Goal: Task Accomplishment & Management: Manage account settings

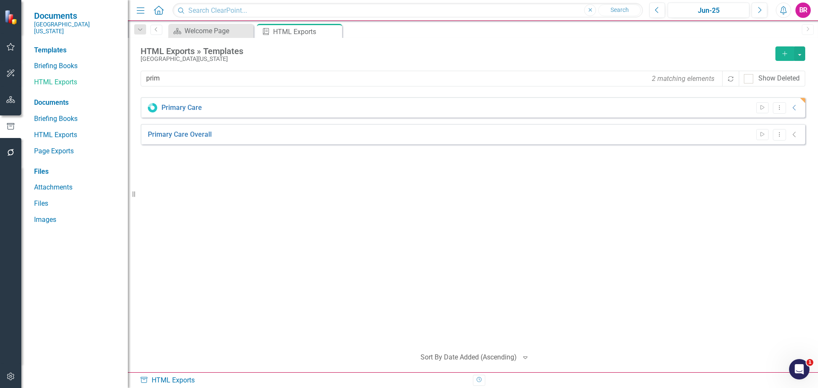
click at [359, 241] on div "Primary Care Start Dropdown Menu Collapse HTML Primary Care In Process 79% Comp…" at bounding box center [473, 218] width 664 height 243
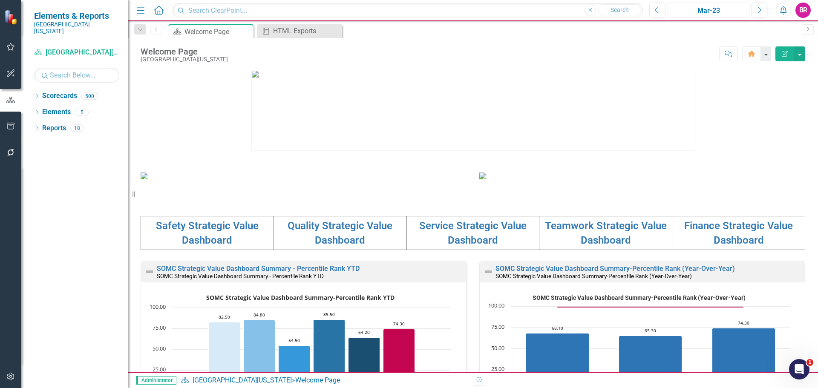
click at [710, 7] on div "Mar-23" at bounding box center [708, 11] width 76 height 10
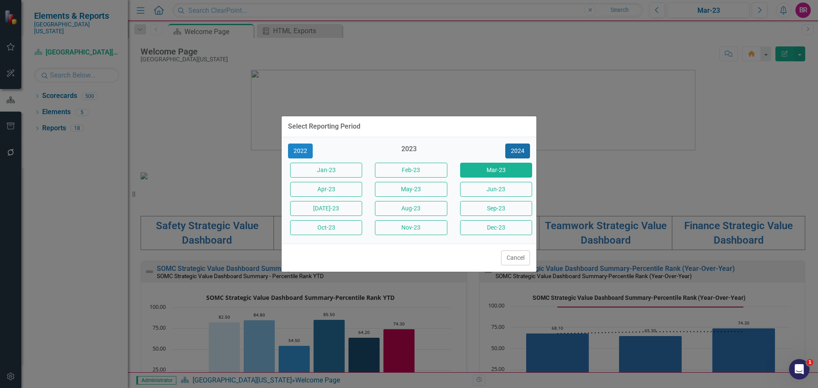
click at [526, 152] on button "2024" at bounding box center [517, 151] width 25 height 15
click at [526, 152] on button "2025" at bounding box center [517, 151] width 25 height 15
click at [499, 188] on button "Jun-25" at bounding box center [496, 189] width 72 height 15
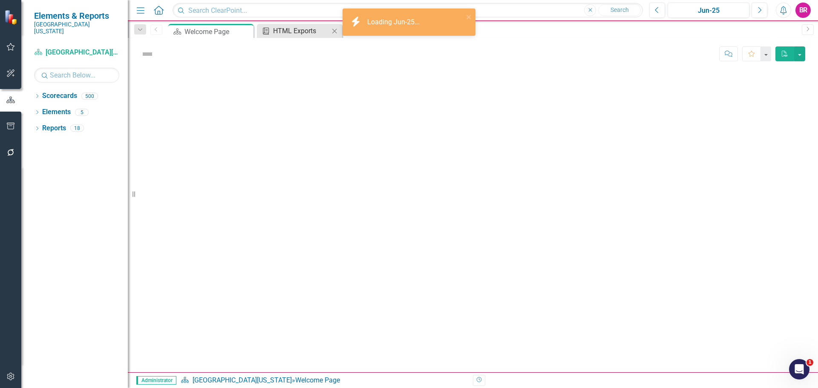
click at [306, 30] on div "HTML Exports" at bounding box center [301, 31] width 56 height 11
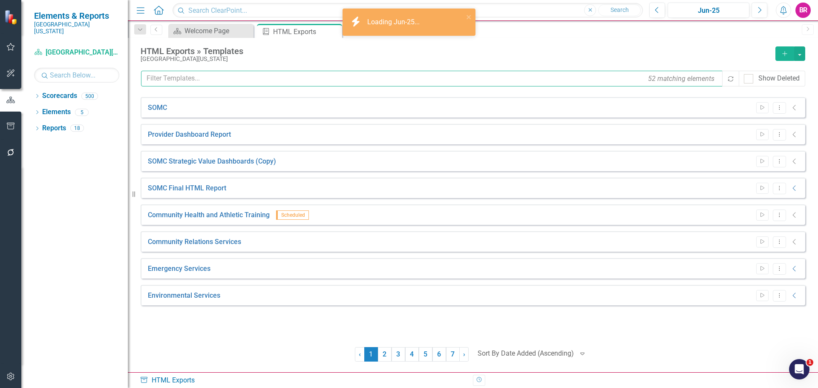
click at [232, 79] on input "text" at bounding box center [432, 79] width 582 height 16
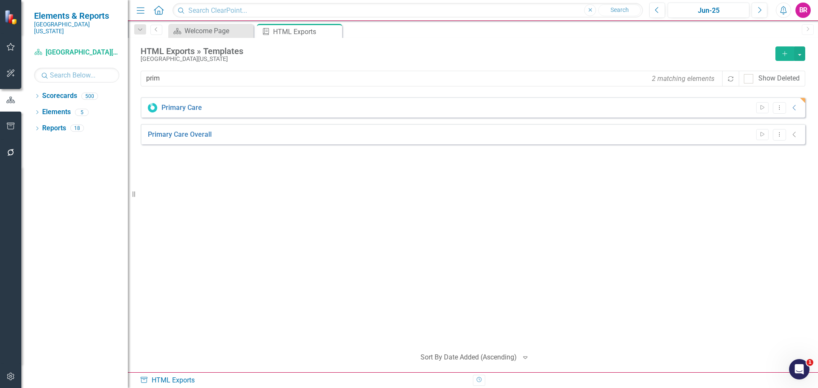
drag, startPoint x: 346, startPoint y: 273, endPoint x: 342, endPoint y: 268, distance: 5.5
click at [345, 273] on div "Primary Care Start Dropdown Menu Collapse HTML Primary Care In Process 89% Comp…" at bounding box center [473, 218] width 664 height 243
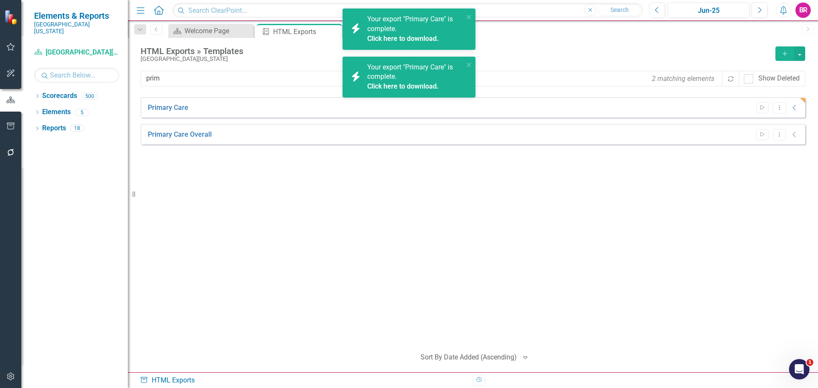
click at [481, 194] on div "Primary Care Start Dropdown Menu Collapse HTML Primary Care Generated 6 minutes…" at bounding box center [473, 218] width 664 height 243
click at [469, 16] on icon "close" at bounding box center [468, 17] width 4 height 4
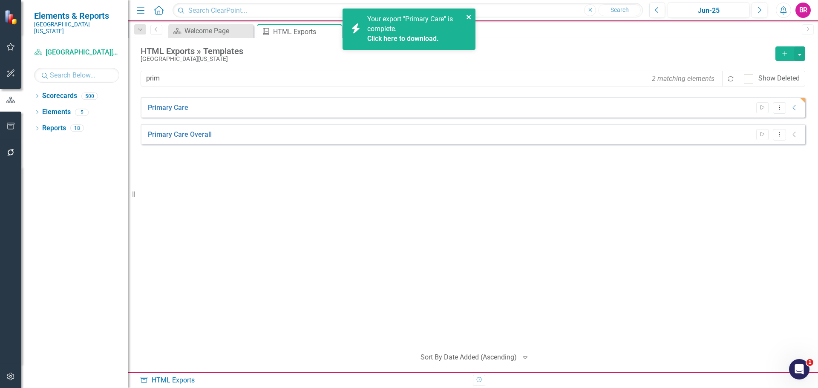
click at [467, 17] on icon "close" at bounding box center [469, 17] width 6 height 7
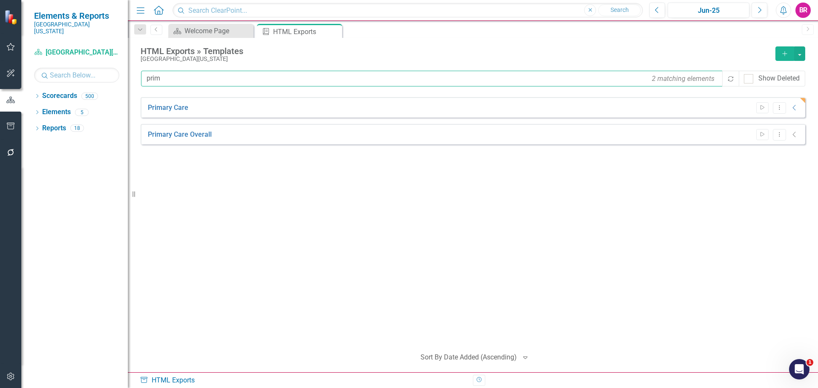
click at [183, 80] on input "prim" at bounding box center [432, 79] width 582 height 16
click at [184, 77] on input "prim" at bounding box center [432, 79] width 582 height 16
type input "surg"
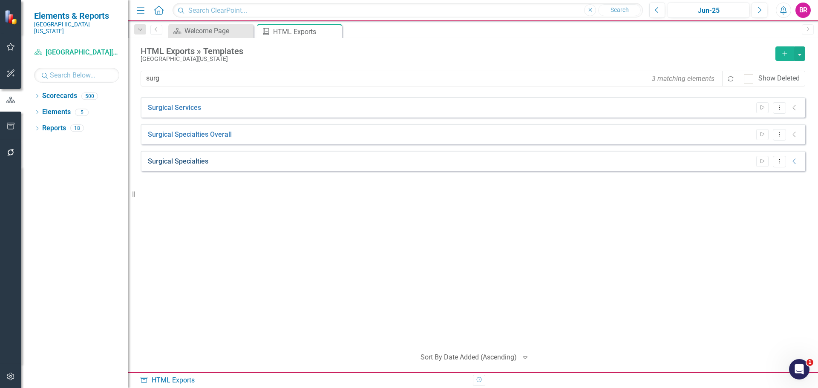
click at [187, 162] on link "Surgical Specialties" at bounding box center [178, 162] width 60 height 10
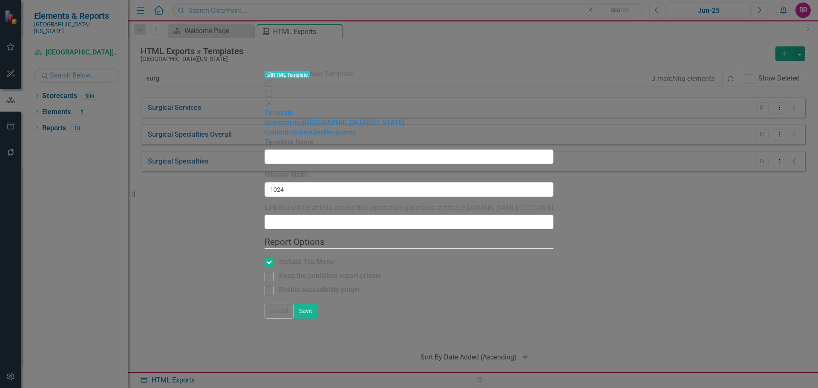
type input "Surgical Specialties"
type input "1900"
type input "SurgicalSpecialties - FY25"
checkbox input "false"
checkbox input "true"
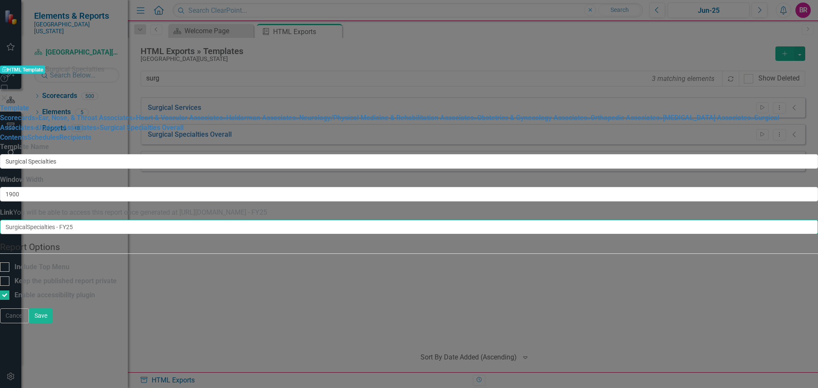
click at [304, 220] on input "SurgicalSpecialties - FY25" at bounding box center [409, 227] width 818 height 14
type input "SurgicalSpecialties-FY25"
click at [53, 323] on button "Save" at bounding box center [41, 315] width 24 height 15
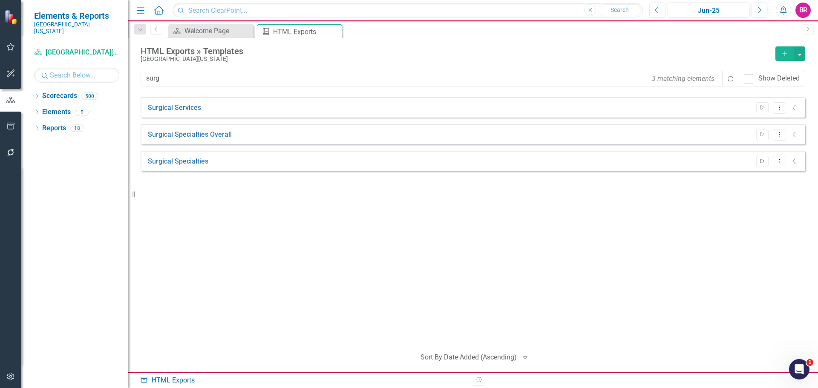
click at [758, 161] on button "Start" at bounding box center [762, 161] width 12 height 11
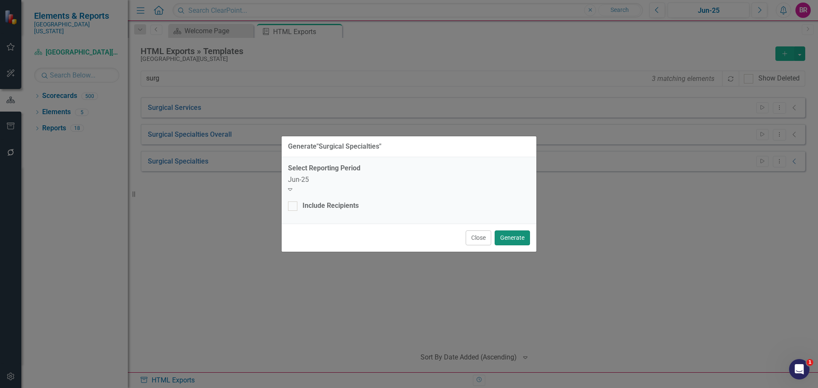
click at [514, 234] on button "Generate" at bounding box center [511, 237] width 35 height 15
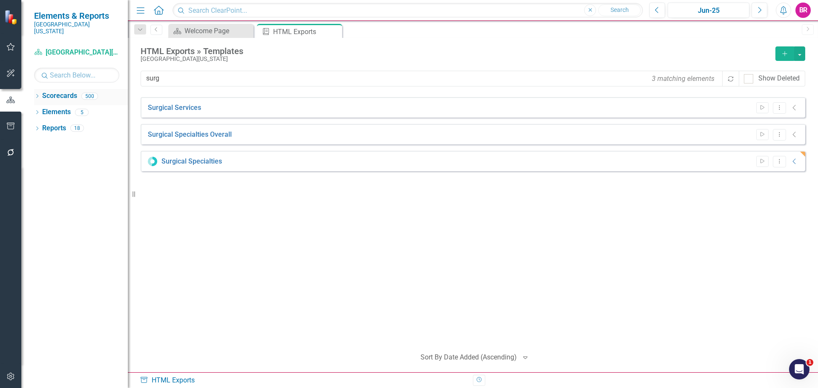
click at [36, 95] on icon "Dropdown" at bounding box center [37, 97] width 6 height 5
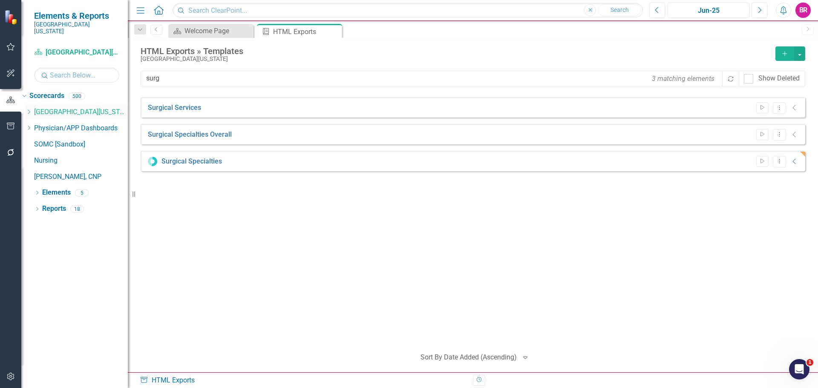
click at [32, 109] on icon "Dropdown" at bounding box center [29, 111] width 6 height 5
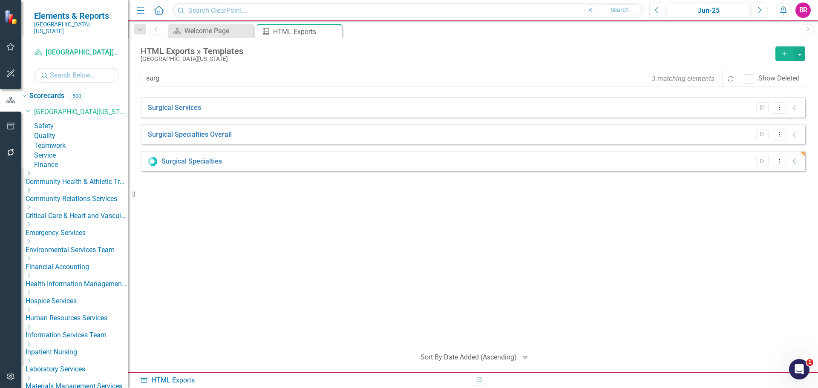
click at [32, 261] on icon "Dropdown" at bounding box center [29, 258] width 6 height 5
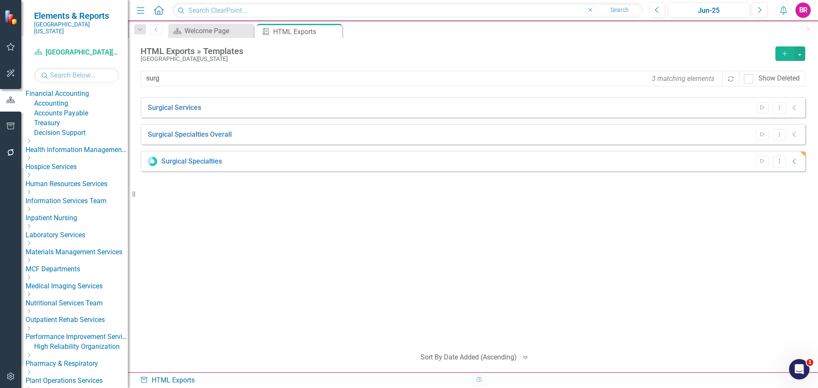
scroll to position [85, 0]
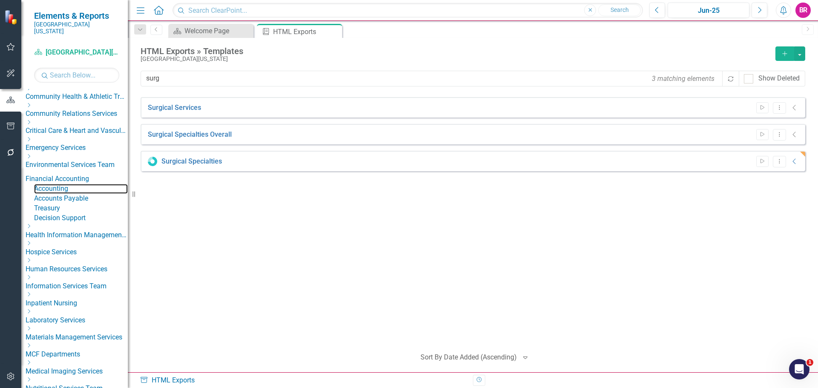
click at [85, 194] on link "Accounting" at bounding box center [81, 189] width 94 height 10
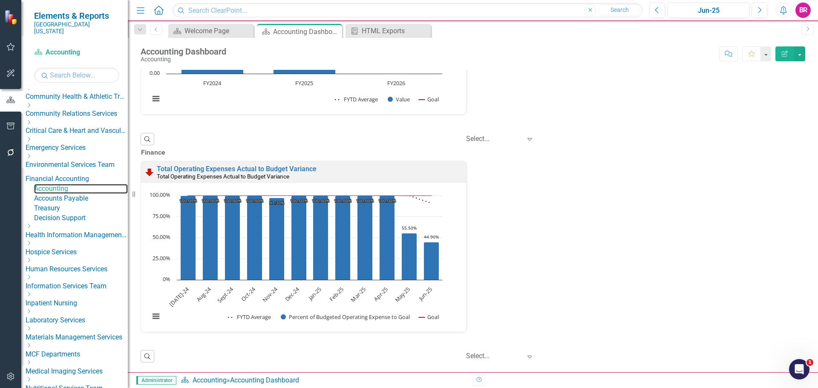
scroll to position [920, 0]
click at [95, 204] on link "Accounts Payable" at bounding box center [81, 199] width 94 height 10
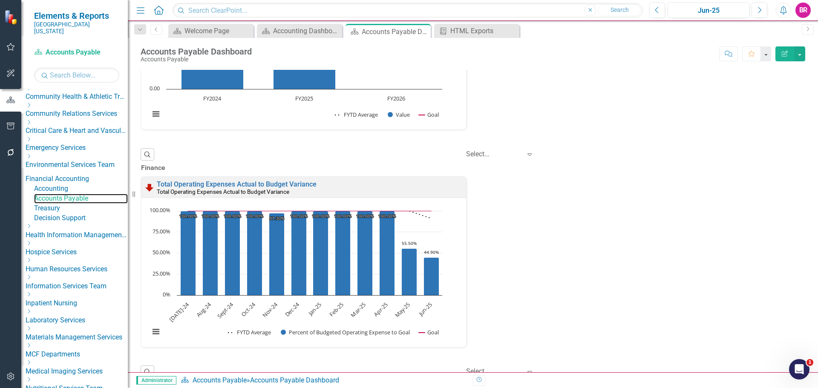
scroll to position [920, 0]
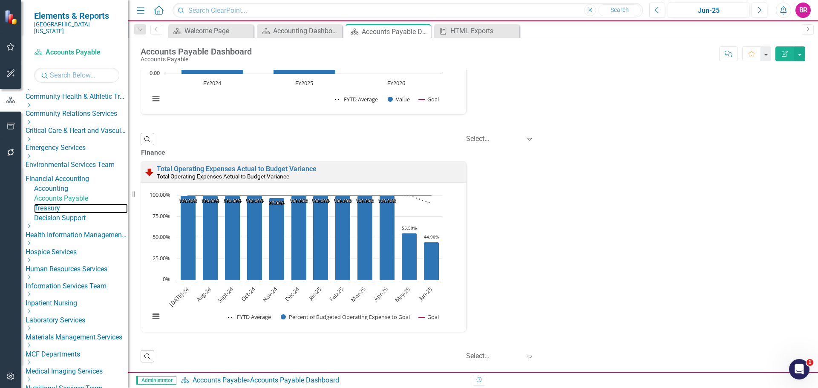
drag, startPoint x: 82, startPoint y: 246, endPoint x: 164, endPoint y: 243, distance: 82.2
click at [82, 213] on link "Treasury" at bounding box center [81, 209] width 94 height 10
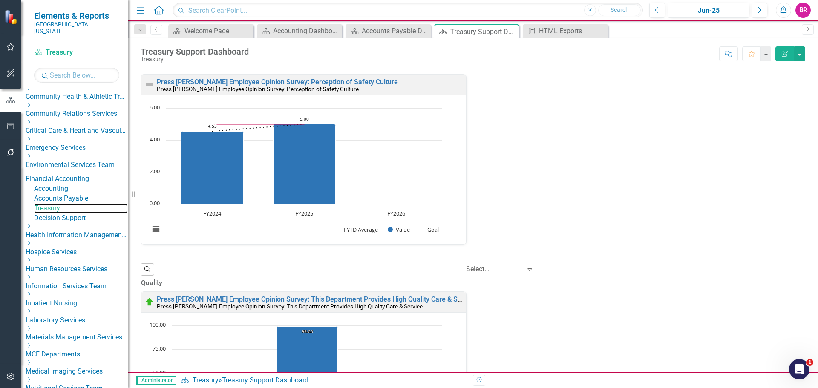
scroll to position [920, 0]
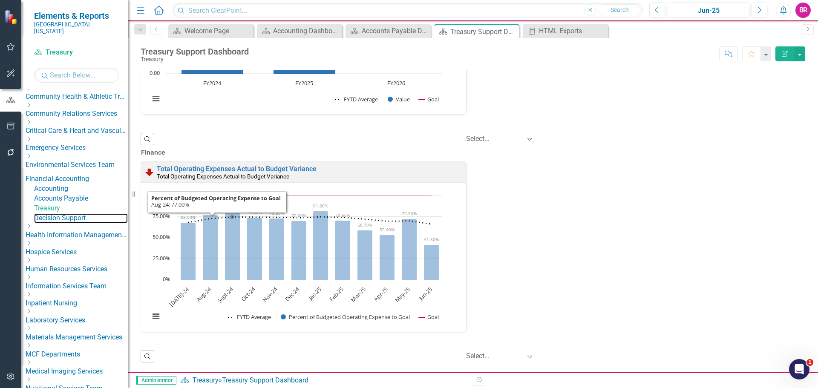
drag, startPoint x: 90, startPoint y: 261, endPoint x: 635, endPoint y: 256, distance: 544.7
click at [90, 223] on link "Decision Support" at bounding box center [81, 218] width 94 height 10
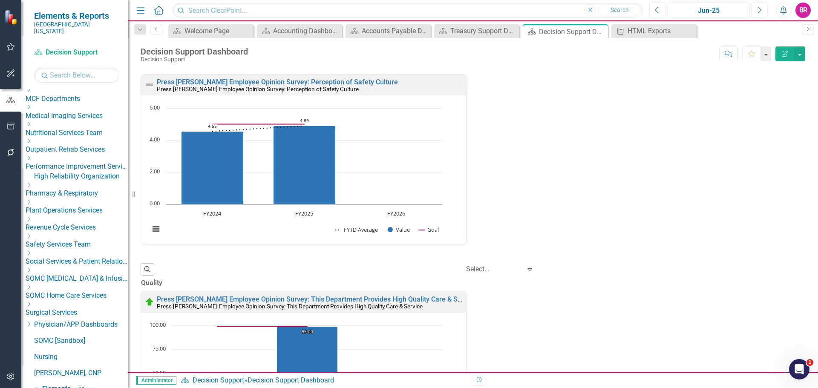
scroll to position [403, 0]
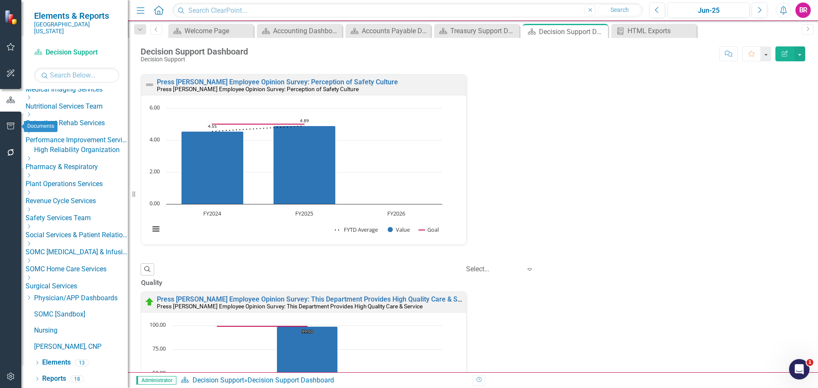
click at [9, 128] on icon "button" at bounding box center [10, 126] width 9 height 7
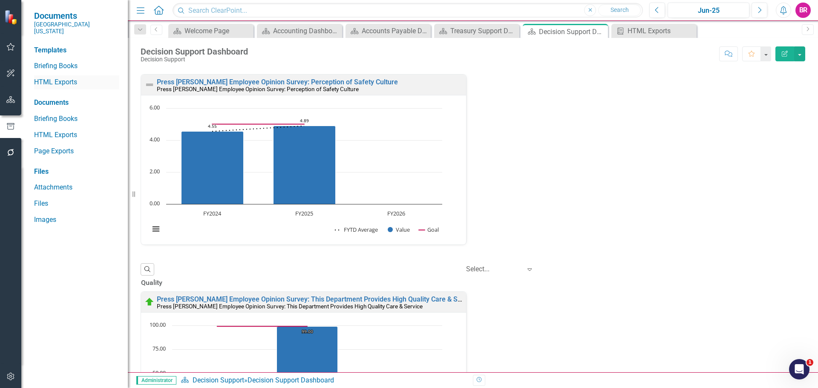
click at [57, 78] on link "HTML Exports" at bounding box center [76, 83] width 85 height 10
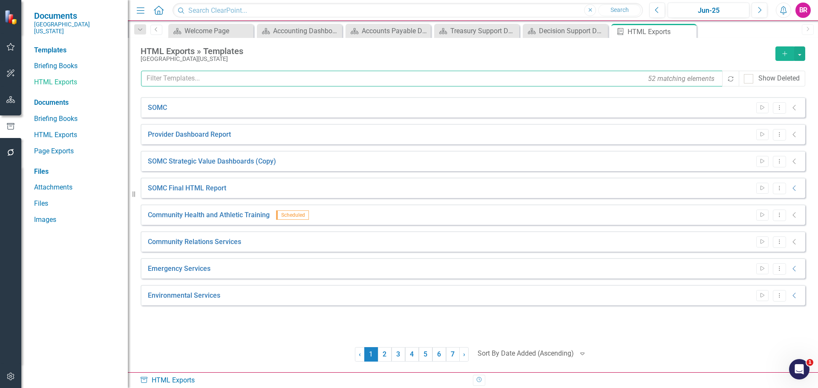
click at [375, 77] on input "text" at bounding box center [432, 79] width 582 height 16
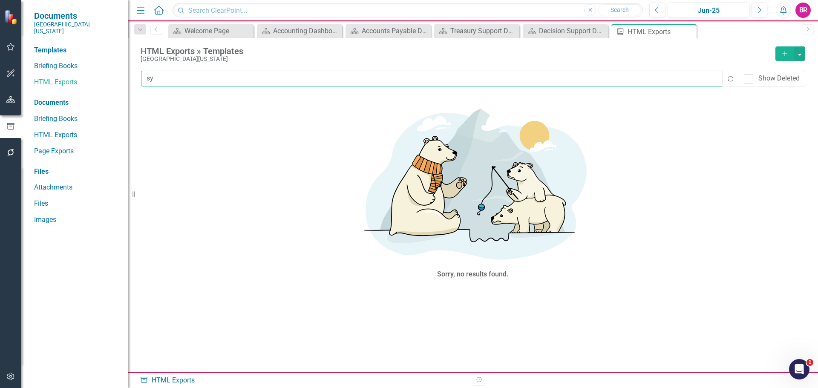
type input "s"
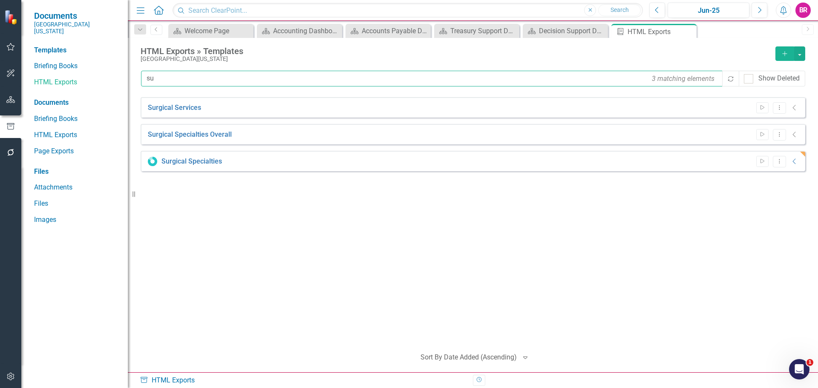
type input "s"
type input "Finan"
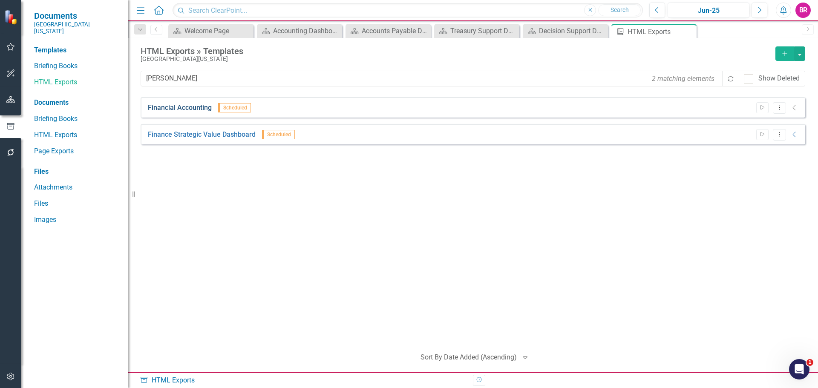
click at [185, 110] on link "Financial Accounting" at bounding box center [180, 108] width 64 height 10
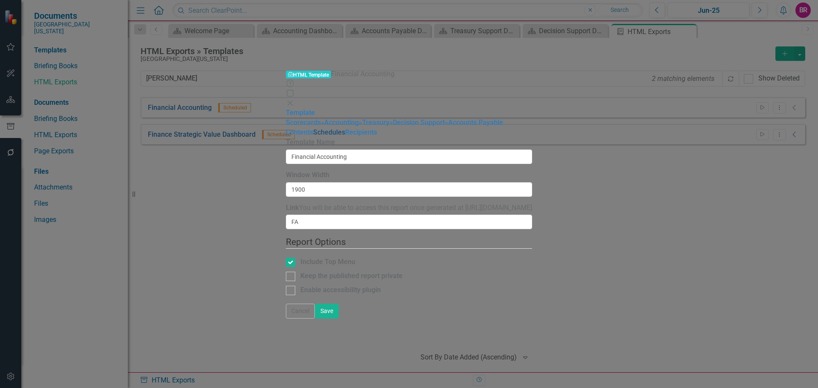
click at [313, 136] on link "Schedules" at bounding box center [329, 132] width 32 height 8
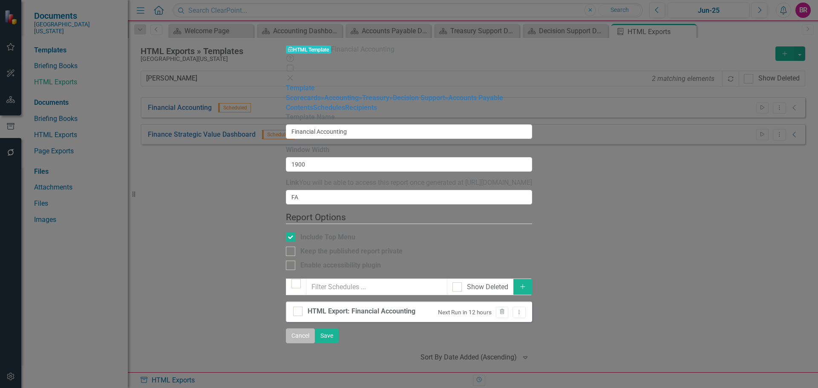
click at [315, 343] on button "Cancel" at bounding box center [300, 335] width 29 height 15
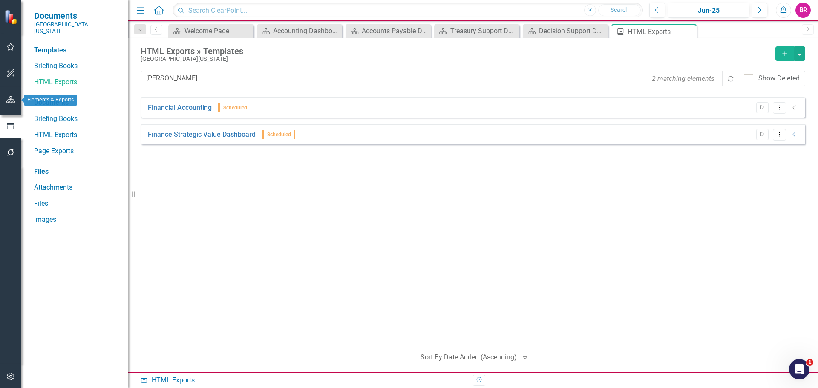
click at [8, 101] on icon "button" at bounding box center [10, 99] width 9 height 7
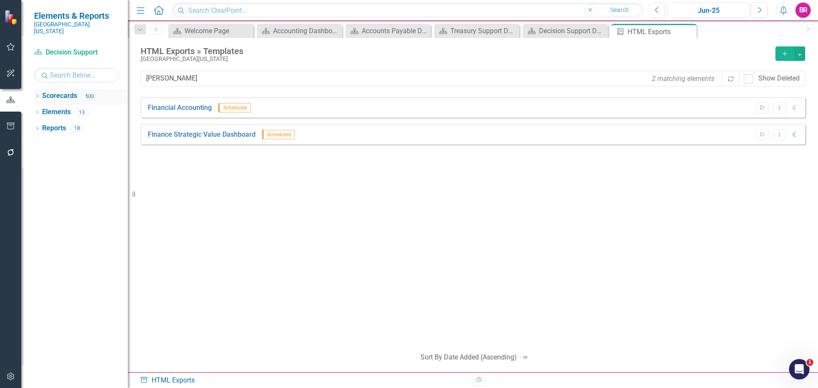
click at [35, 95] on icon "Dropdown" at bounding box center [37, 97] width 6 height 5
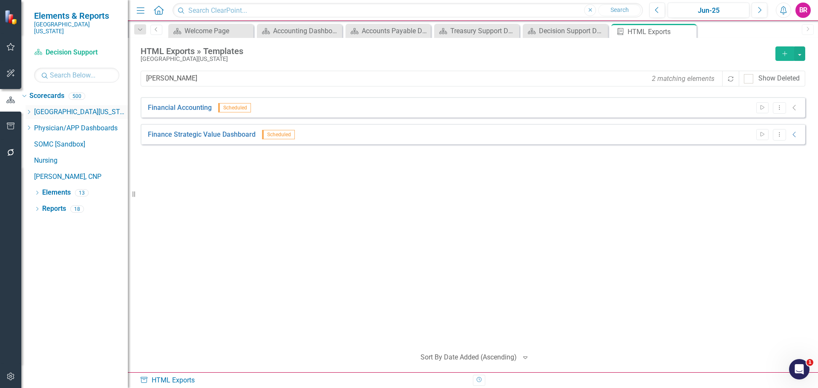
click at [32, 109] on icon "Dropdown" at bounding box center [29, 111] width 6 height 5
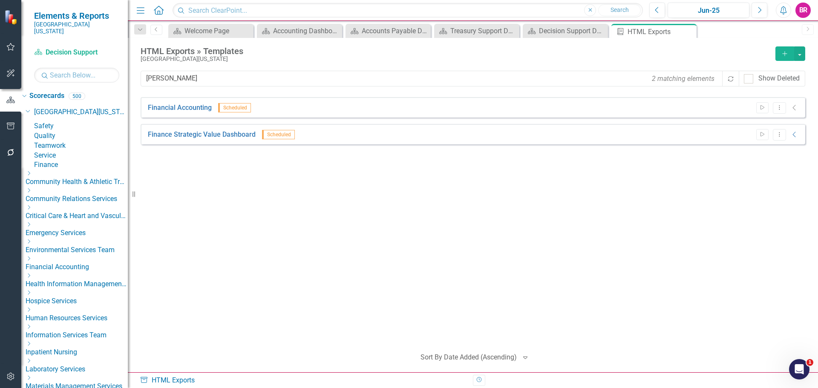
scroll to position [85, 0]
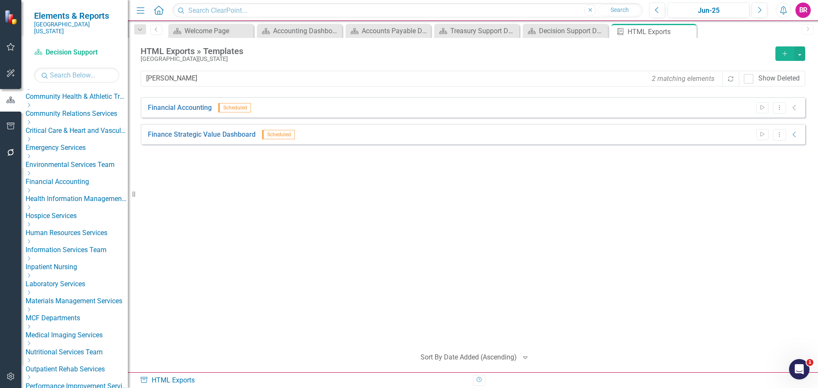
click at [32, 193] on icon "Dropdown" at bounding box center [29, 190] width 6 height 5
click at [93, 211] on link "Health Information Management" at bounding box center [81, 206] width 94 height 10
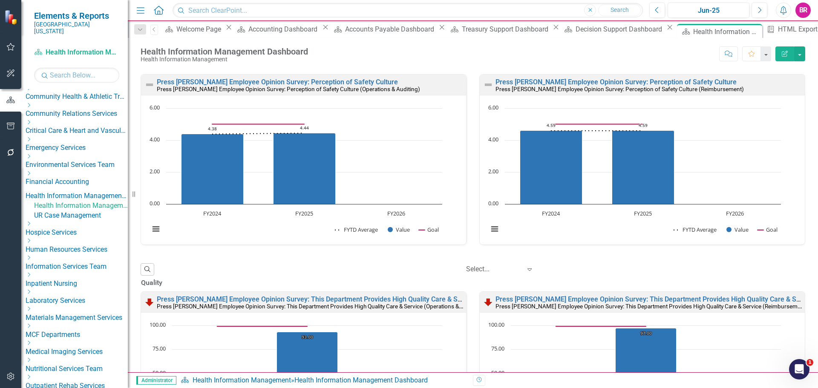
click at [95, 221] on link "UR Case Management" at bounding box center [81, 216] width 94 height 10
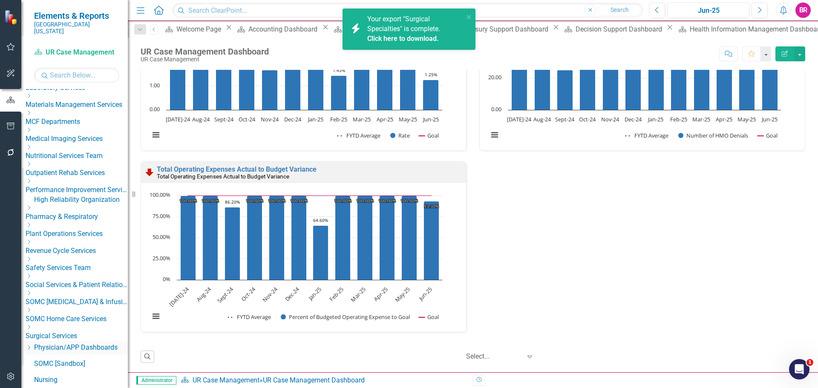
scroll to position [341, 0]
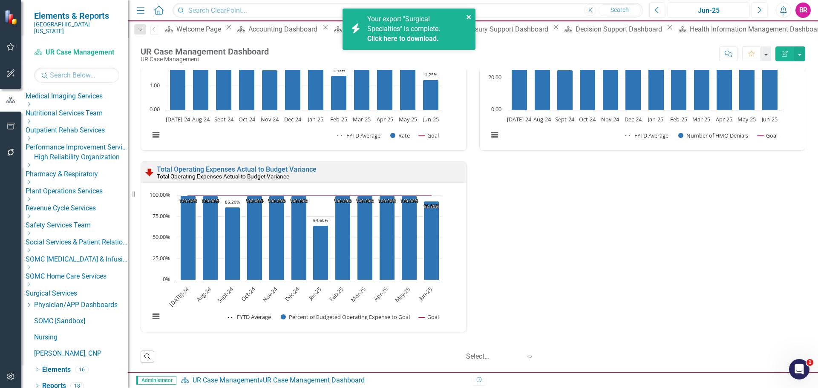
click at [470, 17] on icon "close" at bounding box center [468, 17] width 4 height 4
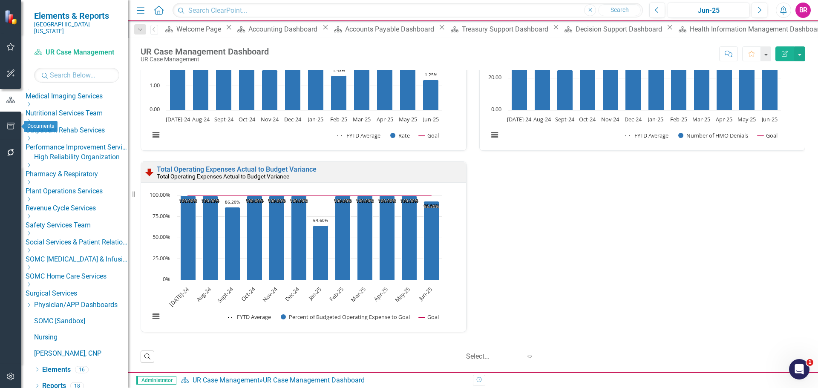
click at [7, 123] on icon "button" at bounding box center [10, 126] width 9 height 7
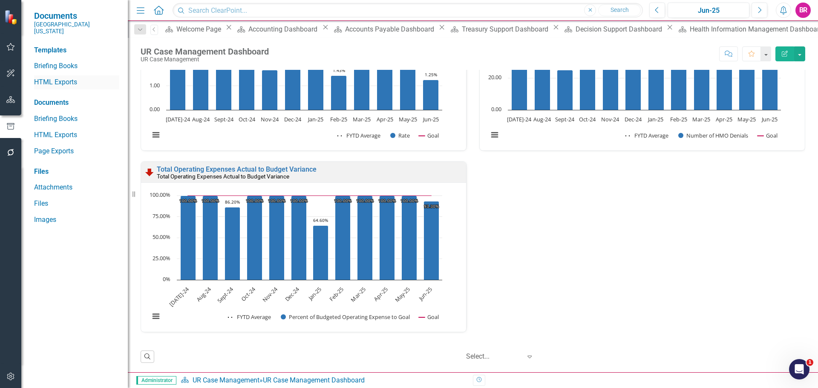
click at [74, 80] on link "HTML Exports" at bounding box center [76, 83] width 85 height 10
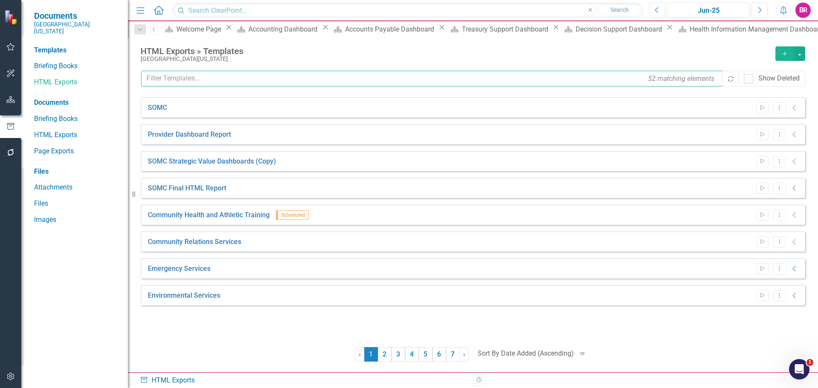
click at [188, 78] on input "text" at bounding box center [432, 79] width 582 height 16
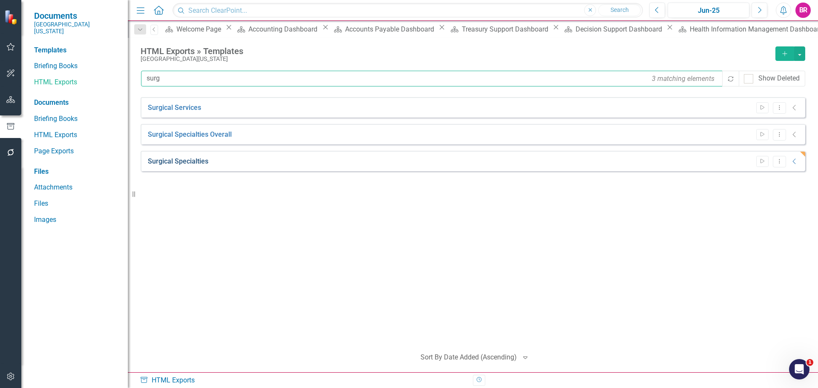
type input "surg"
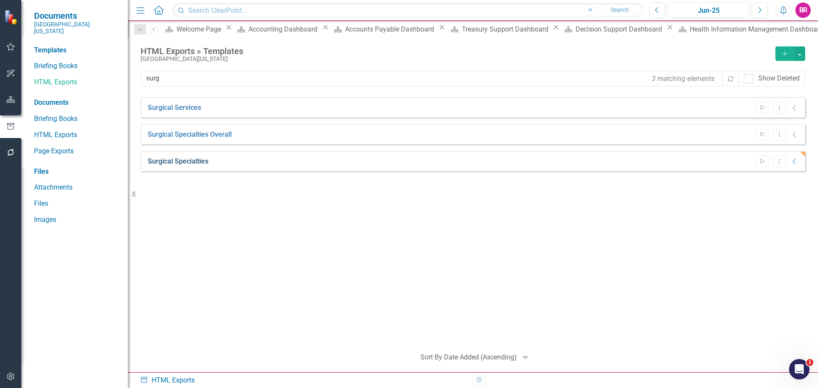
click at [180, 161] on link "Surgical Specialties" at bounding box center [178, 162] width 60 height 10
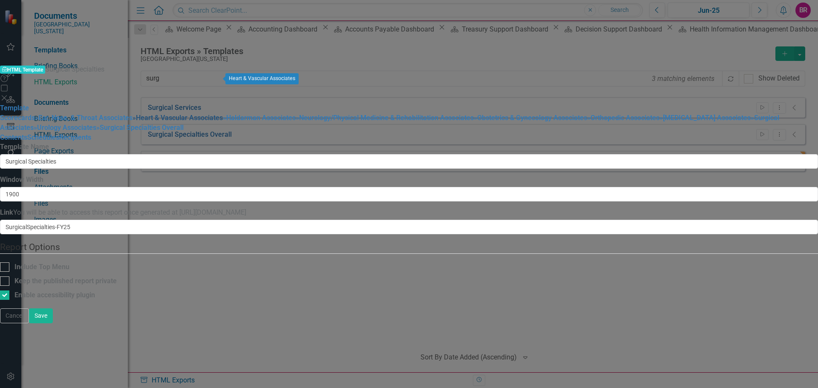
click at [134, 114] on link "» Heart & Vascular Associates" at bounding box center [177, 118] width 90 height 8
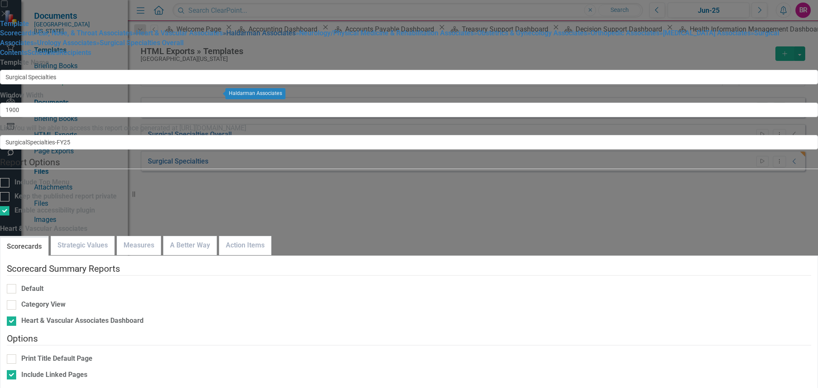
click at [223, 37] on link "» Haldarman Associates" at bounding box center [259, 33] width 73 height 8
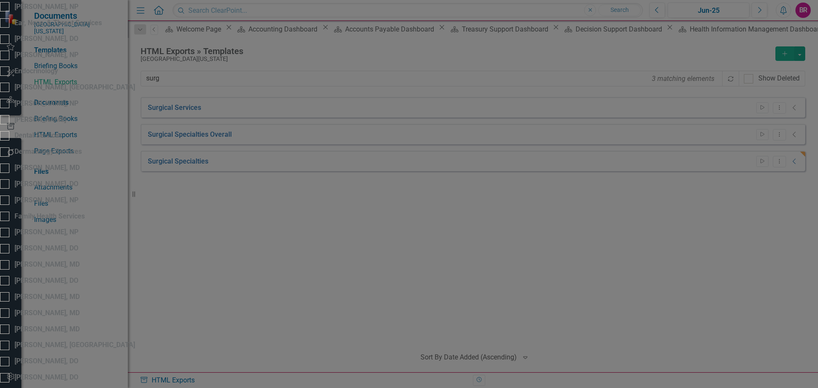
checkbox input "false"
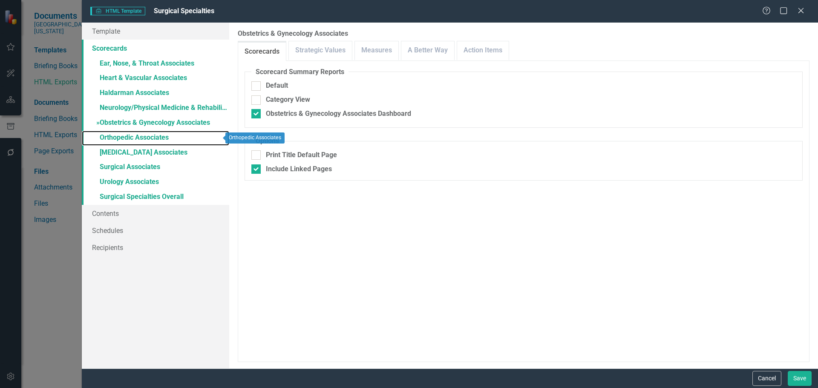
click at [149, 133] on link "» Orthopedic Associates" at bounding box center [155, 138] width 147 height 15
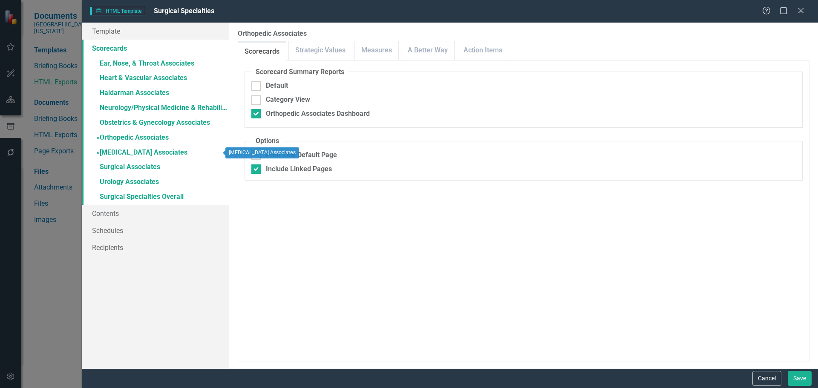
click at [149, 147] on link "» Podiatry Associates" at bounding box center [155, 153] width 147 height 15
click at [154, 165] on link "» Surgical Associates" at bounding box center [155, 167] width 147 height 15
click at [149, 180] on link "» Urology Associates" at bounding box center [155, 182] width 147 height 15
click at [770, 379] on button "Cancel" at bounding box center [766, 378] width 29 height 15
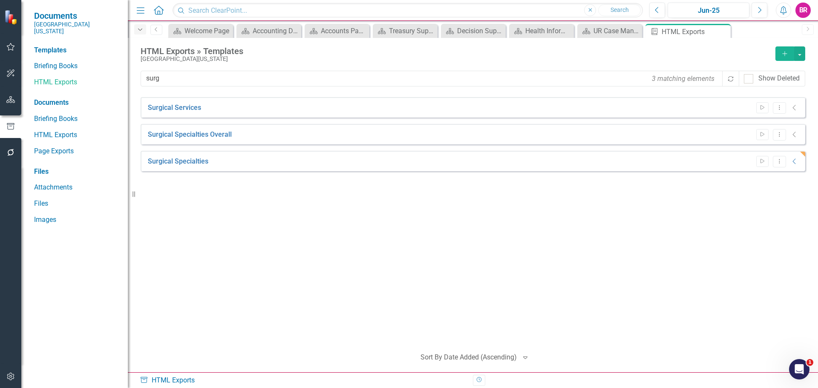
click at [140, 30] on icon "Dropdown" at bounding box center [140, 30] width 8 height 6
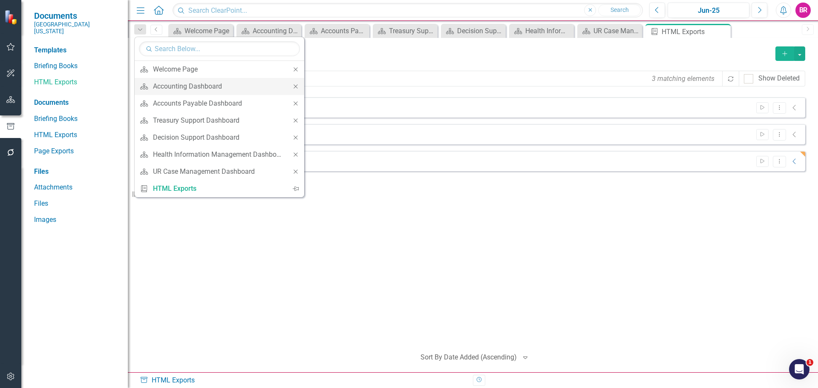
click at [299, 87] on icon "Close" at bounding box center [296, 86] width 8 height 6
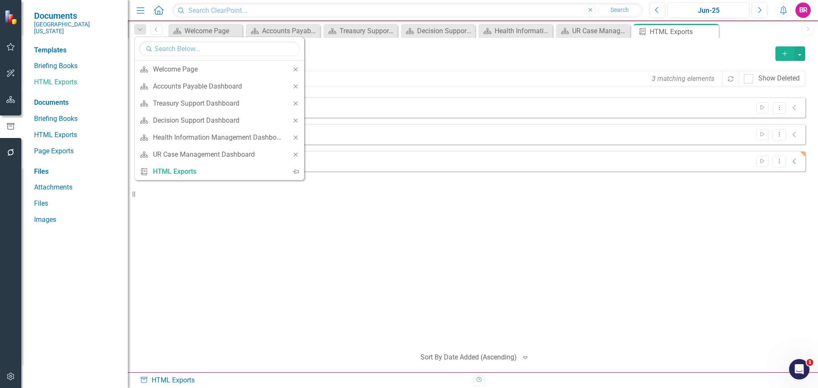
click at [299, 87] on icon "Close" at bounding box center [296, 86] width 8 height 6
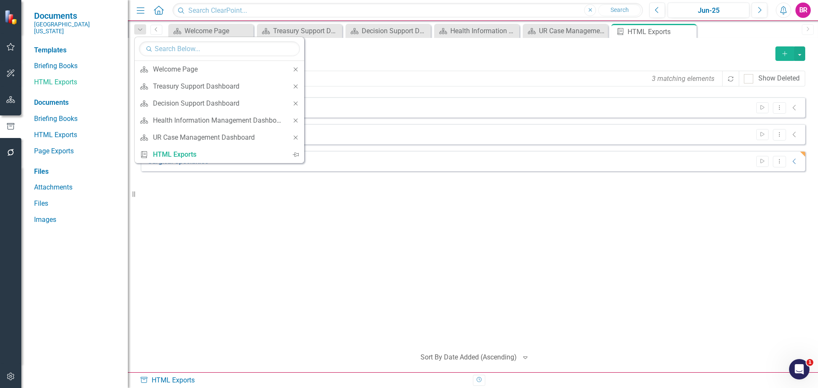
click at [299, 87] on icon "Close" at bounding box center [296, 86] width 8 height 6
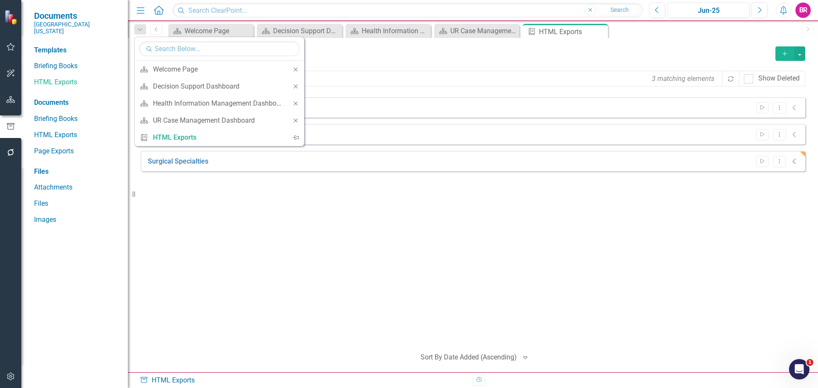
click at [299, 87] on icon "Close" at bounding box center [296, 86] width 8 height 6
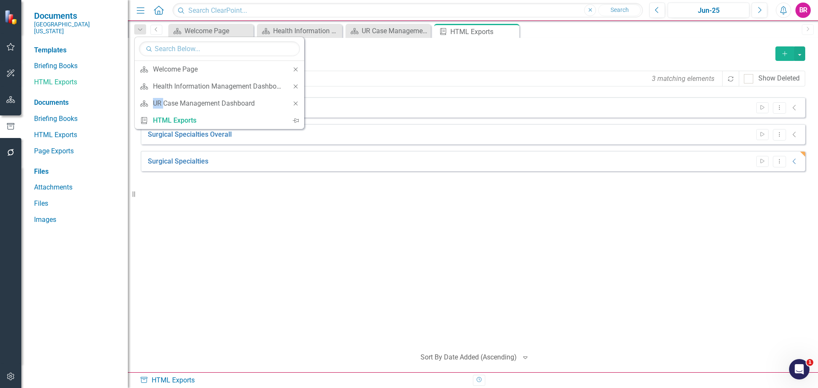
click at [299, 87] on icon "Close" at bounding box center [296, 86] width 8 height 6
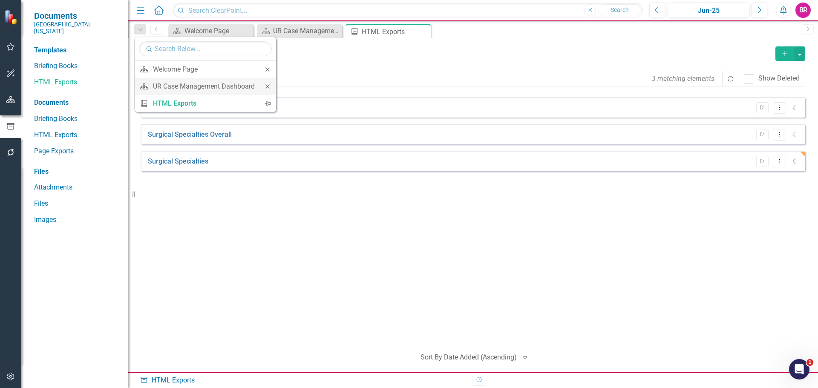
click at [268, 84] on icon "Close" at bounding box center [268, 86] width 8 height 6
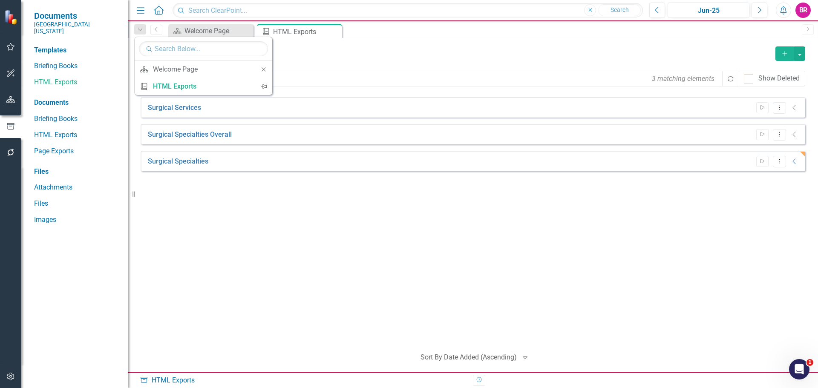
click at [277, 318] on div "Surgical Services Start Dropdown Menu Collapse File In Process Surgical Special…" at bounding box center [473, 218] width 664 height 243
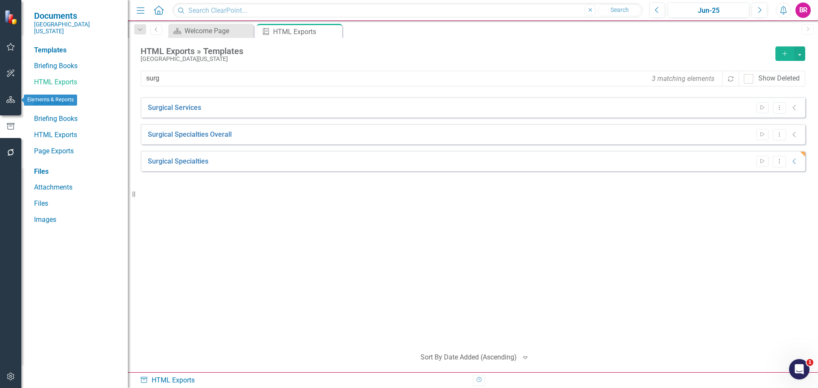
click at [12, 103] on button "button" at bounding box center [10, 100] width 19 height 18
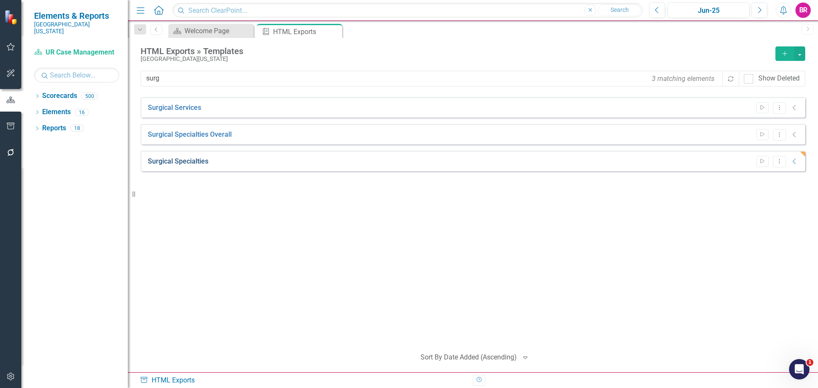
click at [156, 160] on link "Surgical Specialties" at bounding box center [178, 162] width 60 height 10
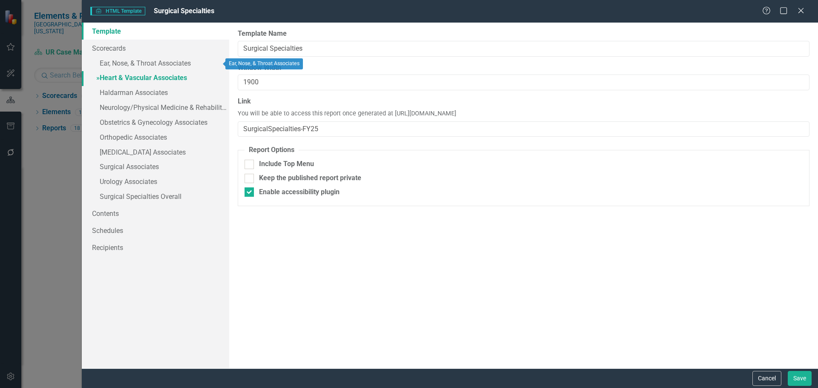
click at [134, 78] on link "» Heart & Vascular Associates" at bounding box center [155, 78] width 147 height 15
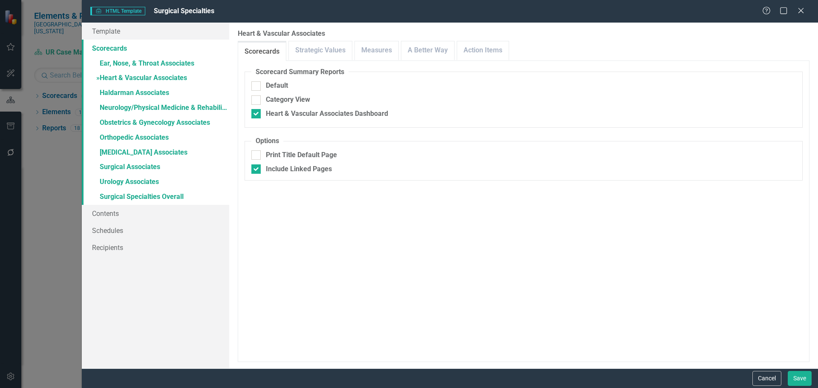
checkbox input "false"
click at [364, 54] on link "Measures" at bounding box center [376, 50] width 43 height 18
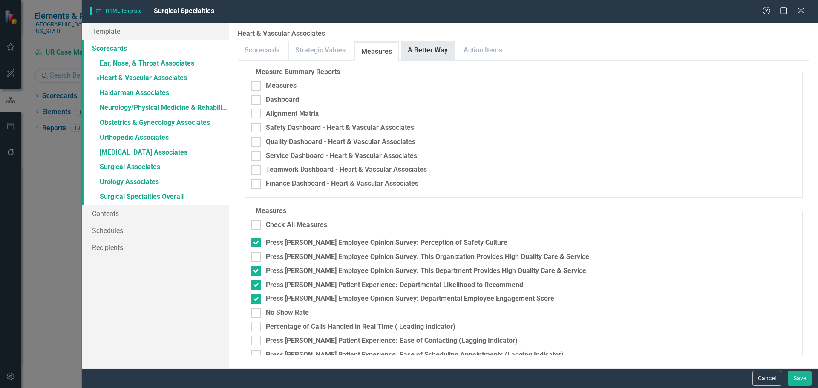
click at [416, 50] on link "A Better Way" at bounding box center [427, 50] width 53 height 18
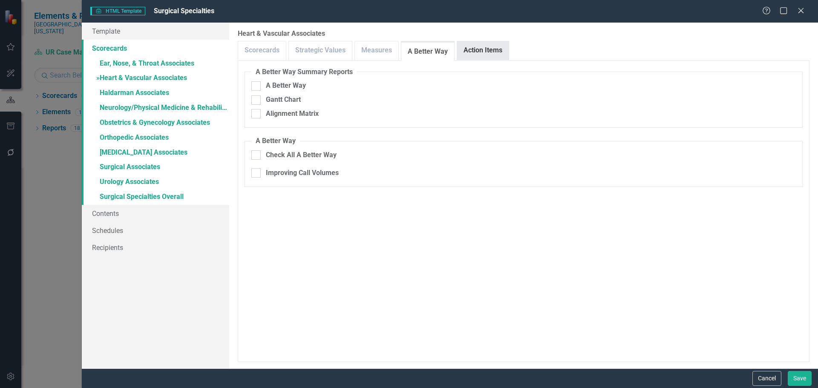
click at [483, 55] on link "Action Items" at bounding box center [483, 50] width 52 height 18
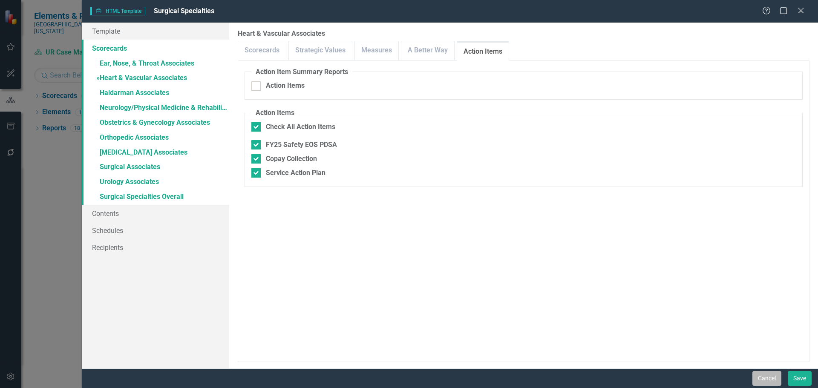
click at [778, 379] on button "Cancel" at bounding box center [766, 378] width 29 height 15
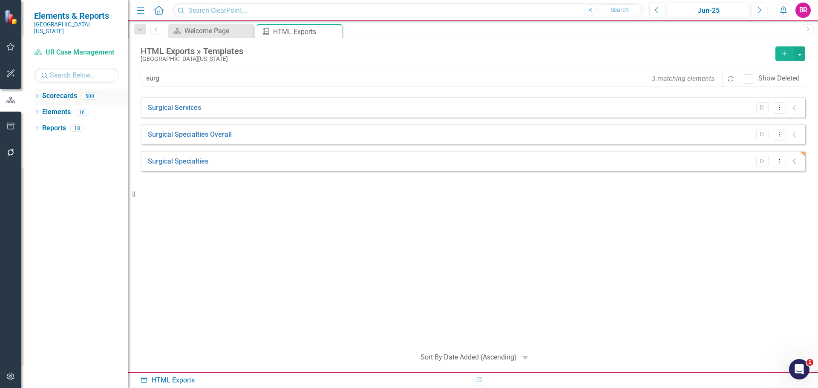
click at [37, 95] on icon "Dropdown" at bounding box center [37, 97] width 6 height 5
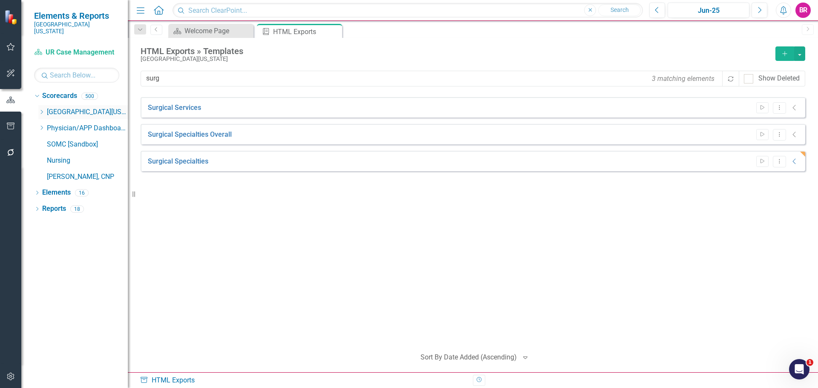
click at [38, 109] on icon "Dropdown" at bounding box center [41, 111] width 6 height 5
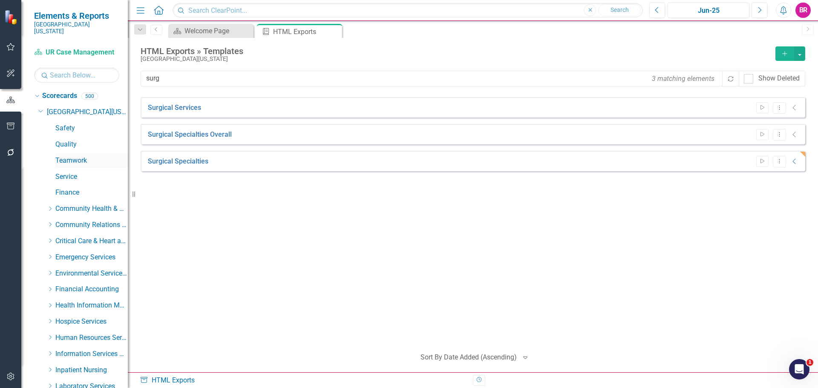
scroll to position [85, 0]
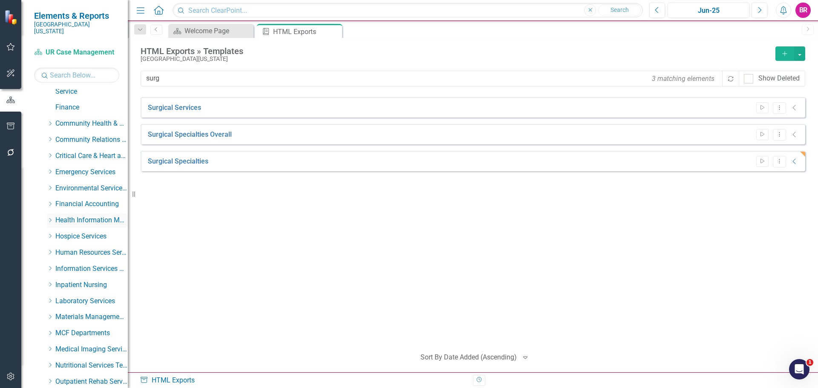
click at [49, 218] on icon at bounding box center [50, 220] width 2 height 4
click at [91, 248] on link "UR Case Management" at bounding box center [96, 253] width 64 height 10
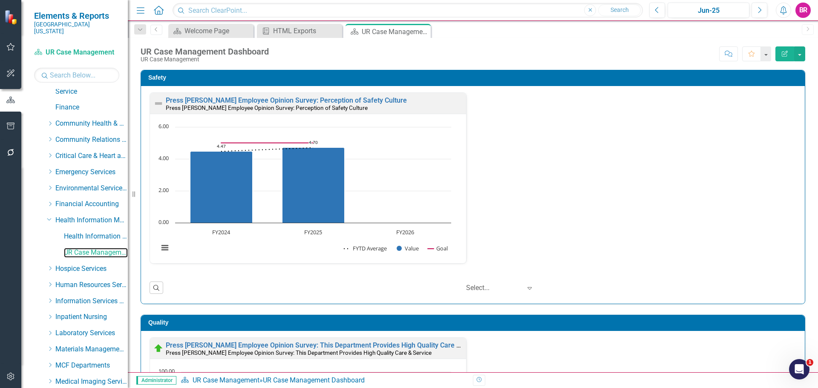
scroll to position [371, 0]
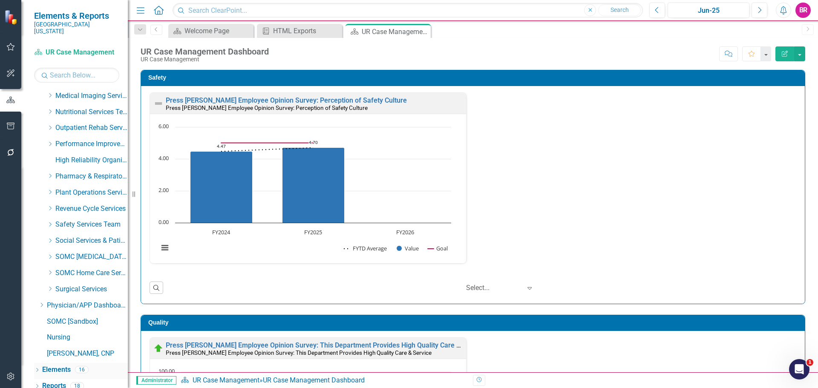
click at [62, 365] on link "Elements" at bounding box center [56, 370] width 29 height 10
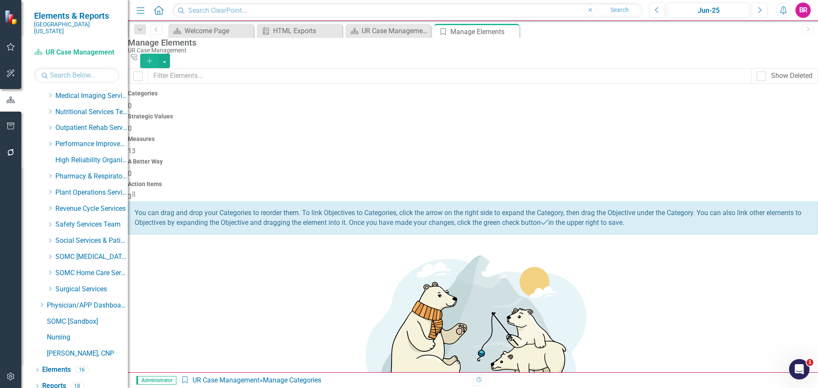
click at [460, 136] on div "Measures 13" at bounding box center [473, 146] width 690 height 20
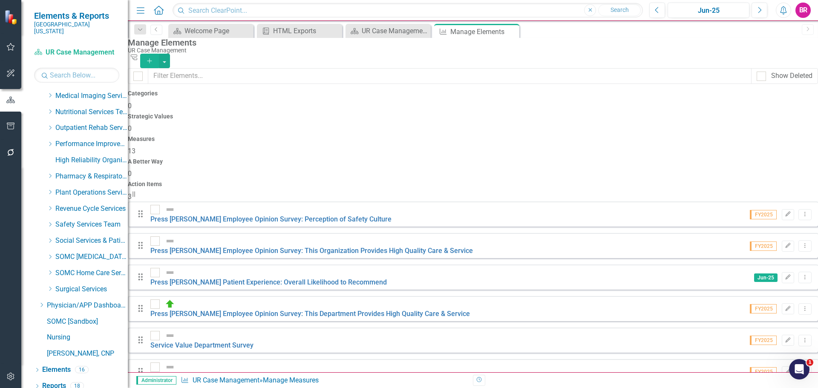
click at [153, 58] on icon "Add" at bounding box center [150, 61] width 8 height 6
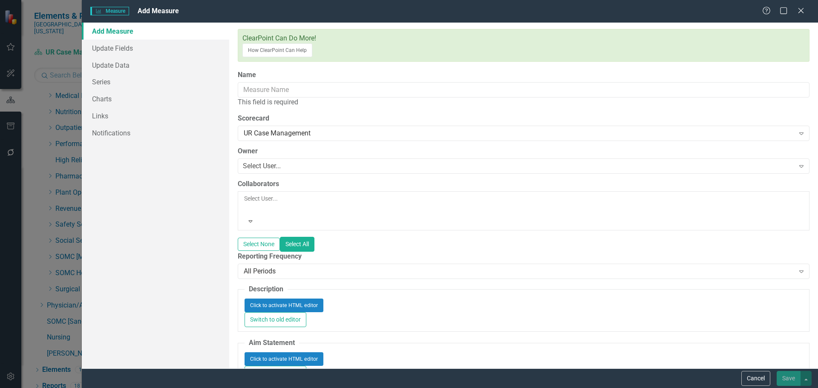
click at [256, 70] on label "Name" at bounding box center [247, 75] width 18 height 10
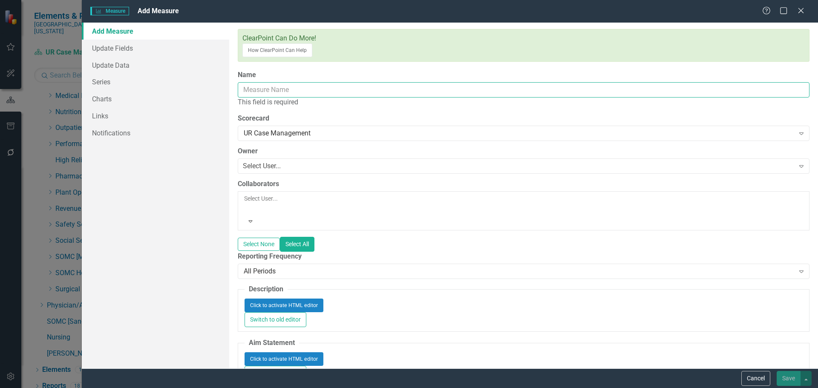
click at [313, 82] on input "Name" at bounding box center [523, 90] width 571 height 16
click at [308, 82] on input "Name" at bounding box center [523, 90] width 571 height 16
paste input "Total number of peer to peer cases sent to Corro"
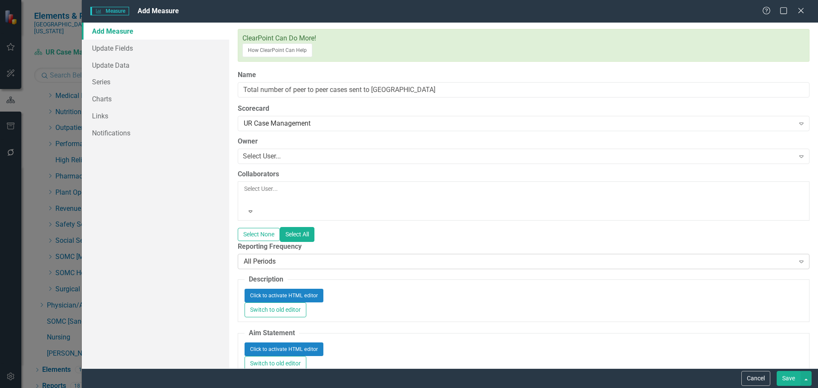
click at [339, 256] on div "All Periods" at bounding box center [519, 261] width 551 height 10
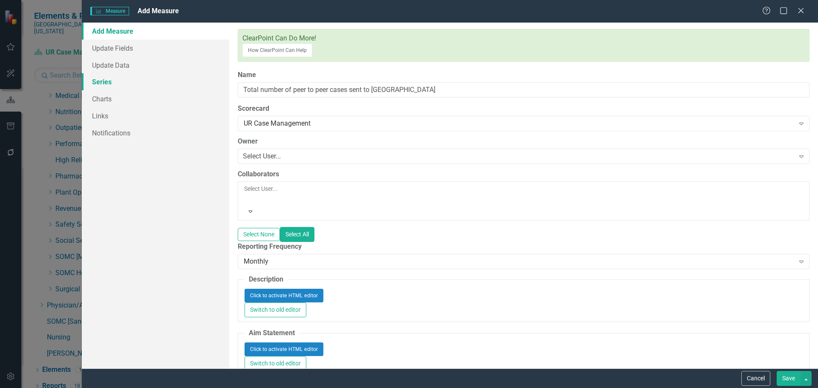
click at [97, 82] on link "Series" at bounding box center [155, 81] width 147 height 17
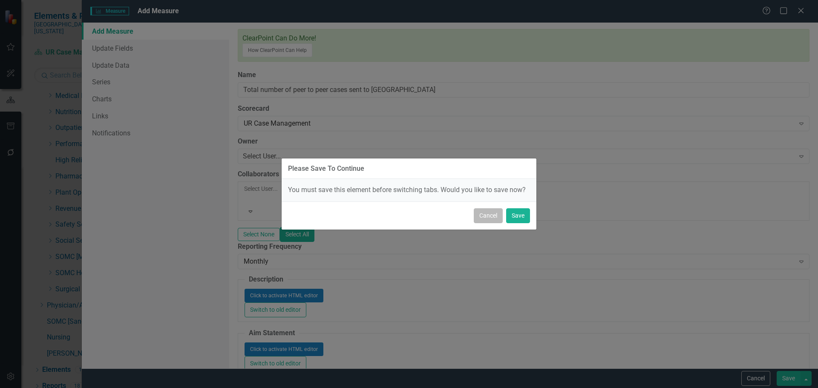
click at [496, 216] on button "Cancel" at bounding box center [488, 215] width 29 height 15
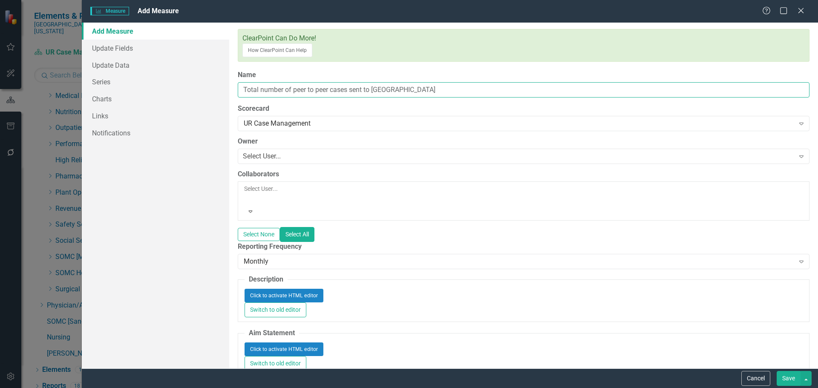
click at [265, 82] on input "Total number of peer to peer cases sent to Corro" at bounding box center [523, 90] width 571 height 16
type input "Total Number of Peer to Peer Cases Sent to [PERSON_NAME]"
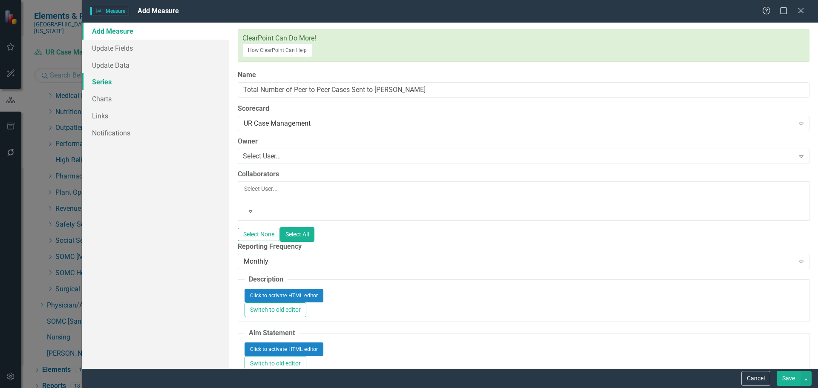
click at [98, 80] on link "Series" at bounding box center [155, 81] width 147 height 17
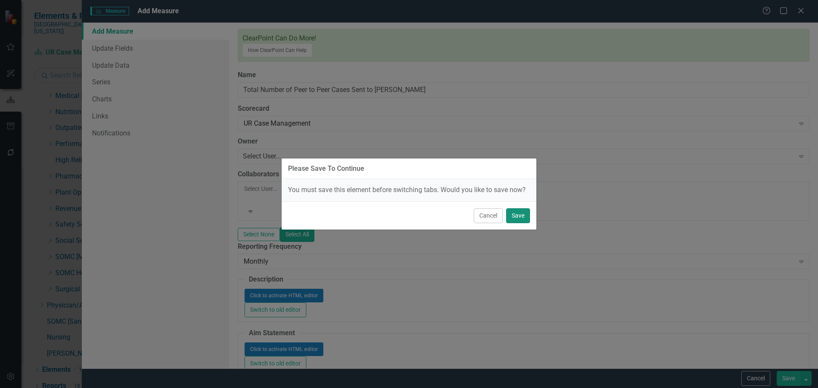
click at [517, 218] on button "Save" at bounding box center [518, 215] width 24 height 15
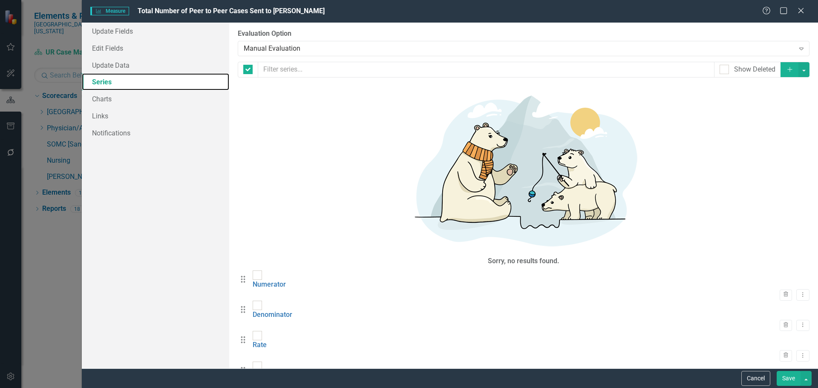
checkbox input "false"
click at [258, 270] on input "checkbox" at bounding box center [256, 273] width 6 height 6
checkbox input "true"
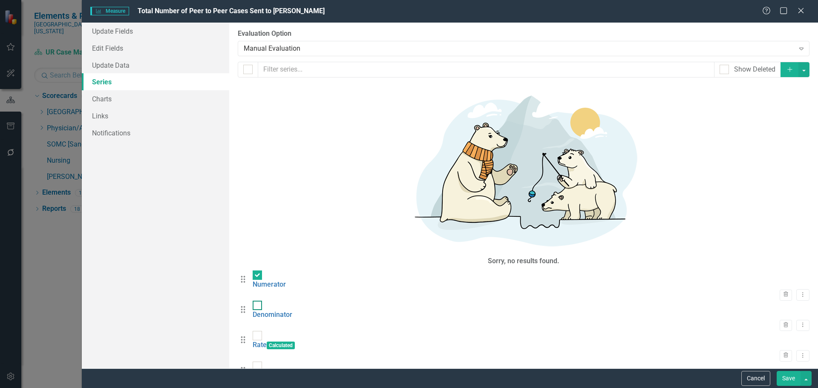
click at [257, 301] on input "checkbox" at bounding box center [256, 304] width 6 height 6
checkbox input "true"
click at [256, 331] on input "checkbox" at bounding box center [256, 334] width 6 height 6
checkbox input "true"
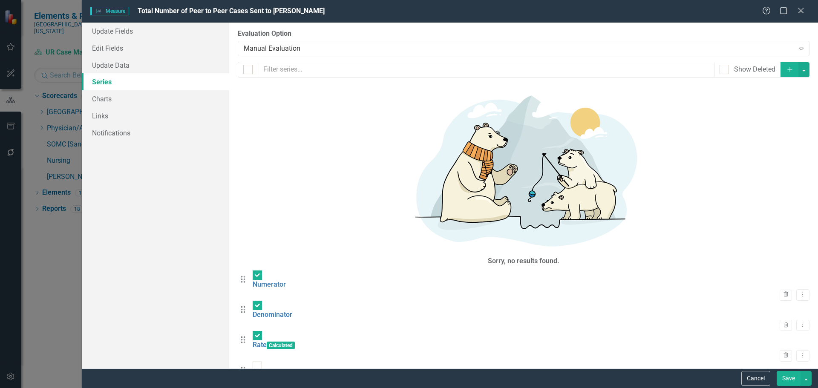
checkbox input "true"
click at [800, 64] on button "button" at bounding box center [803, 69] width 11 height 15
click at [780, 129] on link "Trash Delete Multiple" at bounding box center [774, 133] width 67 height 16
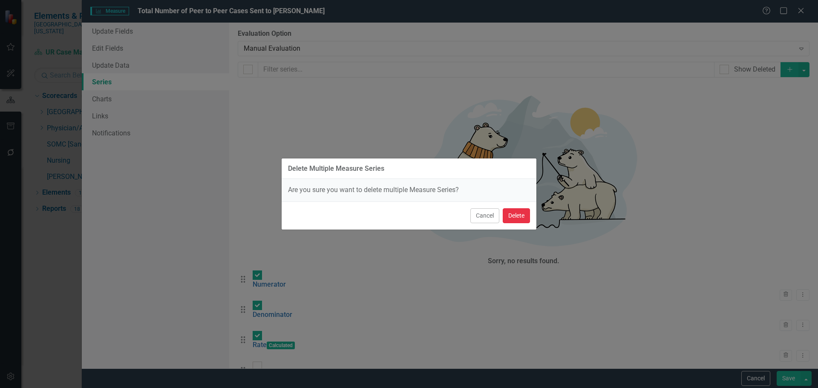
click at [518, 213] on button "Delete" at bounding box center [516, 215] width 27 height 15
checkbox input "false"
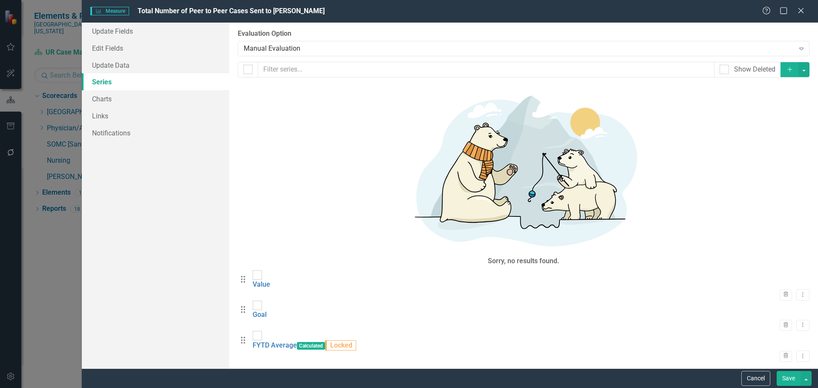
click at [787, 377] on button "Save" at bounding box center [788, 378] width 24 height 15
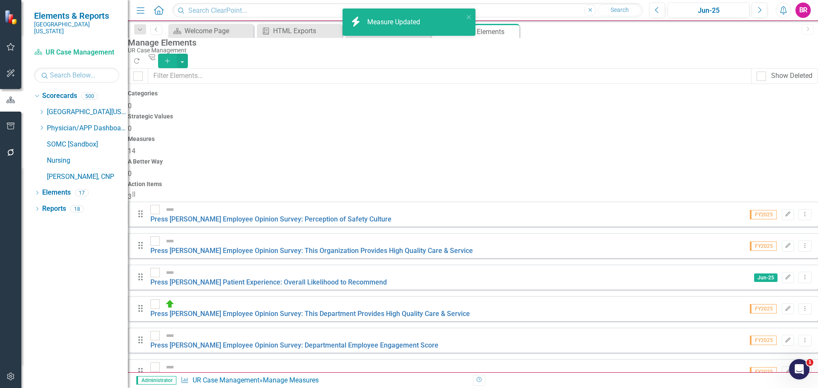
scroll to position [157, 0]
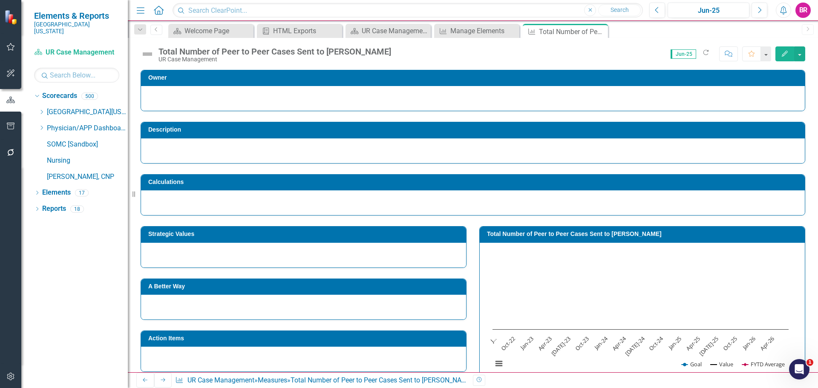
click at [555, 236] on h3 "Total Number of Peer to Peer Cases Sent to [PERSON_NAME]" at bounding box center [643, 234] width 313 height 6
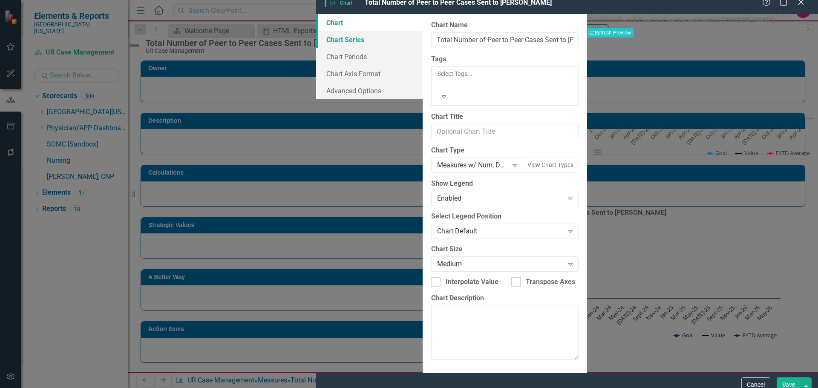
click at [316, 48] on link "Chart Series" at bounding box center [369, 39] width 106 height 17
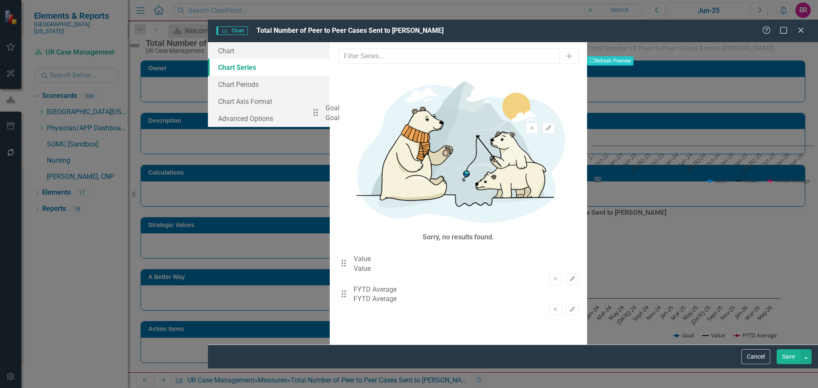
drag, startPoint x: 315, startPoint y: 63, endPoint x: 322, endPoint y: 115, distance: 52.9
click at [338, 247] on div "Drag Goal Goal Remove Edit Drag Value Value Remove Edit Drag FYTD Average FYTD …" at bounding box center [458, 293] width 240 height 92
drag, startPoint x: 314, startPoint y: 92, endPoint x: 315, endPoint y: 69, distance: 23.9
click at [338, 247] on div "Drag Value Value Remove Edit Drag FYTD Average FYTD Average Remove Edit Drag Go…" at bounding box center [458, 293] width 240 height 92
click at [569, 269] on icon "Edit" at bounding box center [572, 271] width 6 height 5
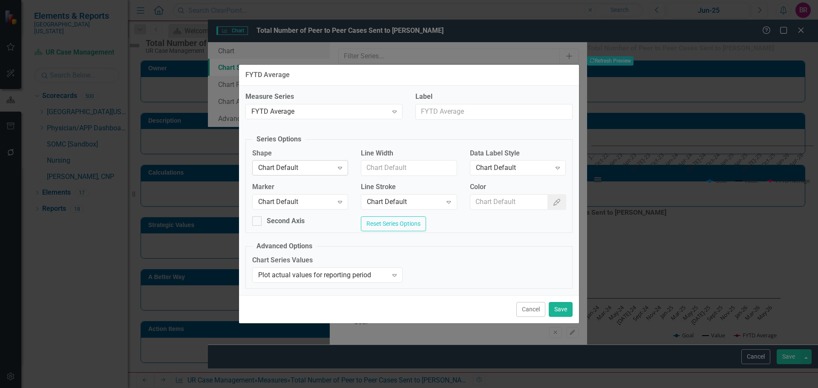
click at [289, 166] on div "Chart Default" at bounding box center [295, 168] width 75 height 10
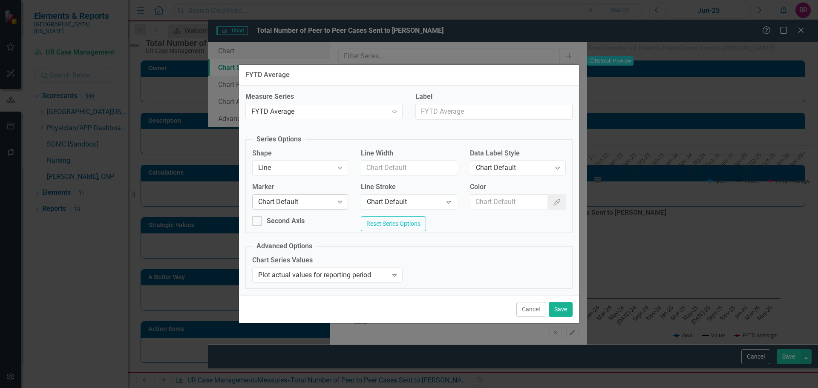
click at [296, 197] on div "Chart Default" at bounding box center [295, 202] width 75 height 10
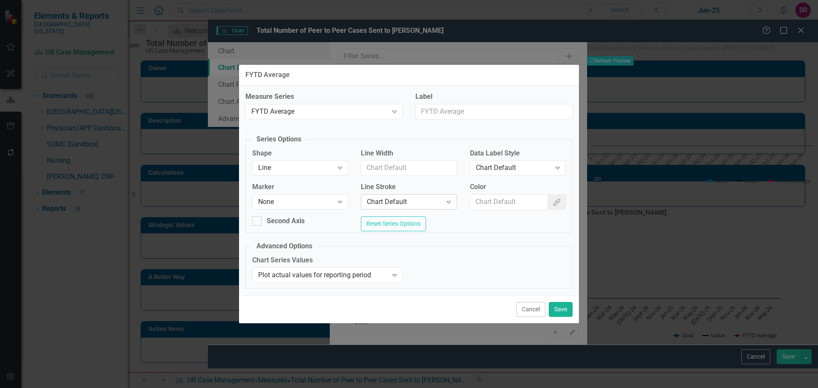
click at [383, 199] on div "Chart Default" at bounding box center [404, 202] width 75 height 10
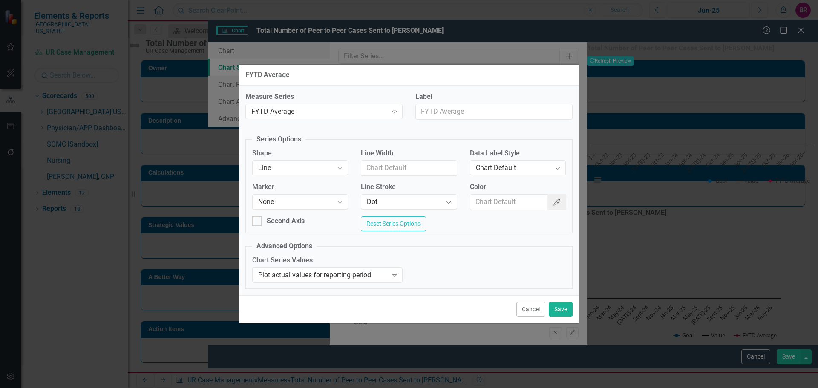
click at [555, 200] on icon "Color Picker" at bounding box center [556, 202] width 9 height 7
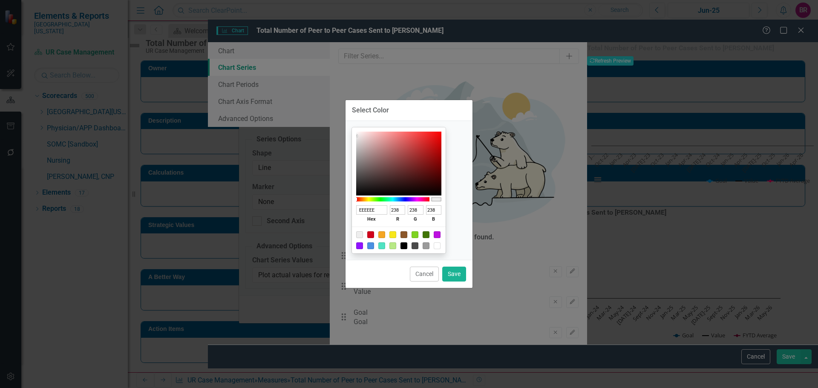
click at [407, 246] on div at bounding box center [403, 245] width 7 height 7
type input "000000"
type input "0"
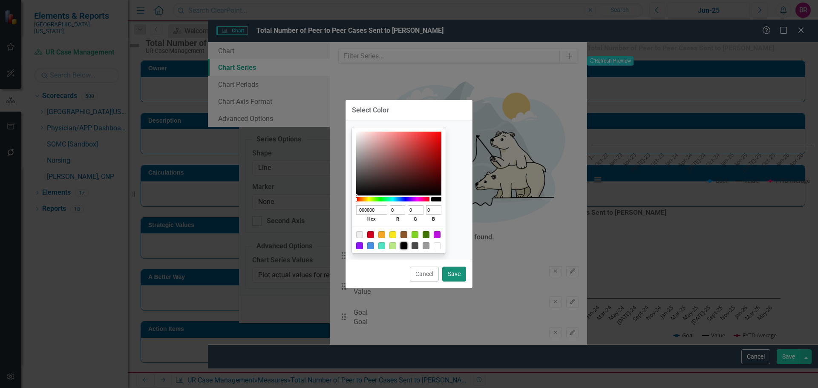
click at [446, 271] on button "Save" at bounding box center [454, 274] width 24 height 15
type input "#000000"
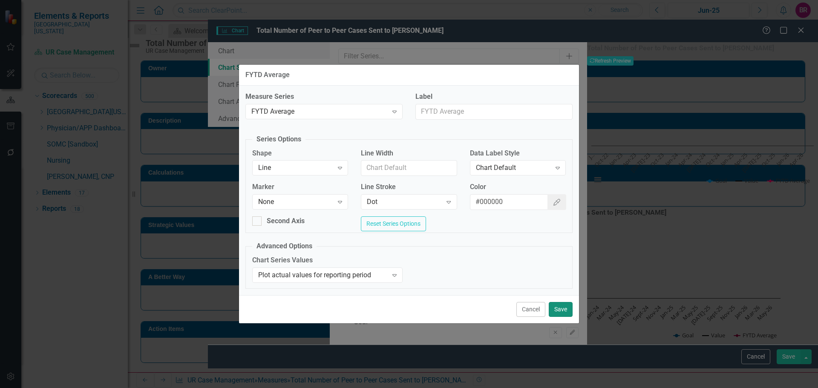
click at [569, 314] on button "Save" at bounding box center [561, 309] width 24 height 15
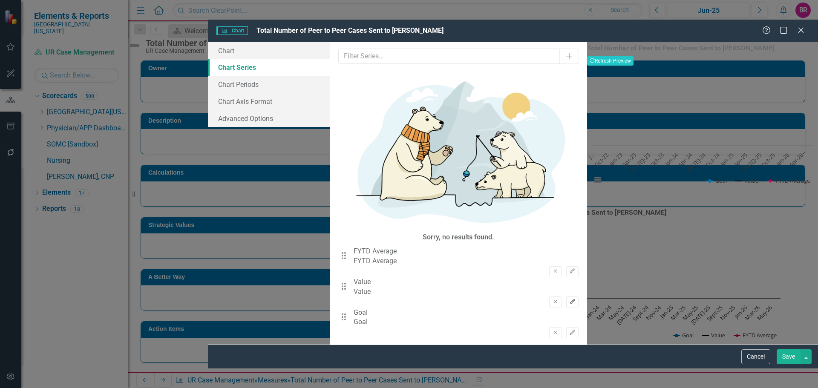
click at [569, 299] on icon "Edit" at bounding box center [572, 301] width 6 height 5
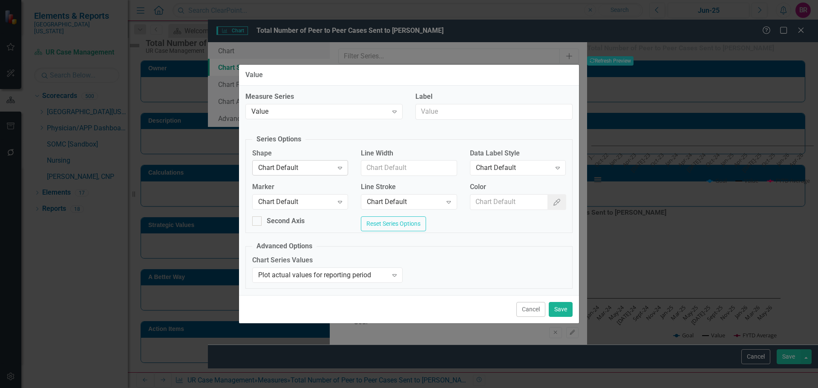
click at [327, 170] on div "Chart Default Expand" at bounding box center [300, 167] width 96 height 15
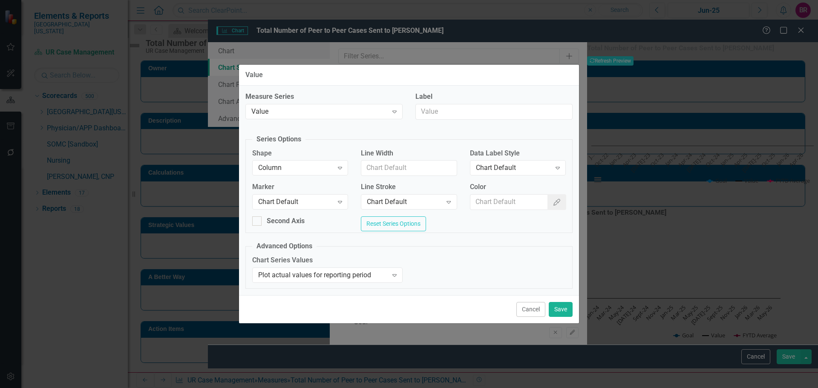
click at [313, 197] on div "Chart Default" at bounding box center [295, 202] width 75 height 10
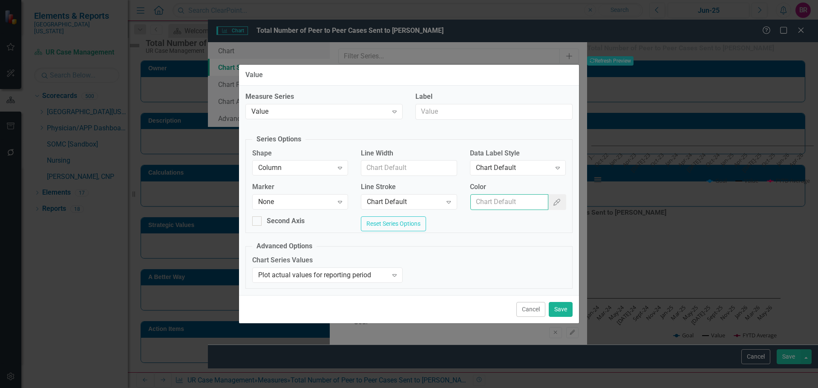
click at [508, 197] on input "Color" at bounding box center [509, 202] width 78 height 16
type input "#2e75b6"
click at [565, 316] on button "Save" at bounding box center [561, 309] width 24 height 15
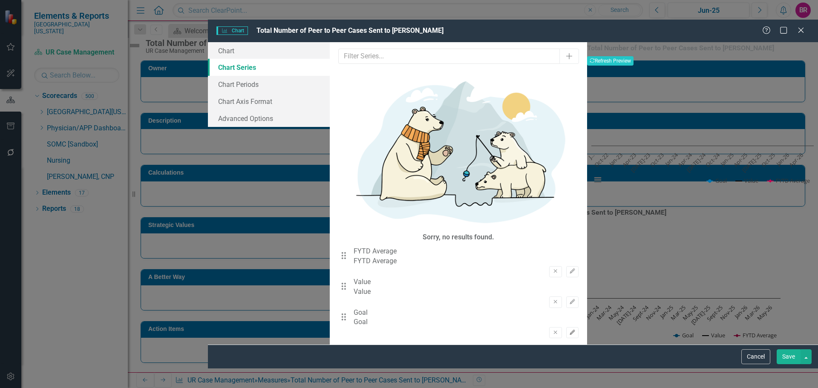
click at [569, 330] on icon "Edit" at bounding box center [572, 332] width 6 height 5
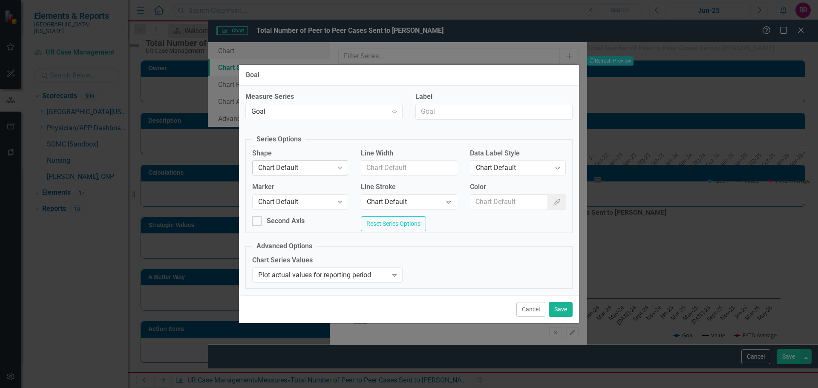
click at [325, 164] on div "Chart Default" at bounding box center [295, 168] width 75 height 10
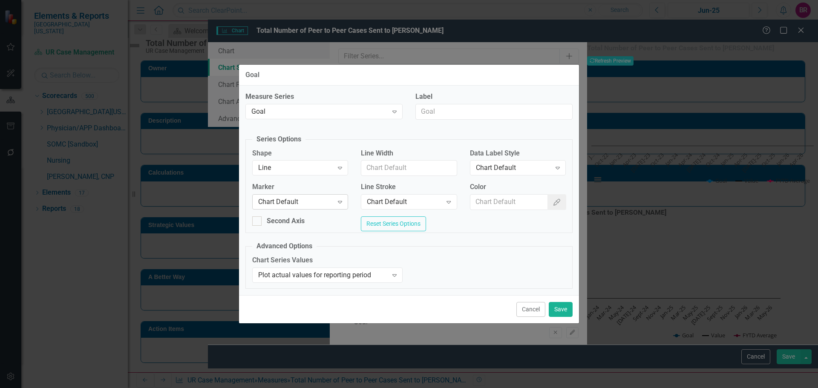
click at [306, 197] on div "Chart Default" at bounding box center [295, 202] width 75 height 10
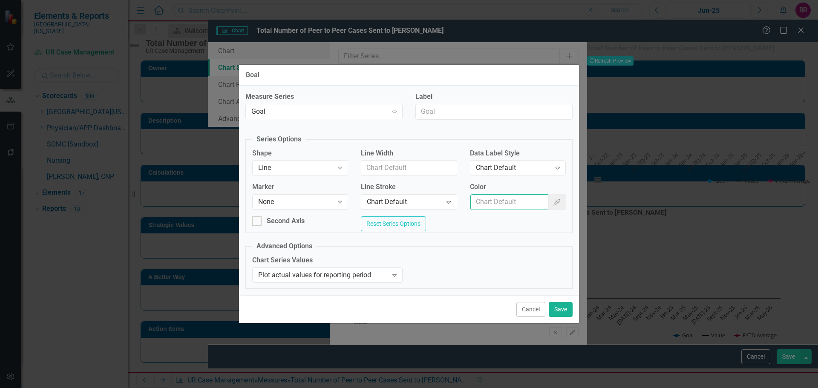
click at [519, 201] on input "Color" at bounding box center [509, 202] width 78 height 16
type input "#c40650"
click at [566, 311] on button "Save" at bounding box center [561, 309] width 24 height 15
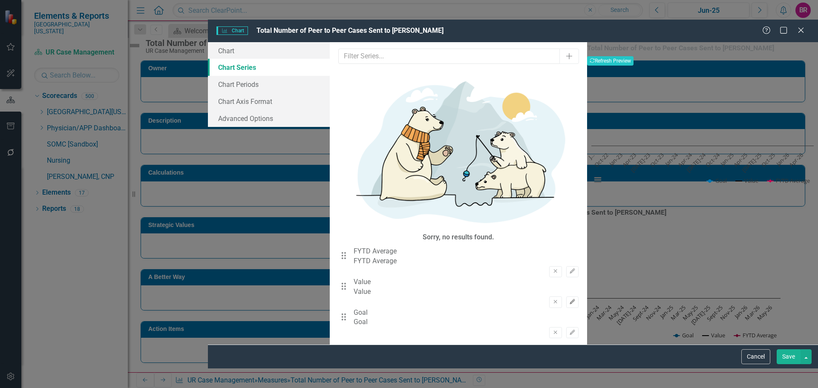
click at [566, 296] on button "Edit" at bounding box center [572, 301] width 12 height 11
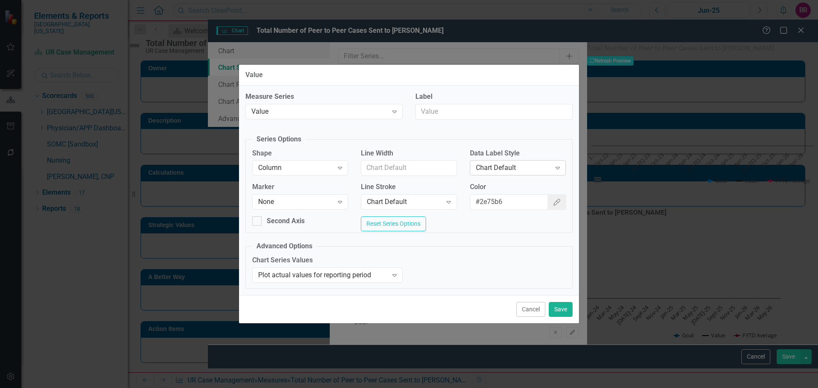
click at [504, 163] on div "Chart Default" at bounding box center [513, 168] width 75 height 10
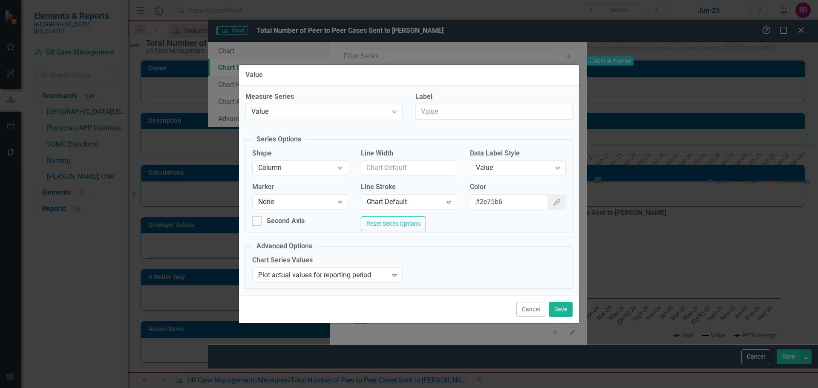
click at [572, 314] on div "Cancel Save" at bounding box center [409, 309] width 340 height 28
click at [566, 311] on button "Save" at bounding box center [561, 309] width 24 height 15
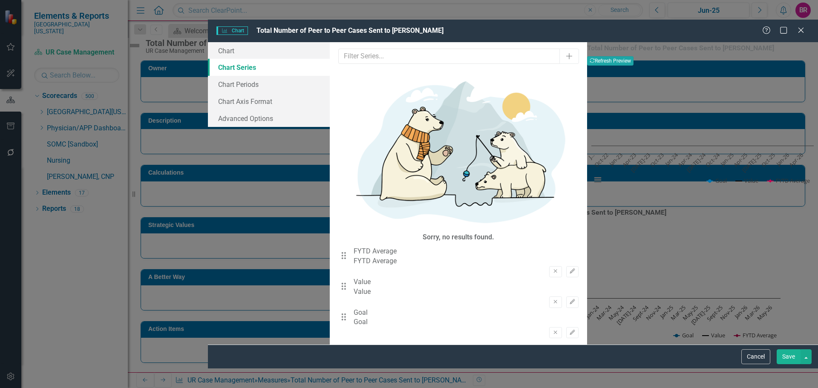
click at [633, 56] on button "Recalculate Refresh Preview" at bounding box center [610, 60] width 46 height 9
click at [208, 76] on link "Chart Periods" at bounding box center [269, 84] width 122 height 17
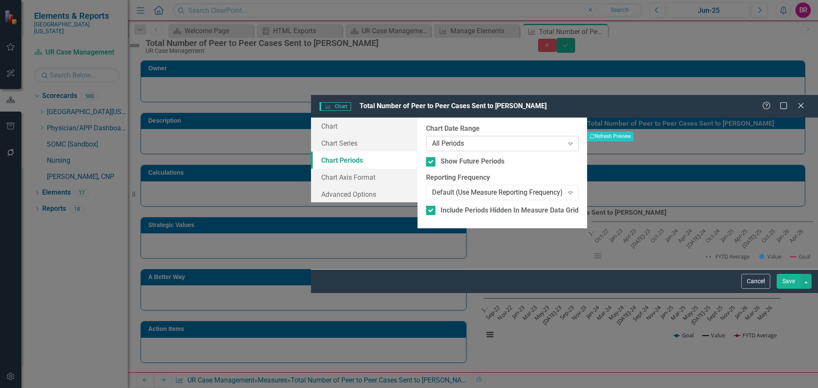
click at [432, 139] on div "All Periods" at bounding box center [498, 144] width 132 height 10
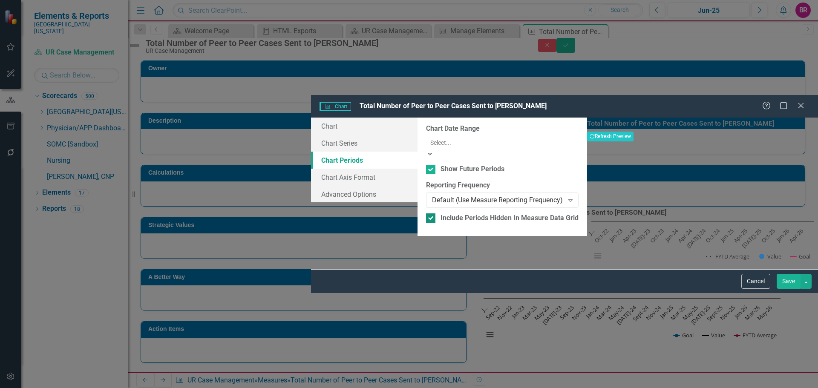
drag, startPoint x: 386, startPoint y: 118, endPoint x: 392, endPoint y: 118, distance: 6.4
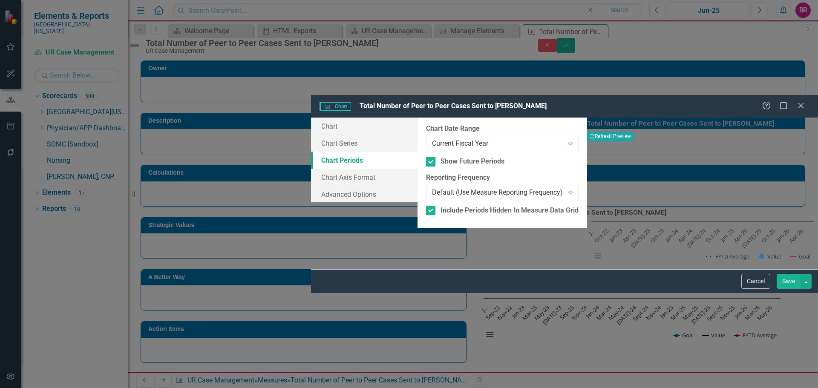
click at [633, 132] on button "Recalculate Refresh Preview" at bounding box center [610, 136] width 46 height 9
click at [787, 289] on button "Save" at bounding box center [788, 281] width 24 height 15
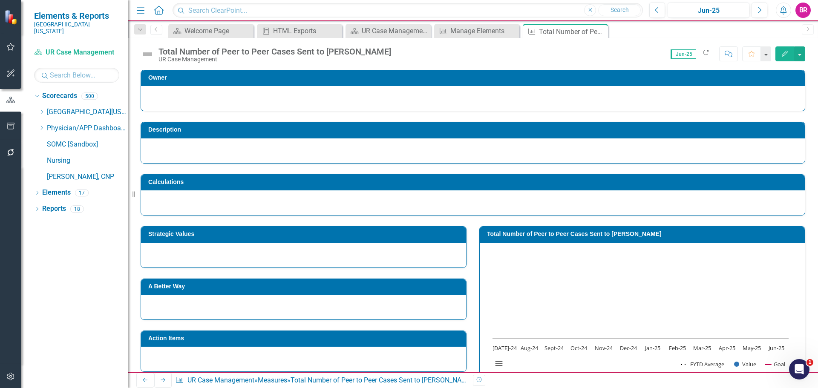
click at [401, 235] on h3 "Strategic Values" at bounding box center [304, 234] width 313 height 6
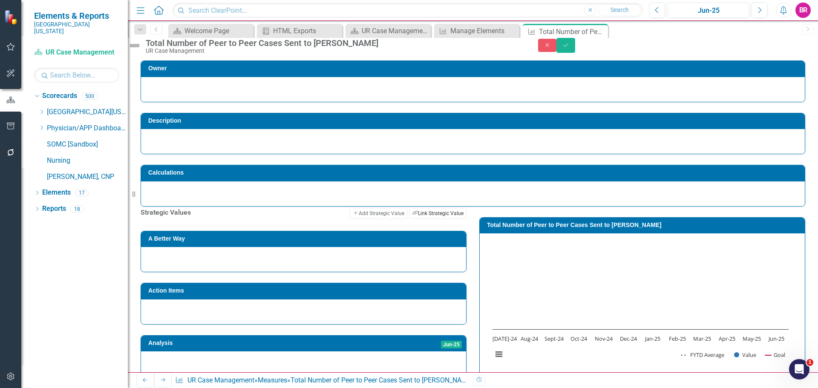
click at [434, 219] on button "Link Tag Link Strategic Value" at bounding box center [437, 213] width 57 height 11
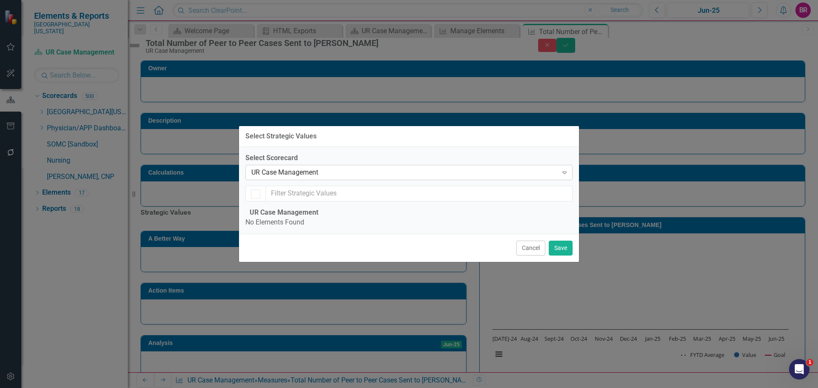
click at [347, 168] on div "UR Case Management" at bounding box center [404, 173] width 306 height 10
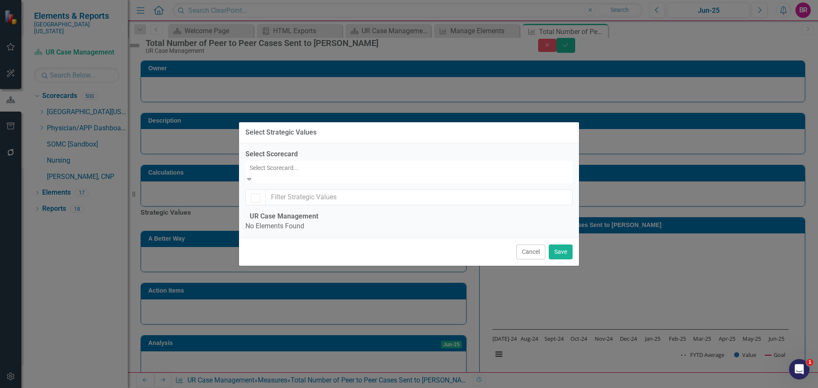
scroll to position [447, 0]
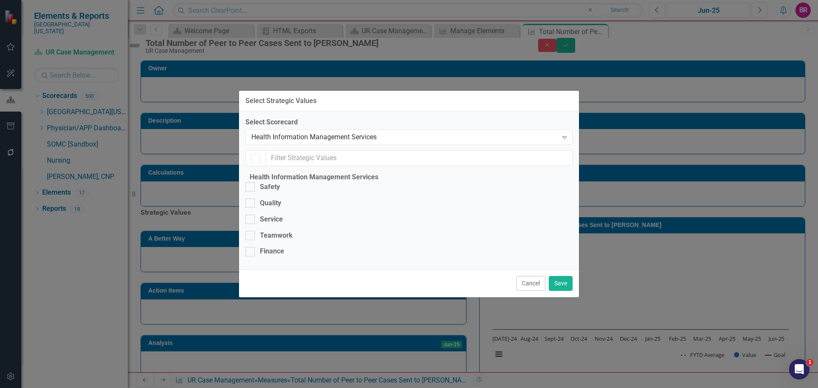
checkbox input "false"
click at [276, 247] on div "Finance" at bounding box center [272, 252] width 24 height 10
click at [251, 247] on input "Finance" at bounding box center [248, 250] width 6 height 6
checkbox input "true"
click at [559, 291] on button "Save" at bounding box center [561, 283] width 24 height 15
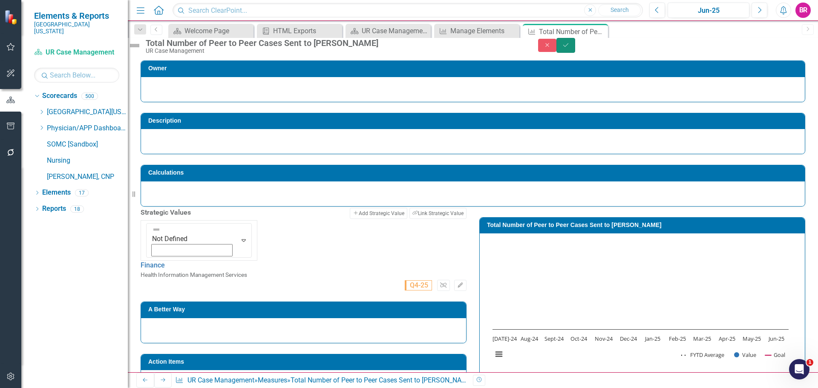
click at [575, 50] on button "Save" at bounding box center [565, 45] width 19 height 15
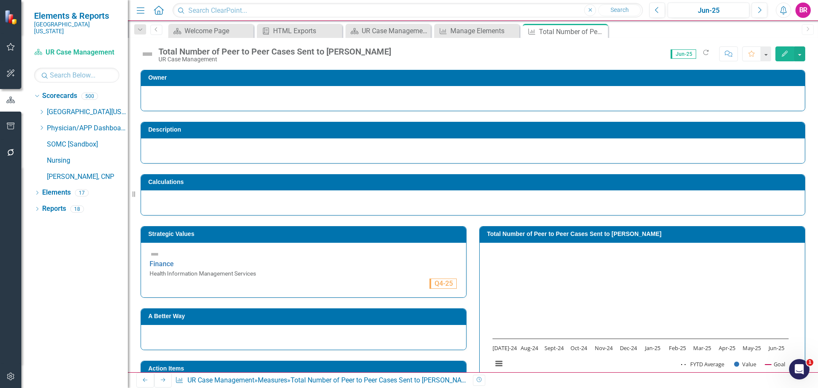
drag, startPoint x: 601, startPoint y: 34, endPoint x: 612, endPoint y: 26, distance: 13.1
click at [0, 0] on icon "Close" at bounding box center [0, 0] width 0 height 0
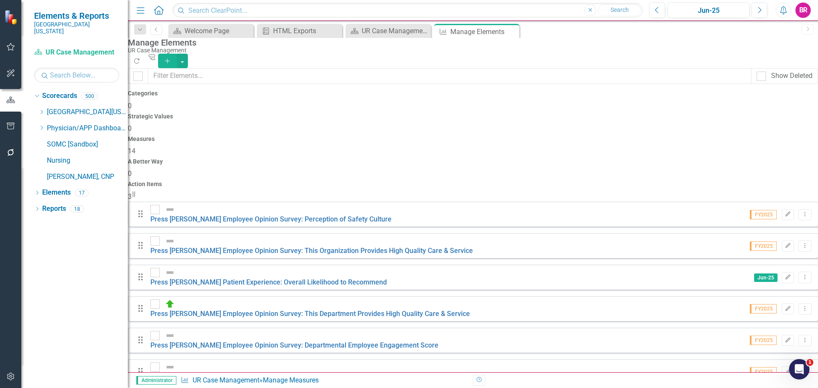
click at [177, 54] on button "Add" at bounding box center [167, 61] width 19 height 14
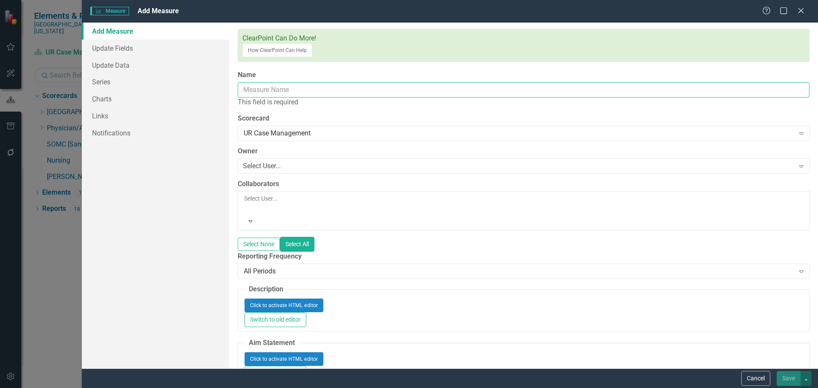
click at [266, 82] on input "Name" at bounding box center [523, 90] width 571 height 16
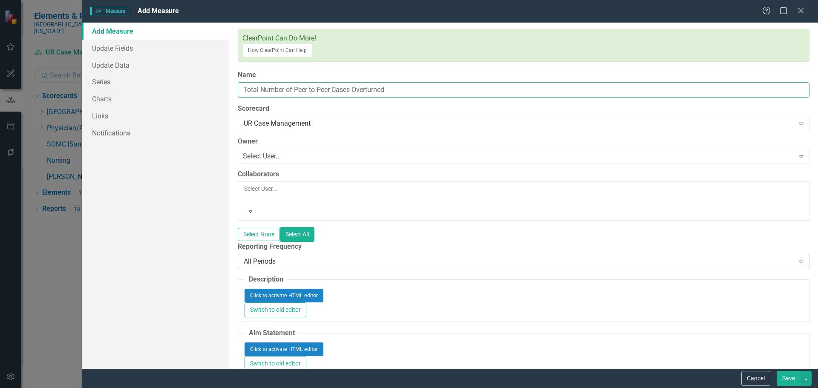
type input "Total Number of Peer to Peer Cases Overturned"
click at [329, 256] on div "All Periods" at bounding box center [519, 261] width 551 height 10
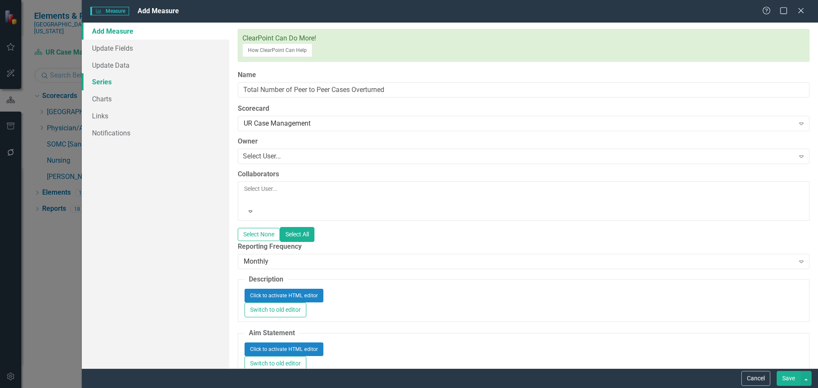
click at [114, 81] on link "Series" at bounding box center [155, 81] width 147 height 17
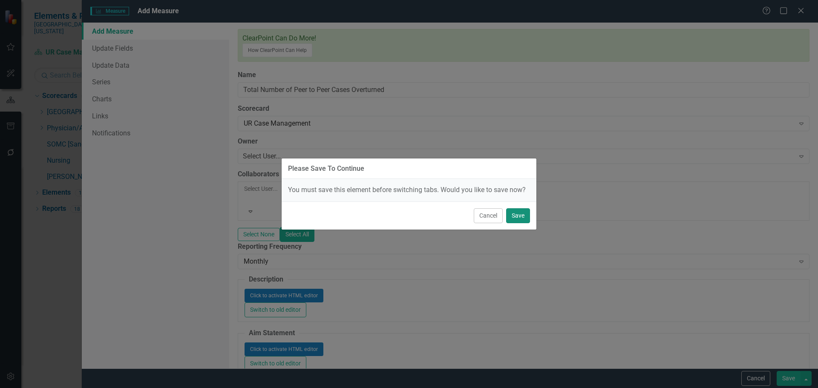
click at [521, 217] on button "Save" at bounding box center [518, 215] width 24 height 15
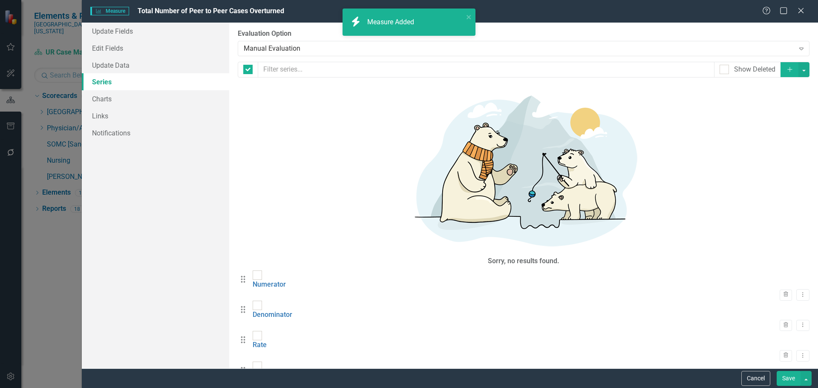
checkbox input "false"
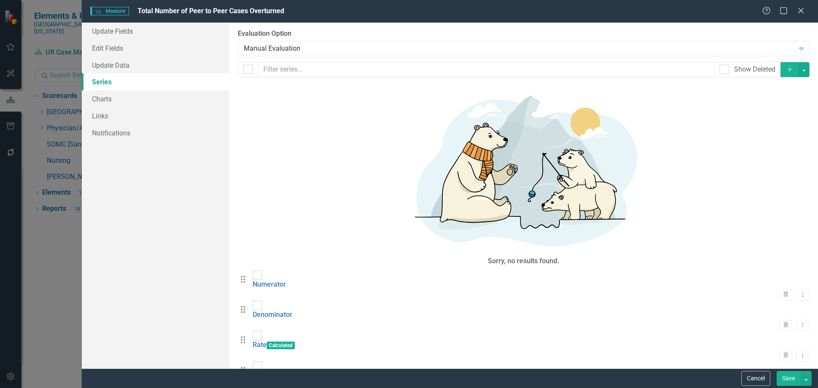
click at [290, 92] on div "Please Save To Continue You must save this element before switching tabs. Would…" at bounding box center [409, 173] width 256 height 388
click at [259, 148] on div "Please Save To Continue You must save this element before switching tabs. Would…" at bounding box center [409, 194] width 818 height 388
click at [258, 331] on input "checkbox" at bounding box center [256, 334] width 6 height 6
checkbox input "false"
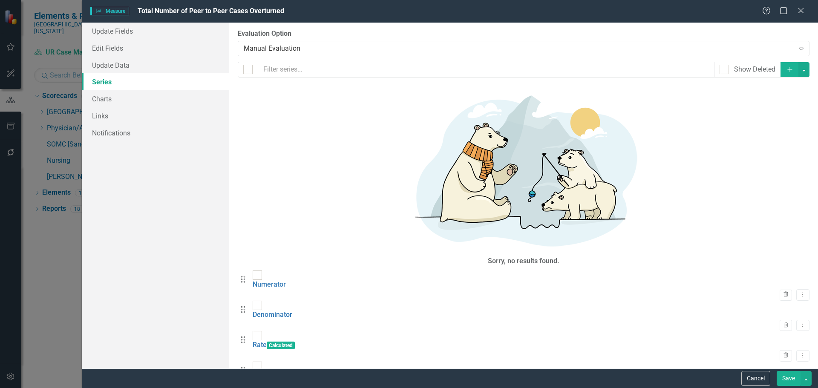
click at [261, 362] on div "Drag Value Trash Dropdown Menu" at bounding box center [523, 377] width 571 height 30
click at [258, 362] on input "checkbox" at bounding box center [256, 365] width 6 height 6
checkbox input "true"
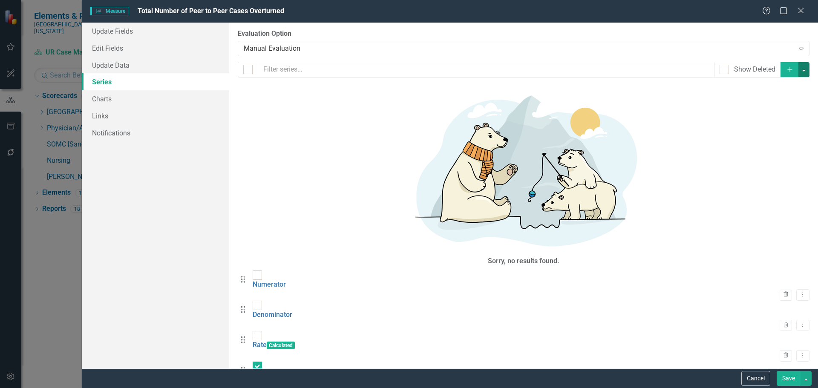
click at [802, 67] on button "button" at bounding box center [803, 69] width 11 height 15
click at [793, 132] on link "Trash Delete Multiple" at bounding box center [774, 133] width 67 height 16
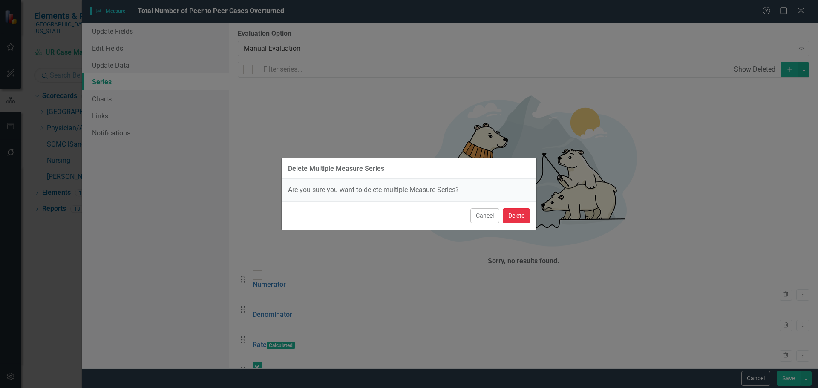
click at [520, 217] on button "Delete" at bounding box center [516, 215] width 27 height 15
checkbox input "false"
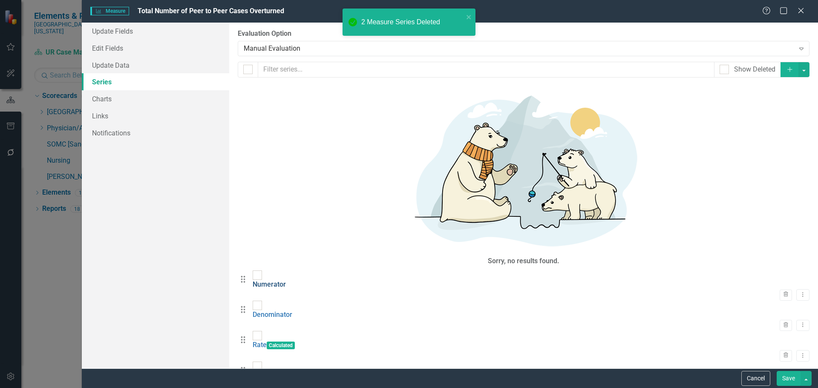
click at [286, 280] on link "Numerator" at bounding box center [269, 284] width 33 height 8
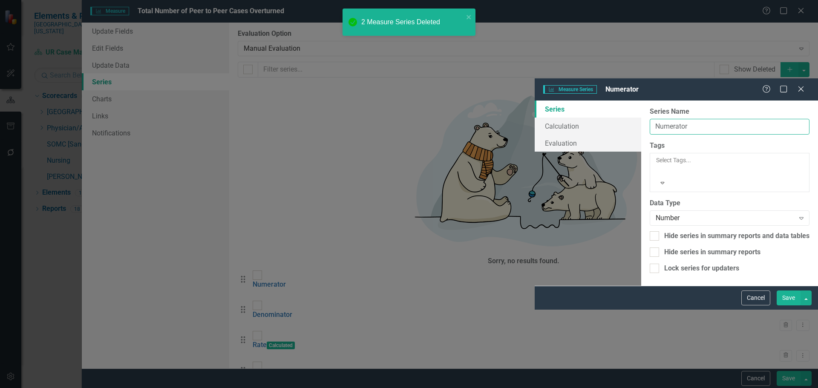
click at [649, 119] on input "Numerator" at bounding box center [729, 127] width 160 height 16
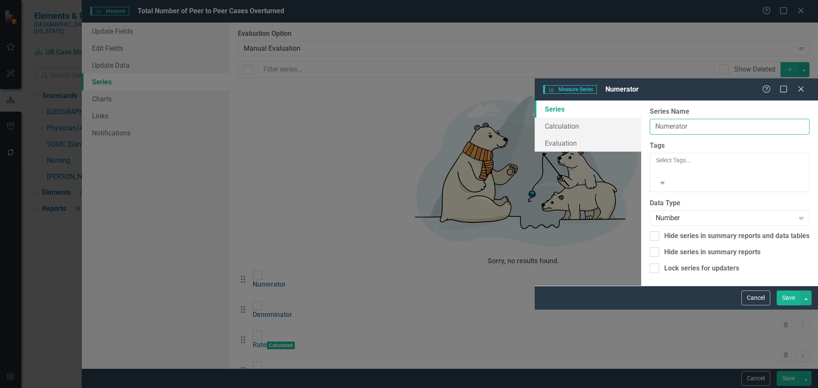
click at [649, 119] on input "Numerator" at bounding box center [729, 127] width 160 height 16
type input "Number of Peer to Peer Cases Overturned"
click at [641, 238] on div "From this page, you can edit the name, type, and visibility options of your ser…" at bounding box center [729, 193] width 177 height 185
click at [784, 305] on button "Save" at bounding box center [788, 297] width 24 height 15
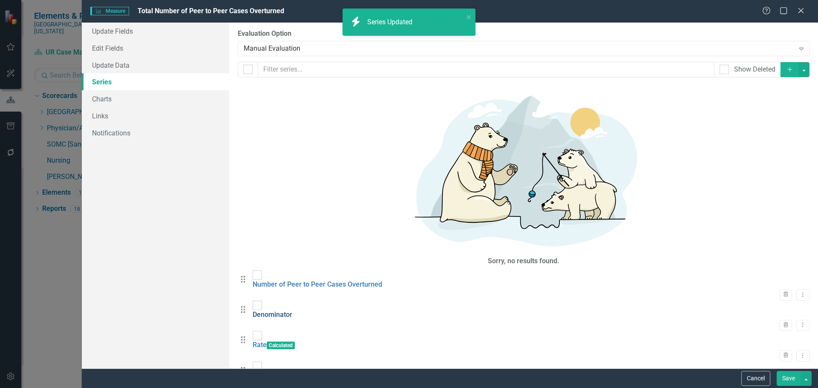
click at [292, 310] on link "Denominator" at bounding box center [273, 314] width 40 height 8
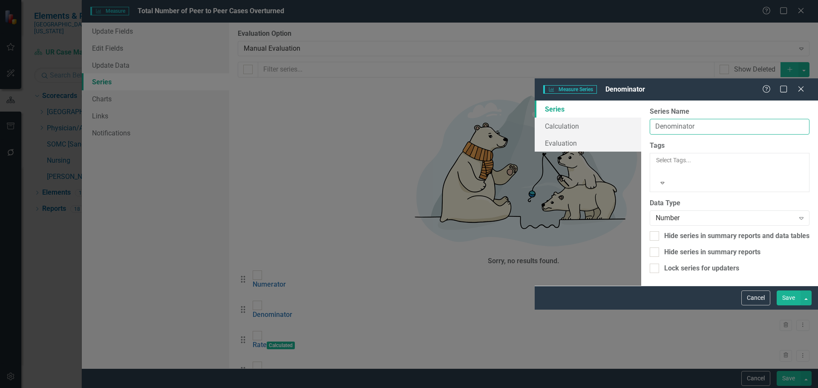
click at [649, 119] on input "Denominator" at bounding box center [729, 127] width 160 height 16
type input "Total Number of Peer to Peer Cases"
click at [790, 305] on button "Save" at bounding box center [788, 297] width 24 height 15
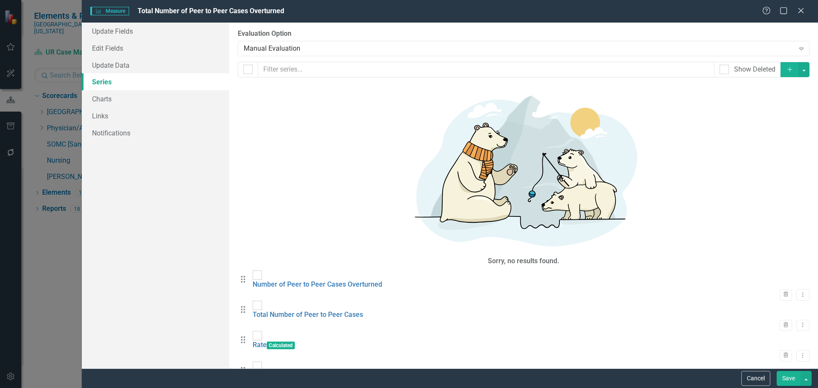
click at [790, 379] on button "Save" at bounding box center [788, 378] width 24 height 15
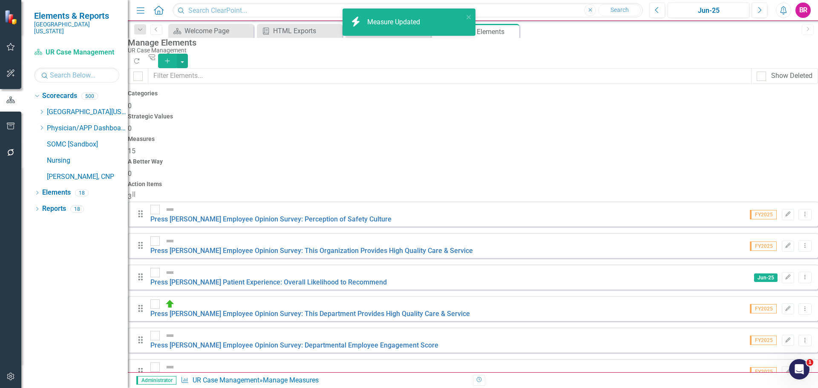
scroll to position [184, 0]
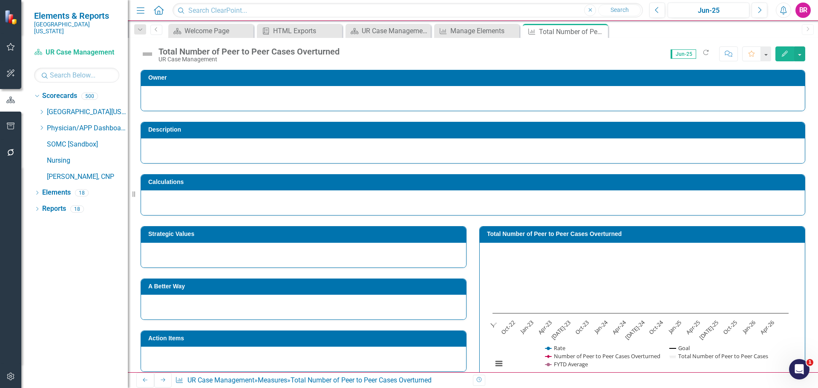
click at [572, 233] on h3 "Total Number of Peer to Peer Cases Overturned" at bounding box center [643, 234] width 313 height 6
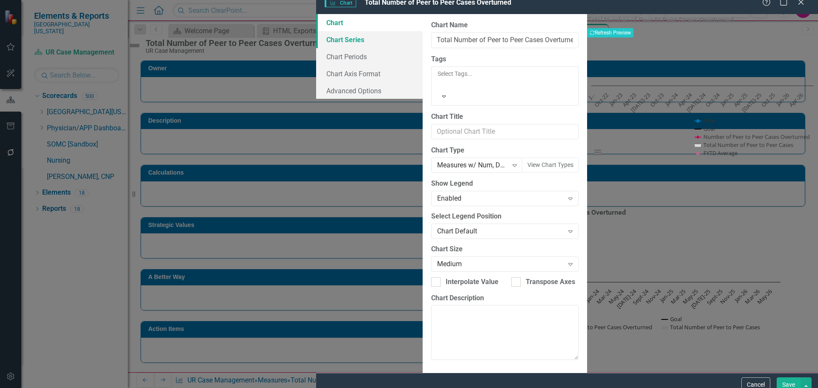
click at [316, 48] on link "Chart Series" at bounding box center [369, 39] width 106 height 17
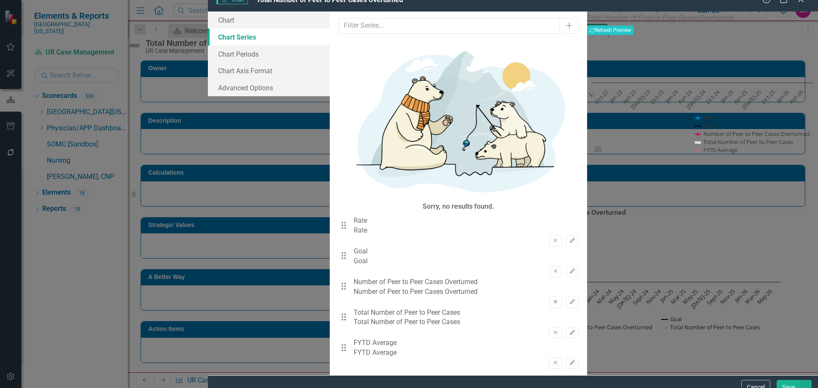
click at [552, 299] on icon "Remove" at bounding box center [555, 301] width 6 height 5
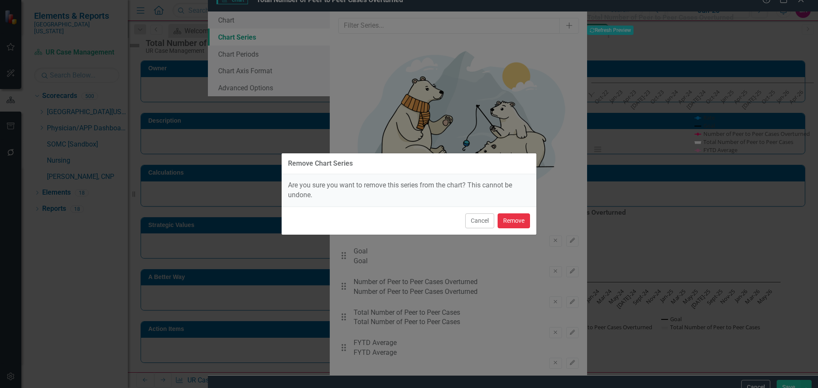
click at [511, 220] on button "Remove" at bounding box center [513, 220] width 32 height 15
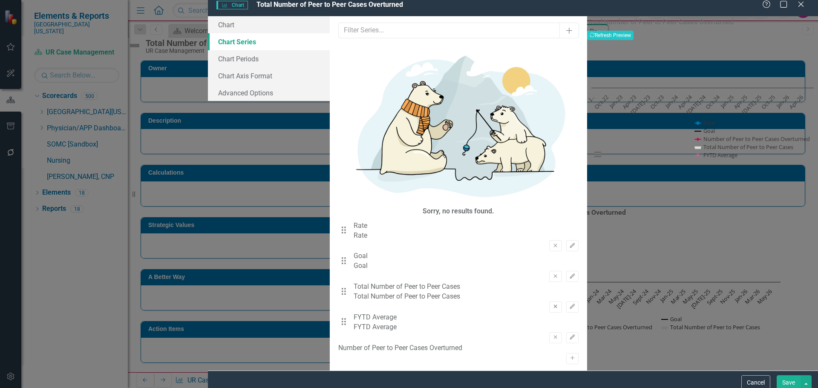
click at [549, 302] on button "Remove" at bounding box center [555, 307] width 12 height 11
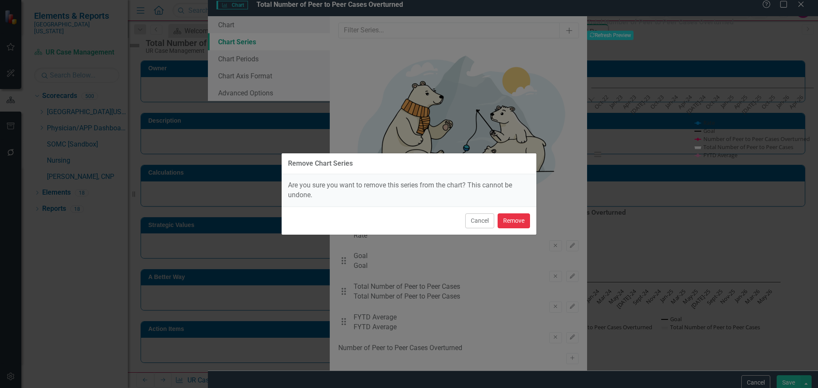
drag, startPoint x: 521, startPoint y: 222, endPoint x: 505, endPoint y: 210, distance: 20.6
click at [521, 222] on button "Remove" at bounding box center [513, 220] width 32 height 15
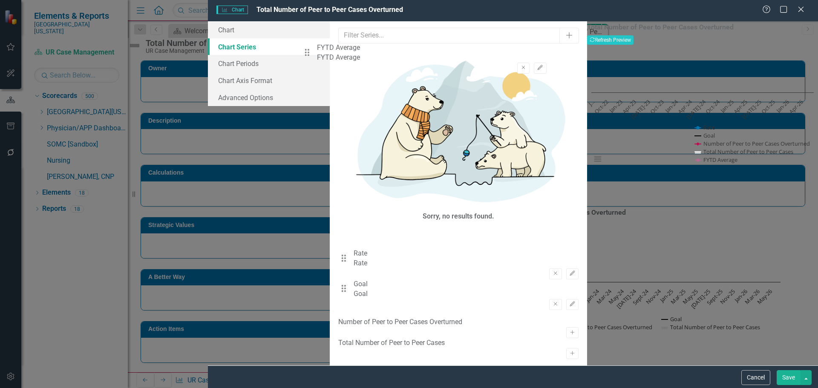
drag, startPoint x: 315, startPoint y: 122, endPoint x: 312, endPoint y: 57, distance: 64.4
click at [338, 226] on div "Drag Rate Rate Remove Edit Drag Goal Goal Remove Edit Drag FYTD Average FYTD Av…" at bounding box center [458, 272] width 240 height 92
click at [569, 248] on icon "Edit" at bounding box center [572, 250] width 6 height 5
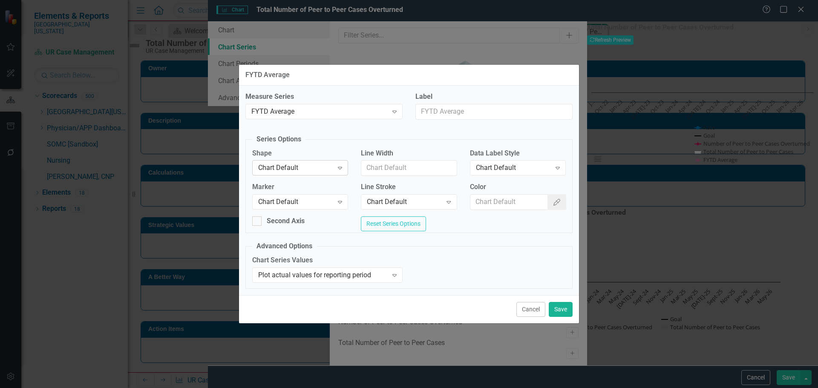
click at [319, 164] on div "Chart Default" at bounding box center [295, 168] width 75 height 10
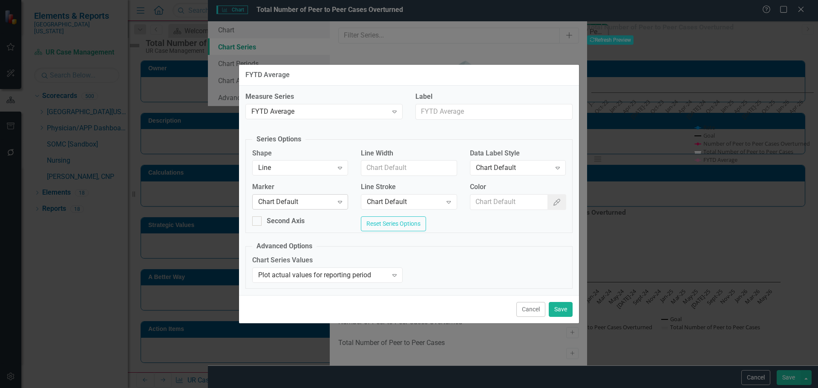
click at [301, 201] on div "Chart Default" at bounding box center [295, 202] width 75 height 10
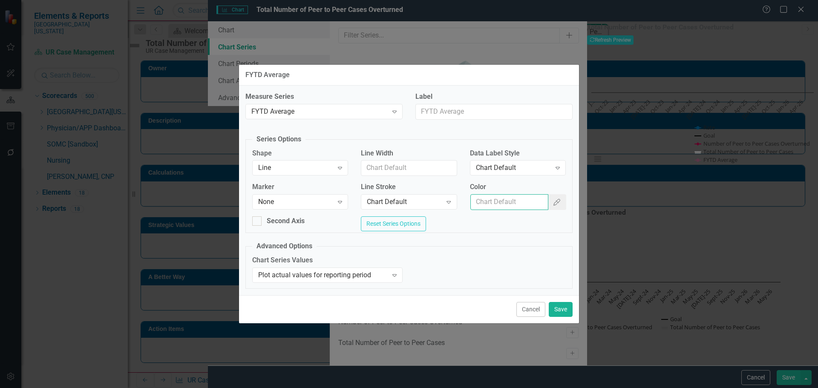
click at [492, 195] on input "Color" at bounding box center [509, 202] width 78 height 16
click at [418, 202] on div "Chart Default" at bounding box center [404, 202] width 75 height 10
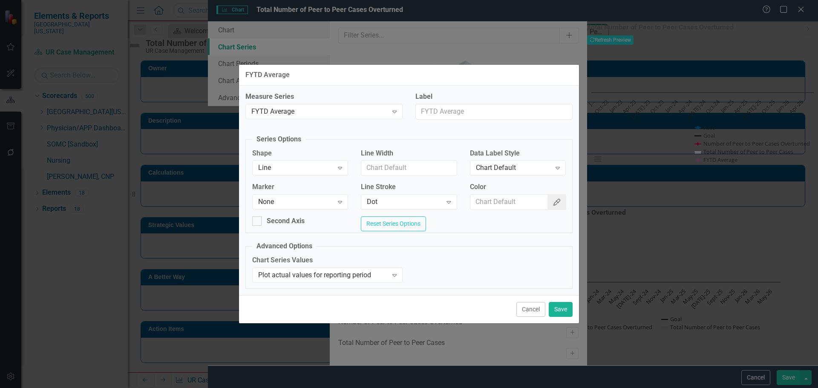
click at [554, 199] on icon "Color Picker" at bounding box center [556, 202] width 9 height 7
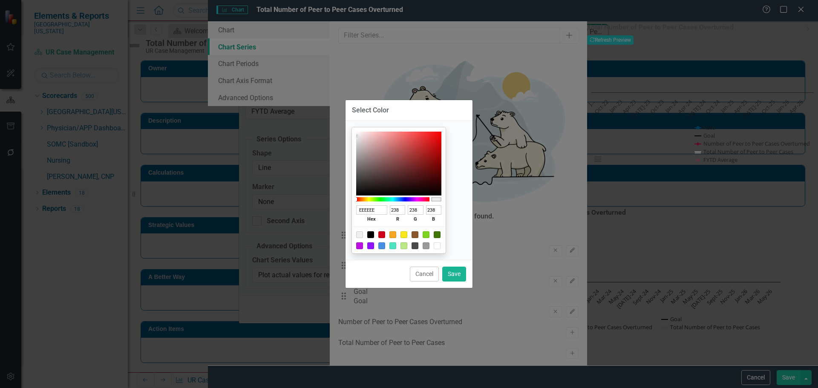
click at [374, 232] on div at bounding box center [370, 234] width 7 height 7
type input "000000"
type input "0"
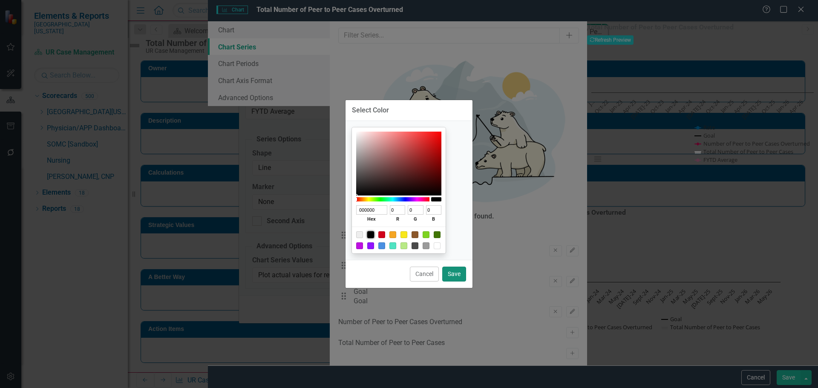
drag, startPoint x: 456, startPoint y: 276, endPoint x: 477, endPoint y: 226, distance: 53.9
click at [456, 276] on button "Save" at bounding box center [454, 274] width 24 height 15
type input "#000000"
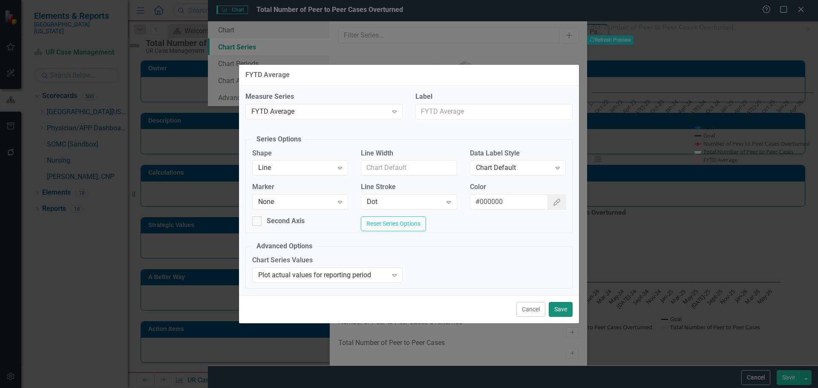
click at [554, 309] on button "Save" at bounding box center [561, 309] width 24 height 15
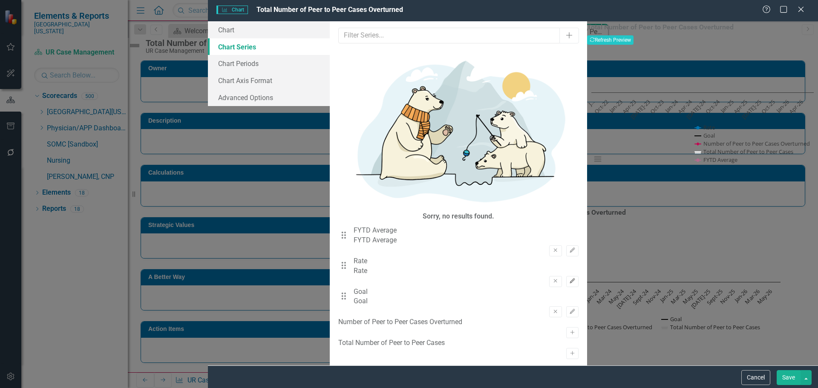
click at [569, 279] on icon "Edit" at bounding box center [572, 281] width 6 height 5
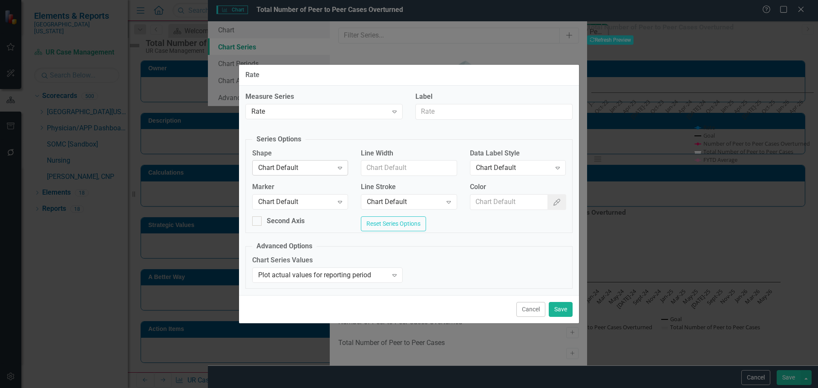
click at [305, 167] on div "Chart Default" at bounding box center [295, 168] width 75 height 10
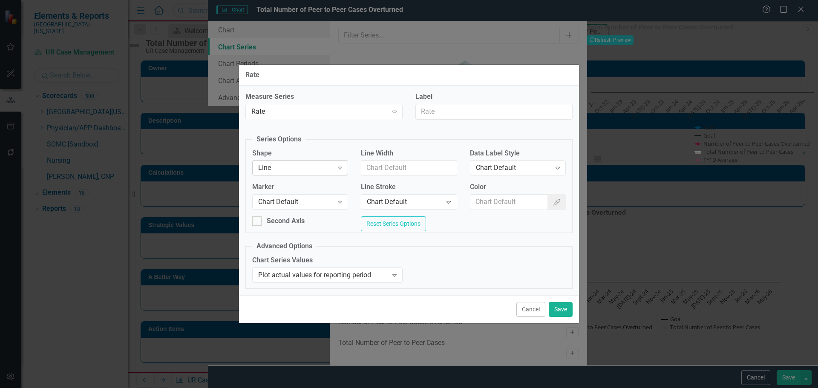
click at [302, 170] on div "Line Expand" at bounding box center [300, 167] width 96 height 15
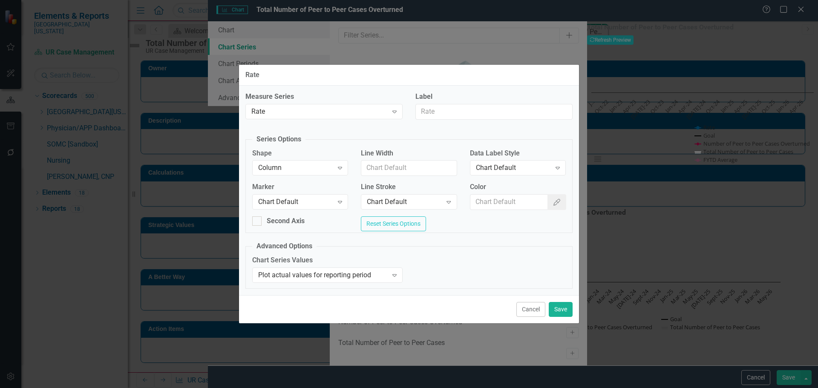
click at [296, 197] on div "Chart Default" at bounding box center [295, 202] width 75 height 10
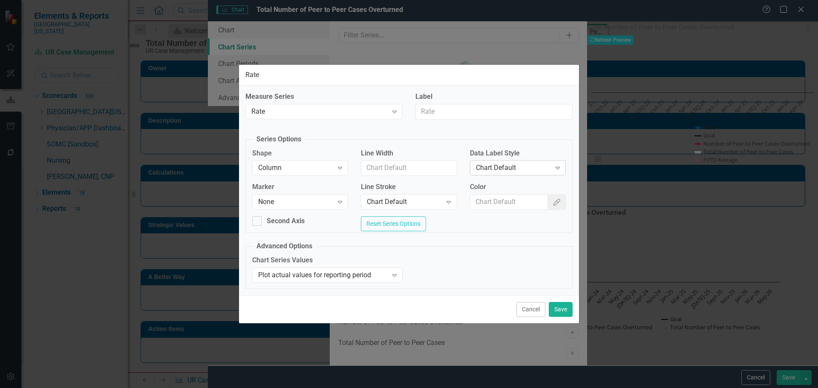
click at [507, 163] on div "Chart Default" at bounding box center [513, 168] width 75 height 10
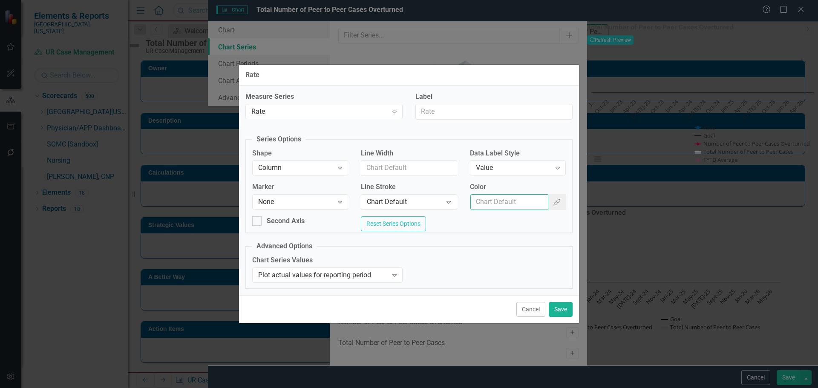
click at [500, 201] on input "Color" at bounding box center [509, 202] width 78 height 16
type input "#2e75b6"
click at [568, 307] on button "Save" at bounding box center [561, 309] width 24 height 15
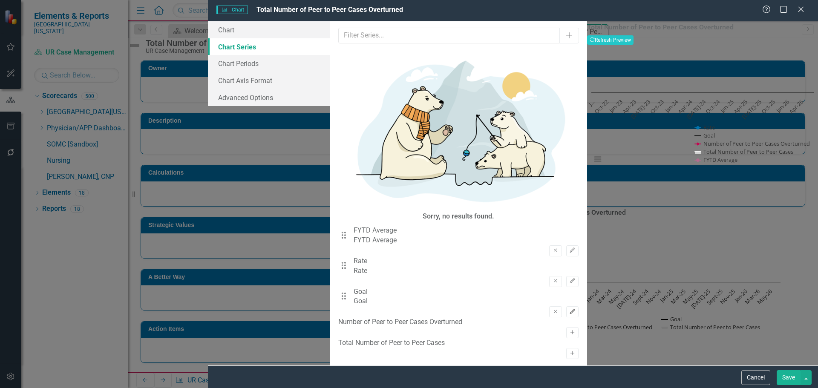
click at [569, 309] on icon "Edit" at bounding box center [572, 311] width 6 height 5
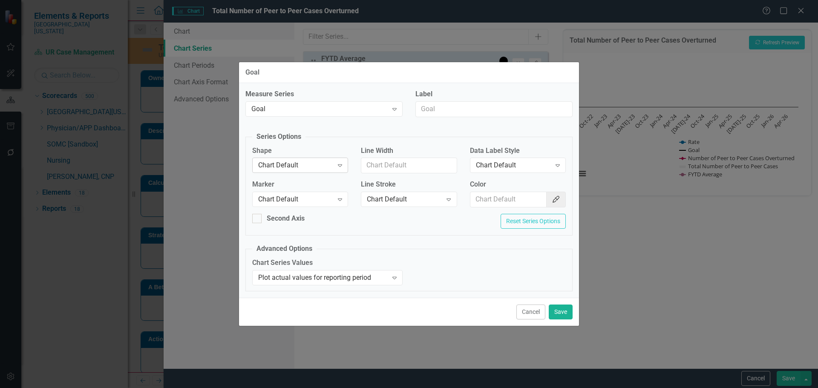
click at [326, 166] on div "Chart Default" at bounding box center [295, 166] width 75 height 10
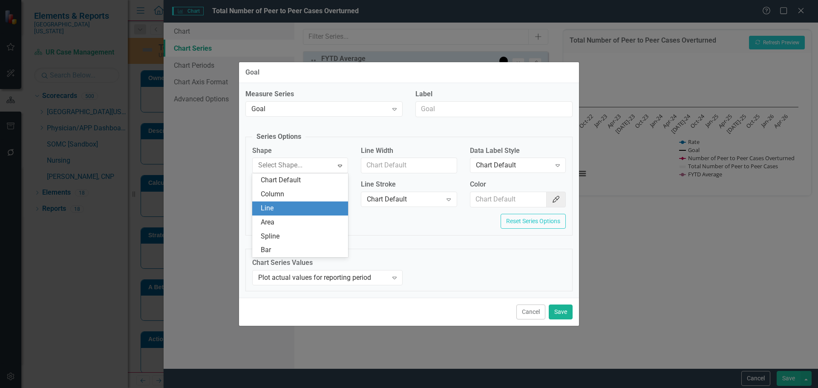
click at [289, 206] on div "Line" at bounding box center [302, 209] width 82 height 10
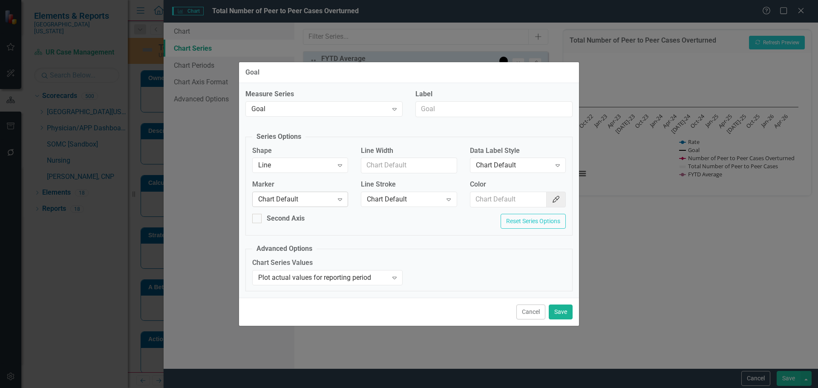
click at [291, 197] on div "Chart Default" at bounding box center [295, 200] width 75 height 10
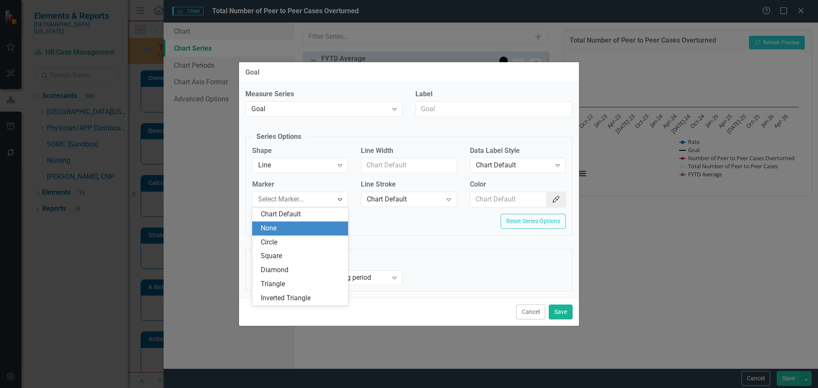
click at [298, 229] on div "None" at bounding box center [302, 229] width 82 height 10
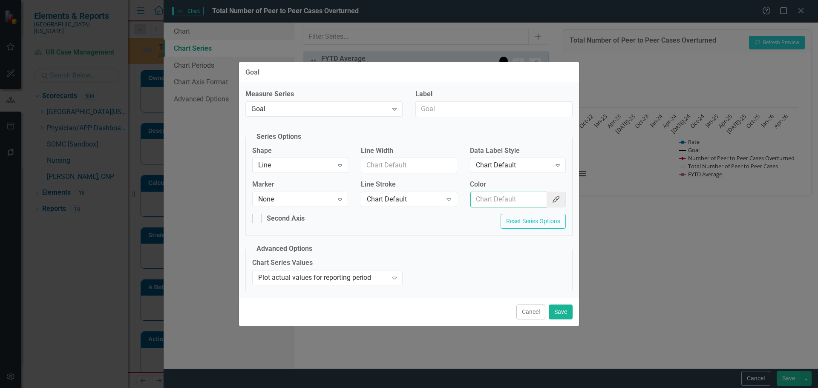
click at [508, 201] on input "Color" at bounding box center [508, 200] width 77 height 16
type input "#c40650"
click at [562, 316] on button "Save" at bounding box center [561, 311] width 24 height 15
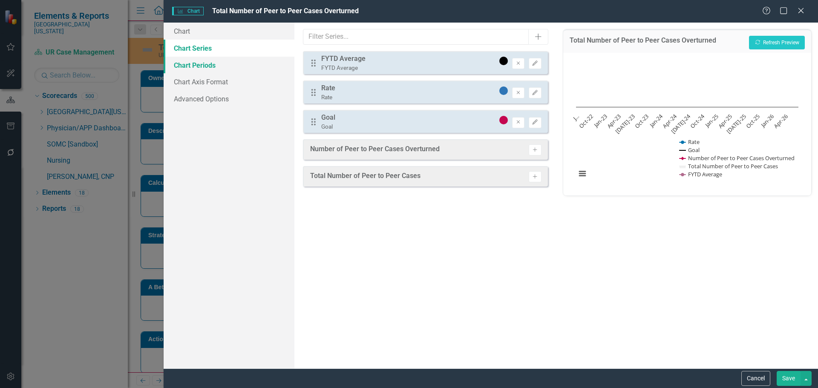
click at [184, 65] on link "Chart Periods" at bounding box center [229, 65] width 131 height 17
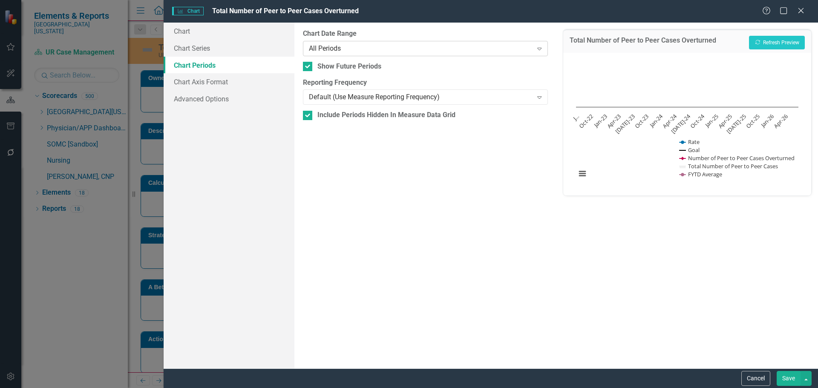
click at [377, 46] on div "All Periods" at bounding box center [421, 48] width 224 height 10
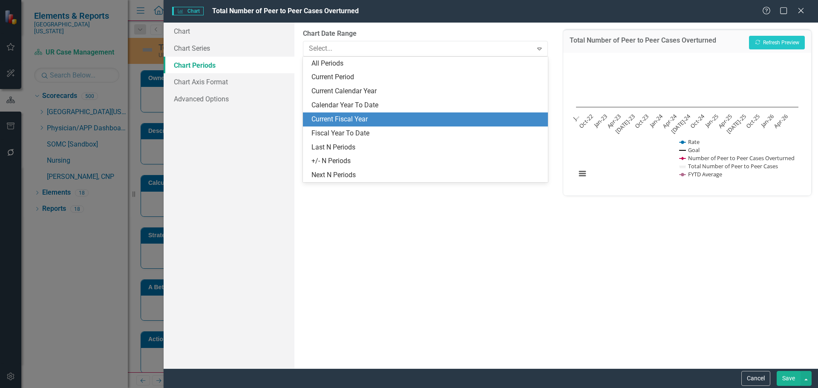
click at [374, 119] on div "Current Fiscal Year" at bounding box center [426, 120] width 231 height 10
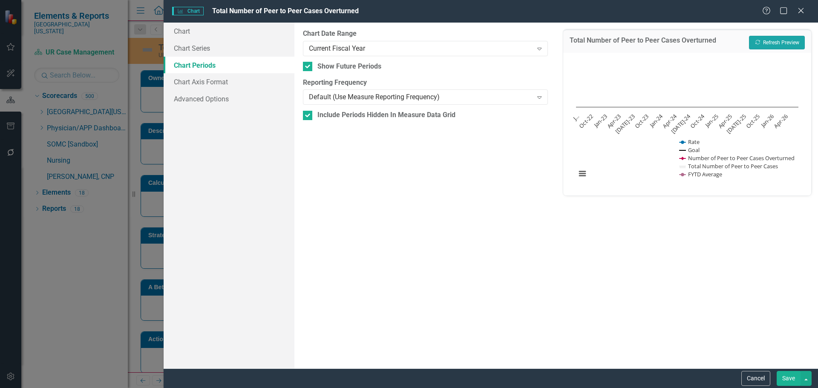
click at [794, 45] on button "Recalculate Refresh Preview" at bounding box center [777, 43] width 56 height 14
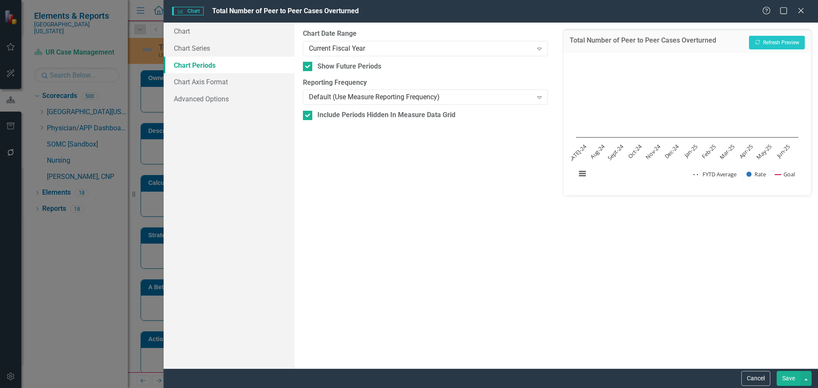
click at [785, 377] on button "Save" at bounding box center [788, 378] width 24 height 15
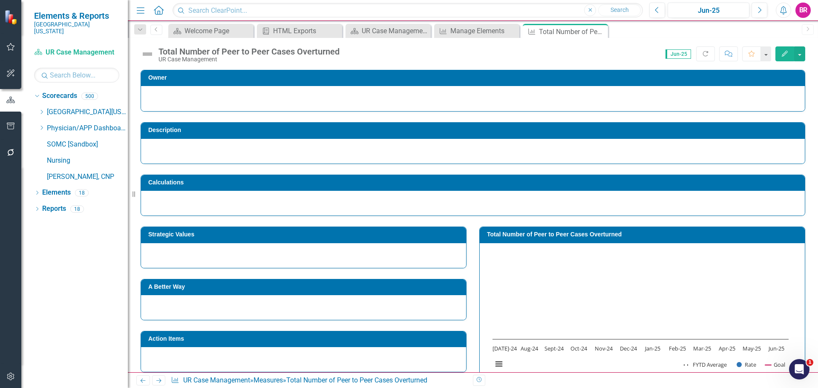
click at [310, 243] on div at bounding box center [303, 255] width 325 height 25
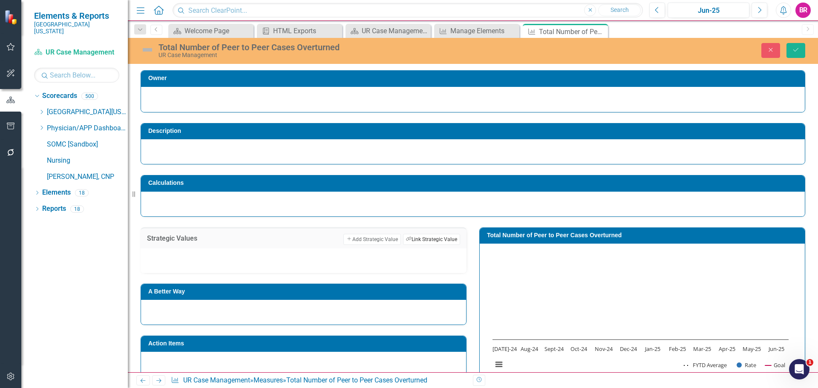
click at [454, 239] on button "Link Tag Link Strategic Value" at bounding box center [431, 239] width 57 height 11
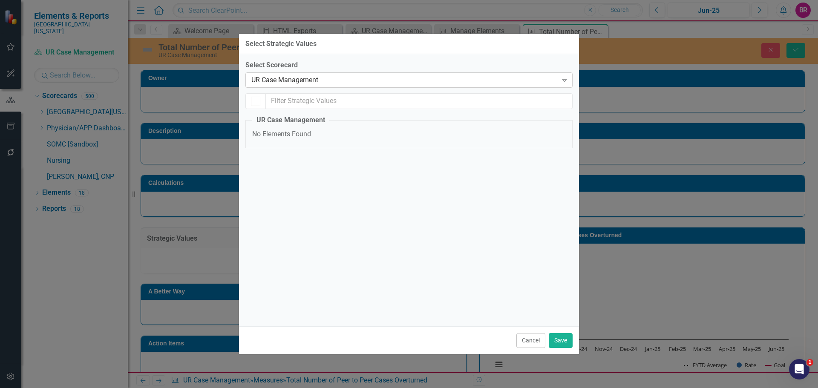
click at [322, 80] on div "UR Case Management" at bounding box center [404, 80] width 306 height 10
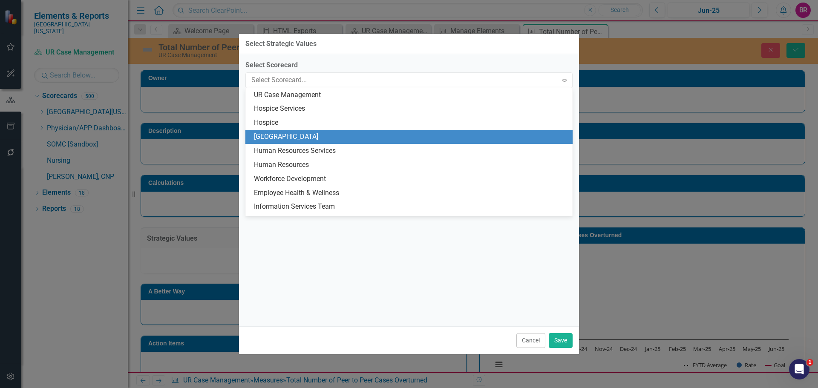
scroll to position [447, 0]
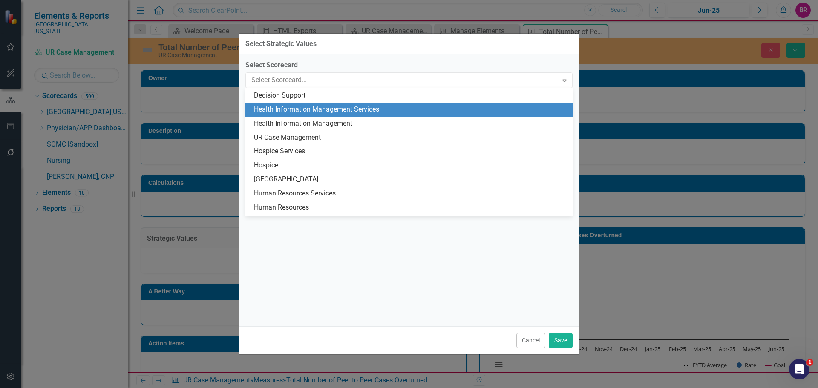
click at [328, 105] on div "Health Information Management Services" at bounding box center [410, 110] width 313 height 10
checkbox input "false"
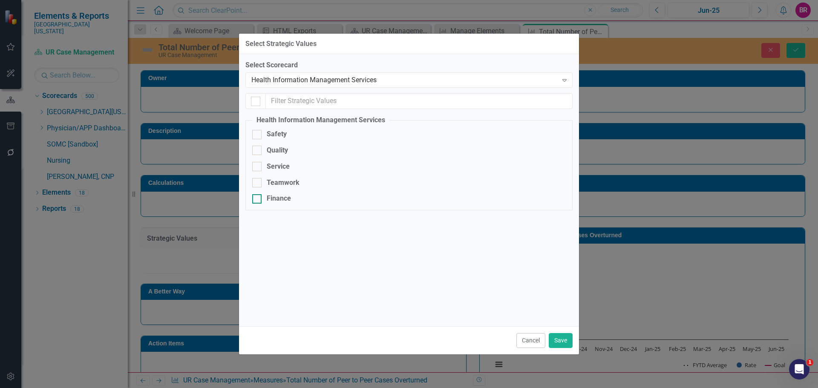
click at [278, 204] on div "Finance" at bounding box center [279, 199] width 24 height 10
click at [258, 200] on input "Finance" at bounding box center [255, 197] width 6 height 6
checkbox input "true"
click at [556, 336] on button "Save" at bounding box center [561, 340] width 24 height 15
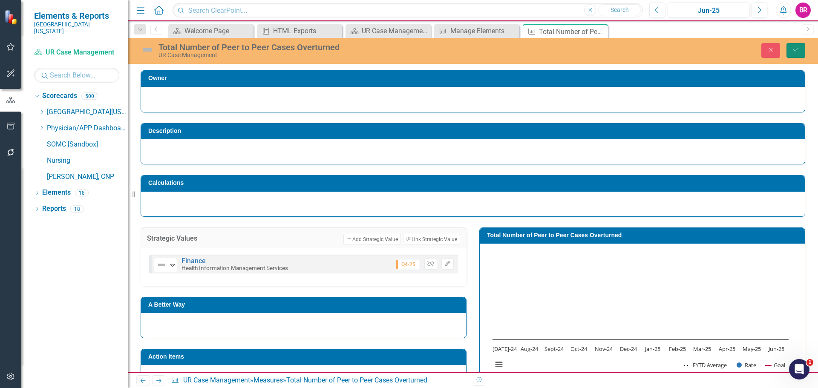
click at [798, 49] on icon "Save" at bounding box center [796, 50] width 8 height 6
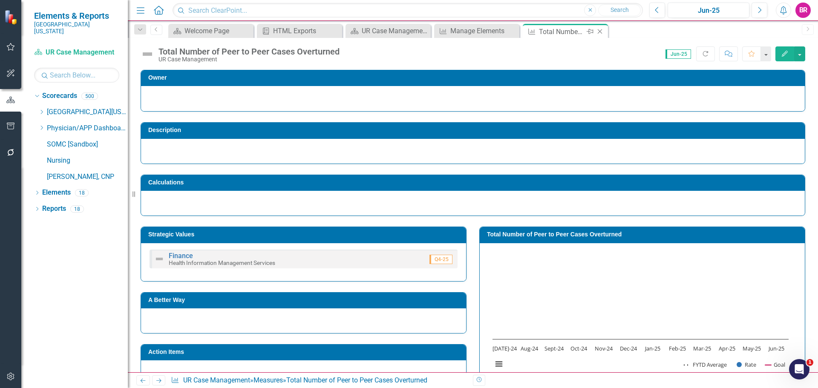
click at [600, 32] on icon at bounding box center [599, 31] width 5 height 5
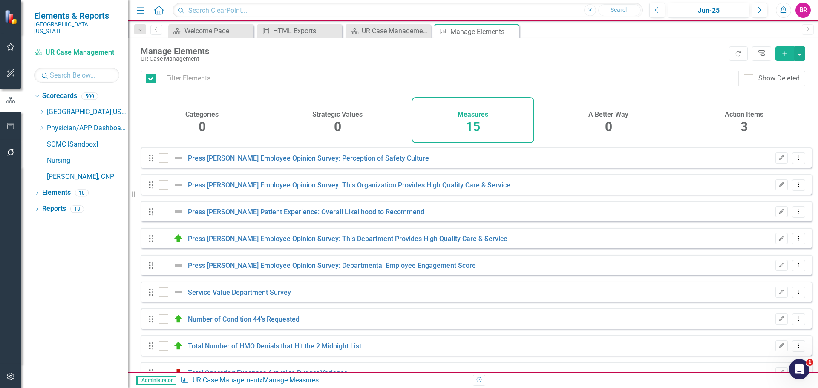
checkbox input "false"
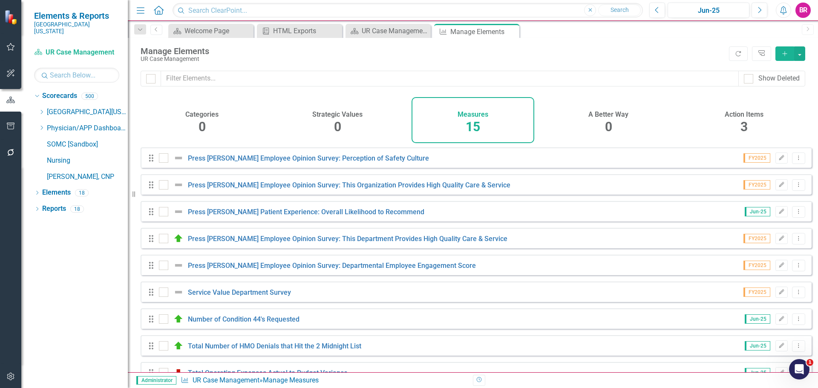
scroll to position [184, 0]
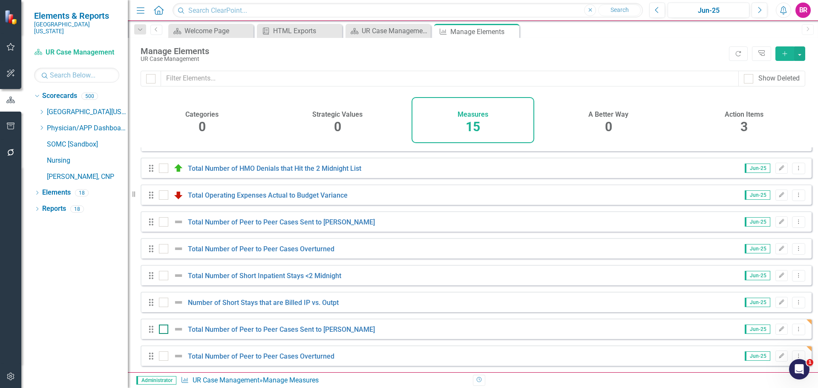
click at [165, 328] on div at bounding box center [163, 329] width 9 height 9
click at [164, 328] on input "checkbox" at bounding box center [162, 328] width 6 height 6
checkbox input "true"
click at [164, 359] on div at bounding box center [163, 355] width 9 height 9
click at [164, 357] on input "checkbox" at bounding box center [162, 354] width 6 height 6
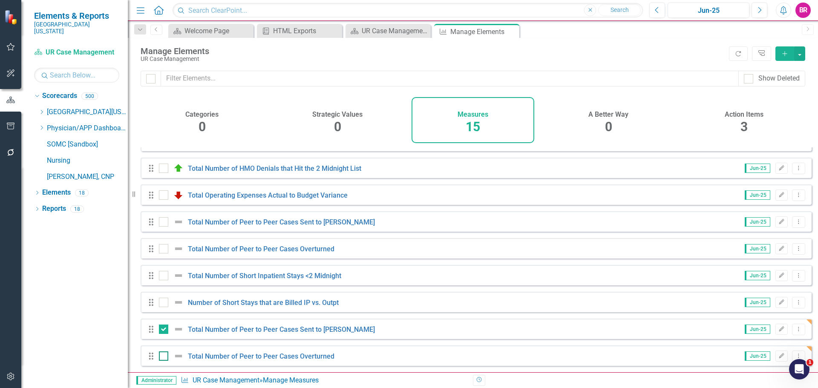
checkbox input "true"
click at [799, 56] on button "button" at bounding box center [799, 53] width 11 height 14
click at [769, 116] on link "Trash Delete Multiple" at bounding box center [770, 117] width 67 height 16
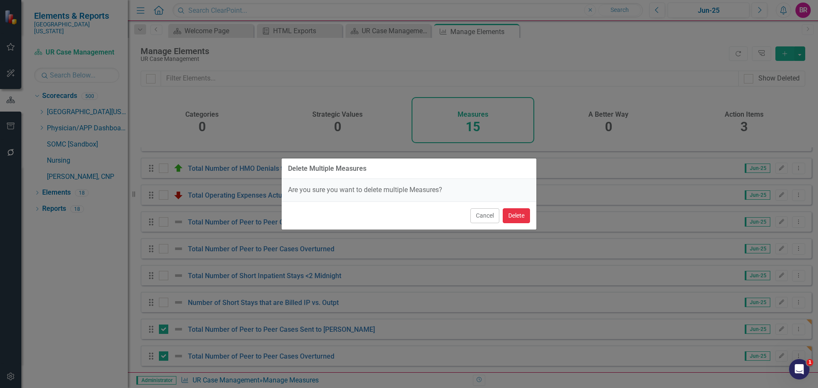
click at [515, 219] on button "Delete" at bounding box center [516, 215] width 27 height 15
checkbox input "false"
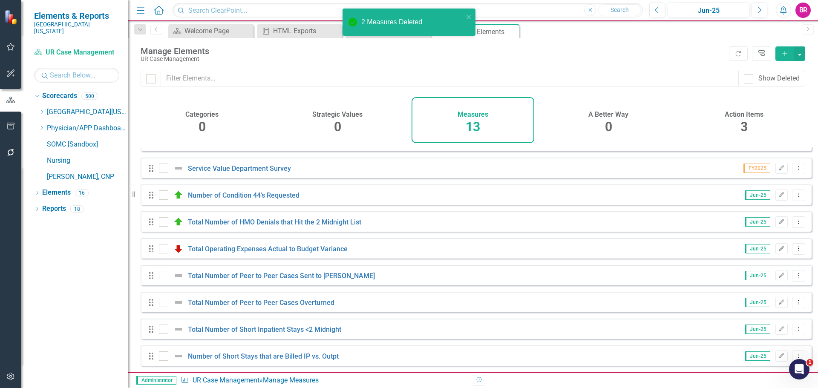
scroll to position [130, 0]
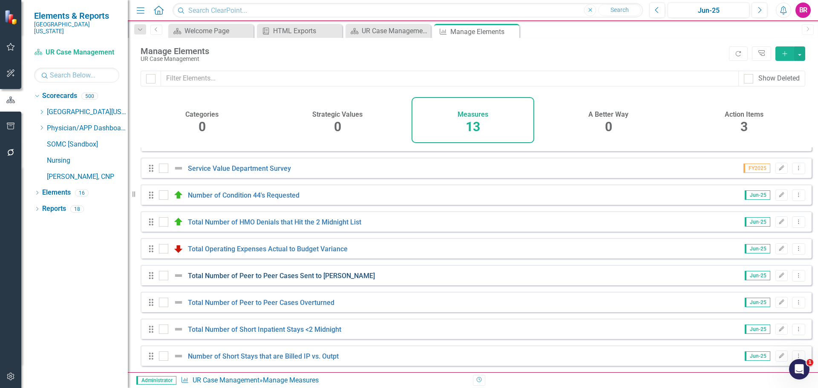
click at [242, 279] on link "Total Number of Peer to Peer Cases Sent to [PERSON_NAME]" at bounding box center [281, 276] width 187 height 8
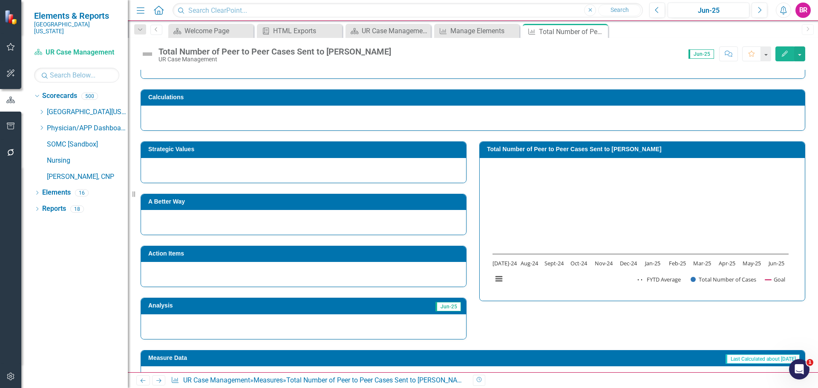
scroll to position [43, 0]
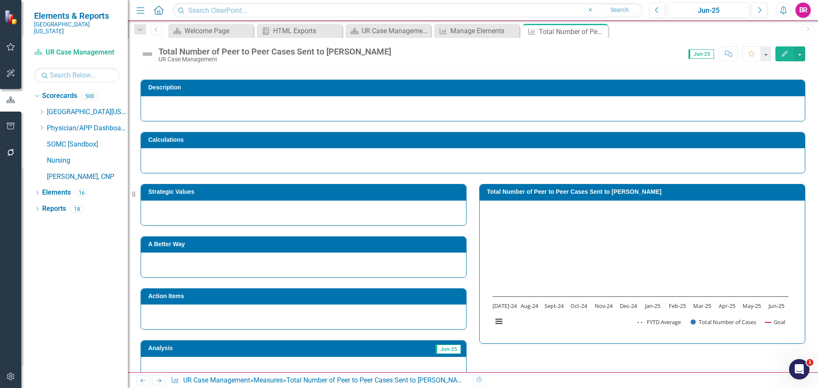
click at [233, 194] on h3 "Strategic Values" at bounding box center [304, 192] width 313 height 6
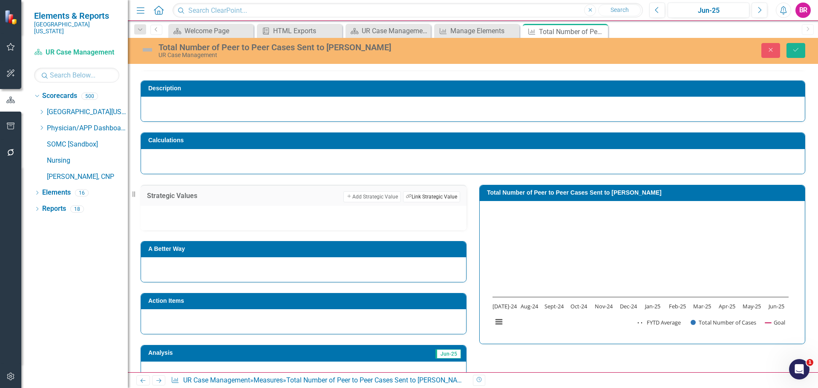
click at [415, 195] on button "Link Tag Link Strategic Value" at bounding box center [431, 196] width 57 height 11
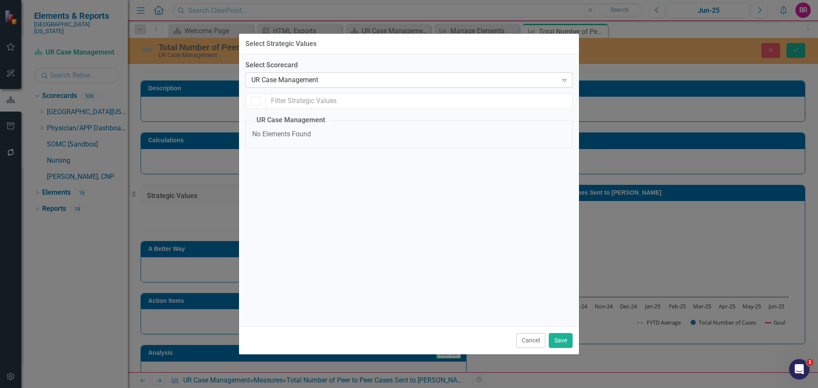
click at [302, 82] on div "UR Case Management" at bounding box center [404, 80] width 306 height 10
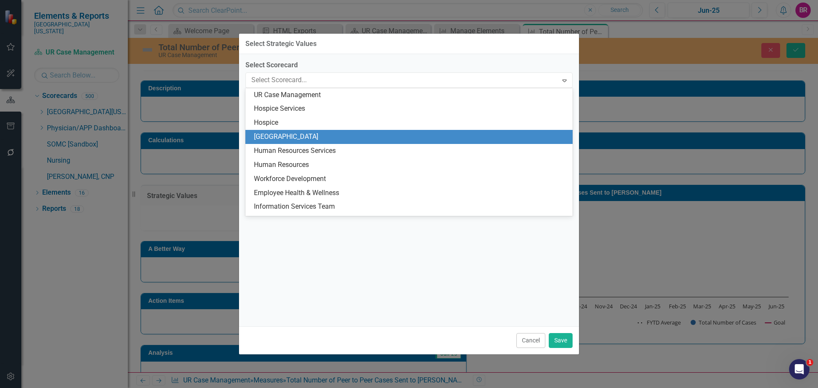
scroll to position [447, 0]
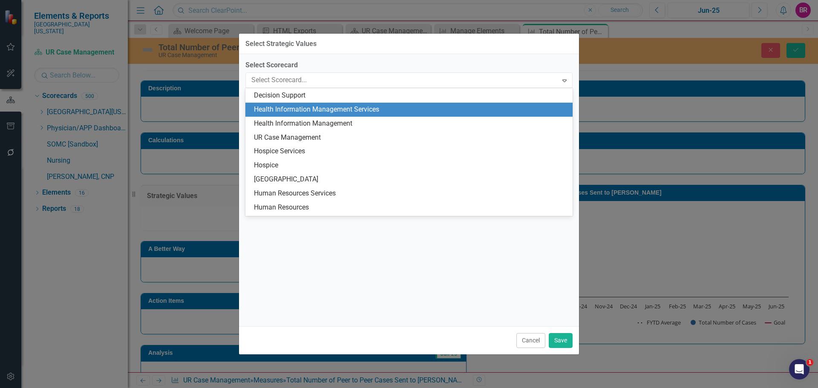
click at [330, 109] on div "Health Information Management Services" at bounding box center [410, 110] width 313 height 10
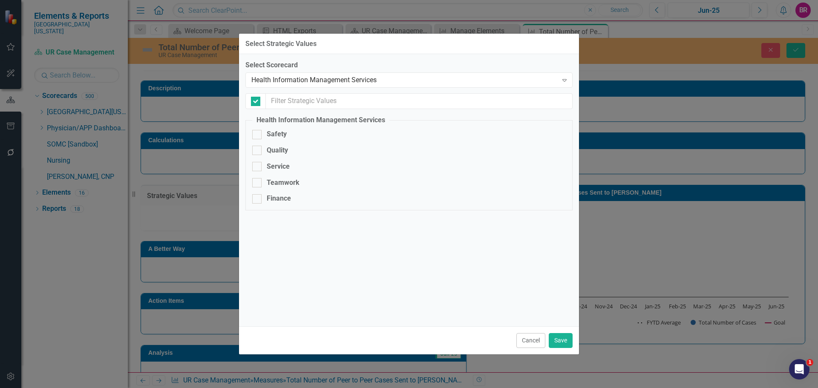
checkbox input "false"
click at [283, 199] on div "Finance" at bounding box center [279, 199] width 24 height 10
click at [258, 199] on input "Finance" at bounding box center [255, 197] width 6 height 6
checkbox input "true"
click at [558, 339] on button "Save" at bounding box center [561, 340] width 24 height 15
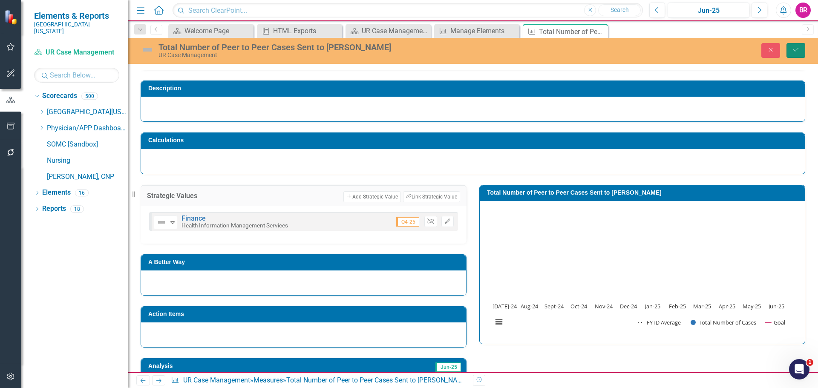
click at [802, 51] on button "Save" at bounding box center [795, 50] width 19 height 15
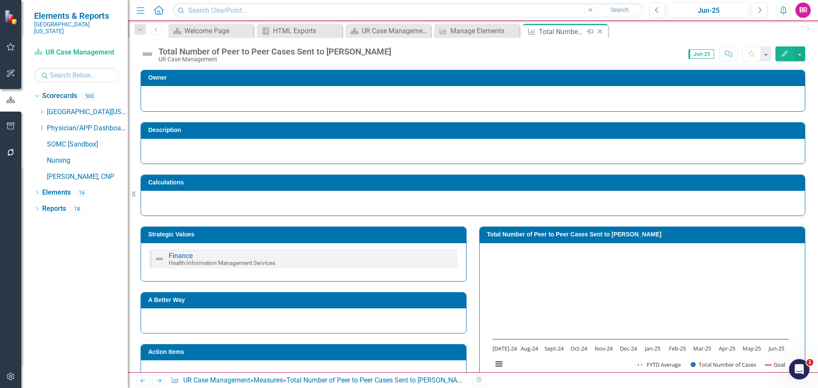
click at [600, 32] on icon at bounding box center [599, 31] width 5 height 5
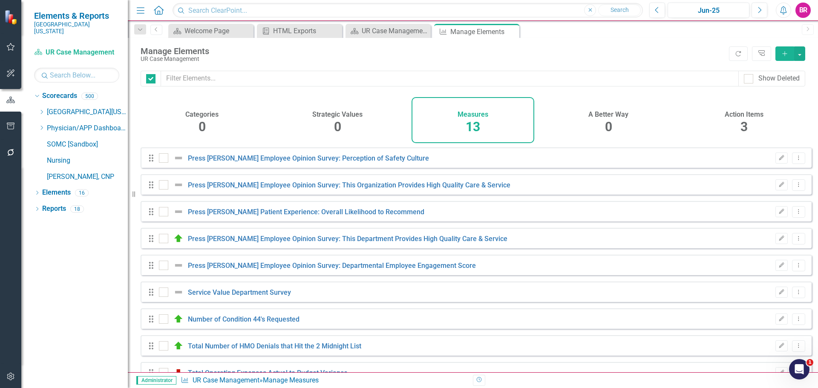
checkbox input "false"
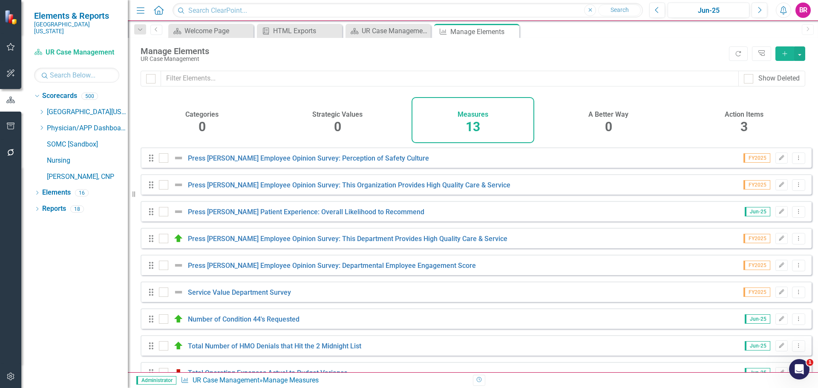
scroll to position [130, 0]
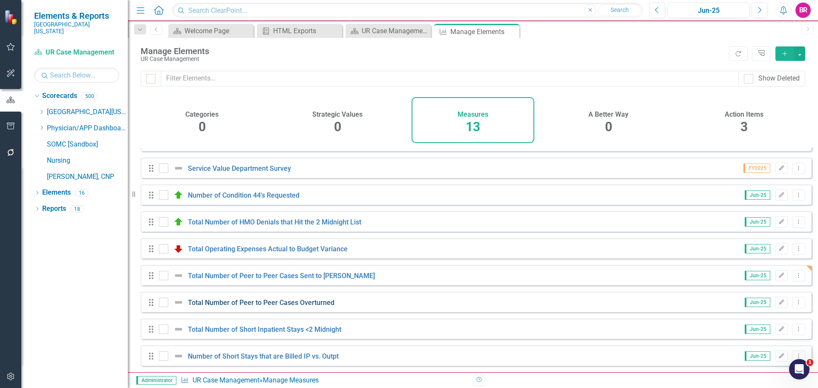
click at [227, 304] on link "Total Number of Peer to Peer Cases Overturned" at bounding box center [261, 303] width 146 height 8
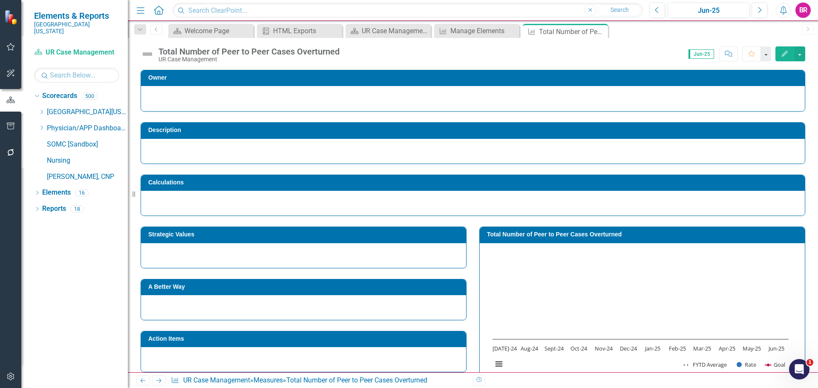
scroll to position [43, 0]
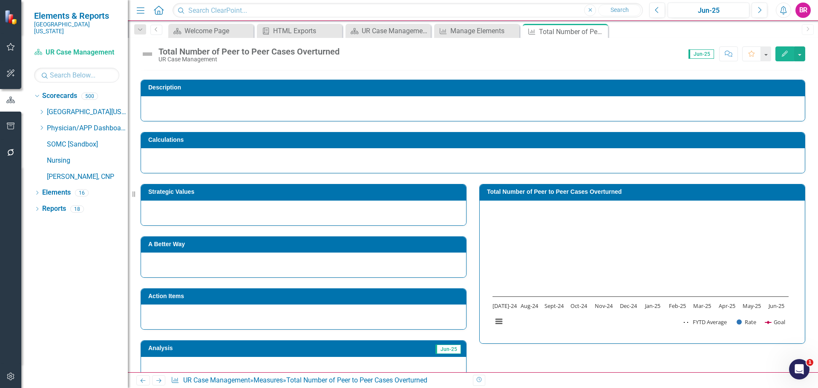
click at [277, 195] on h3 "Strategic Values" at bounding box center [304, 192] width 313 height 6
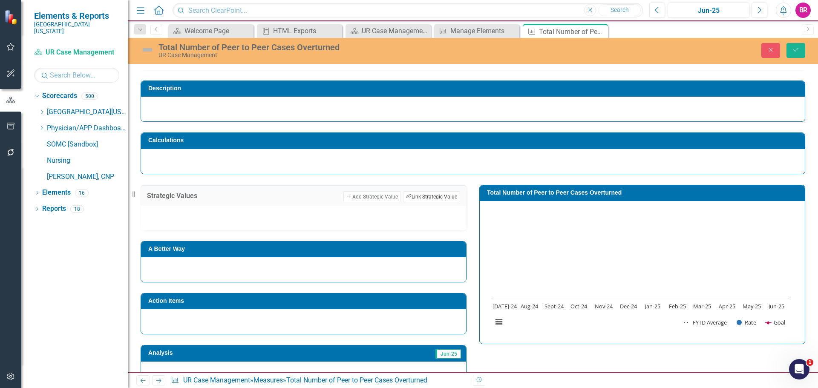
click at [416, 197] on button "Link Tag Link Strategic Value" at bounding box center [431, 196] width 57 height 11
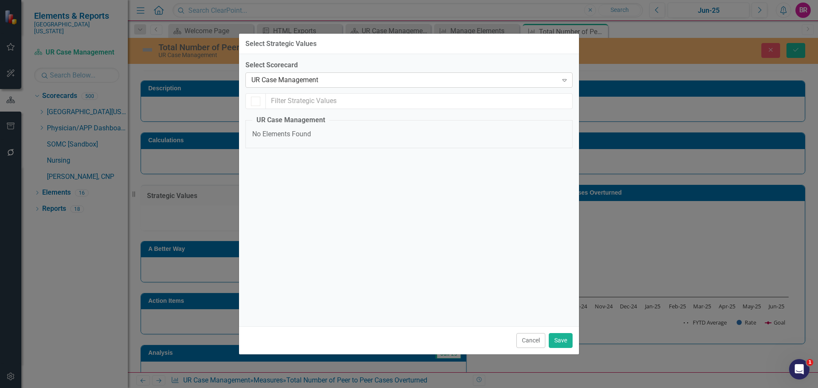
click at [304, 81] on div "UR Case Management" at bounding box center [404, 80] width 306 height 10
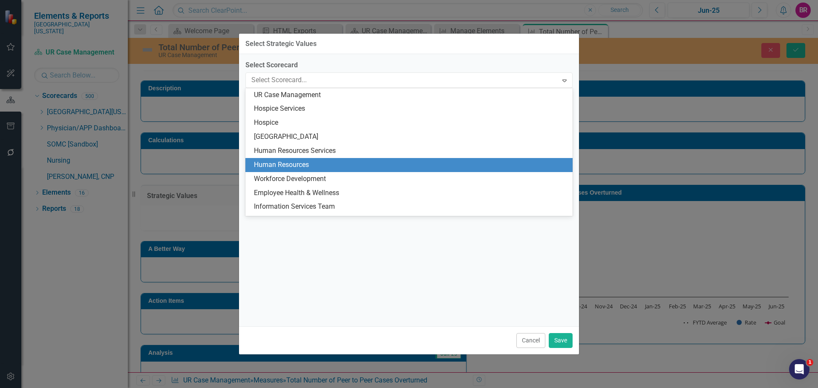
scroll to position [447, 0]
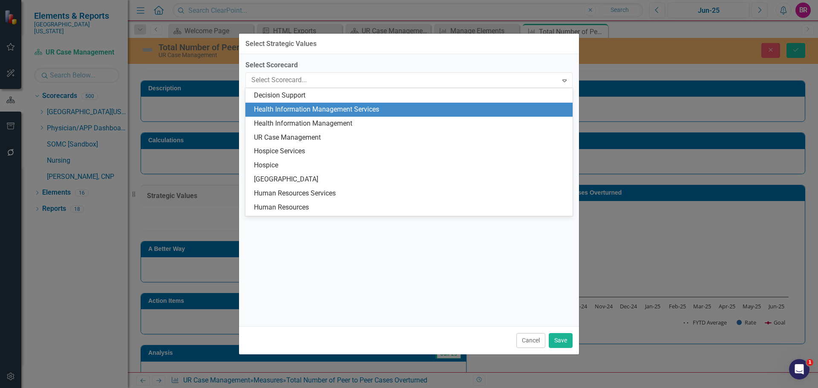
click at [327, 112] on div "Health Information Management Services" at bounding box center [410, 110] width 313 height 10
checkbox input "false"
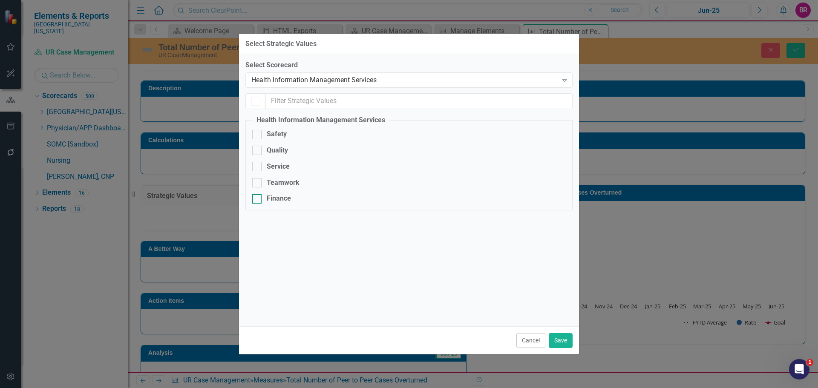
click at [275, 202] on div "Finance" at bounding box center [279, 199] width 24 height 10
click at [258, 200] on input "Finance" at bounding box center [255, 197] width 6 height 6
checkbox input "true"
click at [561, 340] on button "Save" at bounding box center [561, 340] width 24 height 15
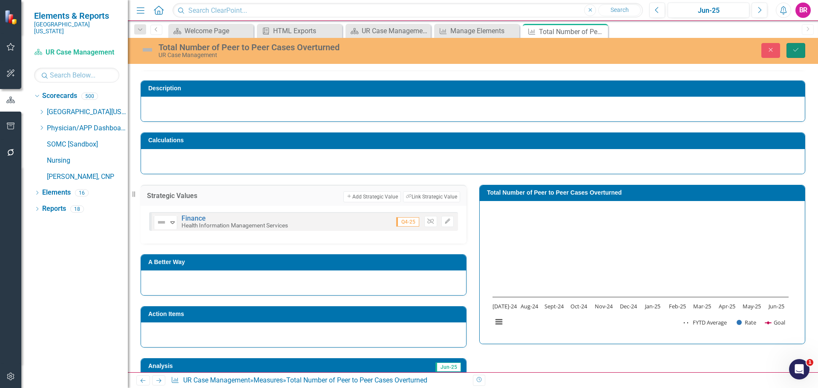
click at [795, 52] on icon "Save" at bounding box center [796, 50] width 8 height 6
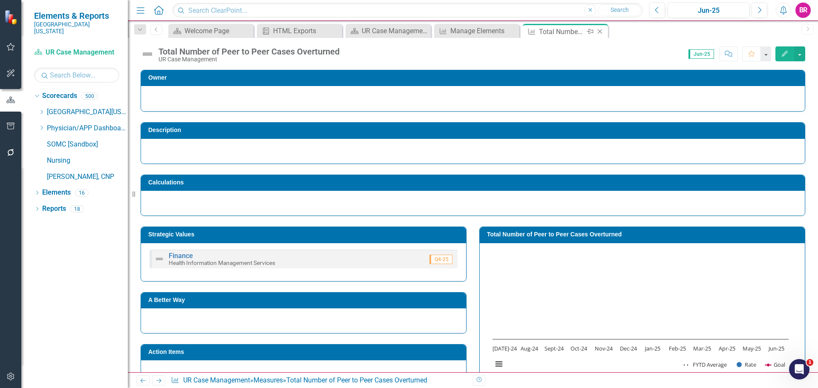
click at [597, 32] on icon "Close" at bounding box center [599, 31] width 9 height 7
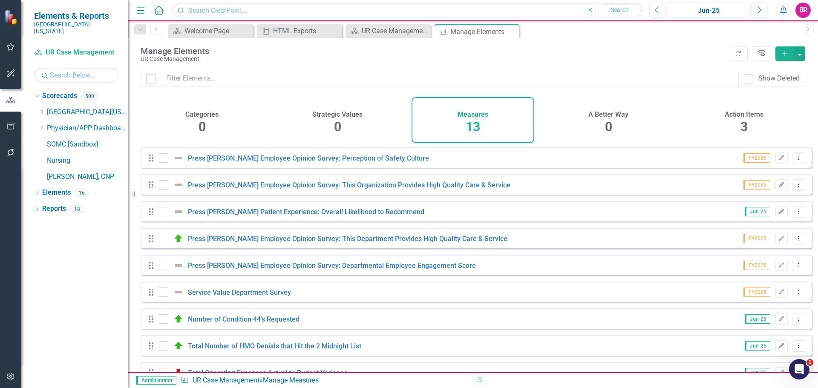
scroll to position [130, 0]
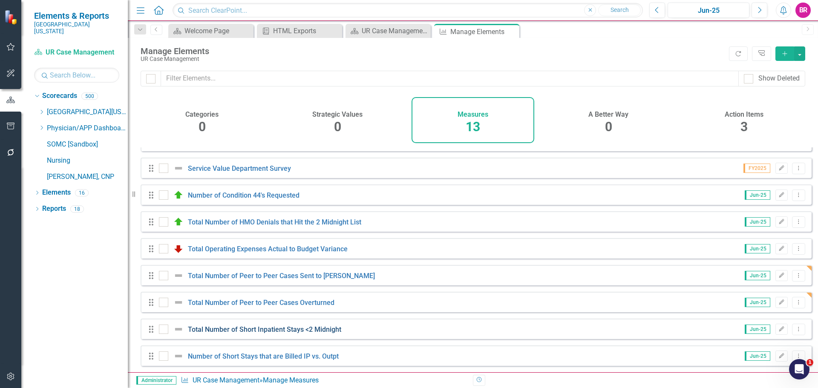
click at [272, 330] on link "Total Number of Short Inpatient Stays <2 Midnight" at bounding box center [264, 329] width 153 height 8
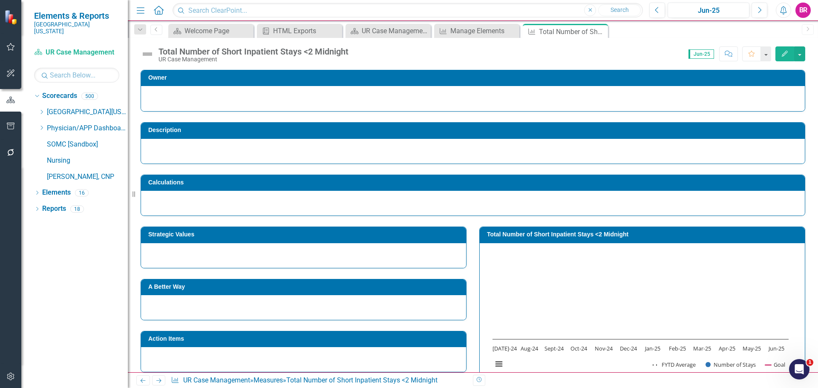
click at [265, 236] on h3 "Strategic Values" at bounding box center [304, 234] width 313 height 6
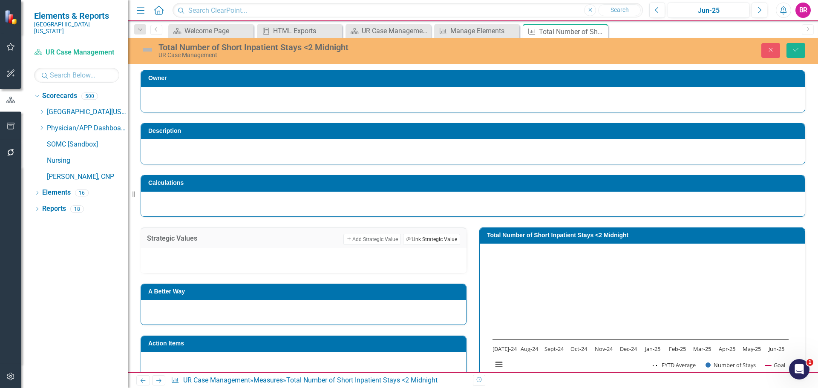
click at [444, 235] on button "Link Tag Link Strategic Value" at bounding box center [431, 239] width 57 height 11
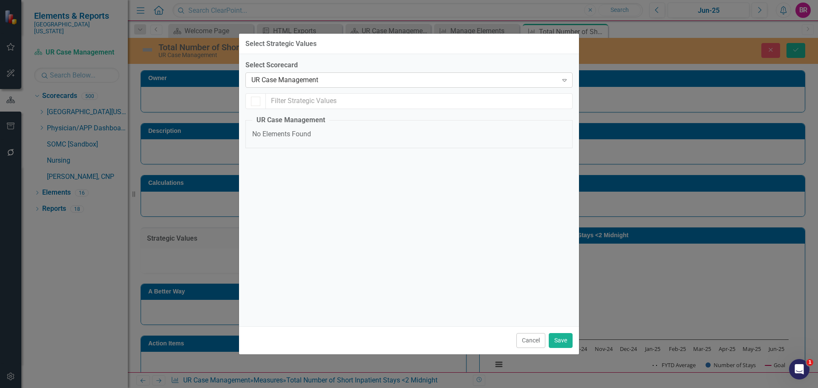
click at [321, 82] on div "UR Case Management" at bounding box center [404, 80] width 306 height 10
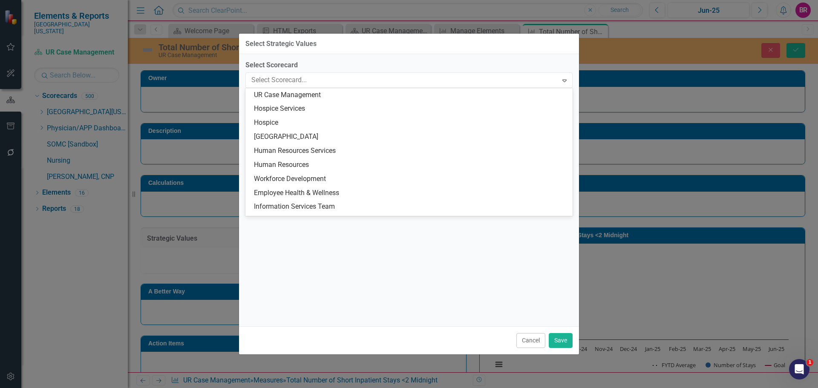
scroll to position [447, 0]
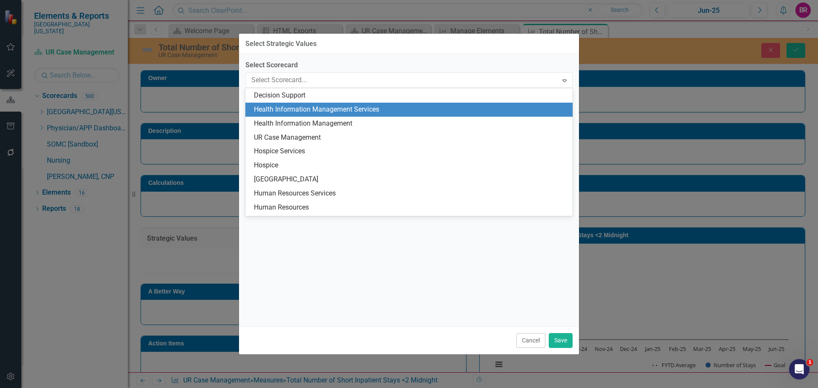
click at [292, 112] on div "Health Information Management Services" at bounding box center [410, 110] width 313 height 10
checkbox input "false"
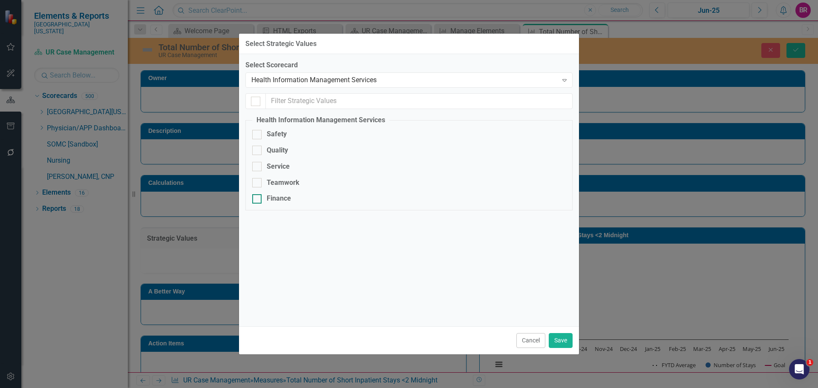
click at [282, 196] on div "Finance" at bounding box center [279, 199] width 24 height 10
click at [258, 196] on input "Finance" at bounding box center [255, 197] width 6 height 6
checkbox input "true"
click at [561, 337] on button "Save" at bounding box center [561, 340] width 24 height 15
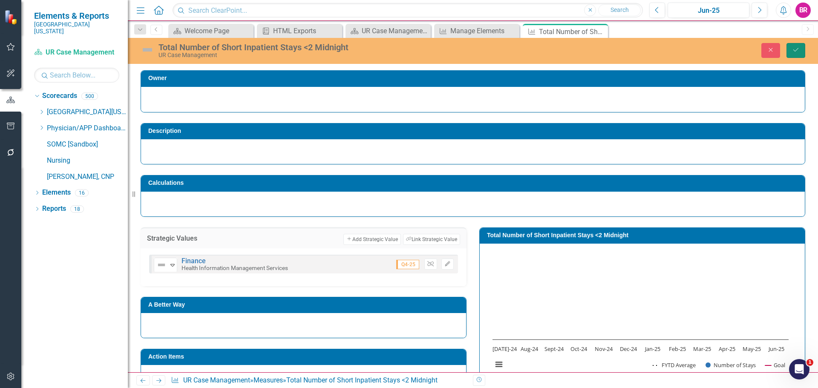
click at [795, 54] on button "Save" at bounding box center [795, 50] width 19 height 15
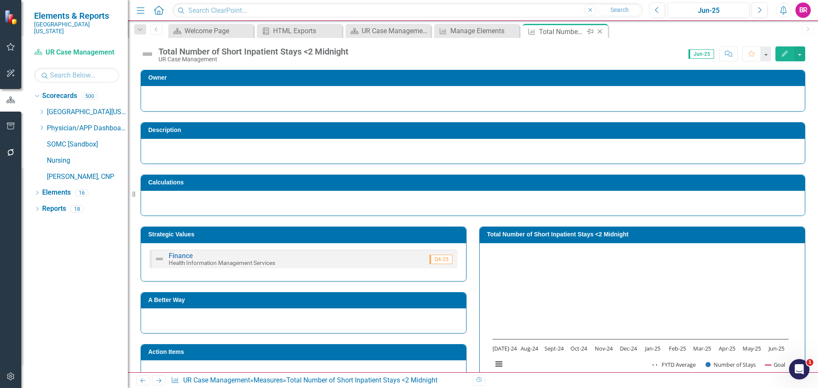
click at [600, 32] on icon "Close" at bounding box center [599, 31] width 9 height 7
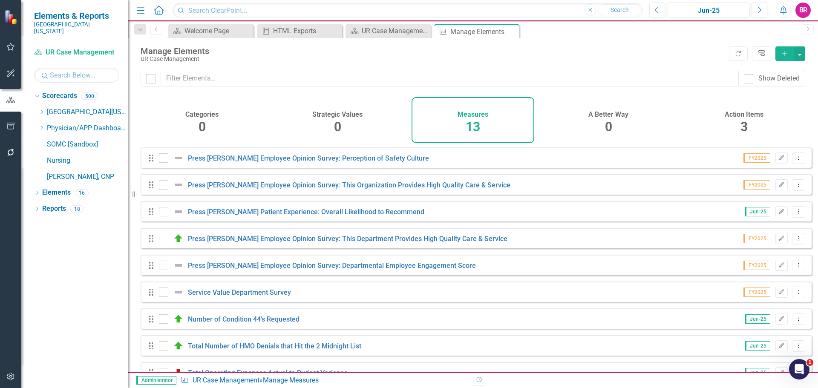
scroll to position [130, 0]
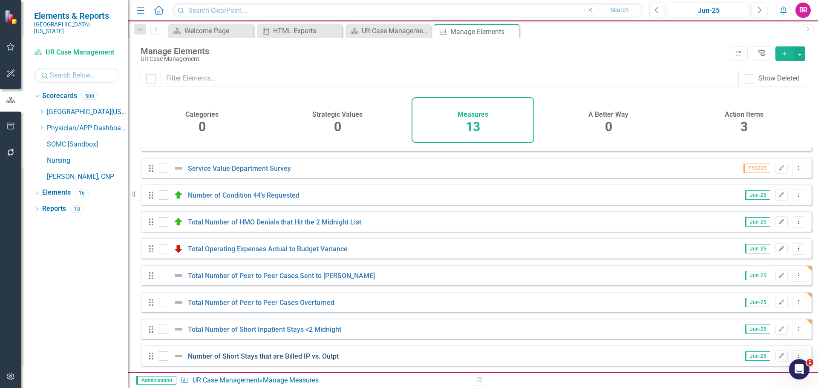
click at [251, 359] on link "Number of Short Stays that are Billed IP vs. Outpt" at bounding box center [263, 356] width 151 height 8
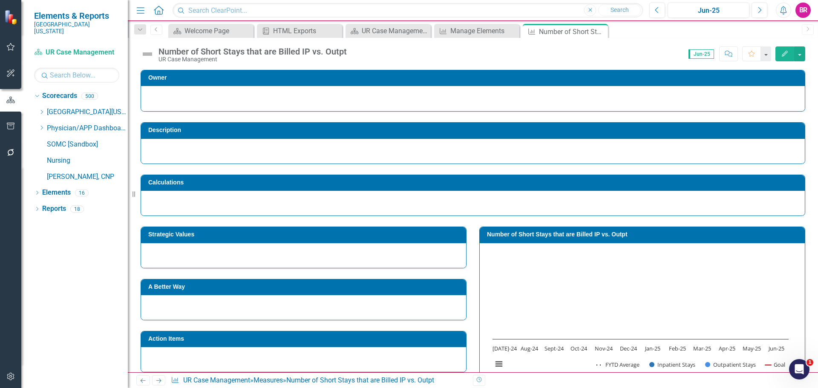
click at [324, 237] on h3 "Strategic Values" at bounding box center [304, 234] width 313 height 6
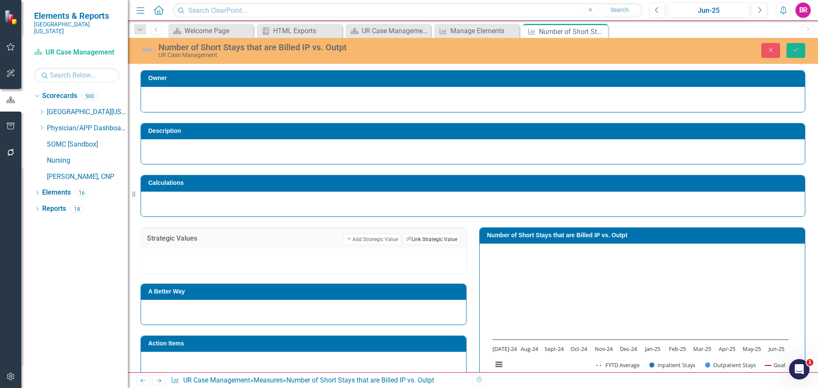
click at [429, 236] on button "Link Tag Link Strategic Value" at bounding box center [431, 239] width 57 height 11
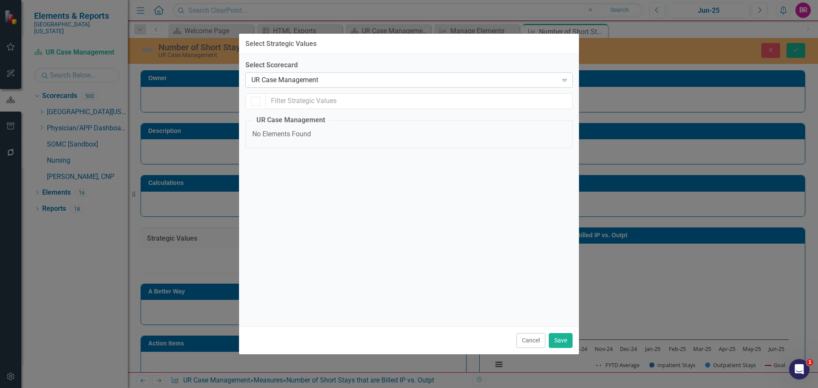
click at [283, 80] on div "UR Case Management" at bounding box center [404, 80] width 306 height 10
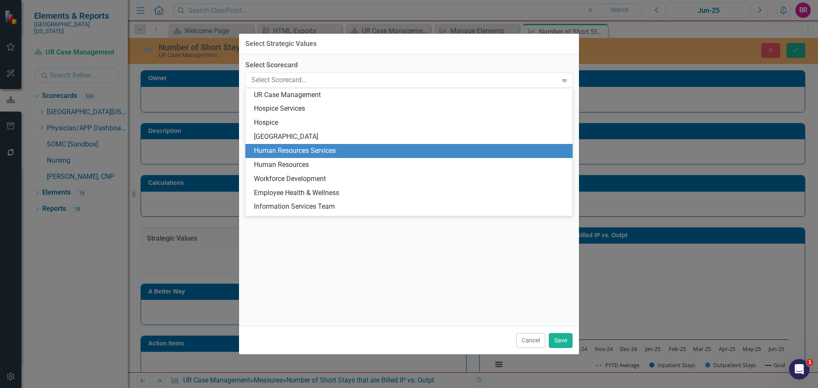
scroll to position [447, 0]
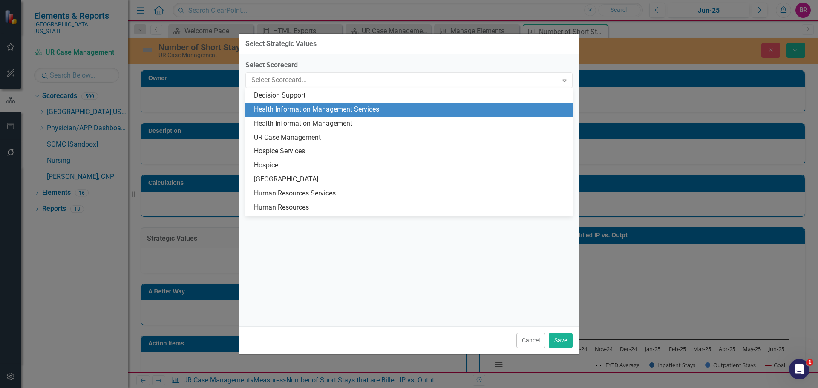
click at [340, 112] on div "Health Information Management Services" at bounding box center [410, 110] width 313 height 10
checkbox input "false"
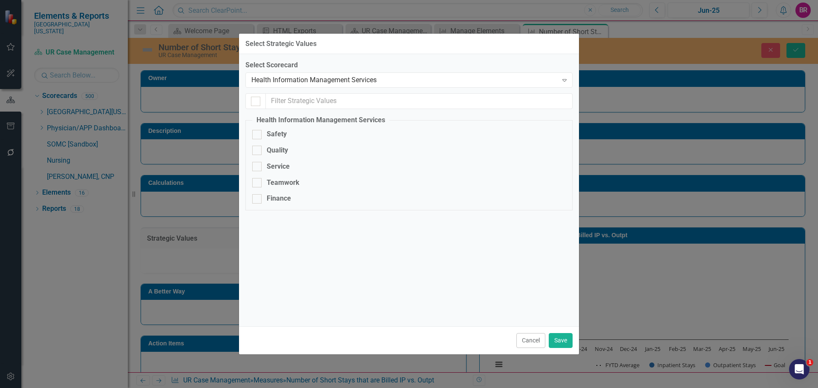
click at [280, 192] on fieldset "Health Information Management Services Safety Quality Service Teamwork Finance" at bounding box center [408, 162] width 327 height 95
click at [280, 196] on div "Finance" at bounding box center [279, 199] width 24 height 10
click at [258, 196] on input "Finance" at bounding box center [255, 197] width 6 height 6
checkbox input "true"
click at [559, 335] on button "Save" at bounding box center [561, 340] width 24 height 15
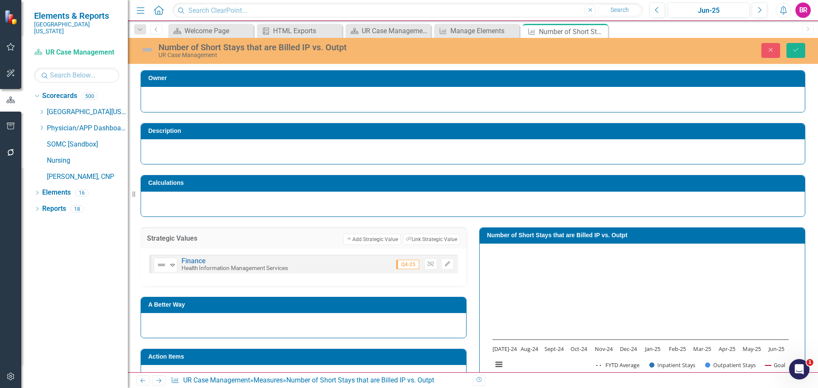
click at [809, 46] on div "Close Save" at bounding box center [674, 50] width 275 height 15
click at [798, 51] on icon "Save" at bounding box center [796, 50] width 8 height 6
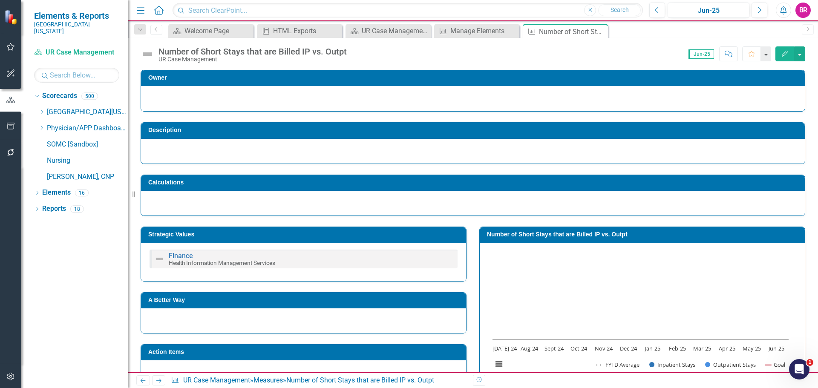
click at [0, 0] on icon "Close" at bounding box center [0, 0] width 0 height 0
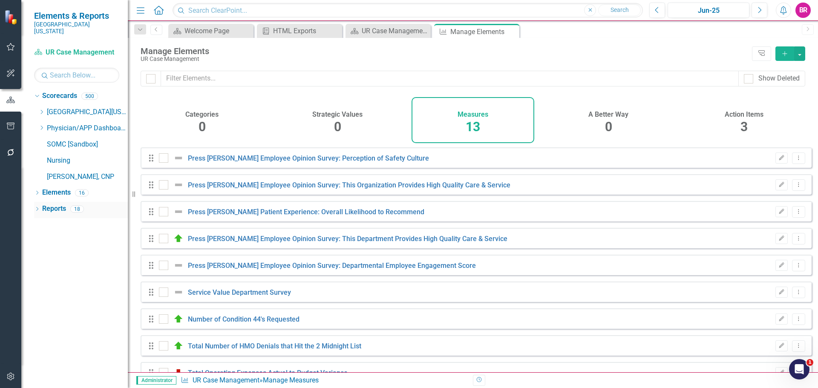
checkbox input "false"
click at [383, 30] on div "UR Case Management Dashboard" at bounding box center [390, 31] width 56 height 11
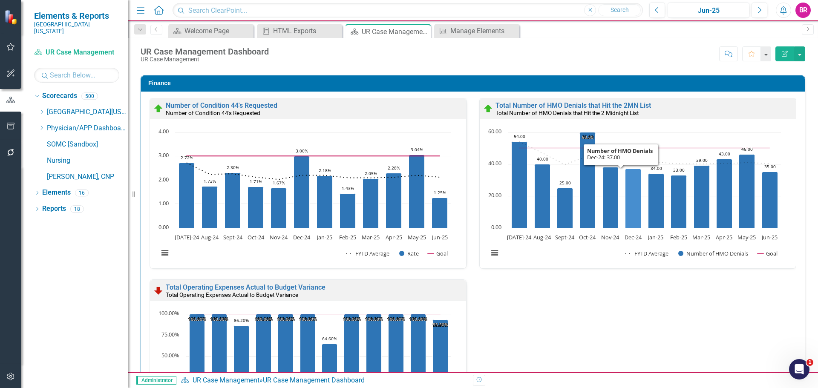
scroll to position [1059, 0]
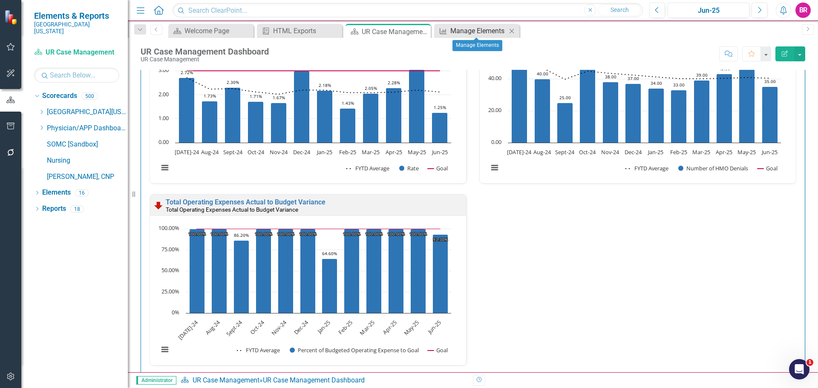
click at [468, 35] on div "Manage Elements" at bounding box center [478, 31] width 56 height 11
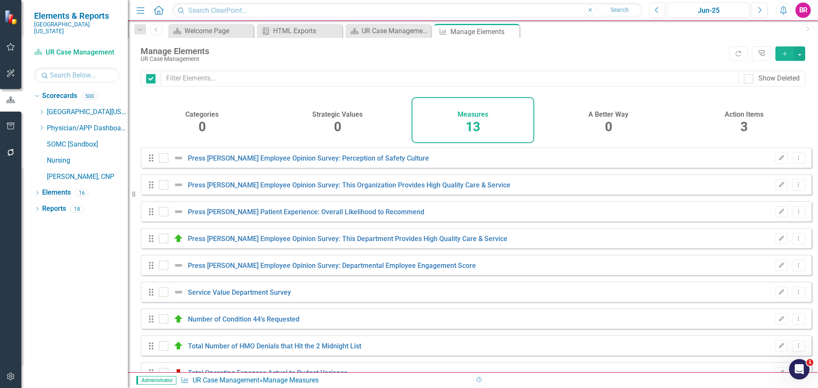
checkbox input "false"
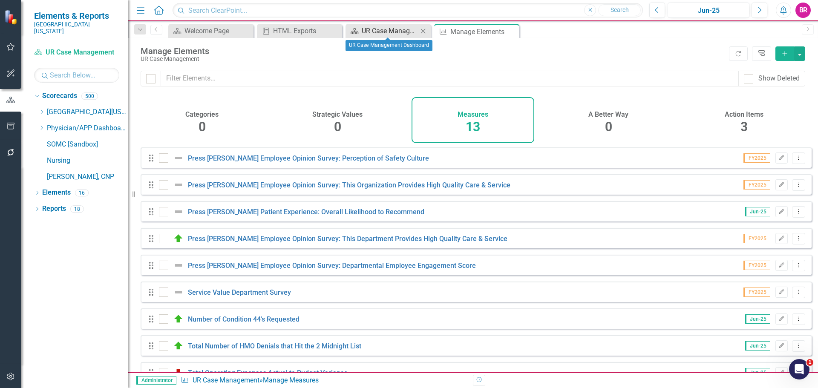
click at [406, 28] on div "UR Case Management Dashboard" at bounding box center [390, 31] width 56 height 11
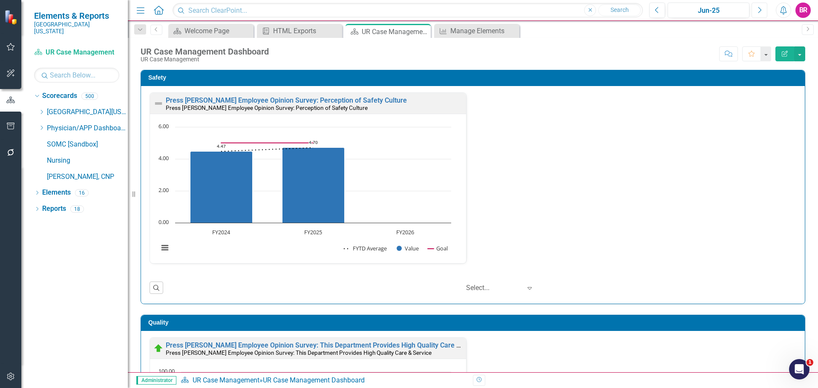
click at [764, 14] on button "Next" at bounding box center [759, 10] width 16 height 15
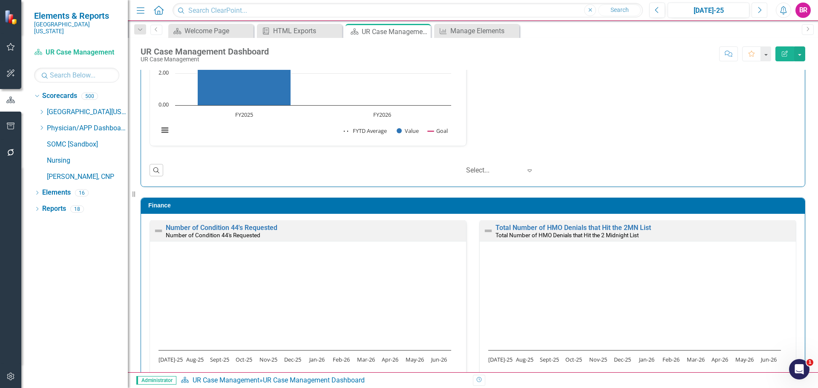
scroll to position [1102, 0]
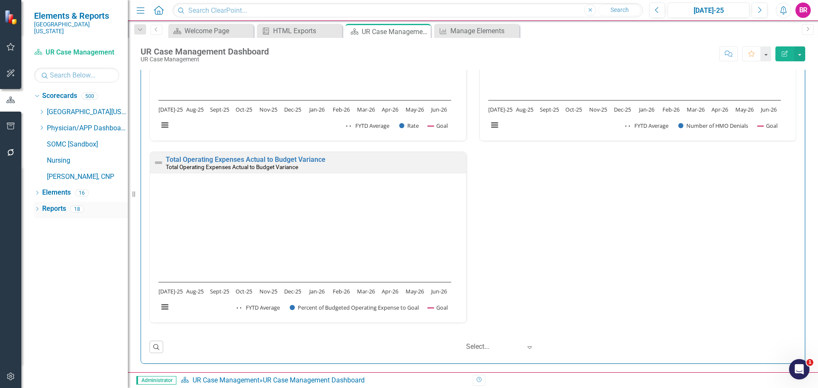
drag, startPoint x: 51, startPoint y: 202, endPoint x: 53, endPoint y: 206, distance: 5.0
click at [51, 204] on link "Reports" at bounding box center [54, 209] width 24 height 10
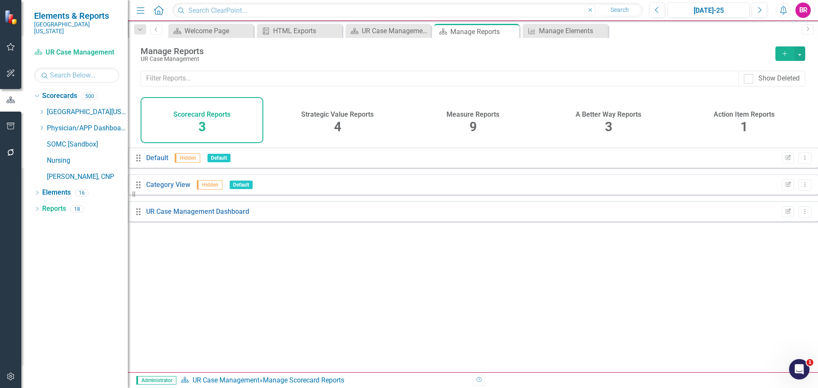
drag, startPoint x: 469, startPoint y: 126, endPoint x: 442, endPoint y: 184, distance: 63.4
click at [468, 126] on div "Measure Reports 9" at bounding box center [472, 120] width 123 height 46
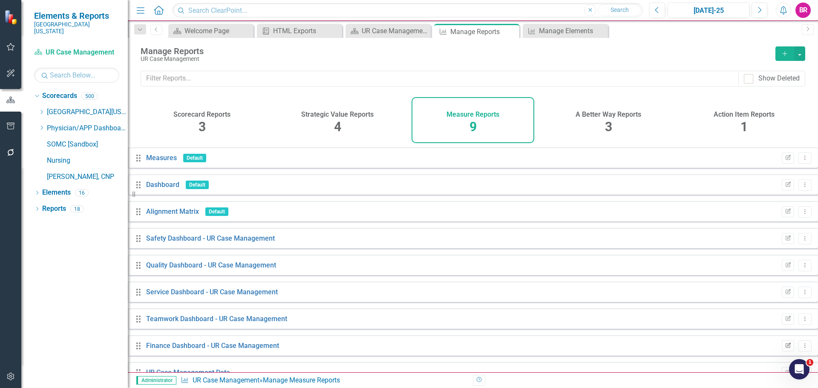
click at [784, 348] on icon "Edit Report" at bounding box center [787, 345] width 6 height 5
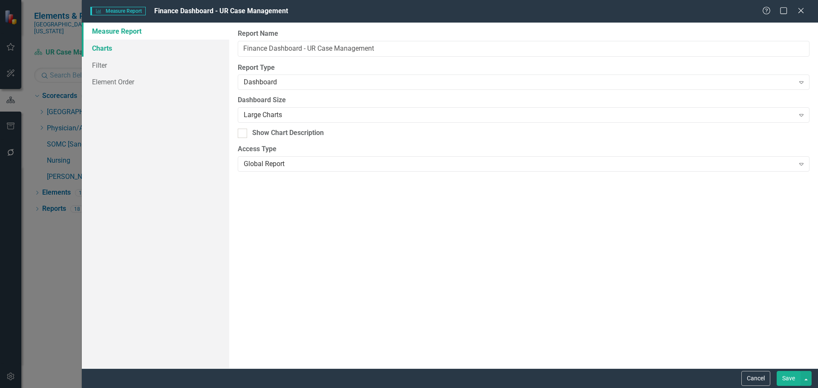
click at [109, 43] on link "Charts" at bounding box center [155, 48] width 147 height 17
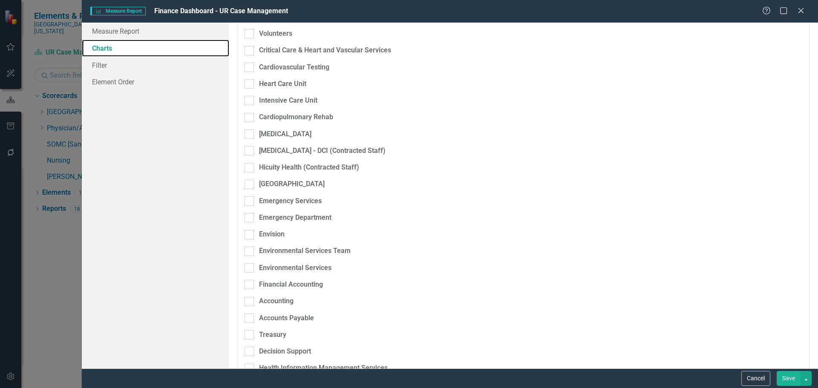
scroll to position [383, 0]
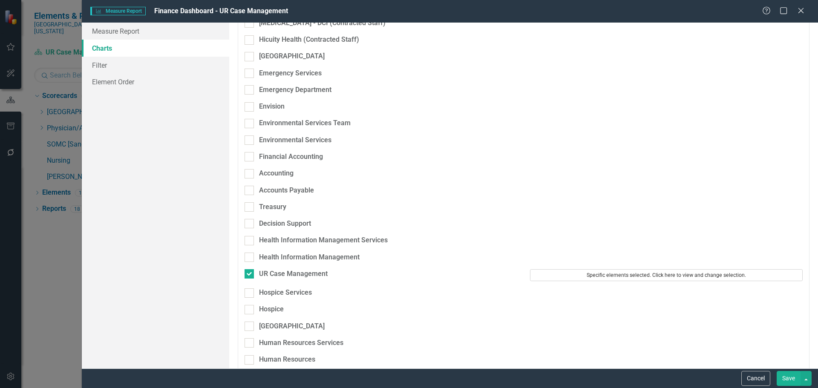
click at [602, 269] on button "Specific elements selected. Click here to view and change selection." at bounding box center [666, 275] width 273 height 12
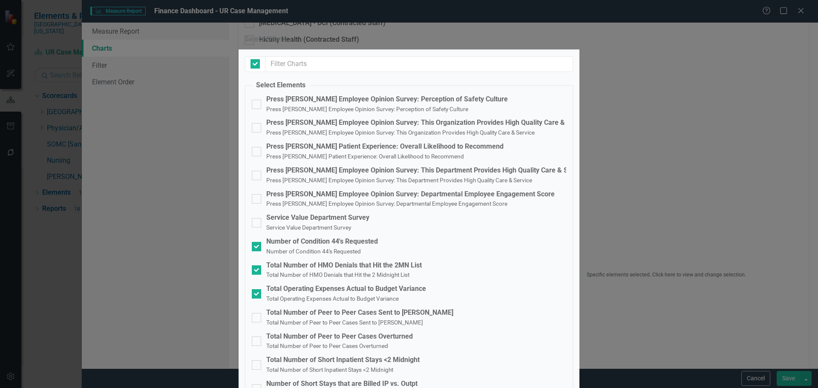
checkbox input "false"
click at [311, 308] on div "Total Number of Peer to Peer Cases Sent to [PERSON_NAME]" at bounding box center [359, 313] width 187 height 10
click at [257, 313] on input "Total Number of Peer to Peer Cases Sent to Corro Total Number of Peer to Peer C…" at bounding box center [255, 316] width 6 height 6
checkbox input "true"
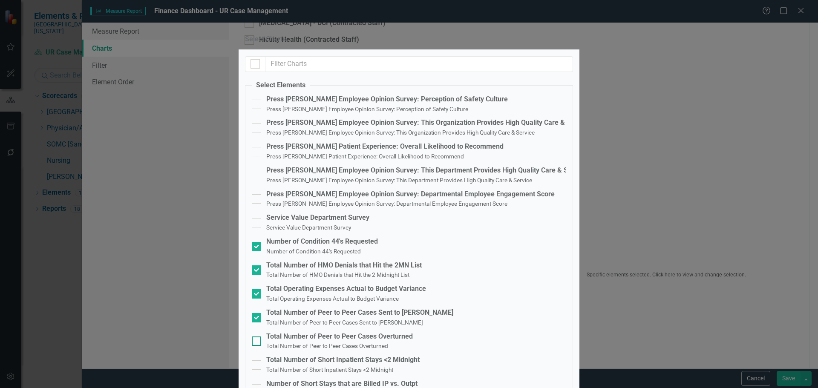
click at [318, 332] on div "Total Number of Peer to Peer Cases Overturned" at bounding box center [339, 337] width 146 height 10
click at [257, 336] on input "Total Number of Peer to Peer Cases Overturned Total Number of Peer to Peer Case…" at bounding box center [255, 339] width 6 height 6
checkbox input "true"
click at [322, 355] on div "Total Number of Short Inpatient Stays <2 Midnight" at bounding box center [342, 360] width 153 height 10
click at [257, 360] on input "Total Number of Short Inpatient Stays <2 Midnight Total Number of Short Inpatie…" at bounding box center [255, 363] width 6 height 6
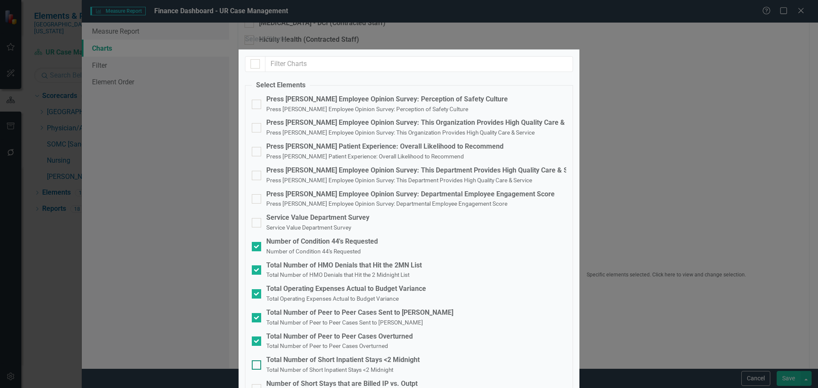
checkbox input "true"
click at [328, 379] on div "Number of Short Stays that are Billed IP vs. Outpt" at bounding box center [341, 384] width 151 height 10
click at [257, 384] on input "Number of Short Stays that are Billed IP vs. Outpt Number of Short Stays that a…" at bounding box center [255, 387] width 6 height 6
checkbox input "true"
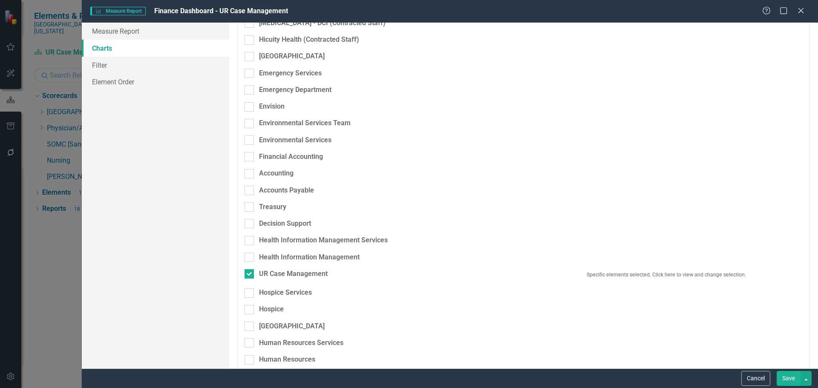
click at [787, 376] on button "Save" at bounding box center [788, 378] width 24 height 15
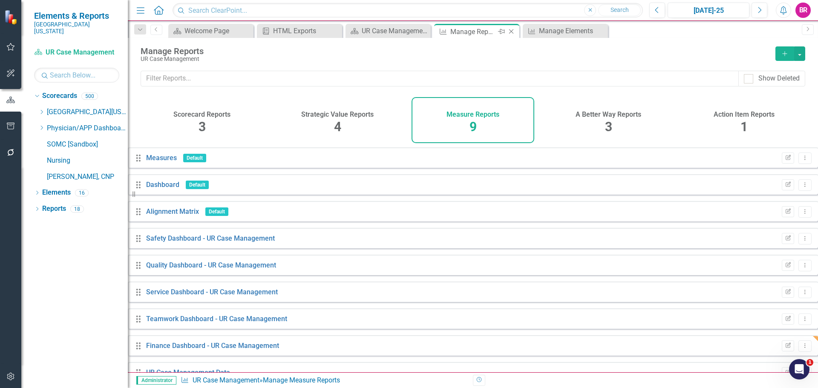
click at [511, 31] on icon "Close" at bounding box center [511, 31] width 9 height 7
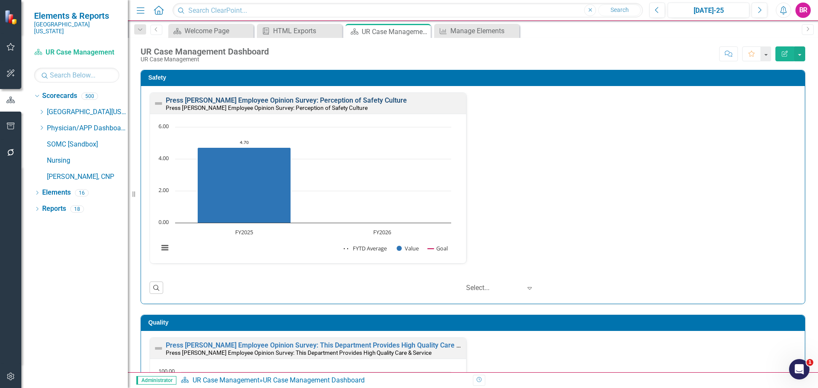
drag, startPoint x: 299, startPoint y: 100, endPoint x: 313, endPoint y: 96, distance: 14.9
click at [299, 100] on link "Press [PERSON_NAME] Employee Opinion Survey: Perception of Safety Culture" at bounding box center [286, 100] width 241 height 8
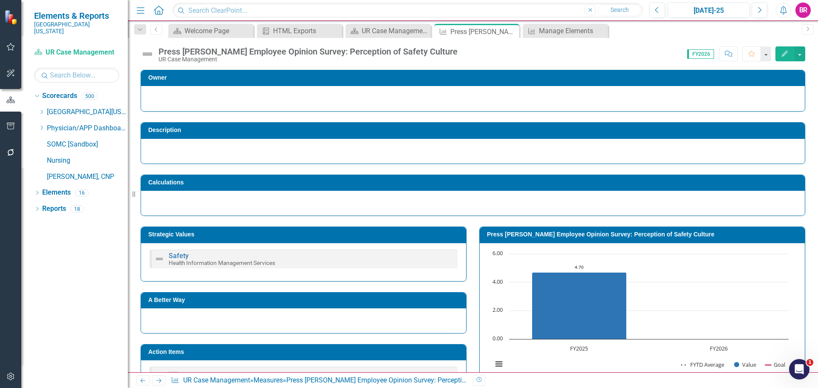
scroll to position [218, 0]
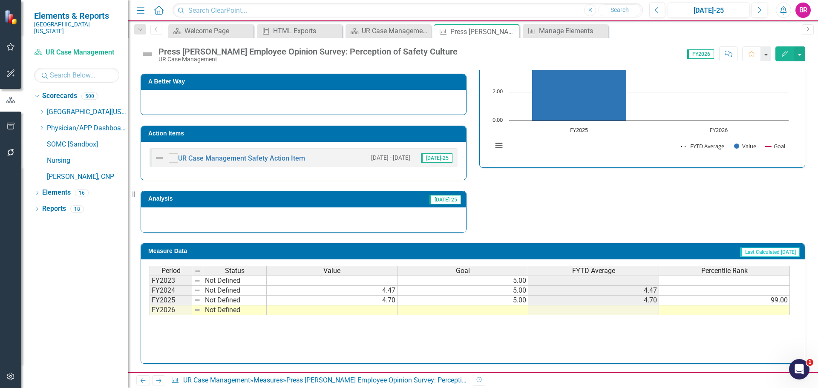
click at [350, 133] on h3 "Action Items" at bounding box center [304, 133] width 313 height 6
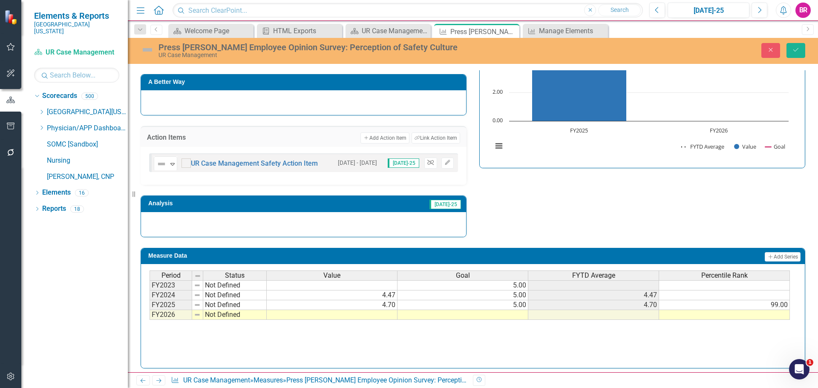
click at [428, 161] on icon "Unlink" at bounding box center [430, 162] width 6 height 5
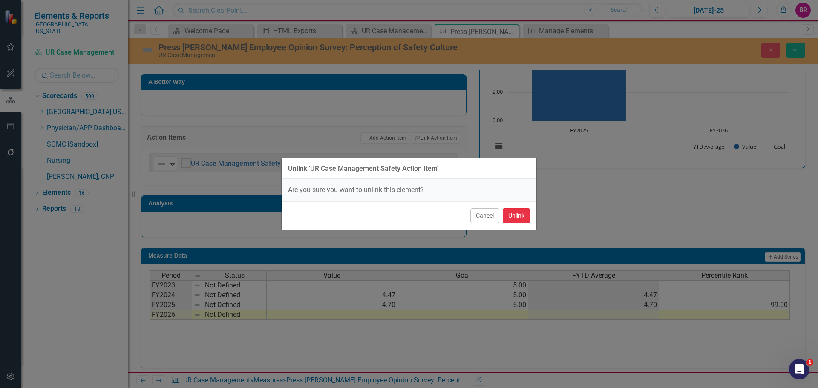
click at [523, 214] on button "Unlink" at bounding box center [516, 215] width 27 height 15
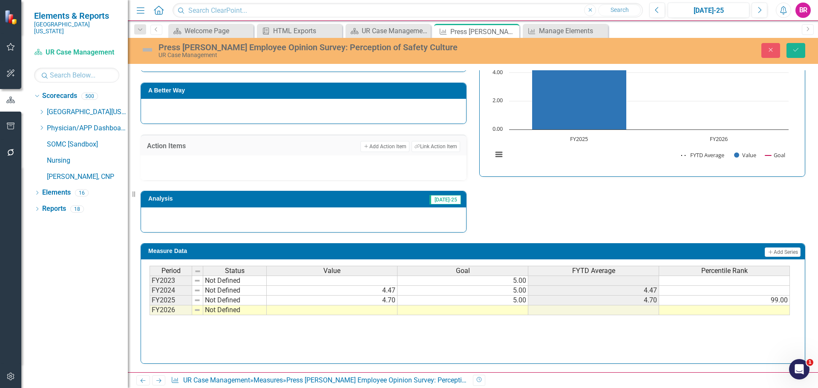
scroll to position [210, 0]
click at [520, 299] on td "5.00" at bounding box center [462, 301] width 131 height 10
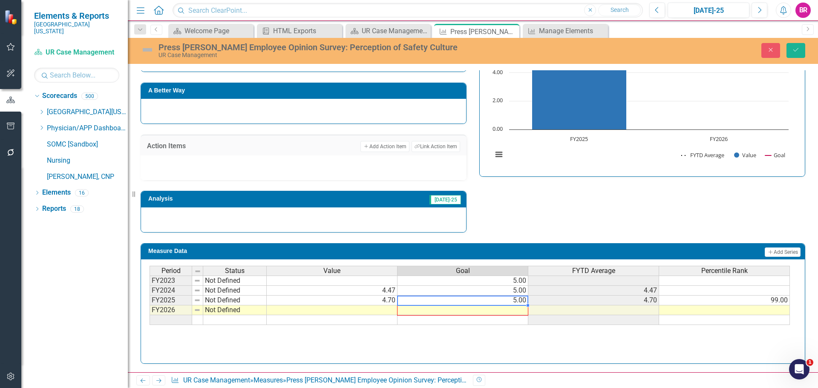
drag, startPoint x: 526, startPoint y: 305, endPoint x: 526, endPoint y: 311, distance: 6.0
click at [149, 311] on div "Period Status Value Goal FYTD Average Percentile Rank FY2023 Not Defined 5.00 F…" at bounding box center [149, 295] width 0 height 59
type textarea "5"
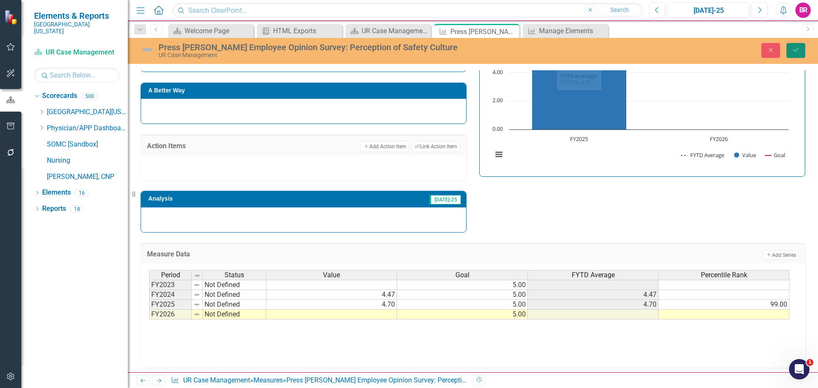
click at [794, 50] on icon "Save" at bounding box center [796, 50] width 8 height 6
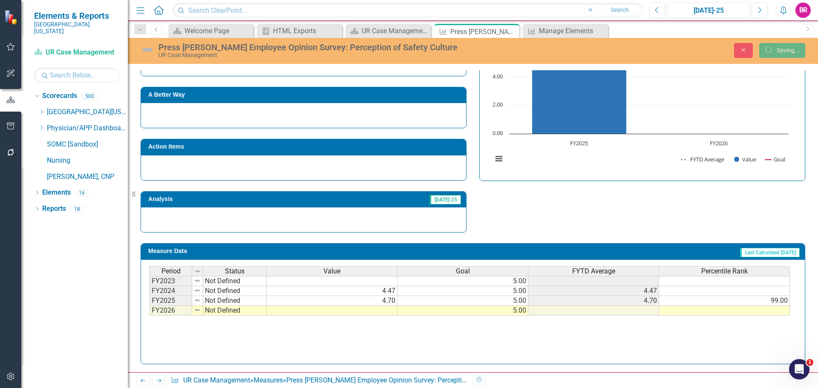
scroll to position [206, 0]
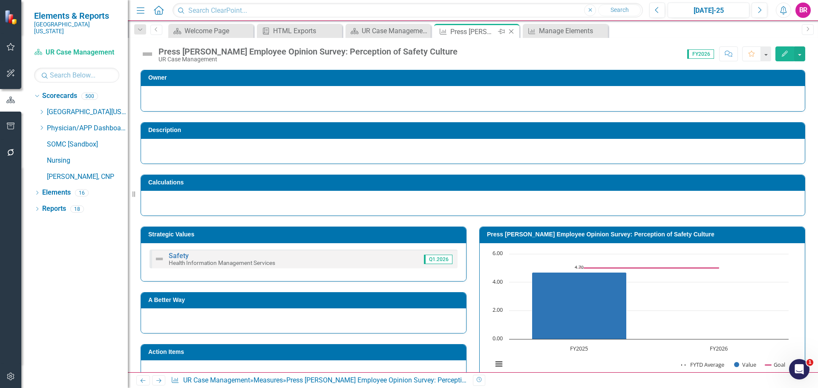
click at [511, 32] on icon at bounding box center [511, 31] width 5 height 5
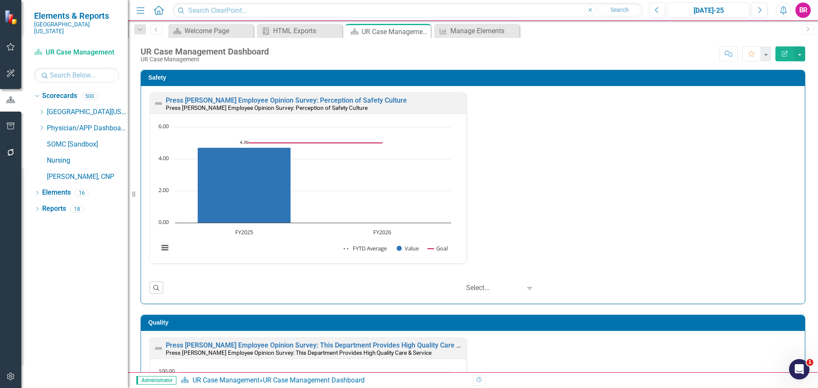
scroll to position [0, 0]
click at [600, 218] on div "Press [PERSON_NAME] Employee Opinion Survey: Perception of Safety Culture Press…" at bounding box center [472, 183] width 659 height 182
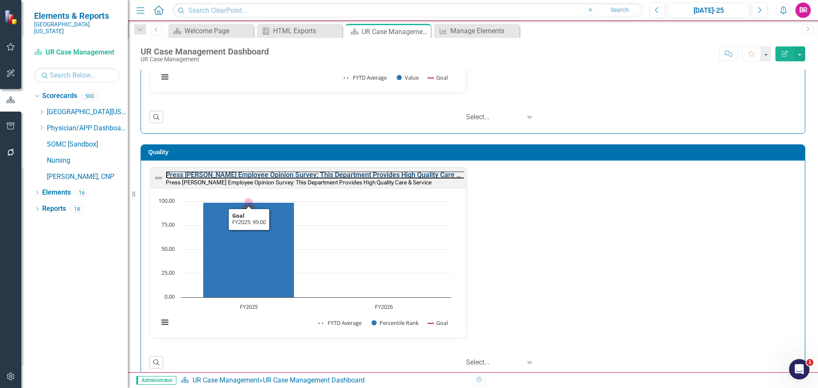
click at [419, 175] on link "Press [PERSON_NAME] Employee Opinion Survey: This Department Provides High Qual…" at bounding box center [325, 175] width 319 height 8
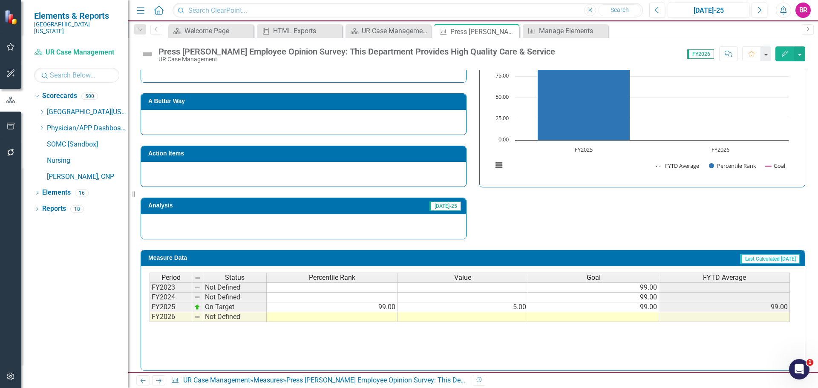
scroll to position [347, 0]
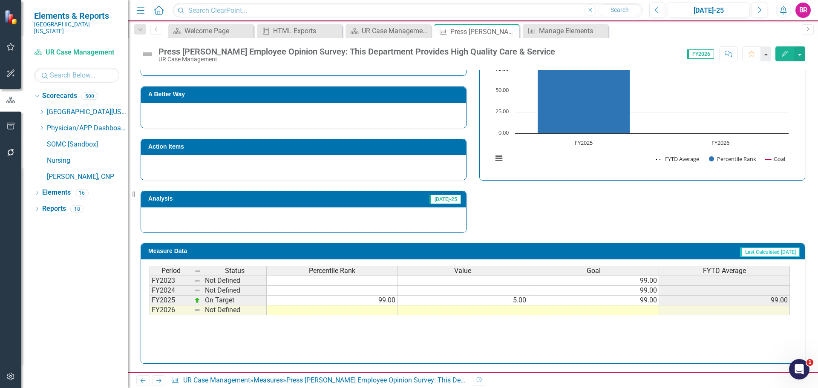
click at [512, 310] on td at bounding box center [462, 310] width 131 height 10
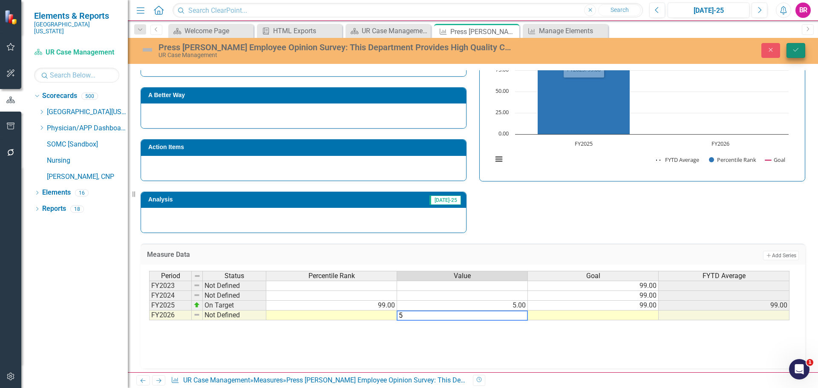
type textarea "5"
click at [795, 56] on button "Save" at bounding box center [795, 50] width 19 height 15
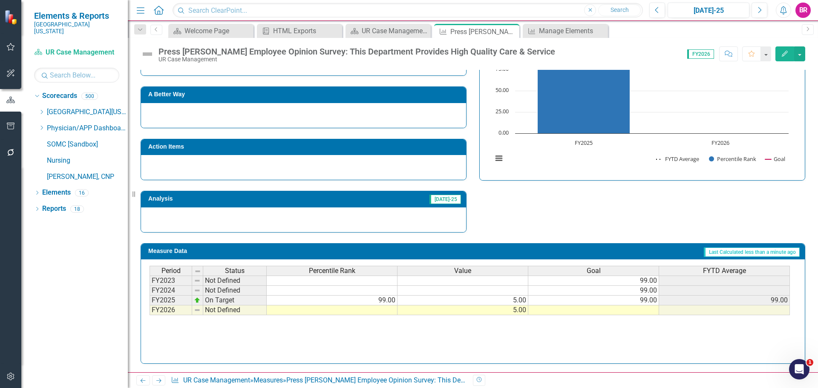
click at [520, 311] on td "5.00" at bounding box center [462, 310] width 131 height 10
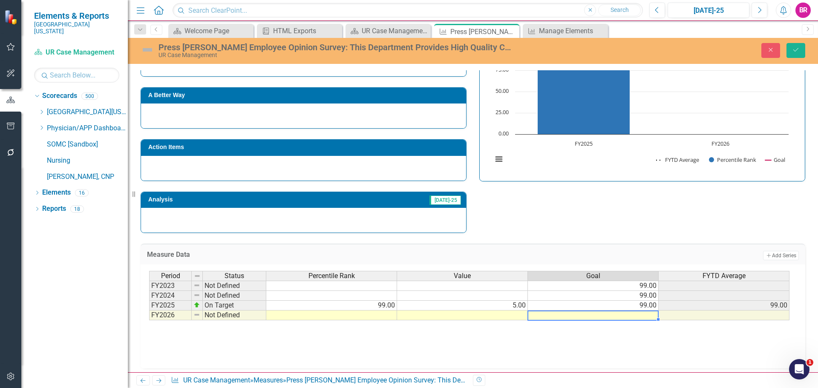
click at [626, 313] on td at bounding box center [593, 315] width 131 height 10
type textarea "99"
click at [736, 201] on div "Strategic Values Quality Health Information Management Services Q1.2026 A Bette…" at bounding box center [472, 122] width 677 height 222
click at [797, 54] on button "Save" at bounding box center [795, 50] width 19 height 15
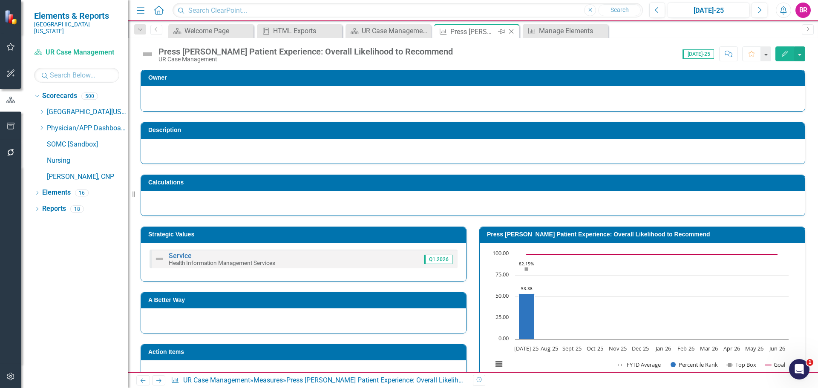
click at [503, 29] on icon "Pin" at bounding box center [501, 31] width 7 height 9
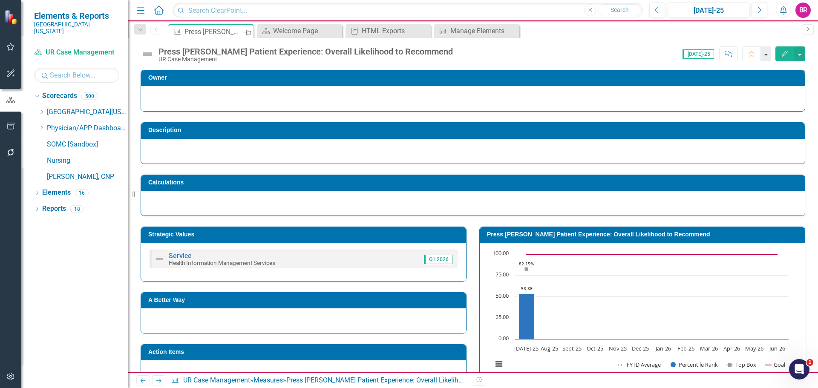
click at [246, 33] on icon "Pin" at bounding box center [247, 33] width 7 height 9
click at [40, 109] on icon "Dropdown" at bounding box center [41, 111] width 6 height 5
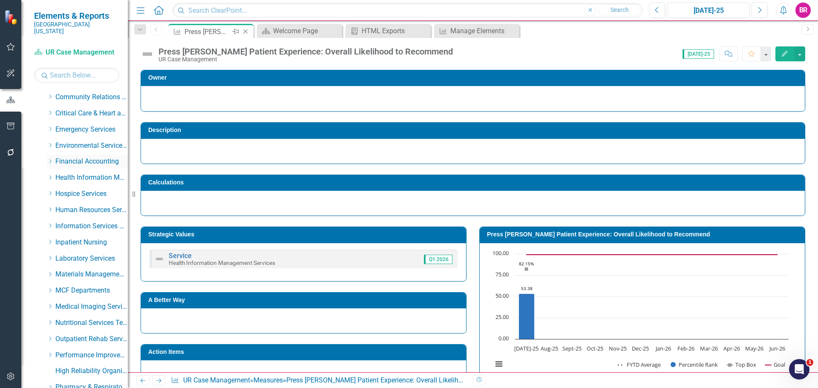
scroll to position [170, 0]
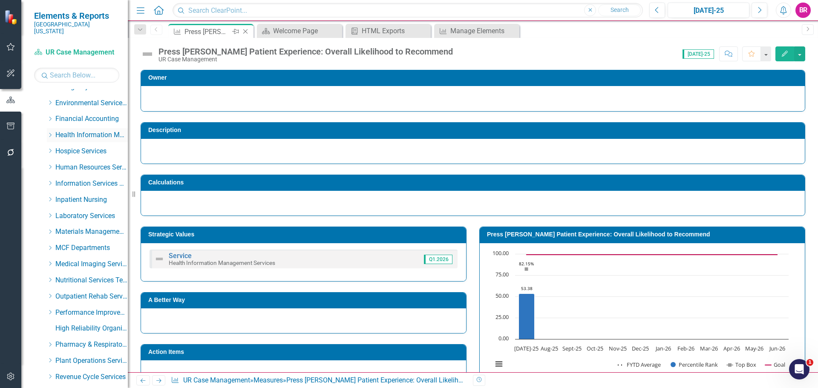
click at [52, 132] on icon "Dropdown" at bounding box center [50, 134] width 6 height 5
click at [48, 131] on icon "Dropdown" at bounding box center [49, 134] width 5 height 6
click at [48, 132] on icon "Dropdown" at bounding box center [50, 134] width 6 height 5
drag, startPoint x: 88, startPoint y: 159, endPoint x: 102, endPoint y: 158, distance: 13.7
click at [88, 163] on link "UR Case Management" at bounding box center [96, 168] width 64 height 10
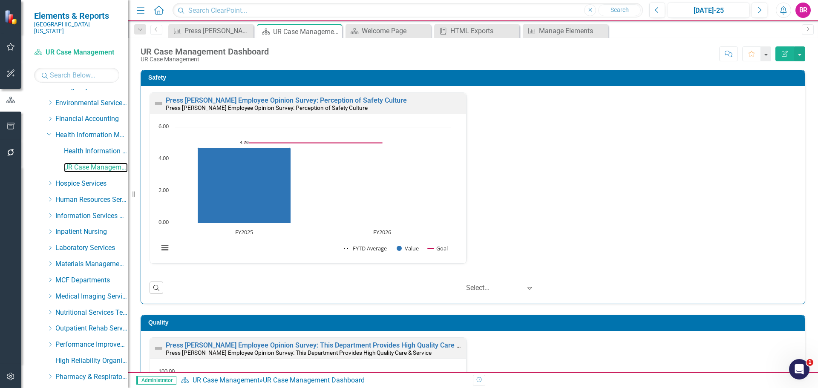
scroll to position [0, 0]
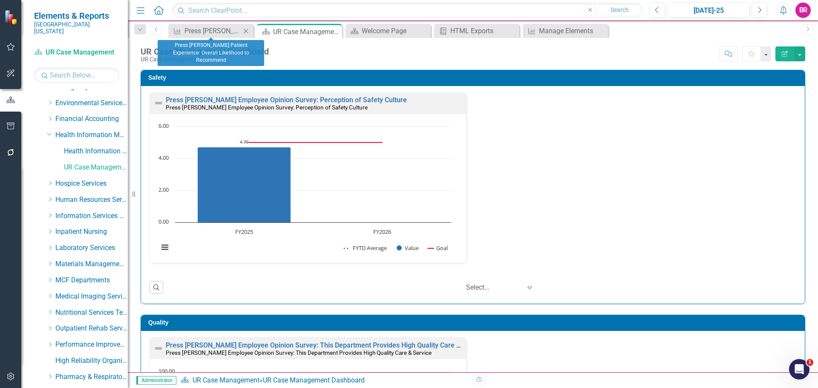
click at [243, 31] on icon "Close" at bounding box center [245, 31] width 9 height 7
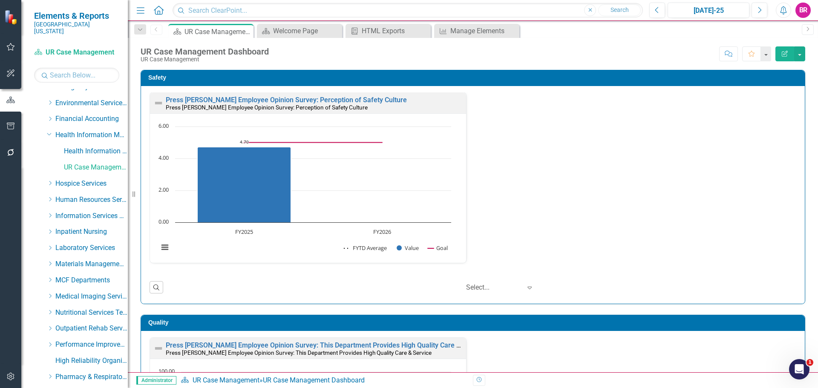
click at [575, 194] on div "Press [PERSON_NAME] Employee Opinion Survey: Perception of Safety Culture Press…" at bounding box center [472, 183] width 659 height 182
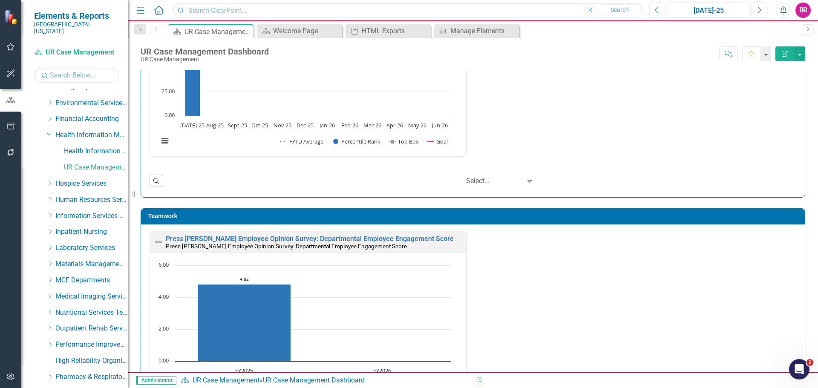
scroll to position [639, 0]
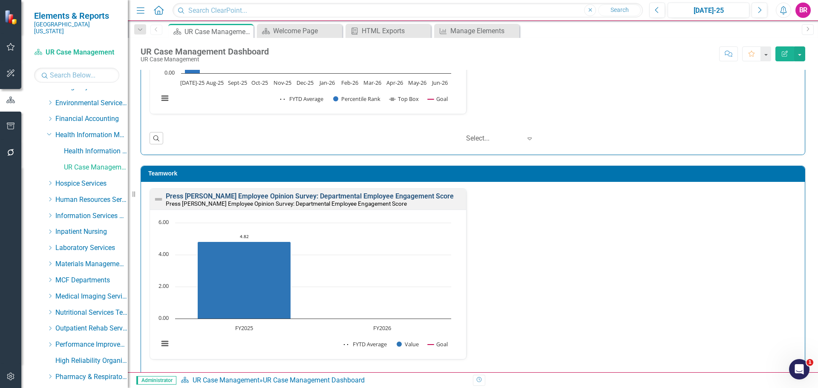
click at [355, 197] on link "Press [PERSON_NAME] Employee Opinion Survey: Departmental Employee Engagement S…" at bounding box center [310, 196] width 288 height 8
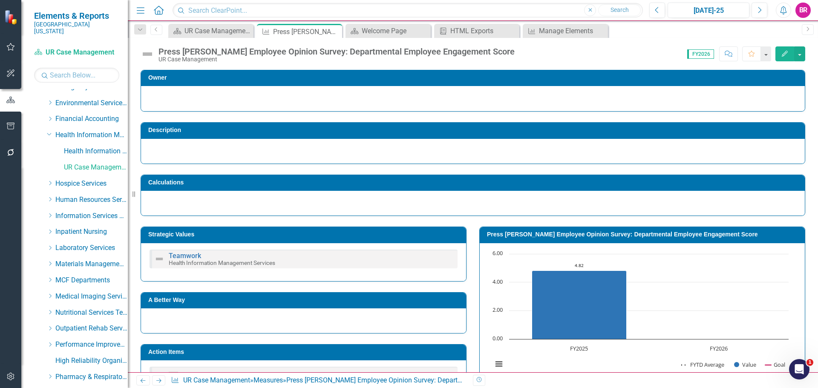
scroll to position [113, 0]
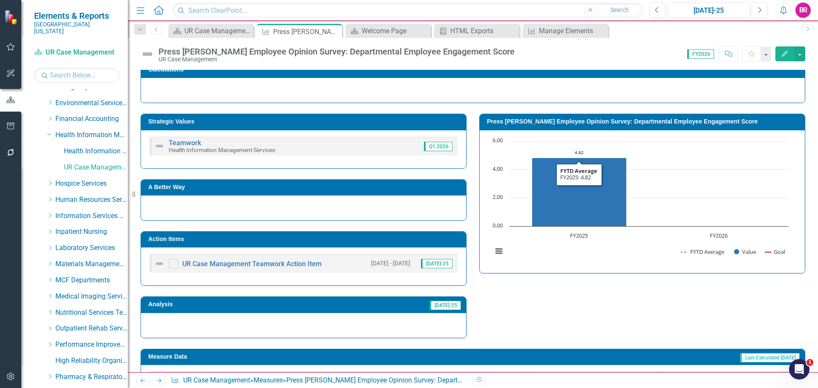
click at [368, 239] on h3 "Action Items" at bounding box center [304, 239] width 313 height 6
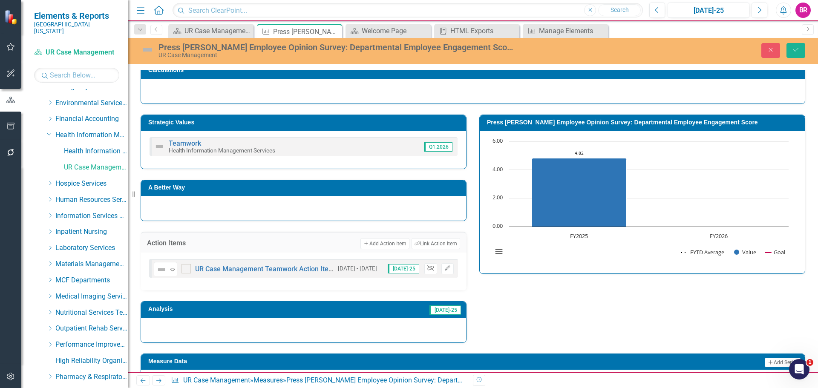
click at [429, 269] on icon "button" at bounding box center [430, 268] width 6 height 5
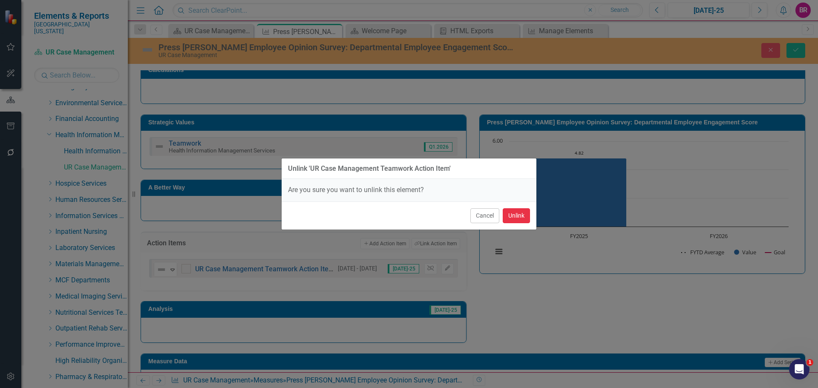
click at [521, 215] on button "Unlink" at bounding box center [516, 215] width 27 height 15
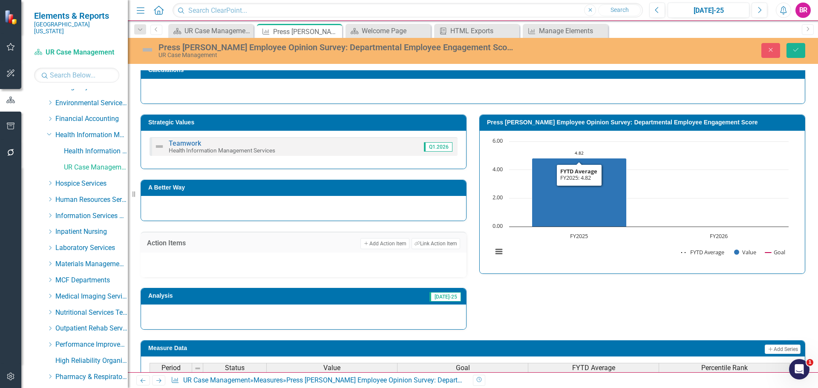
click at [551, 307] on div "Strategic Values Teamwork Health Information Management Services Q1.2026 A Bett…" at bounding box center [472, 217] width 677 height 226
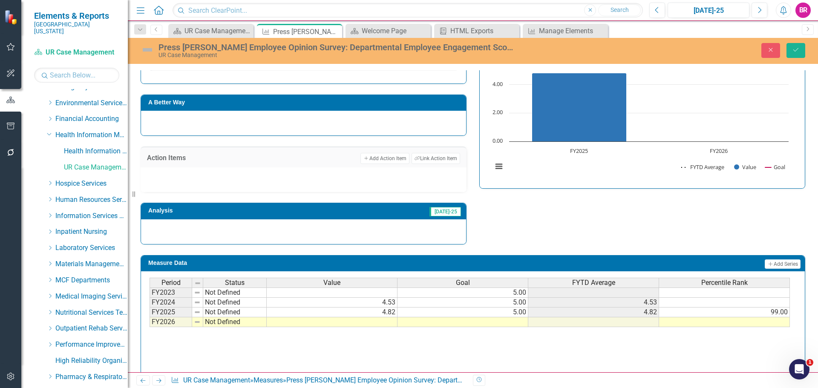
scroll to position [210, 0]
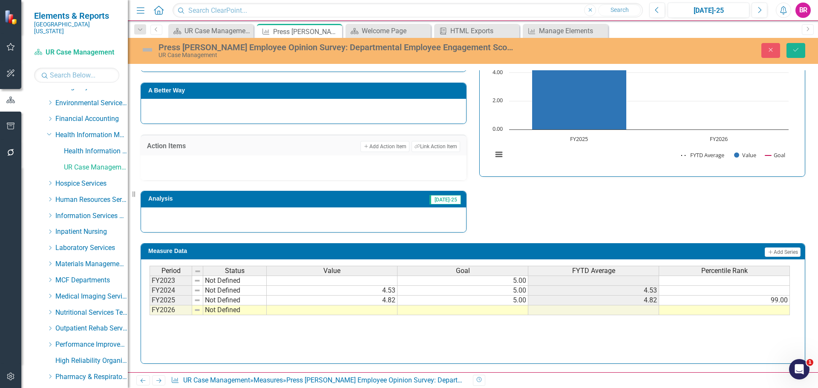
click at [508, 308] on td at bounding box center [462, 310] width 131 height 10
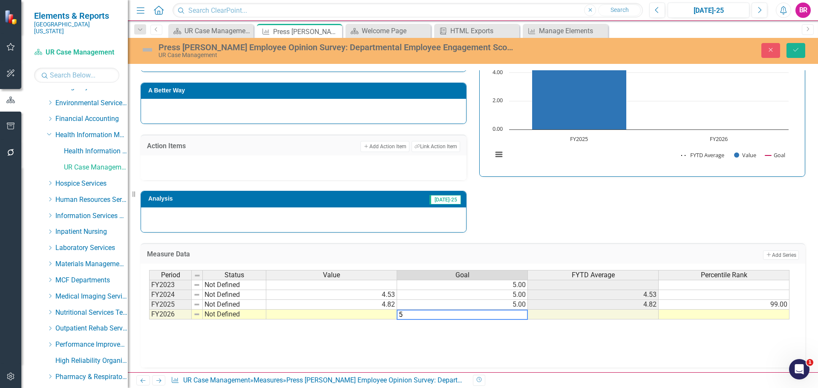
type textarea "5"
click at [595, 201] on div "Strategic Values Teamwork Health Information Management Services Q1.2026 A Bett…" at bounding box center [472, 120] width 677 height 226
click at [795, 53] on button "Save" at bounding box center [795, 50] width 19 height 15
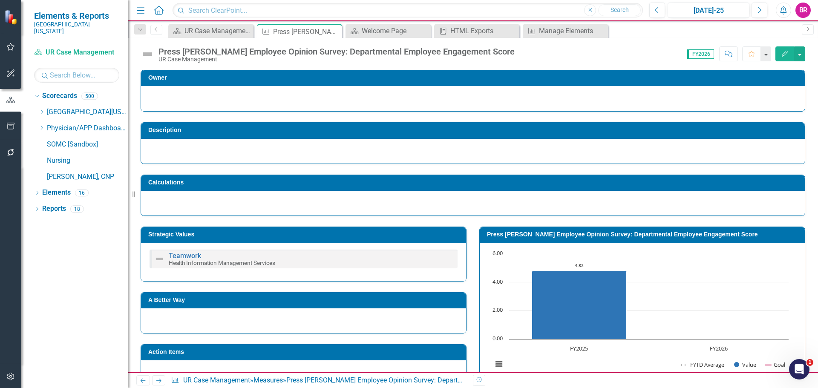
scroll to position [0, 0]
click at [336, 32] on icon "Close" at bounding box center [334, 31] width 9 height 7
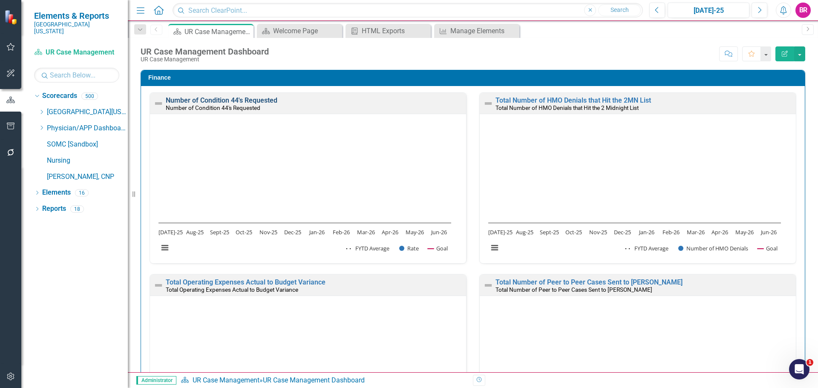
scroll to position [0, 0]
click at [241, 98] on link "Number of Condition 44's Requested" at bounding box center [222, 100] width 112 height 8
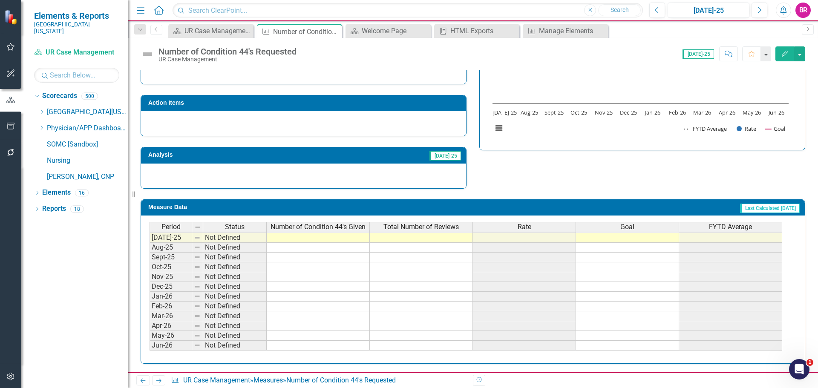
scroll to position [310, 0]
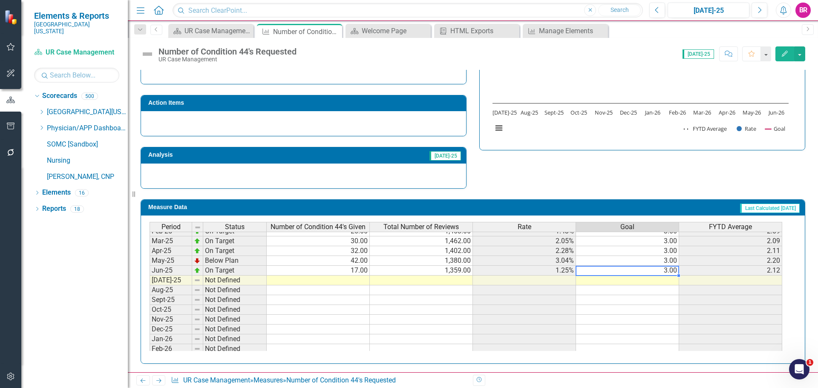
click at [674, 271] on tbody "May-24 Below Plan 81.00 1,416.00 5.72% 3.00 4.40 Jun-24 Below Plan 46.00 1,216.…" at bounding box center [465, 265] width 632 height 255
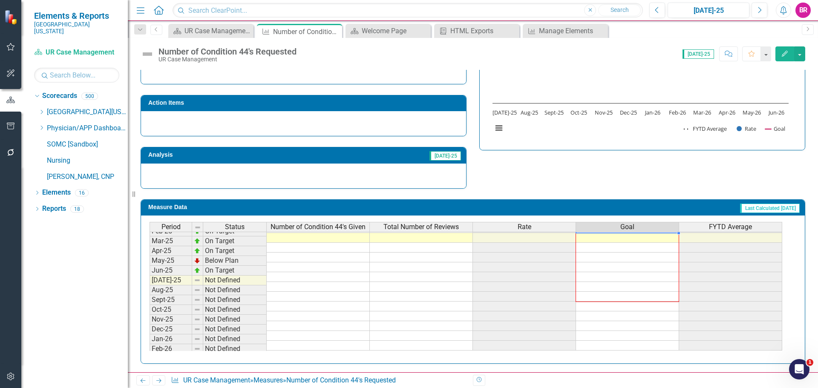
scroll to position [0, 0]
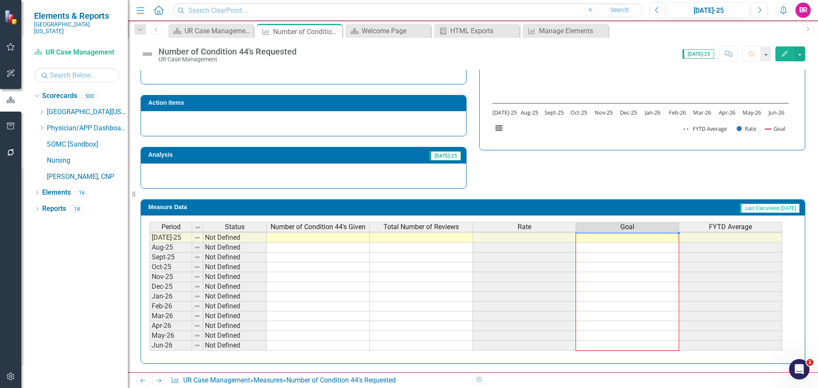
drag, startPoint x: 678, startPoint y: 276, endPoint x: 673, endPoint y: 346, distance: 70.9
click at [149, 346] on div "Period Status Number of Condition 44's Given Total Number of Reviews Rate Goal …" at bounding box center [149, 208] width 0 height 285
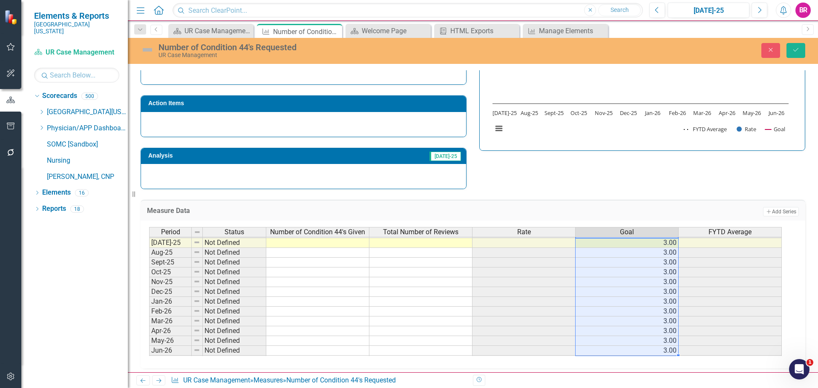
type textarea "3"
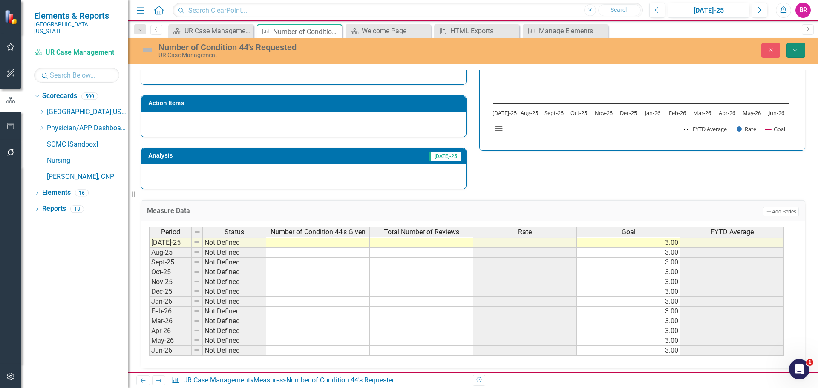
click at [793, 51] on icon "Save" at bounding box center [796, 50] width 8 height 6
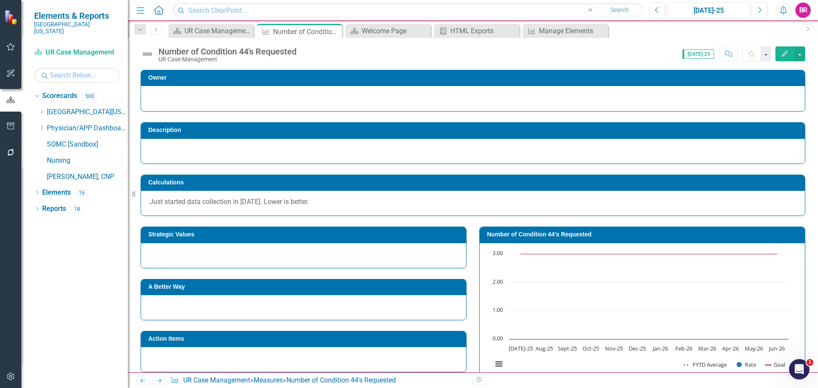
click at [157, 379] on icon "Next" at bounding box center [158, 381] width 7 height 6
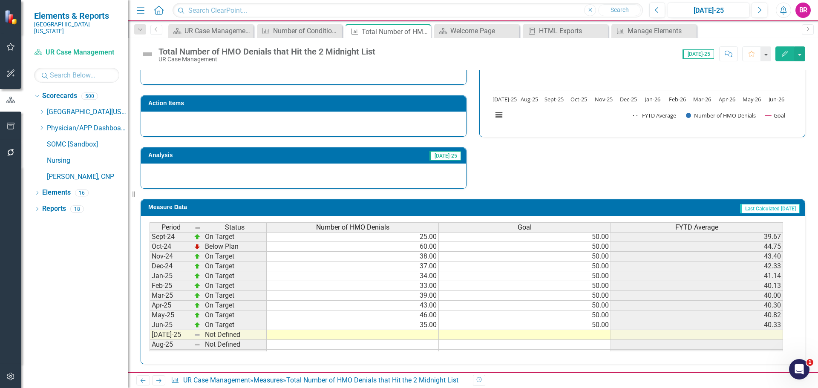
click at [594, 327] on tbody "[DATE]-23 Not Defined Aug-23 Not Defined Sep-23 Not Defined Oct-23 Not Defined …" at bounding box center [465, 247] width 633 height 304
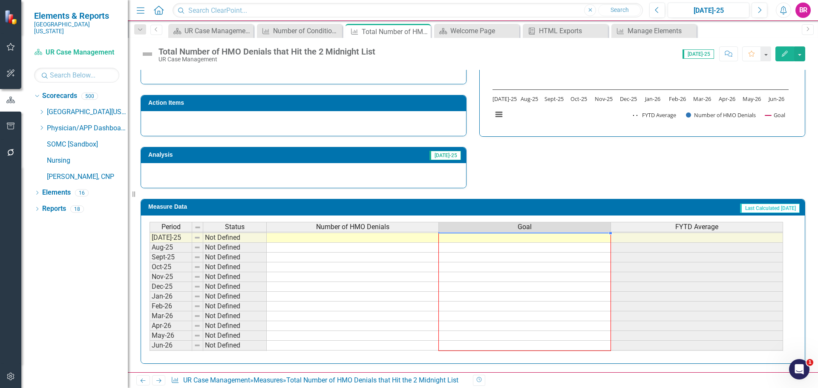
drag, startPoint x: 611, startPoint y: 245, endPoint x: 600, endPoint y: 346, distance: 101.9
click at [149, 346] on div "Period Status Number of HMO Denials Goal FYTD Average Jun-24 Below Plan 33.00 2…" at bounding box center [149, 227] width 0 height 265
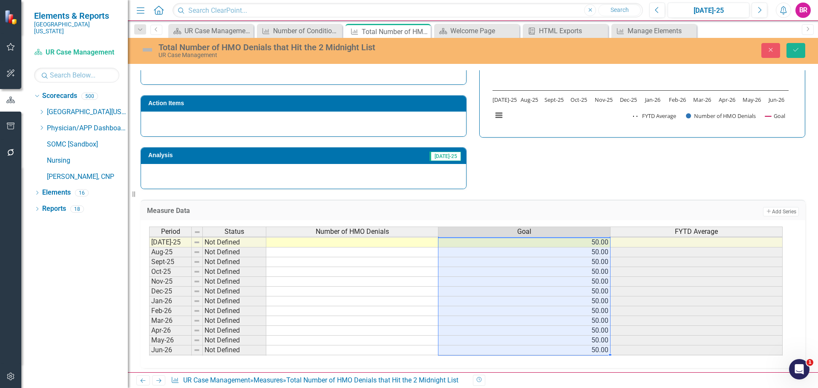
type textarea "50"
click at [794, 48] on icon "Save" at bounding box center [796, 50] width 8 height 6
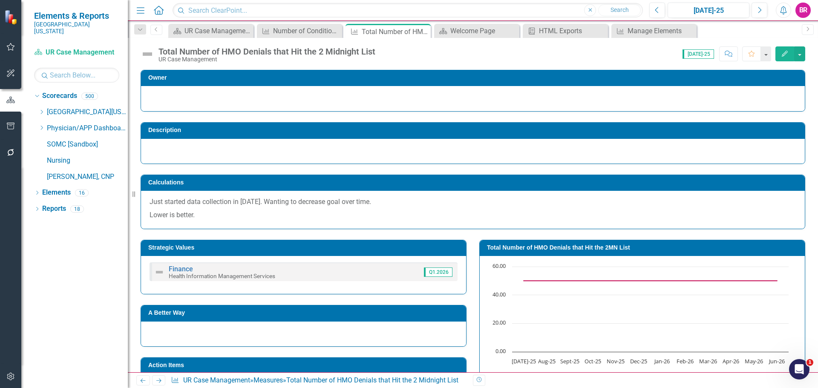
click at [161, 382] on icon "Next" at bounding box center [158, 381] width 7 height 6
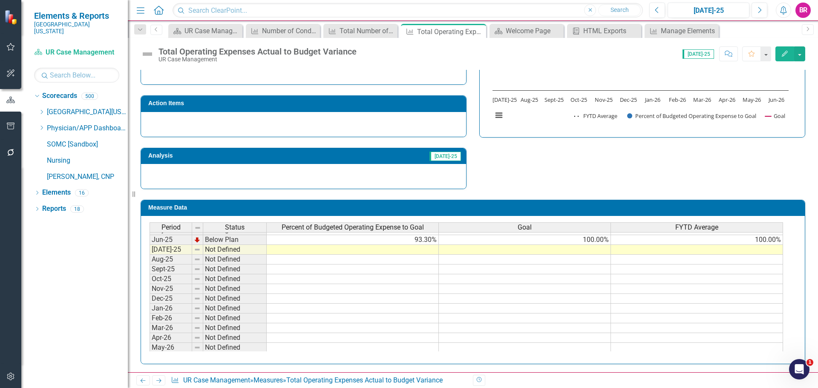
click at [600, 242] on td "100.00%" at bounding box center [525, 240] width 172 height 10
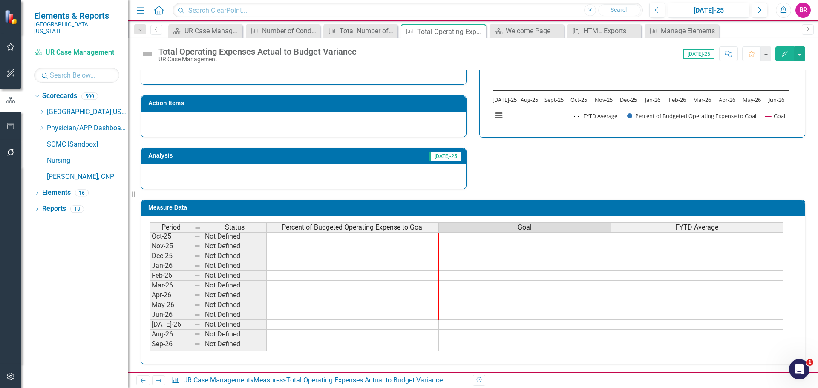
drag, startPoint x: 610, startPoint y: 245, endPoint x: 576, endPoint y: 320, distance: 82.1
type textarea "100"
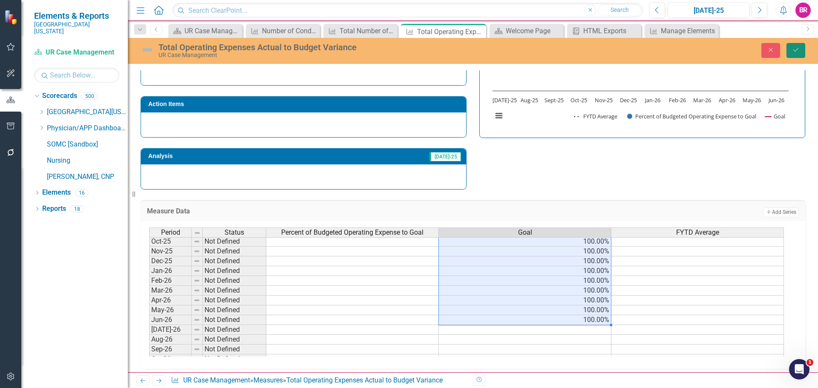
click at [795, 53] on button "Save" at bounding box center [795, 50] width 19 height 15
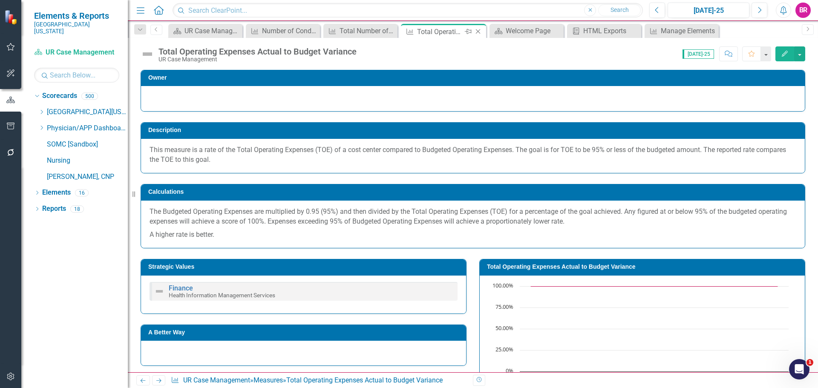
click at [477, 31] on icon "Close" at bounding box center [478, 31] width 9 height 7
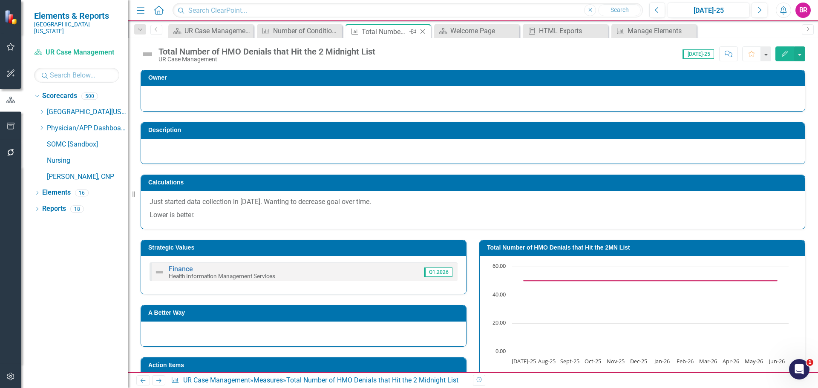
click at [425, 32] on icon "Close" at bounding box center [422, 31] width 9 height 7
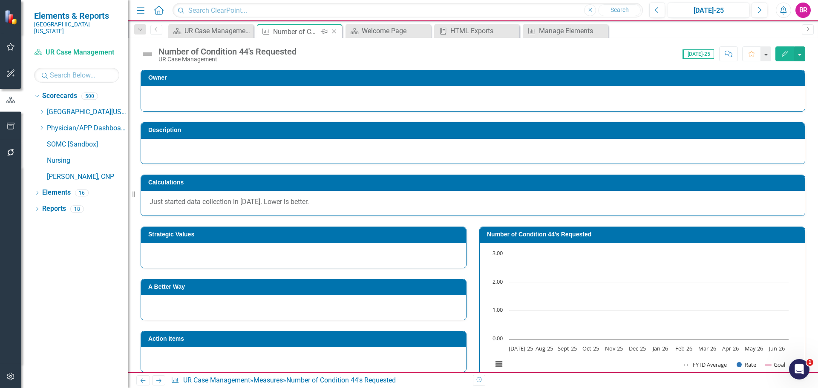
click at [335, 31] on icon "Close" at bounding box center [334, 31] width 9 height 7
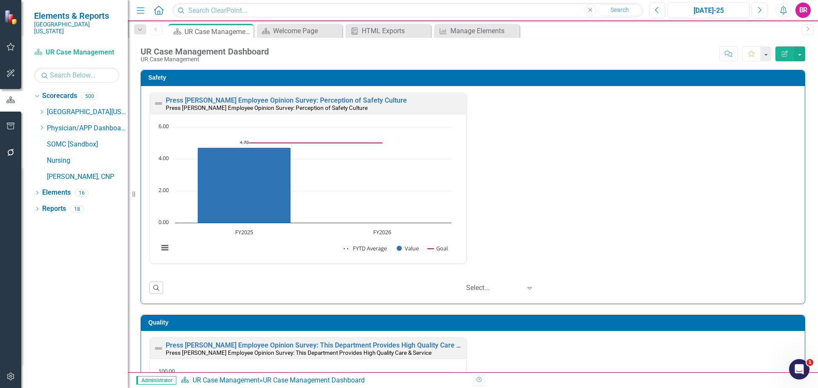
click at [803, 207] on div "Safety Press [PERSON_NAME] Employee Opinion Survey: Perception of Safety Cultur…" at bounding box center [472, 181] width 677 height 245
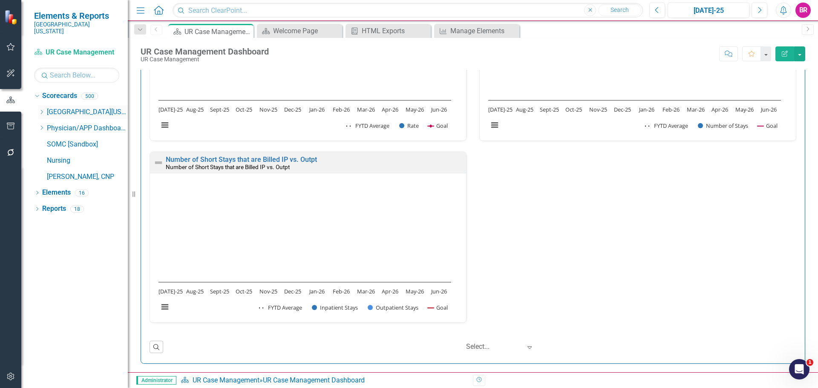
click at [42, 109] on icon "Dropdown" at bounding box center [41, 111] width 6 height 5
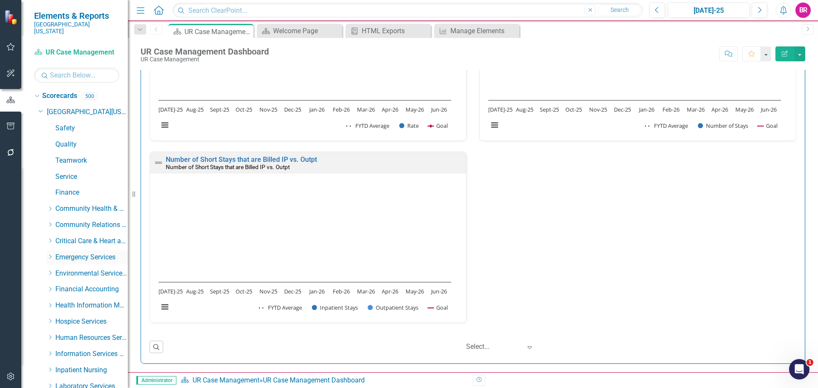
scroll to position [43, 0]
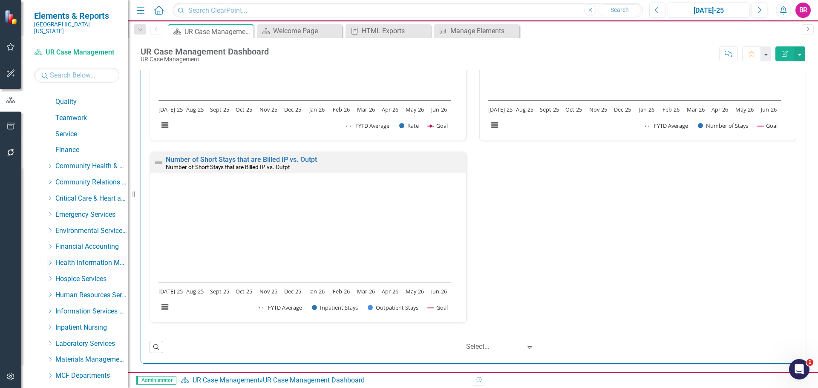
click at [53, 260] on icon "Dropdown" at bounding box center [50, 262] width 6 height 5
click at [79, 274] on link "Health Information Management" at bounding box center [96, 279] width 64 height 10
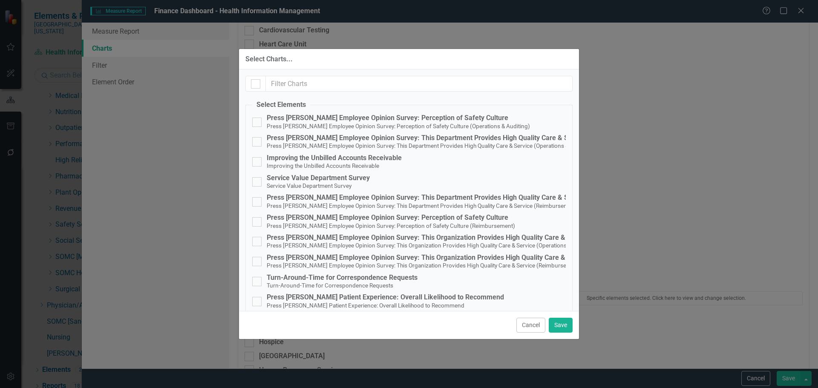
scroll to position [169, 0]
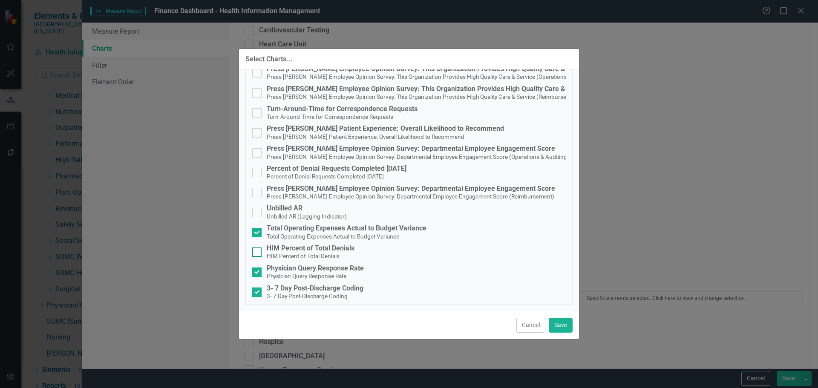
click at [303, 249] on div "HIM Percent of Total Denials" at bounding box center [311, 248] width 88 height 8
click at [258, 249] on input "HIM Percent of Total Denials HIM Percent of Total Denials" at bounding box center [255, 250] width 6 height 6
checkbox input "true"
click at [552, 327] on button "Save" at bounding box center [561, 325] width 24 height 15
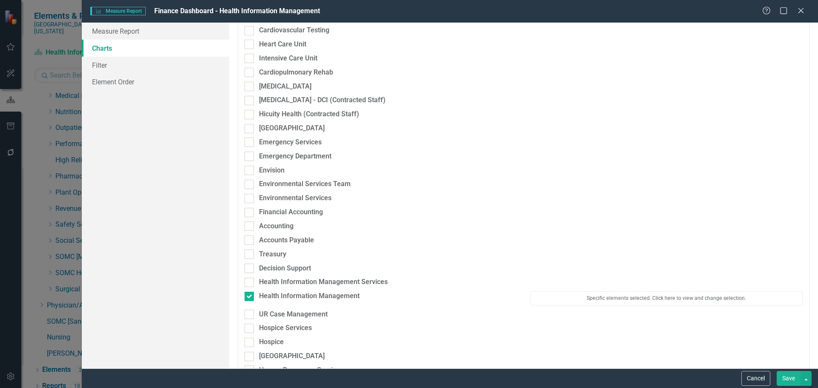
click at [785, 378] on button "Save" at bounding box center [788, 378] width 24 height 15
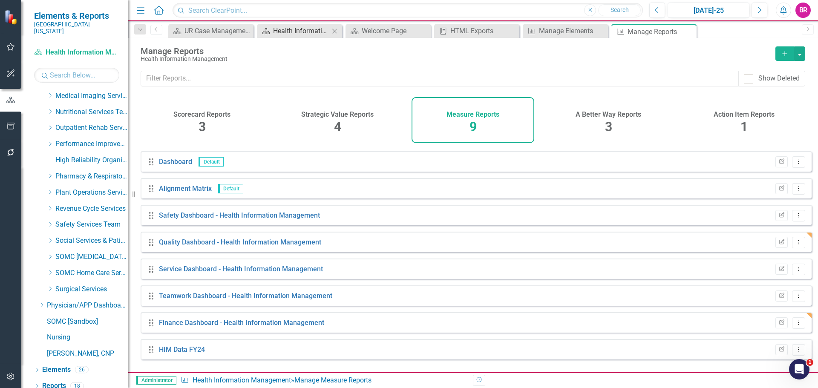
click at [302, 33] on div "Health Information Management Dashboard" at bounding box center [301, 31] width 56 height 11
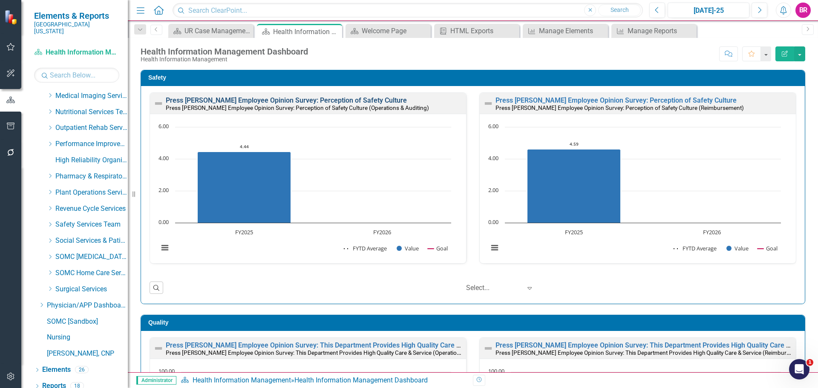
click at [301, 100] on link "Press [PERSON_NAME] Employee Opinion Survey: Perception of Safety Culture" at bounding box center [286, 100] width 241 height 8
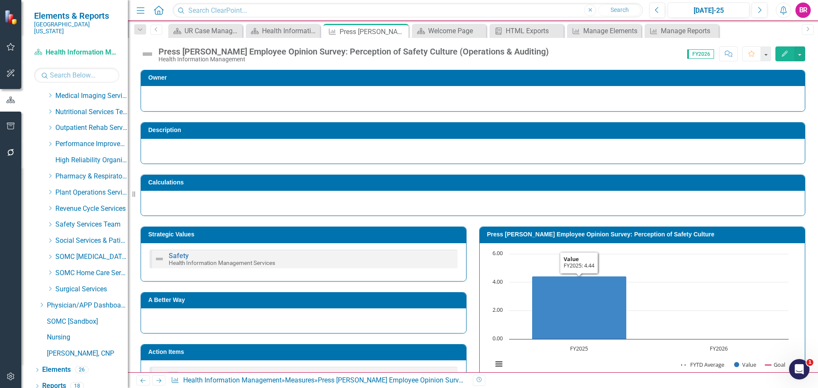
scroll to position [218, 0]
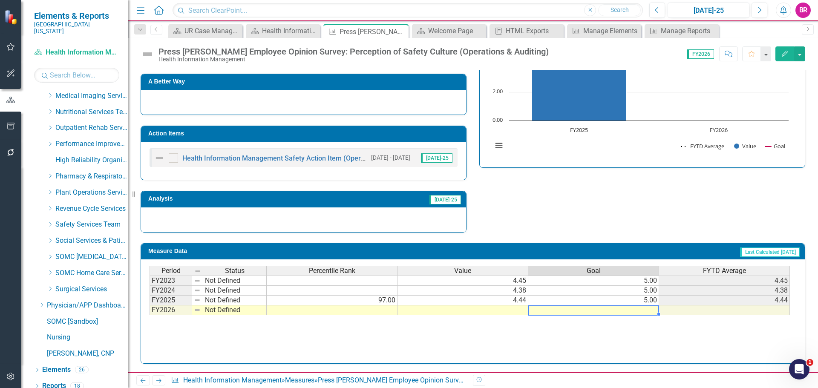
click at [651, 311] on td at bounding box center [593, 310] width 131 height 10
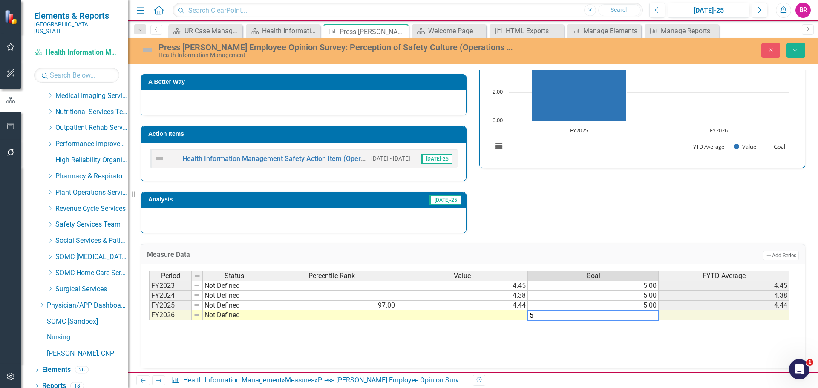
type textarea "5"
click at [404, 137] on h3 "Action Items" at bounding box center [304, 134] width 313 height 6
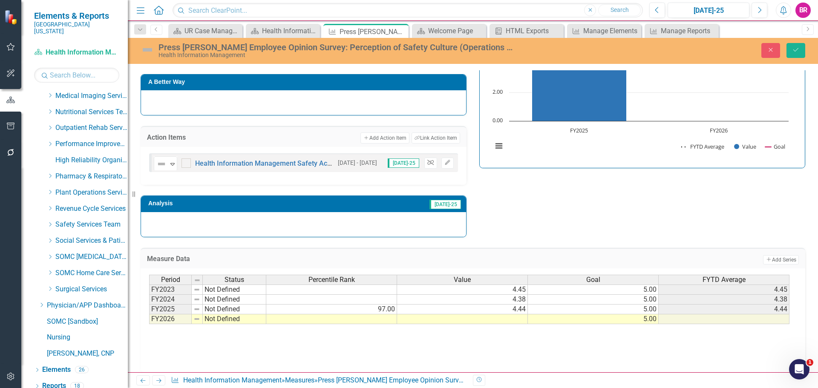
click at [427, 163] on icon "button" at bounding box center [430, 162] width 6 height 5
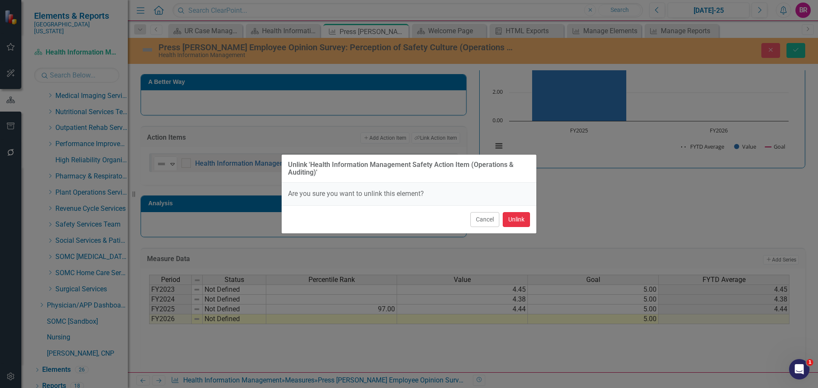
click at [513, 222] on button "Unlink" at bounding box center [516, 219] width 27 height 15
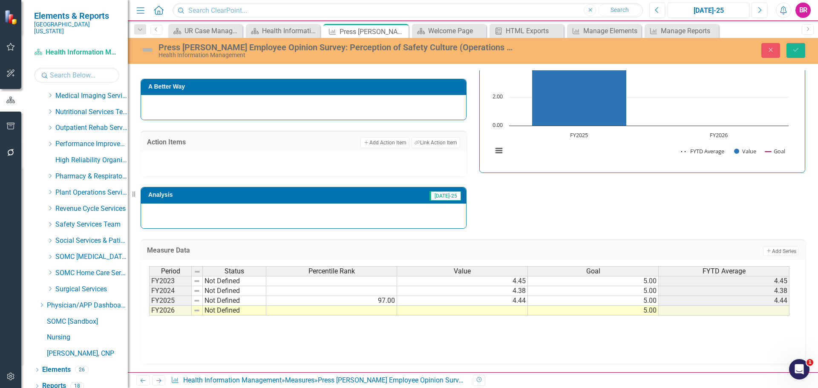
scroll to position [214, 0]
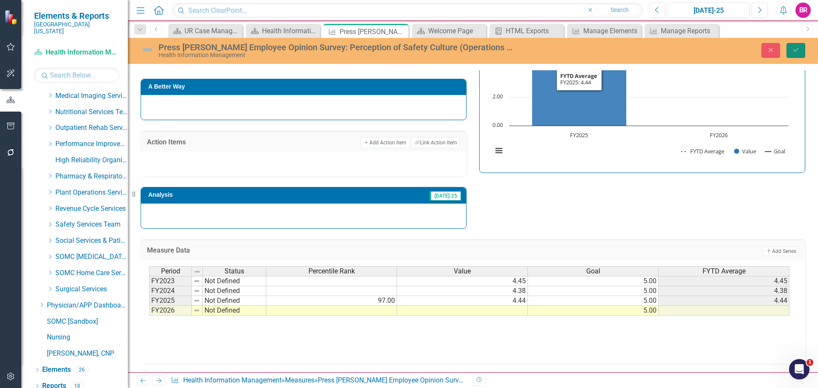
click at [793, 54] on button "Save" at bounding box center [795, 50] width 19 height 15
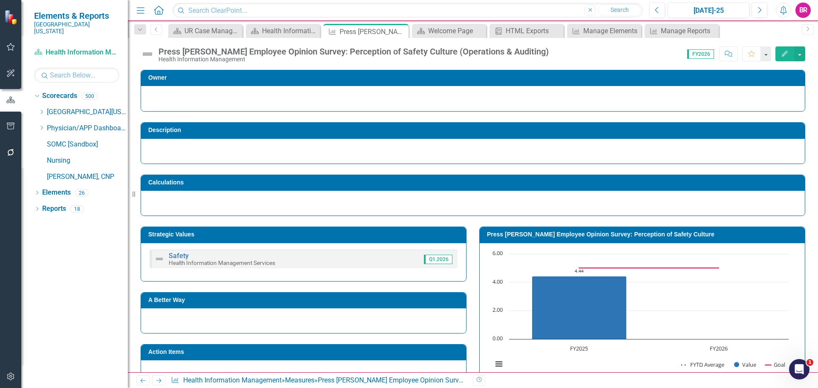
scroll to position [0, 0]
click at [160, 379] on icon "Next" at bounding box center [158, 381] width 7 height 6
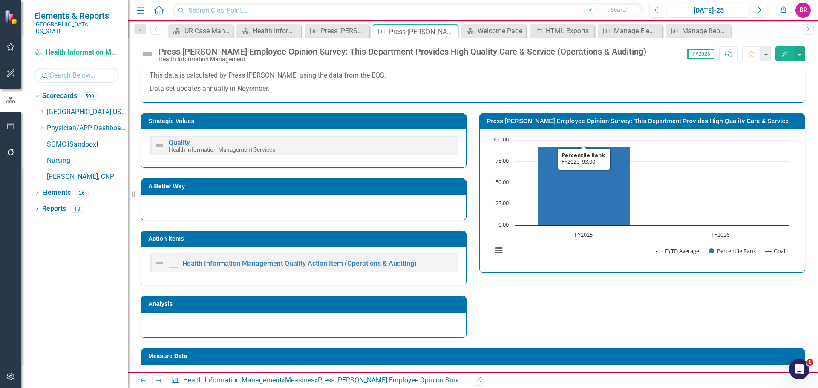
scroll to position [361, 0]
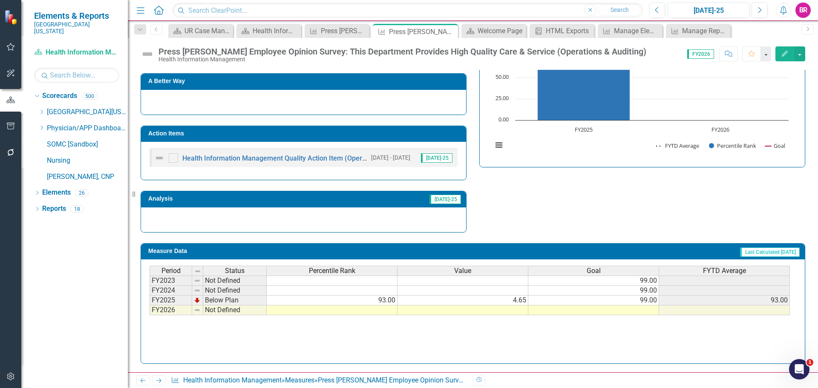
click at [396, 134] on h3 "Action Items" at bounding box center [304, 133] width 313 height 6
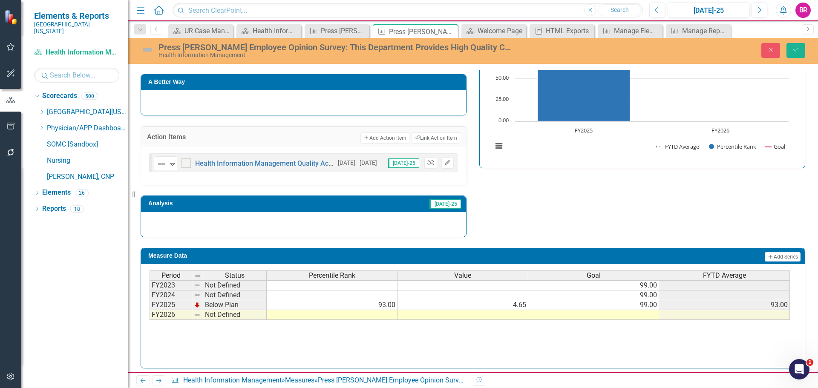
click at [429, 165] on icon "Unlink" at bounding box center [430, 162] width 6 height 5
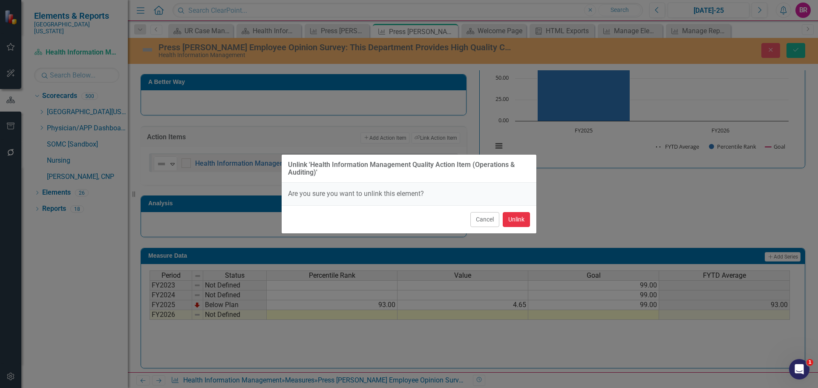
drag, startPoint x: 518, startPoint y: 221, endPoint x: 537, endPoint y: 223, distance: 19.3
click at [518, 221] on button "Unlink" at bounding box center [516, 219] width 27 height 15
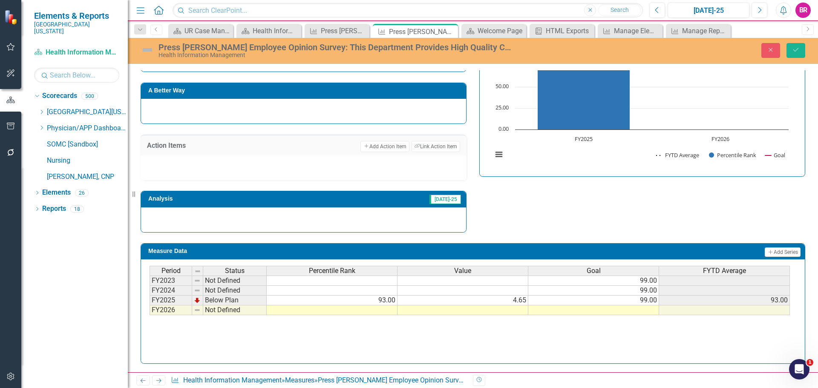
scroll to position [352, 0]
click at [654, 308] on td at bounding box center [593, 310] width 131 height 10
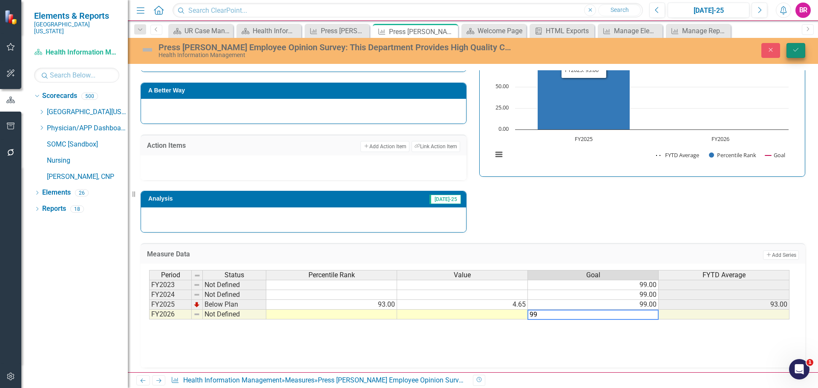
type textarea "99"
click at [793, 52] on icon "Save" at bounding box center [796, 50] width 8 height 6
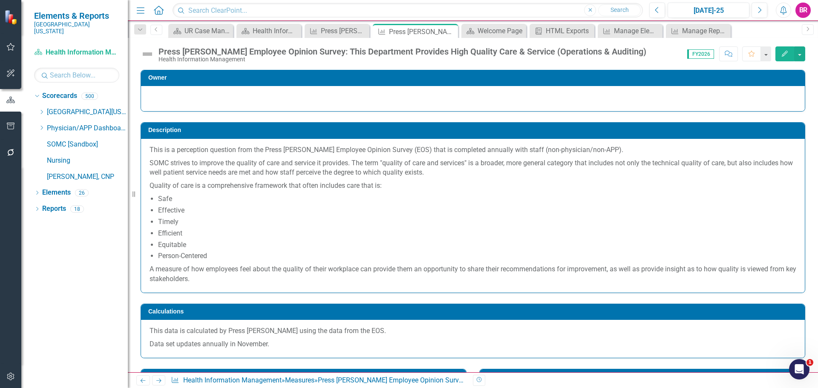
scroll to position [256, 0]
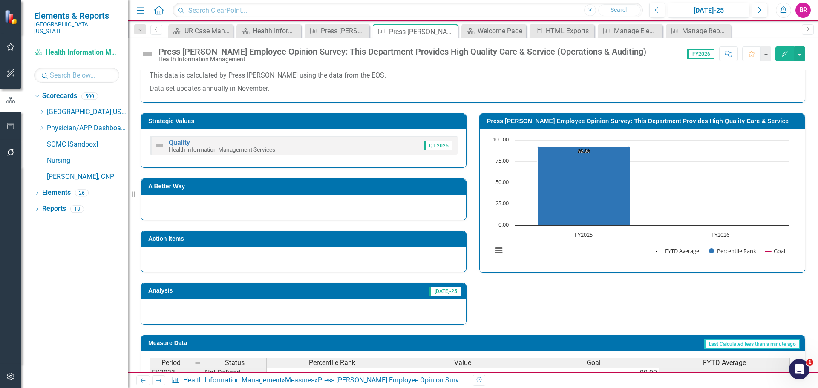
click at [159, 381] on icon "Next" at bounding box center [158, 381] width 7 height 6
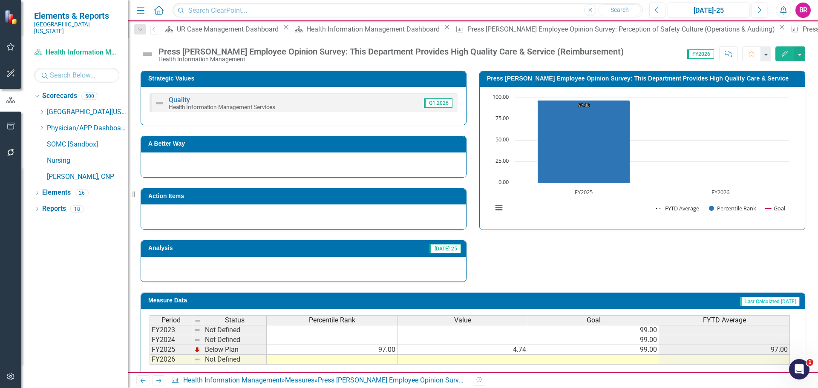
scroll to position [347, 0]
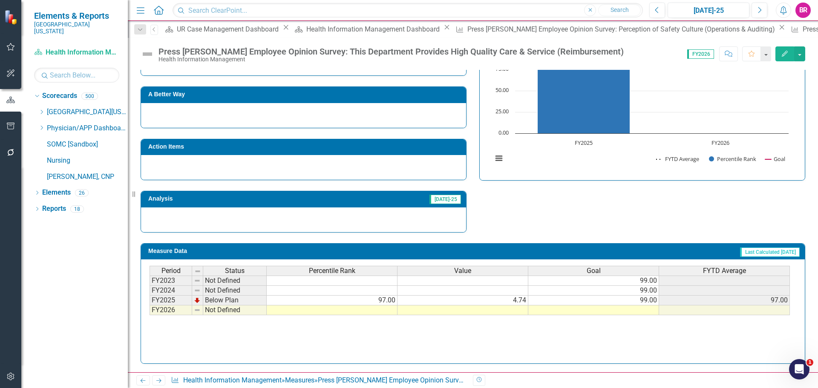
click at [650, 311] on td at bounding box center [593, 310] width 131 height 10
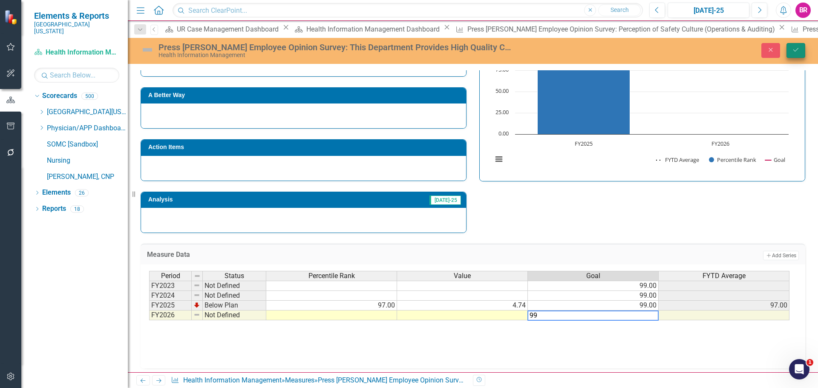
type textarea "99"
click at [795, 50] on icon "Save" at bounding box center [796, 50] width 8 height 6
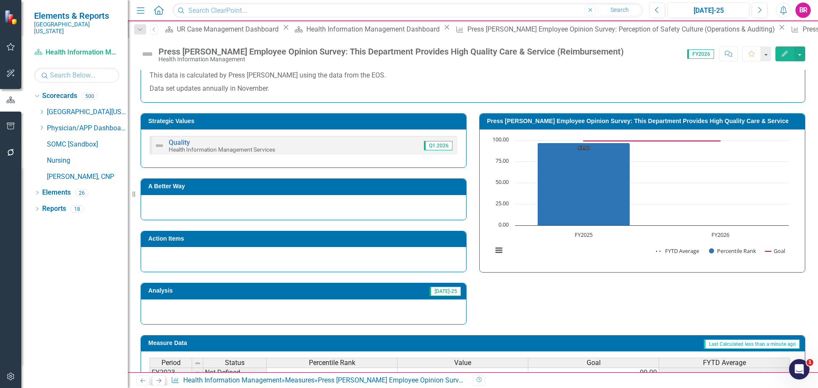
scroll to position [298, 0]
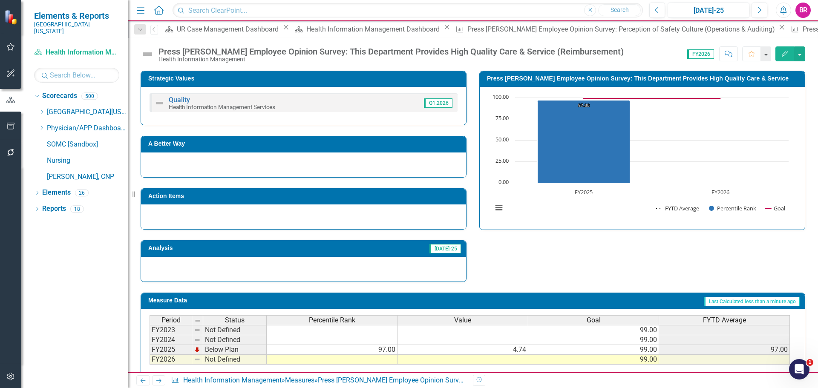
click at [161, 380] on icon "Next" at bounding box center [158, 381] width 7 height 6
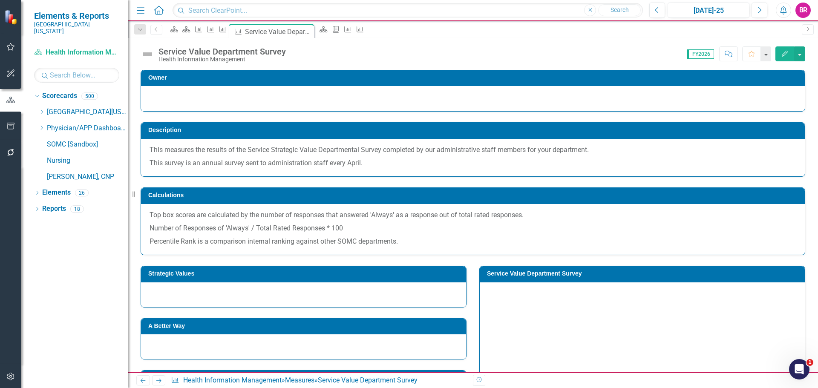
scroll to position [128, 0]
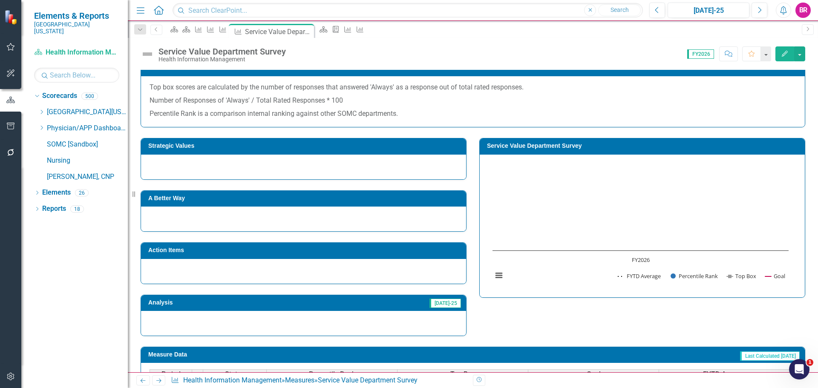
click at [155, 381] on icon "Next" at bounding box center [158, 381] width 7 height 6
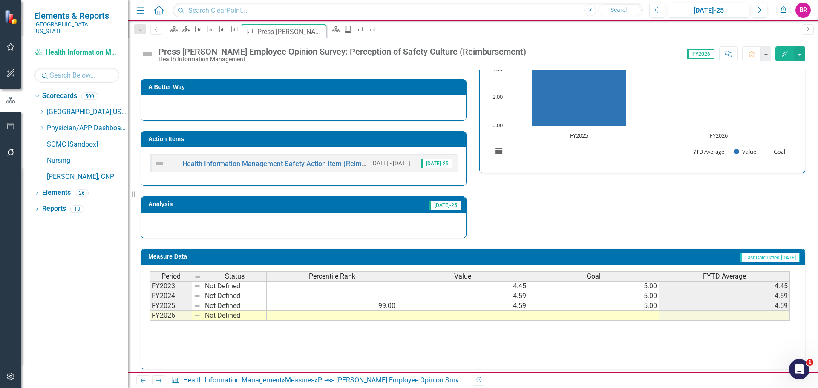
scroll to position [218, 0]
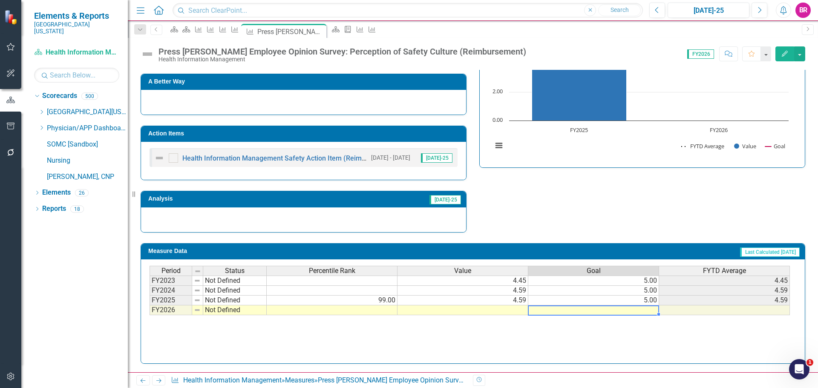
click at [640, 310] on td at bounding box center [593, 310] width 131 height 10
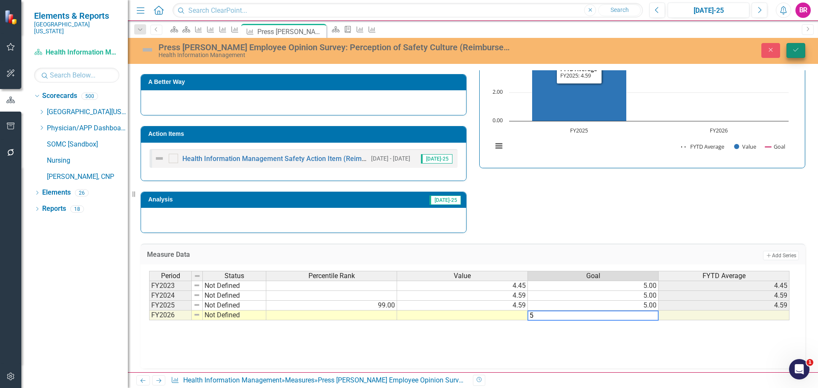
type textarea "5"
click at [795, 55] on button "Save" at bounding box center [795, 50] width 19 height 15
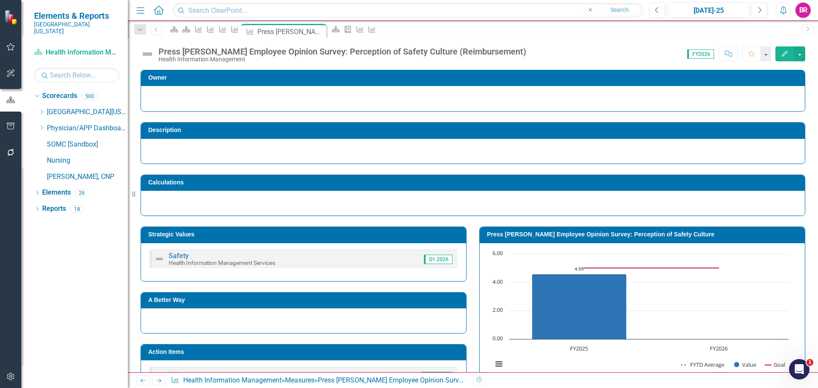
click at [144, 381] on icon at bounding box center [143, 381] width 5 height 4
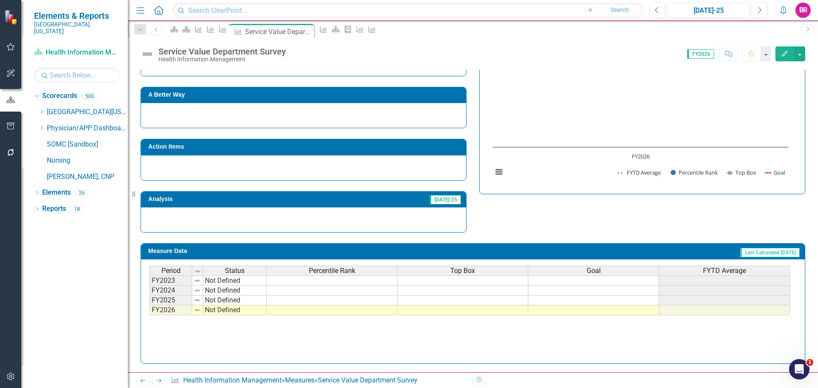
scroll to position [18, 0]
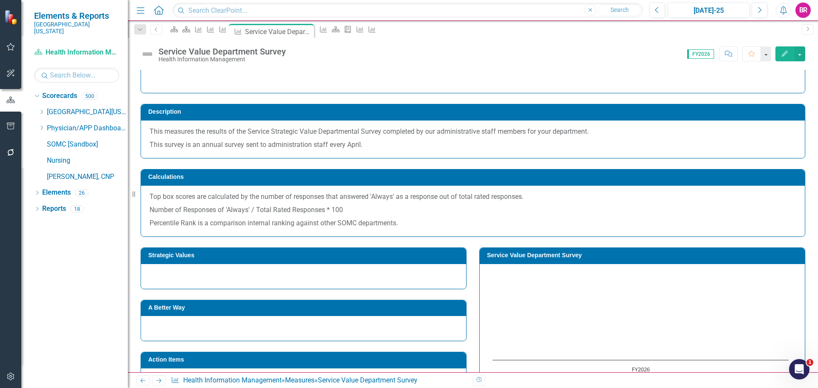
click at [212, 259] on td "Strategic Values" at bounding box center [304, 256] width 313 height 13
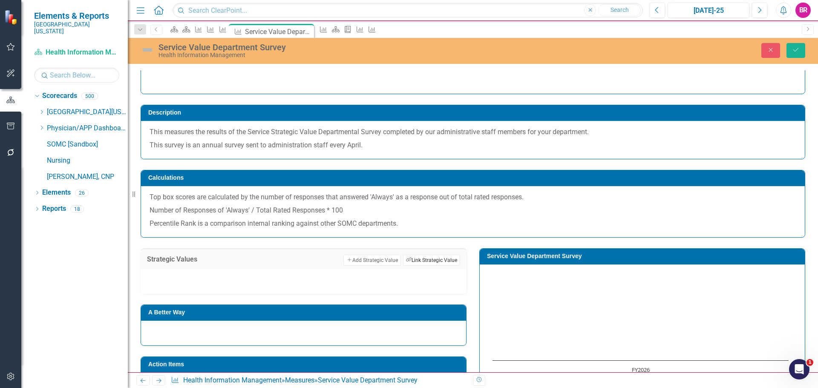
click at [431, 261] on button "Link Tag Link Strategic Value" at bounding box center [431, 260] width 57 height 11
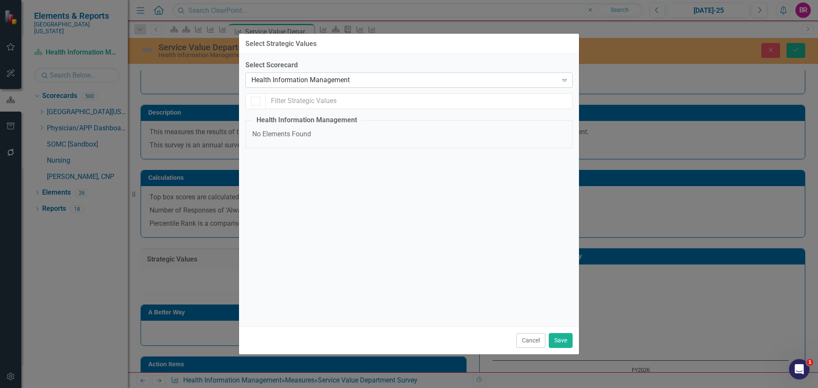
click at [305, 80] on div "Health Information Management" at bounding box center [404, 80] width 306 height 10
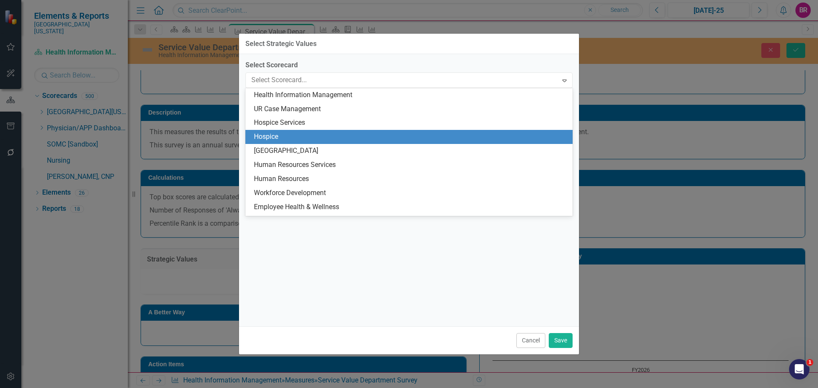
scroll to position [433, 0]
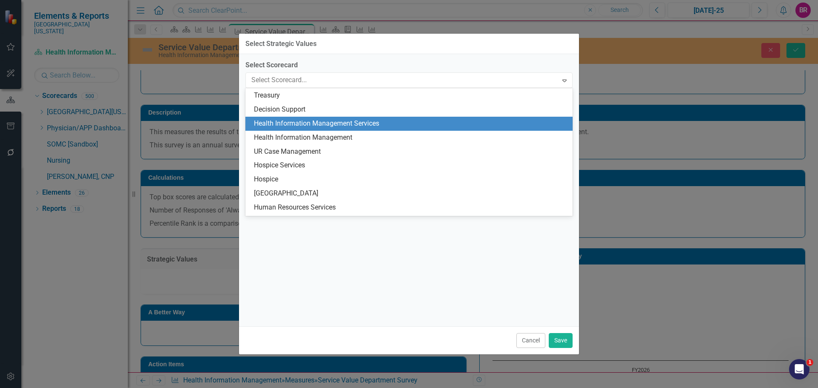
click at [353, 125] on div "Health Information Management Services" at bounding box center [410, 124] width 313 height 10
checkbox input "false"
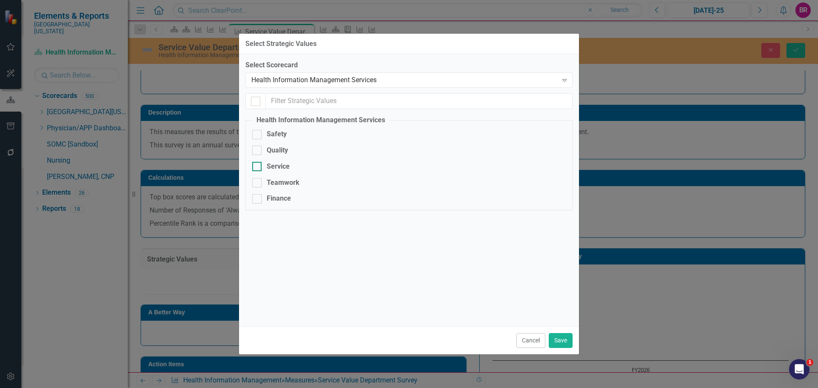
click at [262, 165] on div "Service" at bounding box center [408, 167] width 313 height 10
click at [258, 165] on input "Service" at bounding box center [255, 165] width 6 height 6
checkbox input "true"
click at [564, 338] on button "Save" at bounding box center [561, 340] width 24 height 15
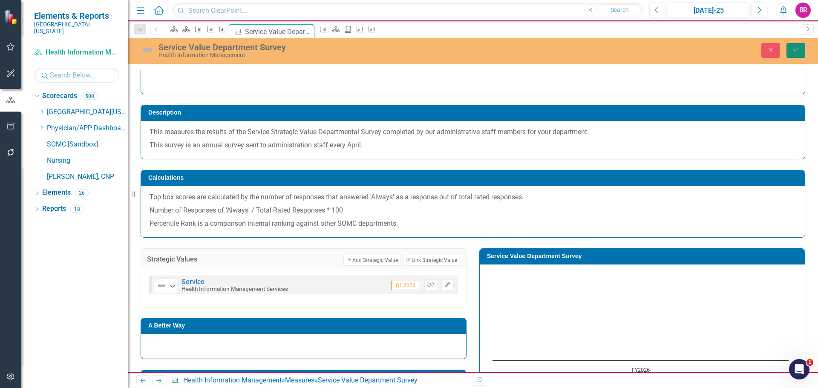
click at [798, 49] on icon "Save" at bounding box center [796, 50] width 8 height 6
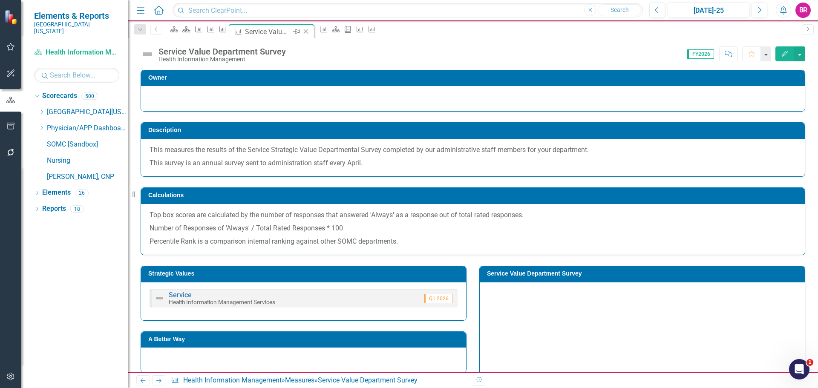
click at [310, 29] on icon "Close" at bounding box center [306, 31] width 9 height 7
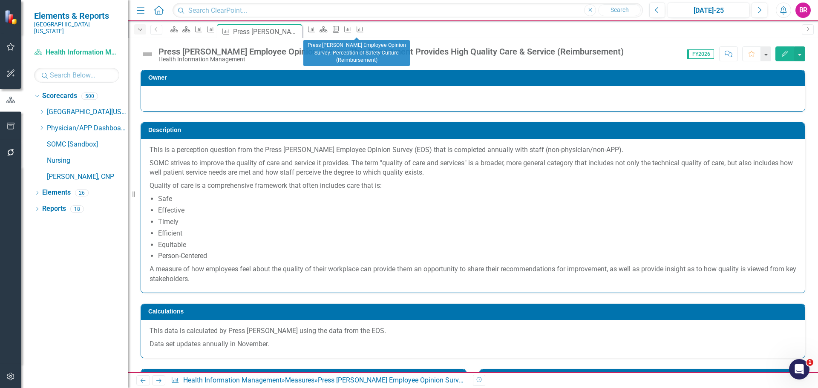
drag, startPoint x: 357, startPoint y: 29, endPoint x: 142, endPoint y: 33, distance: 215.1
click at [142, 33] on div "Dropdown" at bounding box center [140, 29] width 12 height 10
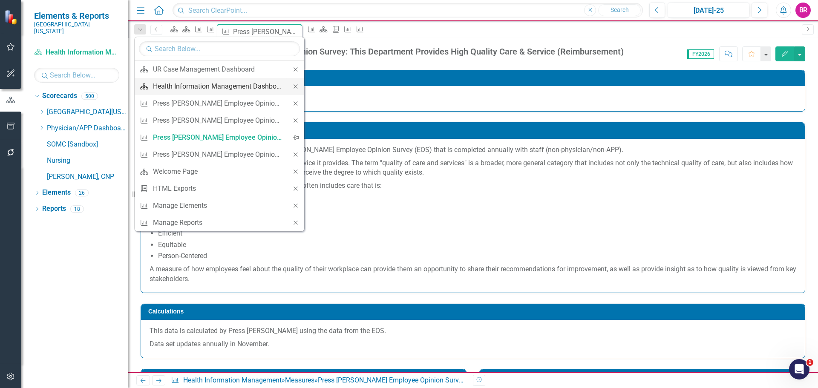
click at [238, 84] on div "Health Information Management Dashboard" at bounding box center [218, 86] width 130 height 11
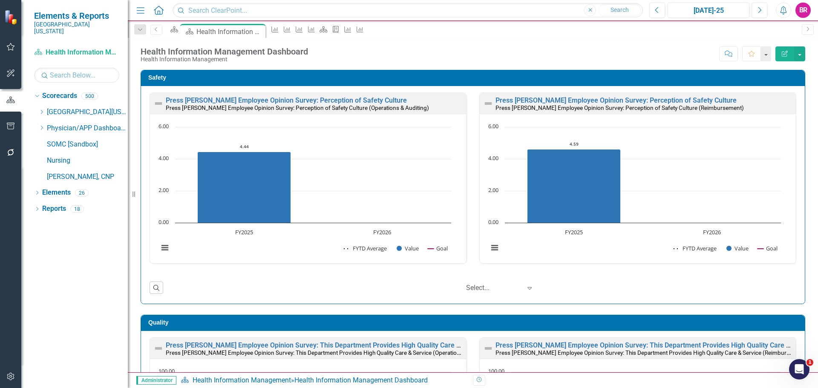
drag, startPoint x: 140, startPoint y: 29, endPoint x: 157, endPoint y: 46, distance: 24.1
click at [140, 29] on icon "Dropdown" at bounding box center [140, 30] width 8 height 6
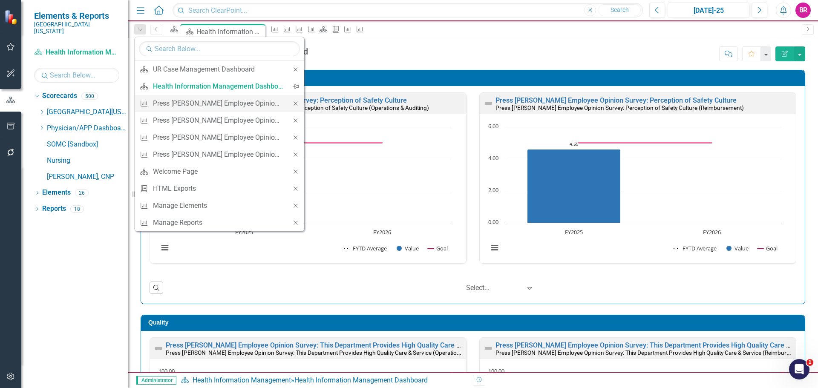
click at [297, 103] on icon "Close" at bounding box center [296, 104] width 8 height 6
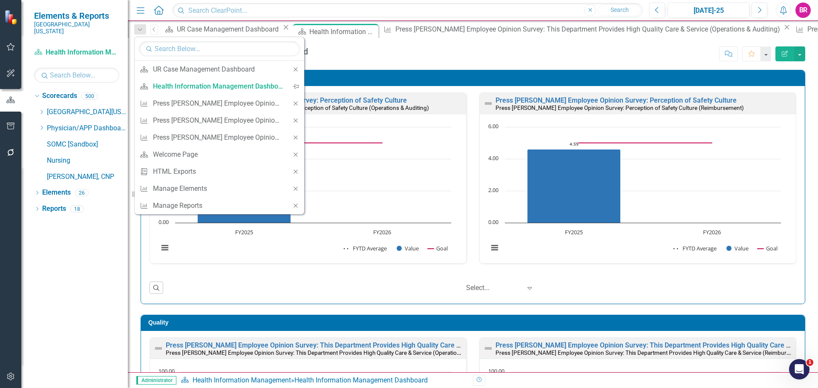
click at [297, 103] on icon "Close" at bounding box center [296, 104] width 8 height 6
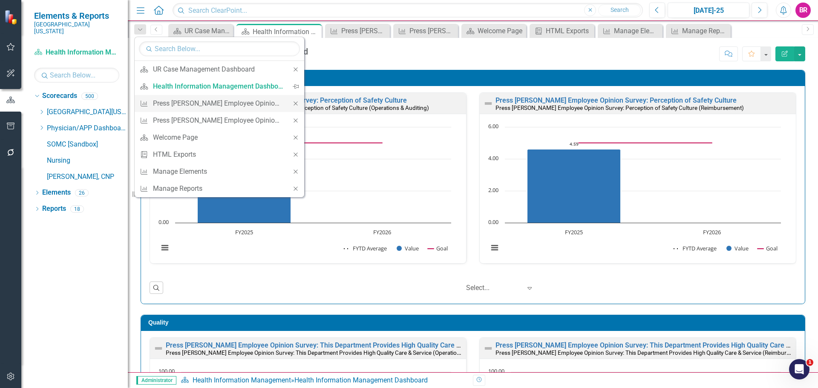
click at [295, 103] on icon "Close" at bounding box center [296, 104] width 8 height 6
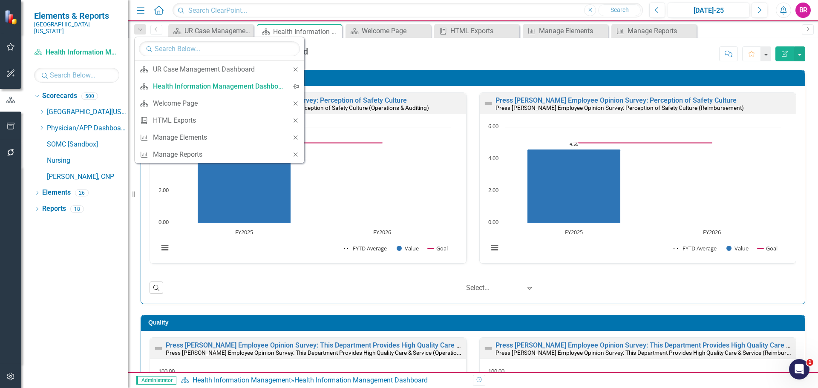
click at [447, 67] on div "Health Information Management Dashboard Health Information Management Score: N/…" at bounding box center [473, 205] width 690 height 334
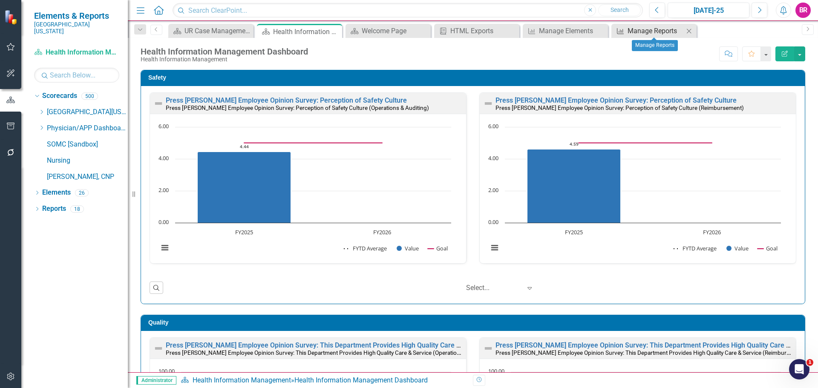
click at [678, 33] on div "Manage Reports" at bounding box center [655, 31] width 56 height 11
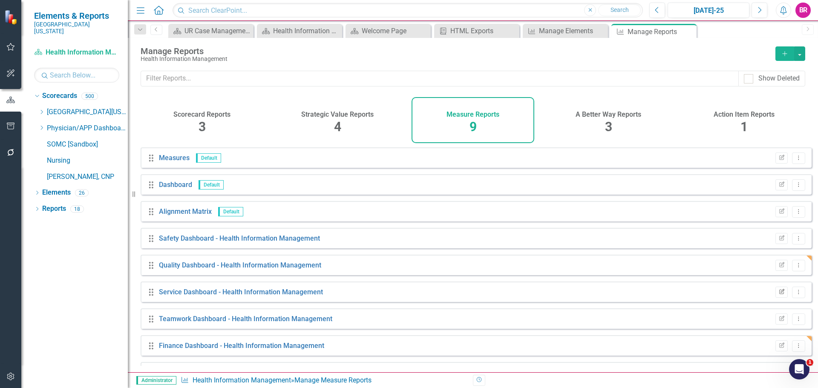
click at [778, 295] on icon "Edit Report" at bounding box center [781, 292] width 6 height 5
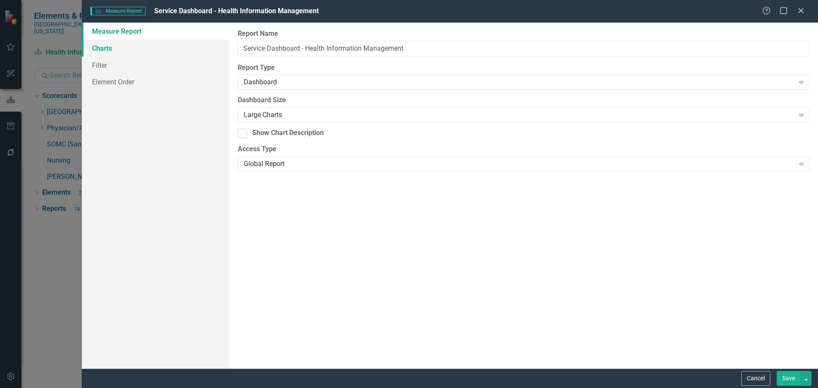
click at [110, 49] on link "Charts" at bounding box center [155, 48] width 147 height 17
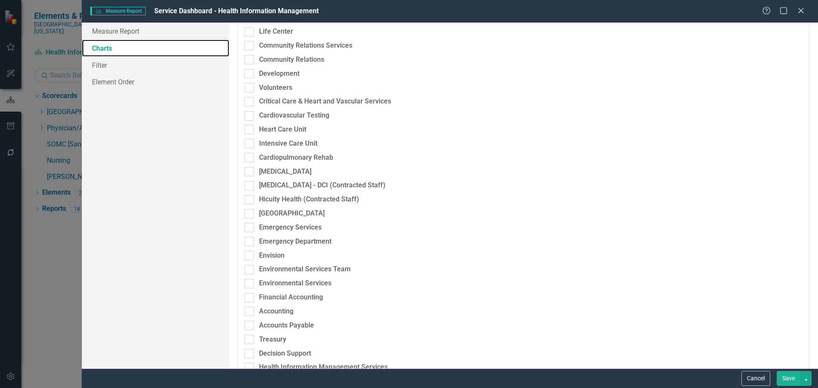
scroll to position [256, 0]
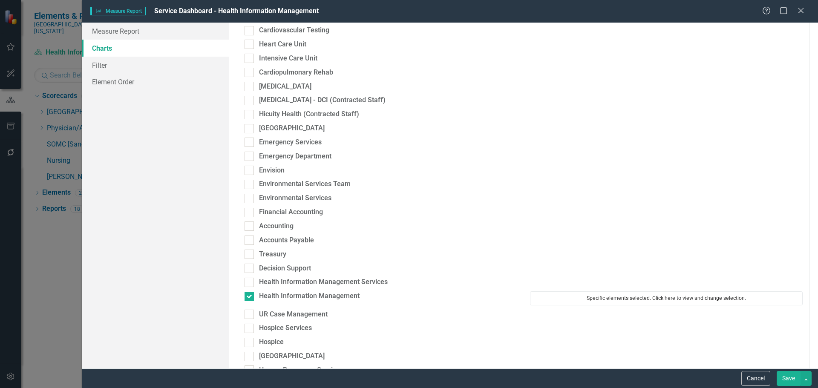
click at [646, 296] on button "Specific elements selected. Click here to view and change selection." at bounding box center [666, 298] width 273 height 14
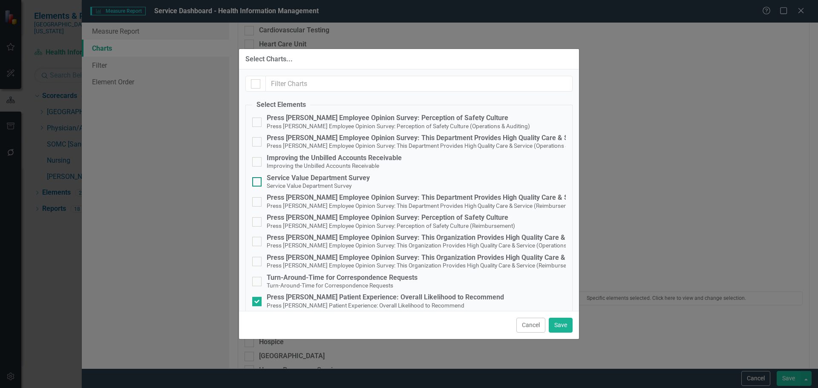
click at [319, 181] on div "Service Value Department Survey" at bounding box center [318, 178] width 103 height 8
click at [258, 181] on input "Service Value Department Survey Service Value Department Survey" at bounding box center [255, 180] width 6 height 6
checkbox input "true"
click at [556, 324] on button "Save" at bounding box center [561, 325] width 24 height 15
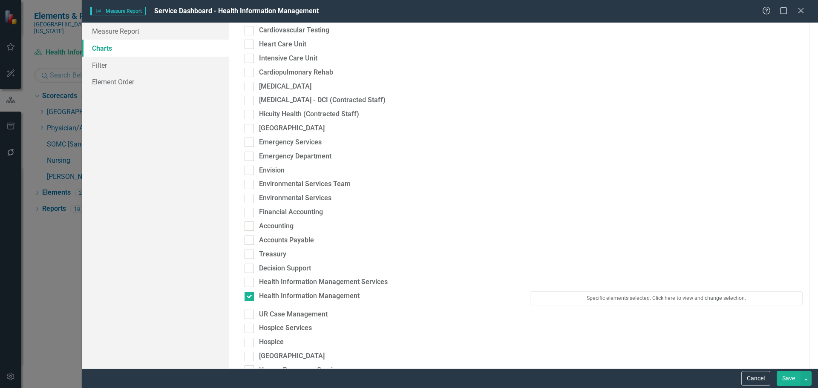
click at [788, 379] on button "Save" at bounding box center [788, 378] width 24 height 15
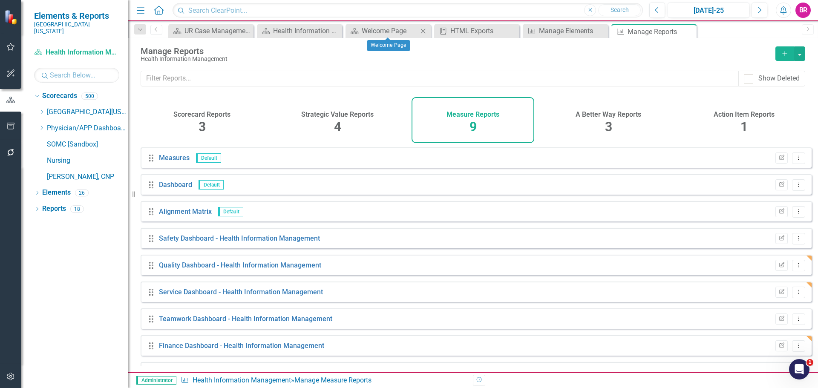
click at [420, 31] on icon "Close" at bounding box center [423, 31] width 9 height 7
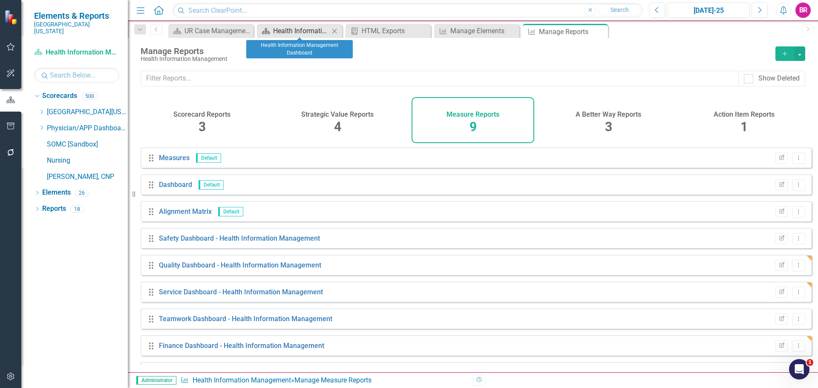
click at [307, 32] on div "Health Information Management Dashboard" at bounding box center [301, 31] width 56 height 11
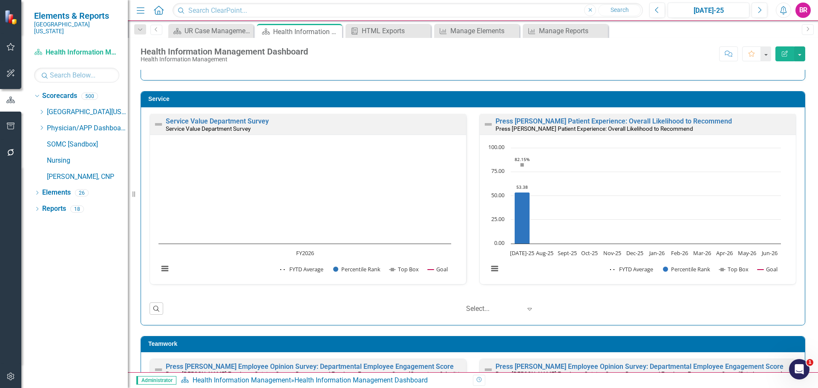
scroll to position [511, 0]
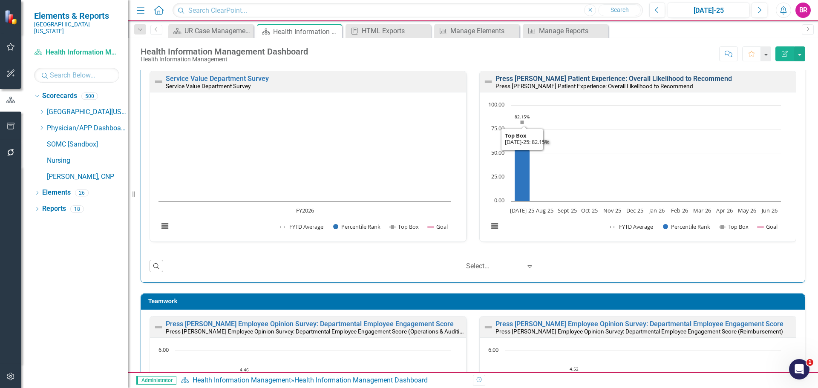
click at [609, 78] on link "Press Ganey Patient Experience: Overall Likelihood to Recommend" at bounding box center [613, 79] width 236 height 8
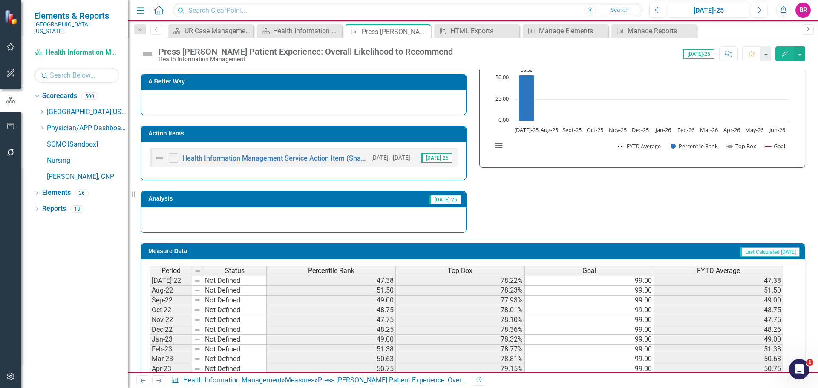
scroll to position [262, 0]
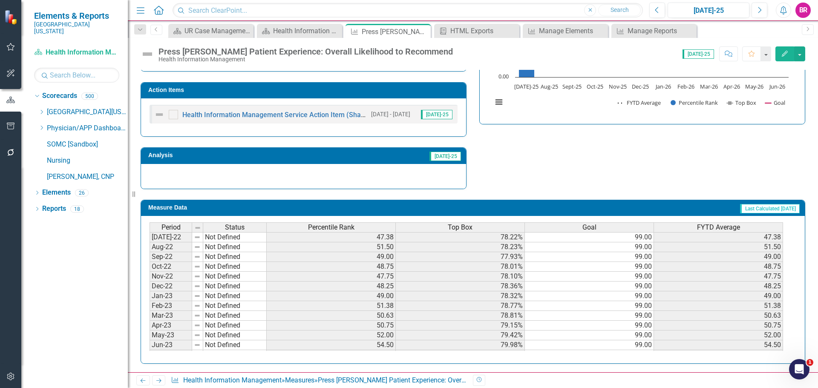
click at [421, 90] on h3 "Action Items" at bounding box center [304, 90] width 313 height 6
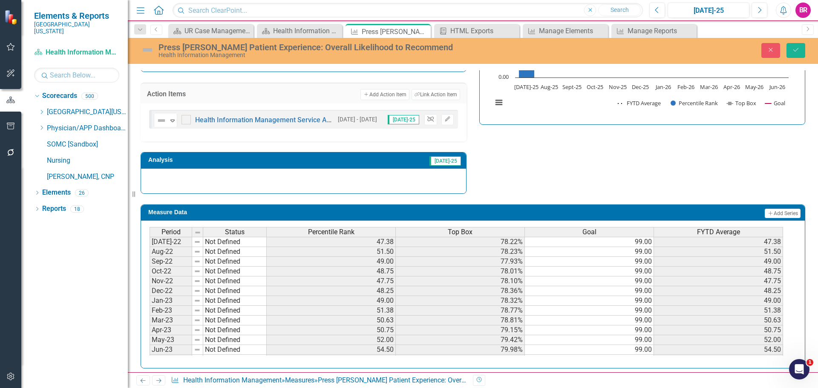
click at [427, 119] on icon "Unlink" at bounding box center [430, 119] width 6 height 5
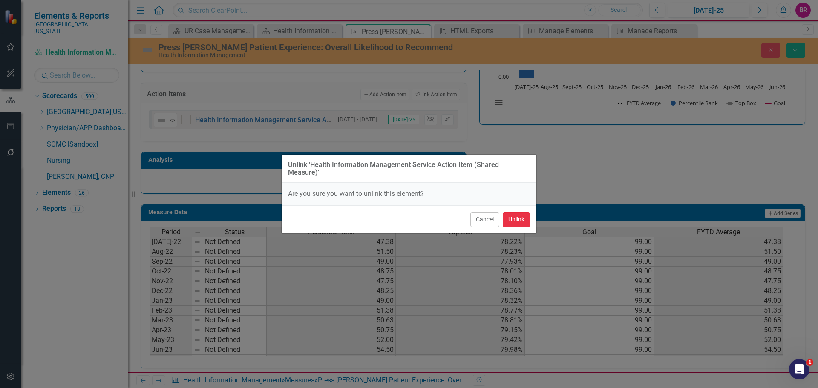
click at [521, 223] on button "Unlink" at bounding box center [516, 219] width 27 height 15
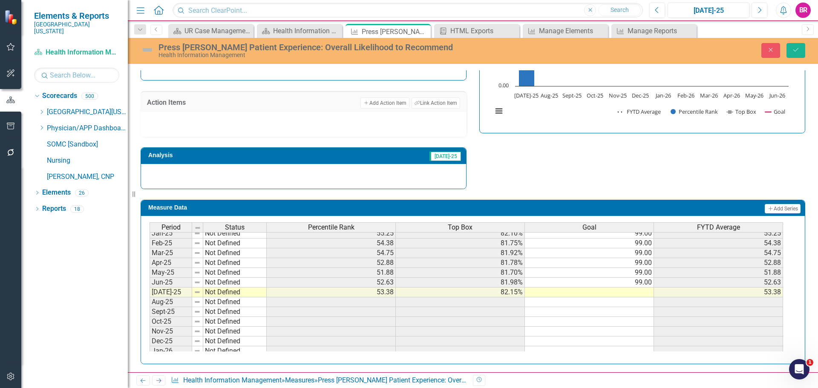
scroll to position [341, 0]
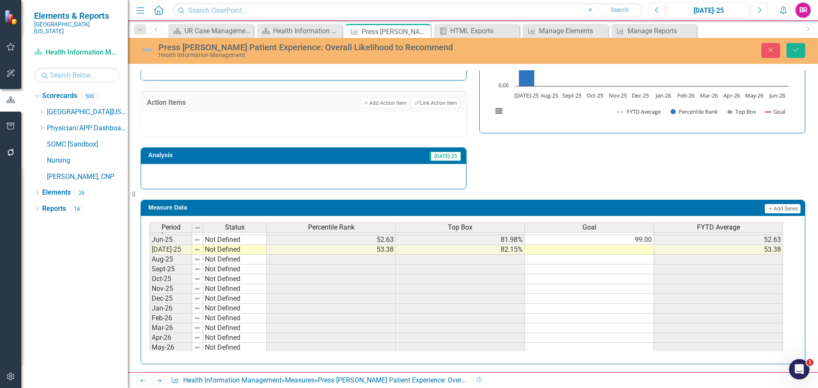
click at [641, 239] on tbody "Nov-23 Not Defined 57.88 81.34% 99.00 57.88 Dec-23 Not Defined 57.50 81.29% 99.…" at bounding box center [465, 206] width 633 height 314
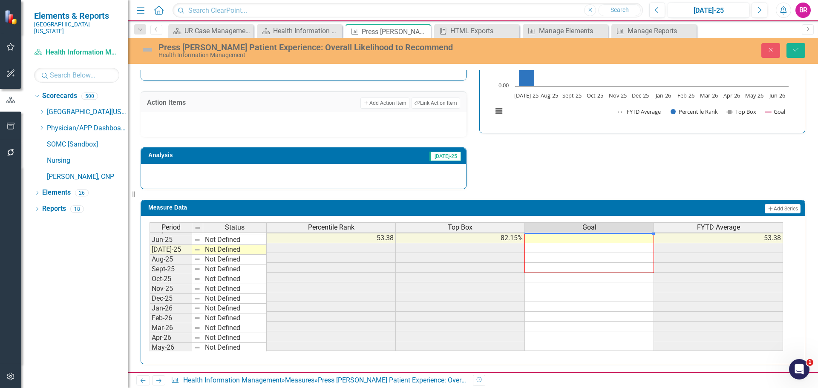
scroll to position [352, 0]
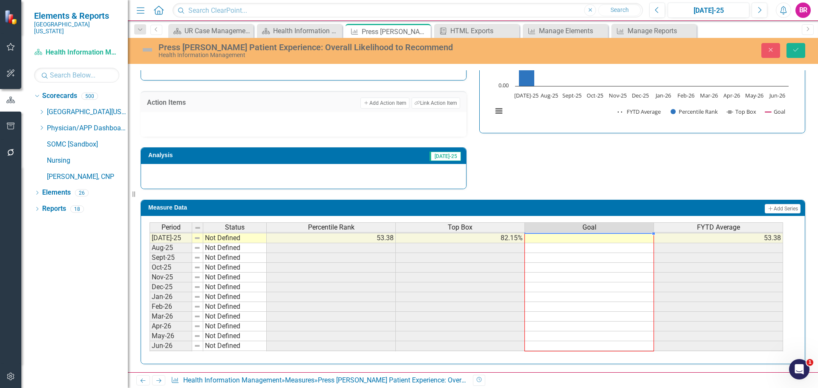
drag, startPoint x: 654, startPoint y: 245, endPoint x: 627, endPoint y: 346, distance: 104.7
click at [149, 346] on div "Period Status Percentile Rank Top Box Goal FYTD Average Jun-24 Not Defined 59.7…" at bounding box center [149, 227] width 0 height 265
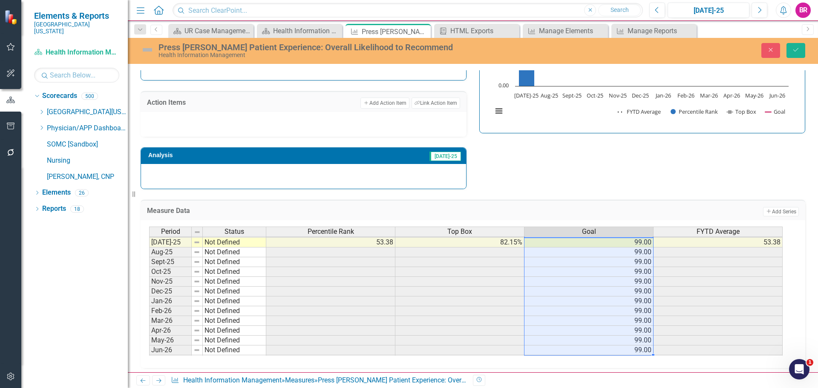
type textarea "99"
click at [786, 52] on button "Save" at bounding box center [795, 50] width 19 height 15
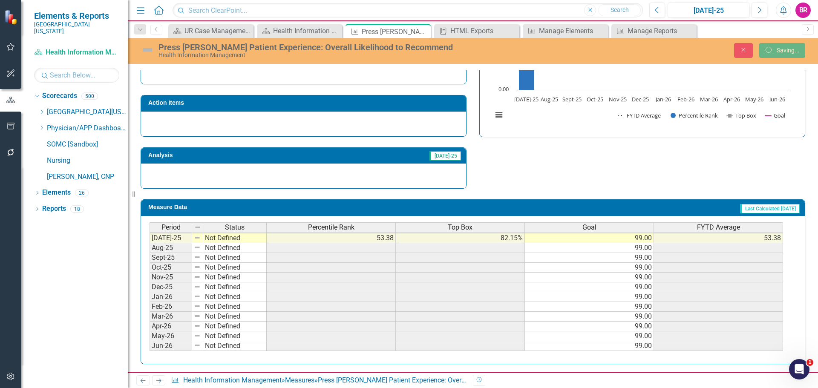
scroll to position [250, 0]
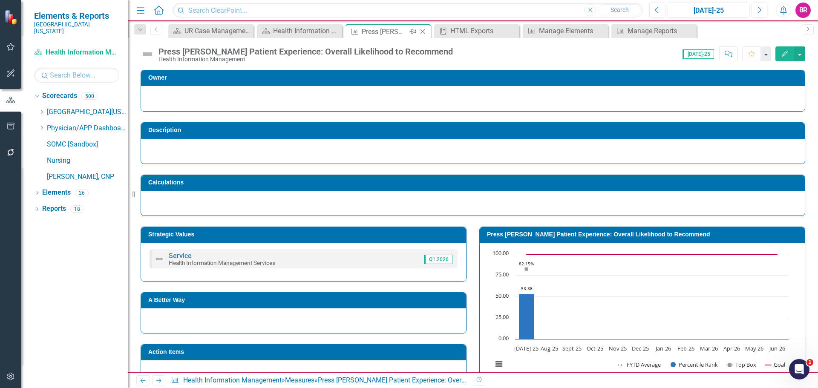
click at [425, 32] on icon "Close" at bounding box center [422, 31] width 9 height 7
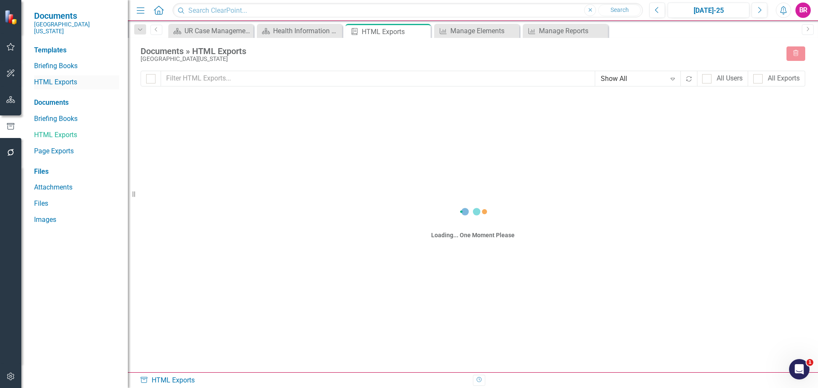
click at [60, 79] on link "HTML Exports" at bounding box center [76, 83] width 85 height 10
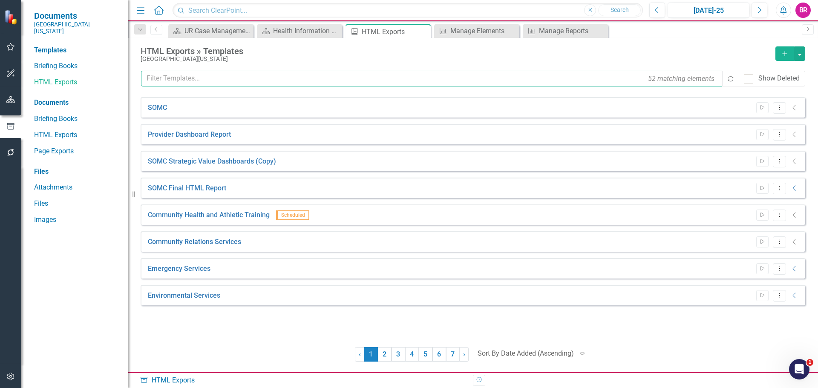
click at [267, 82] on input "text" at bounding box center [432, 79] width 582 height 16
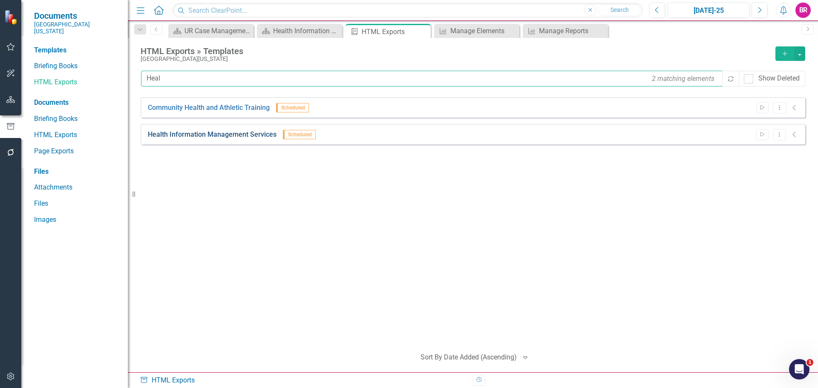
type input "Heal"
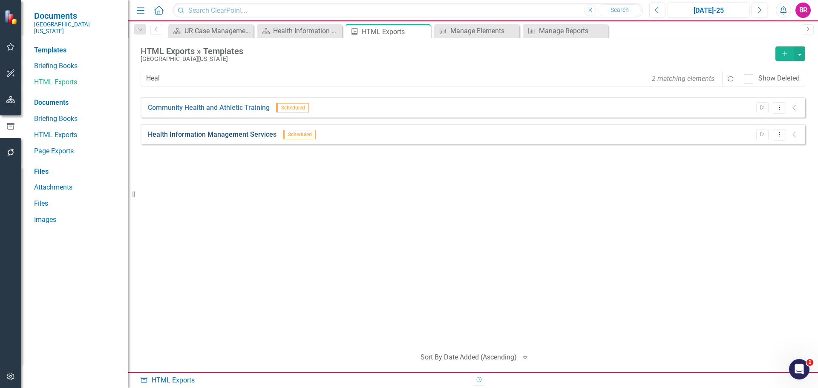
click at [235, 137] on link "Health Information Management Services" at bounding box center [212, 135] width 129 height 10
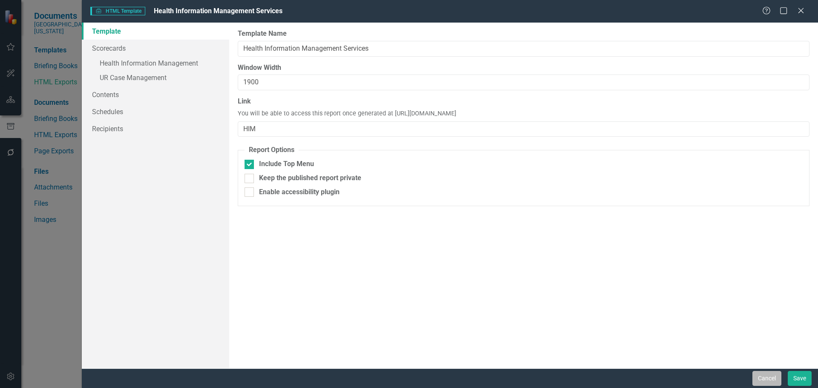
click at [760, 380] on button "Cancel" at bounding box center [766, 378] width 29 height 15
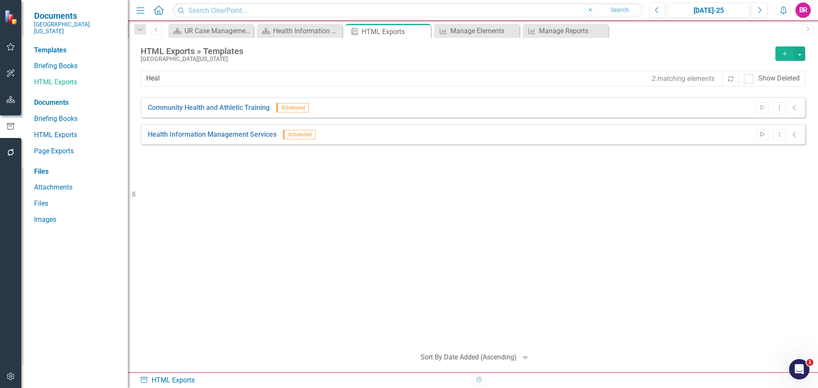
click at [761, 136] on icon "Start" at bounding box center [762, 134] width 6 height 5
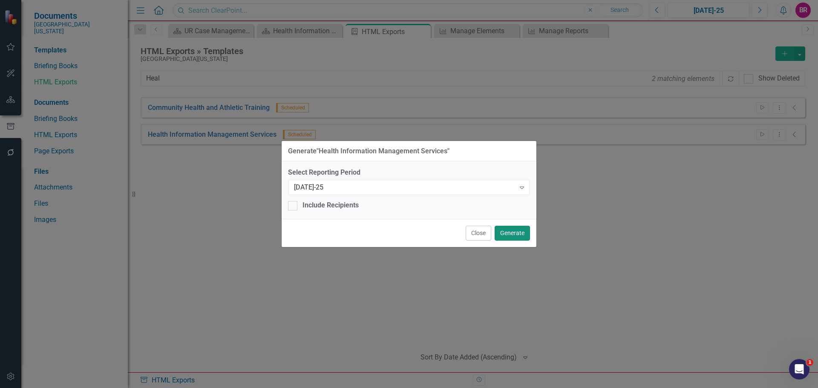
click at [514, 236] on button "Generate" at bounding box center [511, 233] width 35 height 15
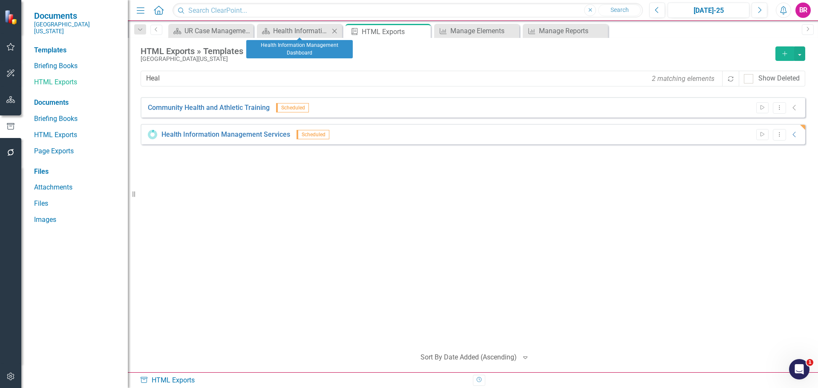
click at [336, 32] on icon "Close" at bounding box center [334, 31] width 9 height 7
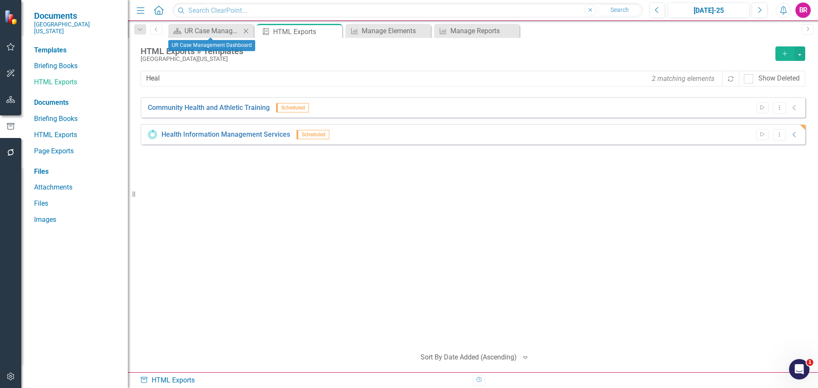
click at [246, 31] on icon at bounding box center [246, 31] width 5 height 5
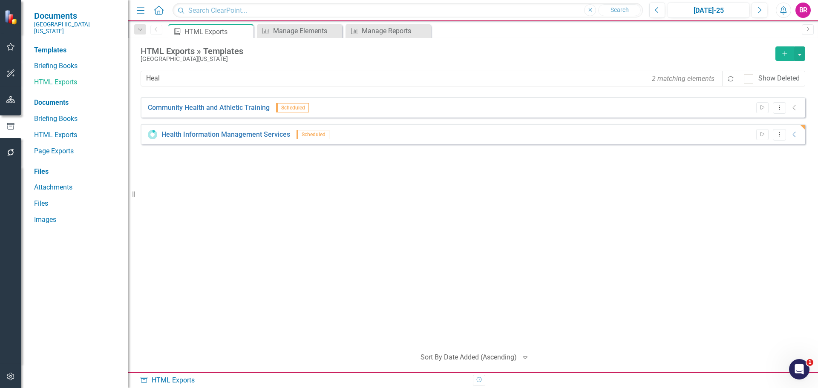
click at [8, 100] on icon "button" at bounding box center [10, 99] width 9 height 7
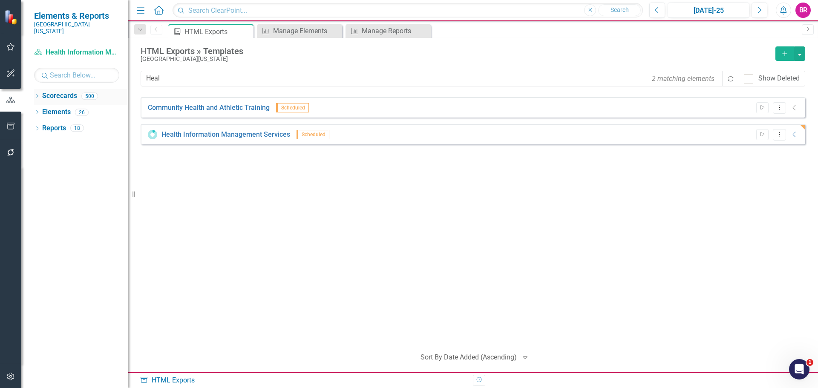
click at [39, 95] on icon "Dropdown" at bounding box center [37, 97] width 6 height 5
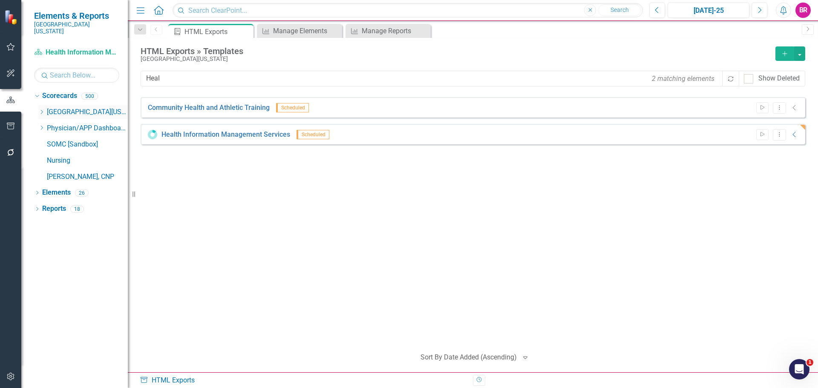
click at [43, 109] on icon "Dropdown" at bounding box center [41, 111] width 6 height 5
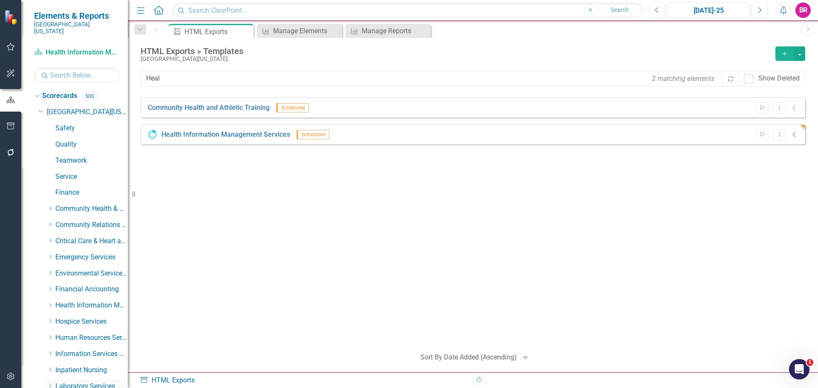
scroll to position [170, 0]
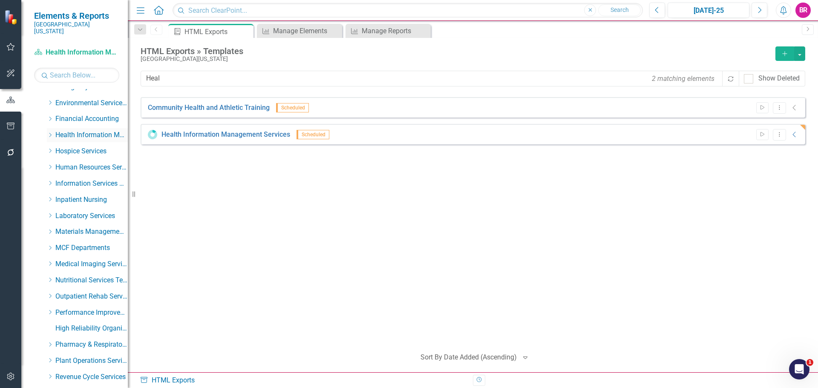
click at [51, 132] on icon "Dropdown" at bounding box center [50, 134] width 6 height 5
click at [75, 146] on link "Health Information Management" at bounding box center [96, 151] width 64 height 10
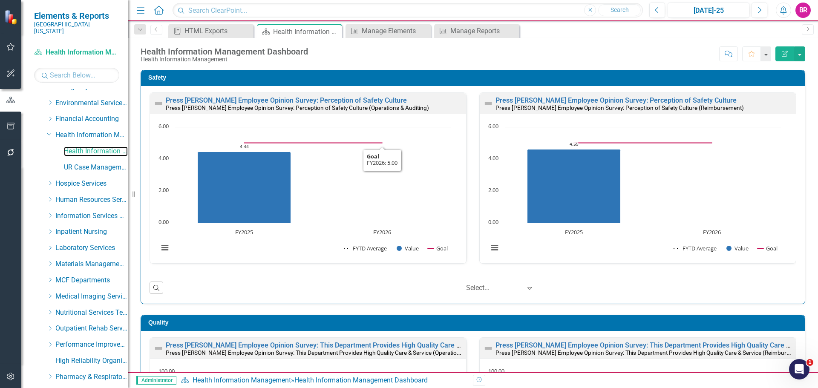
scroll to position [371, 0]
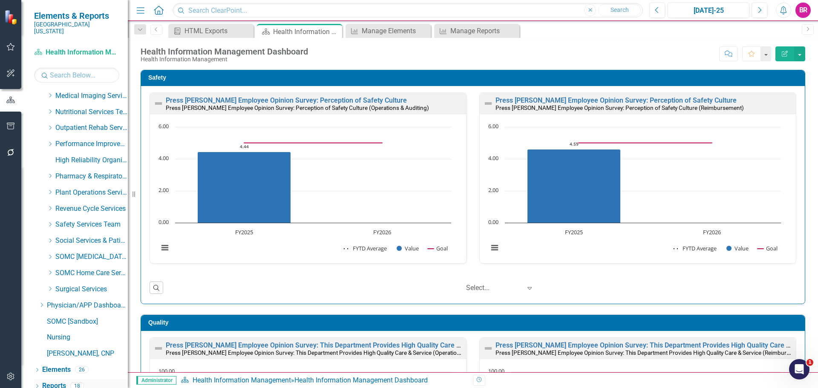
click at [53, 382] on link "Reports" at bounding box center [54, 386] width 24 height 10
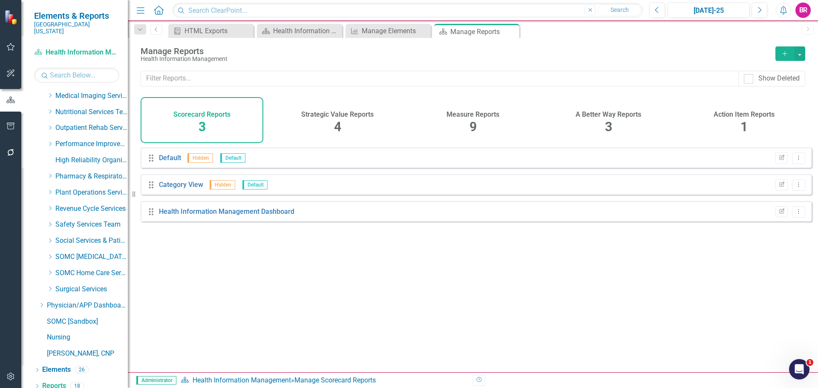
click at [471, 124] on span "9" at bounding box center [472, 126] width 7 height 15
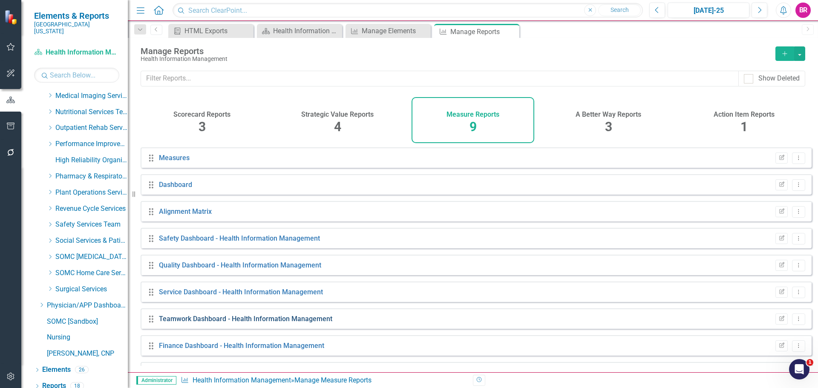
scroll to position [23, 0]
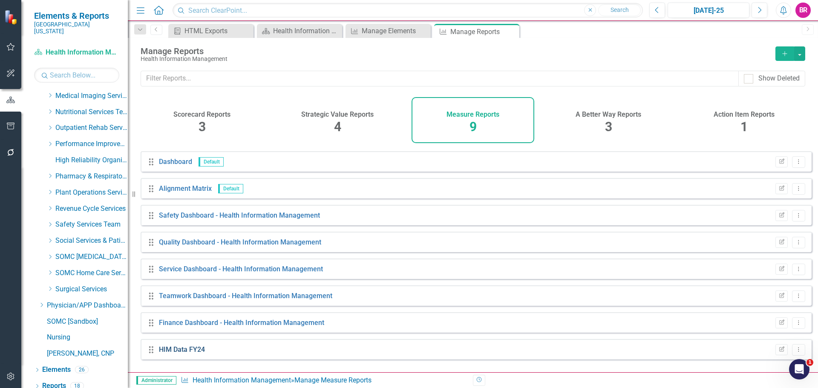
click at [189, 353] on link "HIM Data FY24" at bounding box center [182, 349] width 46 height 8
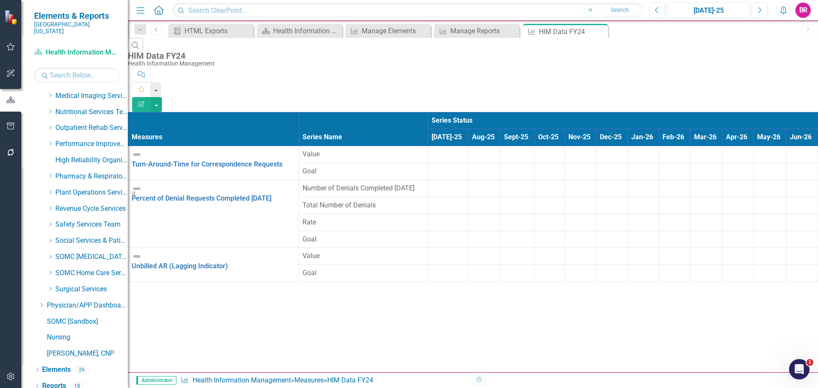
click at [151, 97] on button "Edit Report" at bounding box center [141, 104] width 19 height 15
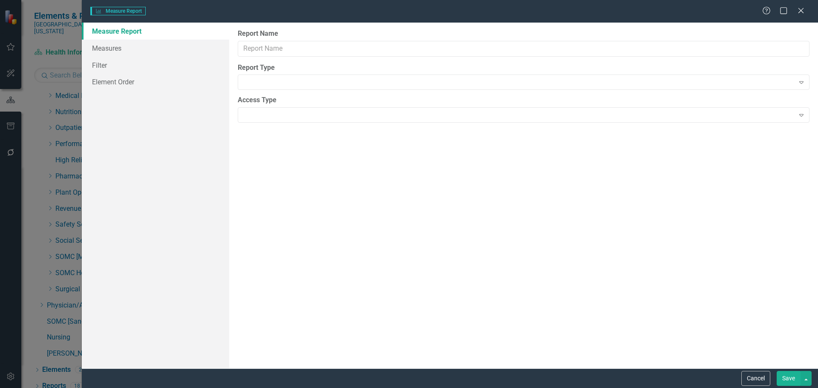
type input "HIM Data FY24"
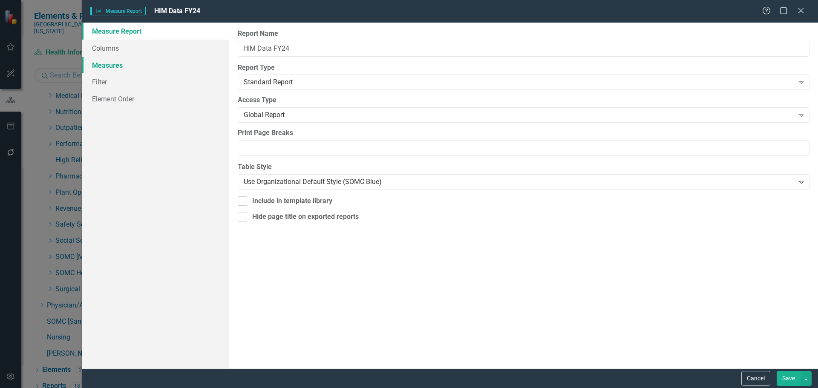
click at [104, 69] on link "Measures" at bounding box center [155, 65] width 147 height 17
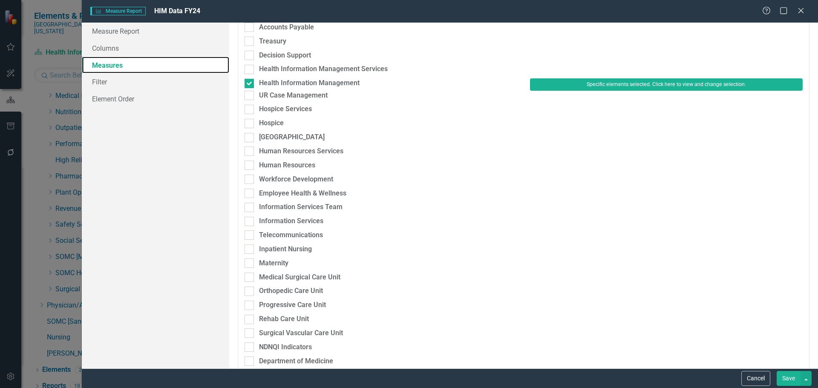
scroll to position [383, 0]
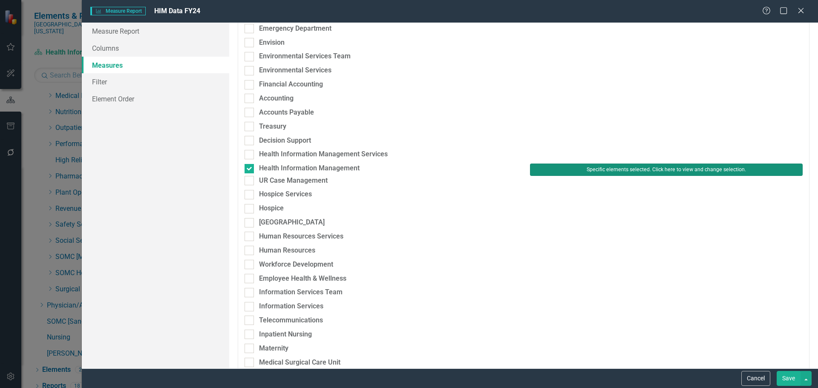
click at [571, 168] on button "Specific elements selected. Click here to view and change selection." at bounding box center [666, 170] width 273 height 12
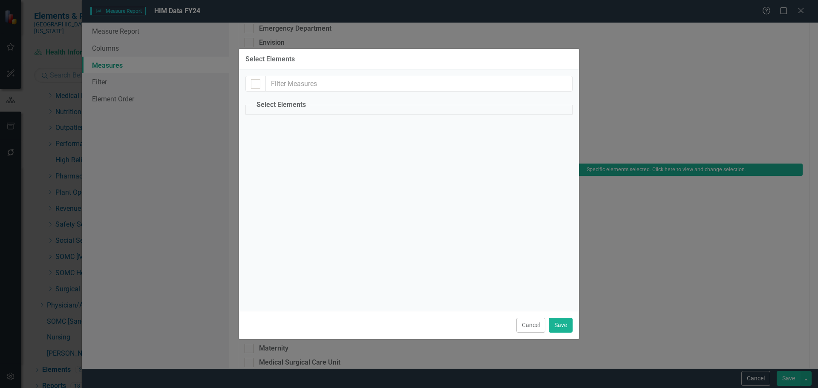
checkbox input "true"
checkbox input "false"
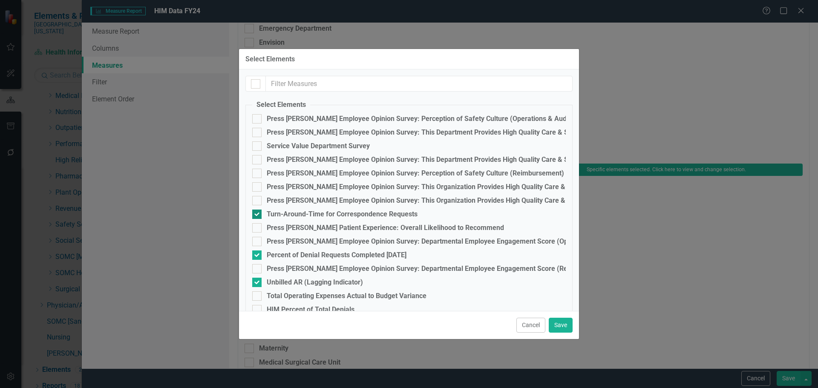
click at [377, 214] on div "Turn-Around-Time for Correspondence Requests" at bounding box center [342, 214] width 151 height 8
click at [258, 214] on input "Turn-Around-Time for Correspondence Requests" at bounding box center [255, 213] width 6 height 6
checkbox input "false"
click at [364, 251] on div "Percent of Denial Requests Completed [DATE]" at bounding box center [337, 255] width 140 height 8
click at [258, 251] on input "Percent of Denial Requests Completed [DATE]" at bounding box center [255, 253] width 6 height 6
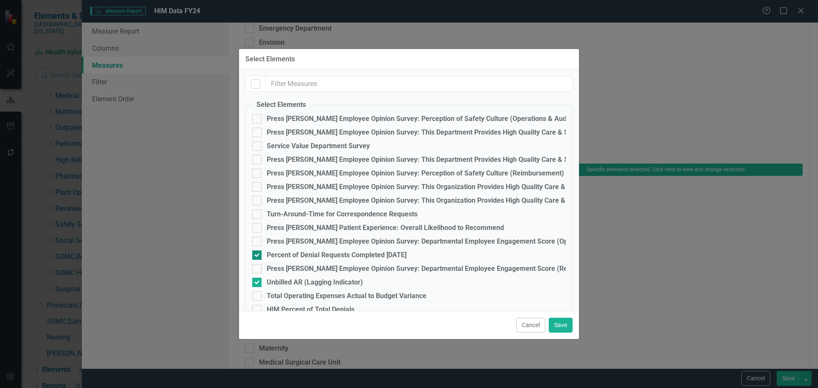
checkbox input "false"
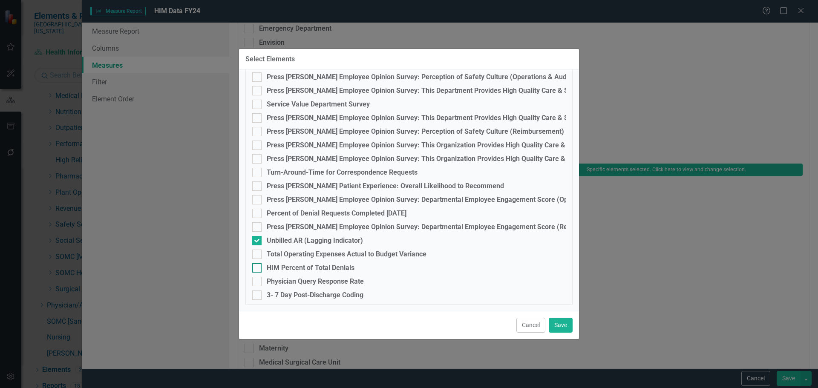
click at [312, 271] on div "HIM Percent of Total Denials" at bounding box center [311, 268] width 88 height 8
click at [258, 269] on input "HIM Percent of Total Denials" at bounding box center [255, 266] width 6 height 6
checkbox input "true"
click at [317, 286] on div "Physician Query Response Rate" at bounding box center [408, 281] width 313 height 9
click at [258, 282] on input "Physician Query Response Rate" at bounding box center [255, 280] width 6 height 6
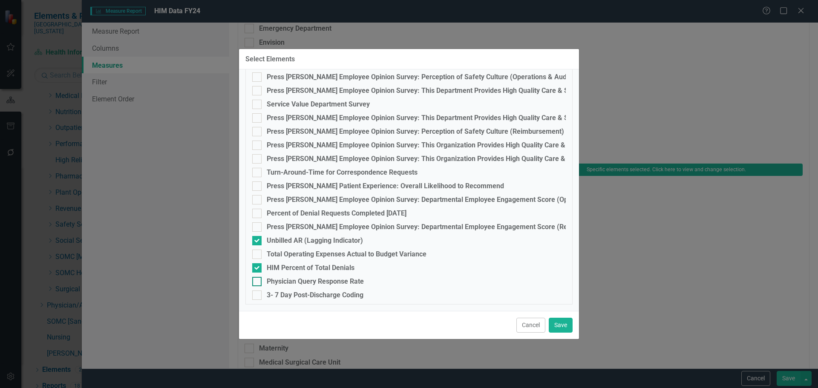
checkbox input "true"
click at [315, 292] on div "3- 7 Day Post-Discharge Coding" at bounding box center [315, 295] width 97 height 8
click at [258, 292] on input "3- 7 Day Post-Discharge Coding" at bounding box center [255, 293] width 6 height 6
checkbox input "true"
click at [332, 239] on div "Unbilled AR (Lagging Indicator)" at bounding box center [315, 241] width 96 height 8
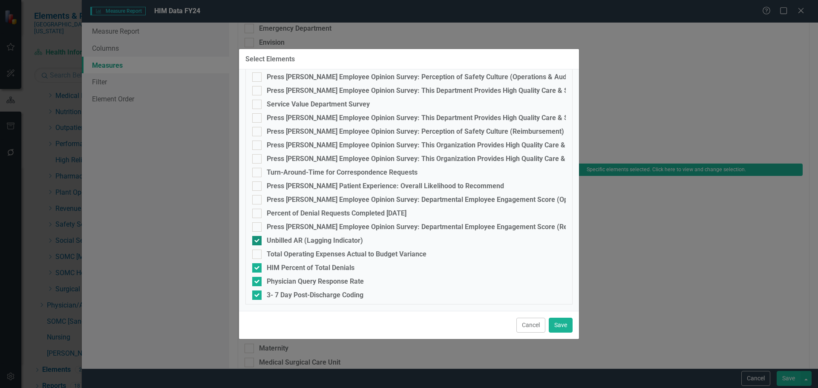
click at [258, 239] on input "Unbilled AR (Lagging Indicator)" at bounding box center [255, 239] width 6 height 6
checkbox input "false"
click at [560, 325] on button "Save" at bounding box center [561, 325] width 24 height 15
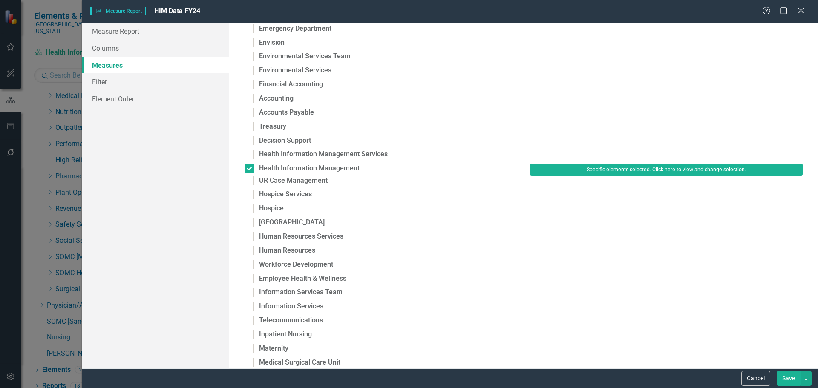
click at [791, 377] on button "Save" at bounding box center [788, 378] width 24 height 15
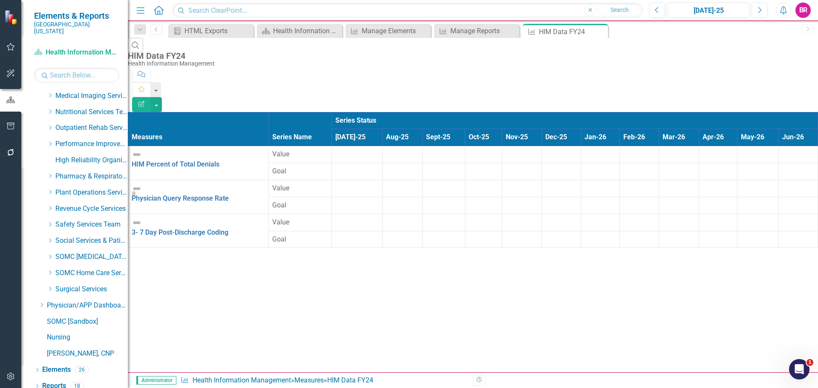
click at [187, 51] on div "HIM Data FY24" at bounding box center [471, 55] width 686 height 9
click at [151, 97] on button "Edit Report" at bounding box center [141, 104] width 19 height 15
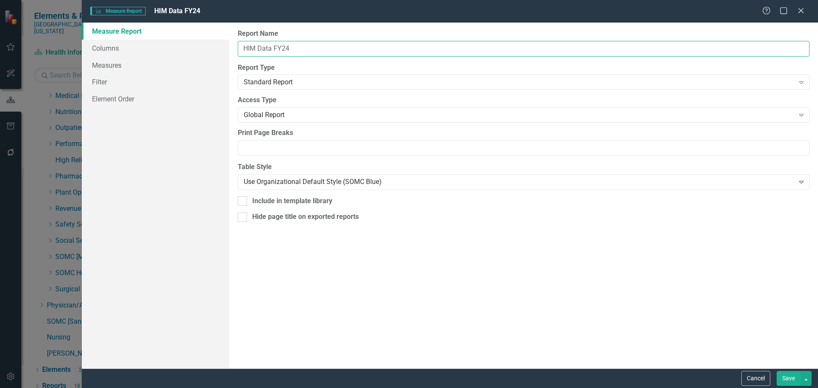
drag, startPoint x: 315, startPoint y: 44, endPoint x: 273, endPoint y: 46, distance: 42.2
click at [273, 46] on input "HIM Data FY24" at bounding box center [523, 49] width 571 height 16
type input "HIM Data Report"
click at [791, 379] on button "Save" at bounding box center [788, 378] width 24 height 15
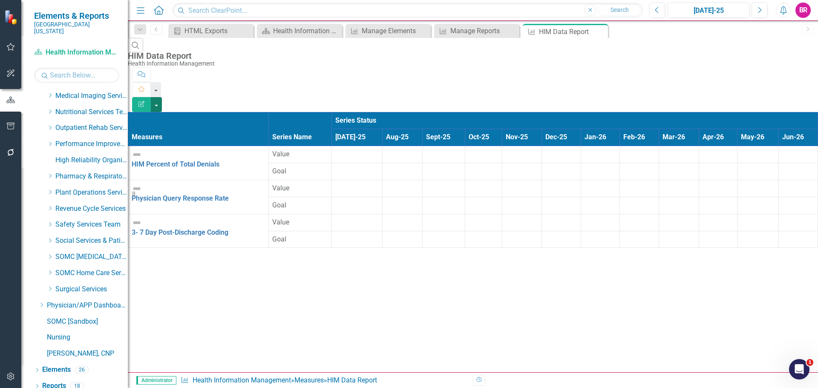
click at [162, 97] on button "button" at bounding box center [156, 104] width 11 height 15
click at [781, 101] on link "Excel Export to Excel" at bounding box center [770, 103] width 67 height 16
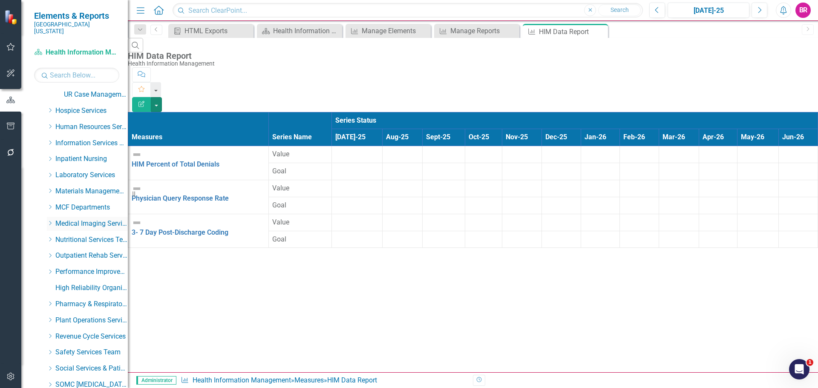
scroll to position [201, 0]
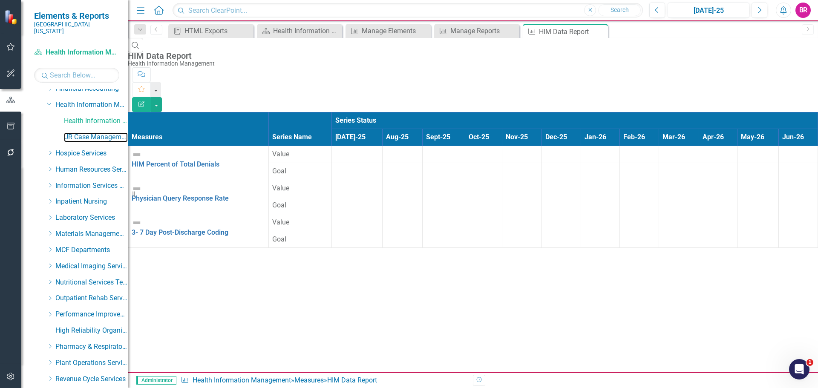
click at [90, 132] on link "UR Case Management" at bounding box center [96, 137] width 64 height 10
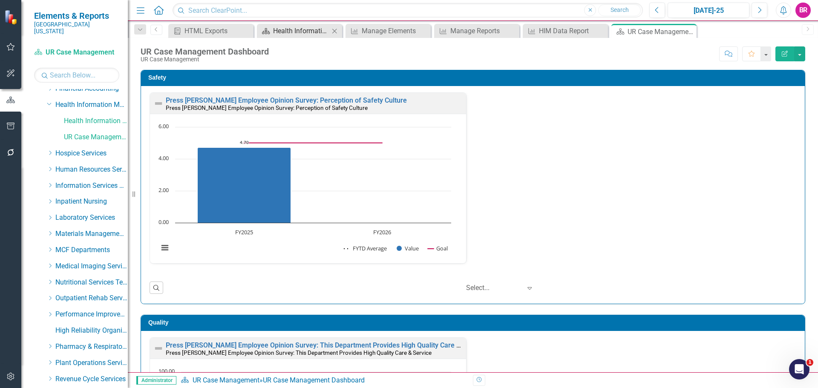
click at [0, 0] on icon "Close" at bounding box center [0, 0] width 0 height 0
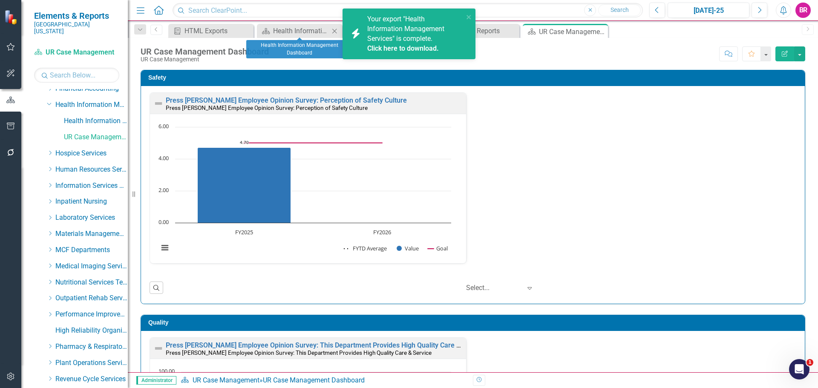
click at [333, 32] on icon "Close" at bounding box center [334, 31] width 9 height 7
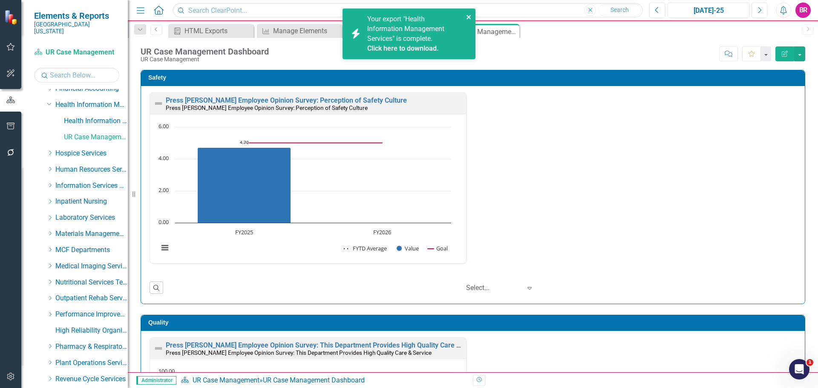
click at [468, 17] on icon "close" at bounding box center [469, 17] width 6 height 7
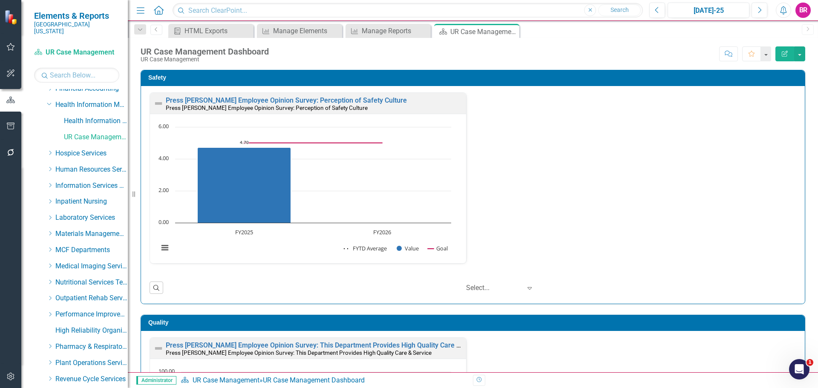
click at [689, 235] on div "Press Ganey Employee Opinion Survey: Perception of Safety Culture Press Ganey E…" at bounding box center [472, 183] width 659 height 182
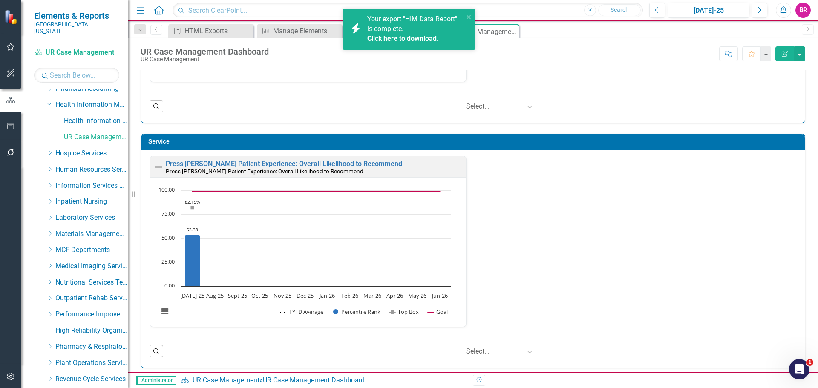
scroll to position [0, 0]
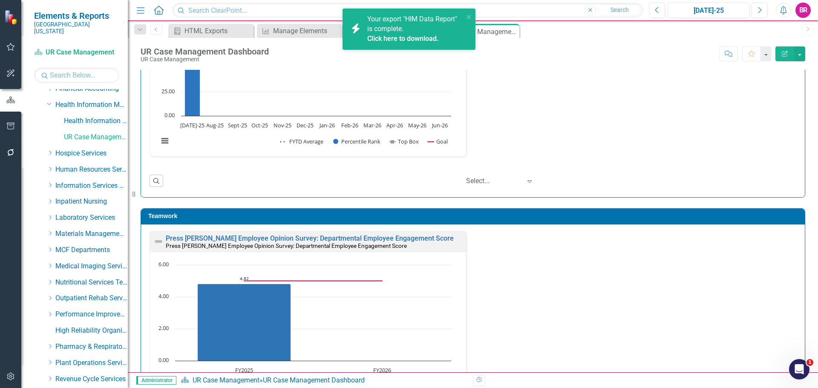
click at [411, 39] on link "Click here to download." at bounding box center [403, 38] width 72 height 8
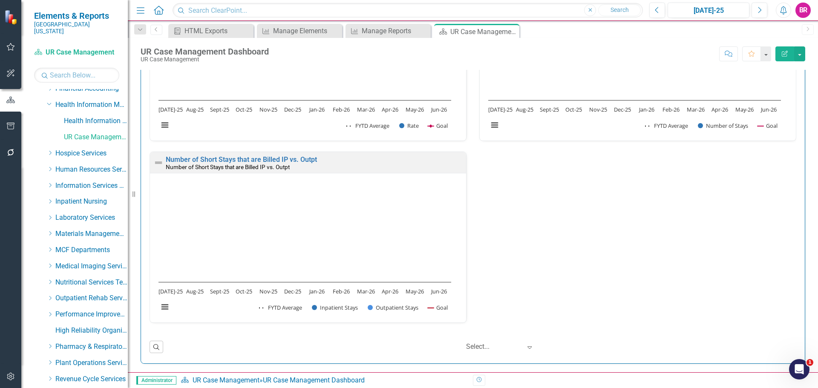
scroll to position [371, 0]
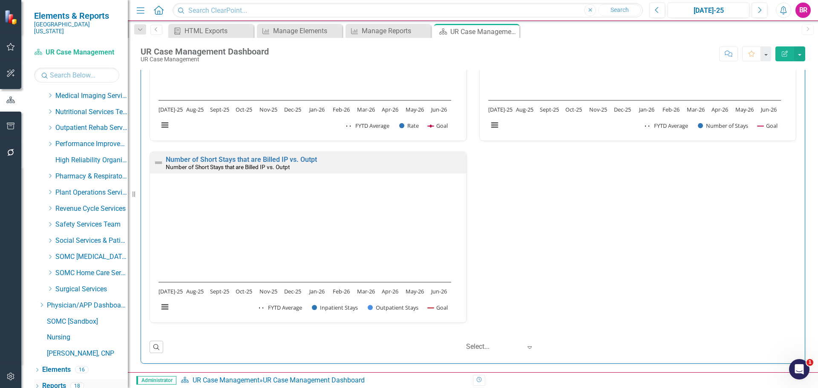
click at [59, 381] on link "Reports" at bounding box center [54, 386] width 24 height 10
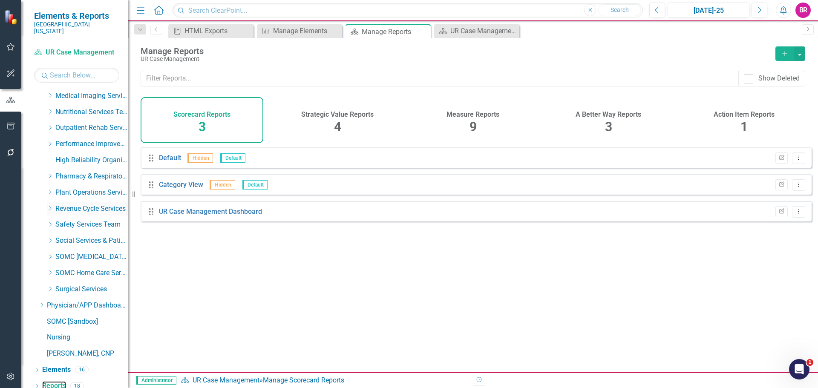
scroll to position [328, 0]
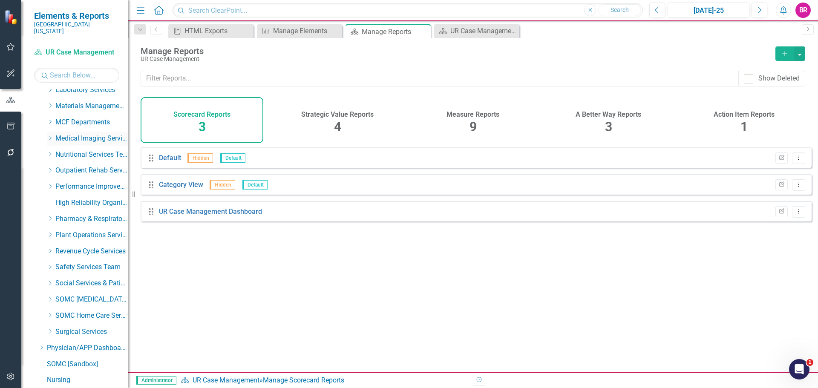
click at [50, 136] on icon at bounding box center [50, 138] width 2 height 4
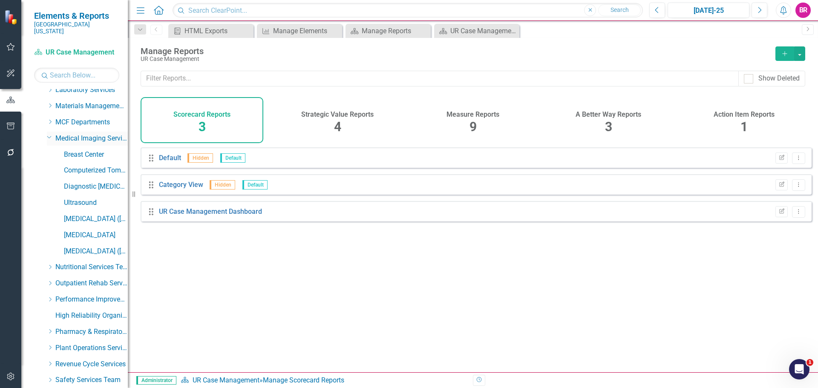
click at [50, 134] on icon "Dropdown" at bounding box center [49, 137] width 5 height 6
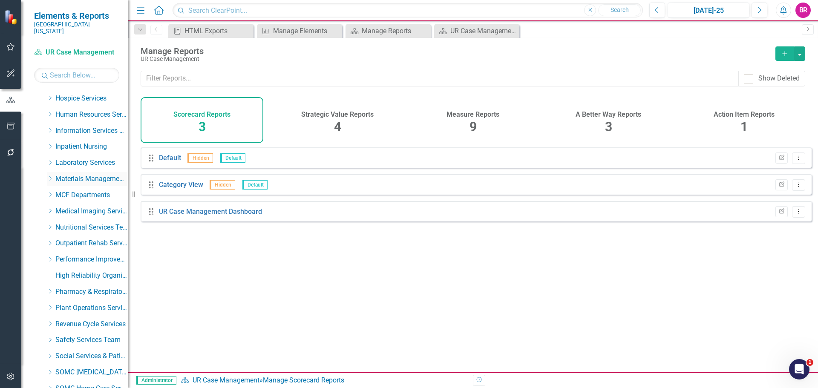
scroll to position [371, 0]
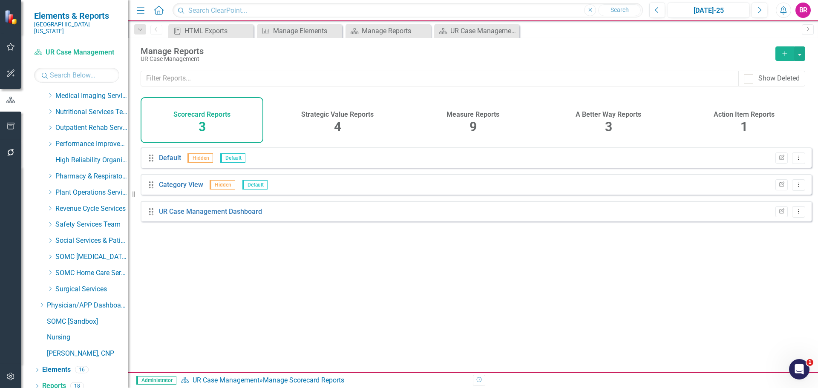
click at [461, 111] on h4 "Measure Reports" at bounding box center [472, 115] width 53 height 8
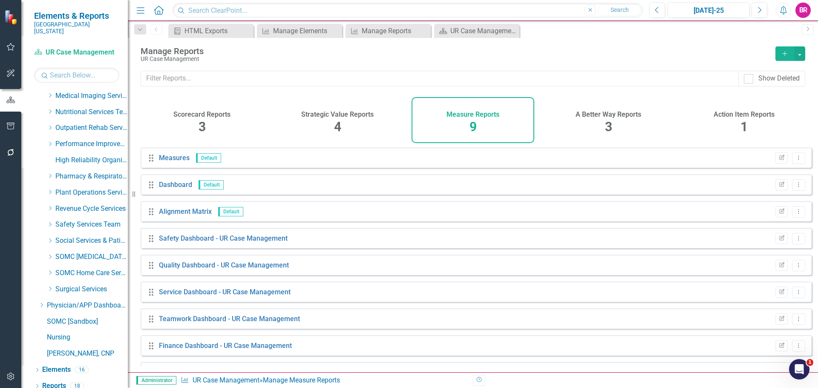
scroll to position [23, 0]
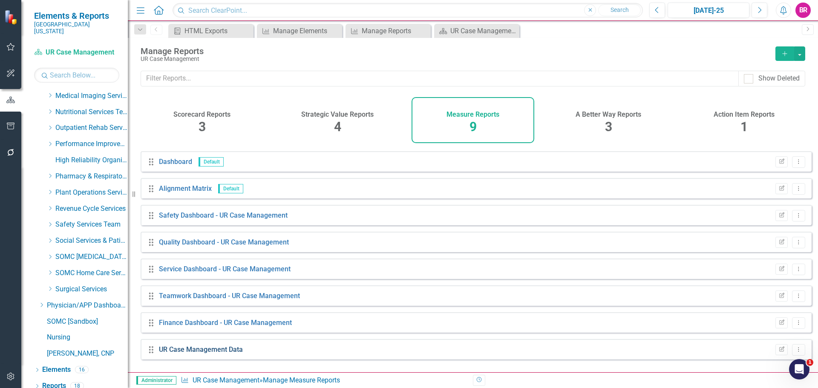
click at [233, 352] on link "UR Case Management Data" at bounding box center [201, 349] width 84 height 8
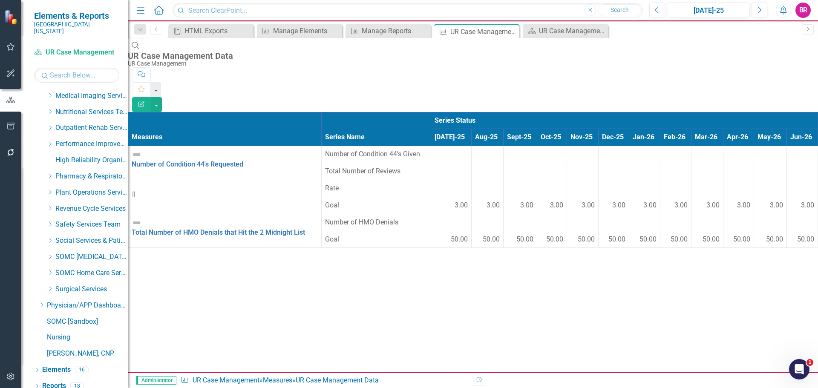
click at [151, 97] on button "Edit Report" at bounding box center [141, 104] width 19 height 15
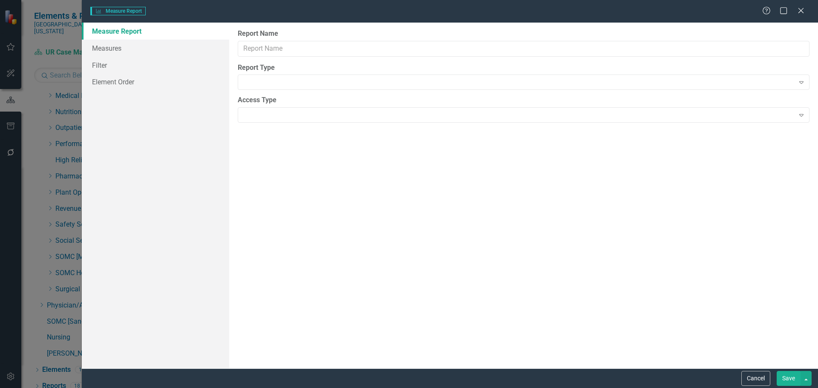
type input "UR Case Management Data"
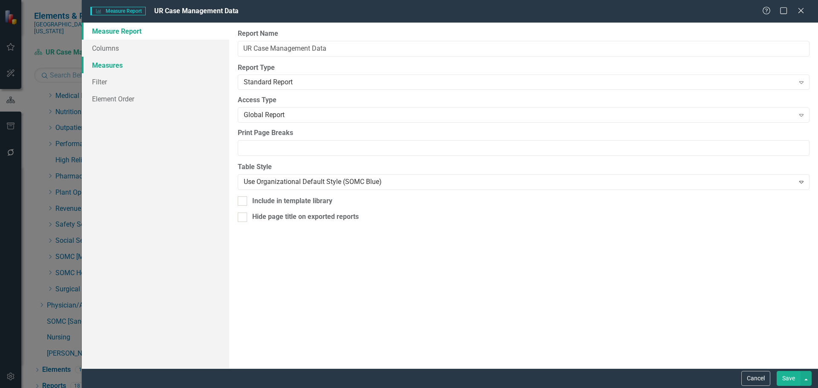
click at [100, 69] on link "Measures" at bounding box center [155, 65] width 147 height 17
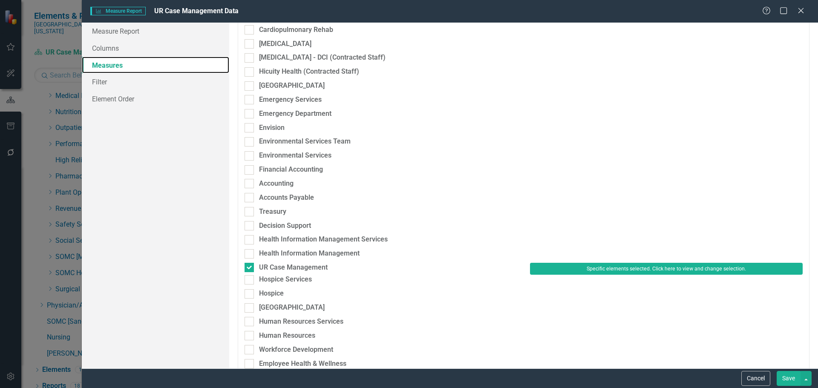
scroll to position [341, 0]
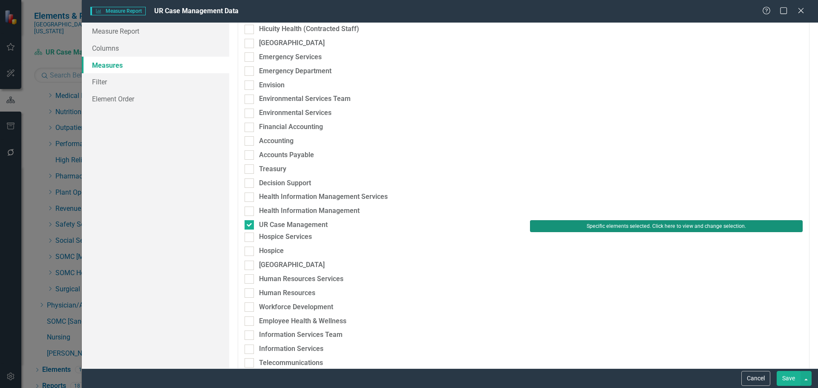
click at [662, 221] on button "Specific elements selected. Click here to view and change selection." at bounding box center [666, 226] width 273 height 12
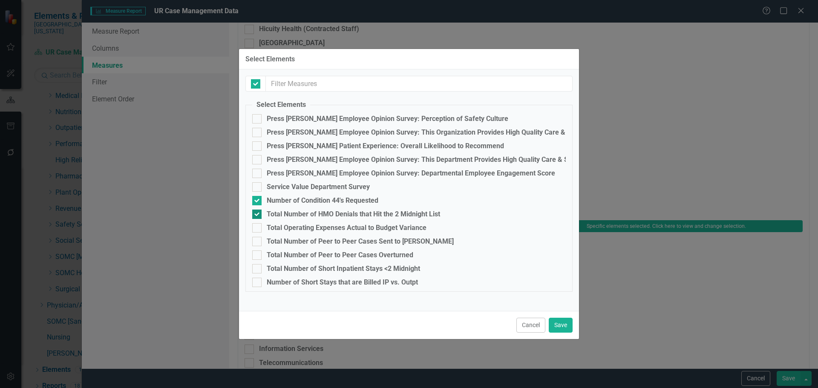
checkbox input "false"
click at [326, 240] on div "Total Number of Peer to Peer Cases Sent to Corro" at bounding box center [360, 242] width 187 height 8
click at [258, 240] on input "Total Number of Peer to Peer Cases Sent to Corro" at bounding box center [255, 240] width 6 height 6
checkbox input "true"
click at [326, 256] on div "Total Number of Peer to Peer Cases Overturned" at bounding box center [340, 255] width 146 height 8
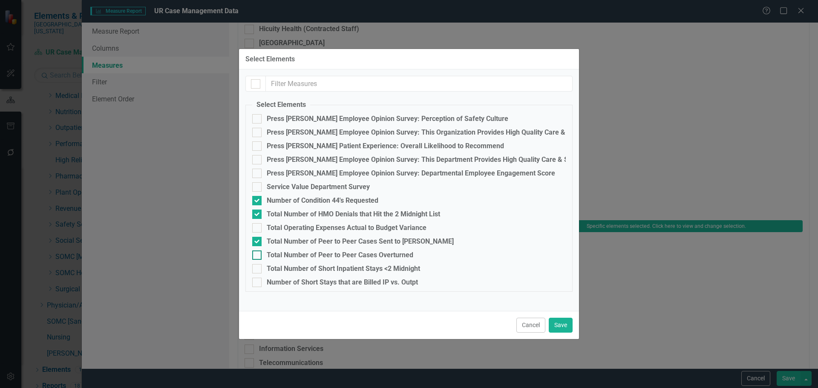
click at [258, 256] on input "Total Number of Peer to Peer Cases Overturned" at bounding box center [255, 253] width 6 height 6
checkbox input "true"
click at [326, 270] on div "Total Number of Short Inpatient Stays <2 Midnight" at bounding box center [343, 269] width 153 height 8
click at [258, 270] on input "Total Number of Short Inpatient Stays <2 Midnight" at bounding box center [255, 267] width 6 height 6
checkbox input "true"
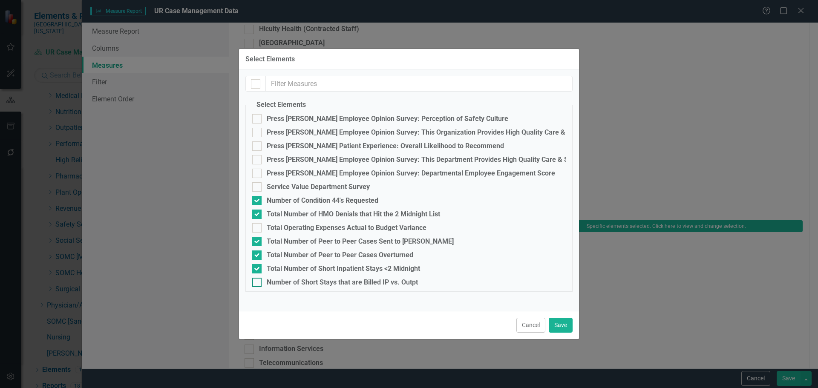
click at [327, 282] on div "Number of Short Stays that are Billed IP vs. Outpt" at bounding box center [342, 283] width 151 height 8
click at [258, 282] on input "Number of Short Stays that are Billed IP vs. Outpt" at bounding box center [255, 281] width 6 height 6
checkbox input "true"
click at [560, 326] on button "Save" at bounding box center [561, 325] width 24 height 15
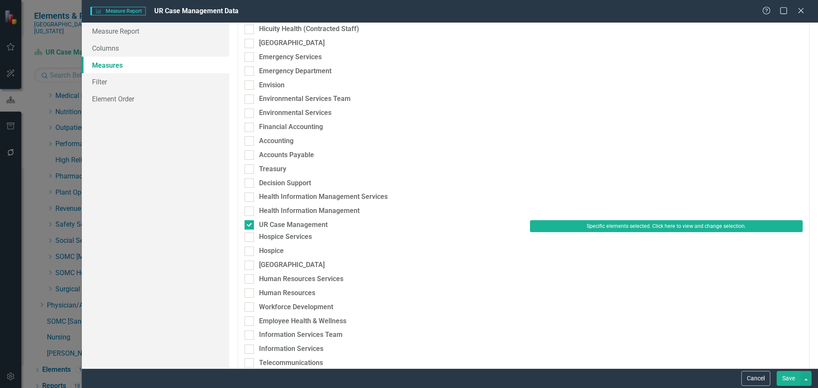
click at [785, 379] on button "Save" at bounding box center [788, 378] width 24 height 15
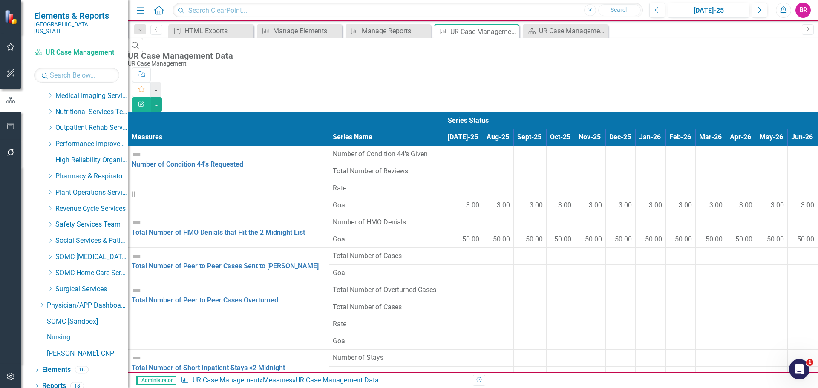
click at [151, 97] on button "Edit Report" at bounding box center [141, 104] width 19 height 15
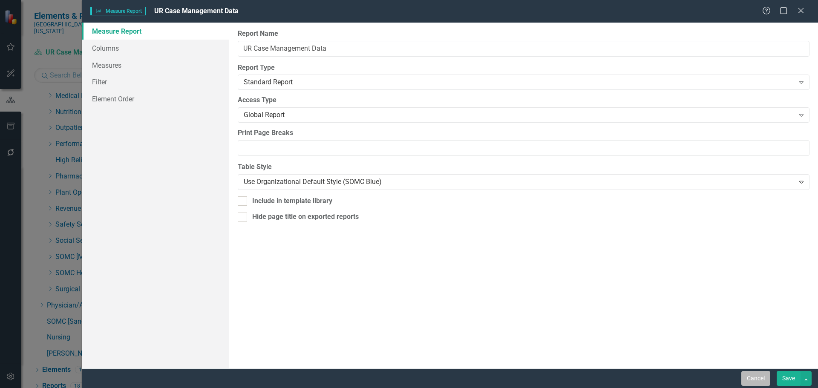
click at [755, 379] on button "Cancel" at bounding box center [755, 378] width 29 height 15
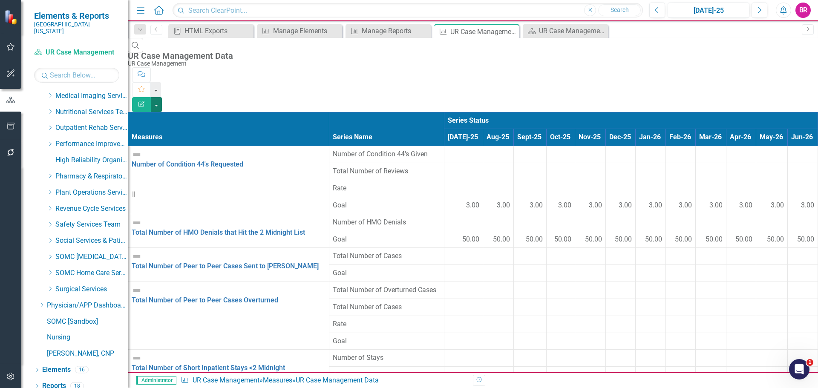
click at [162, 97] on button "button" at bounding box center [156, 104] width 11 height 15
click at [787, 103] on link "Excel Export to Excel" at bounding box center [770, 103] width 67 height 16
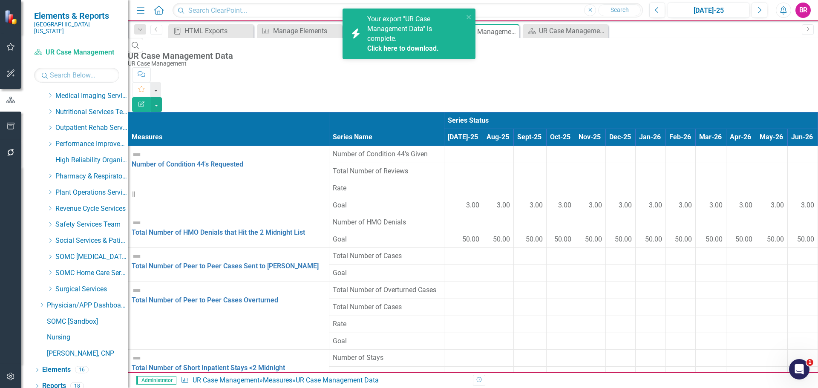
click at [399, 52] on link "Click here to download." at bounding box center [403, 48] width 72 height 8
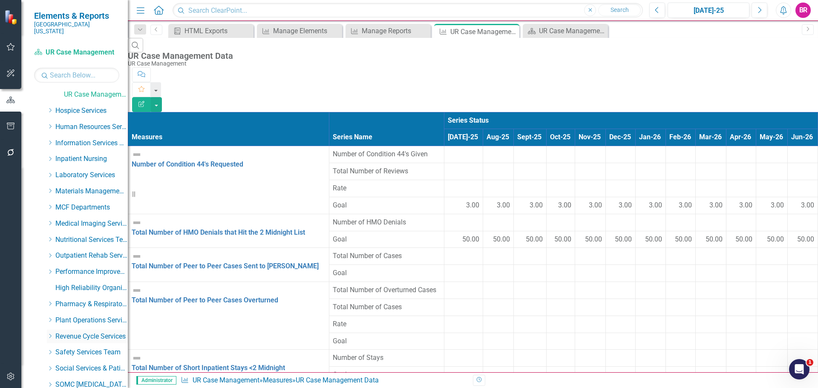
scroll to position [158, 0]
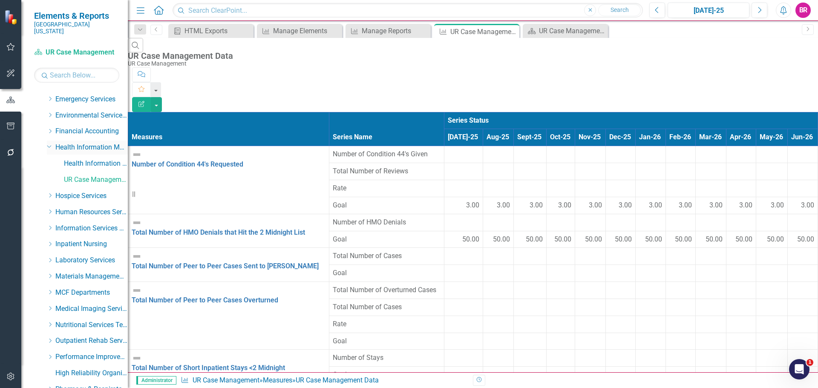
click at [51, 143] on icon "Dropdown" at bounding box center [49, 146] width 5 height 6
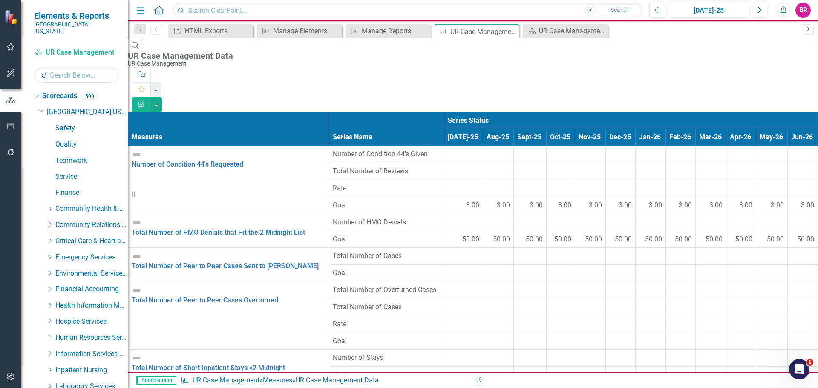
scroll to position [43, 0]
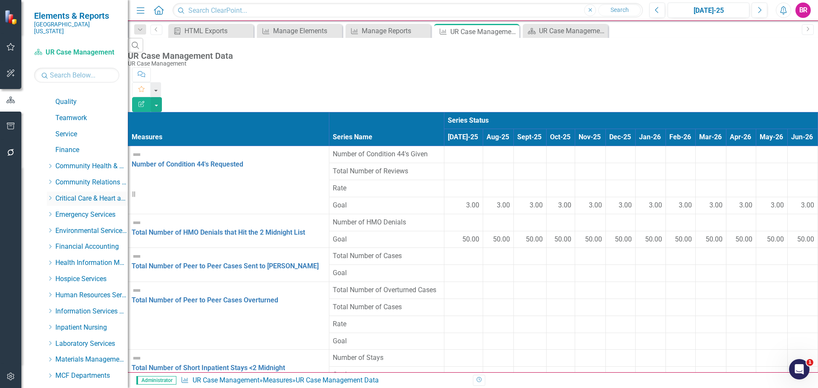
click at [49, 195] on icon "Dropdown" at bounding box center [50, 197] width 6 height 5
click at [83, 210] on link "Cardiovascular Testing" at bounding box center [96, 215] width 64 height 10
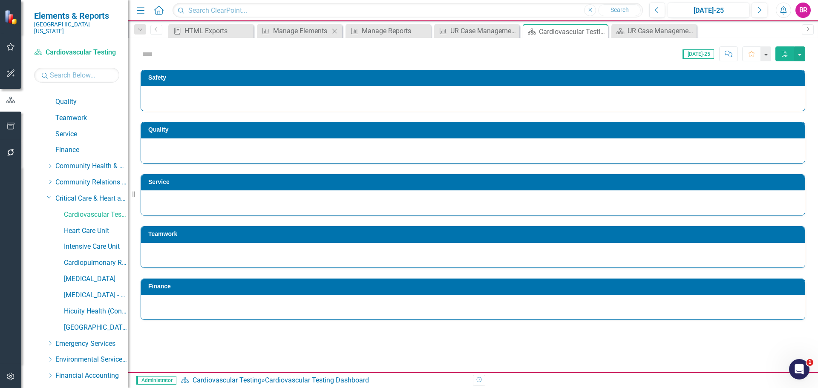
click at [336, 31] on icon "Close" at bounding box center [334, 31] width 9 height 7
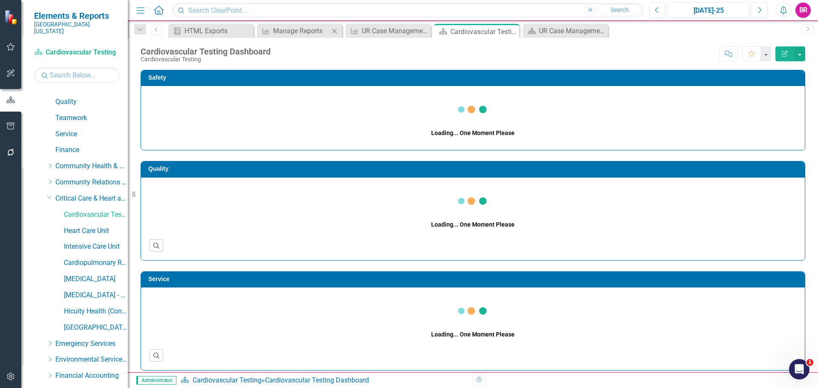
click at [336, 31] on icon "Close" at bounding box center [334, 31] width 9 height 7
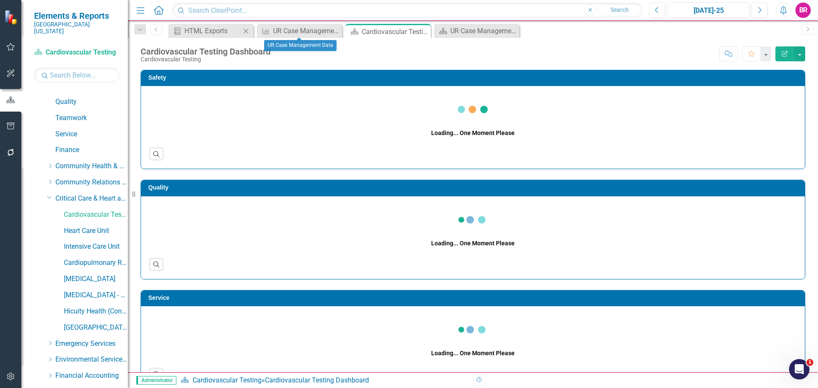
click at [243, 31] on icon "Close" at bounding box center [245, 31] width 9 height 7
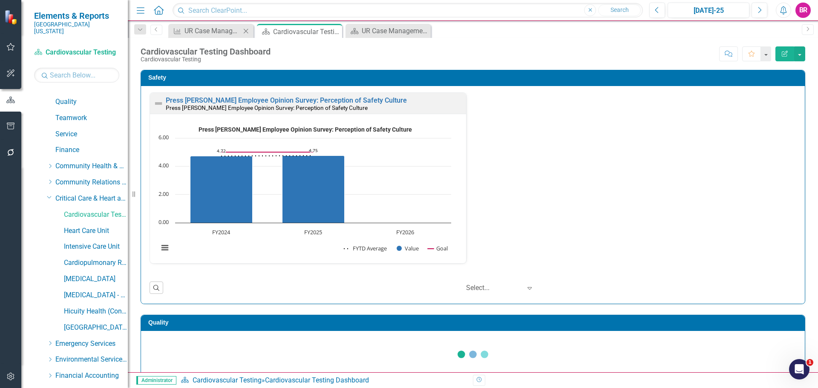
click at [243, 31] on icon "Close" at bounding box center [245, 31] width 9 height 7
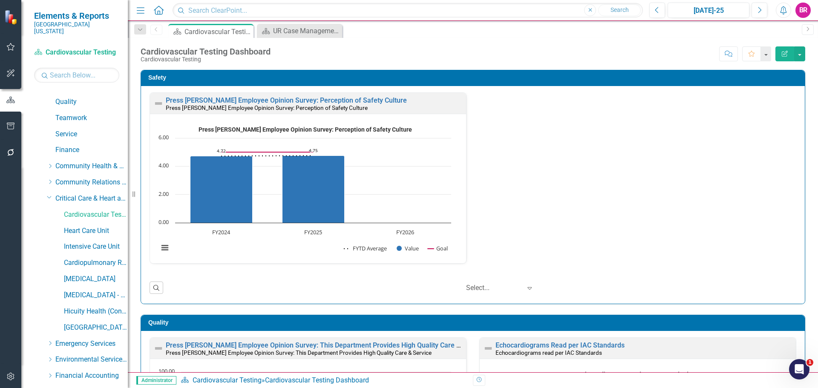
click at [0, 0] on icon "Close" at bounding box center [0, 0] width 0 height 0
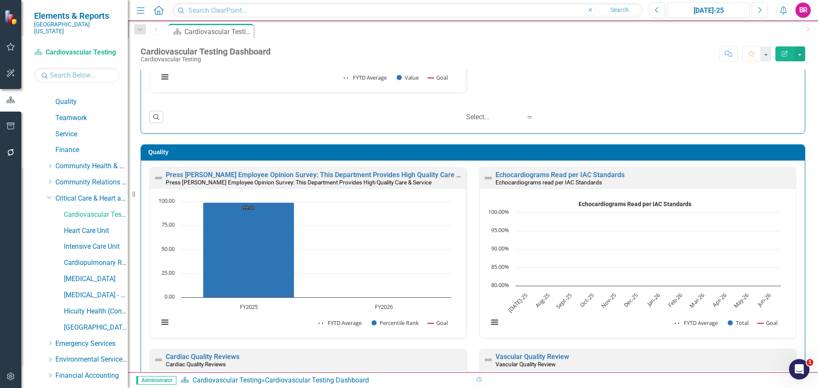
scroll to position [0, 0]
click at [85, 307] on link "Hicuity Health (Contracted Staff)" at bounding box center [96, 312] width 64 height 10
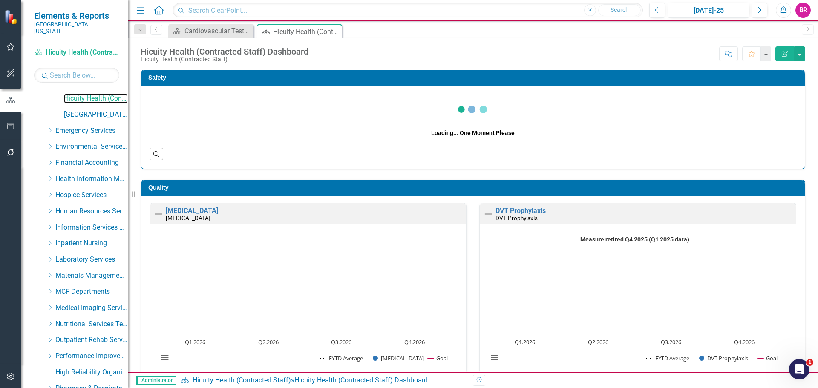
scroll to position [468, 0]
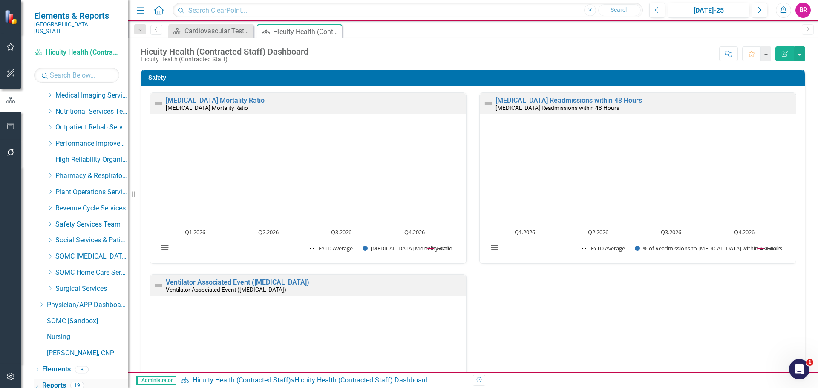
click at [57, 381] on link "Reports" at bounding box center [54, 386] width 24 height 10
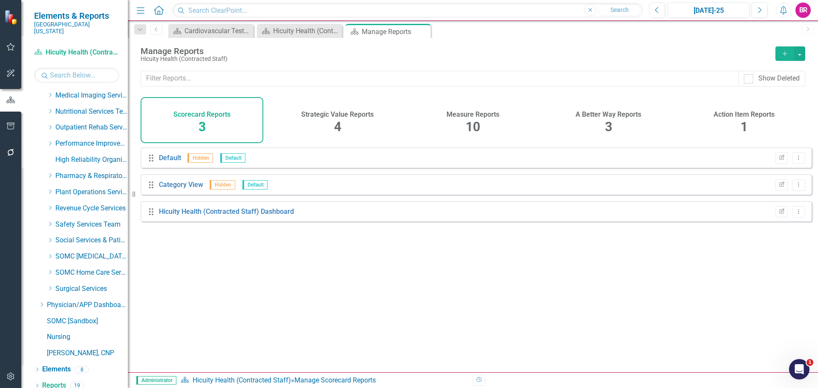
click at [464, 115] on h4 "Measure Reports" at bounding box center [472, 115] width 53 height 8
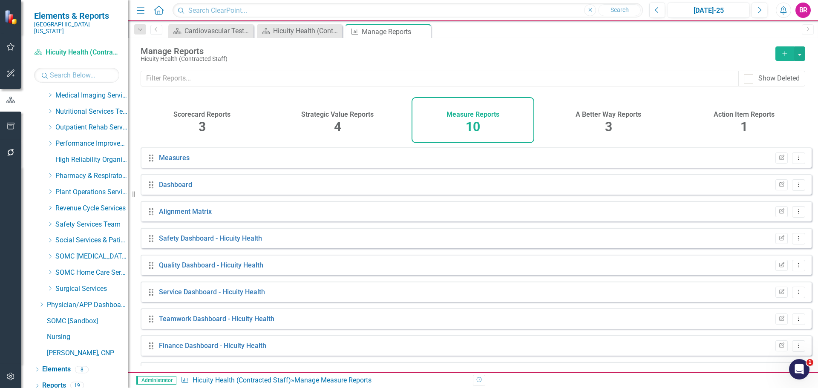
scroll to position [50, 0]
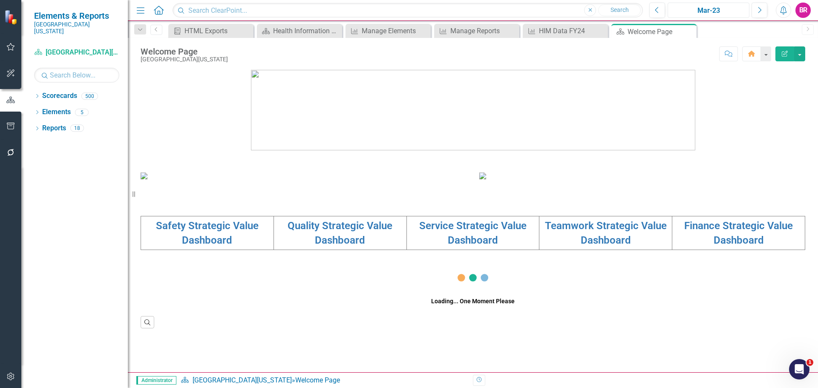
click at [728, 15] on div "Mar-23" at bounding box center [708, 11] width 76 height 10
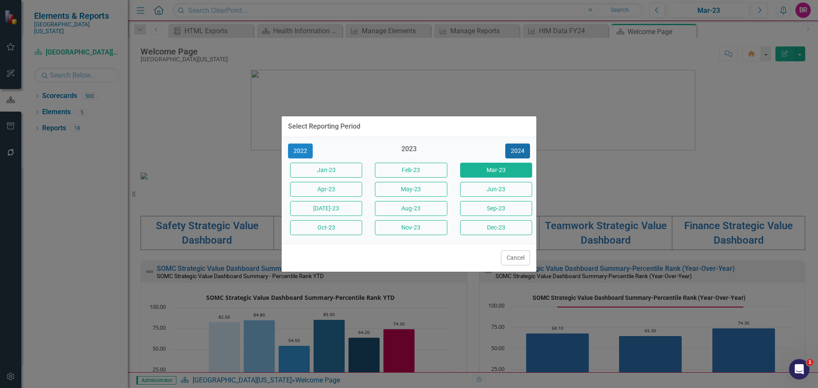
click at [515, 155] on button "2024" at bounding box center [517, 151] width 25 height 15
click at [516, 149] on button "2025" at bounding box center [517, 151] width 25 height 15
click at [504, 190] on button "Jun-25" at bounding box center [496, 189] width 72 height 15
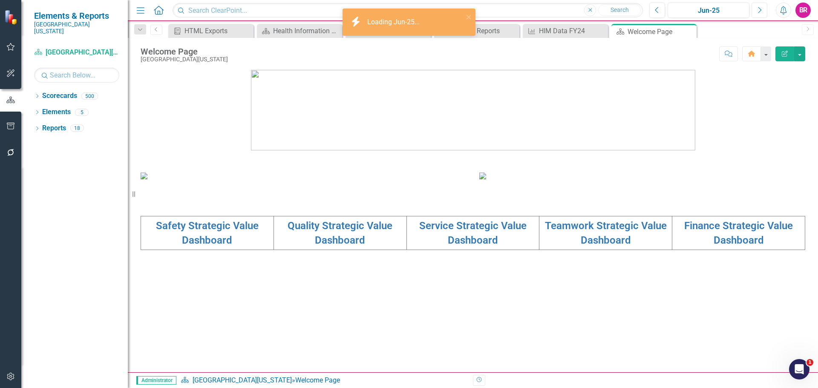
click at [758, 5] on button "Next" at bounding box center [759, 10] width 16 height 15
click at [38, 95] on icon "Dropdown" at bounding box center [37, 97] width 6 height 5
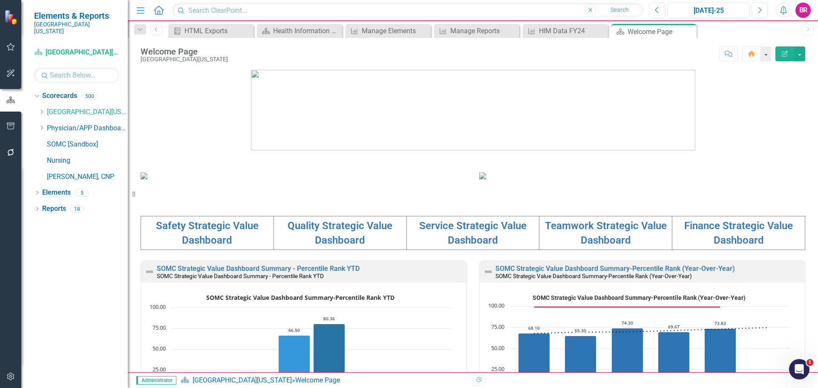
click at [42, 109] on icon "Dropdown" at bounding box center [41, 111] width 6 height 5
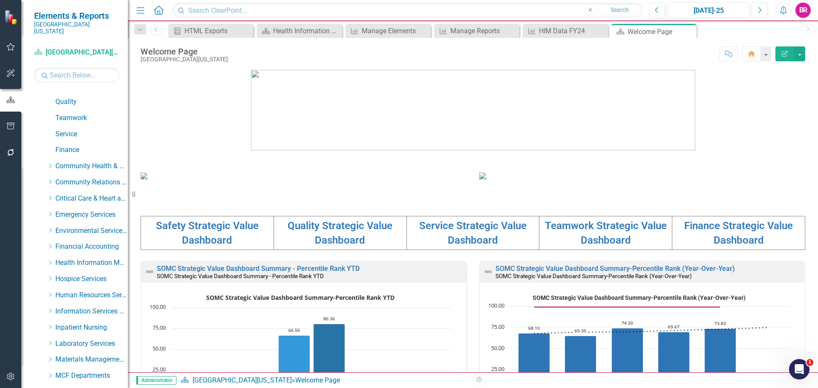
scroll to position [85, 0]
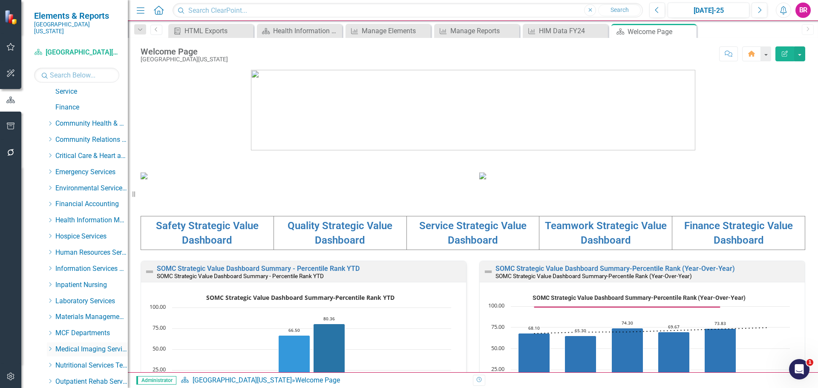
click at [49, 346] on icon "Dropdown" at bounding box center [50, 348] width 6 height 5
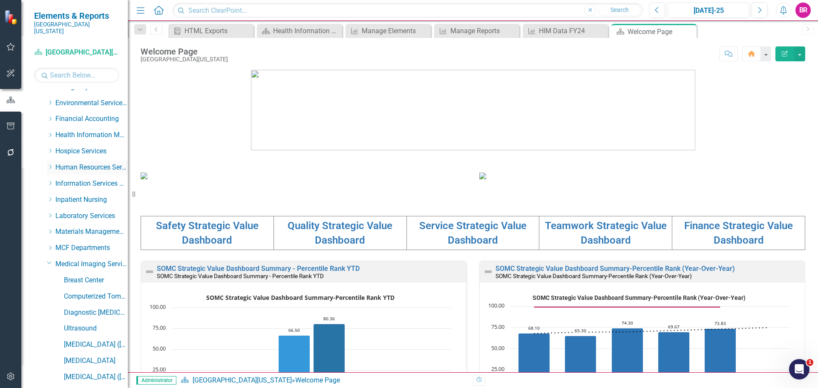
scroll to position [128, 0]
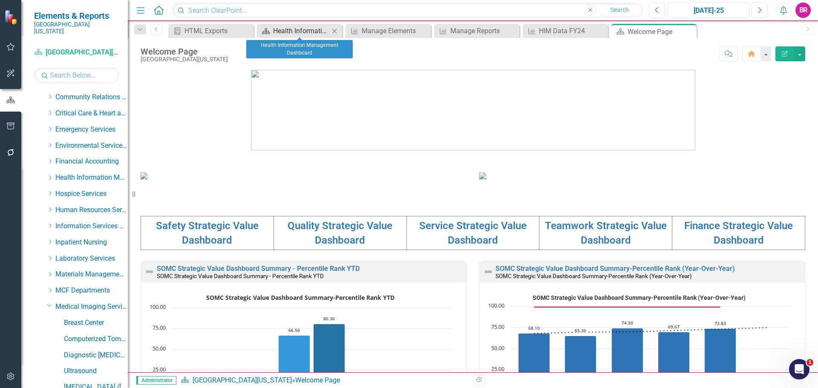
click at [286, 31] on div "Health Information Management Dashboard" at bounding box center [301, 31] width 56 height 11
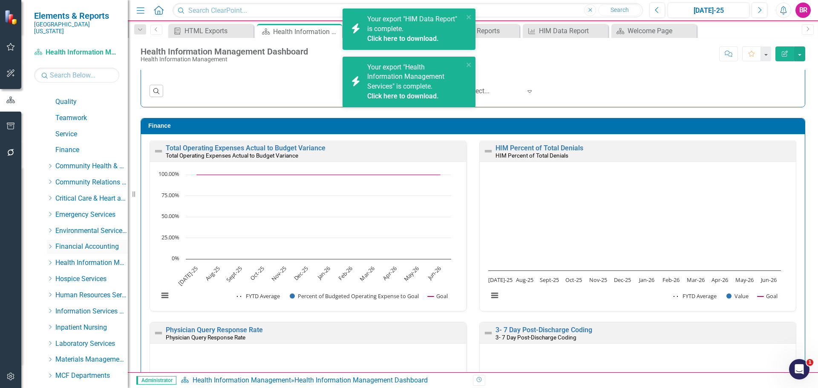
scroll to position [128, 0]
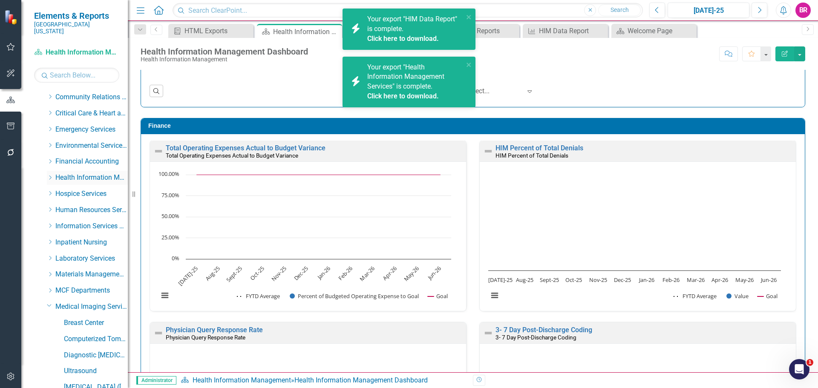
click at [52, 175] on icon "Dropdown" at bounding box center [50, 177] width 6 height 5
click at [79, 205] on link "UR Case Management" at bounding box center [96, 210] width 64 height 10
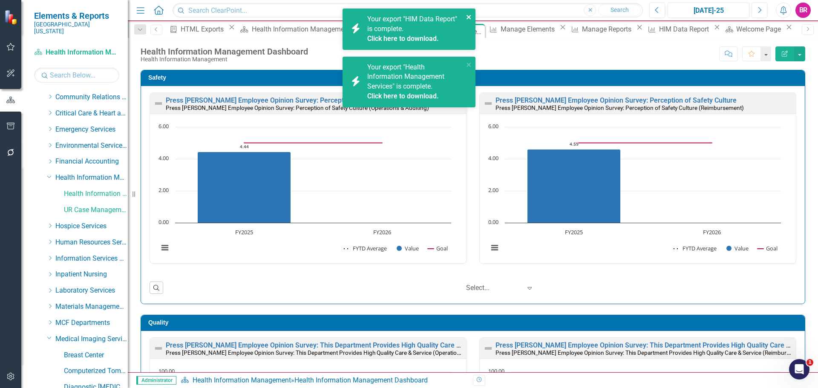
click at [467, 15] on icon "close" at bounding box center [469, 17] width 6 height 7
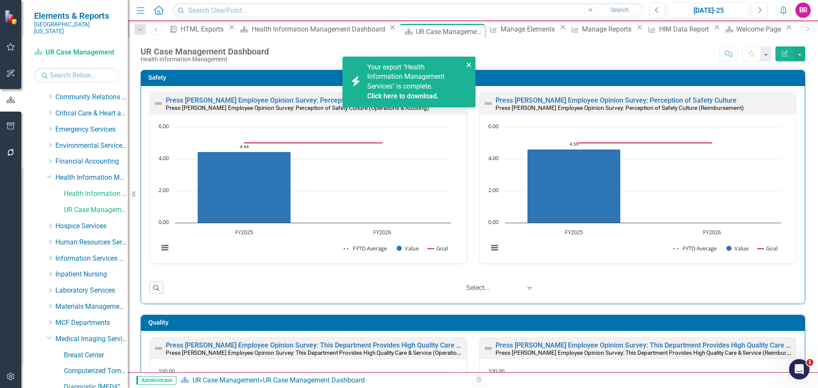
click at [468, 68] on icon "close" at bounding box center [469, 64] width 6 height 7
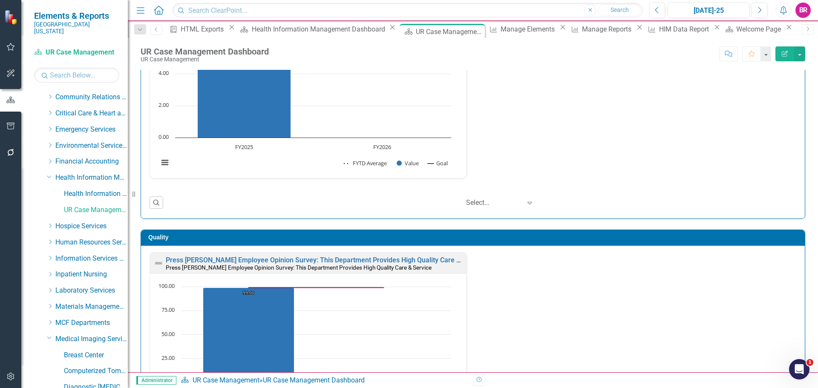
scroll to position [219, 0]
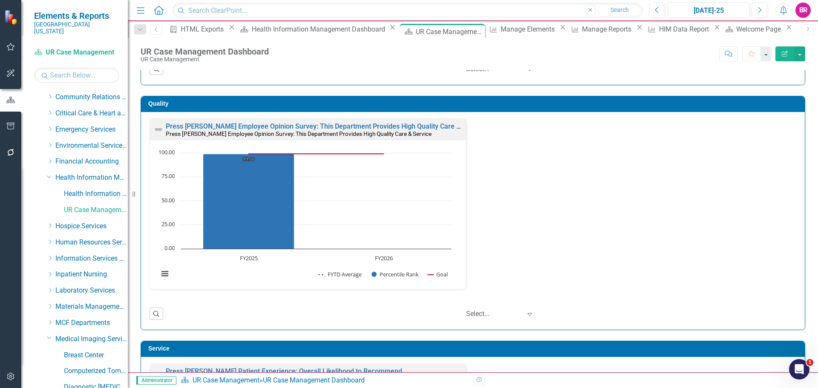
click at [800, 151] on div "Quality Press Ganey Employee Opinion Survey: This Department Provides High Qual…" at bounding box center [472, 207] width 677 height 245
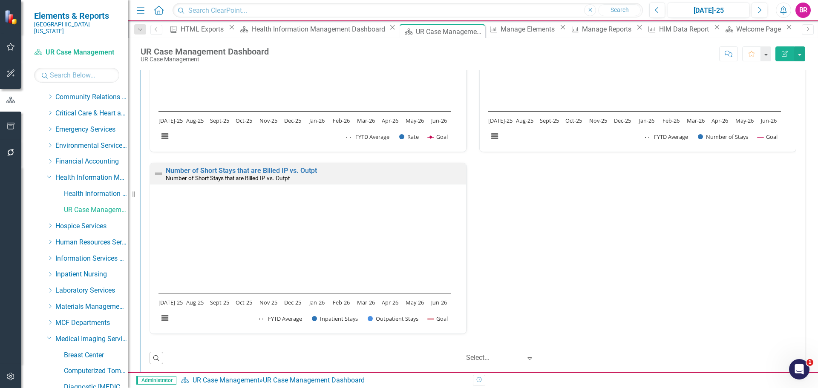
scroll to position [1465, 0]
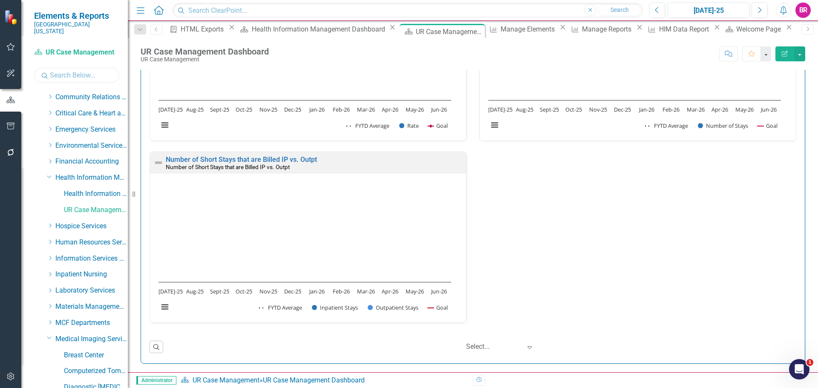
click at [86, 70] on input "text" at bounding box center [76, 75] width 85 height 15
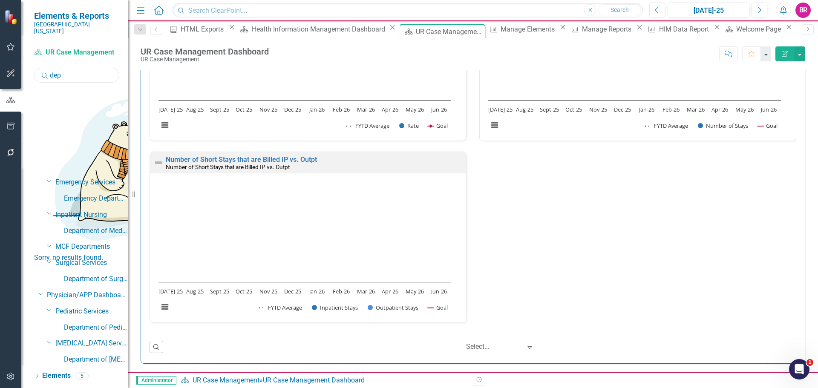
scroll to position [0, 0]
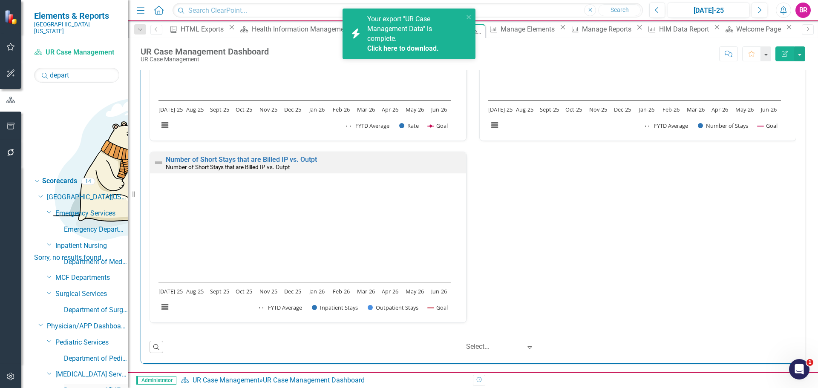
click at [100, 386] on link "Department of [MEDICAL_DATA]" at bounding box center [96, 391] width 64 height 10
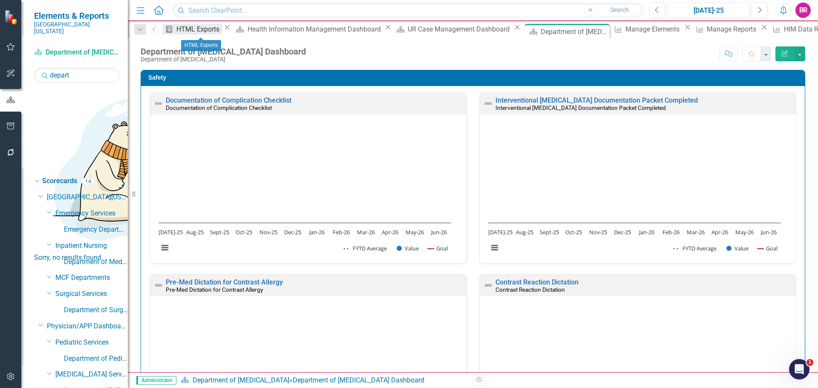
click at [198, 32] on div "HTML Exports" at bounding box center [199, 29] width 46 height 11
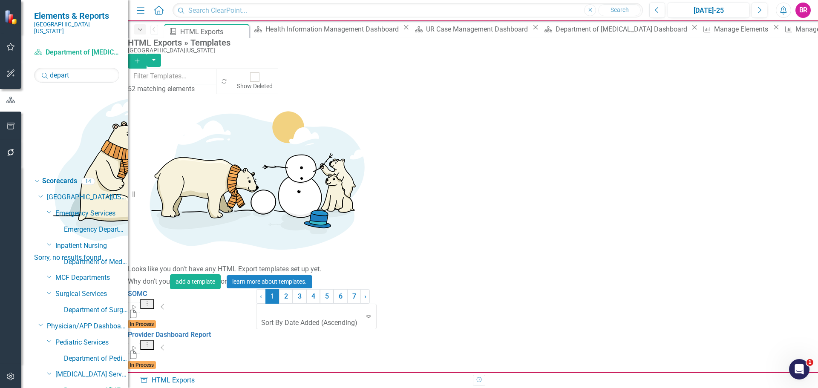
click at [142, 30] on icon "Dropdown" at bounding box center [140, 30] width 8 height 6
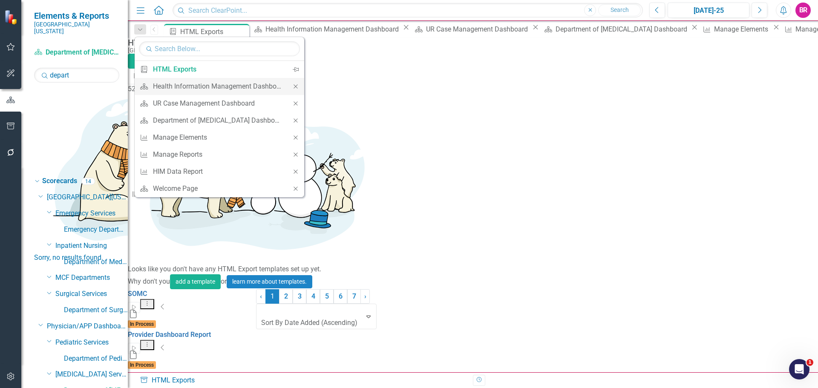
click at [296, 87] on icon at bounding box center [295, 86] width 4 height 4
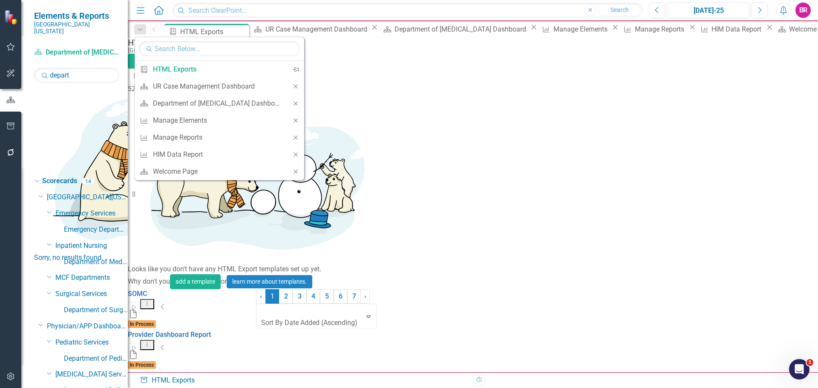
click at [296, 87] on div "52 matching elements Recalculate Show Deleted" at bounding box center [473, 82] width 690 height 26
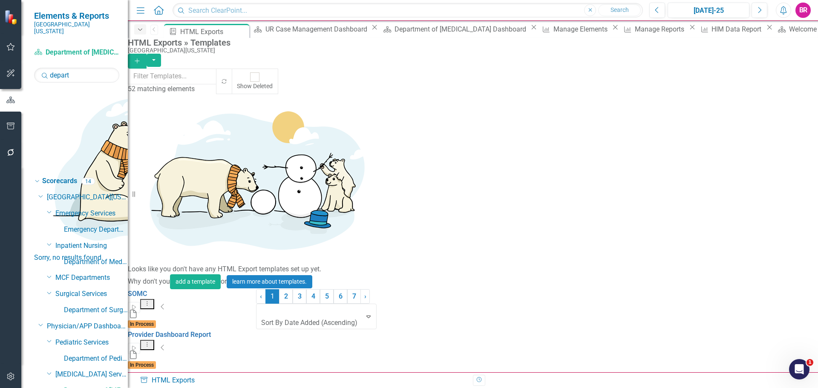
click at [142, 29] on icon "Dropdown" at bounding box center [140, 30] width 8 height 6
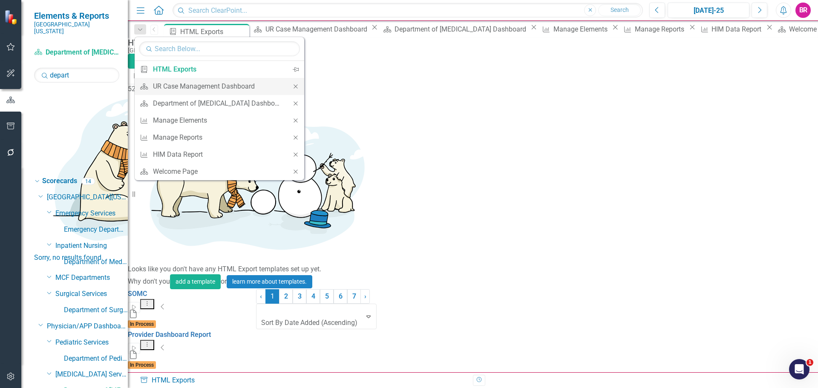
click at [292, 86] on icon "Close" at bounding box center [296, 86] width 8 height 6
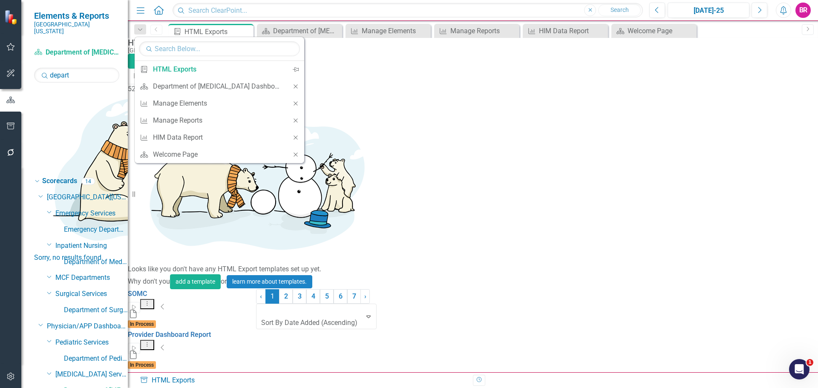
click at [292, 86] on icon "Close" at bounding box center [296, 86] width 8 height 6
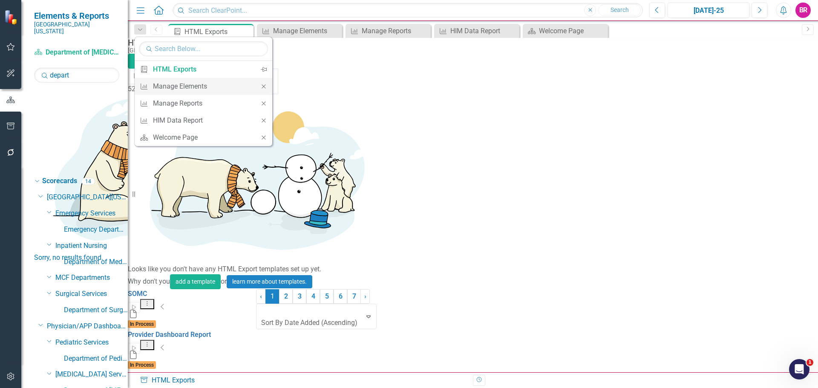
click at [260, 85] on icon "Close" at bounding box center [264, 86] width 8 height 6
click at [261, 85] on icon "Close" at bounding box center [264, 86] width 8 height 6
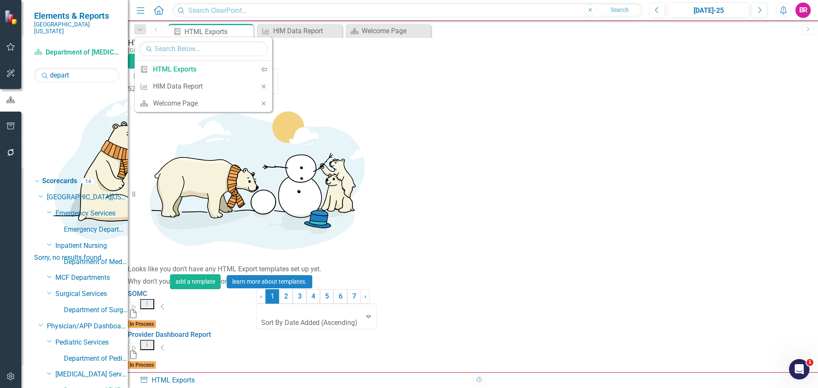
click at [261, 85] on icon "Close" at bounding box center [264, 86] width 8 height 6
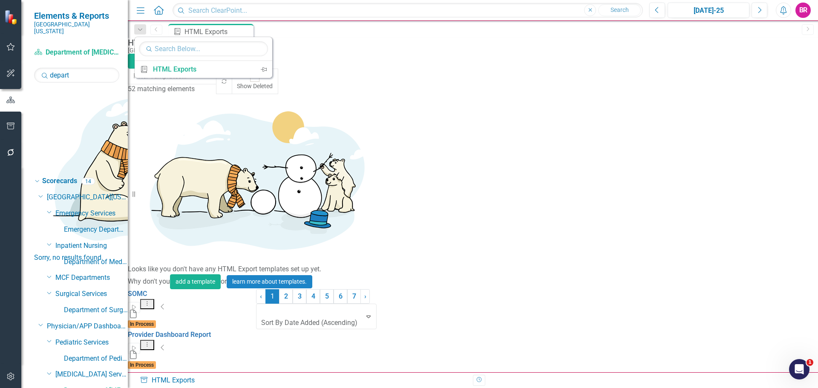
click at [357, 27] on div "Briefing Book Template HTML Exports Pin" at bounding box center [482, 31] width 631 height 14
click at [84, 68] on input "depart" at bounding box center [76, 75] width 85 height 15
type input "s"
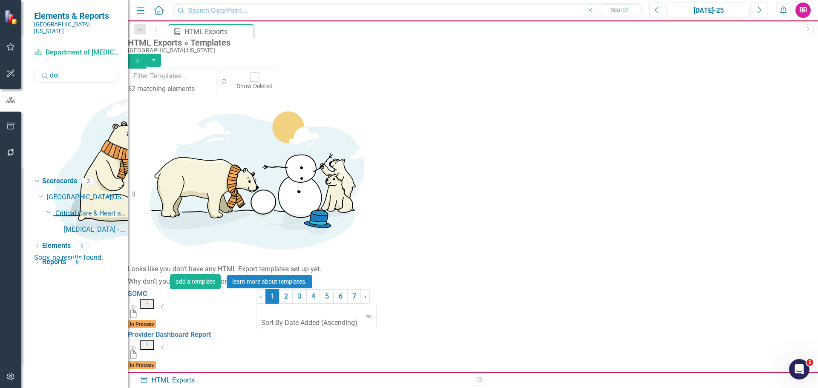
type input "dci"
click at [92, 225] on link "[MEDICAL_DATA] - DCI (Contracted Staff)" at bounding box center [96, 230] width 64 height 10
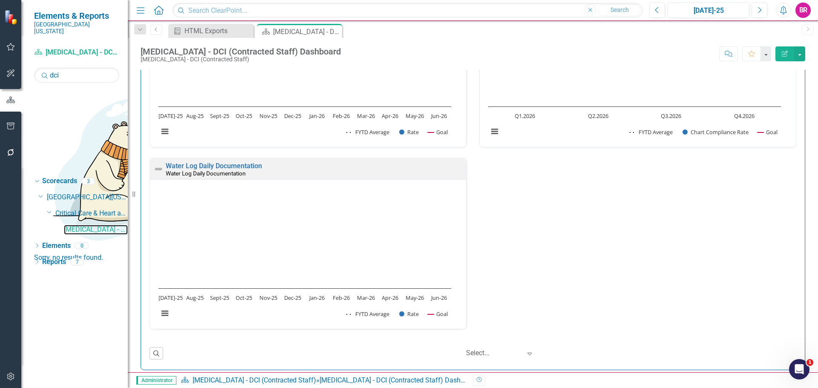
scroll to position [979, 0]
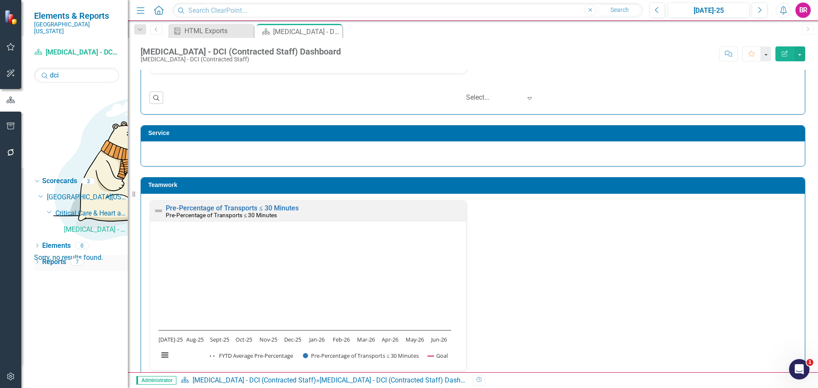
click at [59, 257] on link "Reports" at bounding box center [54, 262] width 24 height 10
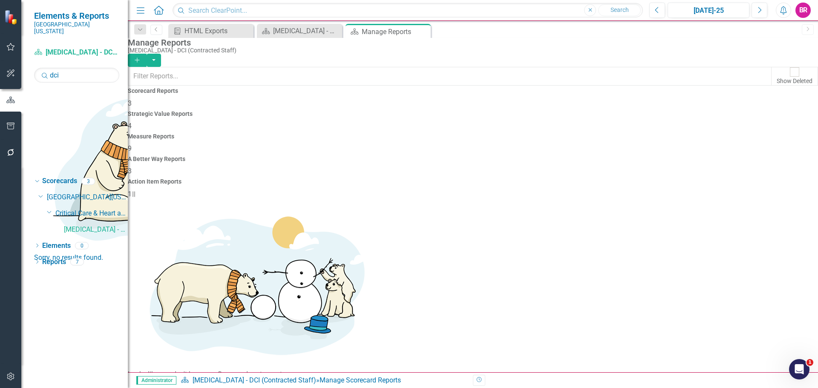
click at [471, 133] on div "Measure Reports" at bounding box center [473, 136] width 690 height 6
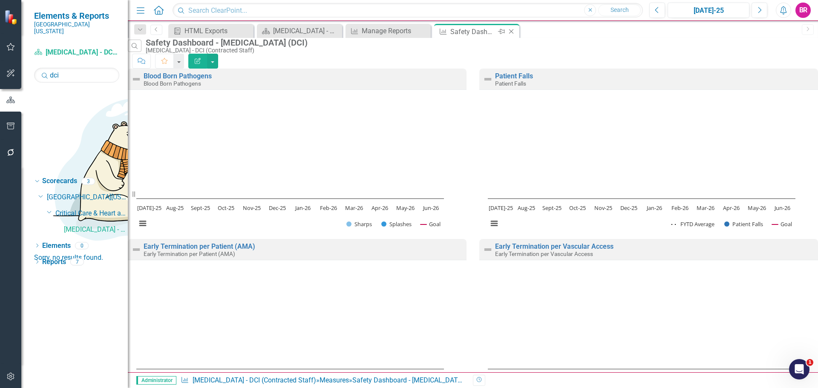
click at [509, 29] on icon "Close" at bounding box center [511, 31] width 9 height 7
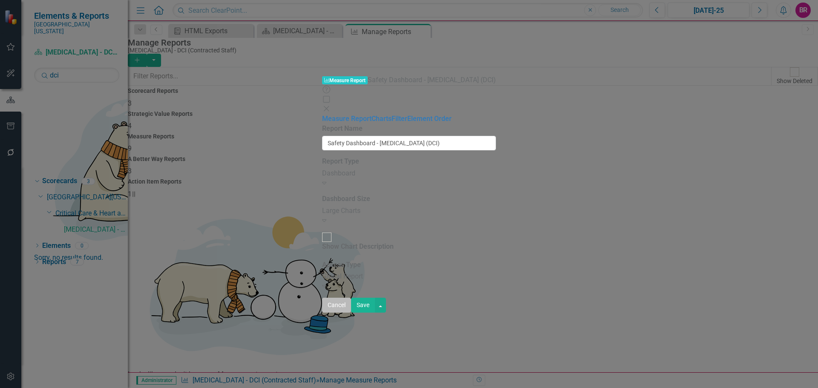
click at [351, 313] on button "Cancel" at bounding box center [336, 305] width 29 height 15
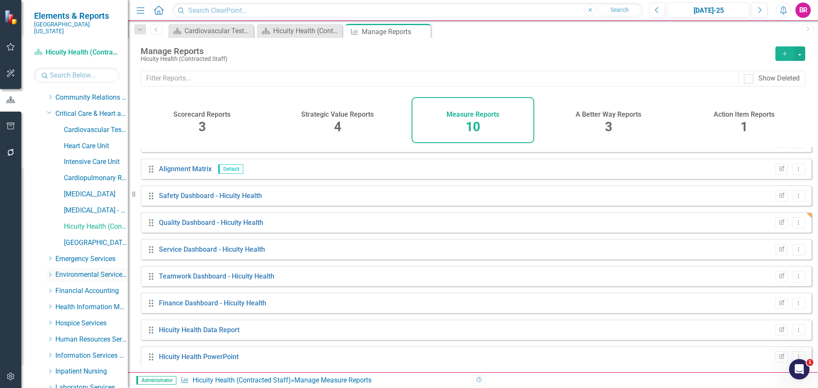
scroll to position [85, 0]
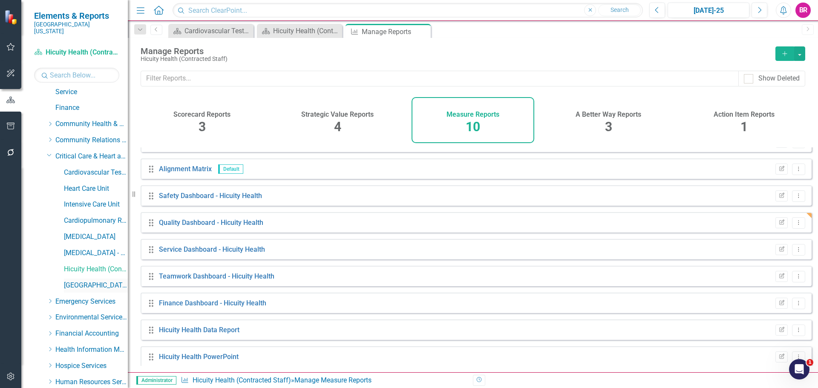
click at [87, 281] on link "[GEOGRAPHIC_DATA]" at bounding box center [96, 286] width 64 height 10
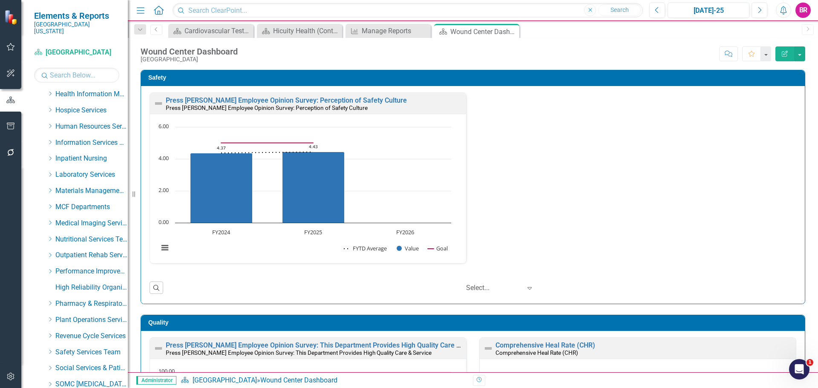
scroll to position [468, 0]
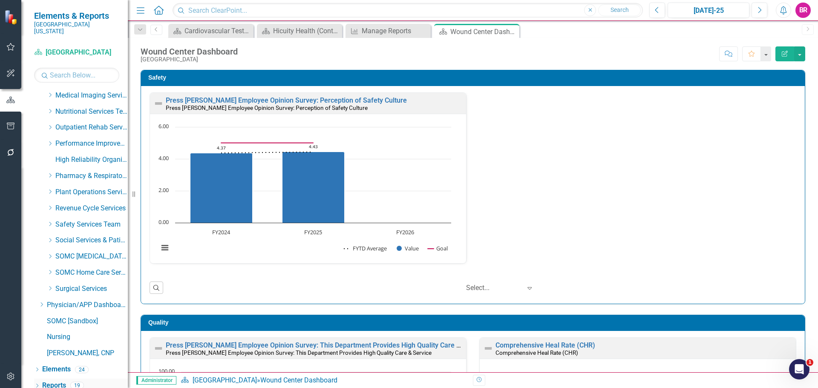
click at [59, 381] on link "Reports" at bounding box center [54, 386] width 24 height 10
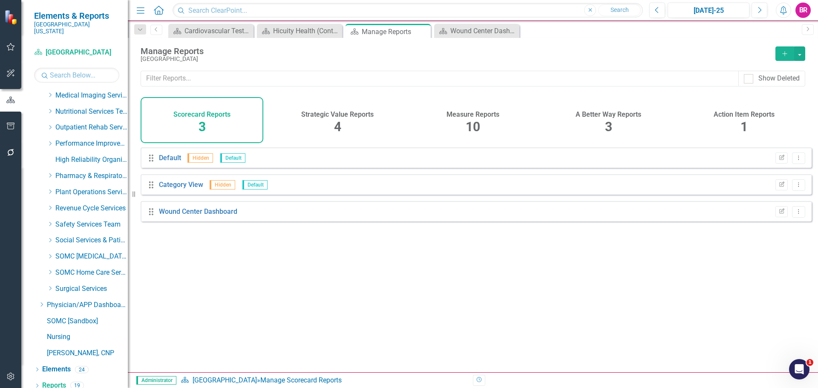
click at [465, 121] on div "Measure Reports 10" at bounding box center [472, 120] width 123 height 46
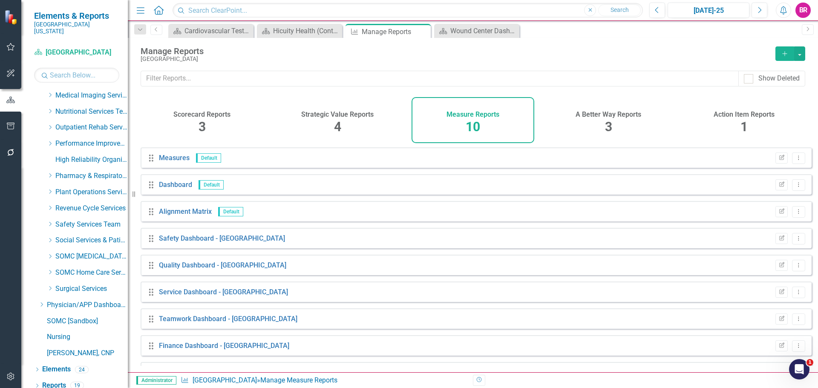
scroll to position [43, 0]
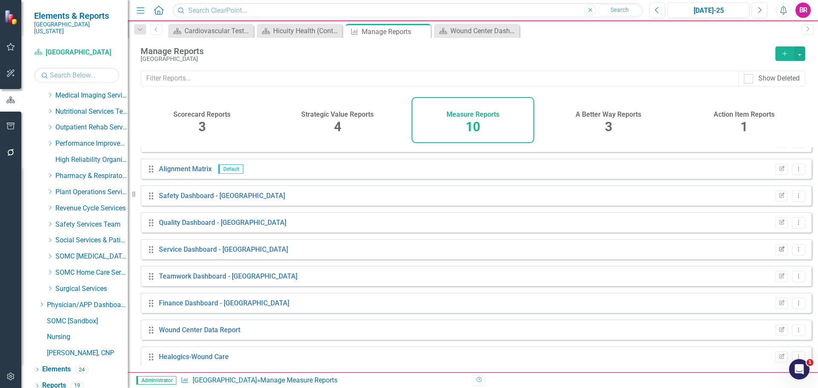
click at [775, 254] on button "Edit Report" at bounding box center [781, 249] width 12 height 11
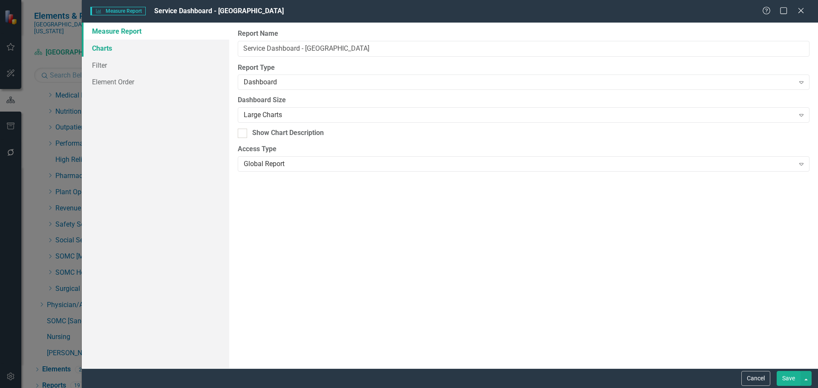
click at [100, 48] on link "Charts" at bounding box center [155, 48] width 147 height 17
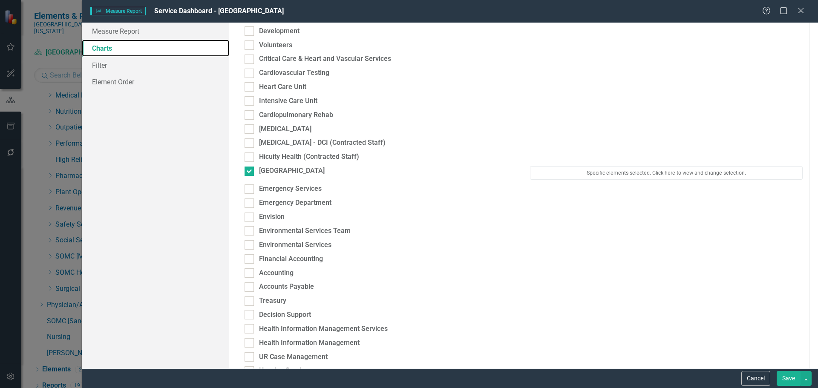
scroll to position [256, 0]
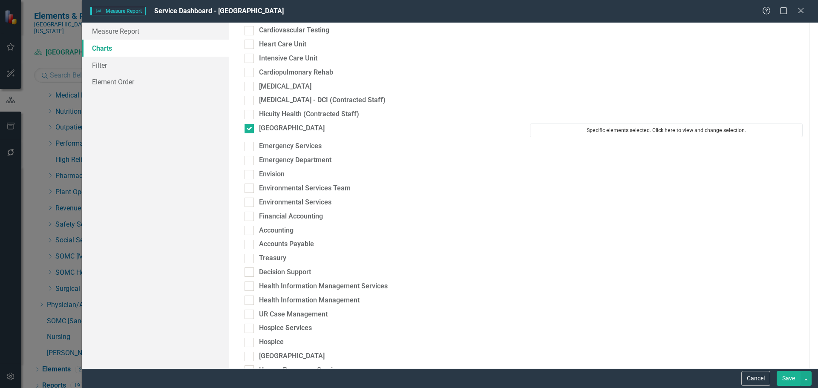
click at [590, 132] on button "Specific elements selected. Click here to view and change selection." at bounding box center [666, 130] width 273 height 14
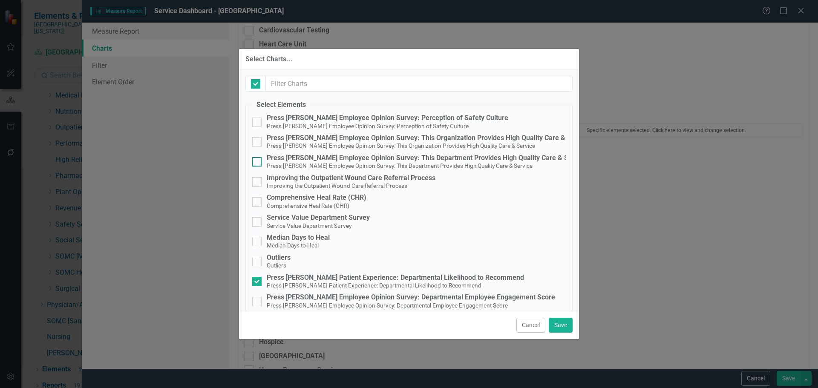
checkbox input "false"
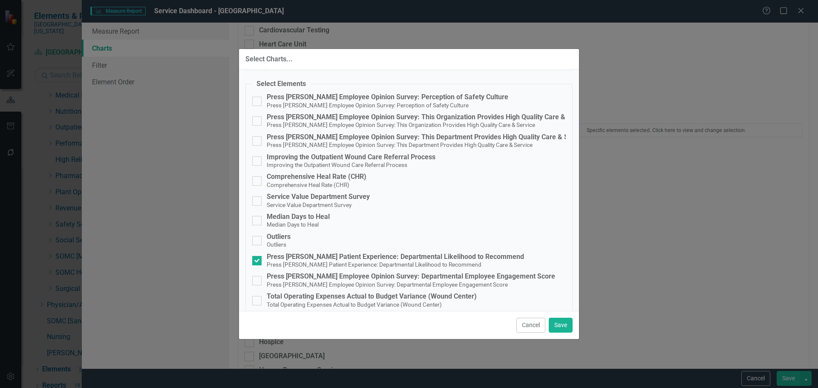
scroll to position [0, 0]
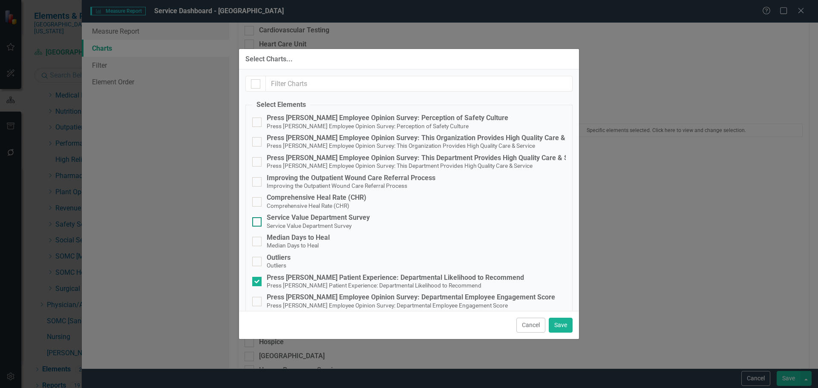
click at [338, 221] on span "Service Value Department Survey" at bounding box center [309, 225] width 85 height 8
click at [258, 221] on input "Service Value Department Survey Service Value Department Survey" at bounding box center [255, 220] width 6 height 6
checkbox input "true"
click at [563, 322] on button "Save" at bounding box center [561, 325] width 24 height 15
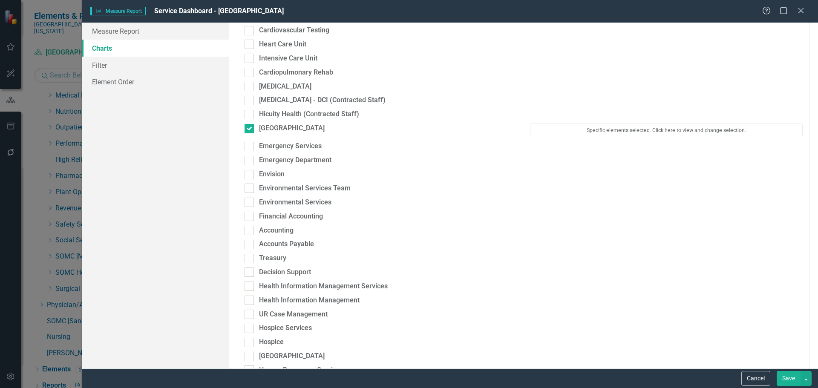
click at [782, 371] on button "Save" at bounding box center [788, 378] width 24 height 15
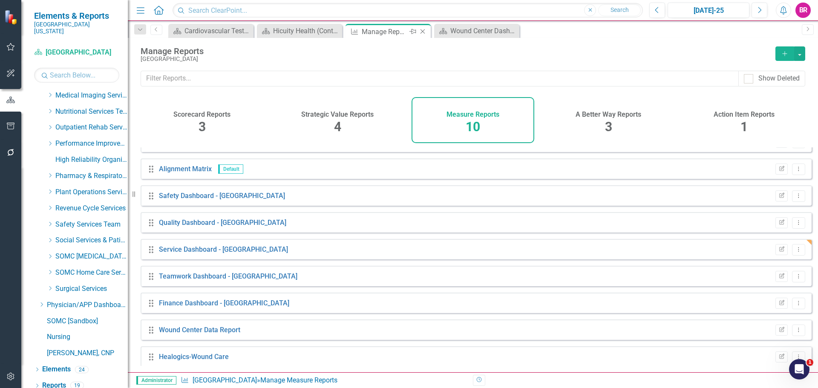
click at [423, 32] on icon at bounding box center [422, 31] width 5 height 5
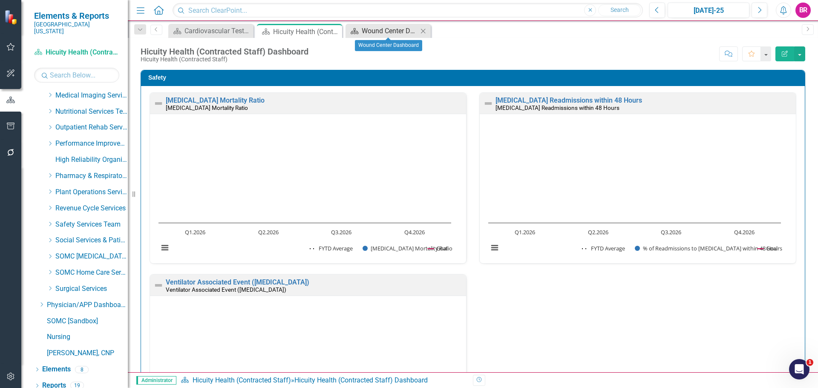
click at [373, 31] on div "Wound Center Dashboard" at bounding box center [390, 31] width 56 height 11
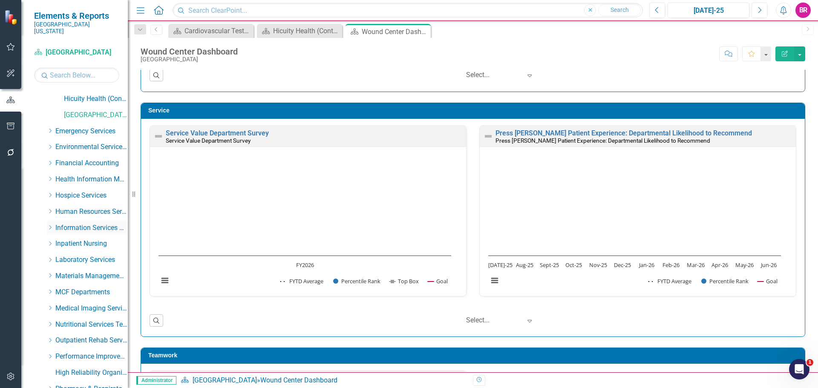
scroll to position [170, 0]
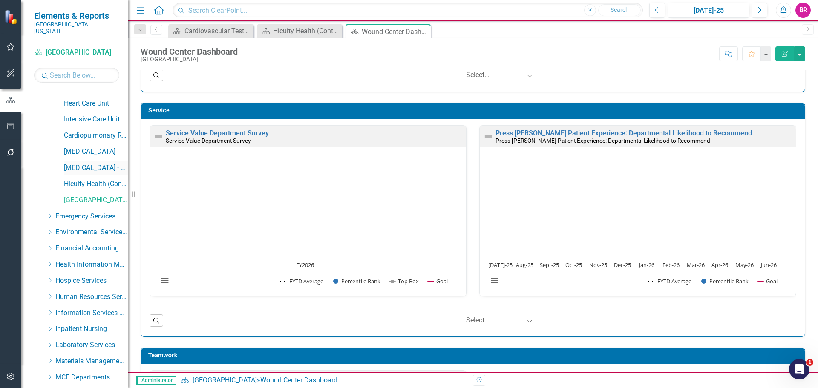
click at [88, 163] on link "[MEDICAL_DATA] - DCI (Contracted Staff)" at bounding box center [96, 168] width 64 height 10
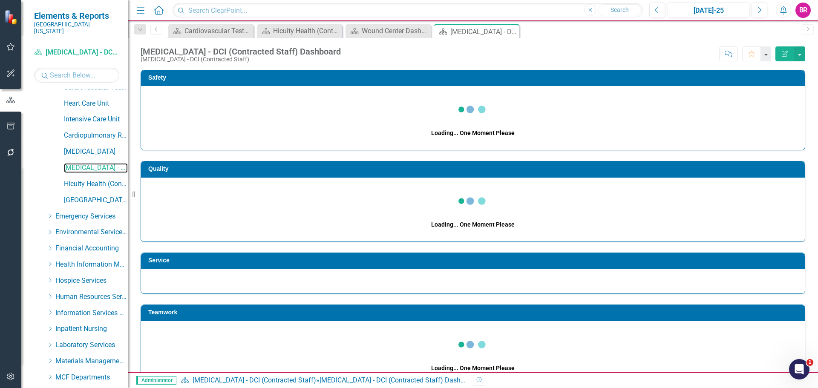
scroll to position [468, 0]
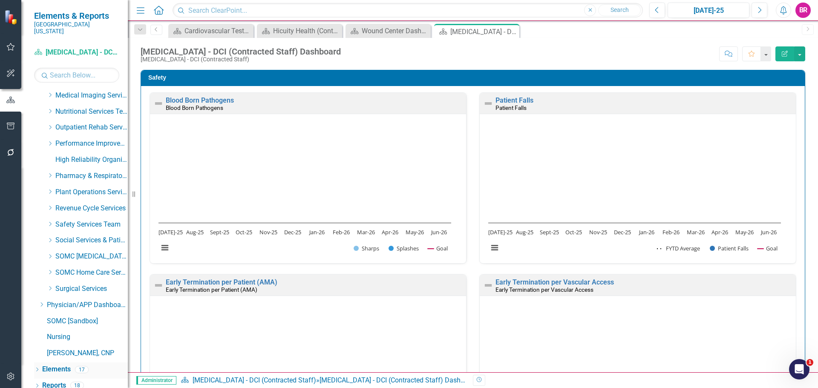
click at [63, 365] on link "Elements" at bounding box center [56, 370] width 29 height 10
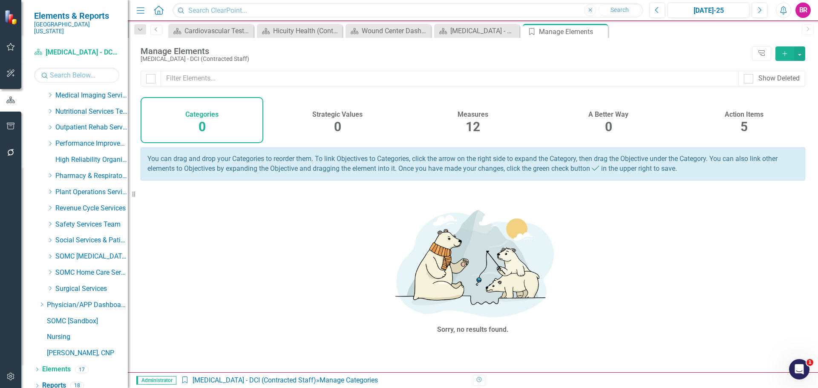
click at [482, 116] on h4 "Measures" at bounding box center [472, 115] width 31 height 8
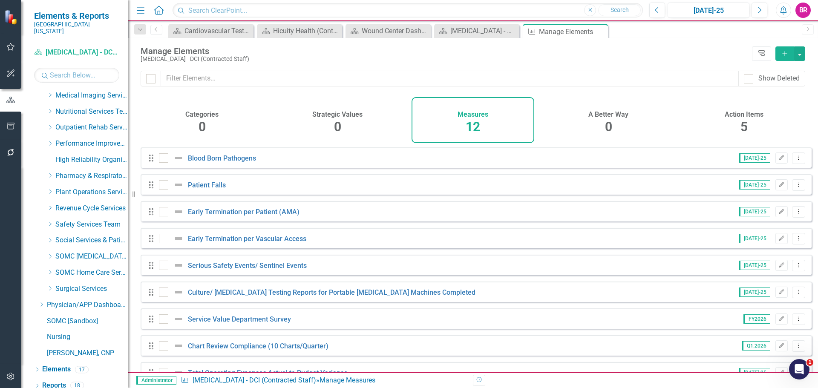
scroll to position [103, 0]
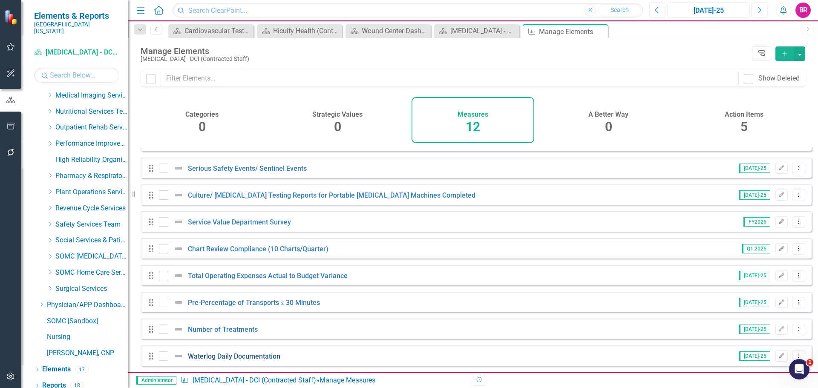
click at [189, 359] on link "Waterlog Daily Documentation" at bounding box center [234, 356] width 92 height 8
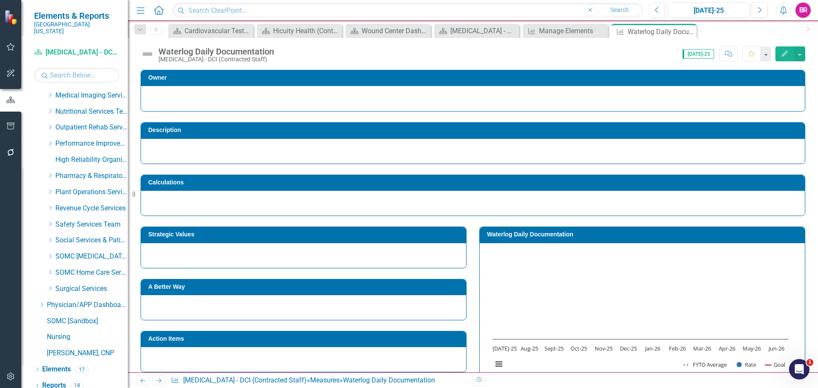
click at [186, 50] on div "Waterlog Daily Documentation" at bounding box center [215, 51] width 115 height 9
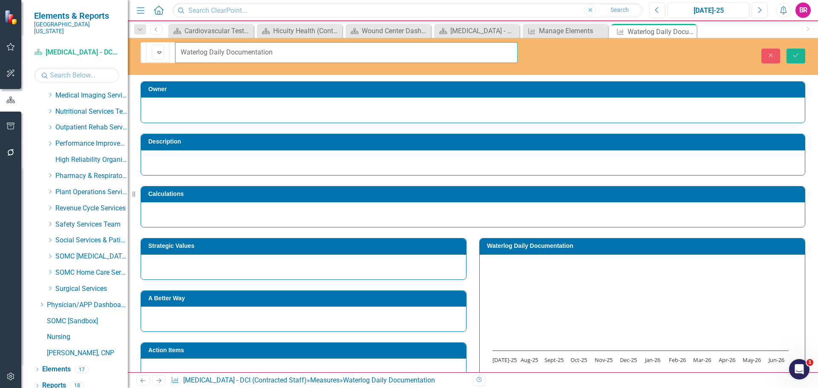
click at [185, 49] on input "Waterlog Daily Documentation" at bounding box center [346, 52] width 342 height 21
type input "Water Log Daily Documentation"
click at [793, 54] on icon "submit" at bounding box center [795, 55] width 5 height 3
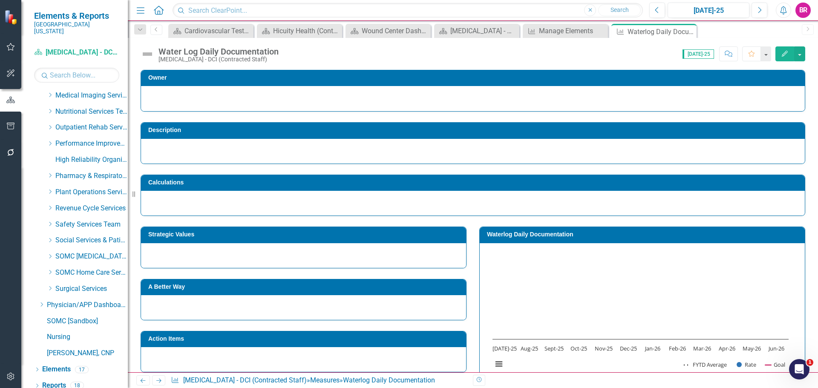
click at [535, 235] on h3 "Waterlog Daily Documentation" at bounding box center [643, 234] width 313 height 6
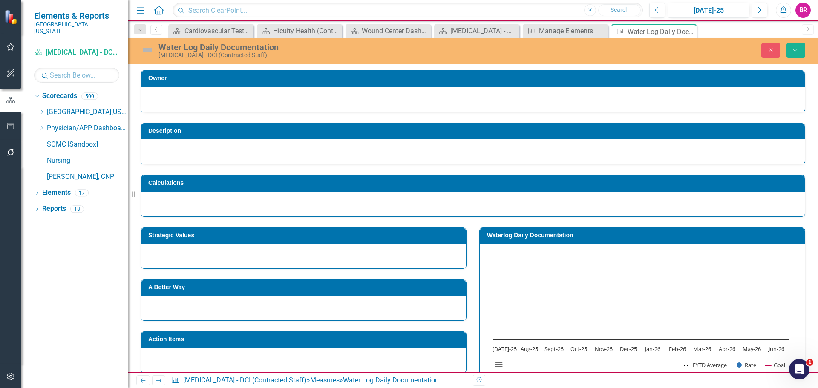
click at [538, 237] on h3 "Waterlog Daily Documentation" at bounding box center [643, 235] width 313 height 6
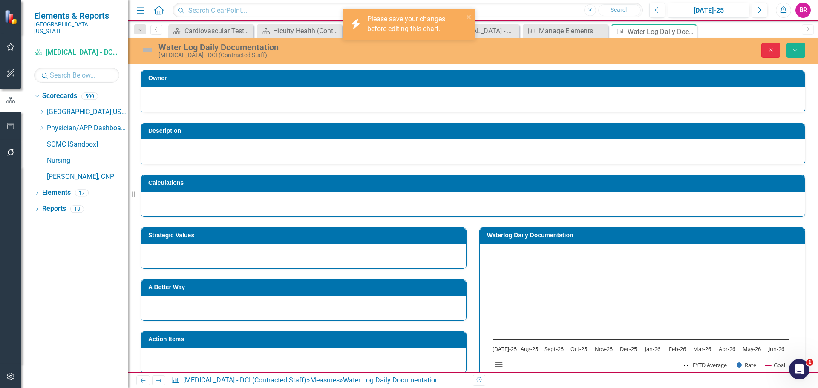
click at [764, 49] on button "Close" at bounding box center [770, 50] width 19 height 15
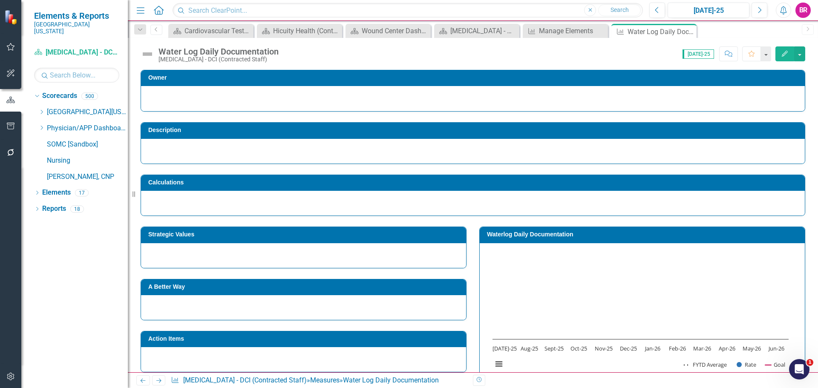
click at [513, 237] on h3 "Waterlog Daily Documentation" at bounding box center [643, 234] width 313 height 6
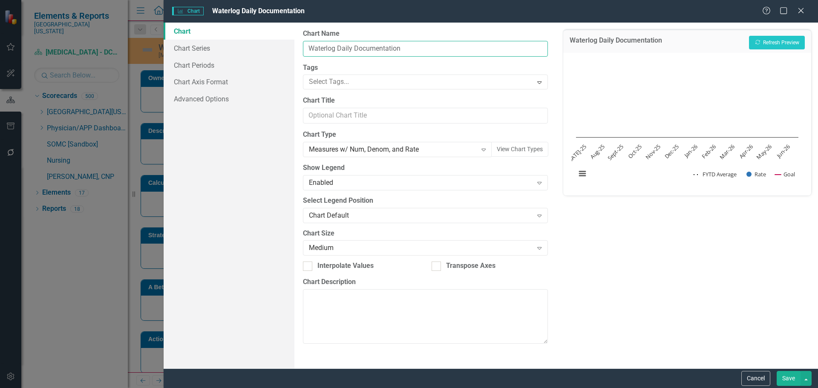
click at [325, 50] on input "Waterlog Daily Documentation" at bounding box center [425, 49] width 244 height 16
type input "Water Log Daily Documentation"
click at [793, 378] on button "Save" at bounding box center [788, 378] width 24 height 15
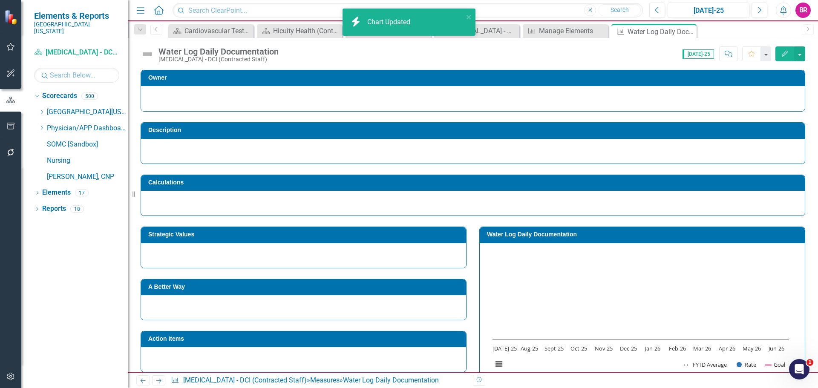
click at [293, 234] on h3 "Strategic Values" at bounding box center [304, 234] width 313 height 6
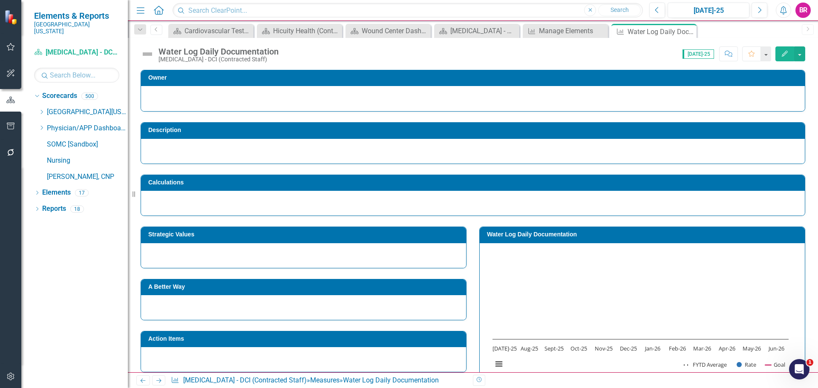
click at [293, 234] on h3 "Strategic Values" at bounding box center [304, 234] width 313 height 6
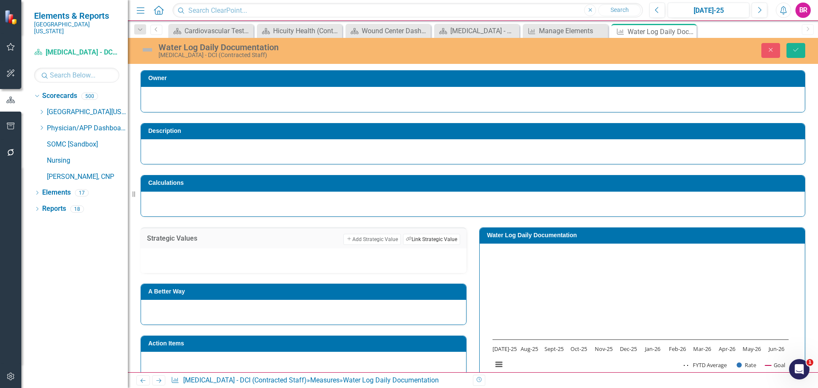
click at [435, 238] on button "Link Tag Link Strategic Value" at bounding box center [431, 239] width 57 height 11
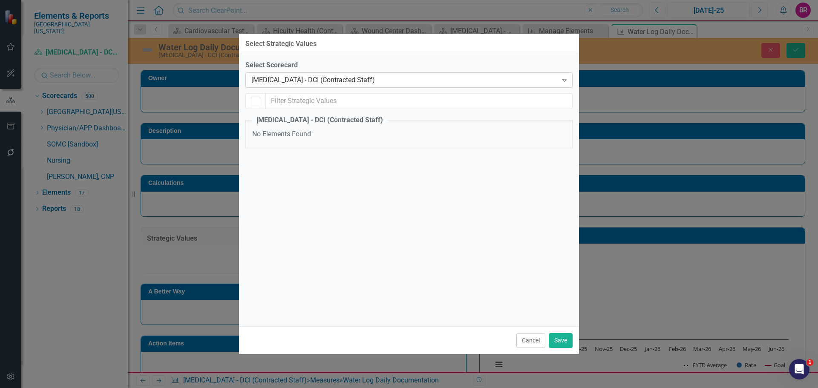
click at [363, 80] on div "[MEDICAL_DATA] - DCI (Contracted Staff)" at bounding box center [404, 80] width 306 height 10
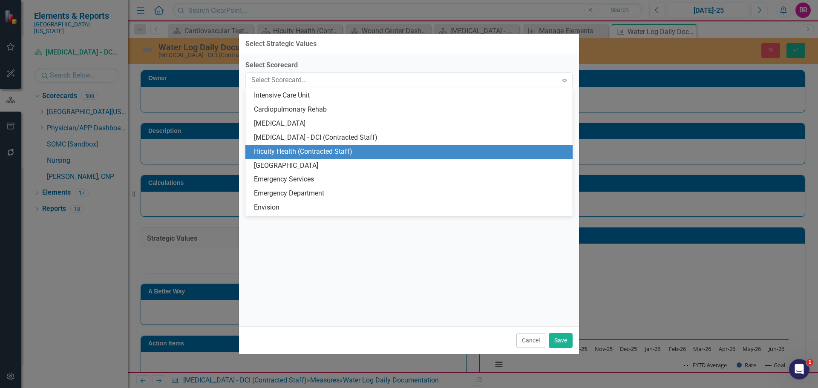
scroll to position [195, 0]
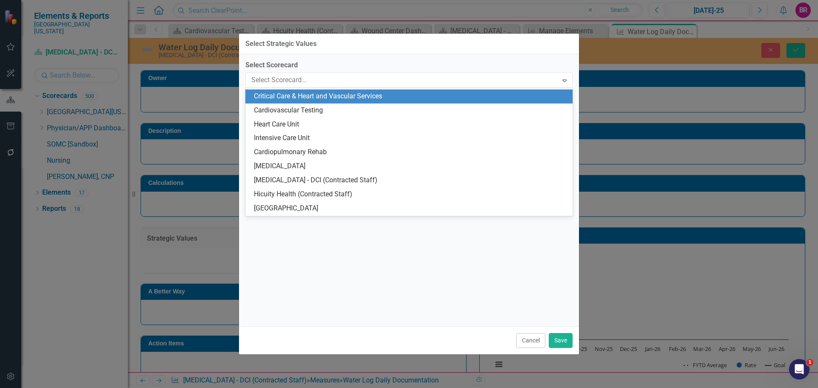
click at [304, 95] on div "Critical Care & Heart and Vascular Services" at bounding box center [410, 97] width 313 height 10
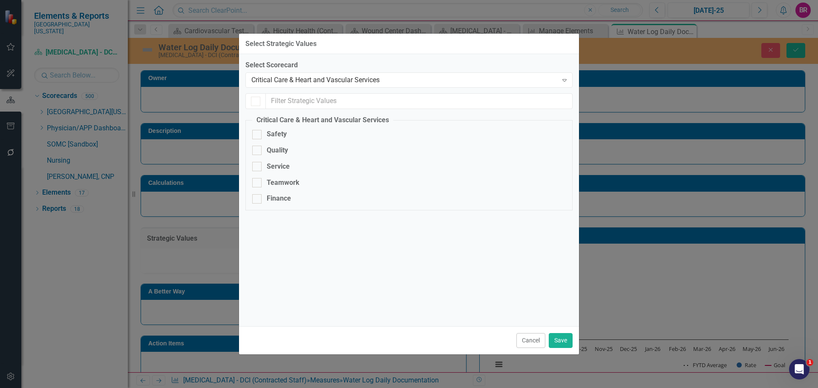
checkbox input "false"
click at [277, 151] on div "Quality" at bounding box center [277, 151] width 21 height 10
click at [258, 151] on input "Quality" at bounding box center [255, 149] width 6 height 6
checkbox input "true"
click at [553, 339] on button "Save" at bounding box center [561, 340] width 24 height 15
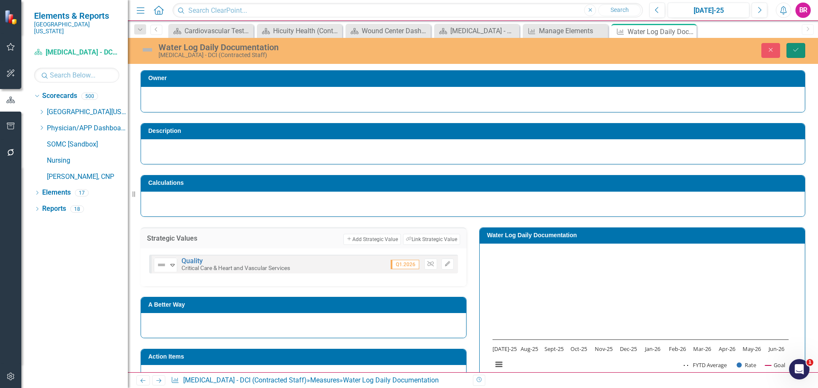
click at [797, 50] on icon "Save" at bounding box center [796, 50] width 8 height 6
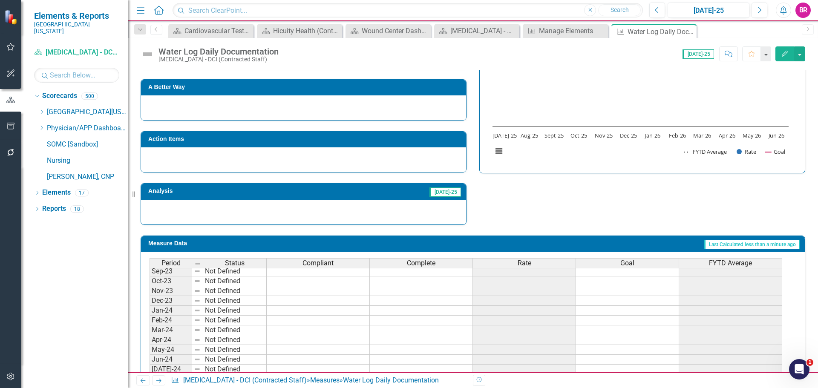
scroll to position [97, 0]
click at [688, 32] on icon "Close" at bounding box center [688, 31] width 9 height 7
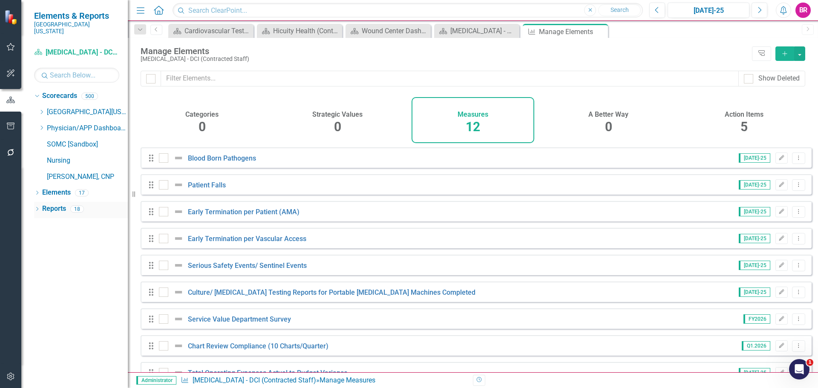
click at [58, 204] on link "Reports" at bounding box center [54, 209] width 24 height 10
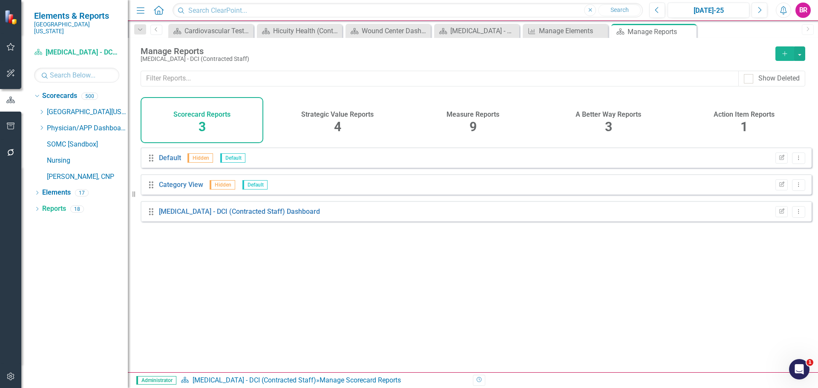
click at [483, 115] on h4 "Measure Reports" at bounding box center [472, 115] width 53 height 8
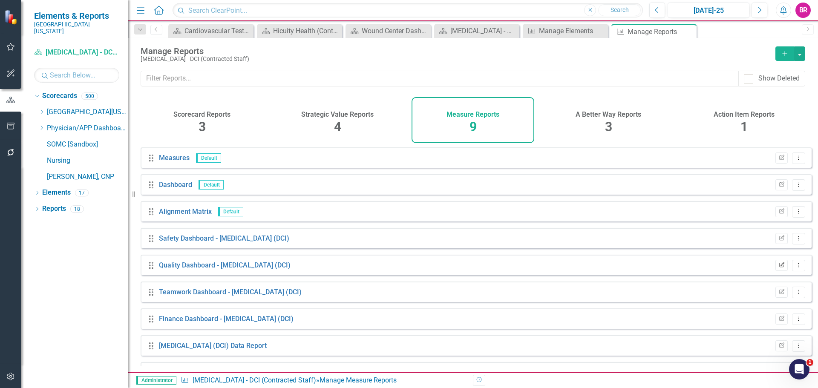
click at [779, 267] on icon "button" at bounding box center [781, 264] width 5 height 5
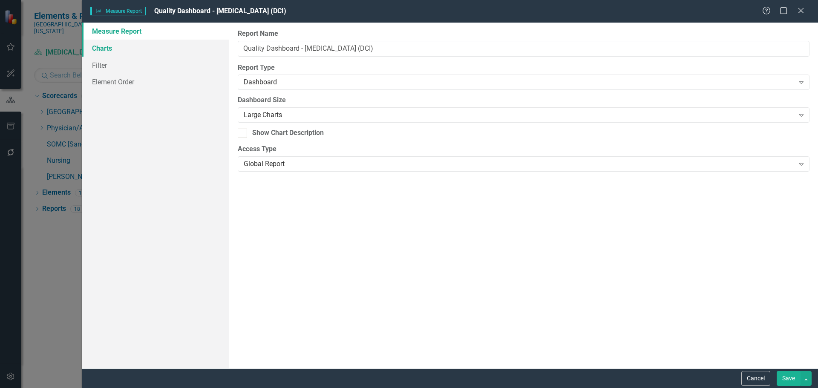
click at [101, 48] on link "Charts" at bounding box center [155, 48] width 147 height 17
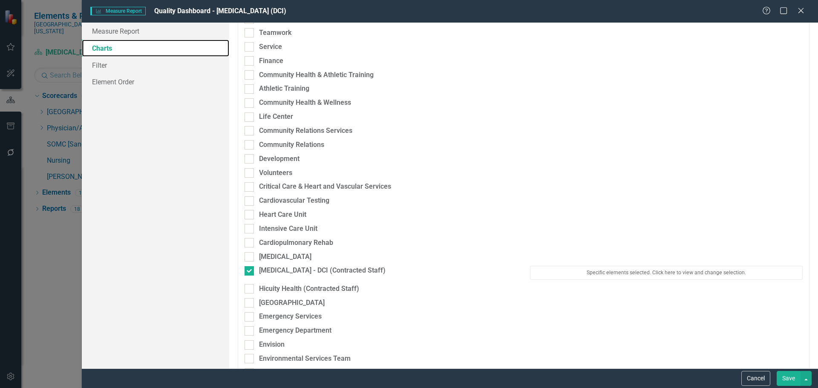
scroll to position [128, 0]
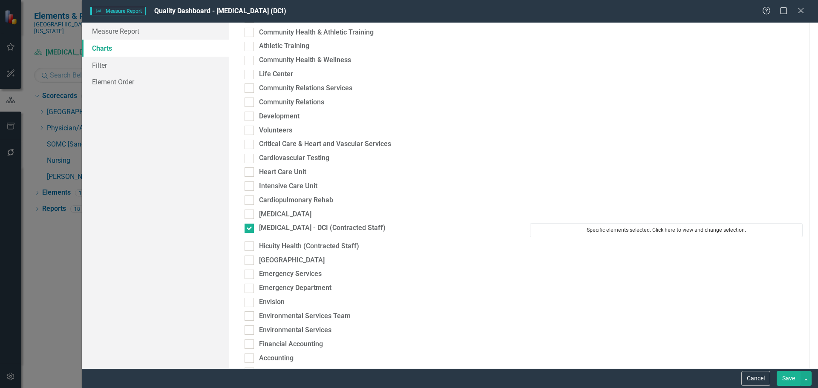
click at [646, 230] on button "Specific elements selected. Click here to view and change selection." at bounding box center [666, 230] width 273 height 14
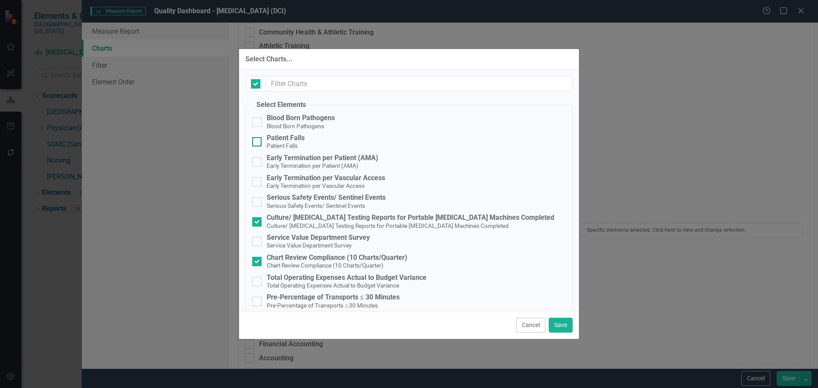
checkbox input "false"
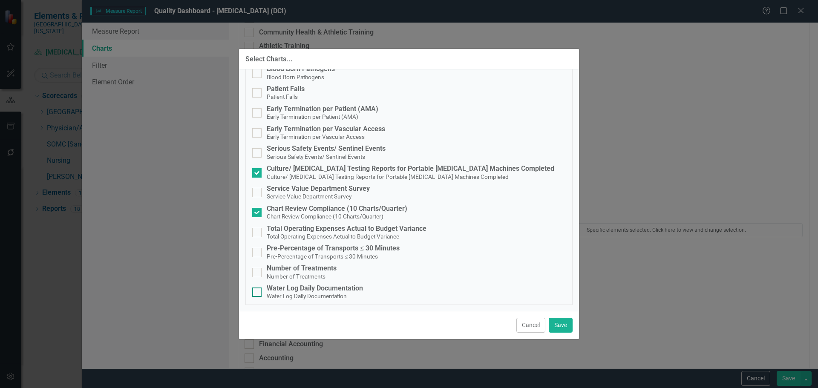
drag, startPoint x: 322, startPoint y: 291, endPoint x: 413, endPoint y: 299, distance: 91.1
click at [322, 291] on div "Water Log Daily Documentation" at bounding box center [315, 288] width 96 height 8
click at [258, 291] on input "Water Log Daily Documentation Water Log Daily Documentation" at bounding box center [255, 290] width 6 height 6
checkbox input "true"
click at [571, 324] on button "Save" at bounding box center [561, 325] width 24 height 15
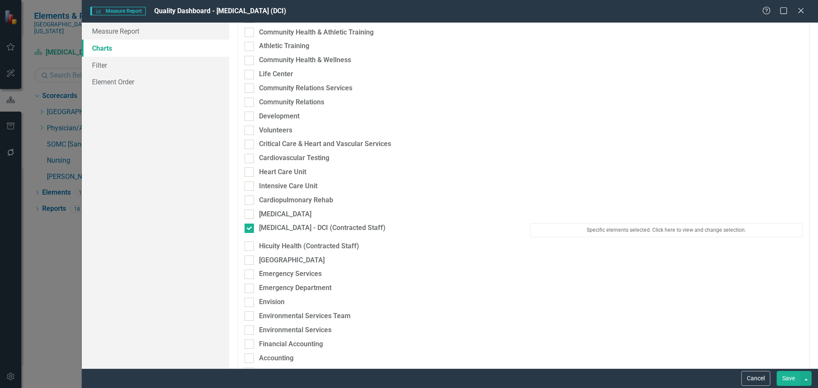
click at [789, 377] on button "Save" at bounding box center [788, 378] width 24 height 15
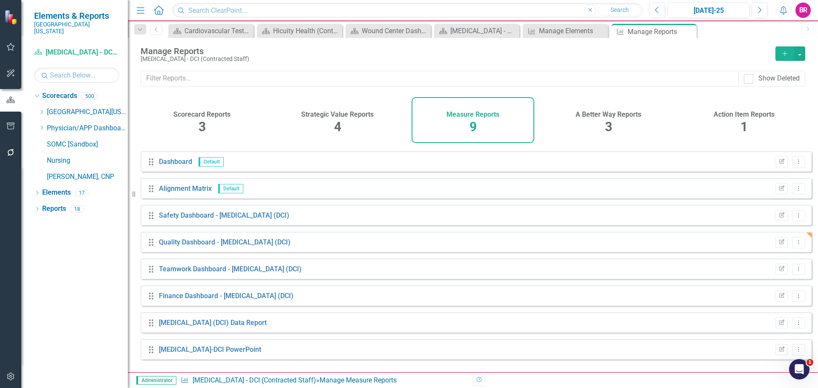
scroll to position [0, 0]
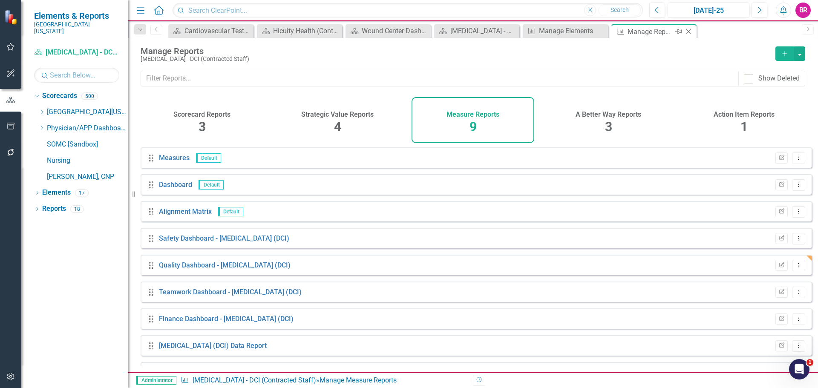
click at [689, 32] on icon "Close" at bounding box center [688, 31] width 9 height 7
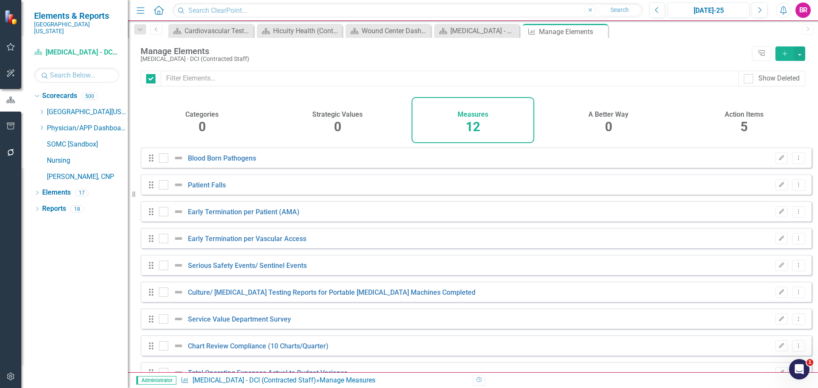
checkbox input "false"
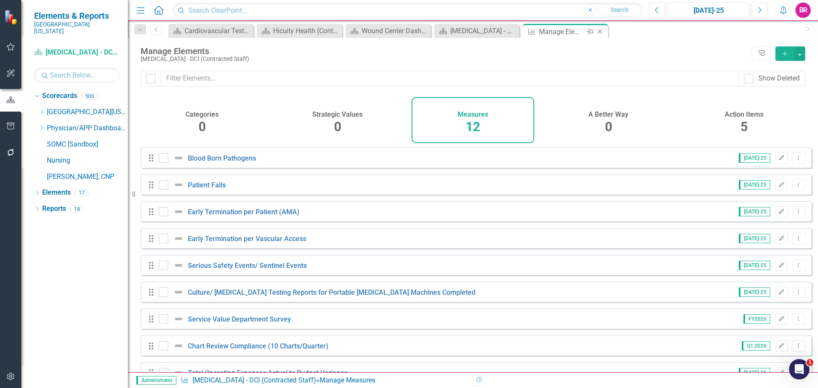
click at [604, 32] on icon "Close" at bounding box center [599, 31] width 9 height 7
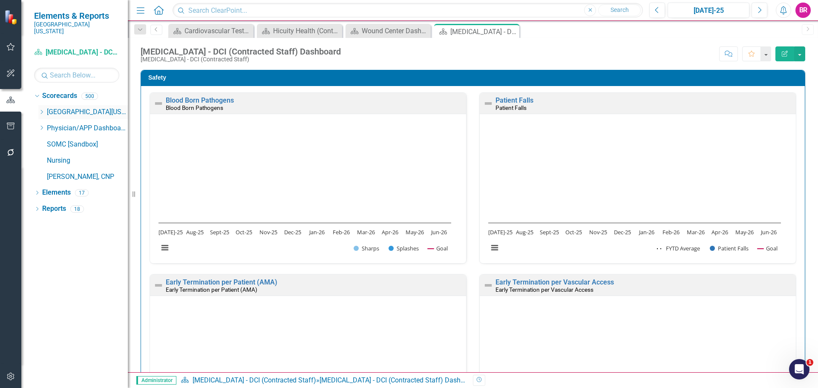
click at [41, 109] on icon "Dropdown" at bounding box center [41, 111] width 6 height 5
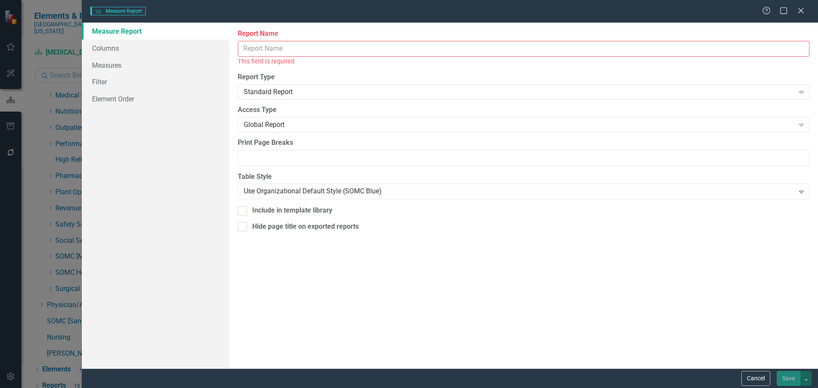
click at [275, 45] on input "Report Name" at bounding box center [523, 49] width 571 height 16
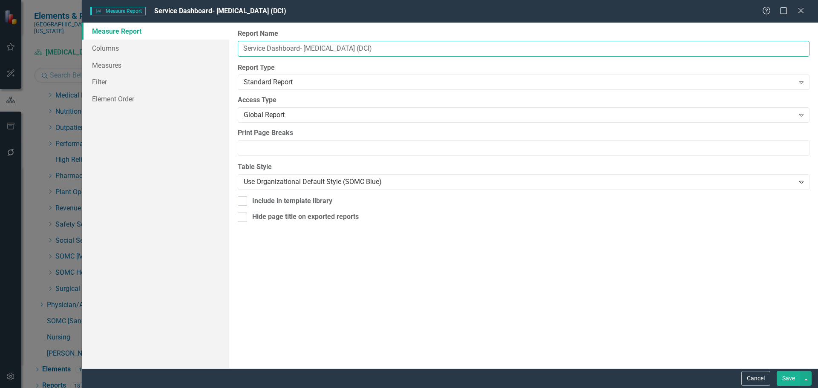
type input "Service Dashboard- [MEDICAL_DATA] (DCI)"
click at [265, 81] on div "Standard Report" at bounding box center [519, 83] width 551 height 10
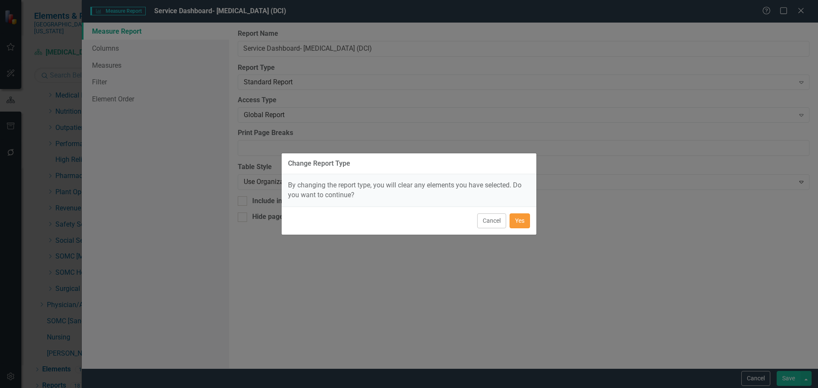
click at [518, 223] on button "Yes" at bounding box center [519, 220] width 20 height 15
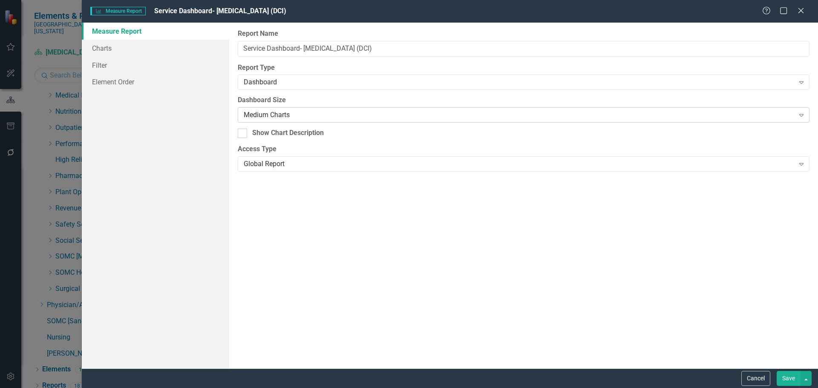
click at [360, 108] on div "Medium Charts Expand" at bounding box center [523, 114] width 571 height 15
click at [309, 388] on div "Large Charts" at bounding box center [411, 395] width 804 height 10
click at [98, 49] on link "Charts" at bounding box center [155, 48] width 147 height 17
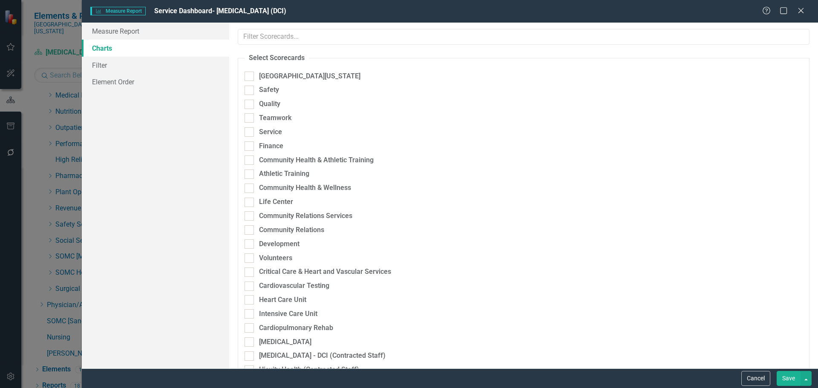
checkbox input "true"
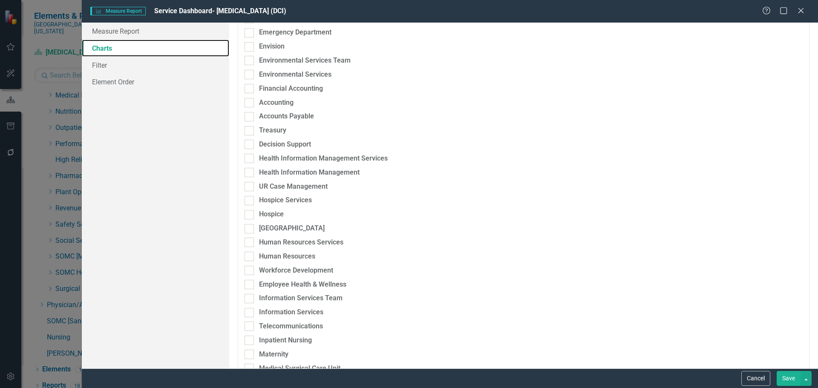
scroll to position [170, 0]
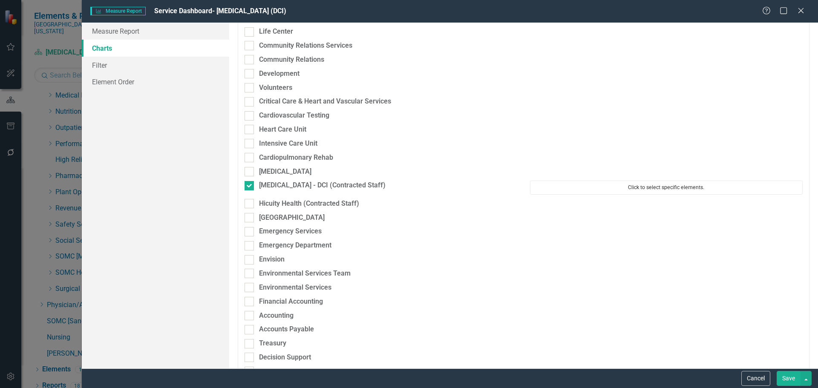
click at [608, 188] on button "Click to select specific elements." at bounding box center [666, 188] width 273 height 14
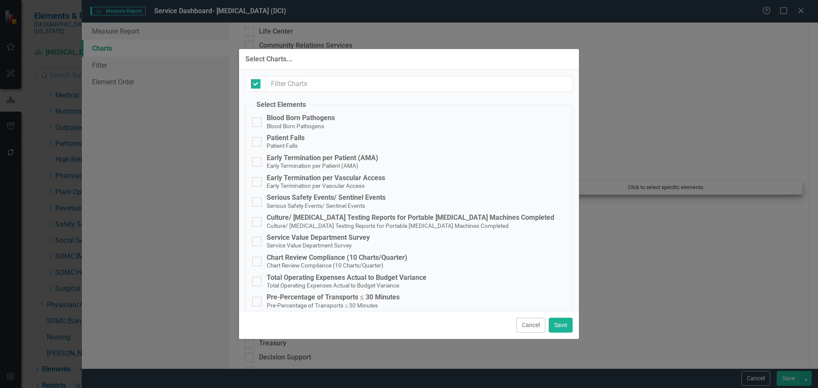
checkbox input "false"
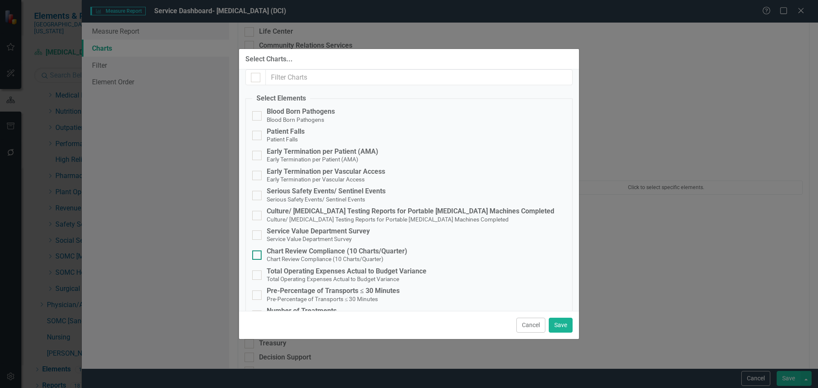
scroll to position [0, 0]
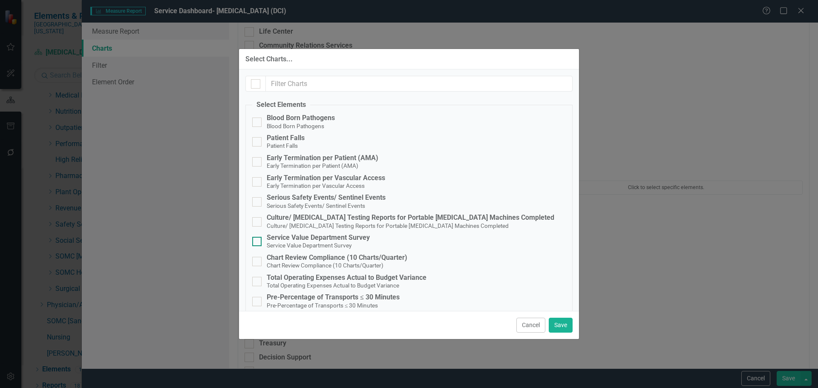
click at [290, 237] on div "Service Value Department Survey" at bounding box center [318, 238] width 103 height 8
click at [258, 237] on input "Service Value Department Survey Service Value Department Survey" at bounding box center [255, 240] width 6 height 6
checkbox input "true"
click at [551, 319] on button "Save" at bounding box center [561, 325] width 24 height 15
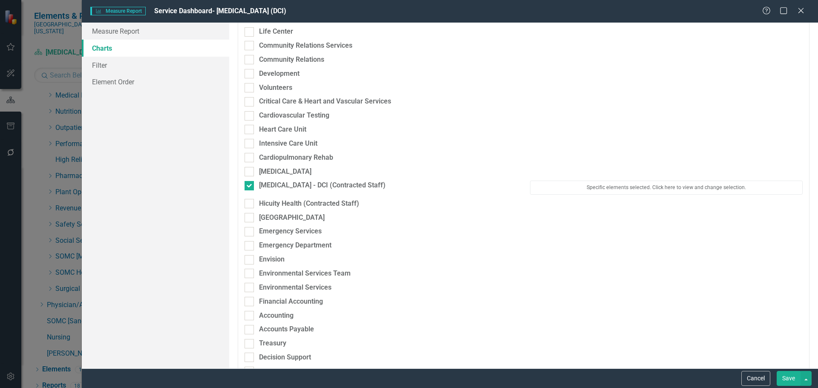
click at [792, 382] on button "Save" at bounding box center [788, 378] width 24 height 15
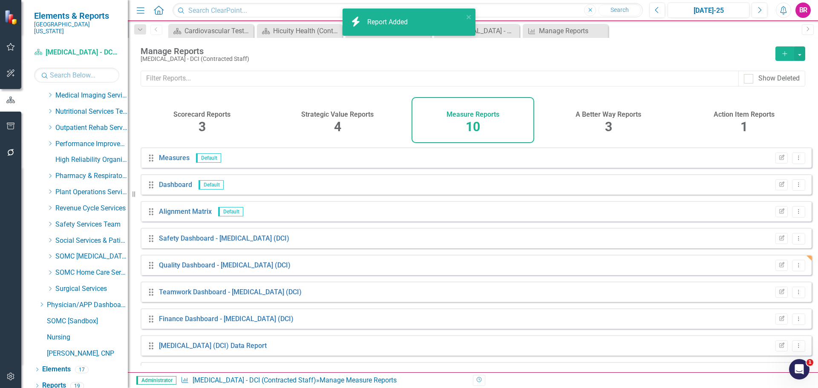
scroll to position [50, 0]
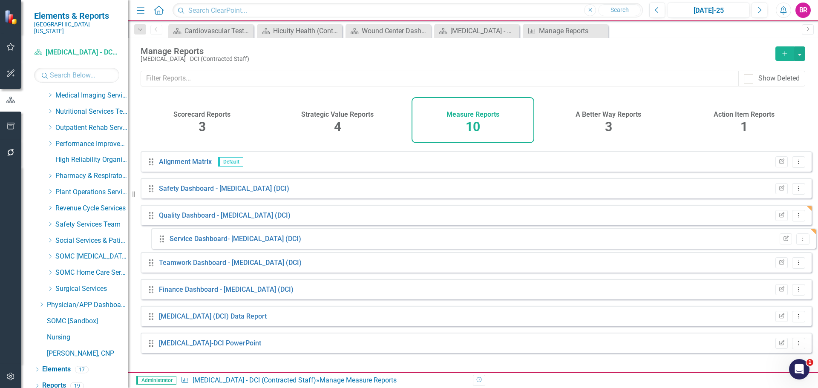
drag, startPoint x: 152, startPoint y: 358, endPoint x: 162, endPoint y: 241, distance: 117.6
click at [162, 241] on div "Drag Measures Default Edit Report Dropdown Menu Drag Dashboard Default Edit Rep…" at bounding box center [476, 229] width 671 height 262
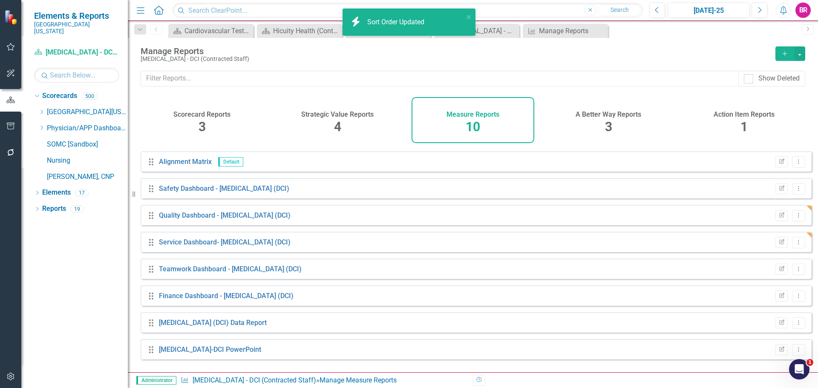
scroll to position [0, 0]
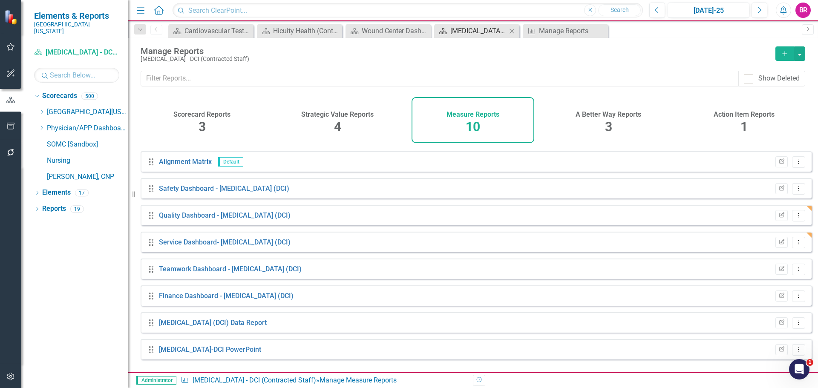
click at [467, 28] on div "[MEDICAL_DATA] - DCI (Contracted Staff) Dashboard" at bounding box center [478, 31] width 56 height 11
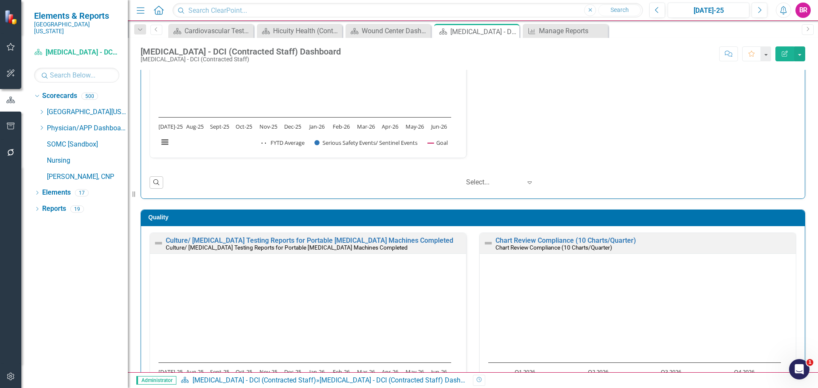
scroll to position [0, 0]
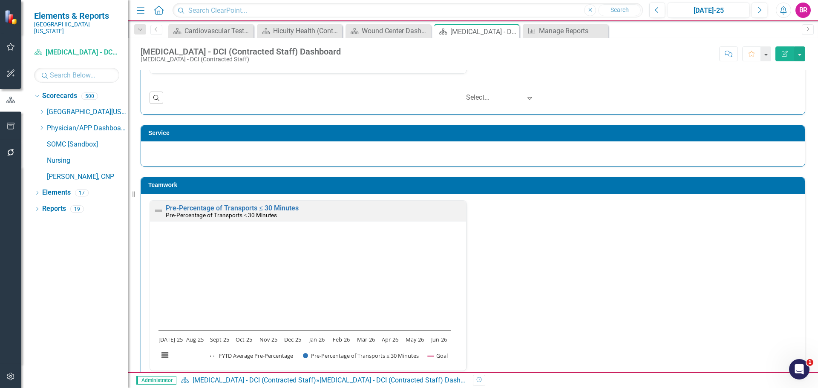
click at [523, 131] on h3 "Service" at bounding box center [474, 133] width 652 height 6
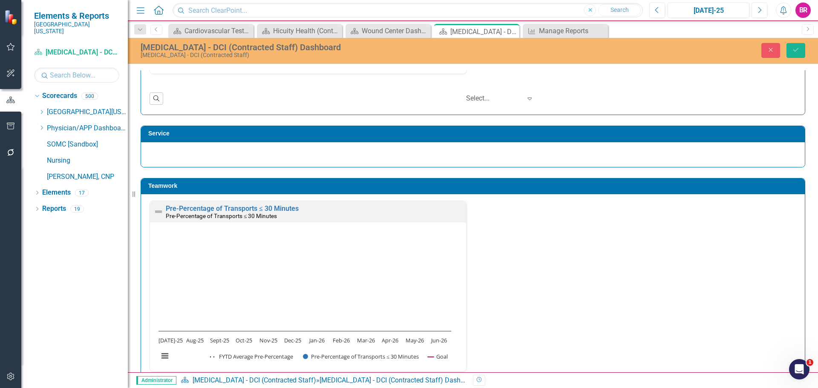
click at [657, 141] on td "Service" at bounding box center [474, 134] width 652 height 13
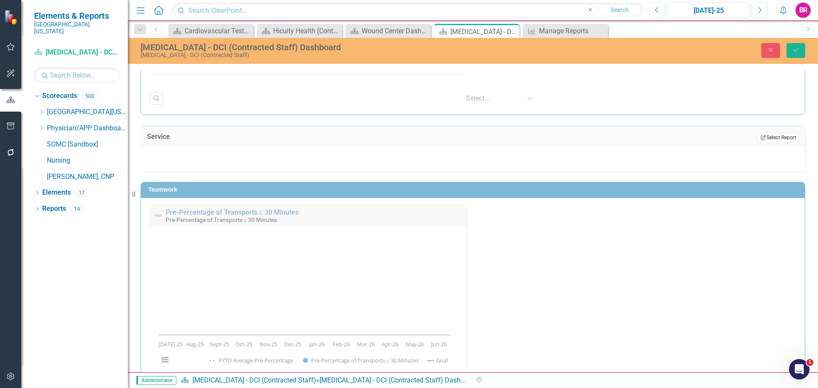
click at [760, 137] on icon "Edit Report" at bounding box center [763, 137] width 6 height 5
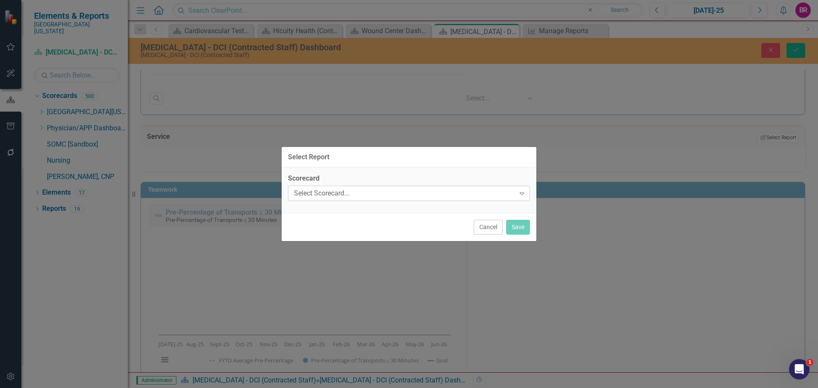
click at [402, 194] on div "Select Scorecard..." at bounding box center [404, 194] width 221 height 10
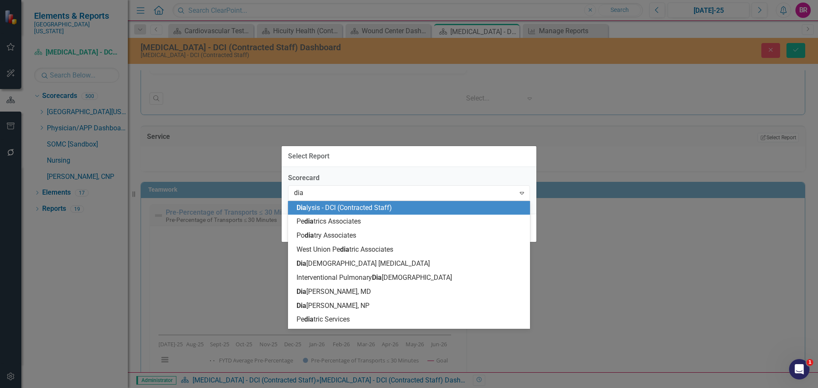
type input "dial"
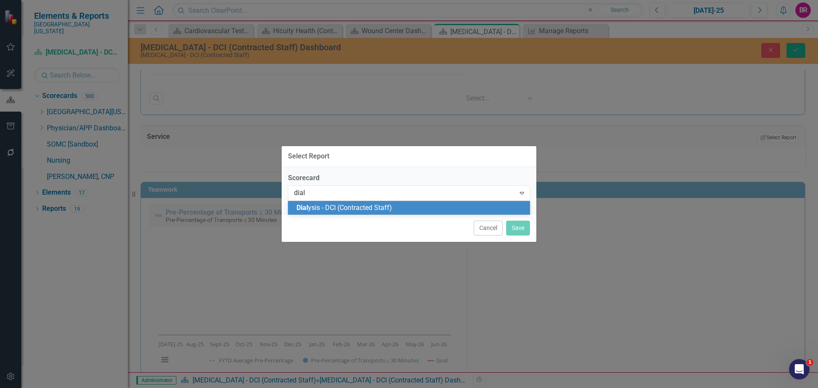
click at [389, 211] on span "Dial ysis - DCI (Contracted Staff)" at bounding box center [343, 208] width 95 height 8
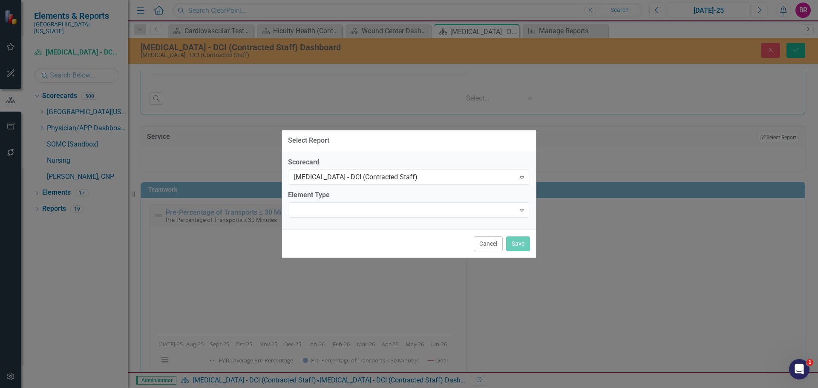
click at [389, 211] on div "Expand" at bounding box center [409, 209] width 242 height 15
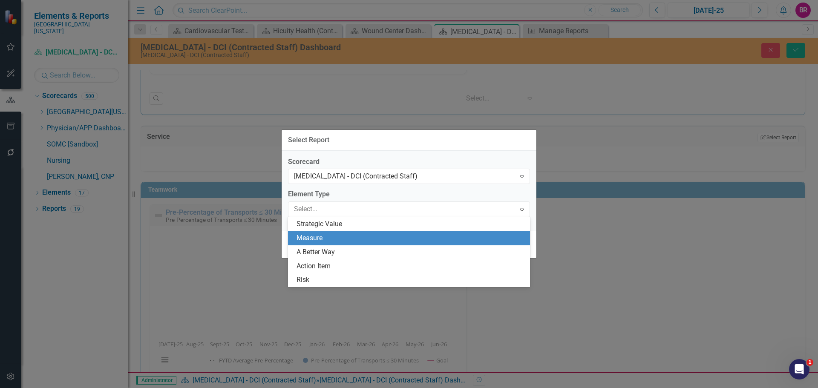
click at [384, 242] on div "Measure" at bounding box center [410, 238] width 228 height 10
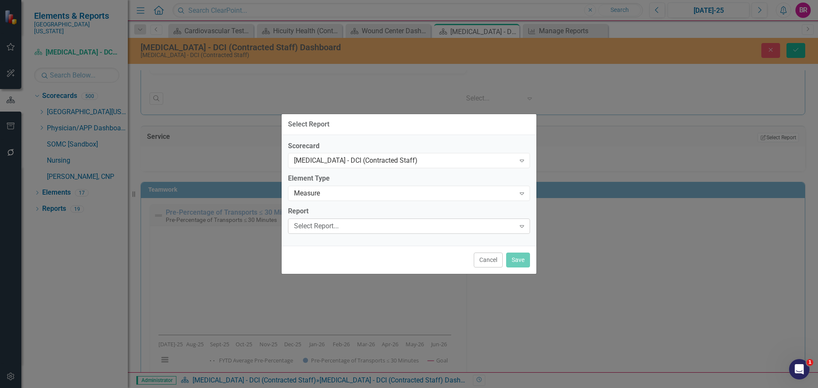
click at [380, 225] on div "Select Report..." at bounding box center [404, 226] width 221 height 10
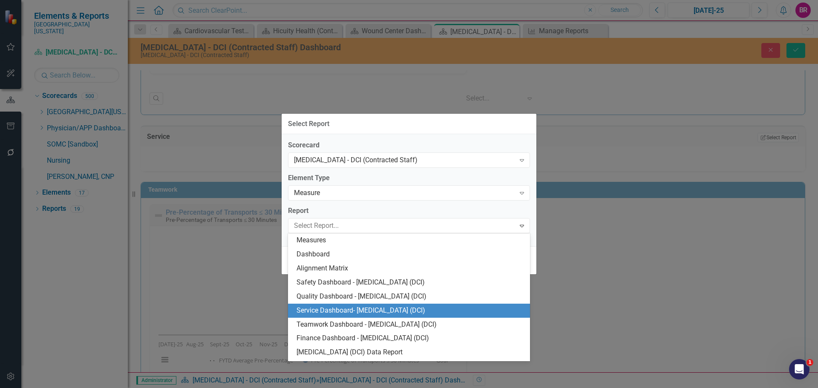
click at [394, 308] on div "Service Dashboard- Dialysis (DCI)" at bounding box center [410, 311] width 228 height 10
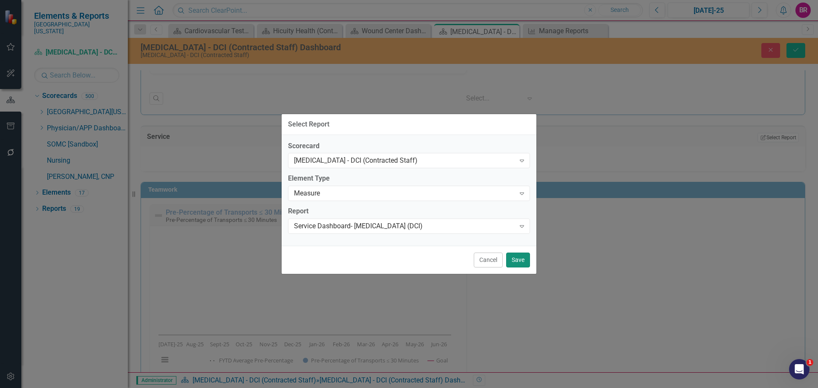
click at [527, 261] on button "Save" at bounding box center [518, 260] width 24 height 15
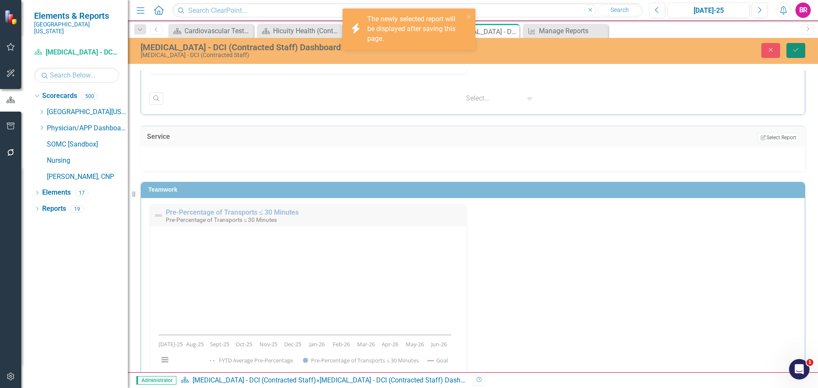
click at [801, 49] on button "Save" at bounding box center [795, 50] width 19 height 15
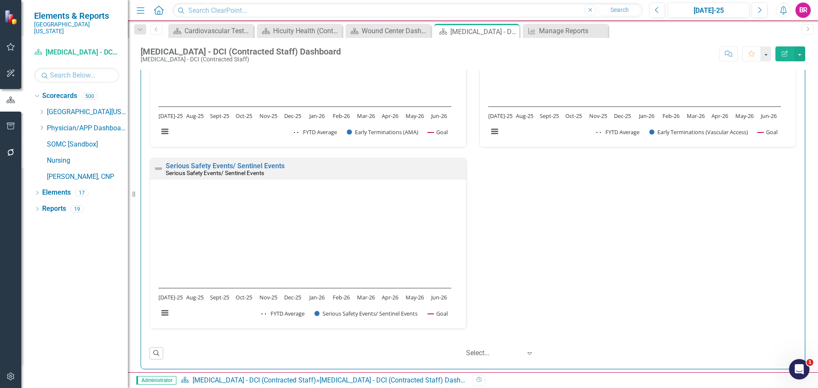
scroll to position [1022, 0]
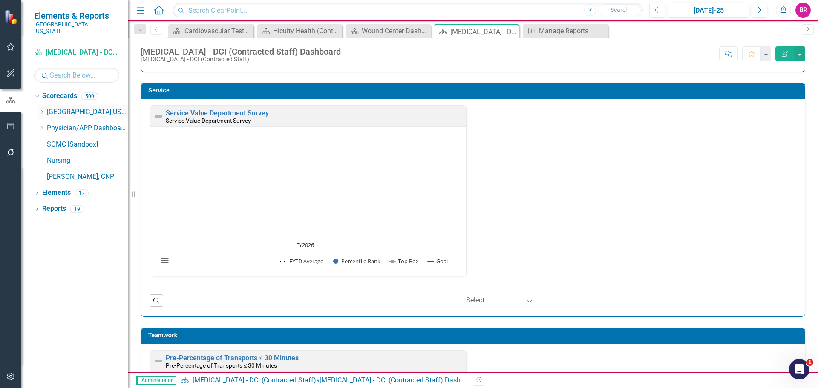
click at [42, 110] on icon at bounding box center [42, 112] width 2 height 4
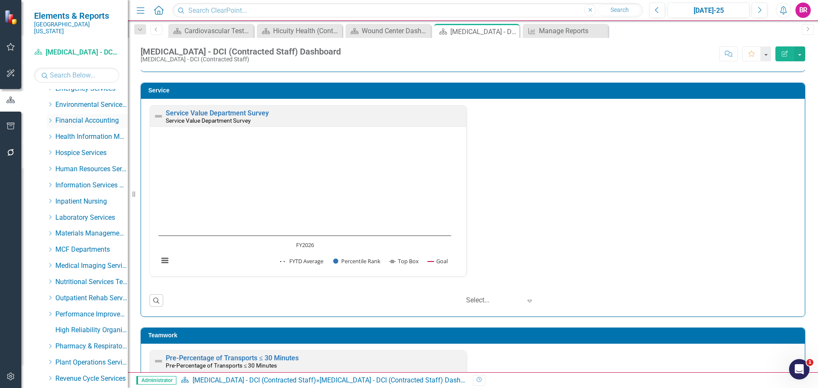
scroll to position [83, 0]
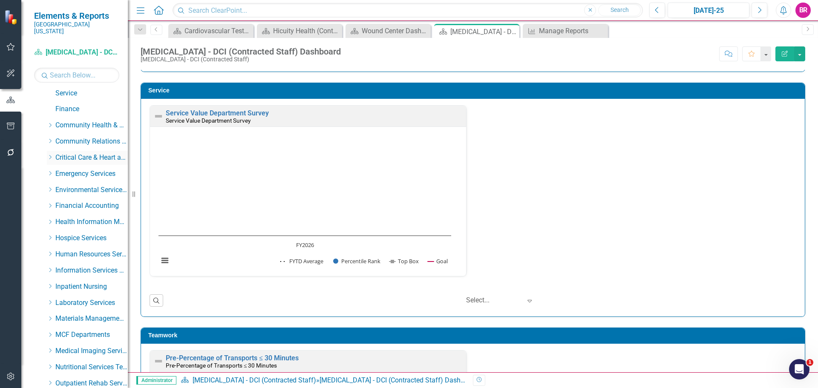
click at [47, 155] on icon "Dropdown" at bounding box center [50, 157] width 6 height 5
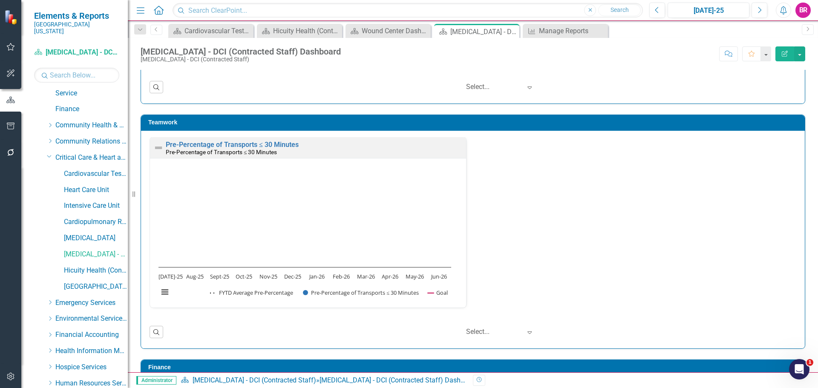
scroll to position [1448, 0]
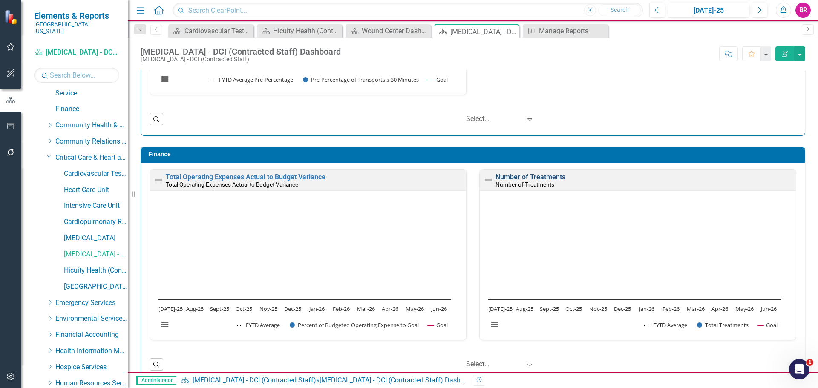
click at [545, 175] on link "Number of Treatments" at bounding box center [530, 177] width 70 height 8
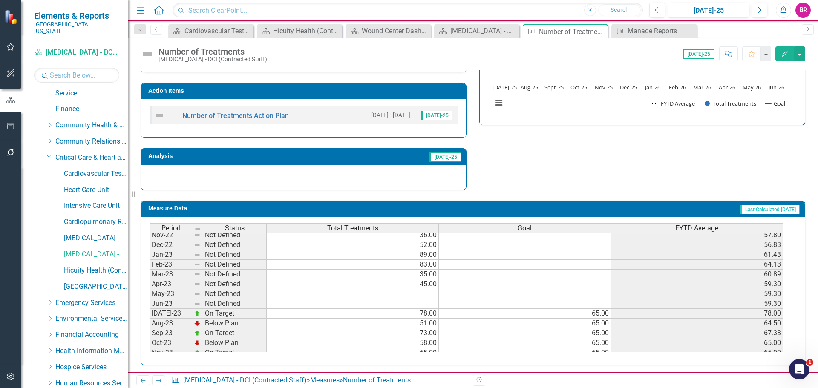
scroll to position [262, 0]
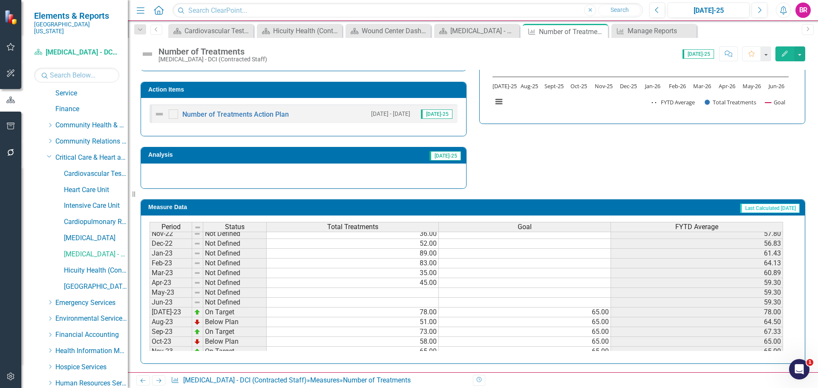
click at [363, 89] on h3 "Action Items" at bounding box center [304, 89] width 313 height 6
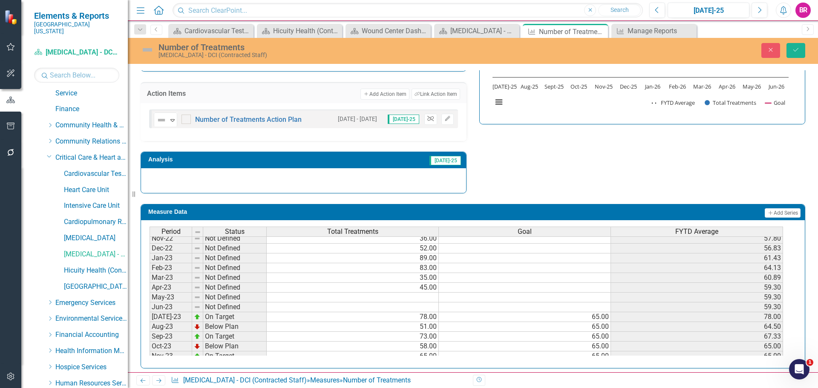
click at [425, 122] on button "Unlink" at bounding box center [430, 119] width 12 height 11
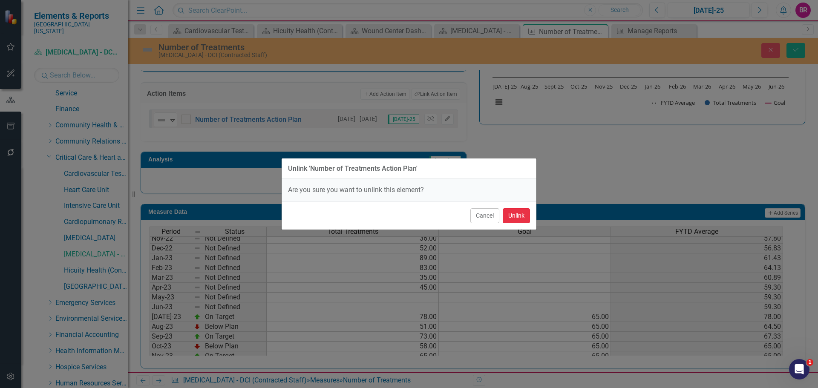
click at [520, 218] on button "Unlink" at bounding box center [516, 215] width 27 height 15
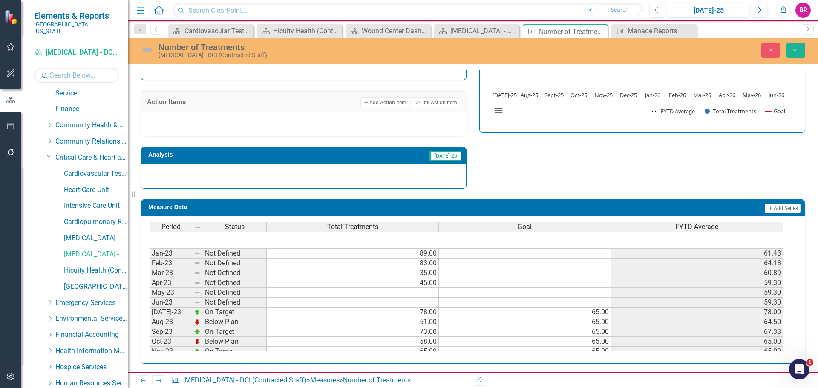
scroll to position [128, 0]
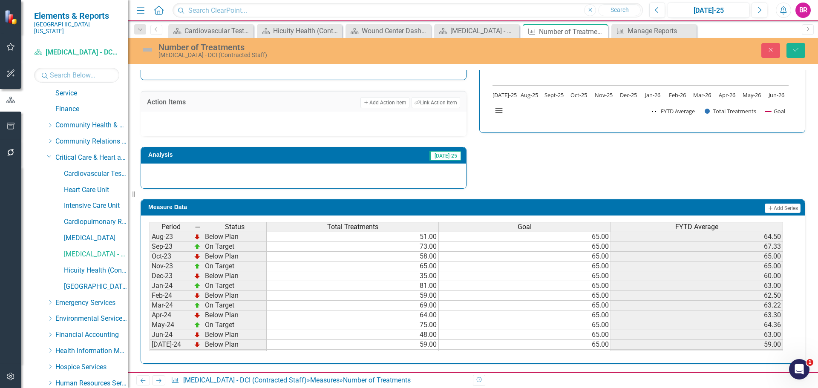
click at [585, 159] on div "Strategic Values Finance Critical Care & Heart and Vascular Services Q1.2026 A …" at bounding box center [472, 76] width 677 height 226
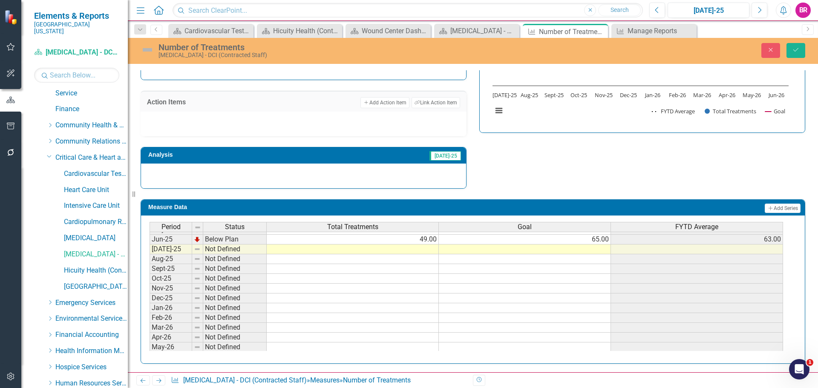
click at [600, 247] on td at bounding box center [525, 249] width 172 height 10
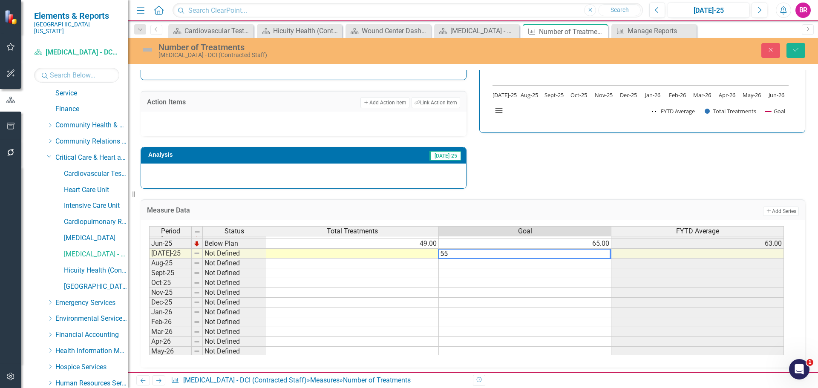
type textarea "55"
click at [600, 180] on div "Strategic Values Finance Critical Care & Heart and Vascular Services Q1.2026 A …" at bounding box center [472, 76] width 677 height 226
click at [599, 255] on td "55.00" at bounding box center [525, 254] width 172 height 10
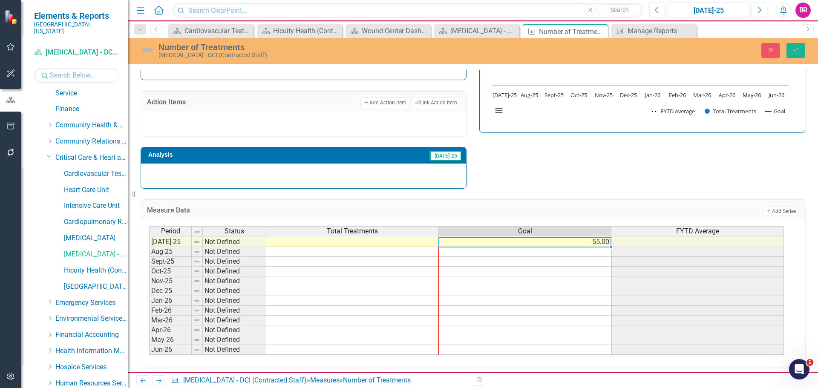
drag, startPoint x: 612, startPoint y: 259, endPoint x: 601, endPoint y: 349, distance: 90.4
click at [149, 349] on div "Period Status Total Treatments Goal FYTD Average May-24 On Target 75.00 65.00 6…" at bounding box center [149, 221] width 0 height 265
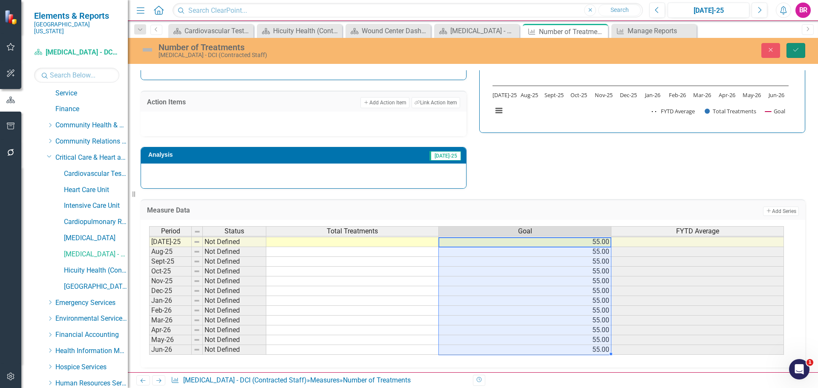
click at [795, 53] on icon "Save" at bounding box center [796, 50] width 8 height 6
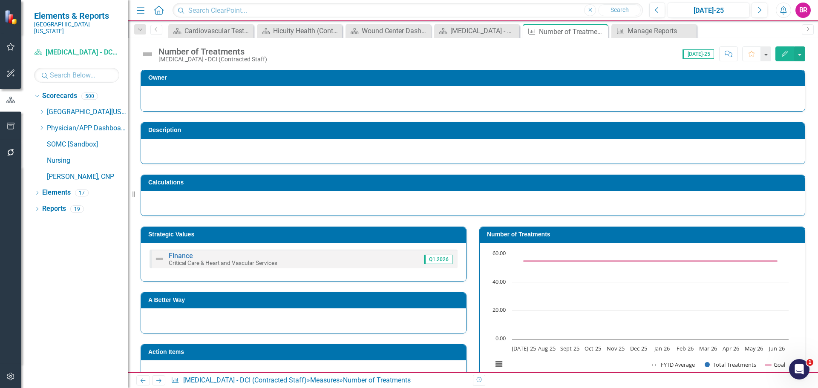
scroll to position [85, 0]
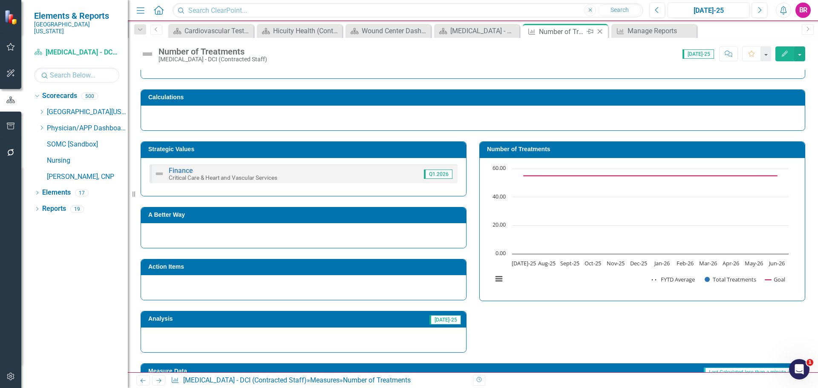
click at [599, 31] on icon at bounding box center [599, 31] width 5 height 5
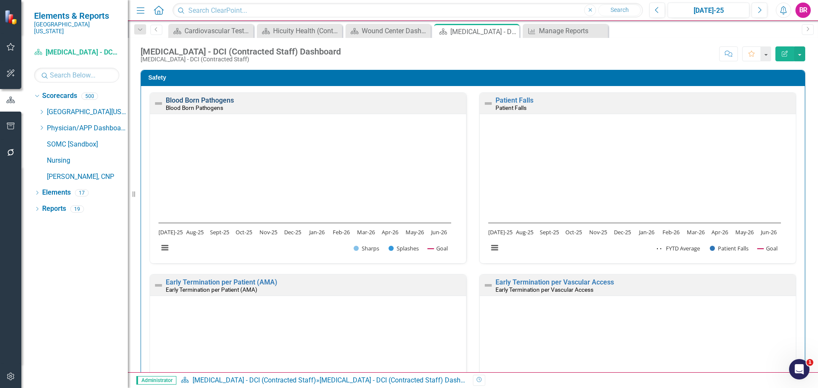
click at [199, 101] on link "Blood Born Pathogens" at bounding box center [200, 100] width 68 height 8
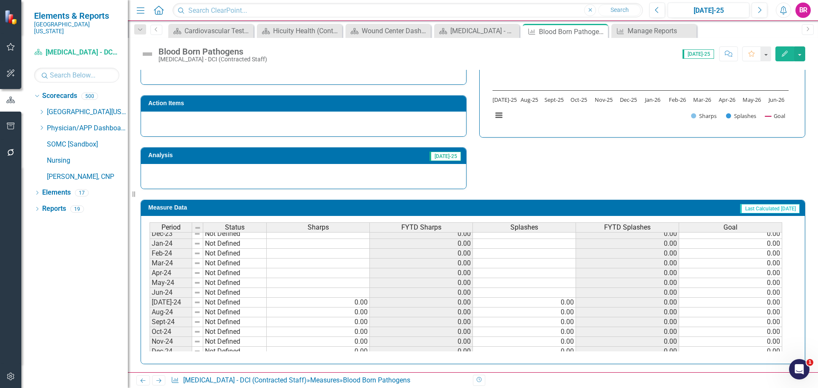
scroll to position [256, 0]
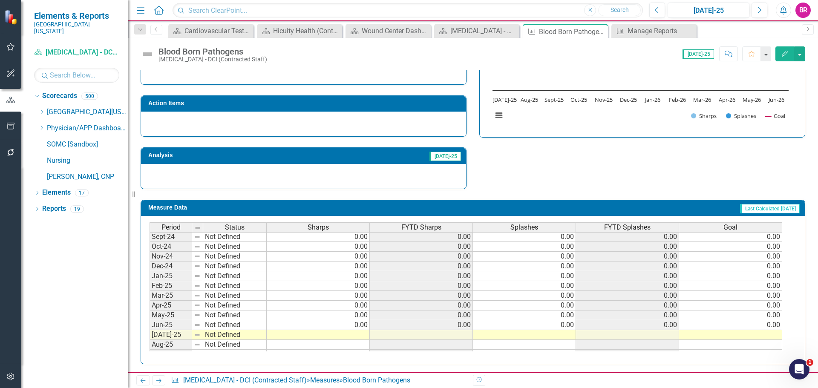
click at [767, 327] on tbody "Jul-23 Not Defined 0.00 0.00 0.00 0.00 0.00 Aug-23 Not Defined 0.00 0.00 0.00 0…" at bounding box center [465, 247] width 632 height 304
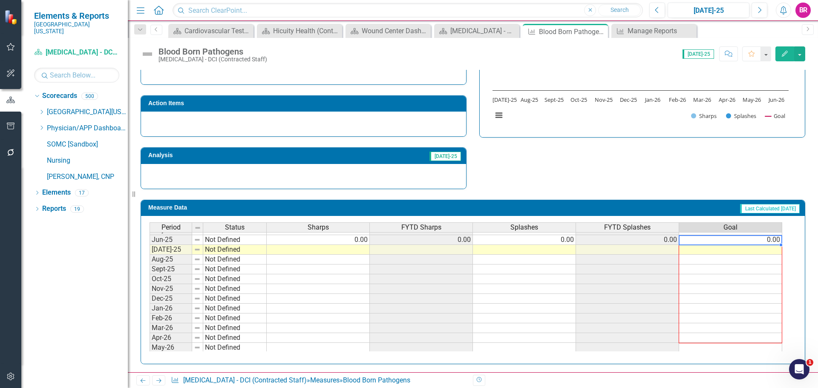
scroll to position [352, 0]
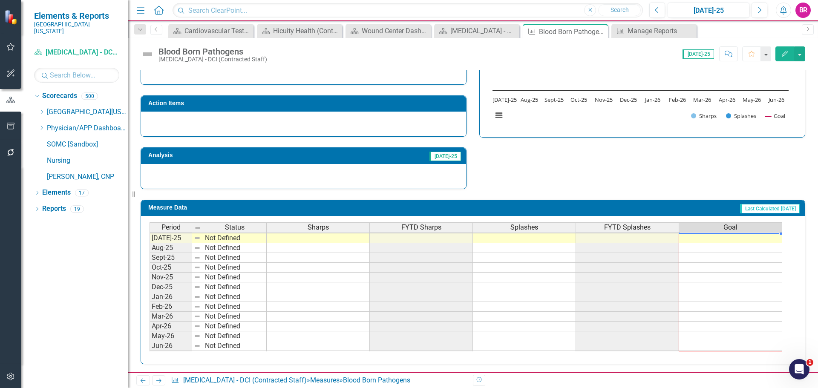
drag, startPoint x: 780, startPoint y: 329, endPoint x: 777, endPoint y: 346, distance: 17.0
click at [149, 346] on div "Period Status Sharps FYTD Sharps Splashes FYTD Splashes Goal Jun-24 Not Defined…" at bounding box center [149, 227] width 0 height 265
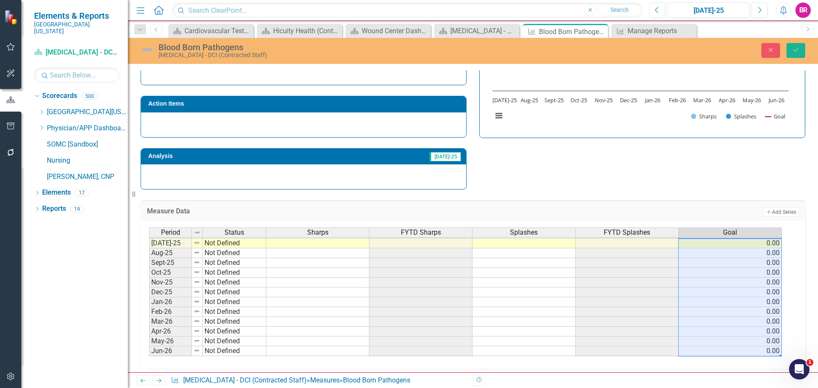
type textarea "0"
click at [801, 53] on button "Save" at bounding box center [795, 50] width 19 height 15
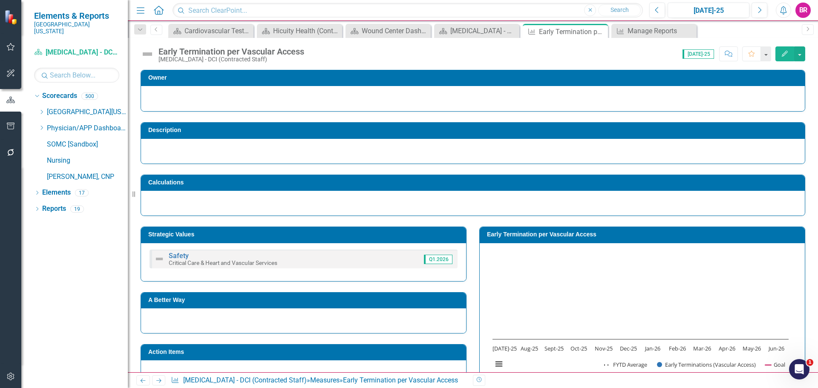
click at [160, 381] on icon "Next" at bounding box center [158, 381] width 7 height 6
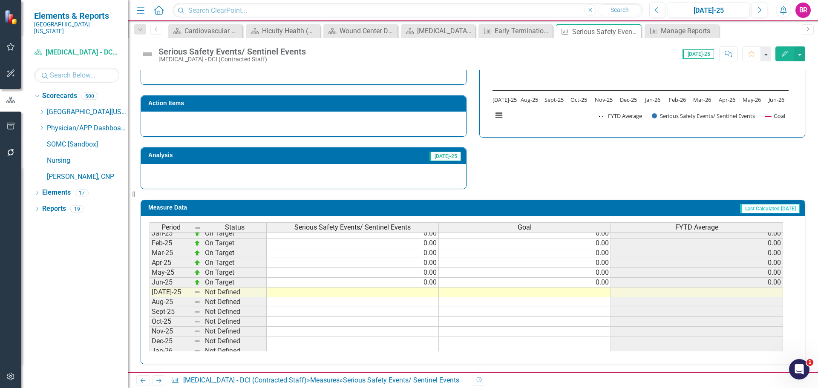
scroll to position [341, 0]
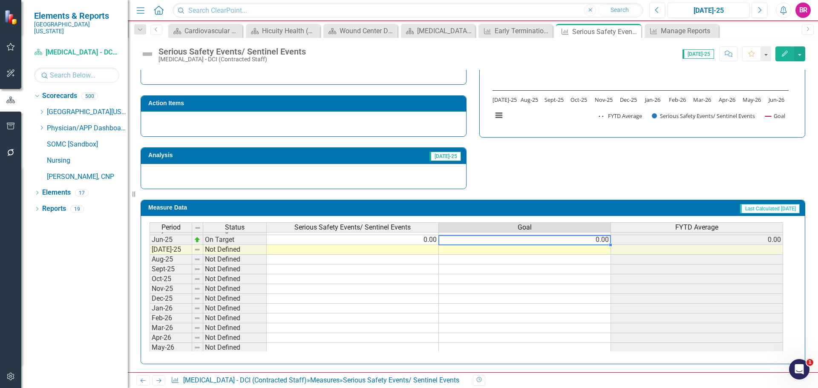
click at [600, 238] on tbody "Nov-23 On Target 0.00 0.00 0.00 Dec-23 On Target 0.00 0.00 0.00 Jan-24 On Targe…" at bounding box center [465, 206] width 633 height 314
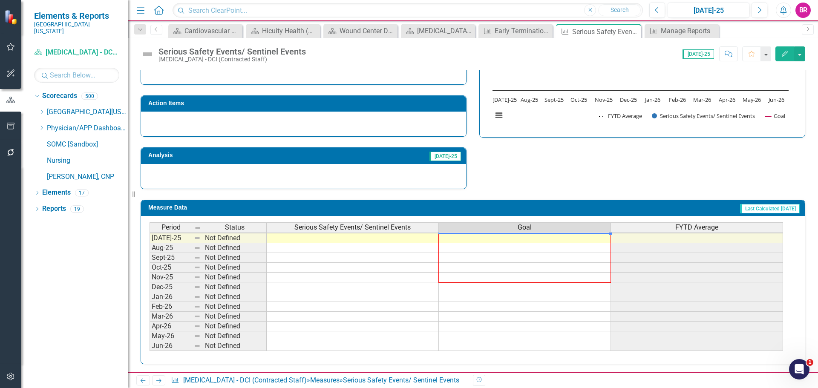
scroll to position [249, 0]
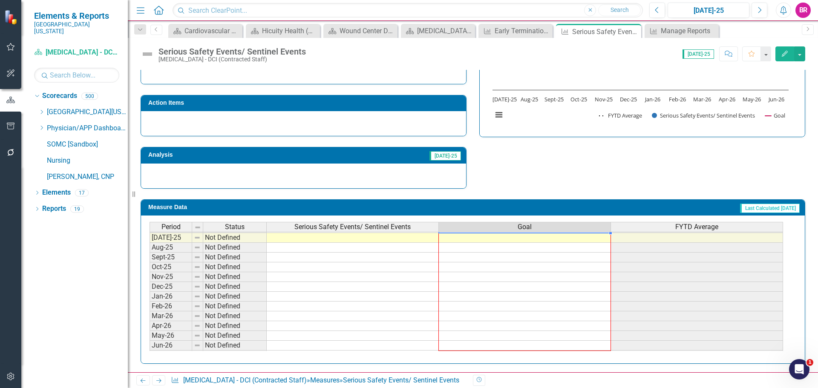
drag, startPoint x: 611, startPoint y: 245, endPoint x: 606, endPoint y: 347, distance: 102.3
click at [149, 347] on div "Period Status Serious Safety Events/ Sentinel Events Goal FYTD Average Jun-24 O…" at bounding box center [149, 227] width 0 height 265
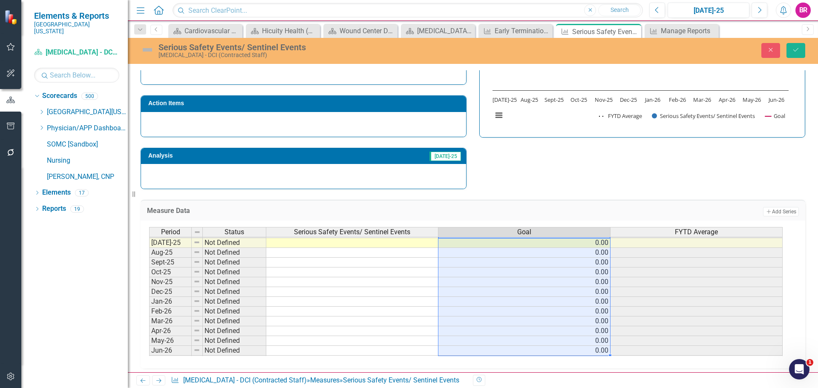
type textarea "0"
click at [798, 54] on button "Save" at bounding box center [795, 50] width 19 height 15
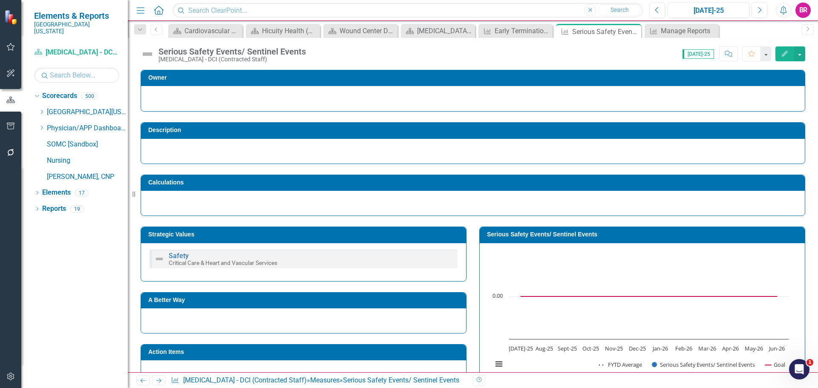
click at [159, 382] on icon "Next" at bounding box center [158, 381] width 7 height 6
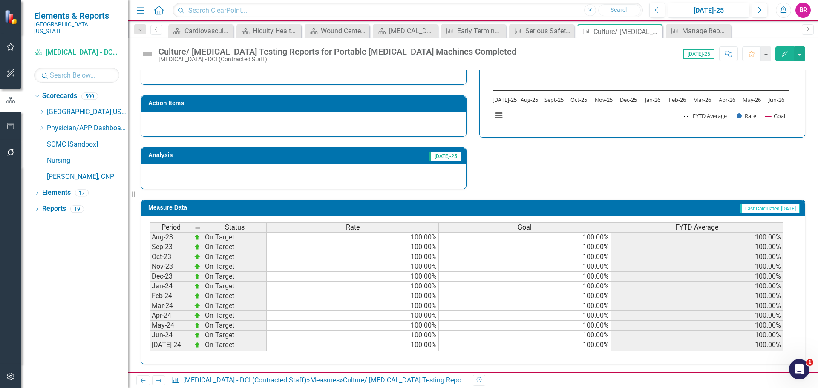
scroll to position [341, 0]
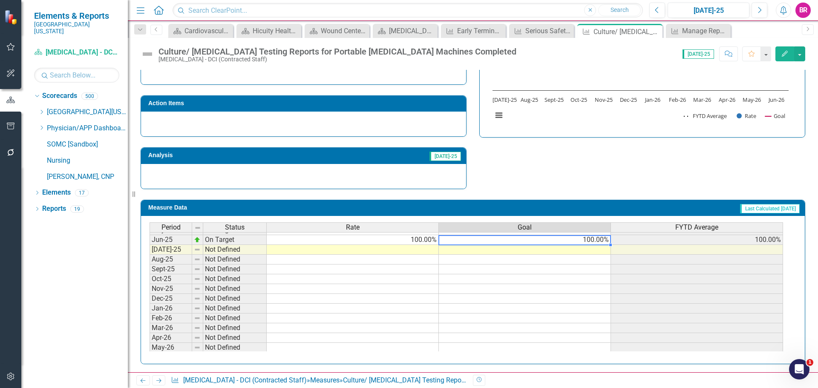
click at [599, 241] on td "100.00%" at bounding box center [525, 240] width 172 height 10
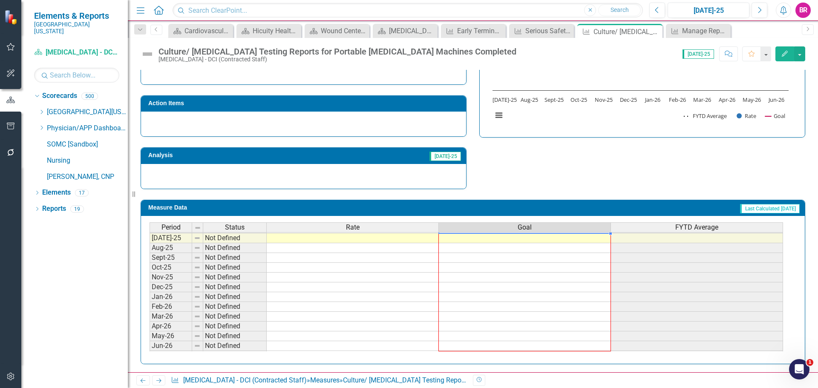
drag, startPoint x: 610, startPoint y: 245, endPoint x: 596, endPoint y: 345, distance: 100.2
click at [149, 345] on div "Period Status Rate Goal FYTD Average Jun-24 On Target 100.00% 100.00% 100.00% J…" at bounding box center [149, 227] width 0 height 265
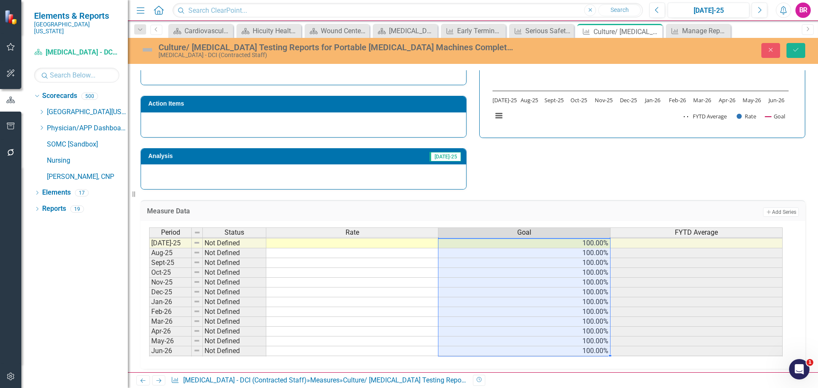
type textarea "100"
click at [799, 52] on button "Save" at bounding box center [795, 50] width 19 height 15
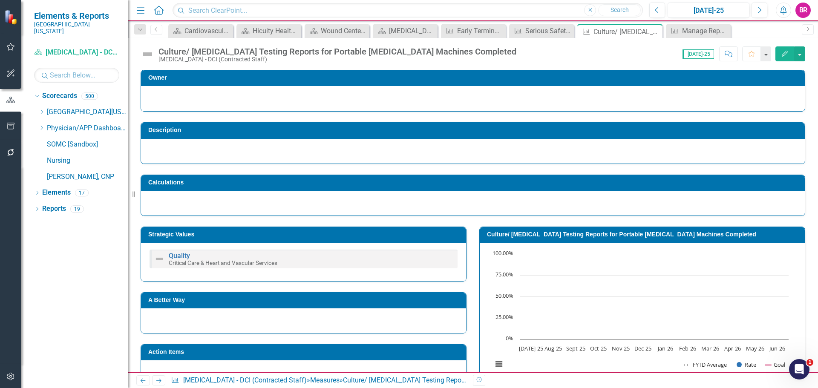
click at [158, 379] on icon "Next" at bounding box center [158, 381] width 7 height 6
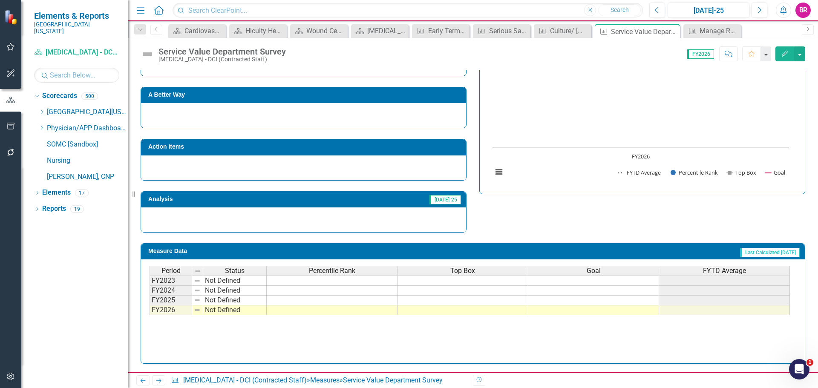
scroll to position [189, 0]
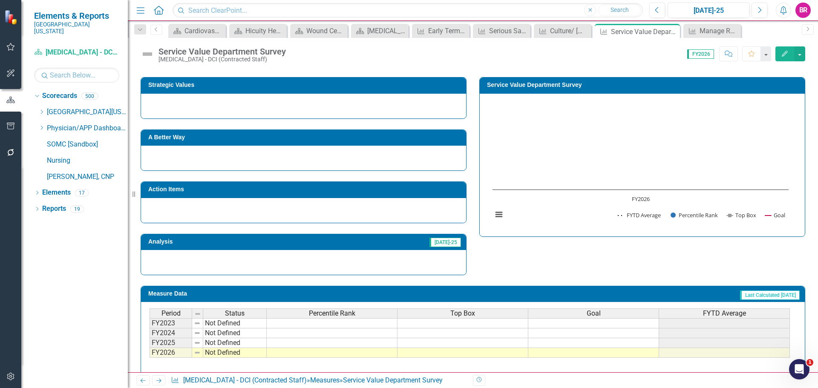
click at [156, 379] on icon "Next" at bounding box center [158, 381] width 7 height 6
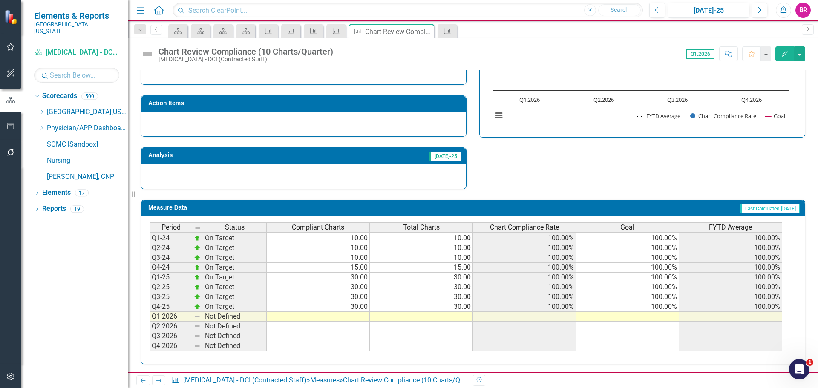
scroll to position [249, 0]
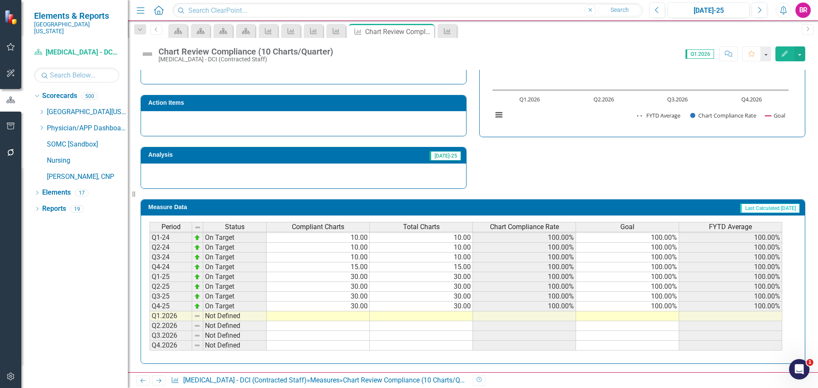
click at [666, 307] on td "100.00%" at bounding box center [627, 307] width 103 height 10
drag, startPoint x: 678, startPoint y: 312, endPoint x: 678, endPoint y: 349, distance: 37.5
click at [149, 360] on div at bounding box center [149, 360] width 0 height 0
type textarea "100"
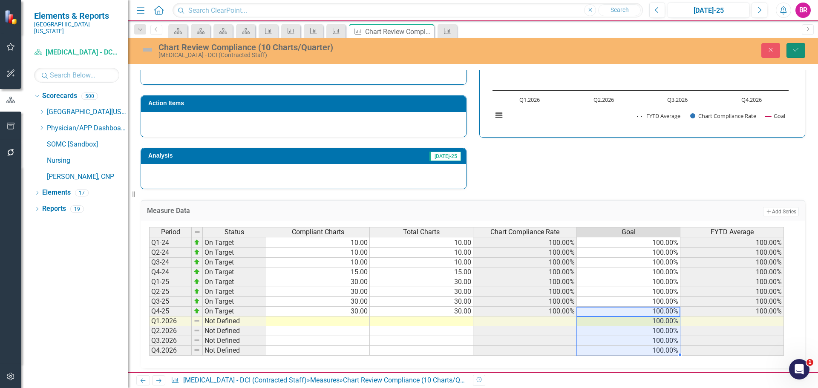
click at [800, 52] on button "Save" at bounding box center [795, 50] width 19 height 15
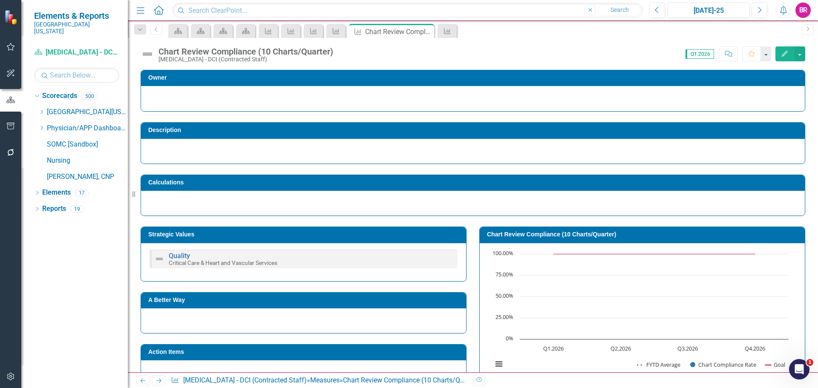
click at [159, 383] on icon "Next" at bounding box center [158, 381] width 7 height 6
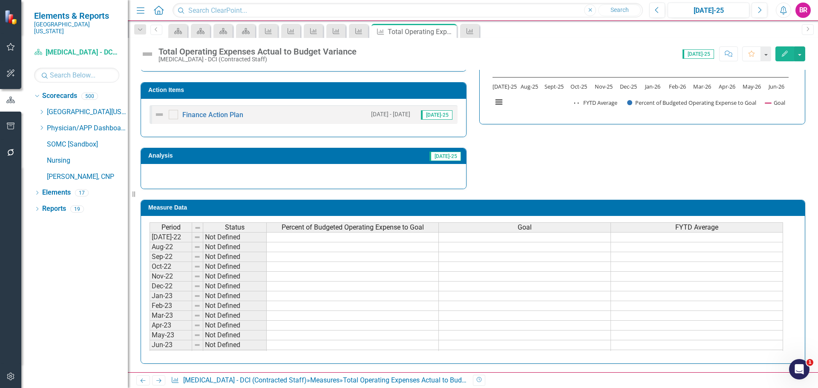
click at [385, 89] on h3 "Action Items" at bounding box center [304, 90] width 313 height 6
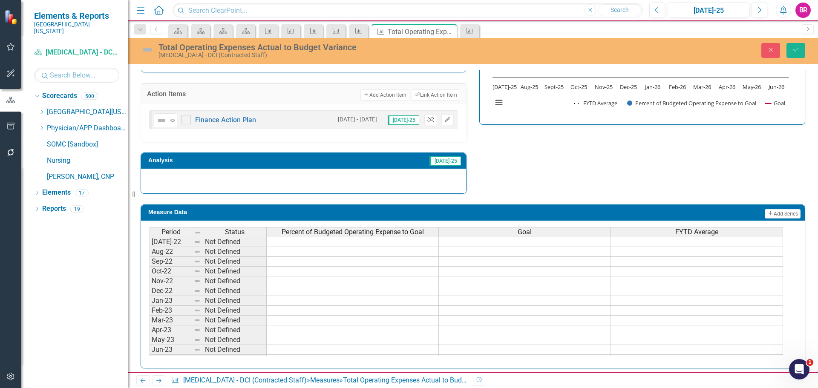
click at [428, 120] on icon "button" at bounding box center [430, 119] width 6 height 5
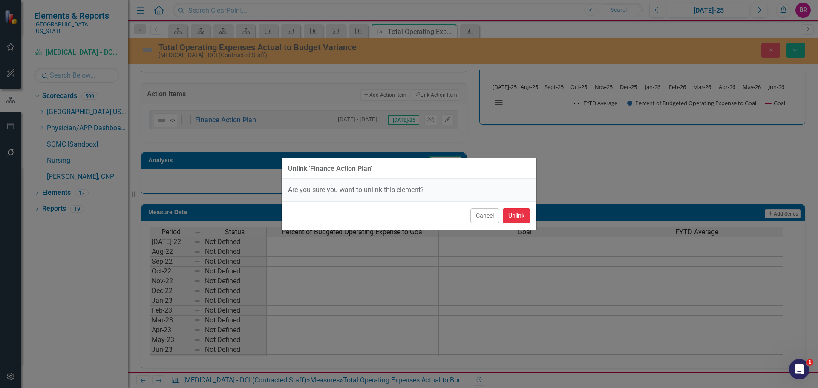
click at [513, 217] on button "Unlink" at bounding box center [516, 215] width 27 height 15
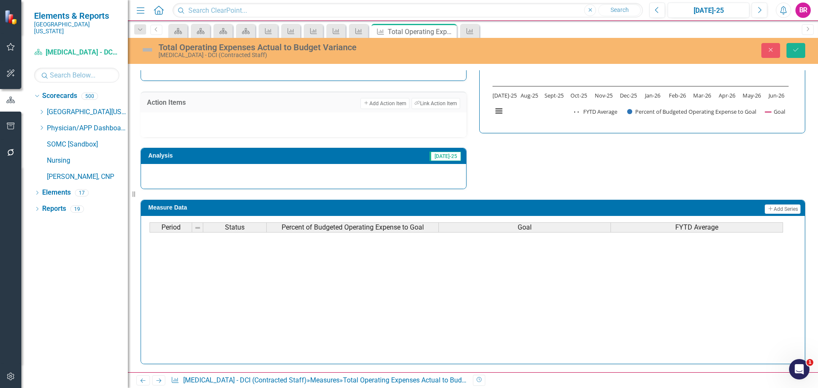
scroll to position [213, 0]
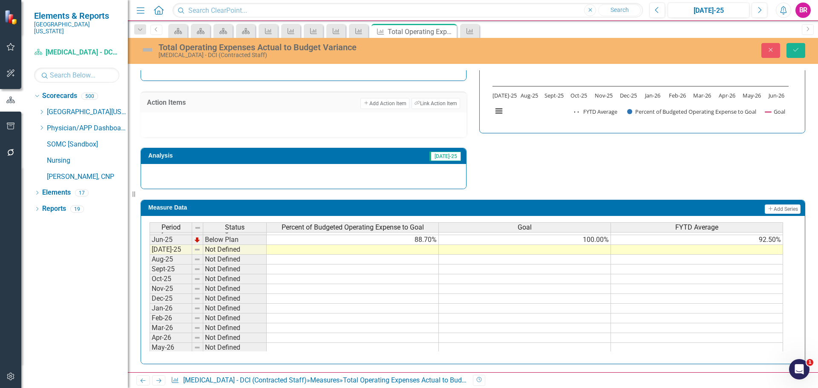
click at [596, 242] on tbody "May-24 On Target 100.00% 100.00% Jun-24 Below Plan 98.90% 100.00% 100.00% Jul-2…" at bounding box center [465, 249] width 633 height 284
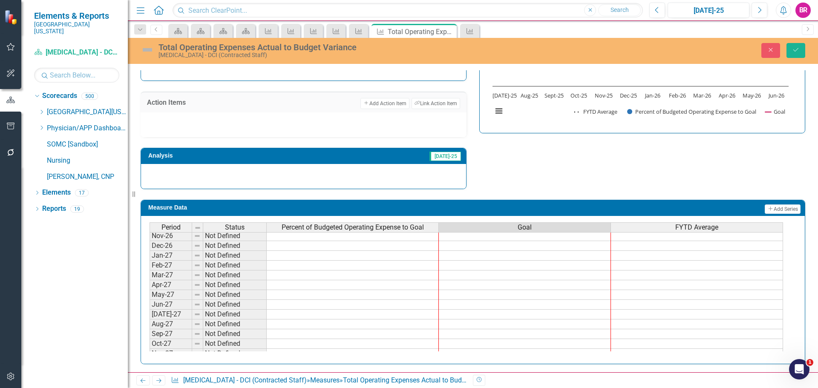
drag, startPoint x: 610, startPoint y: 244, endPoint x: 596, endPoint y: 350, distance: 106.5
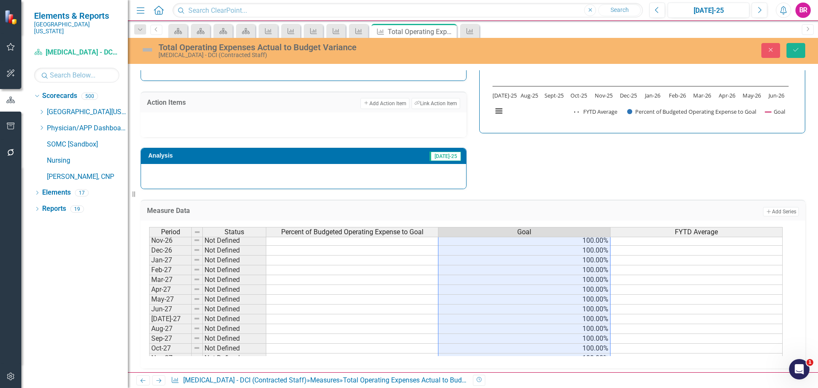
type textarea "100"
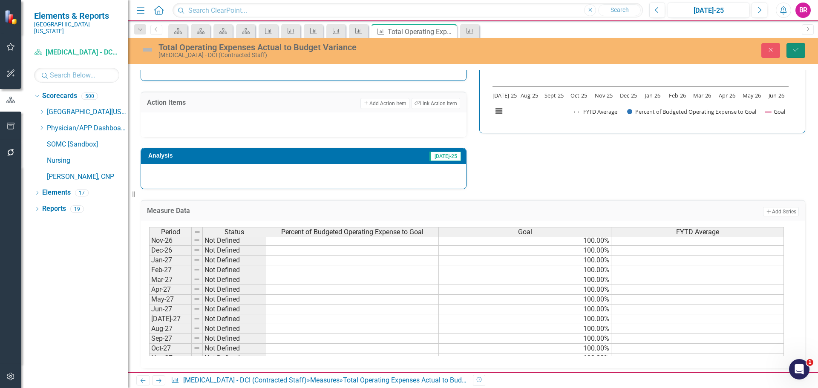
drag, startPoint x: 793, startPoint y: 55, endPoint x: 815, endPoint y: 40, distance: 26.0
click at [793, 55] on button "Save" at bounding box center [795, 50] width 19 height 15
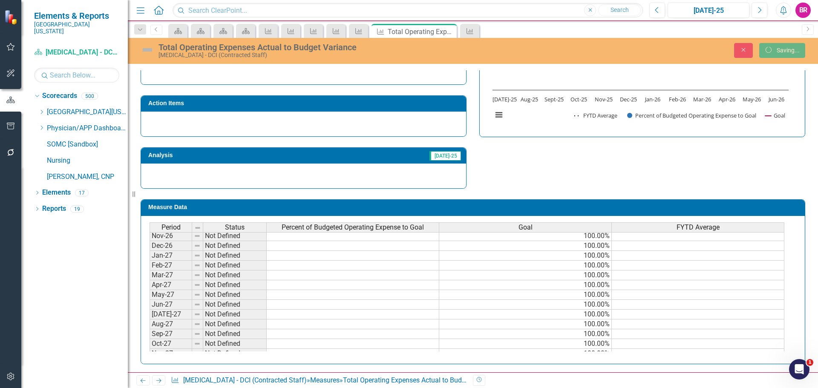
scroll to position [282, 0]
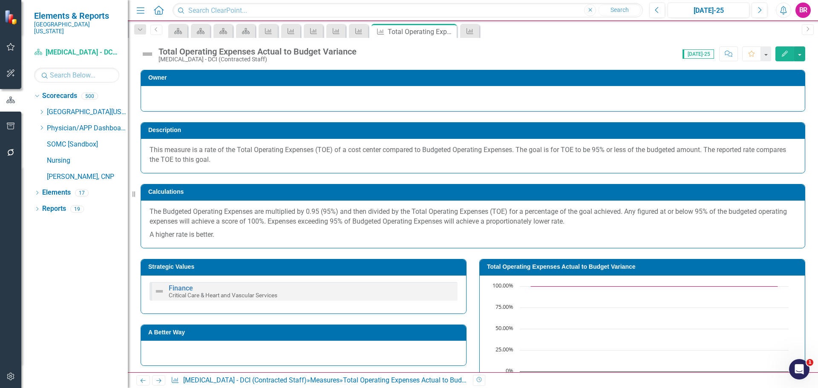
click at [160, 381] on icon "Next" at bounding box center [158, 381] width 7 height 6
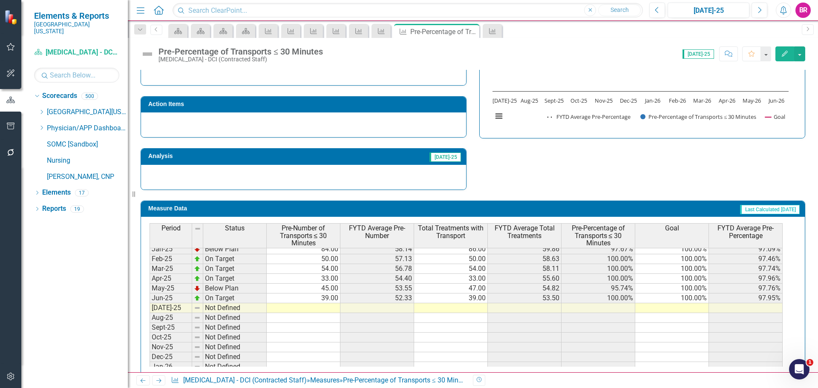
scroll to position [352, 0]
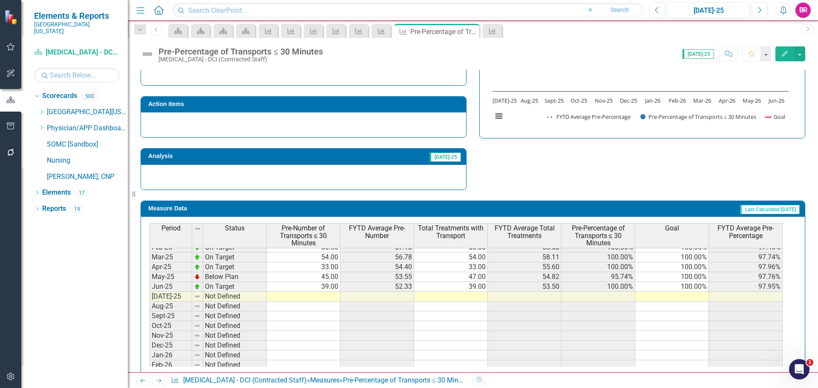
click at [695, 288] on tbody "May-24 On Target 67.00 54.00 67.00 55.00 100.00% 100.00% 98.27% Jun-24 Below Pl…" at bounding box center [465, 281] width 633 height 255
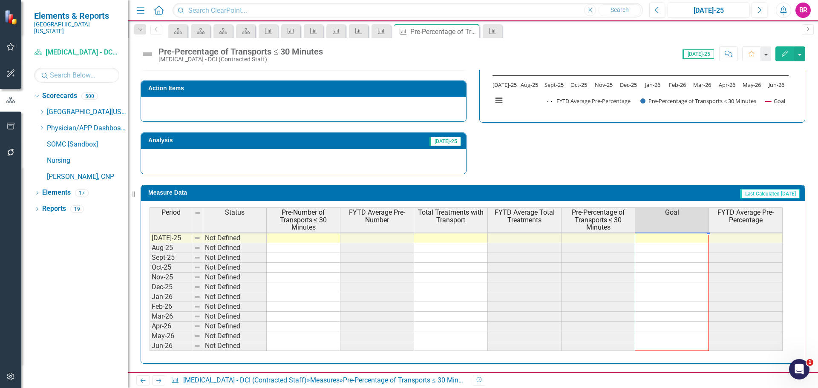
drag, startPoint x: 709, startPoint y: 291, endPoint x: 698, endPoint y: 346, distance: 56.0
click at [149, 346] on div "Period Status Pre-Number of Transports ≤ 30 Minutes FYTD Average Pre-Number Tot…" at bounding box center [149, 220] width 0 height 280
type textarea "100"
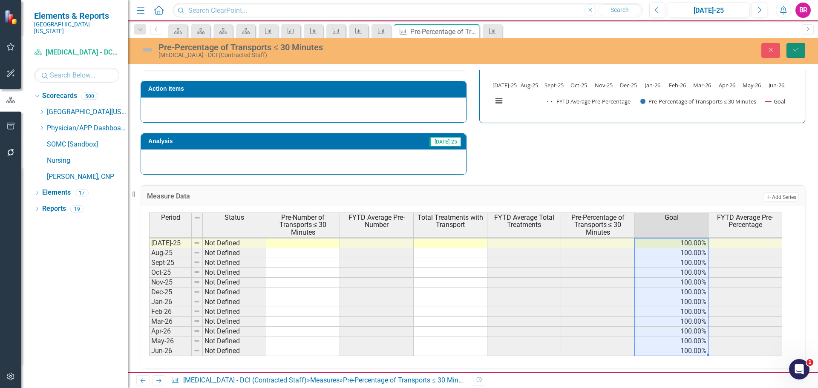
click at [795, 52] on icon "Save" at bounding box center [796, 50] width 8 height 6
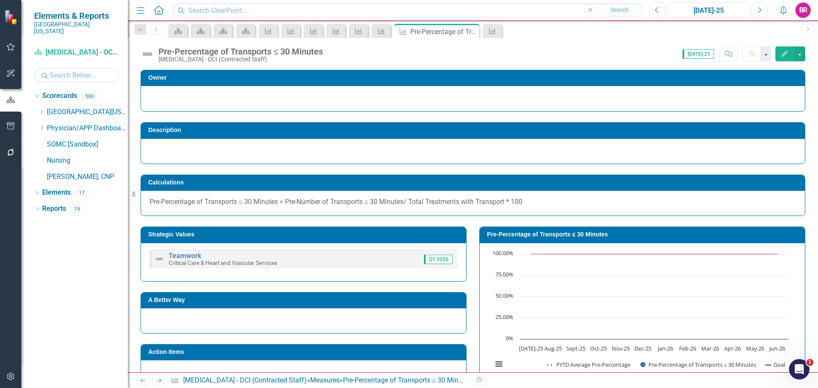
click at [0, 0] on icon "Close" at bounding box center [0, 0] width 0 height 0
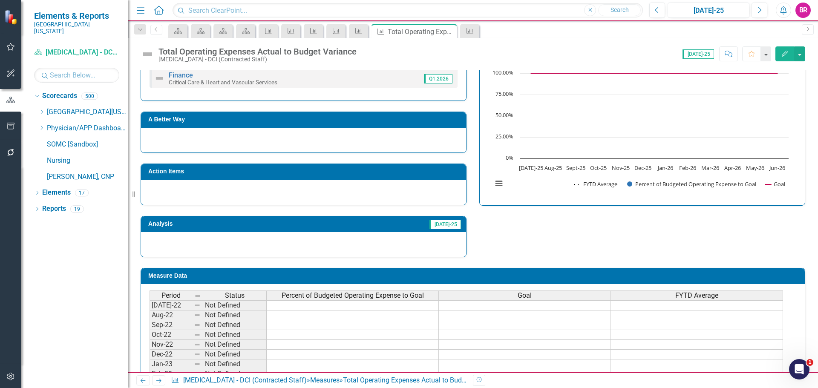
scroll to position [43, 0]
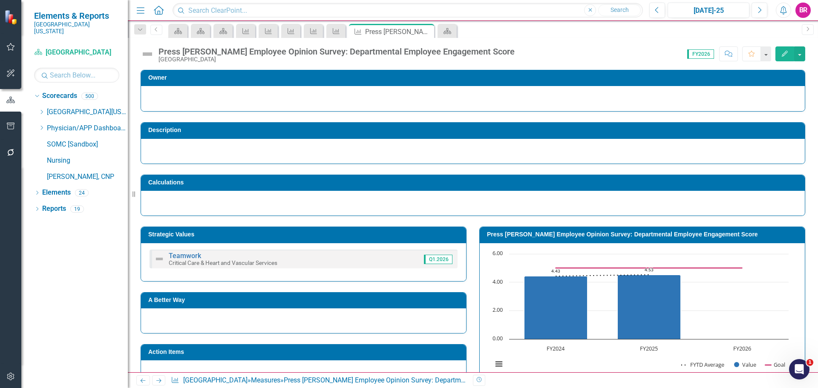
click at [159, 378] on icon "Next" at bounding box center [158, 381] width 7 height 6
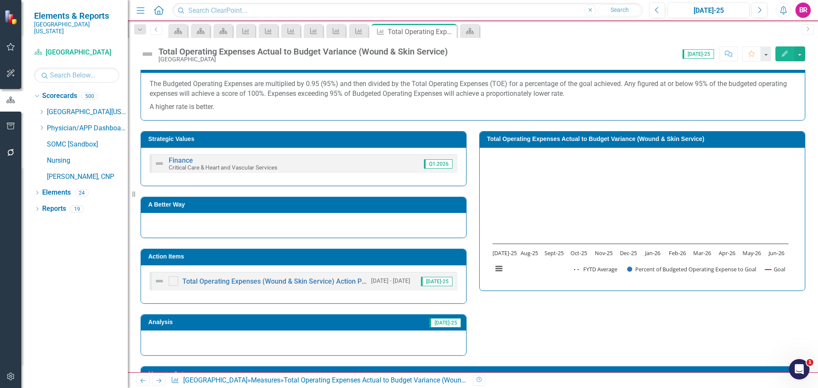
scroll to position [213, 0]
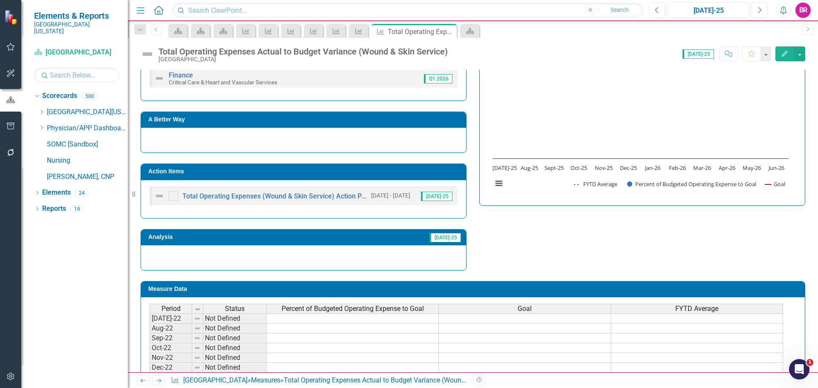
click at [350, 173] on h3 "Action Items" at bounding box center [304, 171] width 313 height 6
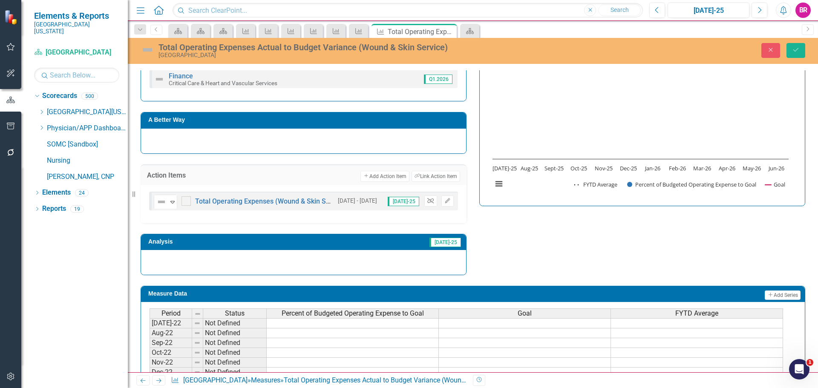
click at [429, 200] on icon "Unlink" at bounding box center [430, 200] width 6 height 5
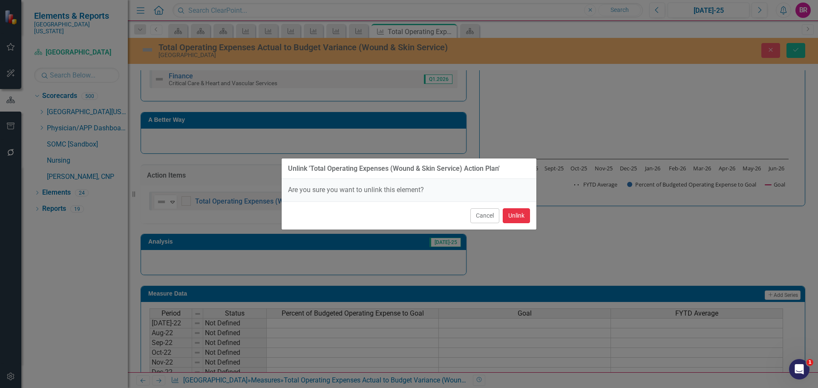
click at [509, 217] on button "Unlink" at bounding box center [516, 215] width 27 height 15
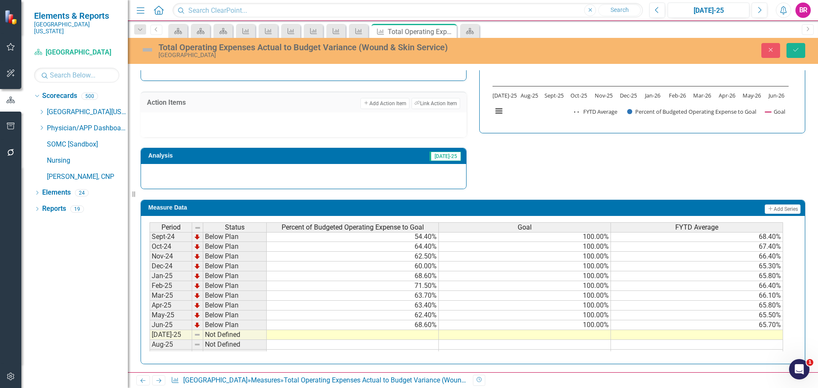
scroll to position [341, 0]
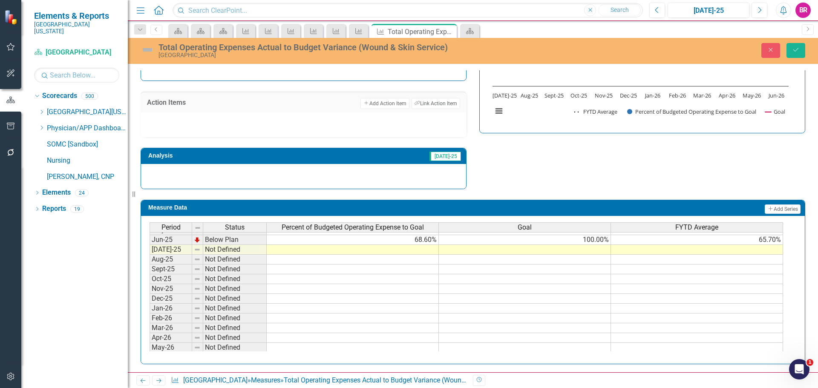
click at [594, 239] on td "100.00%" at bounding box center [525, 240] width 172 height 10
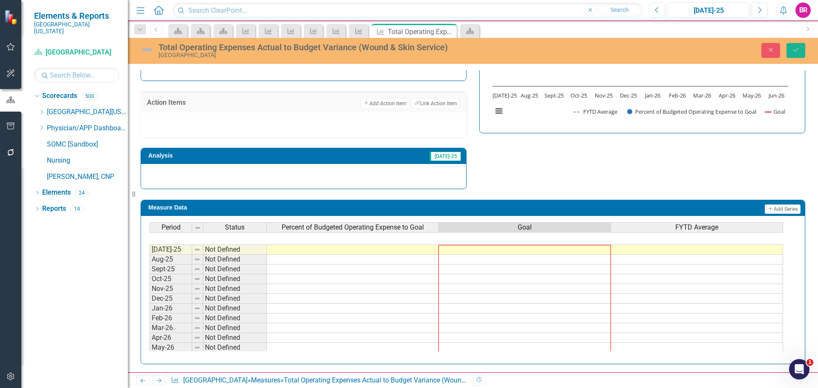
scroll to position [528, 0]
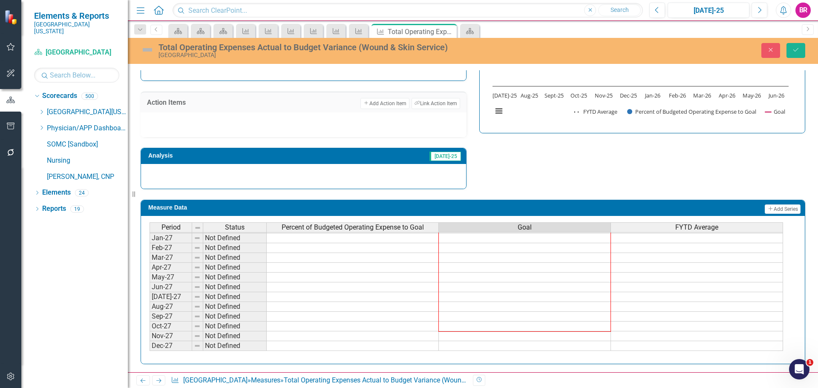
drag, startPoint x: 611, startPoint y: 244, endPoint x: 621, endPoint y: 289, distance: 45.9
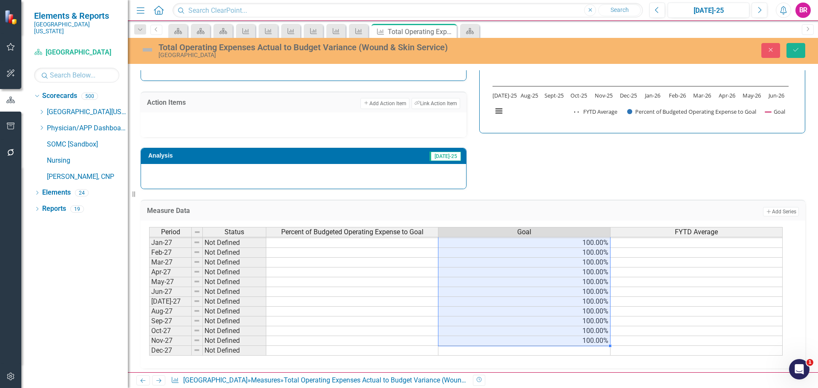
type textarea "100"
click at [790, 50] on button "Save" at bounding box center [795, 50] width 19 height 15
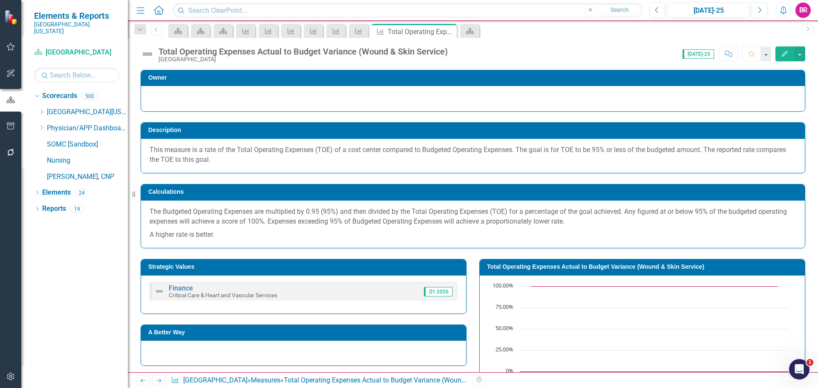
click at [159, 382] on icon "Next" at bounding box center [158, 381] width 7 height 6
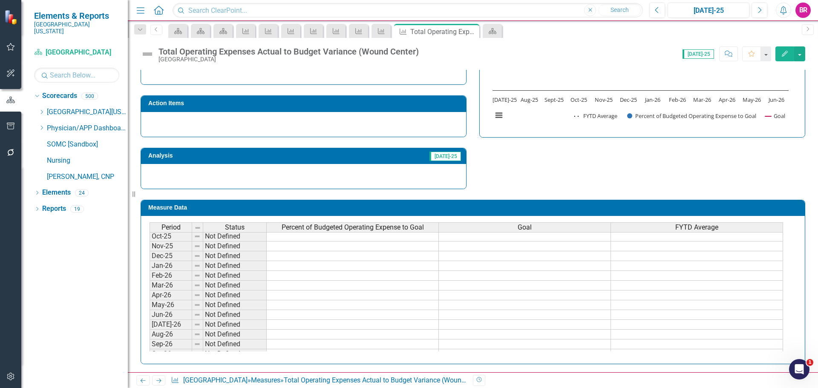
scroll to position [341, 0]
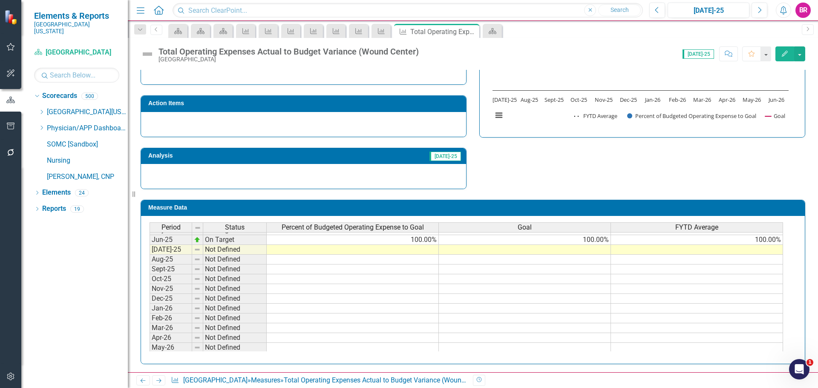
click at [149, 245] on div "Period Status Percent of Budgeted Operating Expense to Goal Goal FYTD Average A…" at bounding box center [149, 283] width 0 height 314
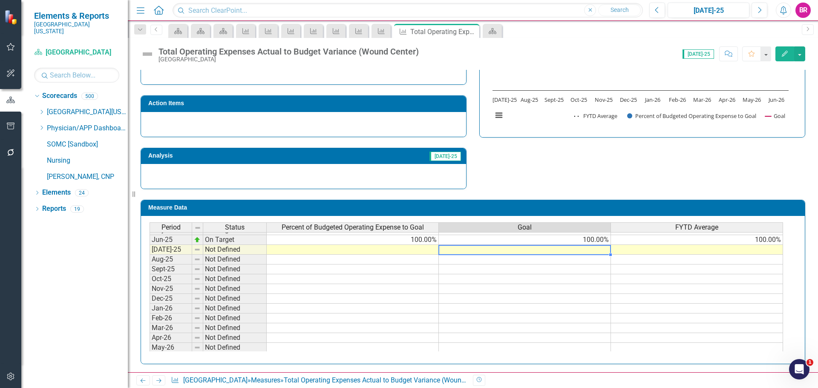
click at [608, 240] on td "100.00%" at bounding box center [525, 240] width 172 height 10
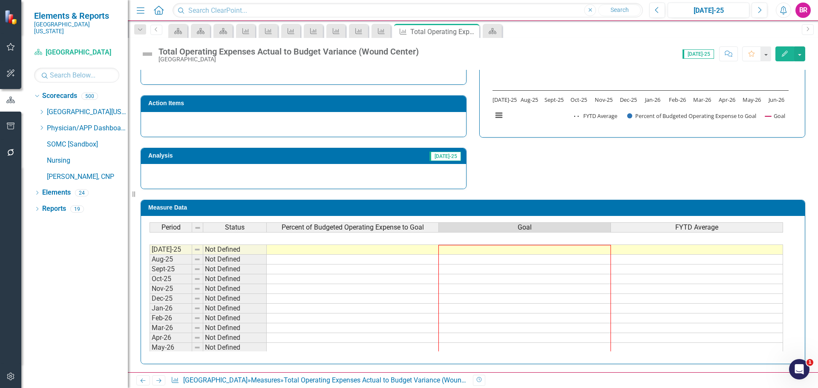
scroll to position [528, 0]
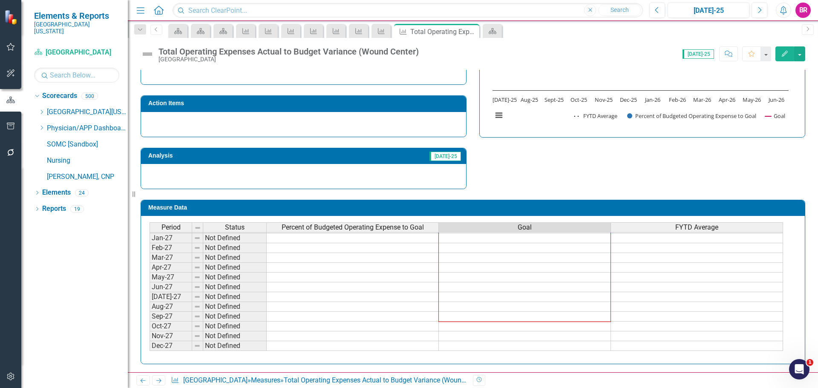
drag, startPoint x: 610, startPoint y: 245, endPoint x: 595, endPoint y: 314, distance: 70.7
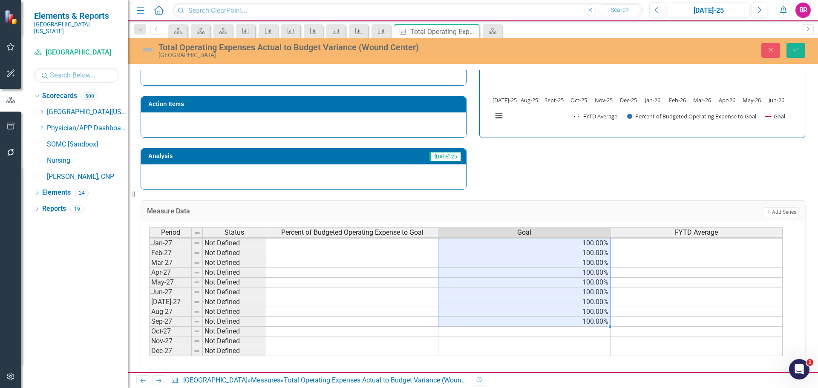
type textarea "100"
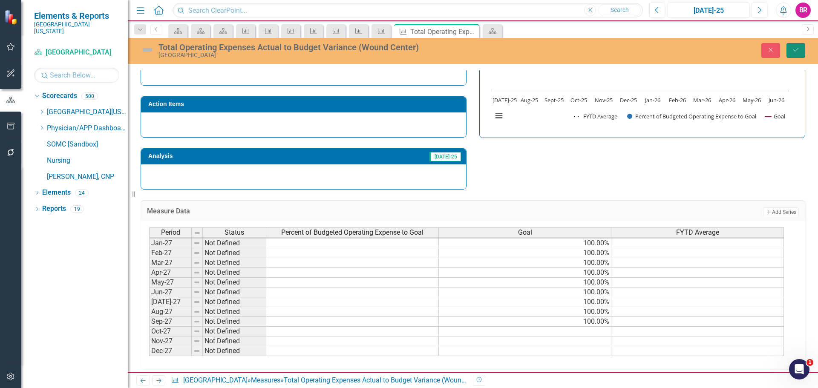
click at [797, 46] on button "Save" at bounding box center [795, 50] width 19 height 15
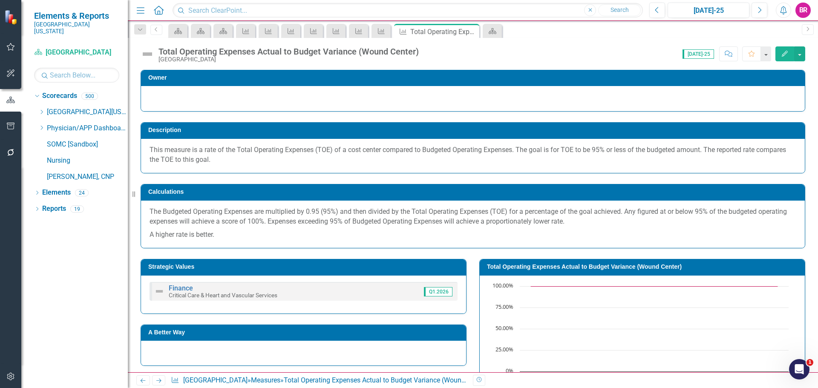
click at [161, 378] on icon "Next" at bounding box center [158, 381] width 7 height 6
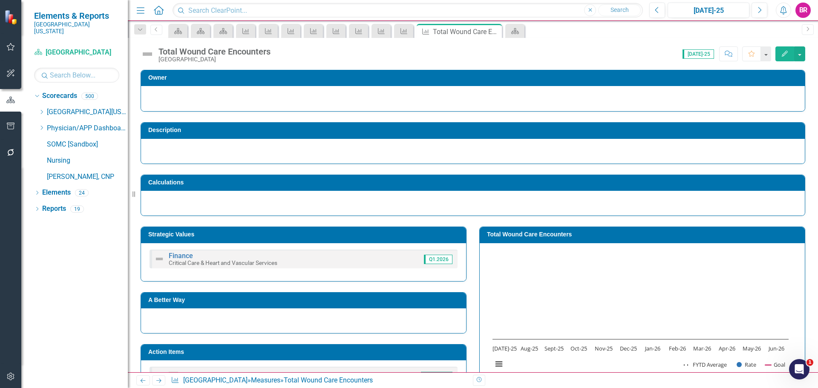
scroll to position [85, 0]
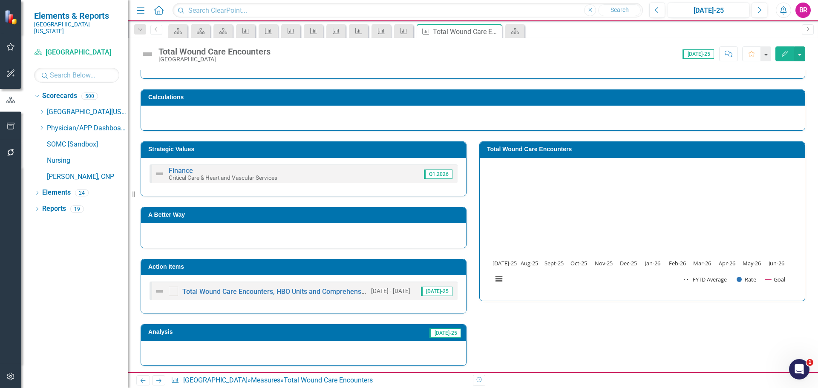
click at [357, 264] on h3 "Action Items" at bounding box center [304, 267] width 313 height 6
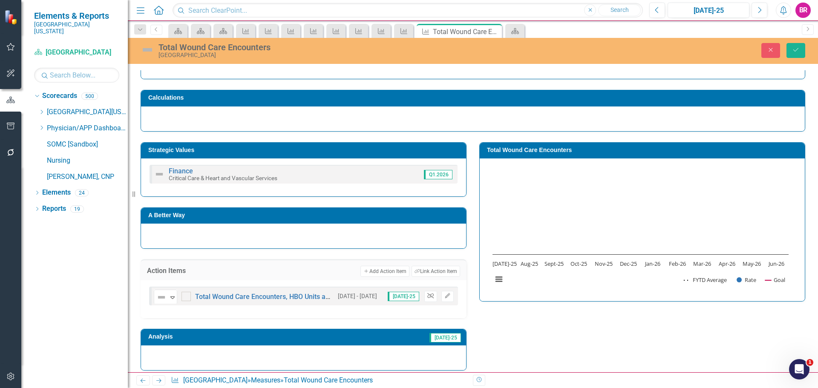
click at [429, 299] on button "Unlink" at bounding box center [430, 296] width 12 height 11
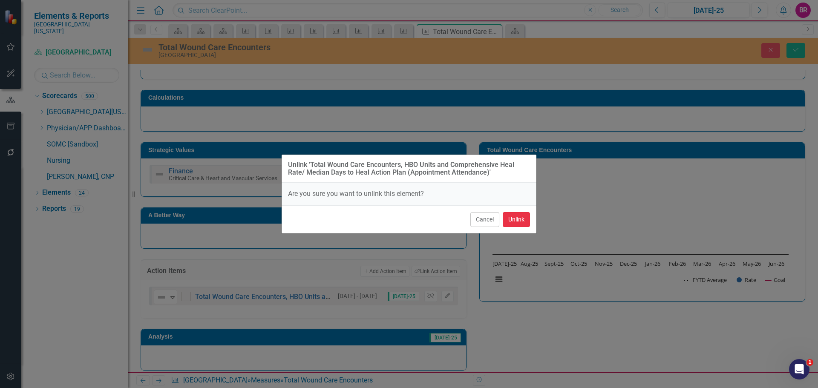
click at [514, 220] on button "Unlink" at bounding box center [516, 219] width 27 height 15
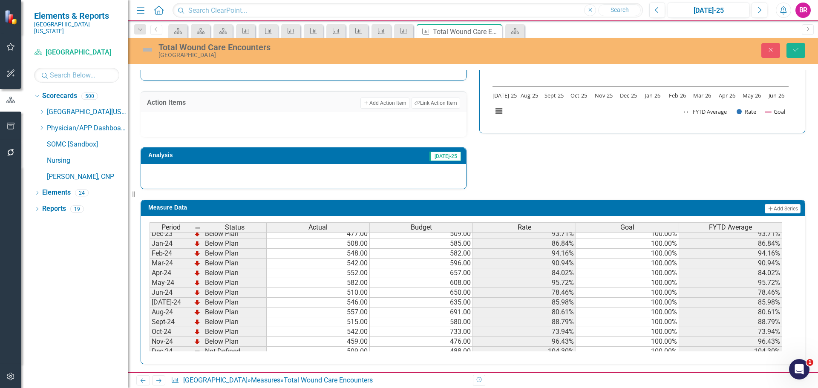
scroll to position [298, 0]
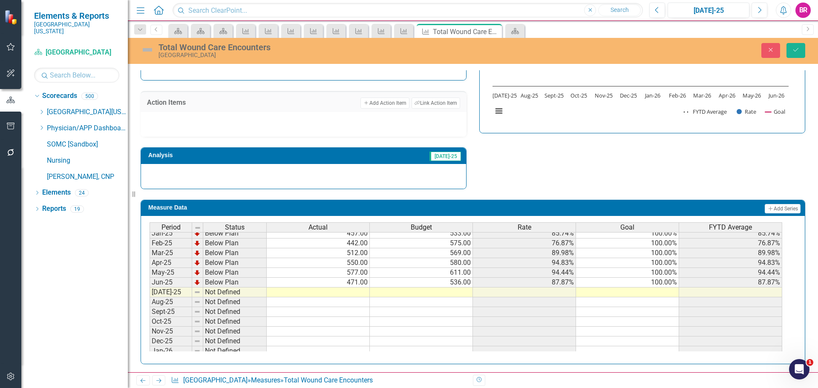
click at [668, 284] on tbody "Nov-23 Not Defined 544.00 441.00 123.36% 100.00% 123.36% Dec-23 Below Plan 477.…" at bounding box center [465, 248] width 632 height 314
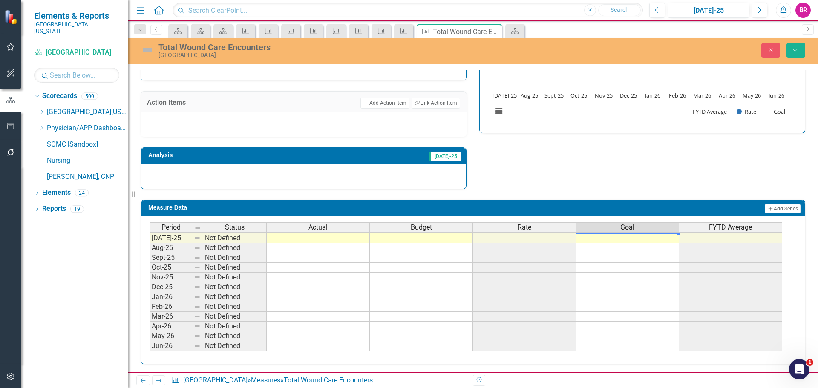
drag, startPoint x: 679, startPoint y: 288, endPoint x: 674, endPoint y: 345, distance: 57.7
click at [149, 345] on div "Period Status Actual Budget Rate Goal FYTD Average Jun-24 Below Plan 510.00 650…" at bounding box center [149, 227] width 0 height 265
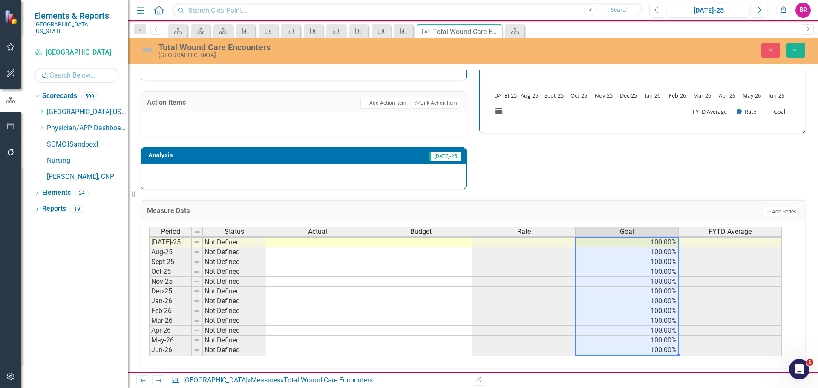
type textarea "100"
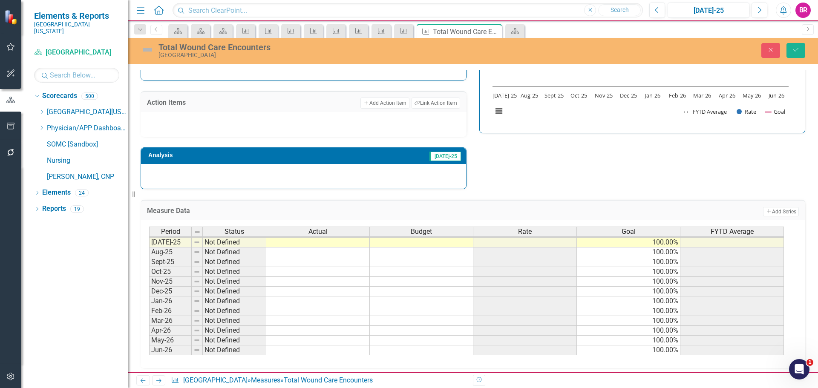
click at [805, 52] on div "Close Save" at bounding box center [674, 50] width 275 height 15
click at [798, 50] on icon "Save" at bounding box center [796, 50] width 8 height 6
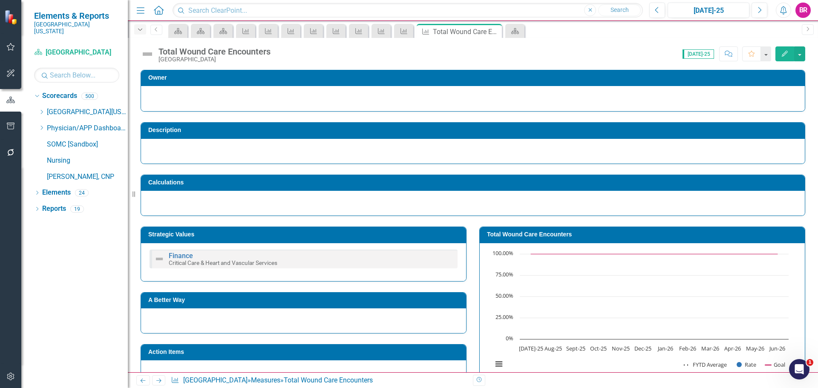
click at [139, 27] on icon "Dropdown" at bounding box center [140, 30] width 8 height 6
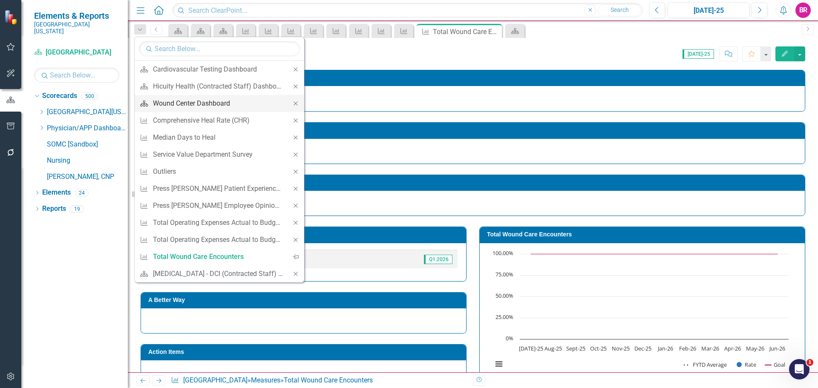
click at [183, 104] on div "Wound Center Dashboard" at bounding box center [218, 103] width 130 height 11
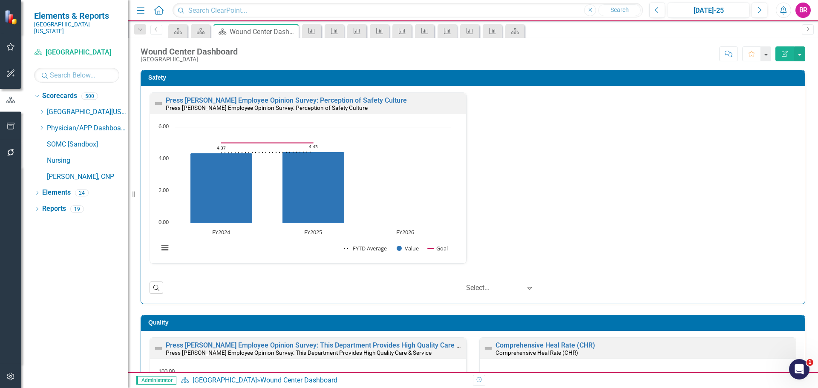
drag, startPoint x: 142, startPoint y: 31, endPoint x: 227, endPoint y: 128, distance: 128.9
click at [142, 31] on icon "Dropdown" at bounding box center [140, 30] width 8 height 6
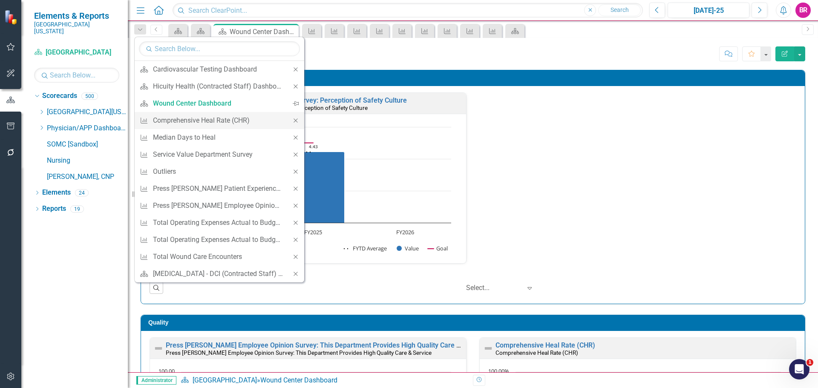
click at [296, 121] on icon at bounding box center [295, 120] width 4 height 4
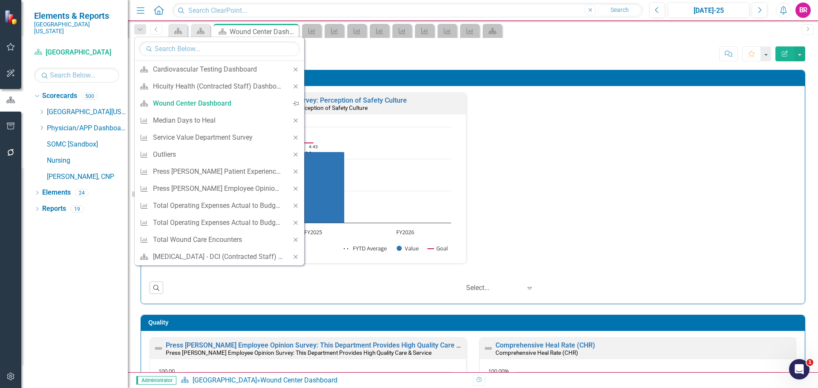
click at [296, 121] on icon at bounding box center [295, 120] width 4 height 4
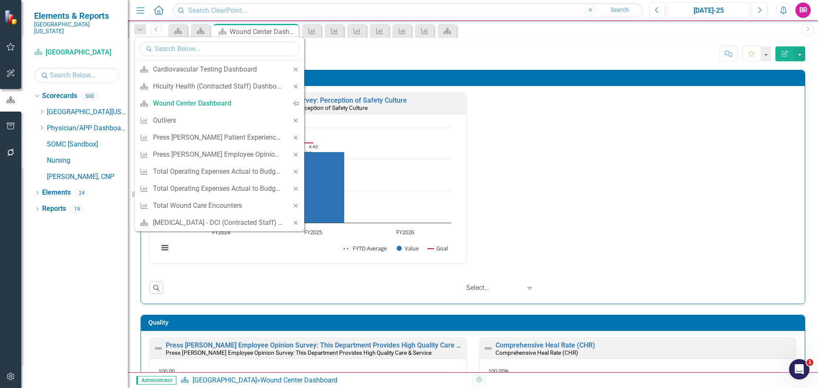
click at [296, 121] on icon at bounding box center [295, 120] width 4 height 4
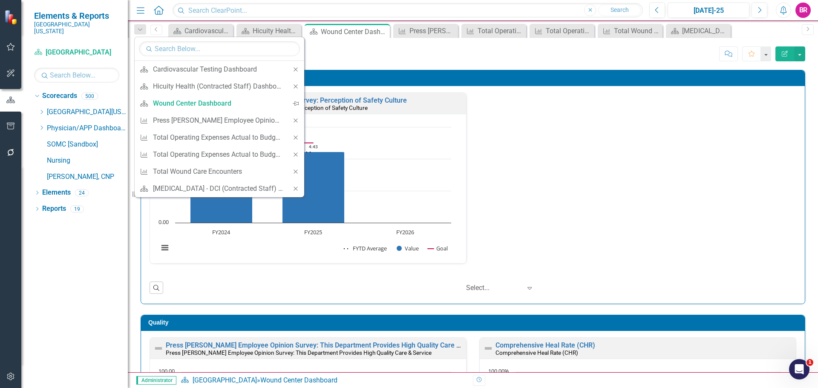
click at [296, 121] on icon at bounding box center [295, 120] width 4 height 4
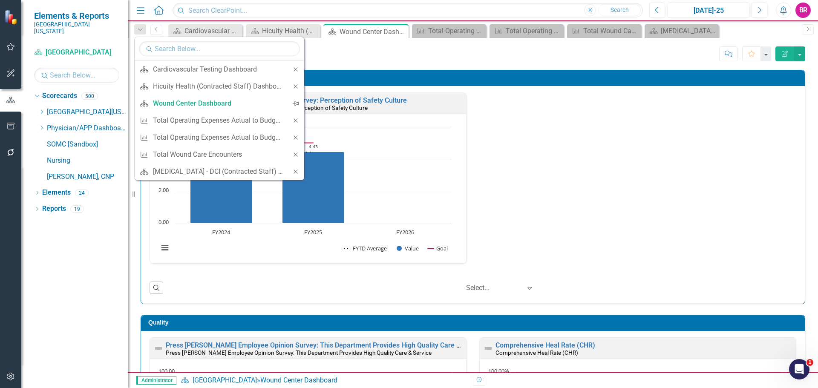
click at [296, 121] on icon at bounding box center [295, 120] width 4 height 4
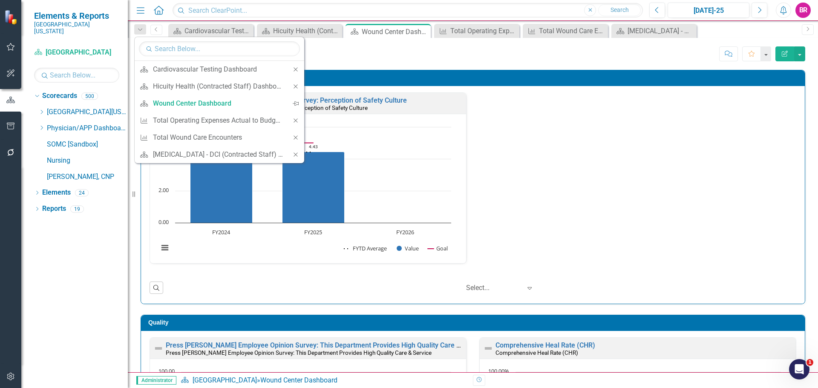
click at [296, 121] on icon at bounding box center [295, 120] width 4 height 4
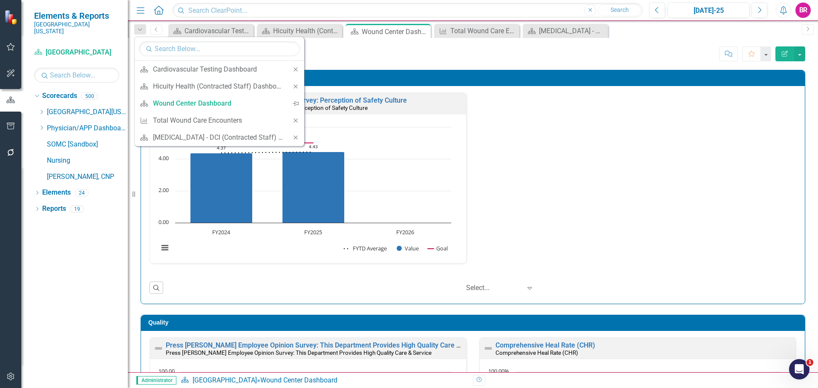
click at [296, 121] on icon at bounding box center [295, 120] width 4 height 4
click at [638, 160] on div "Press Ganey Employee Opinion Survey: Perception of Safety Culture Press Ganey E…" at bounding box center [472, 183] width 659 height 182
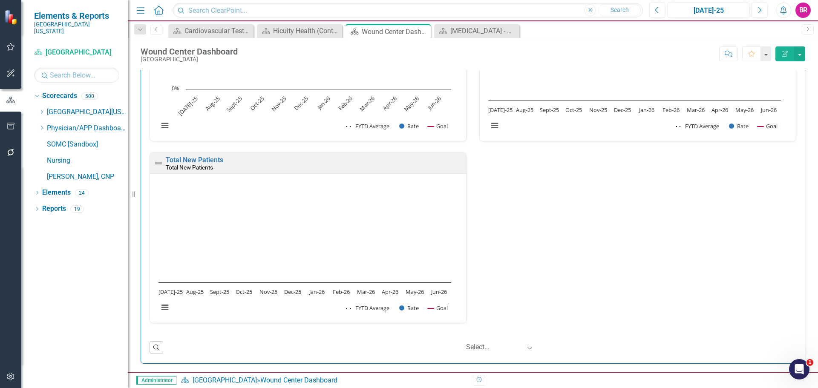
scroll to position [1295, 0]
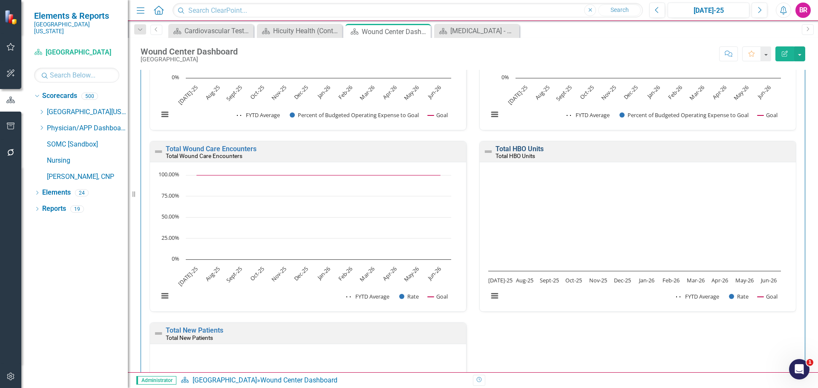
click at [519, 151] on link "Total HBO Units" at bounding box center [519, 149] width 48 height 8
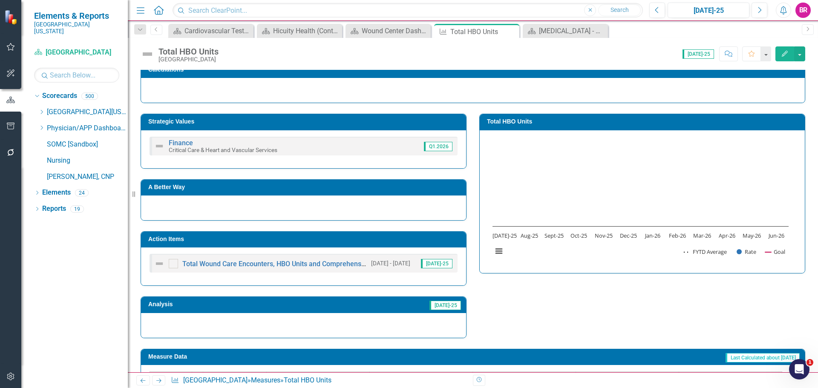
scroll to position [218, 0]
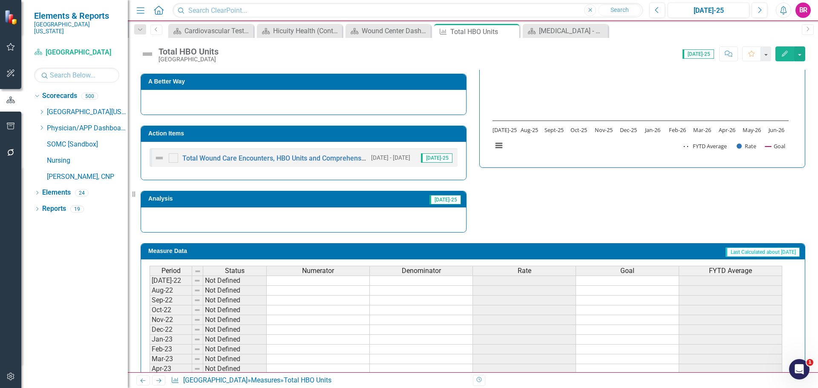
click at [334, 129] on td "Action Items" at bounding box center [304, 134] width 313 height 13
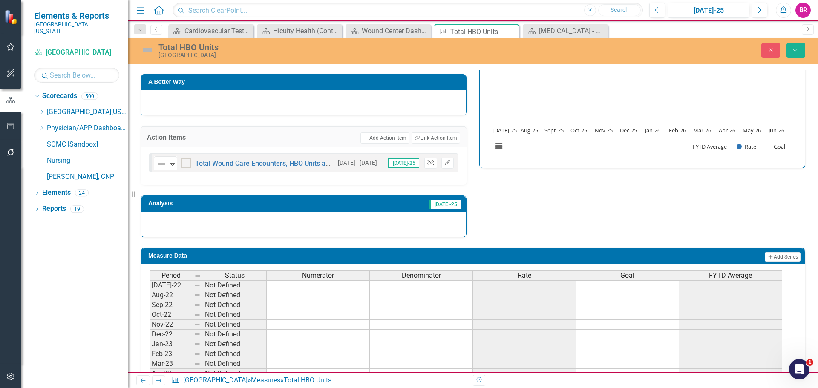
click at [427, 163] on icon "Unlink" at bounding box center [430, 162] width 6 height 5
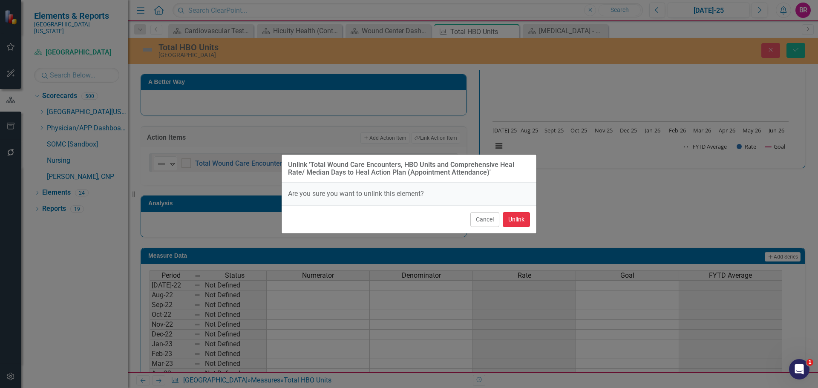
click at [517, 224] on button "Unlink" at bounding box center [516, 219] width 27 height 15
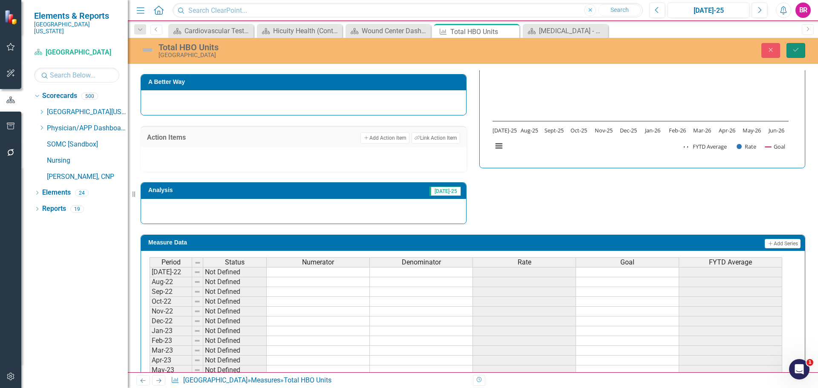
click at [798, 54] on button "Save" at bounding box center [795, 50] width 19 height 15
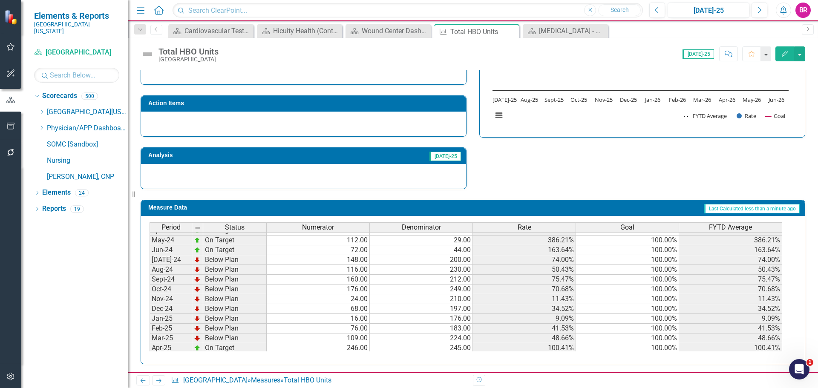
scroll to position [341, 0]
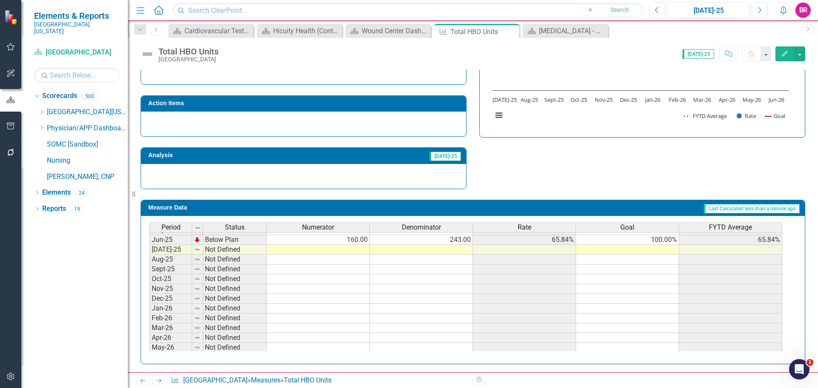
click at [667, 239] on td "100.00%" at bounding box center [627, 240] width 103 height 10
click at [666, 238] on td "100.00%" at bounding box center [627, 240] width 103 height 10
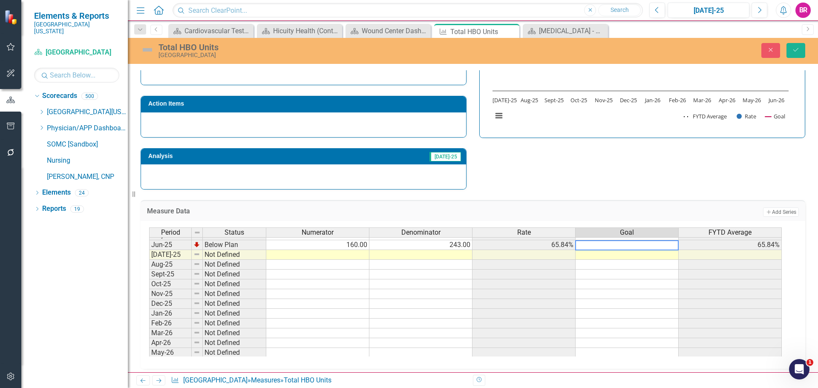
type textarea "100"
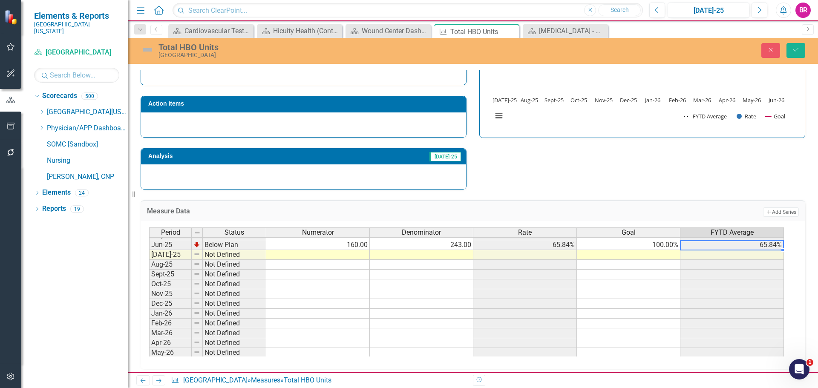
click at [711, 247] on td "65.84%" at bounding box center [731, 245] width 103 height 10
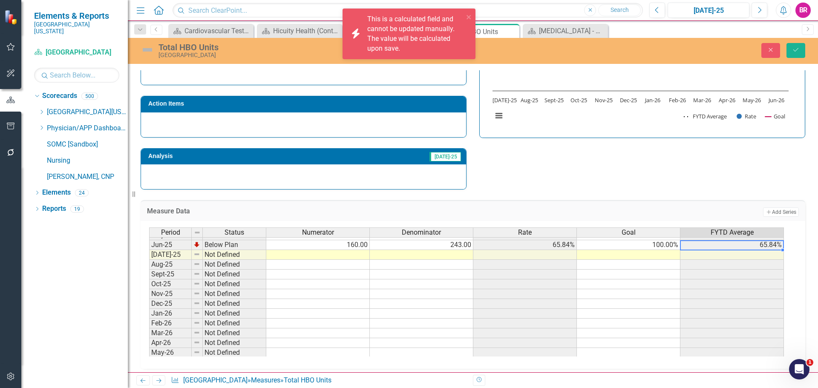
click at [647, 181] on div "Strategic Values Finance Critical Care & Heart and Vascular Services Q1.2026 A …" at bounding box center [472, 79] width 677 height 222
click at [664, 243] on td "100.00%" at bounding box center [628, 245] width 103 height 10
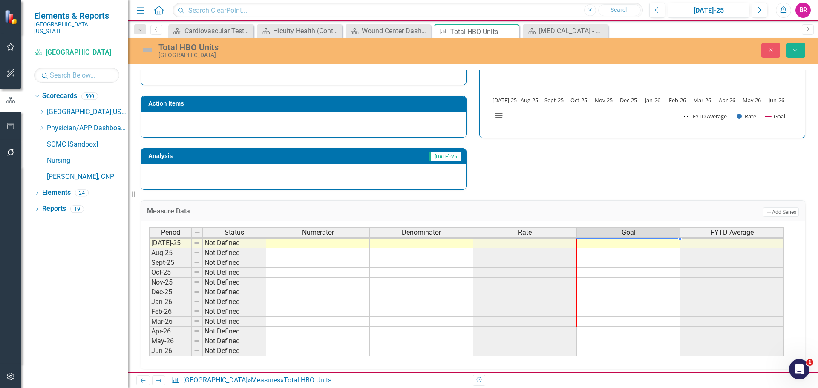
scroll to position [253, 0]
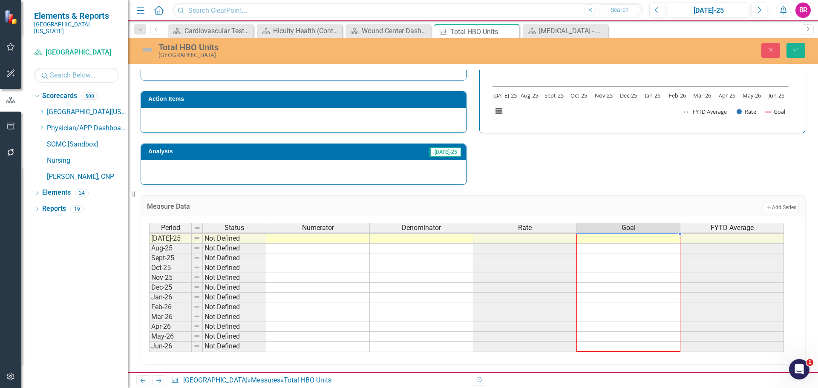
drag, startPoint x: 679, startPoint y: 250, endPoint x: 716, endPoint y: 158, distance: 98.4
click at [149, 343] on div "Period Status Numerator Denominator Rate Goal FYTD Average Jun-24 On Target 72.…" at bounding box center [149, 228] width 0 height 265
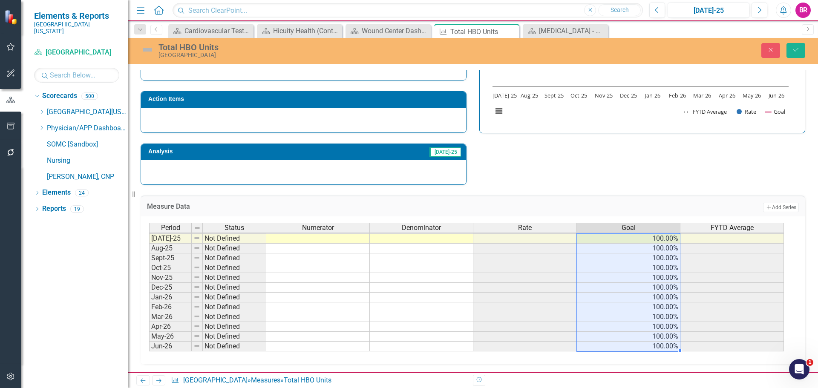
click at [796, 42] on div "Total HBO Units Wound Center Close Save" at bounding box center [473, 51] width 690 height 26
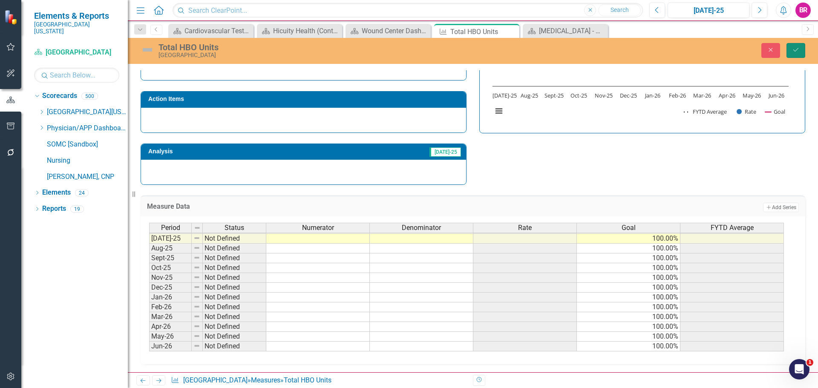
click at [794, 45] on button "Save" at bounding box center [795, 50] width 19 height 15
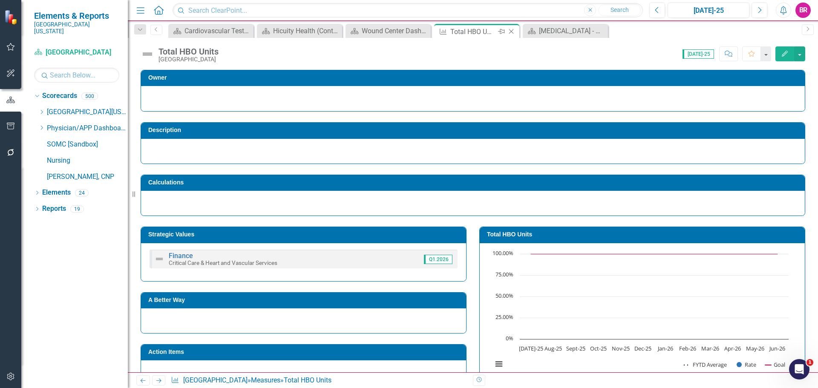
click at [510, 32] on icon "Close" at bounding box center [511, 31] width 9 height 7
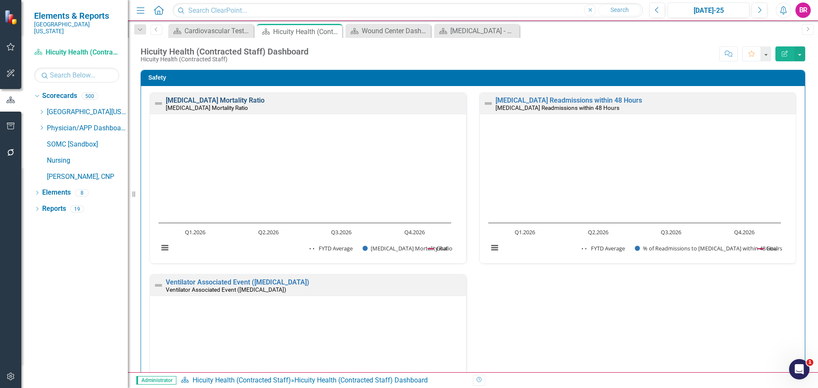
click at [205, 98] on link "[MEDICAL_DATA] Mortality Ratio" at bounding box center [215, 100] width 99 height 8
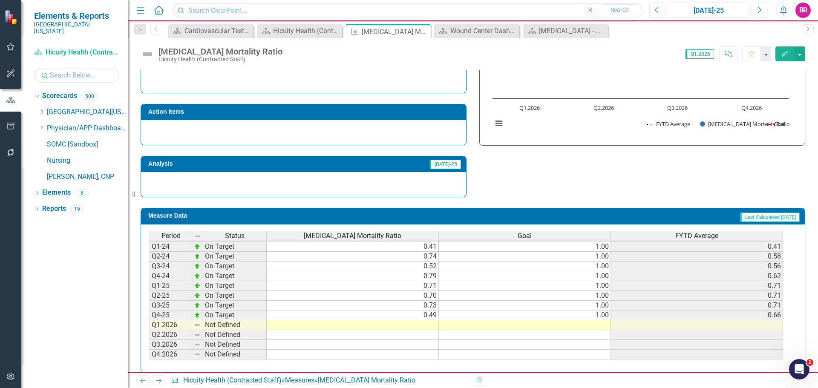
scroll to position [259, 0]
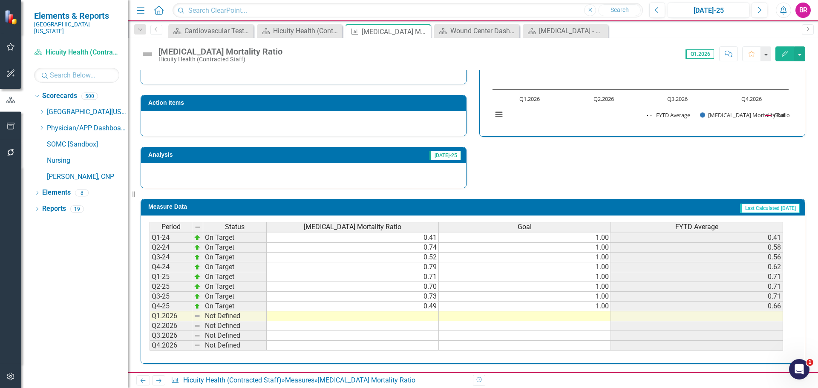
click at [604, 308] on td "1.00" at bounding box center [525, 307] width 172 height 10
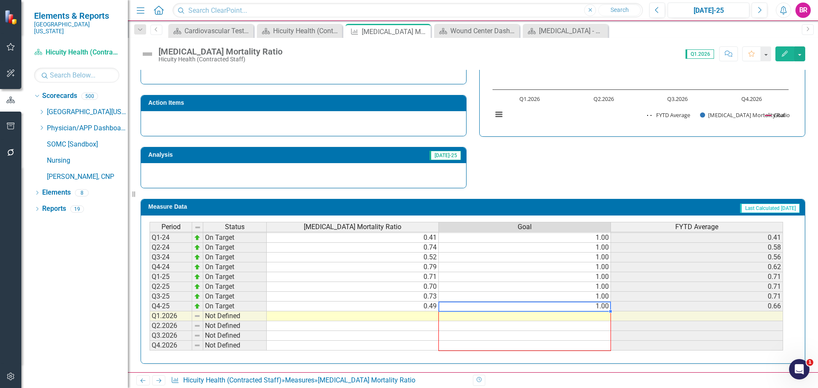
drag, startPoint x: 610, startPoint y: 311, endPoint x: 601, endPoint y: 350, distance: 40.6
click at [149, 350] on div at bounding box center [149, 350] width 0 height 0
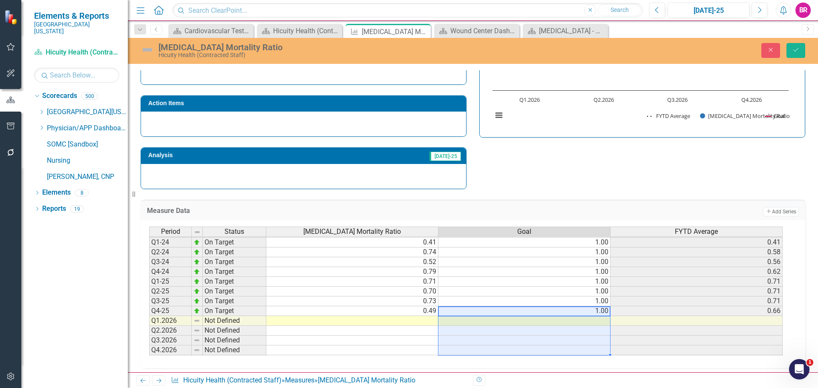
type textarea "1"
drag, startPoint x: 793, startPoint y: 50, endPoint x: 689, endPoint y: 97, distance: 113.6
click at [792, 50] on icon "Save" at bounding box center [796, 50] width 8 height 6
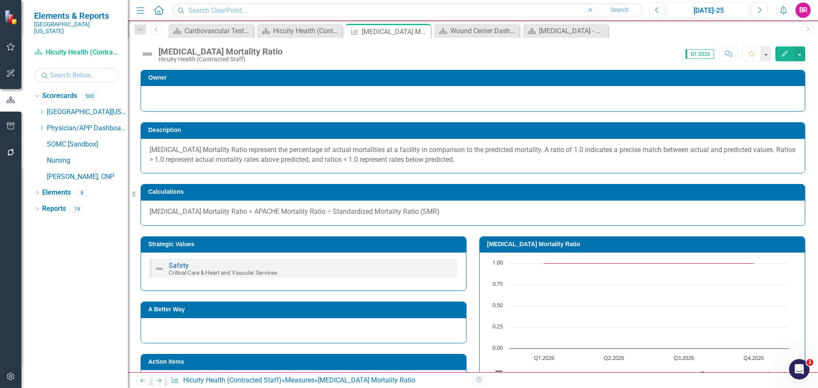
click at [158, 380] on icon "Next" at bounding box center [158, 381] width 7 height 6
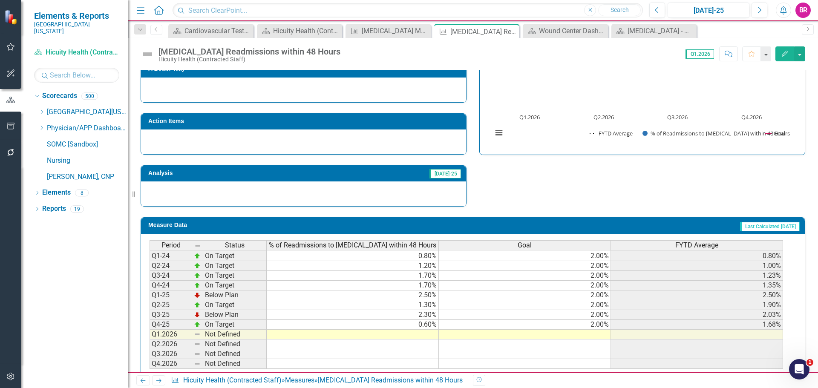
scroll to position [249, 0]
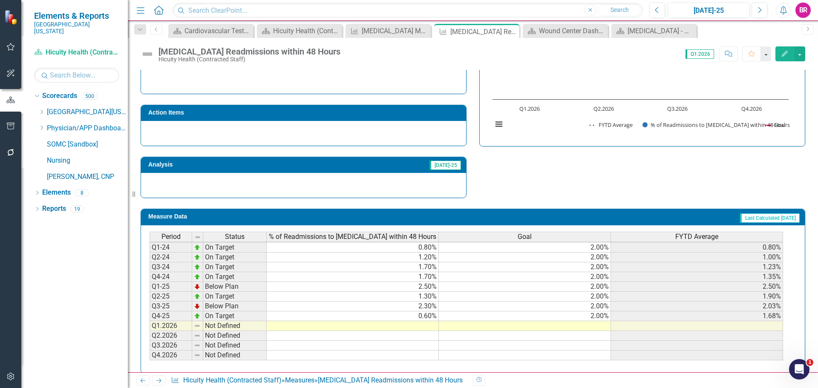
click at [601, 311] on td "2.00%" at bounding box center [525, 316] width 172 height 10
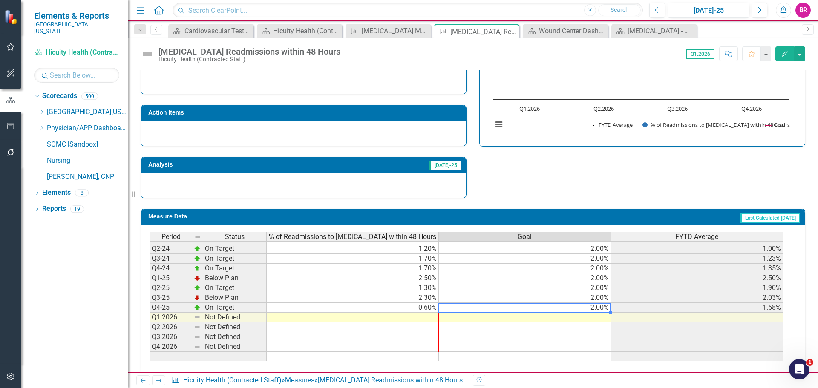
drag, startPoint x: 610, startPoint y: 311, endPoint x: 606, endPoint y: 354, distance: 43.2
click at [606, 354] on div "Period Status % of Readmissions to [MEDICAL_DATA] within 48 Hours Goal FYTD Ave…" at bounding box center [472, 299] width 663 height 148
type textarea "2"
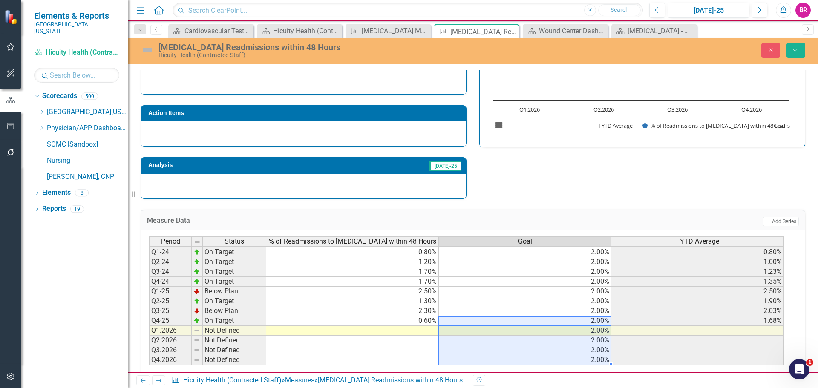
scroll to position [253, 0]
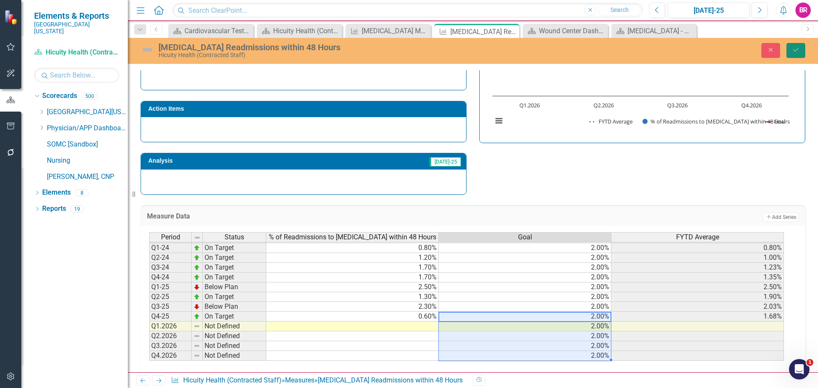
click at [801, 49] on button "Save" at bounding box center [795, 50] width 19 height 15
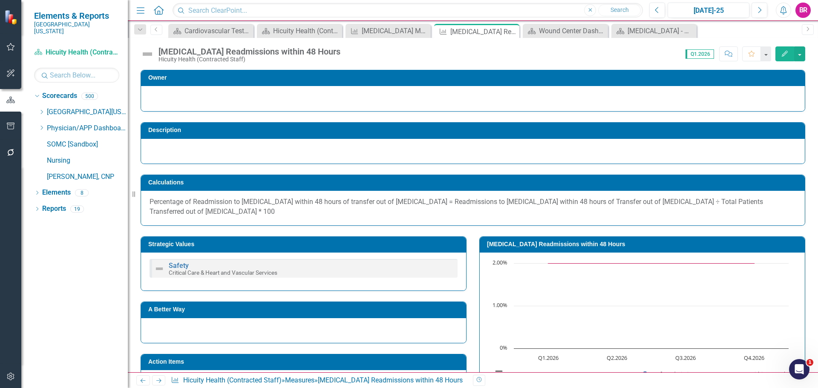
drag, startPoint x: 159, startPoint y: 379, endPoint x: 474, endPoint y: 208, distance: 357.7
click at [159, 379] on icon at bounding box center [158, 381] width 5 height 4
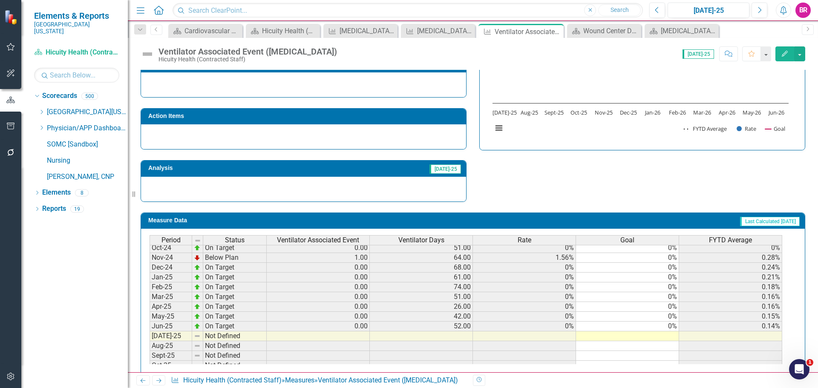
scroll to position [249, 0]
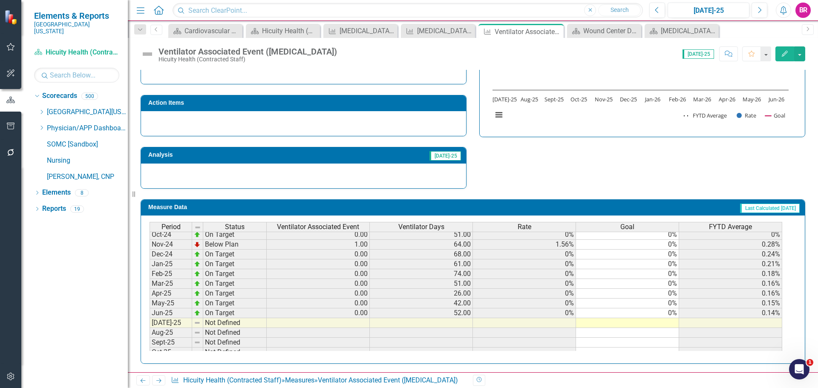
click at [675, 315] on td "0%" at bounding box center [627, 313] width 103 height 10
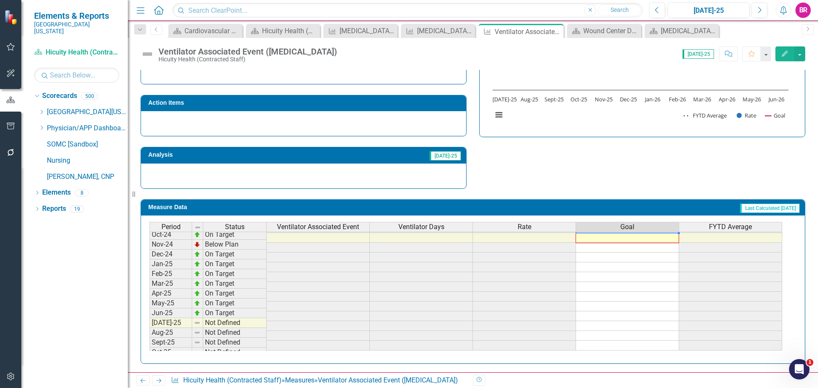
scroll to position [352, 0]
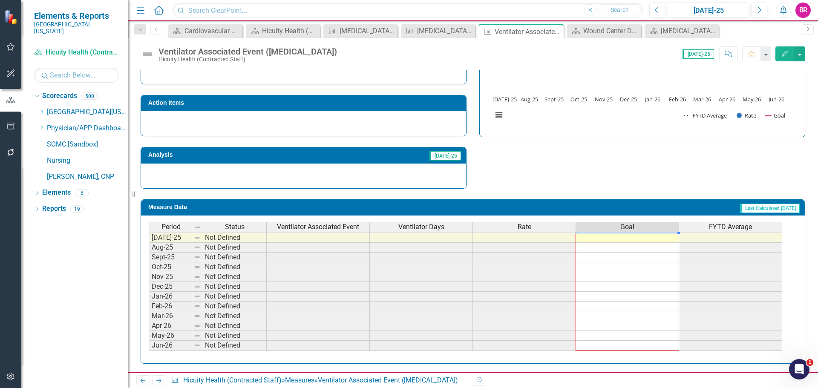
drag, startPoint x: 678, startPoint y: 318, endPoint x: 705, endPoint y: 192, distance: 128.8
click at [149, 345] on div "Period Status Ventilator Associated Event Ventilator Days Rate Goal FYTD Averag…" at bounding box center [149, 227] width 0 height 265
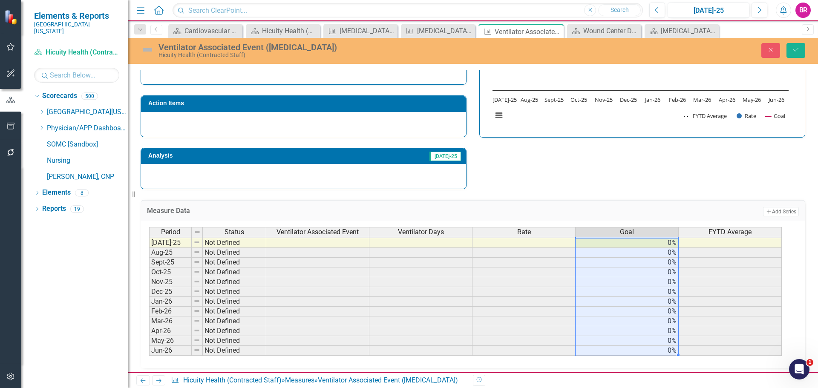
type textarea "0"
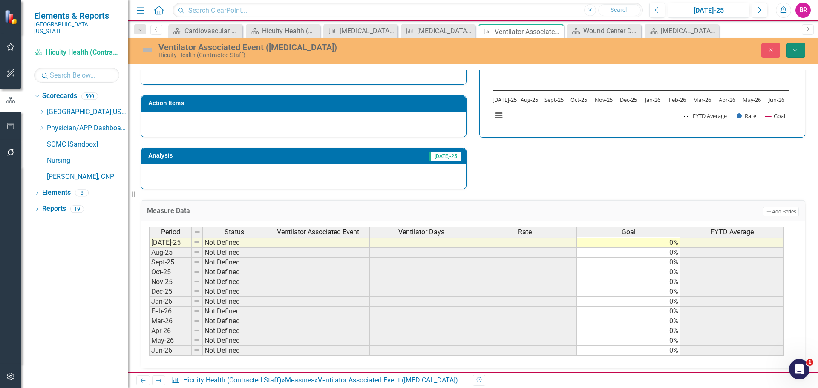
click at [796, 49] on icon "Save" at bounding box center [796, 50] width 8 height 6
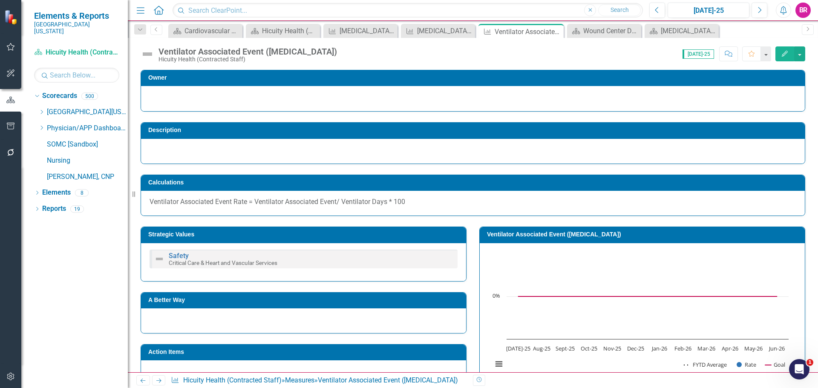
click at [158, 382] on icon "Next" at bounding box center [158, 381] width 7 height 6
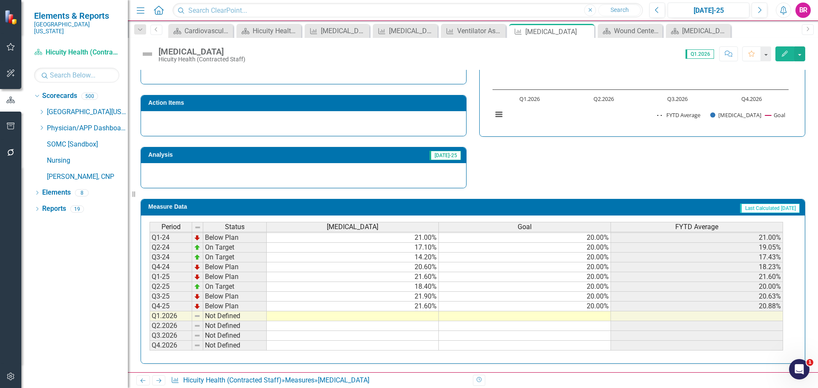
click at [596, 305] on td "20.00%" at bounding box center [525, 307] width 172 height 10
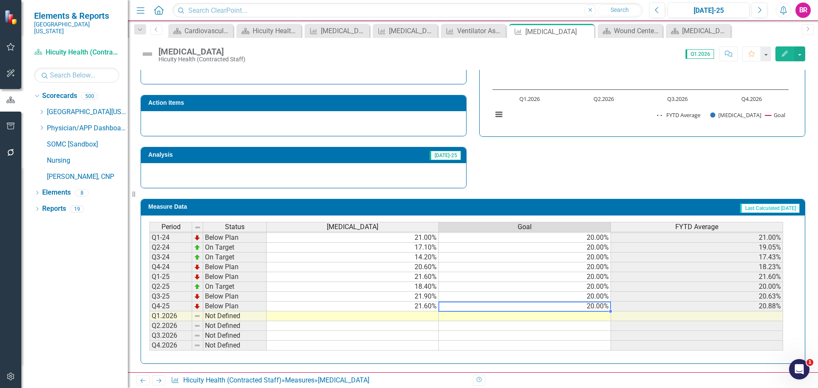
click at [611, 313] on td at bounding box center [697, 316] width 172 height 10
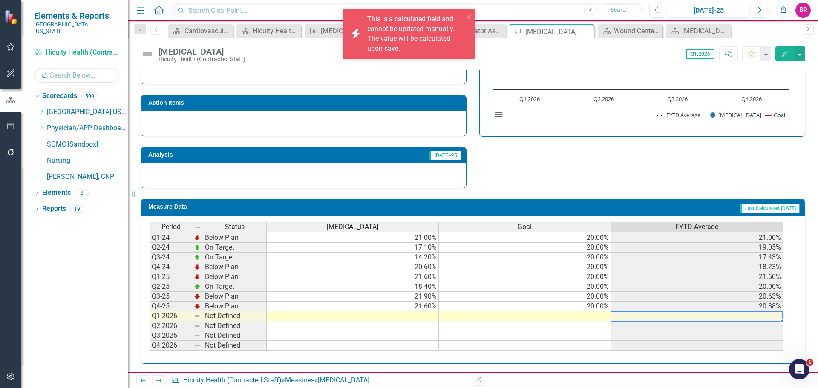
click at [605, 307] on td "20.00%" at bounding box center [525, 307] width 172 height 10
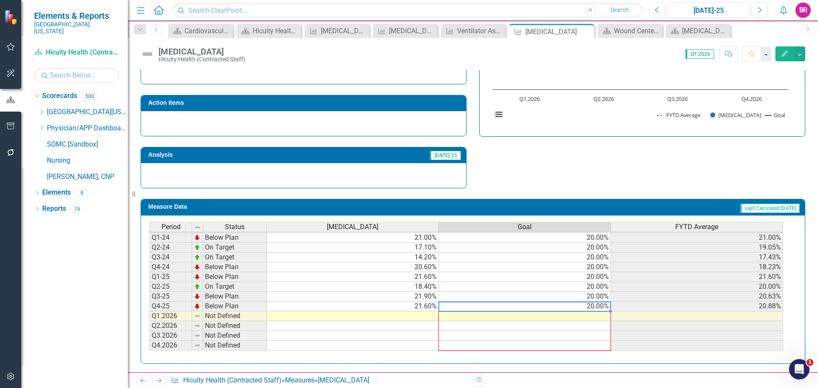
drag, startPoint x: 611, startPoint y: 311, endPoint x: 601, endPoint y: 355, distance: 44.9
click at [601, 355] on div "Period Status [MEDICAL_DATA] Goal FYTD Average Q1-23 Not Defined 20.00% Q2-23 N…" at bounding box center [472, 289] width 663 height 148
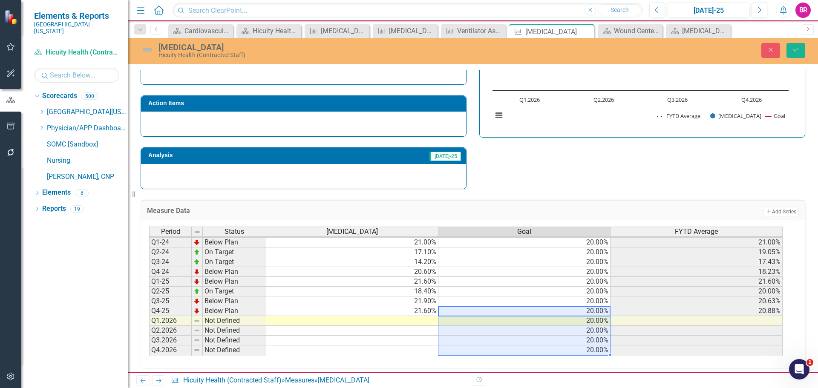
type textarea "20"
click at [797, 49] on icon "Save" at bounding box center [796, 50] width 8 height 6
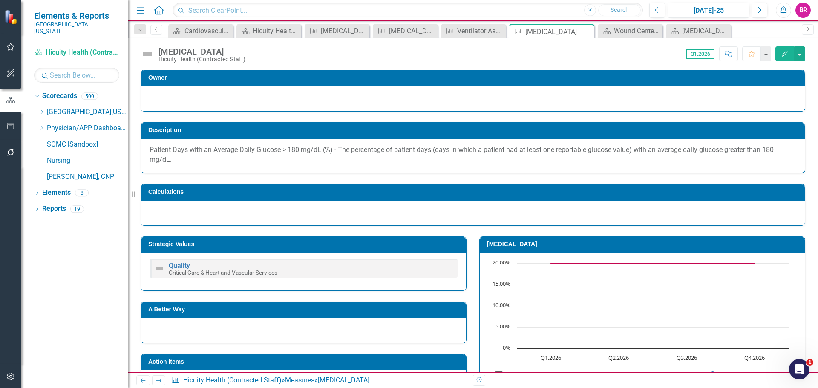
click at [161, 381] on icon "Next" at bounding box center [158, 381] width 7 height 6
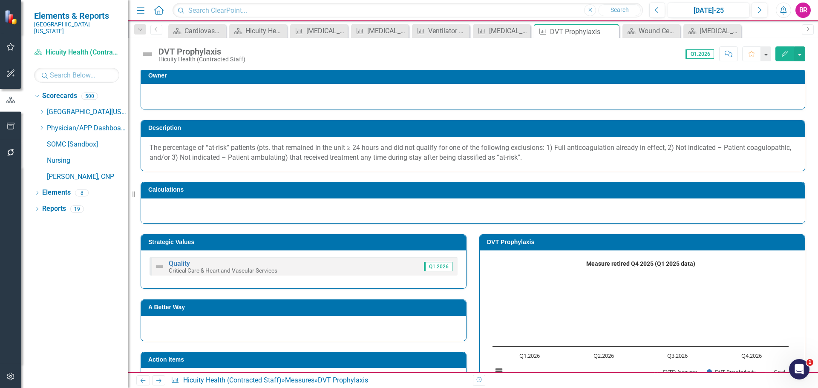
click at [161, 382] on icon "Next" at bounding box center [158, 381] width 7 height 6
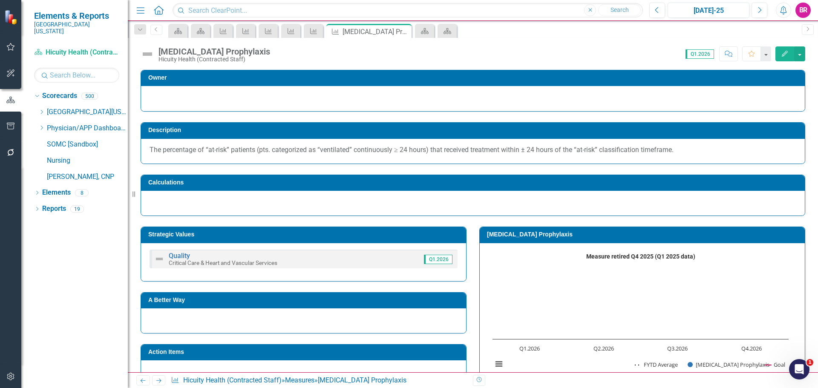
click at [158, 379] on icon "Next" at bounding box center [158, 381] width 7 height 6
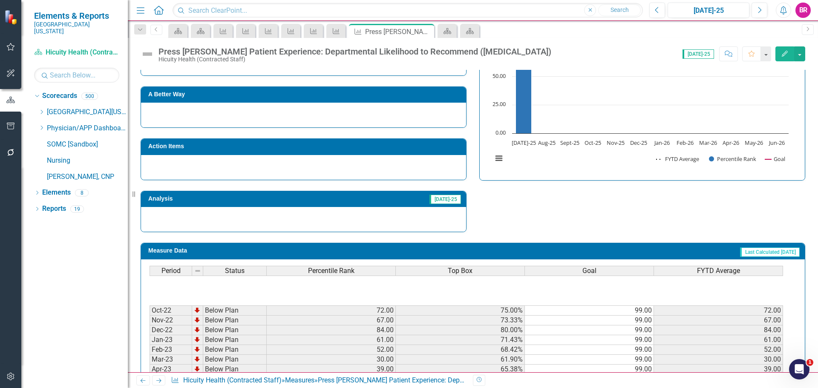
scroll to position [275, 0]
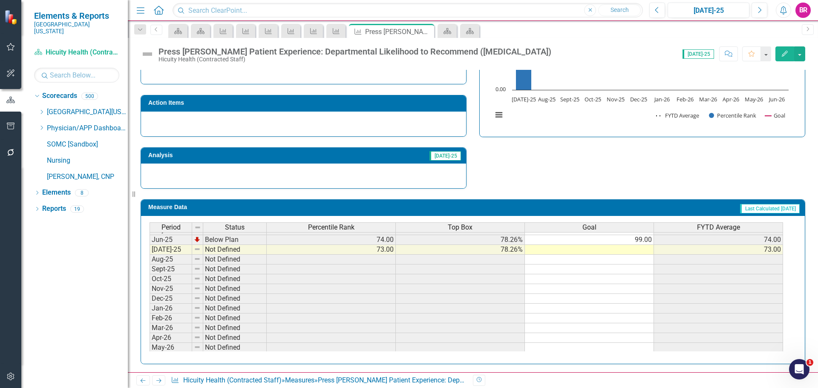
click at [647, 241] on tbody "Nov-23 Below Plan 33.00 64.71% 99.00 33.00 Dec-23 Below Plan 31.00 63.89% 99.00…" at bounding box center [465, 206] width 633 height 314
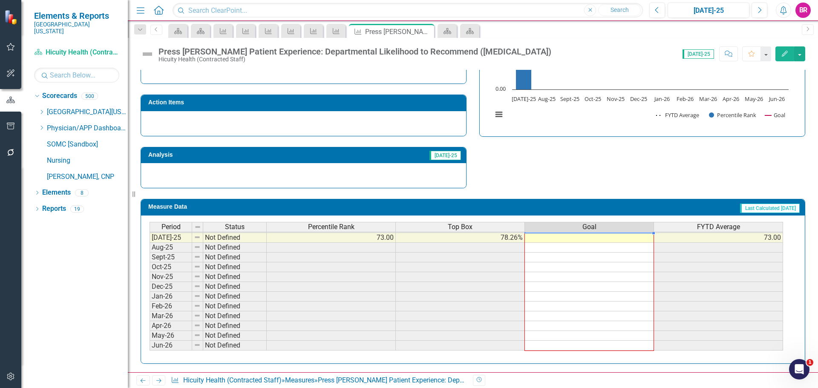
drag, startPoint x: 653, startPoint y: 245, endPoint x: 616, endPoint y: 311, distance: 75.7
click at [626, 354] on div "Period Status Percentile Rank Top Box Goal FYTD Average May-24 Below Plan 38.00…" at bounding box center [472, 289] width 663 height 148
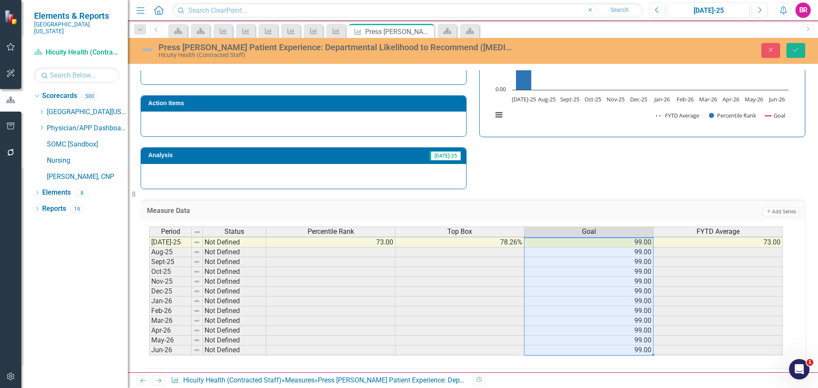
type textarea "99"
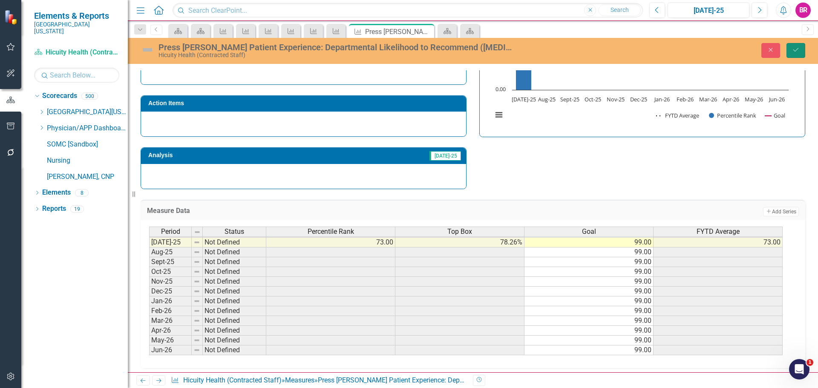
click at [790, 49] on button "Save" at bounding box center [795, 50] width 19 height 15
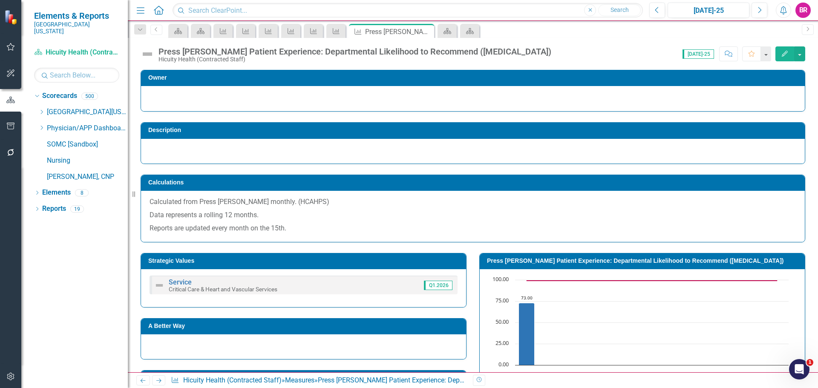
click at [161, 381] on icon at bounding box center [158, 381] width 5 height 4
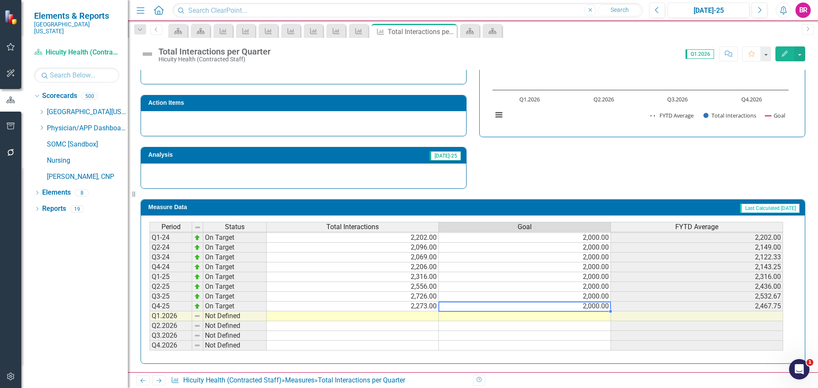
click at [587, 307] on td "2,000.00" at bounding box center [525, 307] width 172 height 10
drag, startPoint x: 611, startPoint y: 312, endPoint x: 606, endPoint y: 345, distance: 32.6
click at [149, 346] on div "Period Status Total Interactions Goal FYTD Average Q1-23 Not Defined 2,000.00 Q…" at bounding box center [149, 271] width 0 height 177
type textarea "2000"
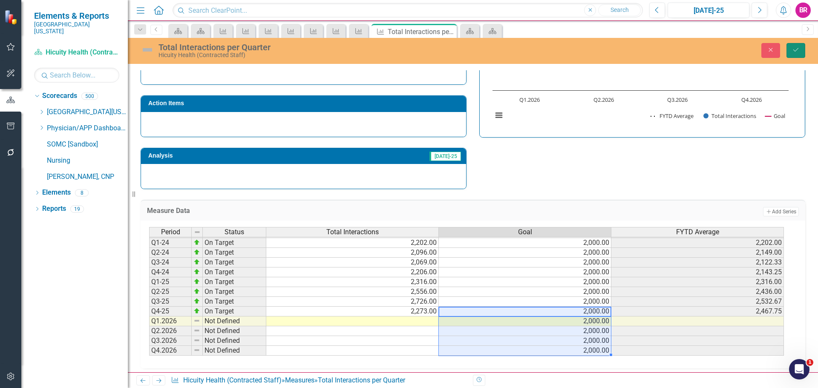
click at [793, 47] on icon "Save" at bounding box center [796, 50] width 8 height 6
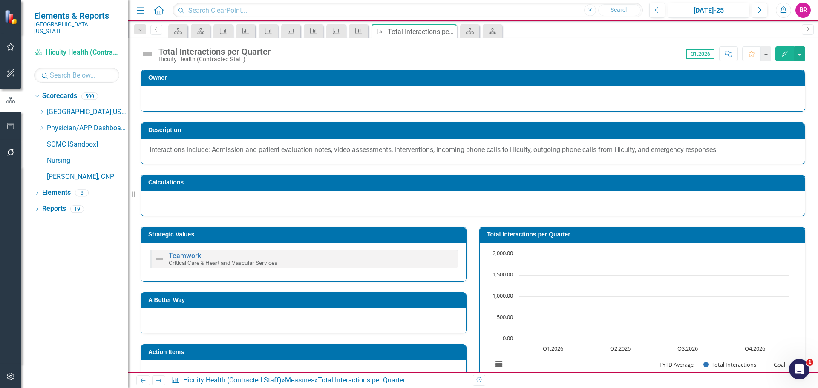
click at [156, 382] on icon "Next" at bounding box center [158, 381] width 7 height 6
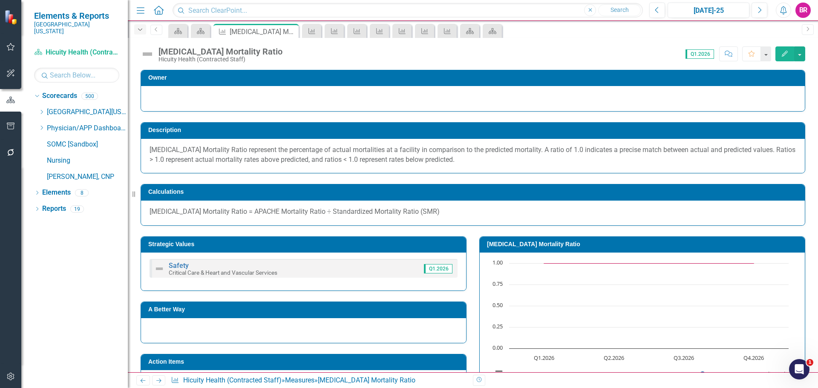
click at [141, 29] on icon "button" at bounding box center [140, 30] width 4 height 2
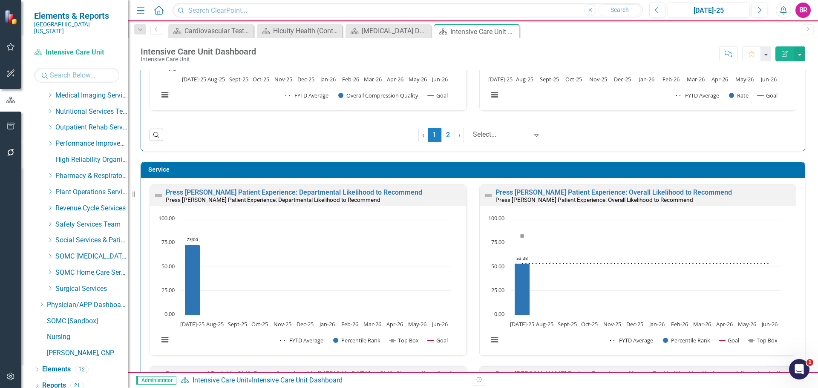
scroll to position [2172, 0]
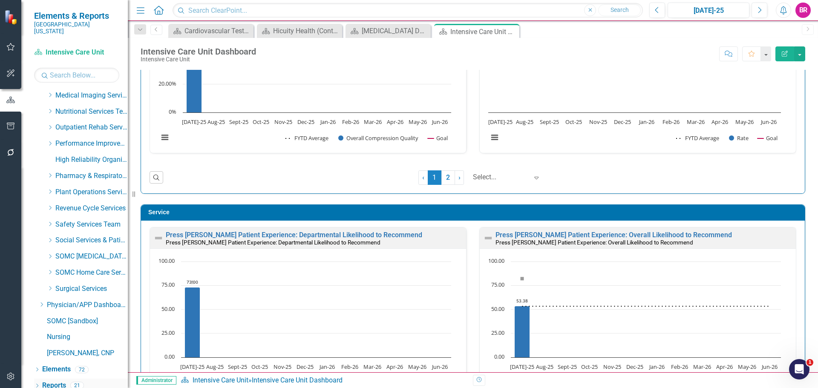
click at [49, 381] on link "Reports" at bounding box center [54, 386] width 24 height 10
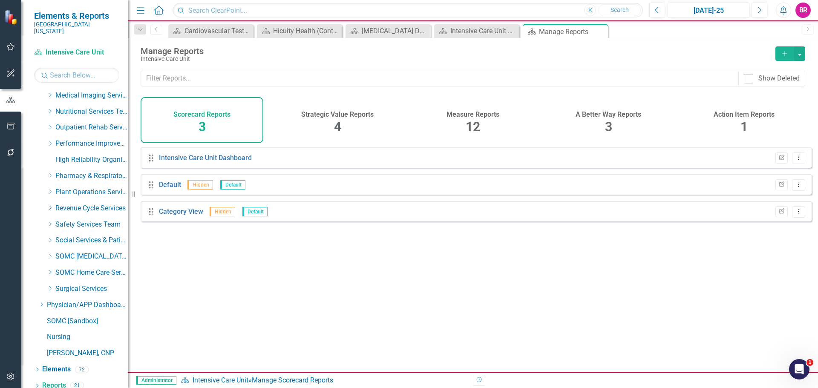
click at [480, 121] on div "Measure Reports 12" at bounding box center [472, 120] width 123 height 46
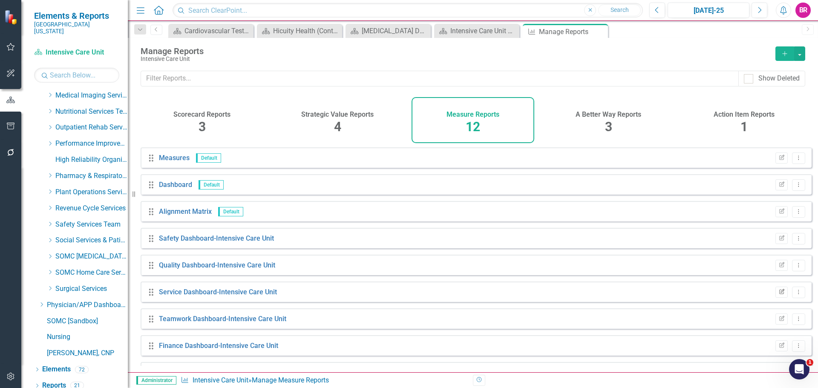
click at [778, 295] on icon "Edit Report" at bounding box center [781, 292] width 6 height 5
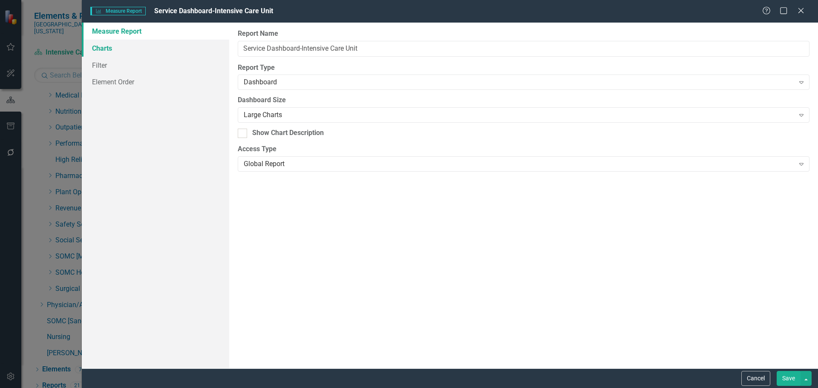
click at [113, 48] on link "Charts" at bounding box center [155, 48] width 147 height 17
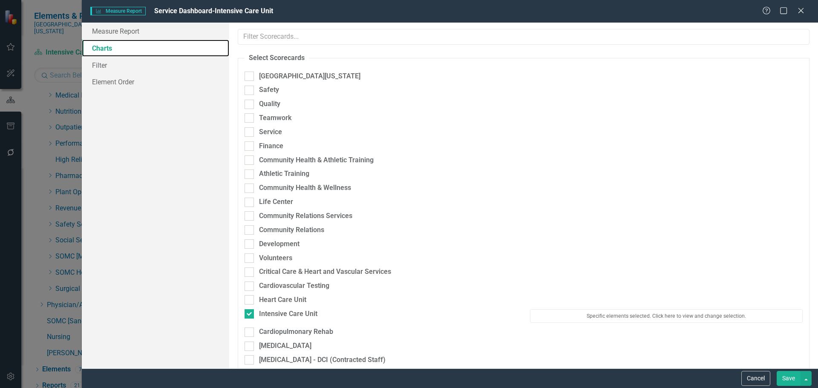
scroll to position [43, 0]
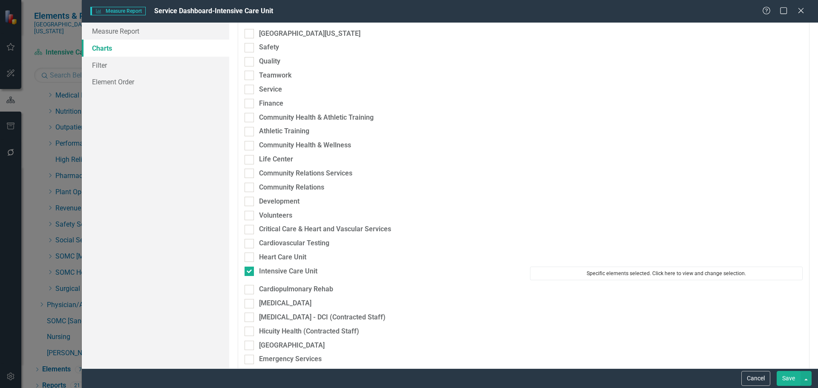
click at [631, 279] on button "Specific elements selected. Click here to view and change selection." at bounding box center [666, 274] width 273 height 14
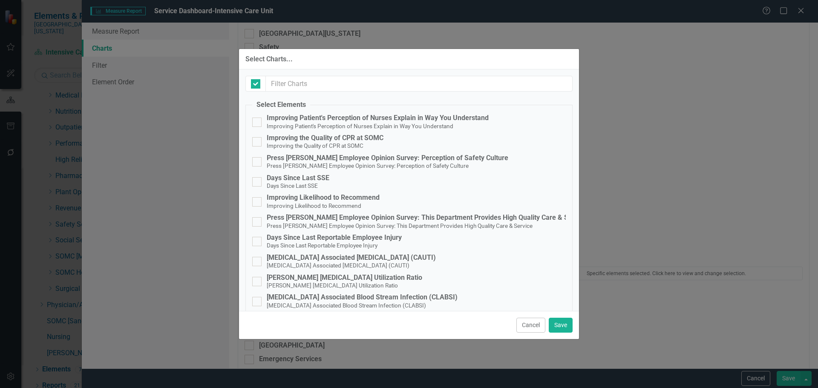
checkbox input "false"
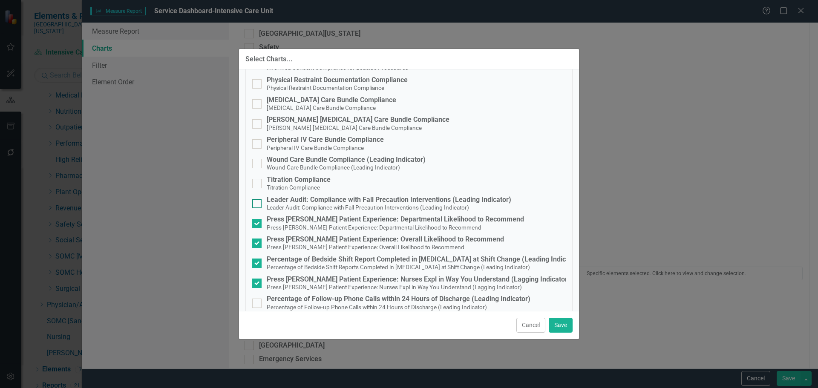
scroll to position [579, 0]
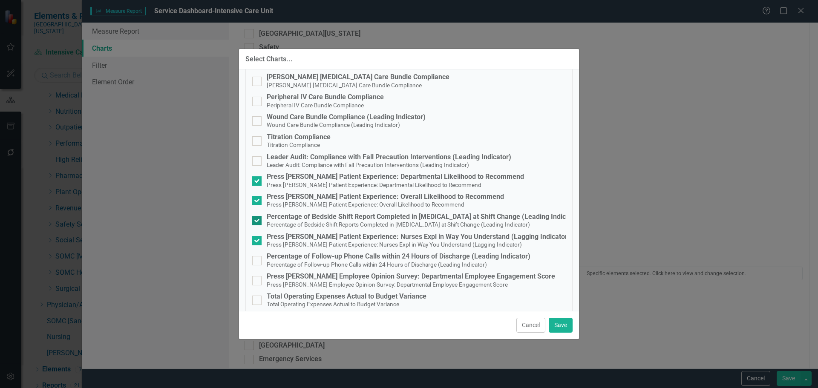
click at [346, 220] on div "Percentage of Bedside Shift Report Completed in ICU at Shift Change (Leading In…" at bounding box center [424, 217] width 314 height 8
click at [258, 220] on input "Percentage of Bedside Shift Report Completed in ICU at Shift Change (Leading In…" at bounding box center [255, 219] width 6 height 6
checkbox input "false"
click at [378, 236] on div "Press [PERSON_NAME] Patient Experience: Nurses Expl in Way You Understand (Lagg…" at bounding box center [418, 237] width 303 height 8
click at [258, 236] on input "Press Ganey Patient Experience: Nurses Expl in Way You Understand (Lagging Indi…" at bounding box center [255, 239] width 6 height 6
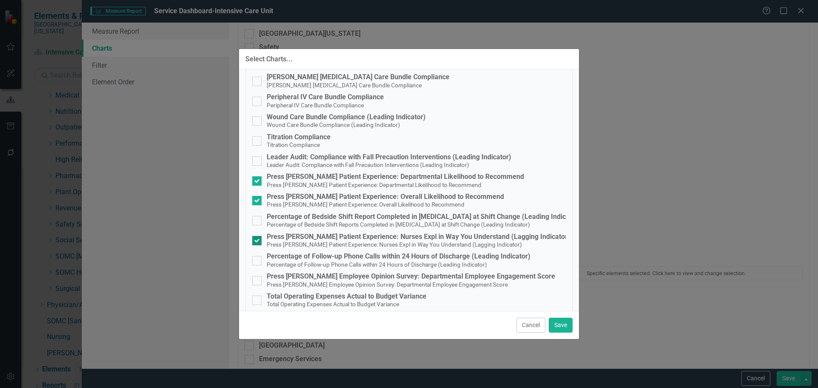
checkbox input "false"
click at [562, 325] on button "Save" at bounding box center [561, 325] width 24 height 15
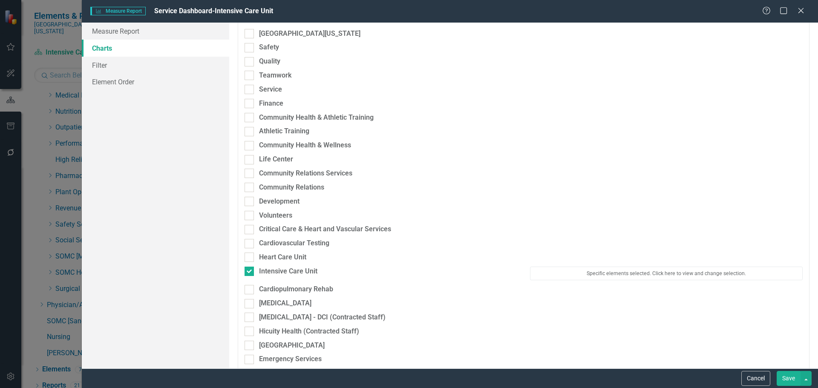
click at [795, 384] on button "Save" at bounding box center [788, 378] width 24 height 15
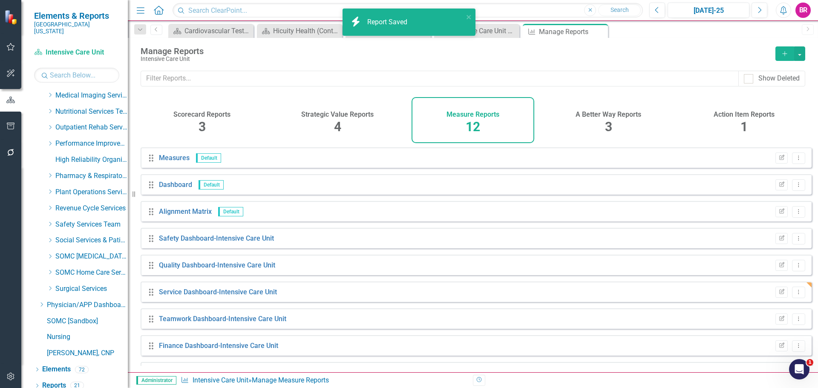
click at [657, 46] on div "Manage Reports Intensive Care Unit Add" at bounding box center [473, 54] width 690 height 33
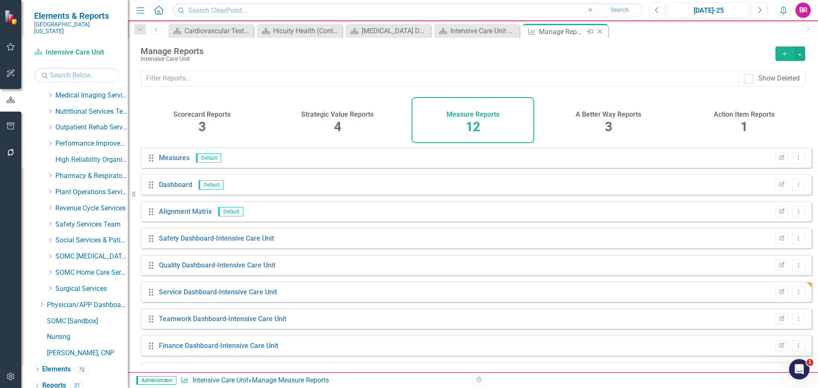
click at [600, 31] on icon at bounding box center [599, 31] width 5 height 5
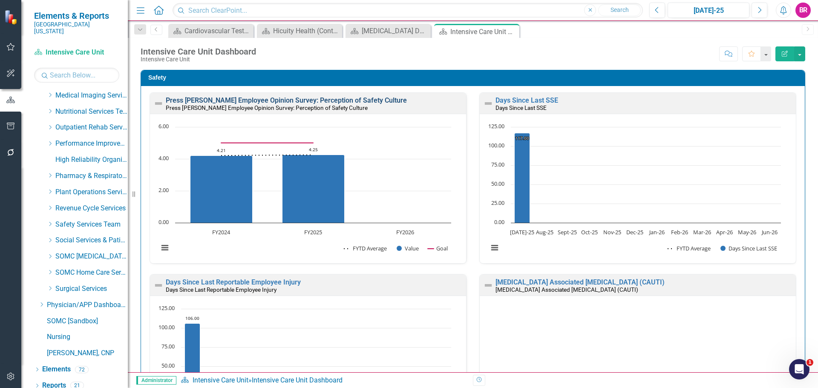
click at [342, 99] on link "Press [PERSON_NAME] Employee Opinion Survey: Perception of Safety Culture" at bounding box center [286, 100] width 241 height 8
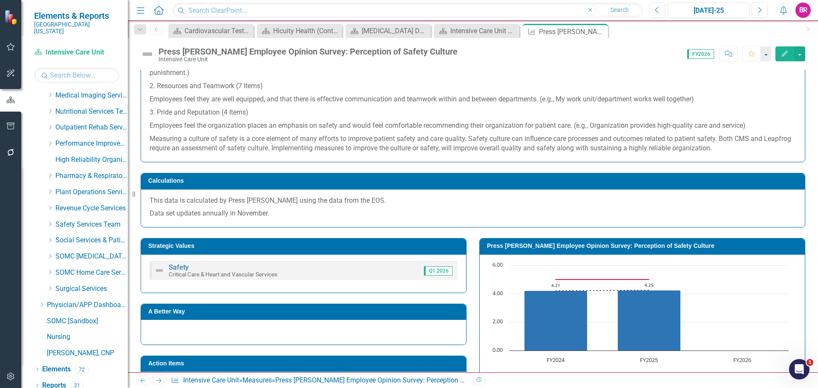
scroll to position [224, 0]
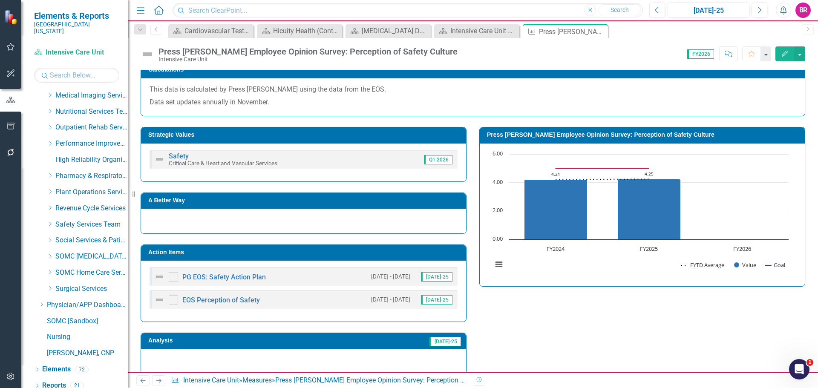
click at [361, 254] on h3 "Action Items" at bounding box center [304, 252] width 313 height 6
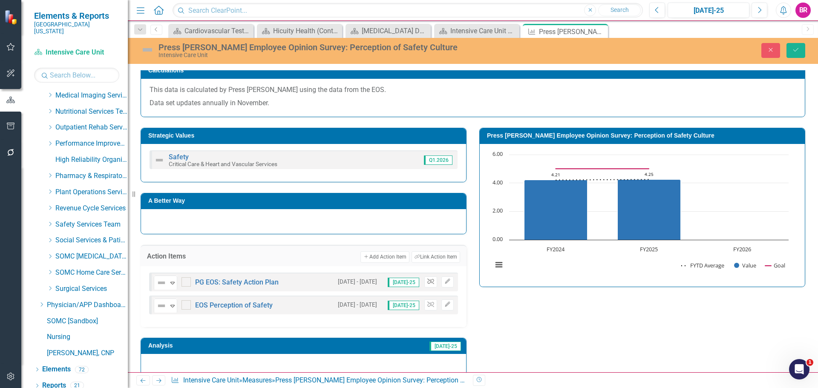
click at [427, 282] on icon "Unlink" at bounding box center [430, 281] width 6 height 5
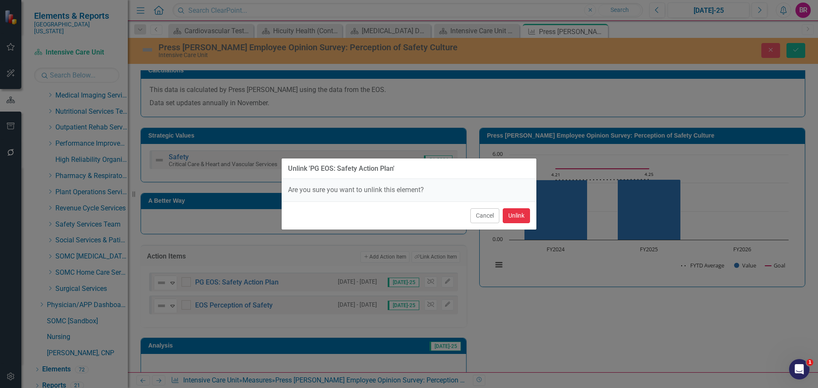
drag, startPoint x: 516, startPoint y: 216, endPoint x: 511, endPoint y: 223, distance: 8.3
click at [515, 216] on button "Unlink" at bounding box center [516, 215] width 27 height 15
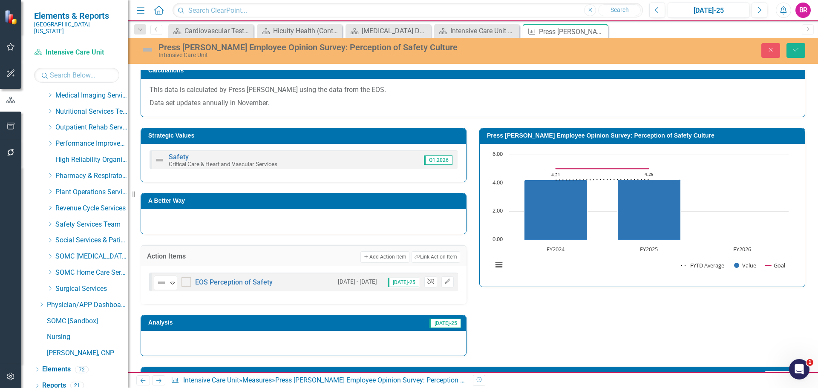
click at [428, 284] on icon "Unlink" at bounding box center [430, 281] width 6 height 5
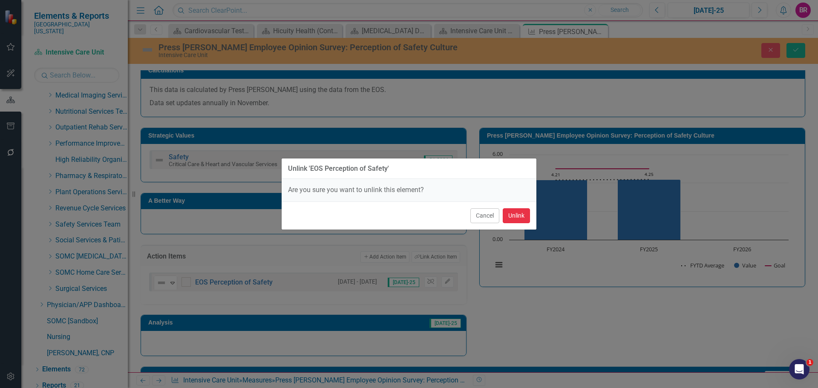
click at [507, 213] on button "Unlink" at bounding box center [516, 215] width 27 height 15
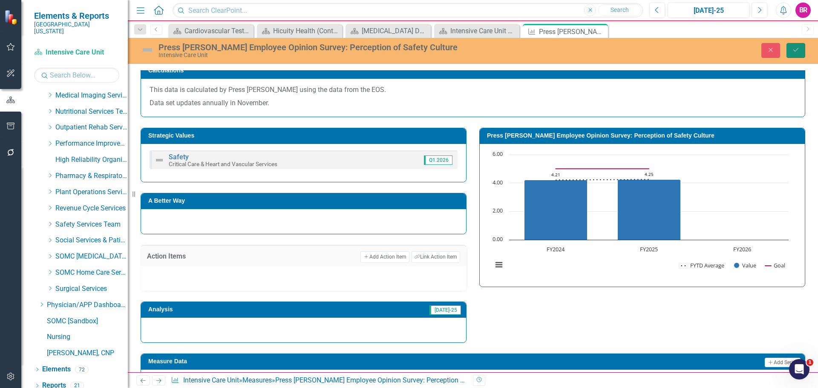
click at [795, 50] on icon "Save" at bounding box center [796, 50] width 8 height 6
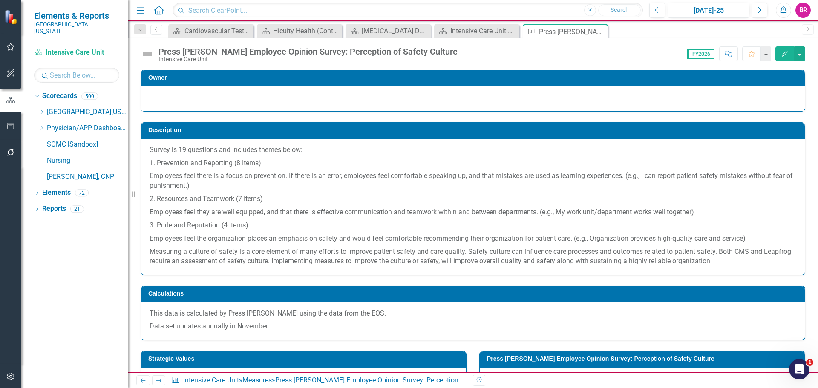
drag, startPoint x: 161, startPoint y: 382, endPoint x: 270, endPoint y: 323, distance: 124.1
click at [161, 382] on icon "Next" at bounding box center [158, 381] width 7 height 6
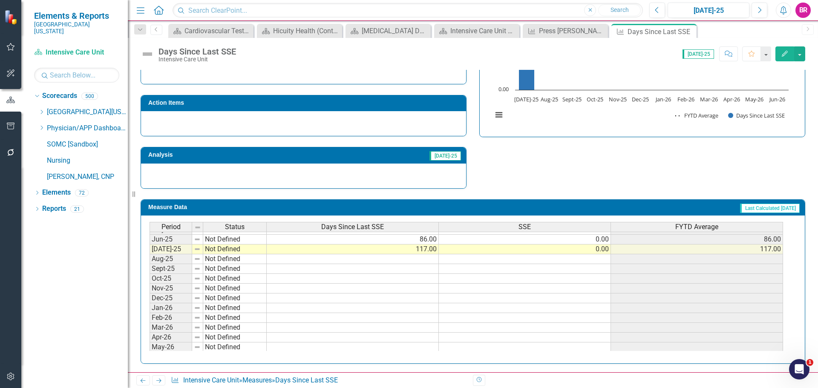
scroll to position [352, 0]
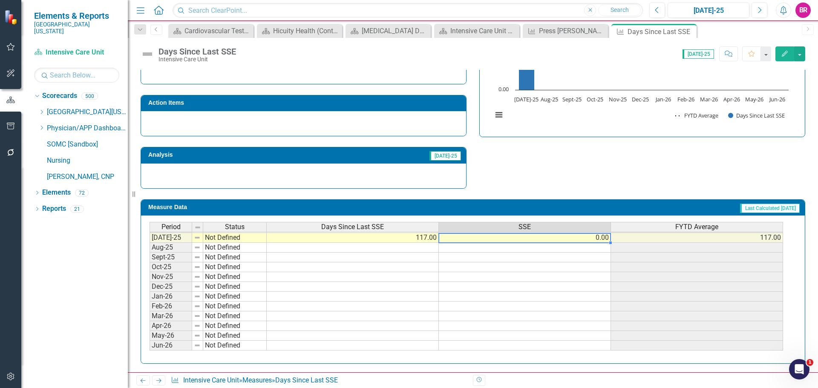
click at [602, 239] on tbody "Nov-23 Not Defined 153.00 0.00 153.00 Dec-23 Not Defined 184.00 0.00 184.00 Jan…" at bounding box center [465, 194] width 633 height 314
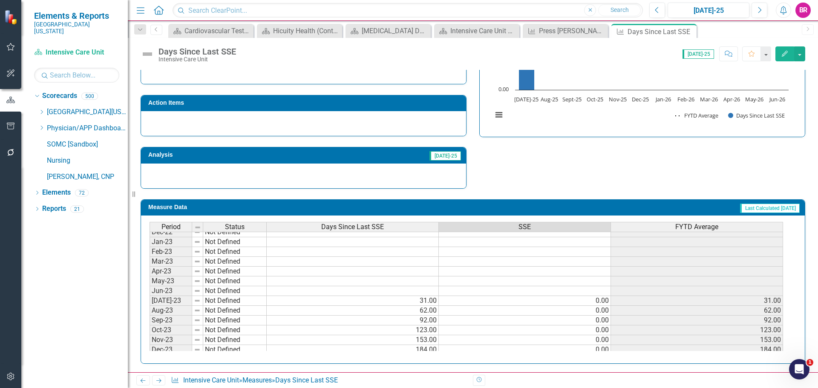
click at [161, 380] on icon "Next" at bounding box center [158, 381] width 7 height 6
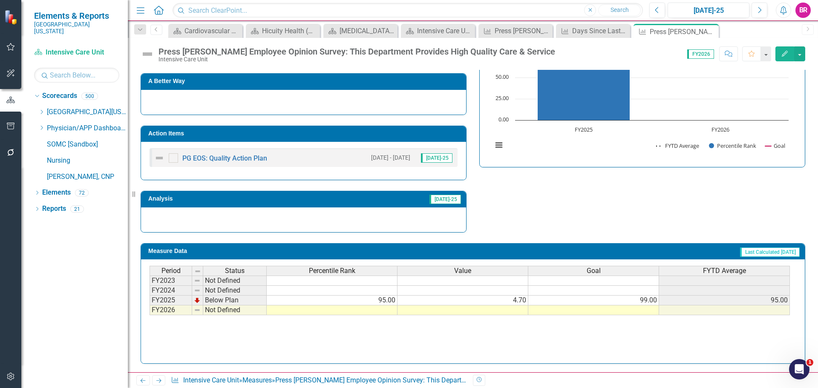
click at [643, 312] on td at bounding box center [593, 310] width 131 height 10
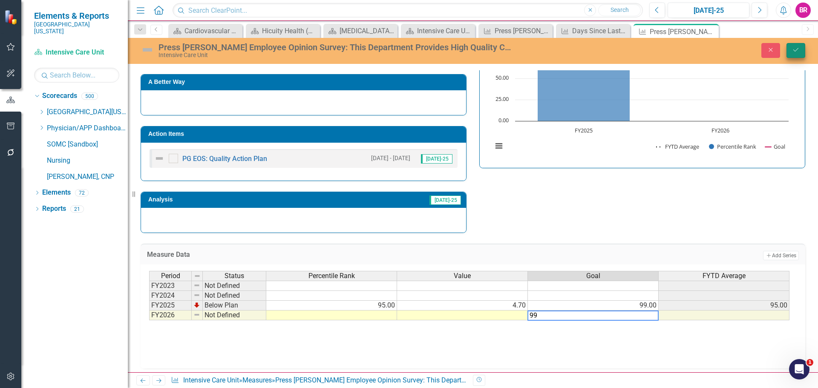
type textarea "99"
click at [799, 49] on button "Save" at bounding box center [795, 50] width 19 height 15
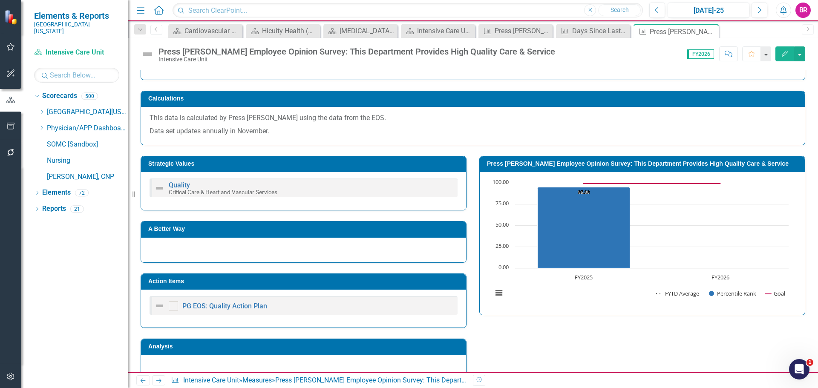
click at [278, 285] on td "Action Items" at bounding box center [304, 282] width 313 height 13
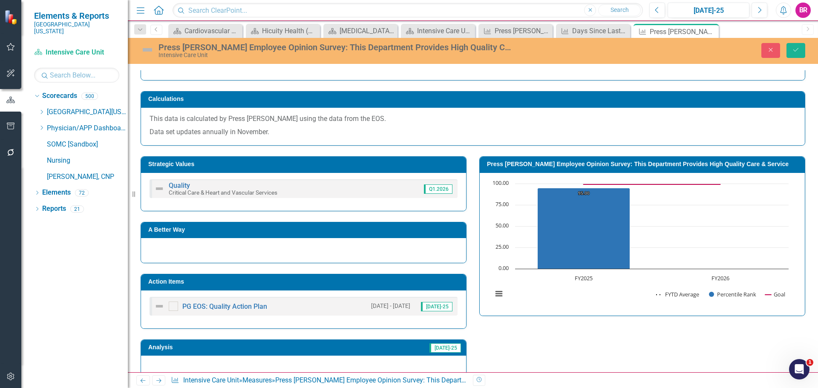
click at [343, 281] on h3 "Action Items" at bounding box center [304, 282] width 313 height 6
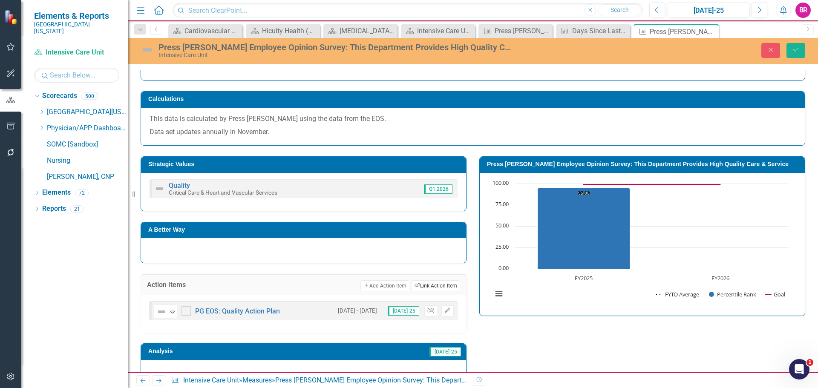
click at [435, 284] on button "Link Tag Link Action Item" at bounding box center [435, 285] width 49 height 11
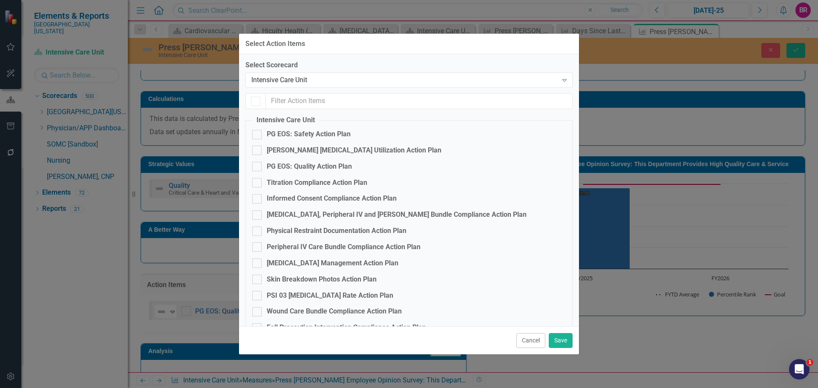
checkbox input "true"
checkbox input "false"
click at [315, 167] on div "PG EOS: Quality Action Plan" at bounding box center [309, 167] width 85 height 10
click at [258, 167] on input "PG EOS: Quality Action Plan" at bounding box center [255, 165] width 6 height 6
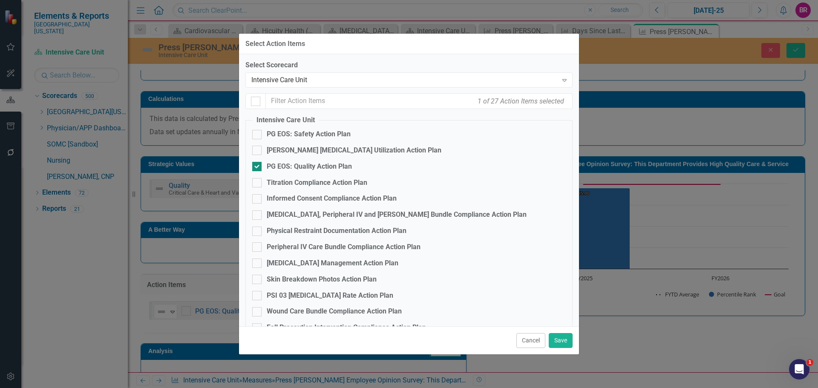
checkbox input "false"
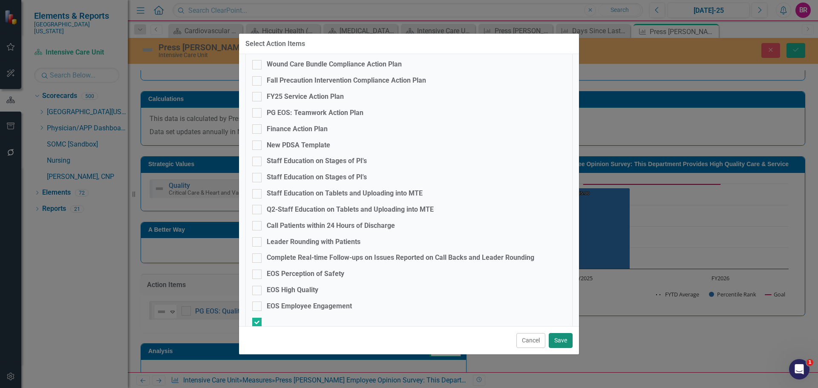
click at [561, 343] on button "Save" at bounding box center [561, 340] width 24 height 15
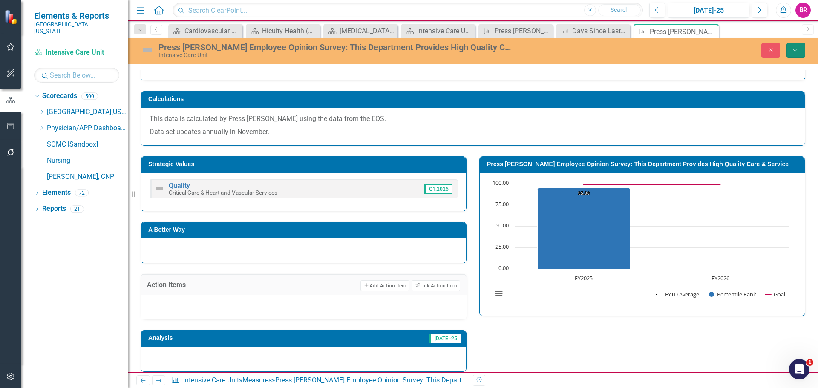
click at [800, 49] on button "Save" at bounding box center [795, 50] width 19 height 15
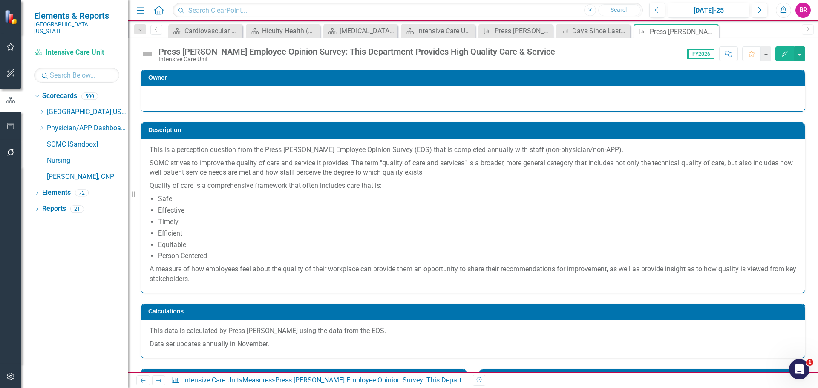
click at [157, 382] on icon "Next" at bounding box center [158, 381] width 7 height 6
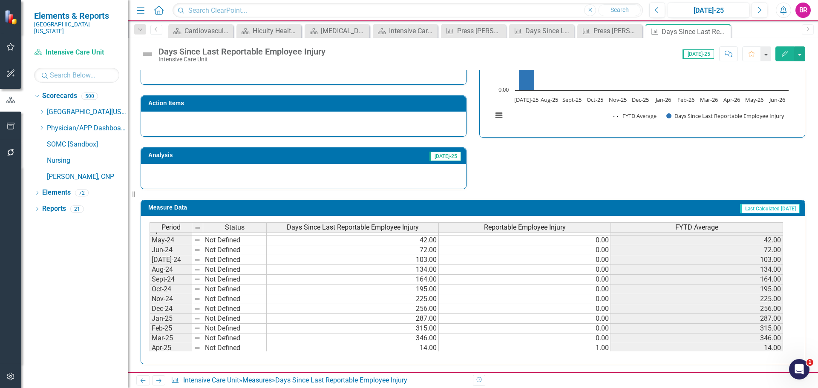
click at [157, 382] on icon "Next" at bounding box center [158, 381] width 7 height 6
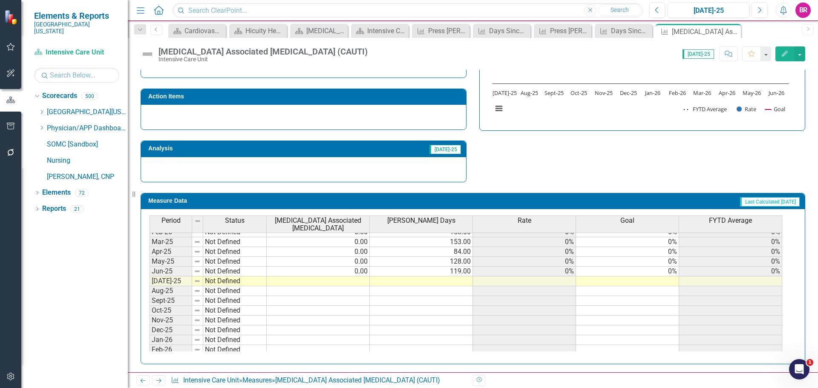
click at [670, 275] on tbody "Nov-23 Not Defined 0.00 104.00 0% 0% 0% Dec-23 Not Defined 0.00 172.00 0% 0% 0%…" at bounding box center [465, 237] width 632 height 314
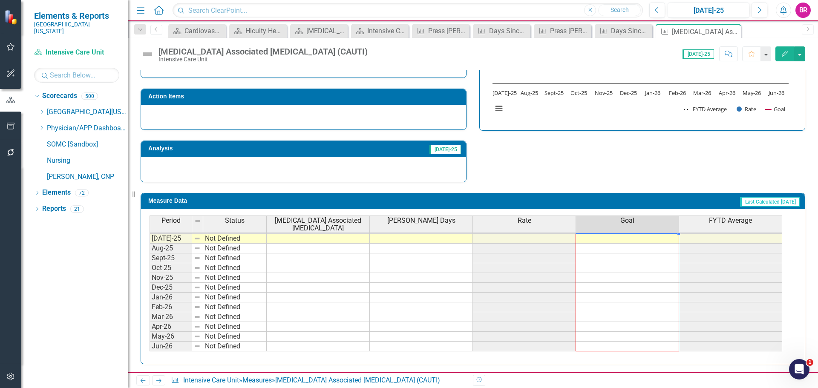
drag, startPoint x: 678, startPoint y: 276, endPoint x: 690, endPoint y: 267, distance: 15.2
click at [149, 346] on div "Period Status Catheter Associated Urinary Tract Infection Foley Days Rate Goal …" at bounding box center [149, 225] width 0 height 273
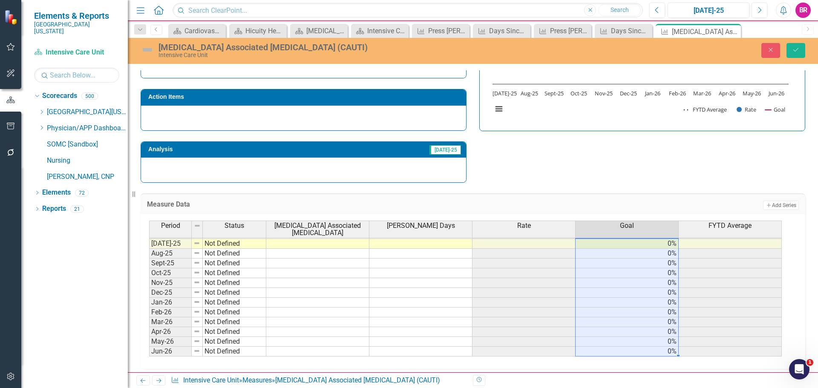
type textarea "0"
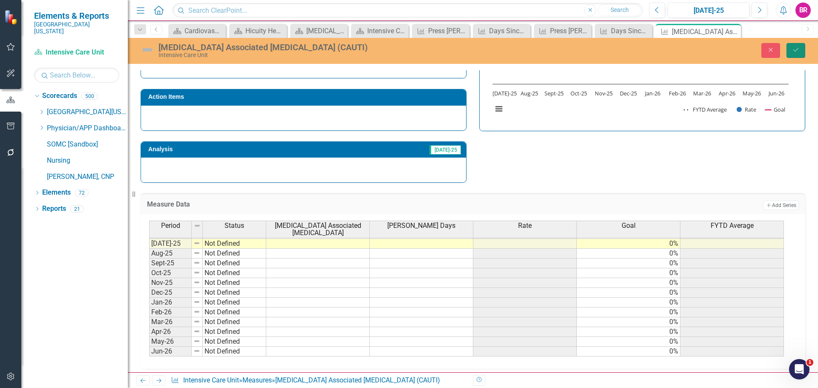
click at [792, 47] on icon "Save" at bounding box center [796, 50] width 8 height 6
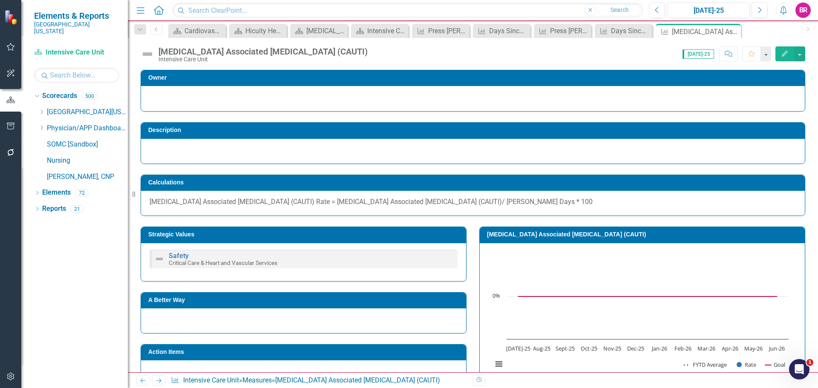
drag, startPoint x: 158, startPoint y: 380, endPoint x: 147, endPoint y: 377, distance: 12.0
click at [158, 380] on icon "Next" at bounding box center [158, 381] width 7 height 6
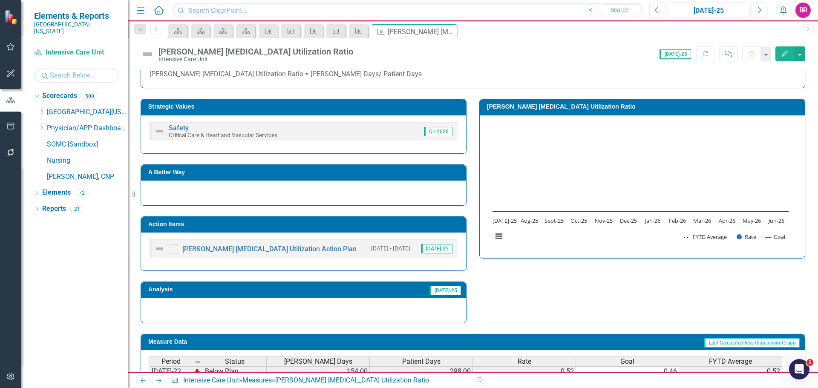
scroll to position [262, 0]
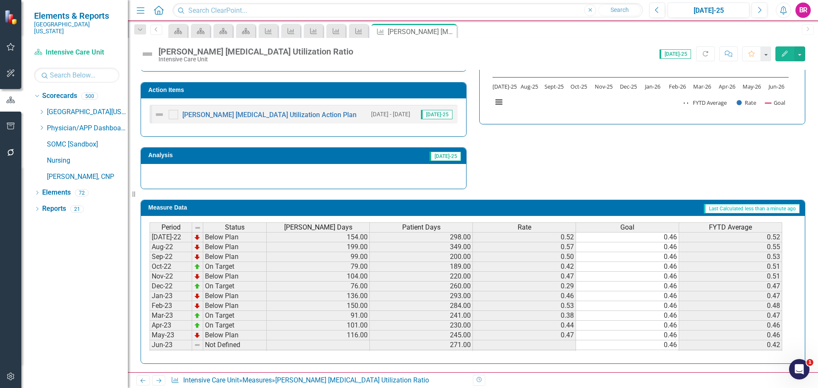
click at [377, 87] on h3 "Action Items" at bounding box center [304, 90] width 313 height 6
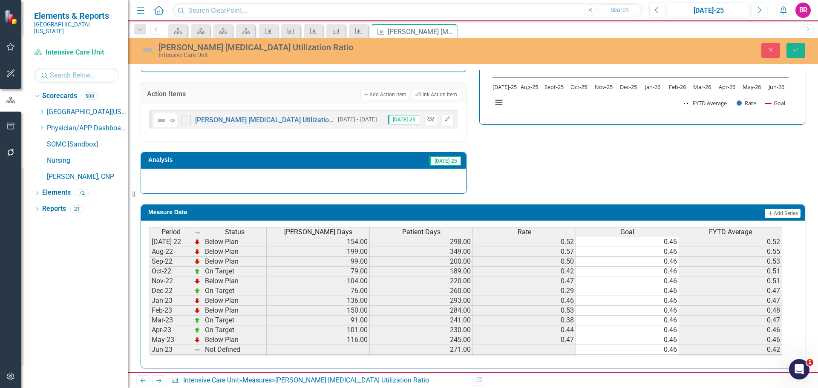
click at [431, 119] on icon "Unlink" at bounding box center [430, 119] width 6 height 5
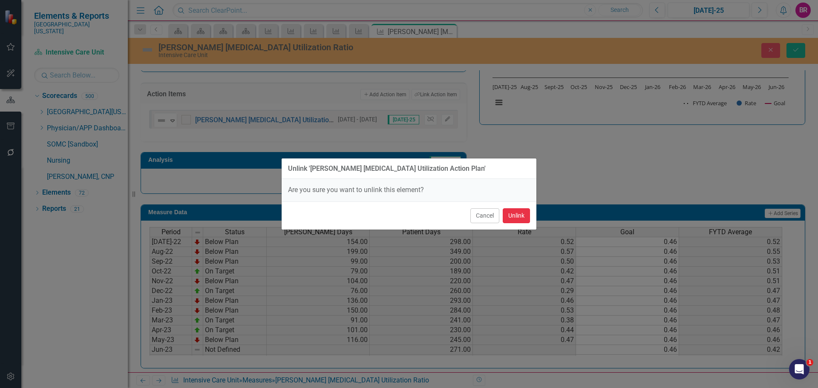
drag, startPoint x: 515, startPoint y: 222, endPoint x: 524, endPoint y: 216, distance: 10.9
click at [515, 222] on button "Unlink" at bounding box center [516, 215] width 27 height 15
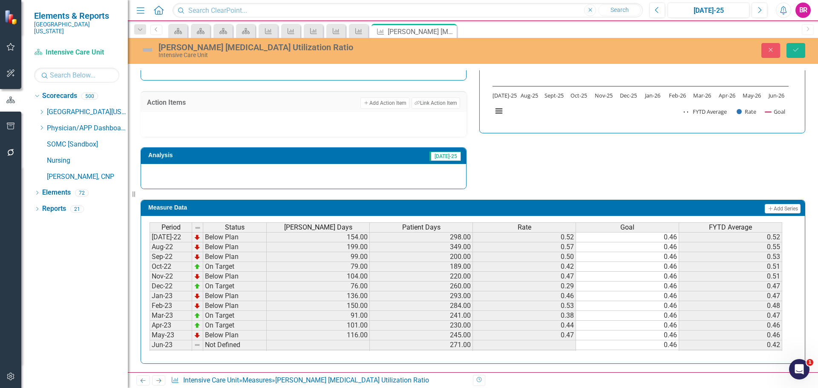
scroll to position [253, 0]
click at [793, 47] on icon "Save" at bounding box center [796, 50] width 8 height 6
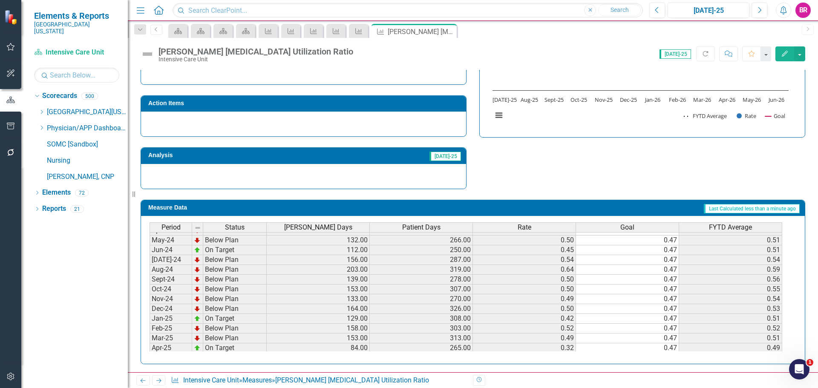
scroll to position [352, 0]
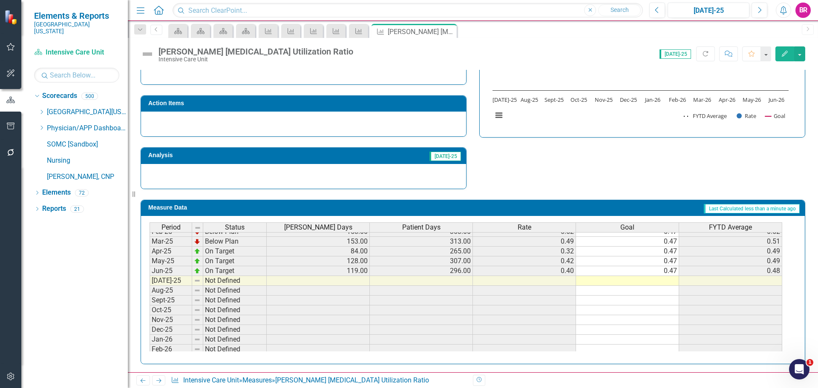
click at [149, 267] on div "Period Status Foley Days Patient Days Rate Goal FYTD Average May-24 Below Plan …" at bounding box center [149, 260] width 0 height 265
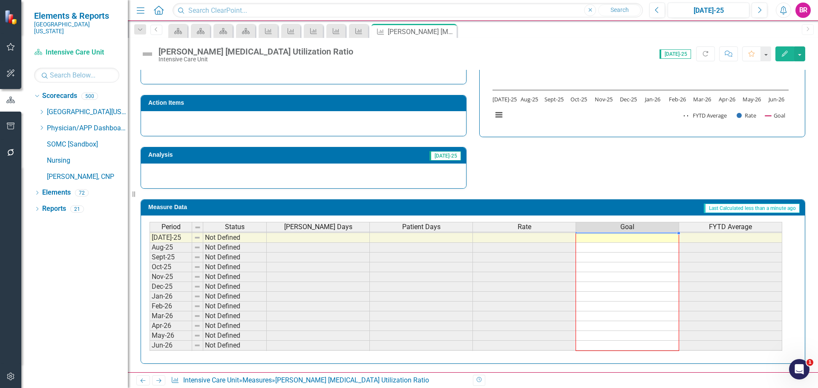
drag, startPoint x: 679, startPoint y: 276, endPoint x: 663, endPoint y: 346, distance: 71.7
click at [149, 346] on div "Period Status Foley Days Patient Days Rate Goal FYTD Average Jun-24 On Target 1…" at bounding box center [149, 227] width 0 height 265
type textarea "0.47"
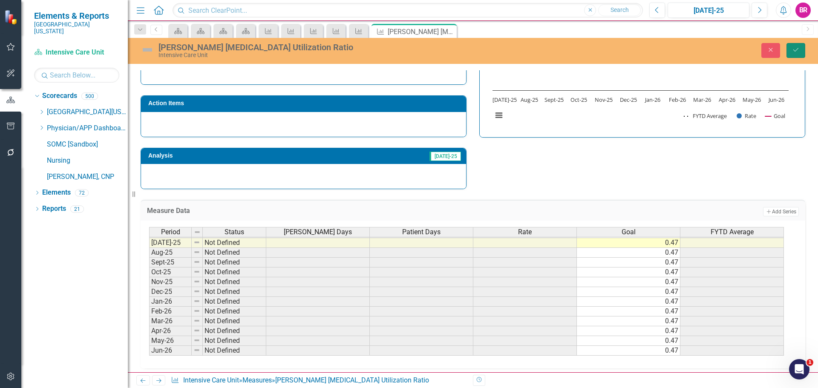
click at [800, 53] on button "Save" at bounding box center [795, 50] width 19 height 15
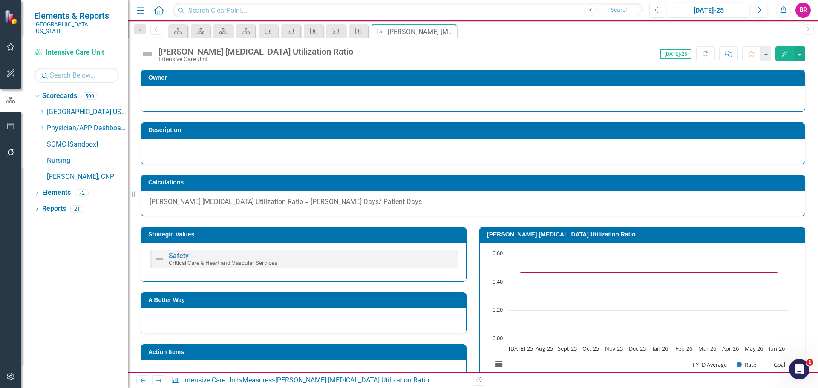
click at [159, 382] on icon "Next" at bounding box center [158, 381] width 7 height 6
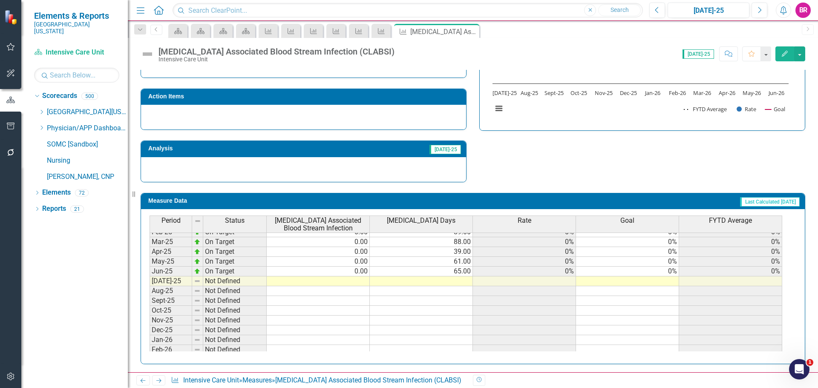
click at [672, 273] on tbody "May-24 On Target 0.00 86.00 0% 0% 0% Jun-24 On Target 0.00 74.00 0% 0% 0% Jul-2…" at bounding box center [465, 266] width 632 height 255
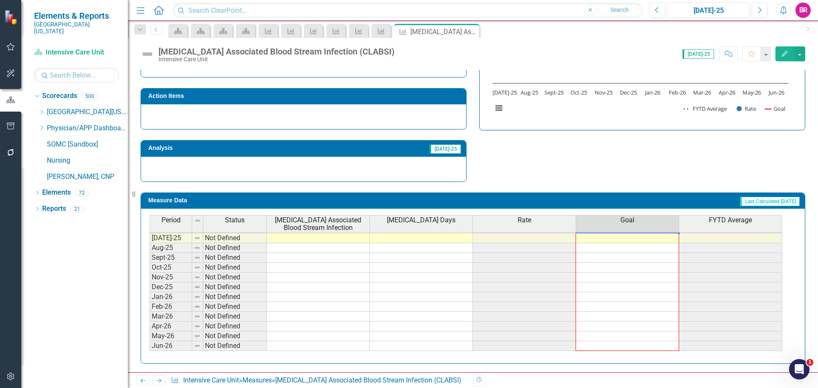
drag, startPoint x: 679, startPoint y: 276, endPoint x: 669, endPoint y: 330, distance: 55.3
click at [149, 346] on div "Period Status Central Line Associated Blood Stream Infection Central Line Days …" at bounding box center [149, 224] width 0 height 273
type textarea "0"
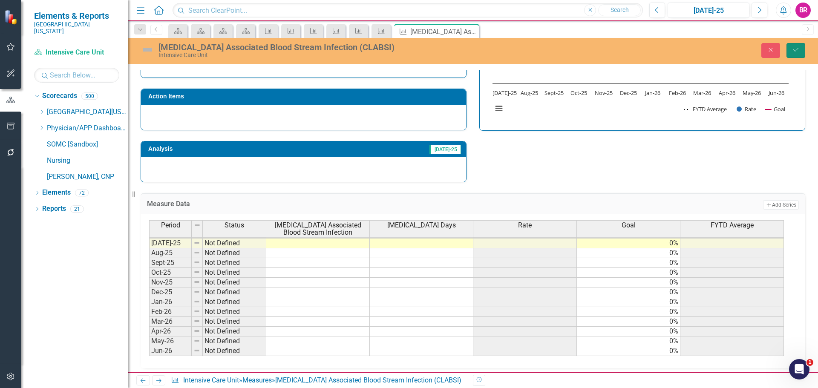
click at [797, 51] on icon "Save" at bounding box center [796, 50] width 8 height 6
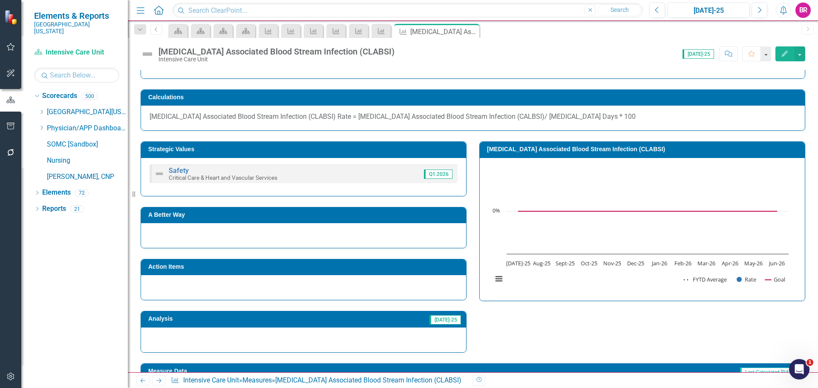
click at [156, 383] on icon "Next" at bounding box center [158, 381] width 7 height 6
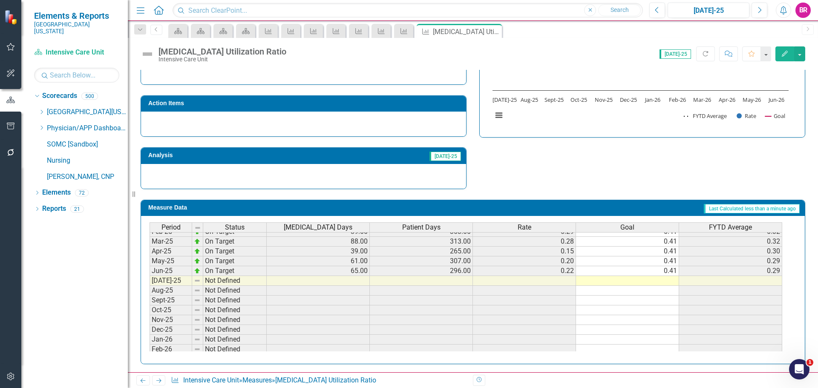
click at [675, 274] on tbody "May-24 On Target 86.00 266.00 0.32 0.41 0.24 Jun-24 On Target 74.00 250.00 0.30…" at bounding box center [465, 265] width 632 height 255
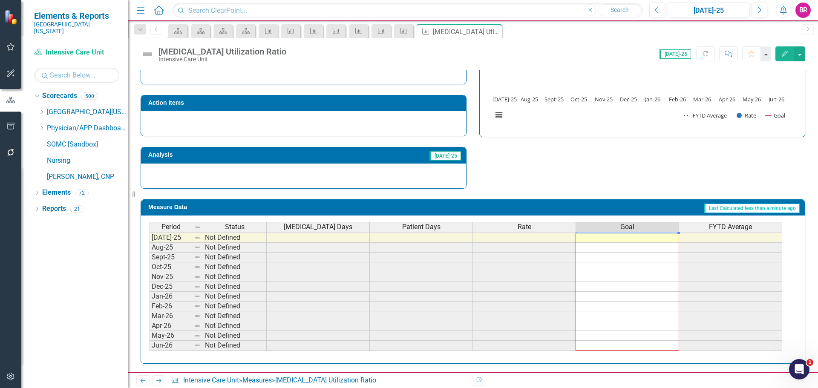
drag, startPoint x: 678, startPoint y: 275, endPoint x: 654, endPoint y: 347, distance: 76.5
click at [149, 347] on div "Period Status Central Line Days Patient Days Rate Goal FYTD Average Jun-24 On T…" at bounding box center [149, 227] width 0 height 265
type textarea "0.41"
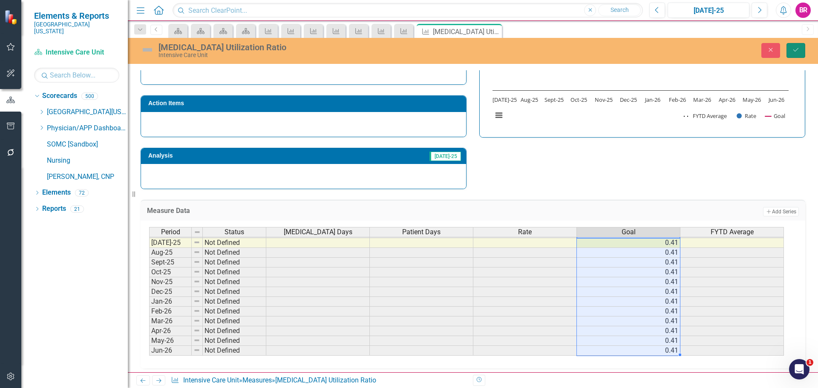
click at [794, 52] on icon "Save" at bounding box center [796, 50] width 8 height 6
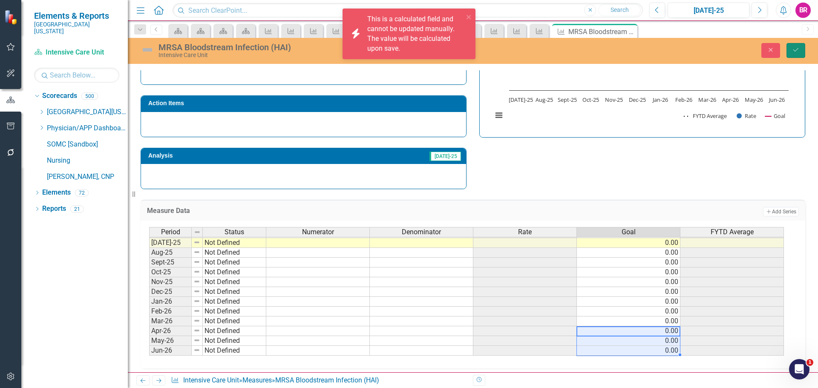
click at [795, 51] on icon "Save" at bounding box center [796, 50] width 8 height 6
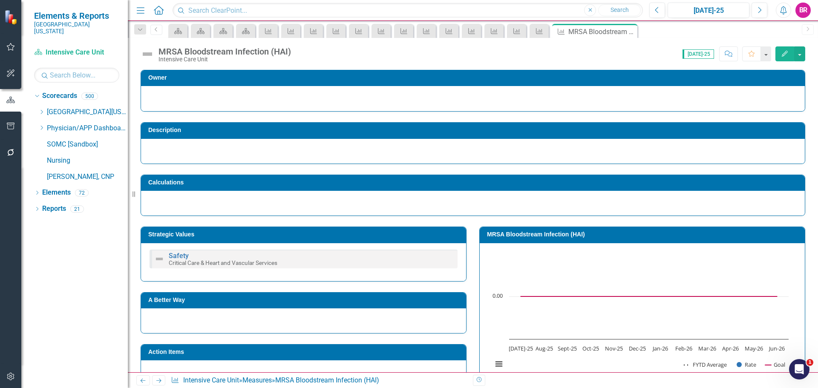
click at [134, 28] on div "Resize" at bounding box center [131, 194] width 7 height 388
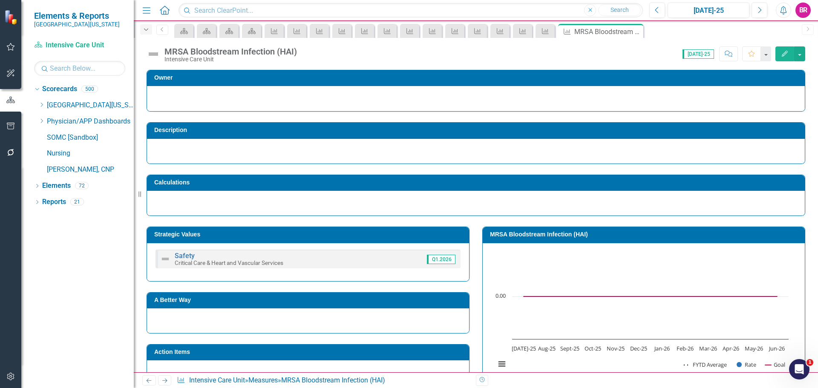
click at [144, 33] on div "Dropdown" at bounding box center [146, 29] width 12 height 10
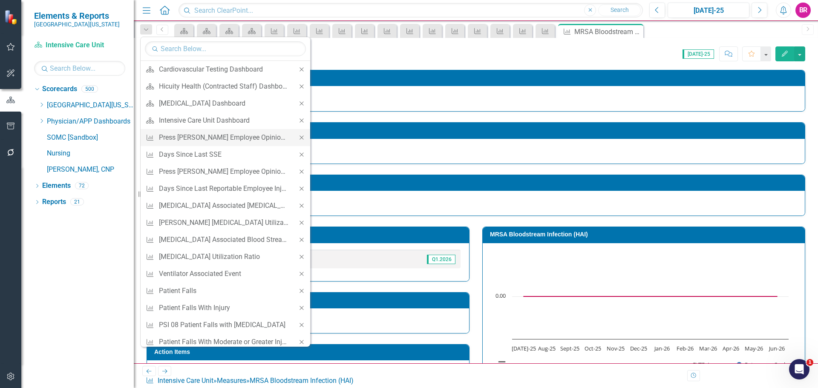
click at [298, 137] on icon "Close" at bounding box center [302, 138] width 8 height 6
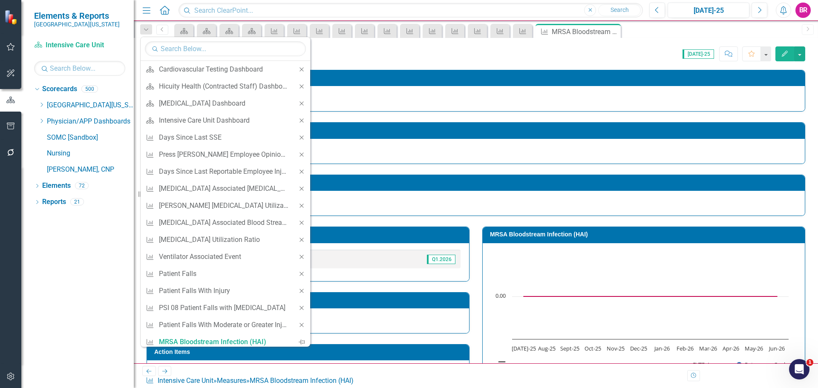
click at [298, 137] on icon "Close" at bounding box center [302, 138] width 8 height 6
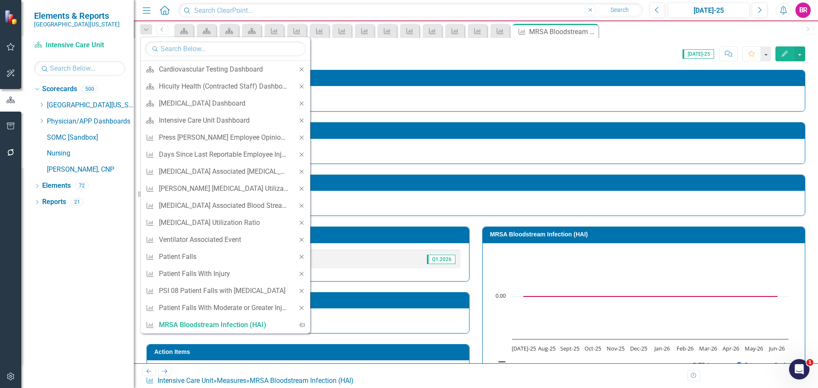
click at [298, 137] on icon "Close" at bounding box center [302, 138] width 8 height 6
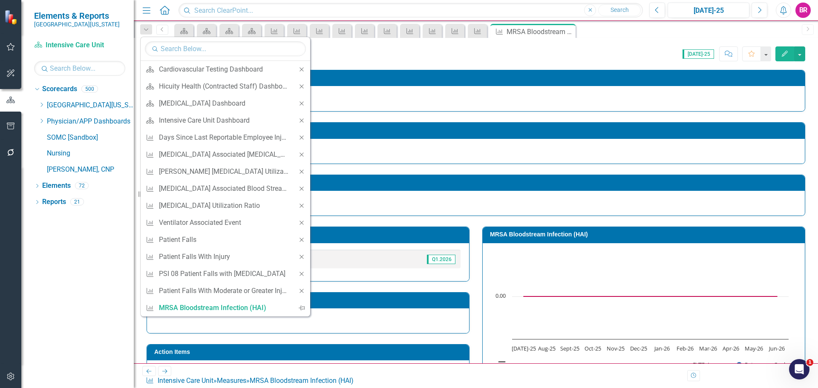
click at [298, 137] on icon "Close" at bounding box center [302, 138] width 8 height 6
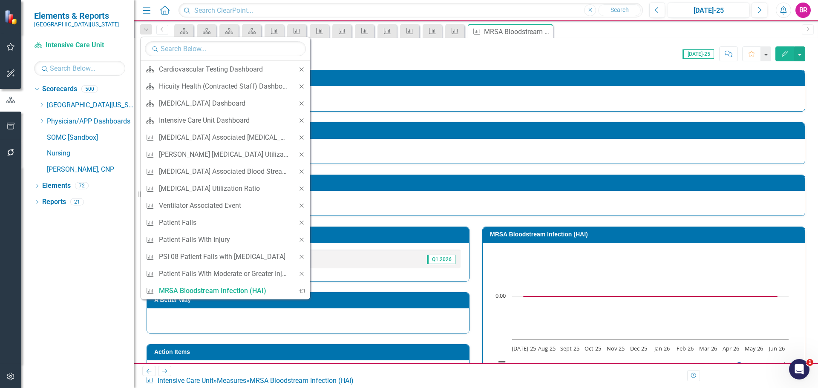
click at [298, 137] on icon "Close" at bounding box center [302, 138] width 8 height 6
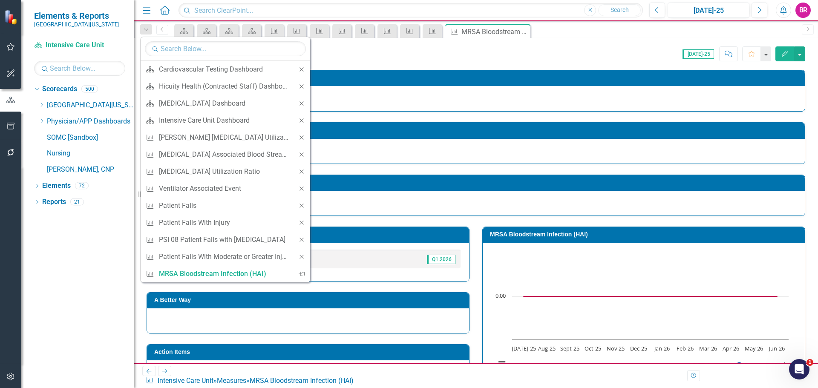
click at [298, 137] on icon "Close" at bounding box center [302, 138] width 8 height 6
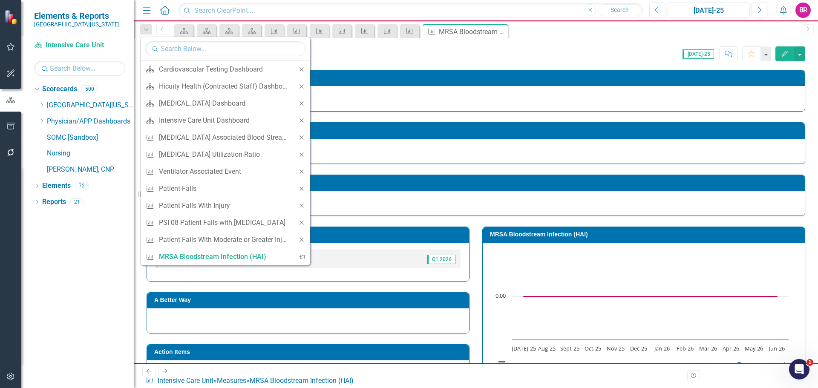
click at [298, 137] on icon "Close" at bounding box center [302, 138] width 8 height 6
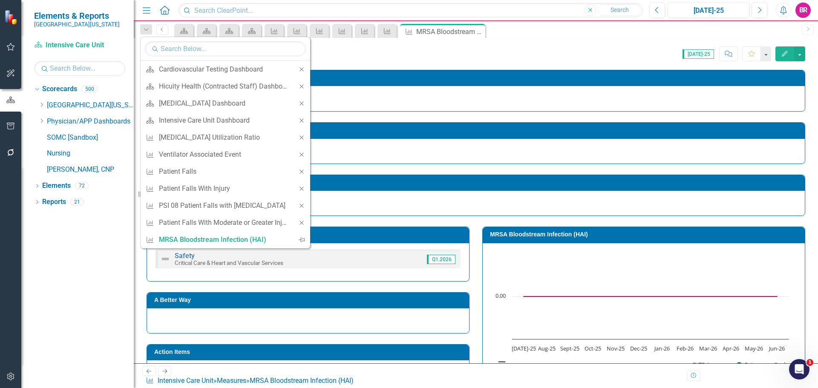
click at [298, 137] on icon "Close" at bounding box center [302, 138] width 8 height 6
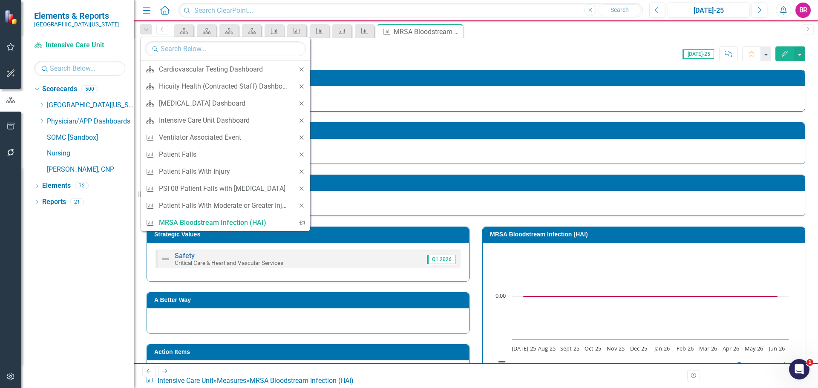
click at [298, 137] on icon "Close" at bounding box center [302, 138] width 8 height 6
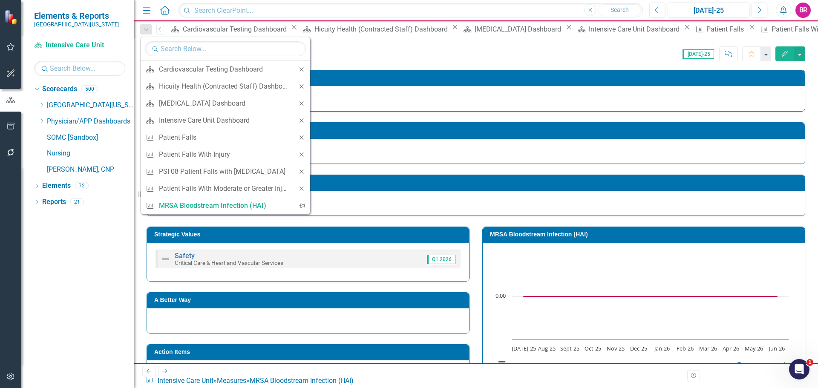
click at [298, 137] on icon "Close" at bounding box center [302, 138] width 8 height 6
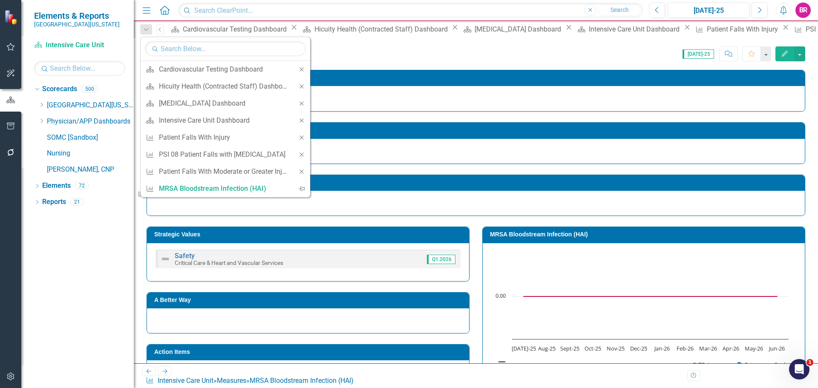
click at [298, 137] on icon "Close" at bounding box center [302, 138] width 8 height 6
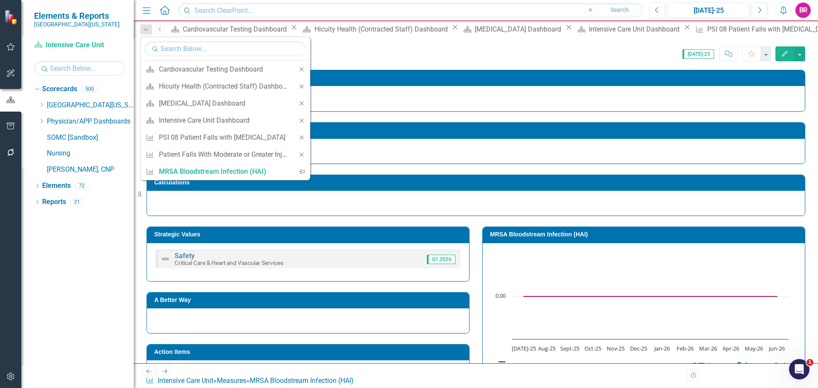
click at [298, 137] on icon "Close" at bounding box center [302, 138] width 8 height 6
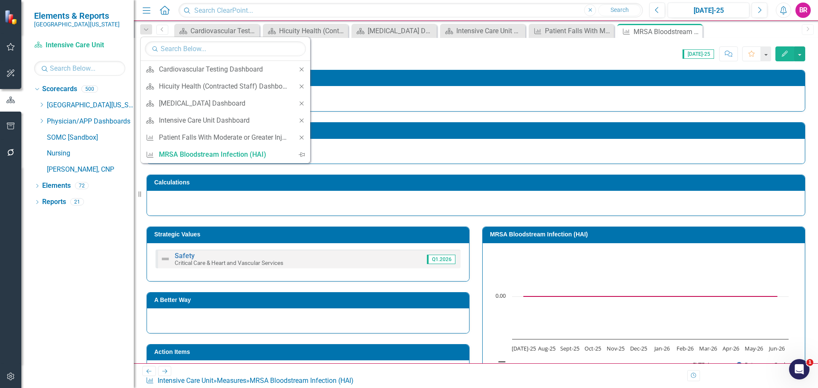
click at [298, 137] on icon "Close" at bounding box center [302, 138] width 8 height 6
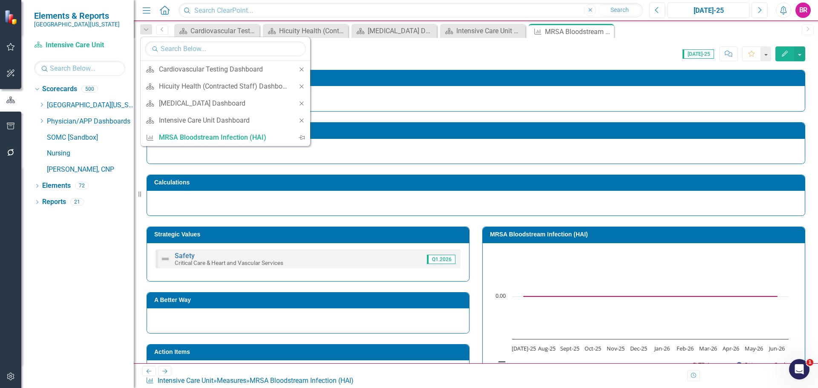
click at [384, 52] on div "Score: 0.00 Jul-25 Completed Comment Favorite Edit" at bounding box center [553, 53] width 504 height 14
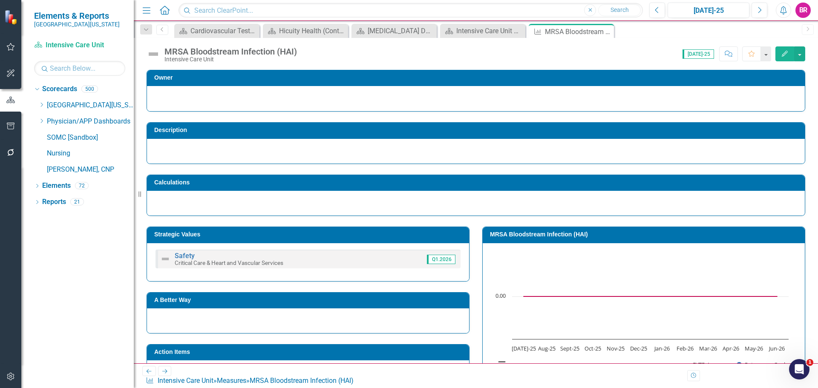
click at [161, 374] on icon "Next" at bounding box center [164, 371] width 7 height 6
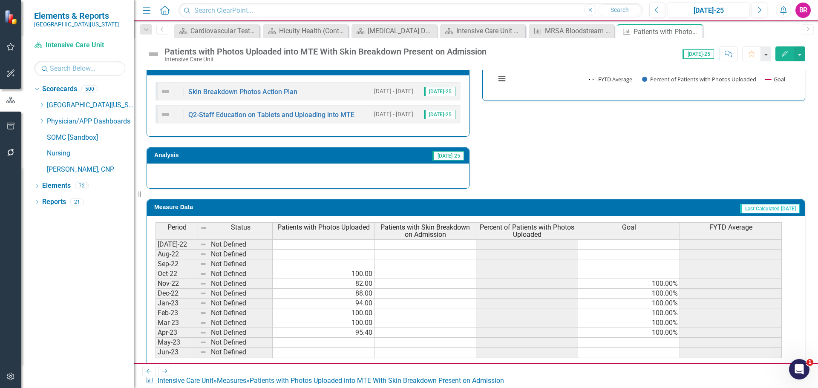
scroll to position [213, 0]
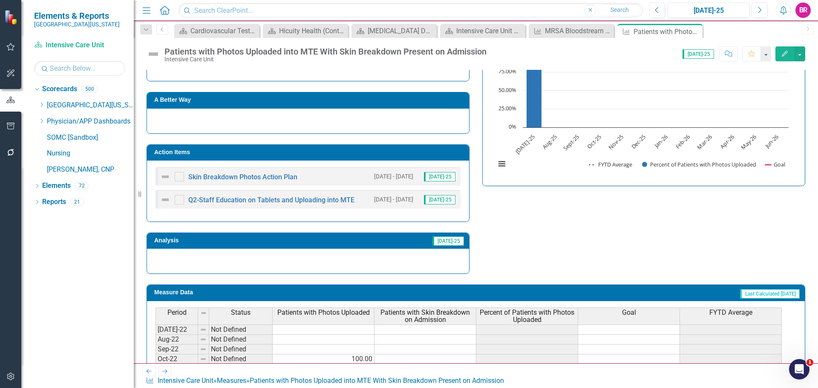
click at [347, 155] on h3 "Action Items" at bounding box center [309, 152] width 310 height 6
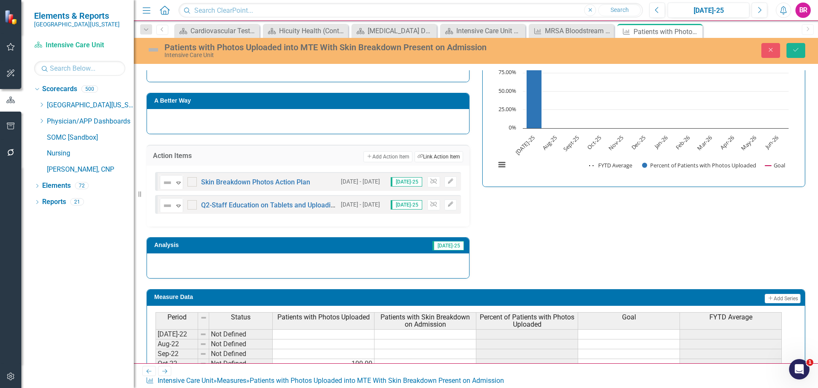
click at [433, 155] on button "Link Tag Link Action Item" at bounding box center [438, 156] width 49 height 11
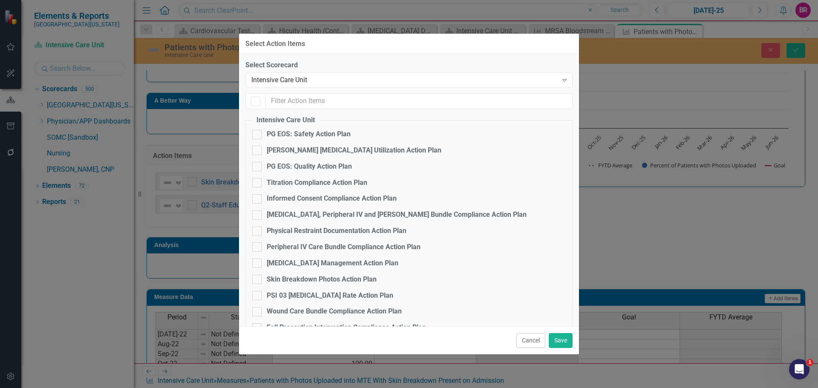
checkbox input "true"
checkbox input "false"
click at [327, 276] on div "Skin Breakdown Photos Action Plan" at bounding box center [322, 280] width 110 height 10
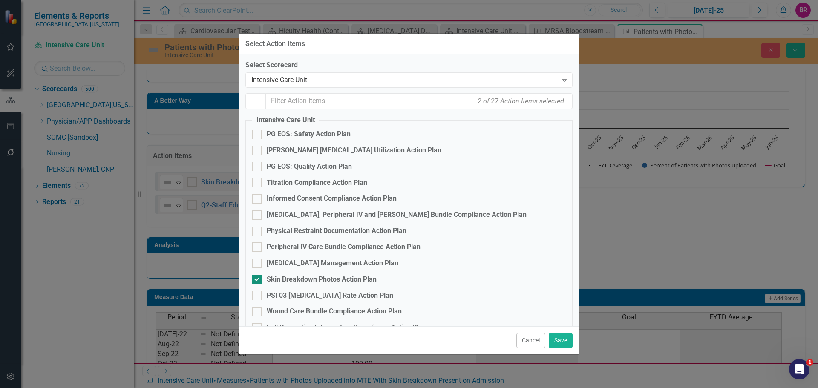
click at [258, 276] on input "Skin Breakdown Photos Action Plan" at bounding box center [255, 278] width 6 height 6
checkbox input "false"
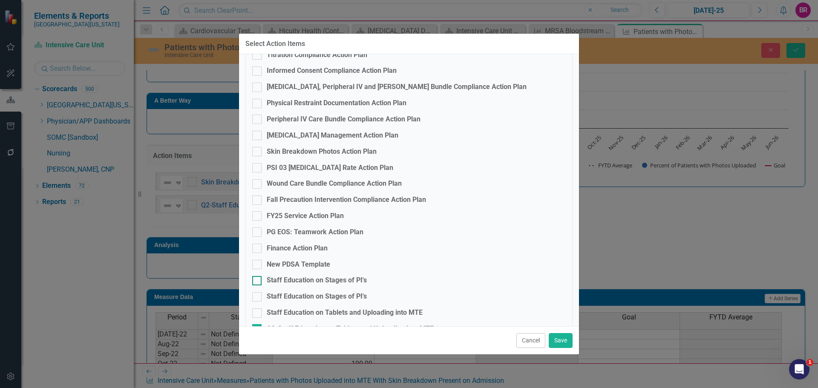
scroll to position [170, 0]
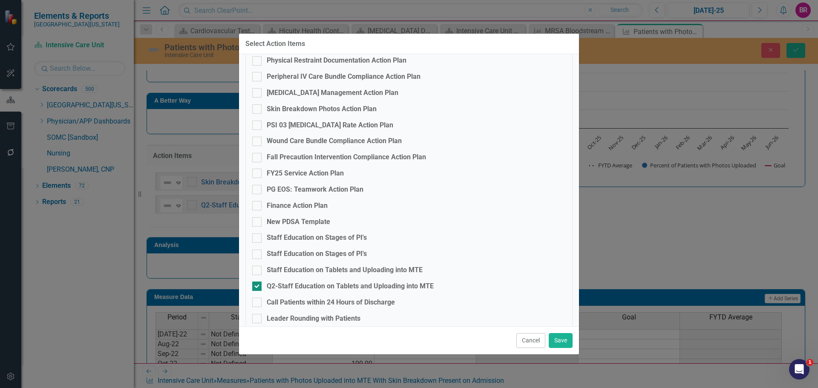
click at [317, 286] on div "Q2-Staff Education on Tablets and Uploading into MTE" at bounding box center [350, 286] width 167 height 10
click at [258, 286] on input "Q2-Staff Education on Tablets and Uploading into MTE" at bounding box center [255, 284] width 6 height 6
checkbox input "false"
click at [563, 341] on button "Save" at bounding box center [561, 340] width 24 height 15
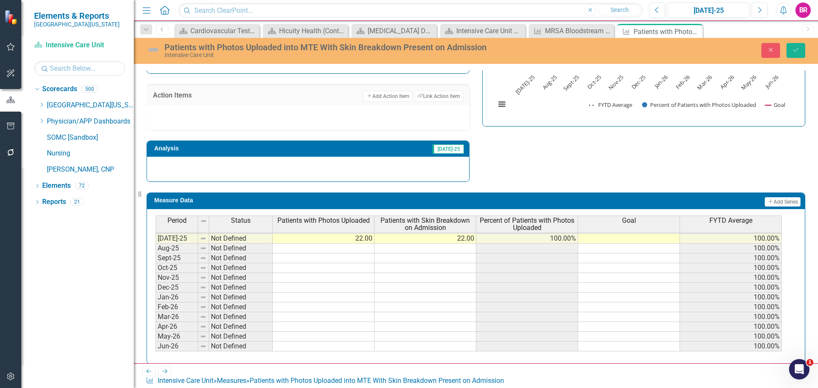
scroll to position [310, 0]
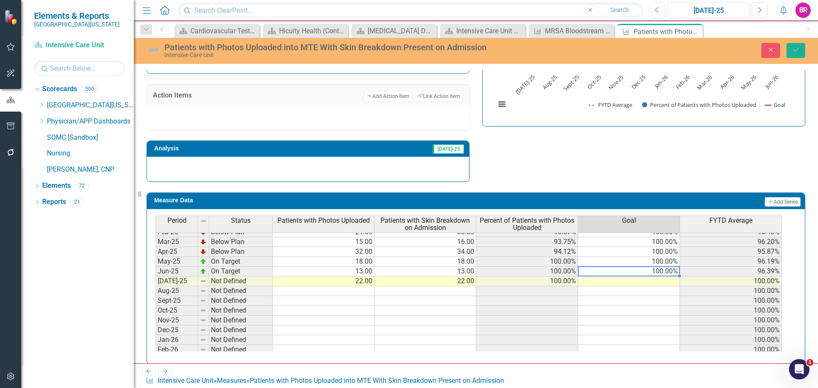
click at [671, 273] on tbody "Mar-24 Below Plan 21.00 22.00 95.45% 100.00% 95.06% Apr-24 On Target 19.00 19.0…" at bounding box center [468, 256] width 626 height 275
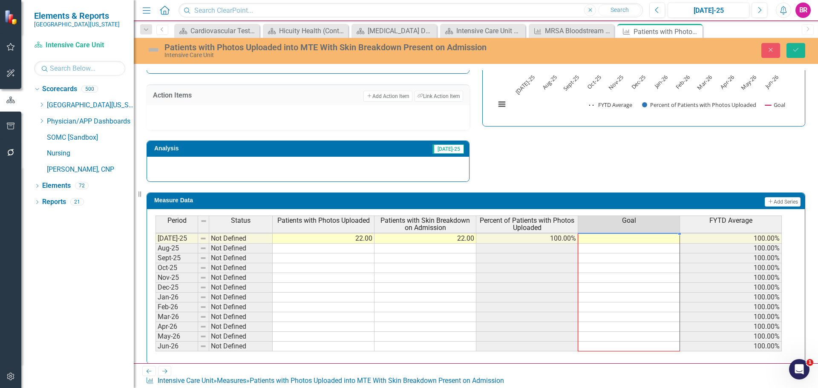
drag, startPoint x: 680, startPoint y: 275, endPoint x: 688, endPoint y: 274, distance: 8.6
click at [155, 348] on div "Period Status Patients with Photos Uploaded Patients with Skin Breakdown on Adm…" at bounding box center [155, 225] width 0 height 273
type textarea "100"
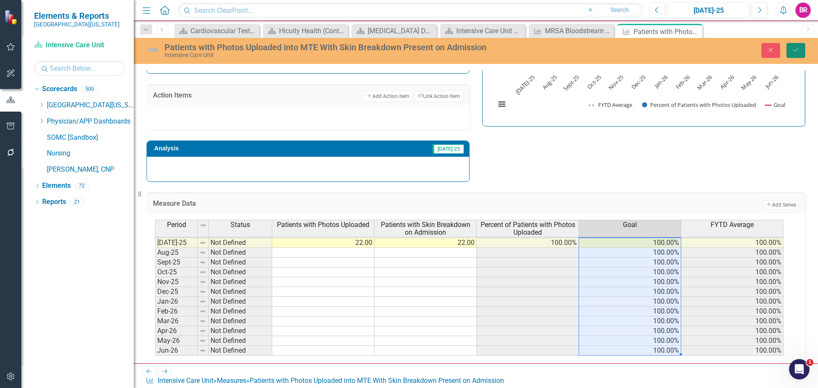
click at [791, 45] on button "Save" at bounding box center [795, 50] width 19 height 15
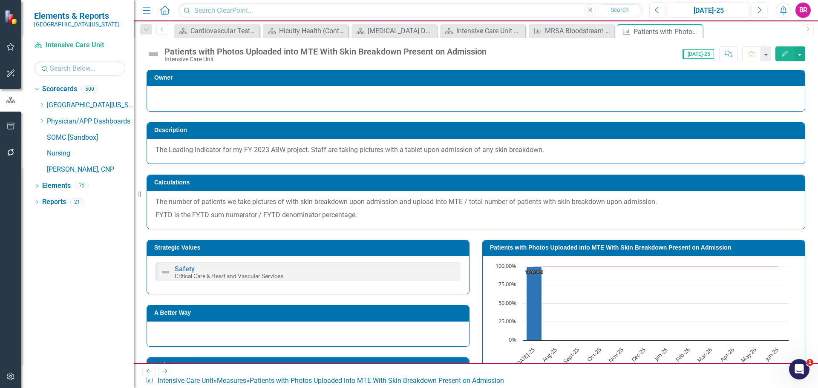
click at [167, 374] on icon "Next" at bounding box center [164, 371] width 7 height 6
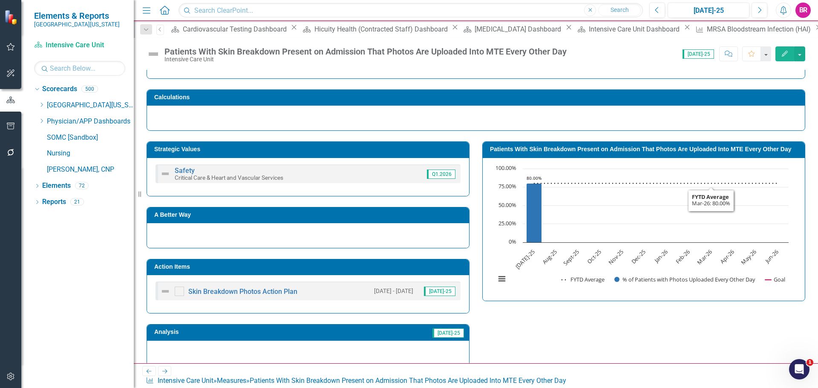
scroll to position [128, 0]
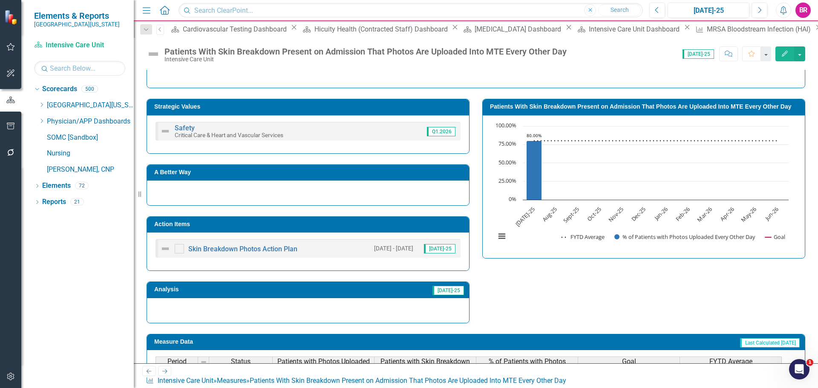
click at [333, 225] on h3 "Action Items" at bounding box center [309, 224] width 310 height 6
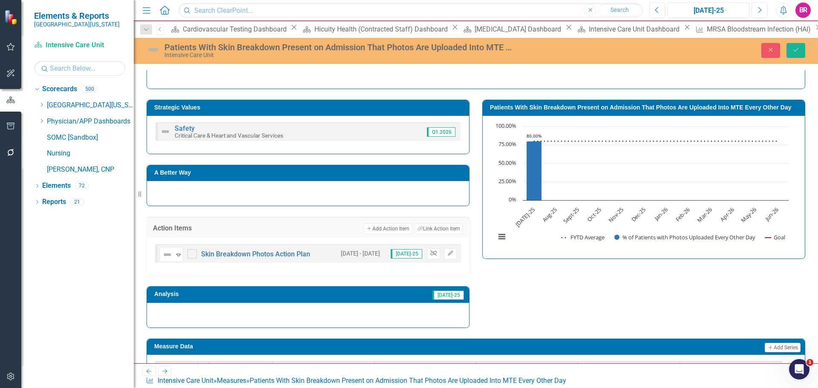
click at [431, 253] on icon "Unlink" at bounding box center [433, 253] width 6 height 5
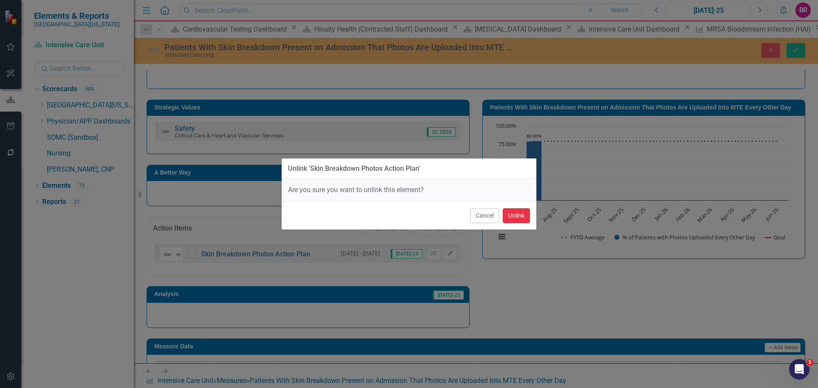
click at [510, 216] on button "Unlink" at bounding box center [516, 215] width 27 height 15
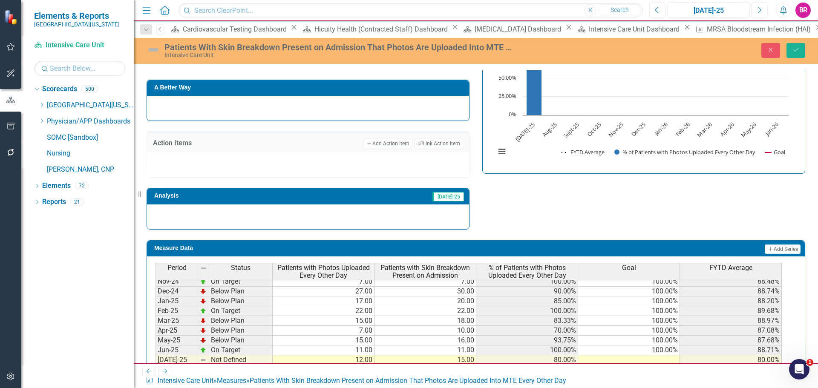
scroll to position [213, 0]
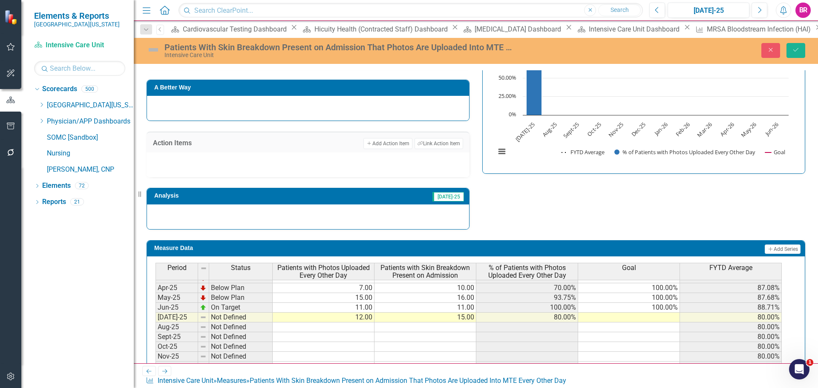
click at [667, 313] on tbody "Apr-24 Below Plan 14.00 16.00 87.50% 100.00% 85.02% May-24 Below Plan 16.00 21.…" at bounding box center [468, 297] width 626 height 265
click at [672, 305] on td "100.00%" at bounding box center [629, 308] width 102 height 10
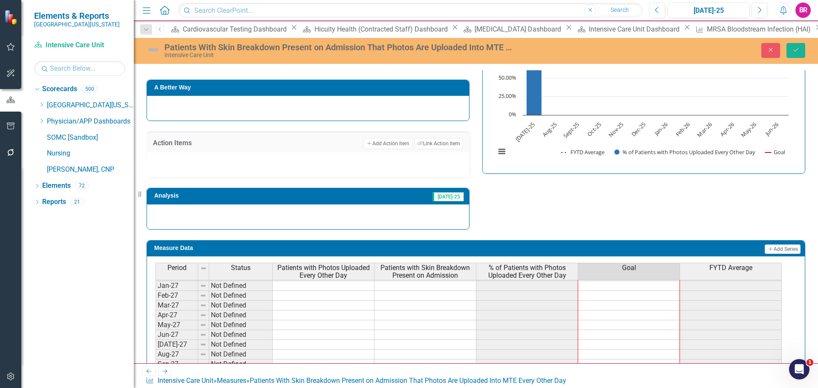
scroll to position [261, 0]
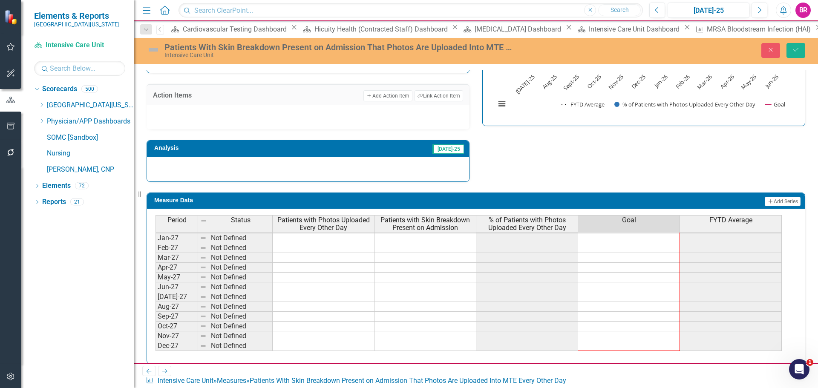
drag, startPoint x: 679, startPoint y: 311, endPoint x: 675, endPoint y: 352, distance: 41.0
click at [674, 353] on div "Period Status Patients with Photos Uploaded Every Other Day Patients with Skin …" at bounding box center [476, 286] width 658 height 155
type textarea "100"
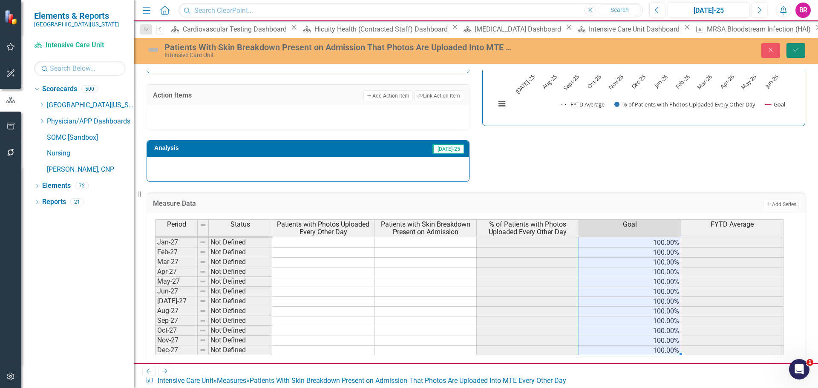
click at [794, 47] on icon "Save" at bounding box center [796, 50] width 8 height 6
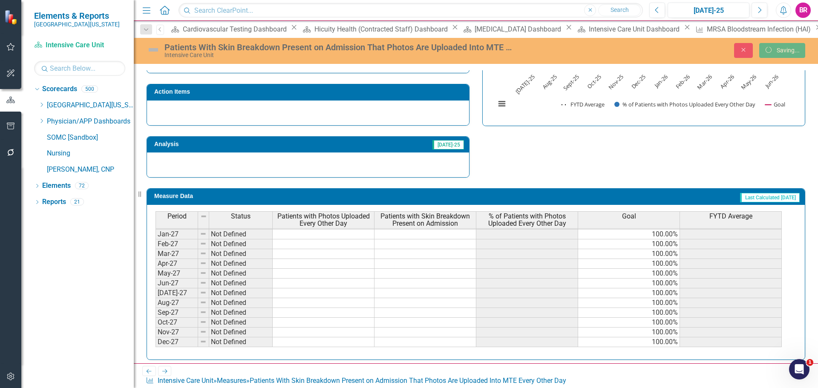
scroll to position [256, 0]
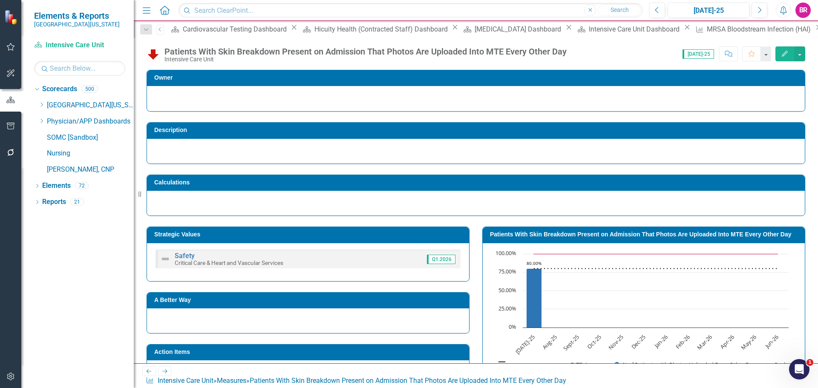
click at [164, 373] on icon at bounding box center [164, 371] width 5 height 4
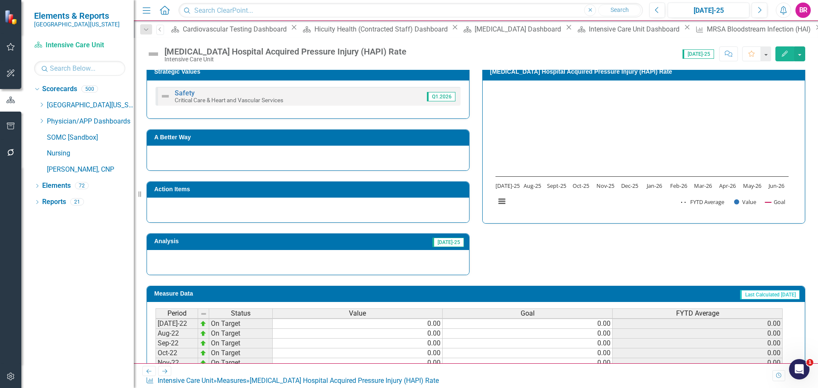
scroll to position [248, 0]
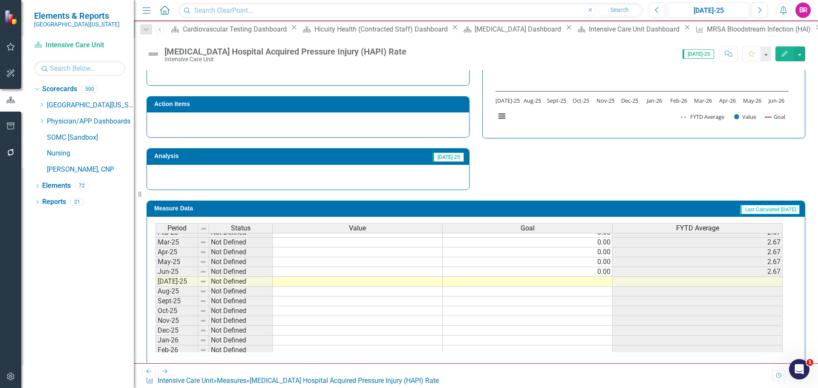
click at [604, 271] on tbody "May-24 Below Plan 1.00 0.00 0.55 Jun-24 Below Plan 1.00 0.00 0.58 Jul-24 On Tar…" at bounding box center [468, 266] width 627 height 255
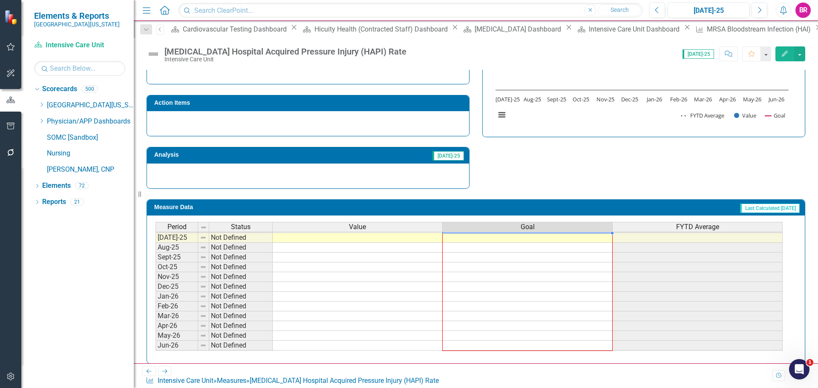
drag, startPoint x: 612, startPoint y: 276, endPoint x: 601, endPoint y: 345, distance: 69.8
click at [155, 345] on div "Period Status Value Goal FYTD Average Jun-24 Below Plan 1.00 0.00 0.58 Jul-24 O…" at bounding box center [155, 227] width 0 height 265
type textarea "0"
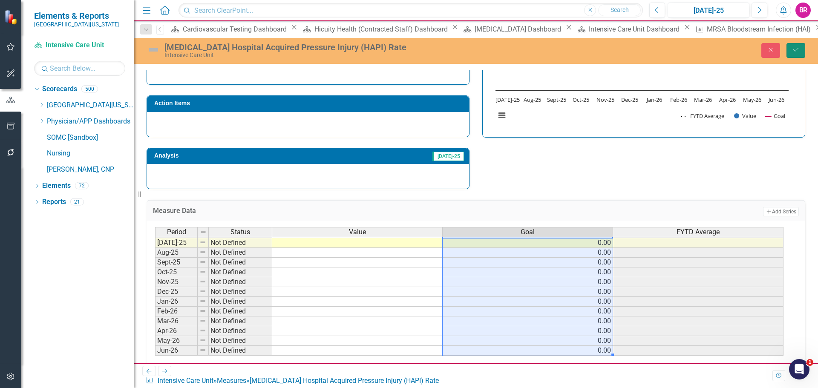
click at [797, 51] on icon "Save" at bounding box center [796, 50] width 8 height 6
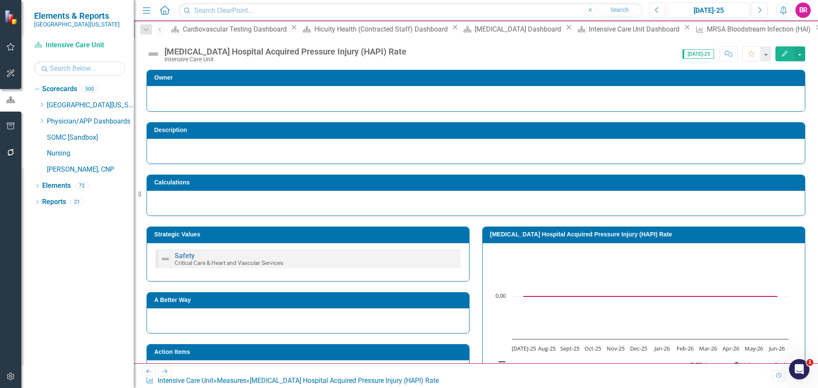
click at [168, 374] on icon "Next" at bounding box center [164, 371] width 7 height 6
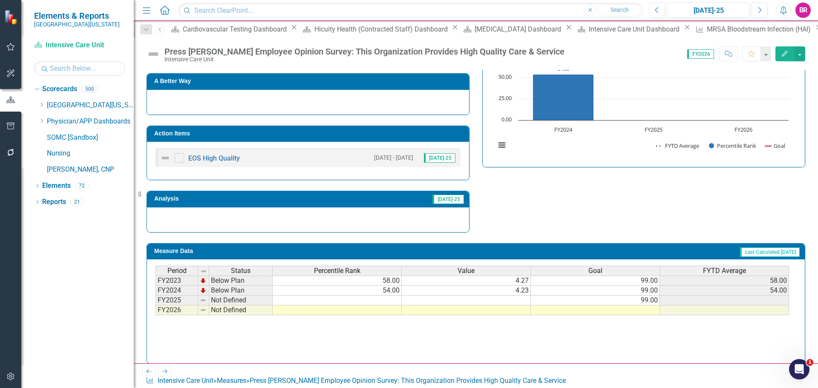
click at [422, 137] on td "Action Items" at bounding box center [309, 134] width 310 height 13
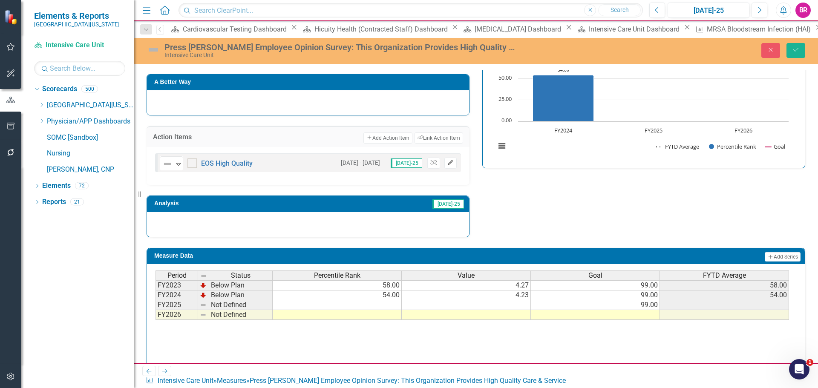
click at [450, 164] on icon "Edit" at bounding box center [450, 162] width 6 height 5
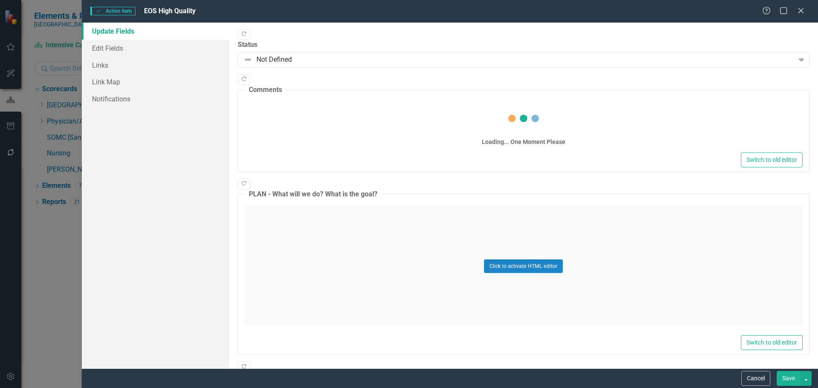
drag, startPoint x: 767, startPoint y: 384, endPoint x: 732, endPoint y: 374, distance: 35.4
click at [766, 384] on button "Cancel" at bounding box center [755, 378] width 29 height 15
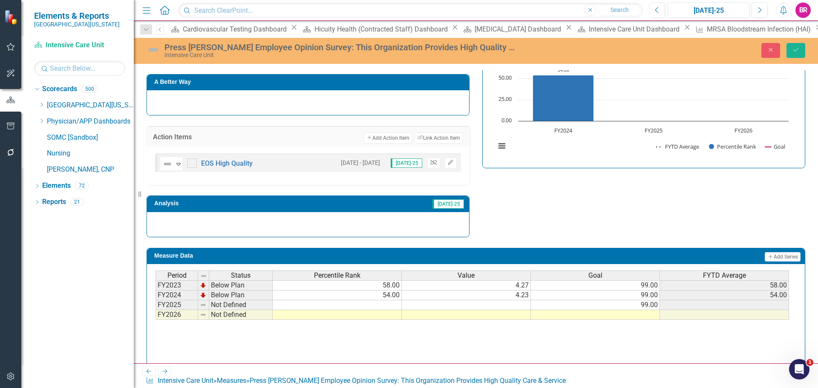
click at [430, 163] on icon "Unlink" at bounding box center [433, 162] width 6 height 5
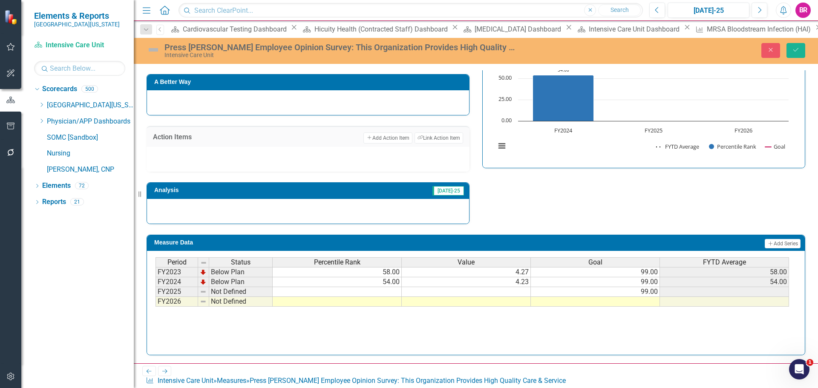
scroll to position [352, 0]
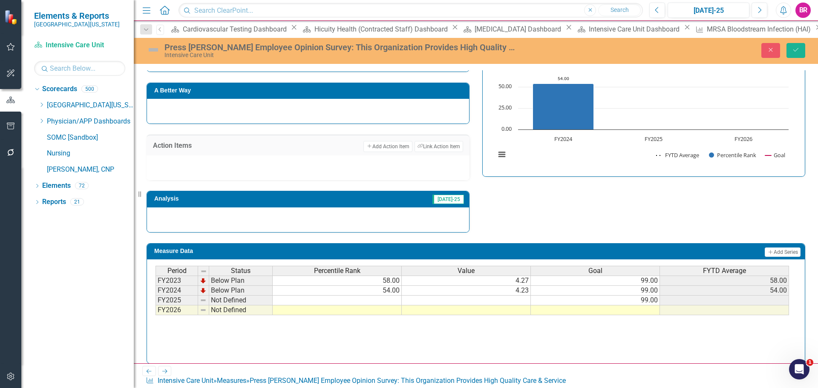
click at [603, 210] on div "Strategic Values Quality Critical Care & Heart and Vascular Services Q1.2026 A …" at bounding box center [475, 119] width 671 height 226
click at [633, 303] on td "99.00" at bounding box center [595, 301] width 129 height 10
click at [637, 310] on td at bounding box center [595, 310] width 129 height 10
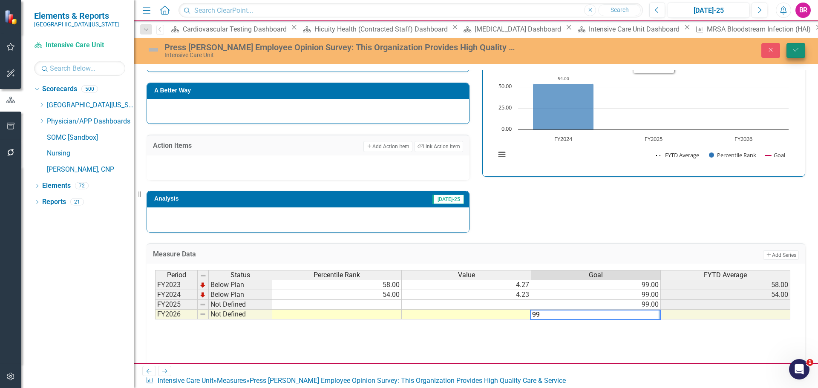
type textarea "99"
click at [798, 52] on icon "Save" at bounding box center [796, 50] width 8 height 6
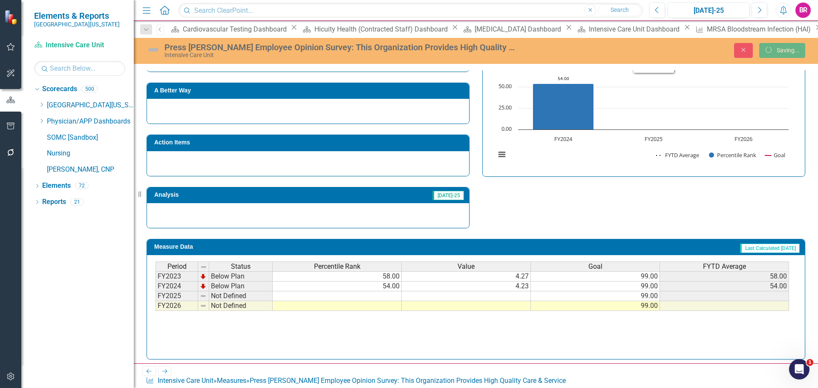
scroll to position [348, 0]
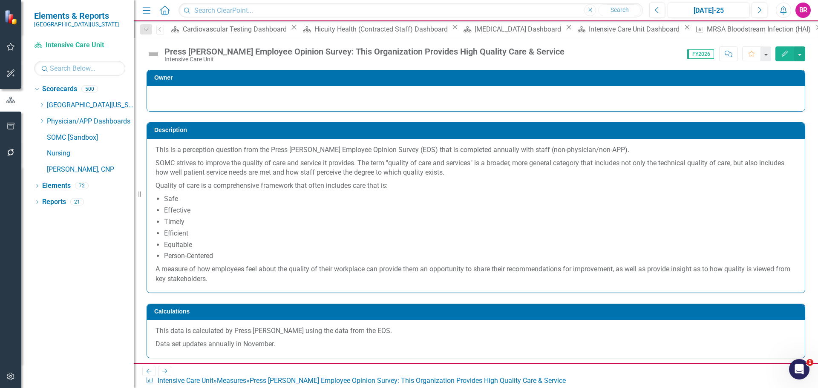
click at [169, 376] on link "Next" at bounding box center [165, 371] width 14 height 10
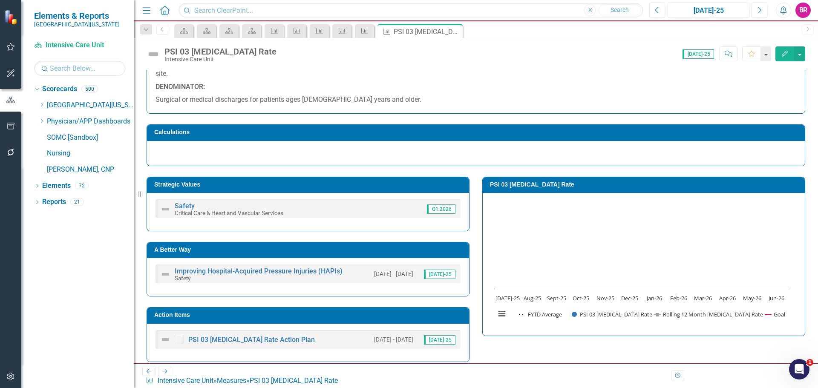
scroll to position [298, 0]
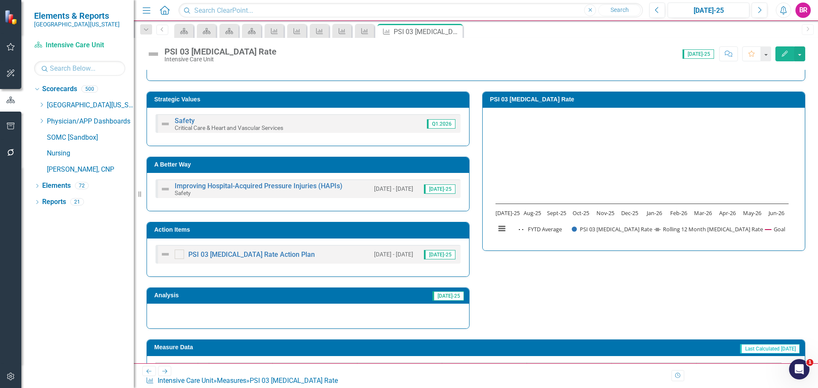
click at [369, 234] on td "Action Items" at bounding box center [309, 230] width 310 height 13
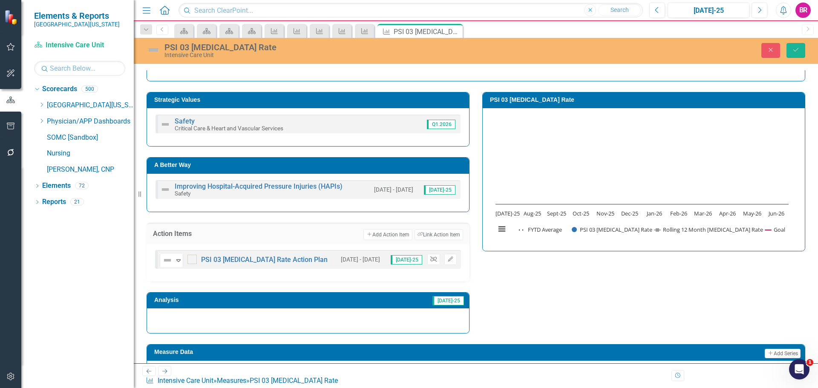
click at [430, 260] on icon "Unlink" at bounding box center [433, 259] width 6 height 5
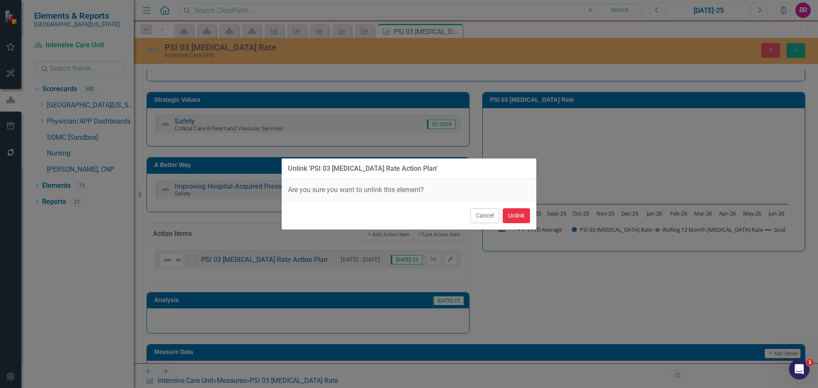
click at [516, 216] on button "Unlink" at bounding box center [516, 215] width 27 height 15
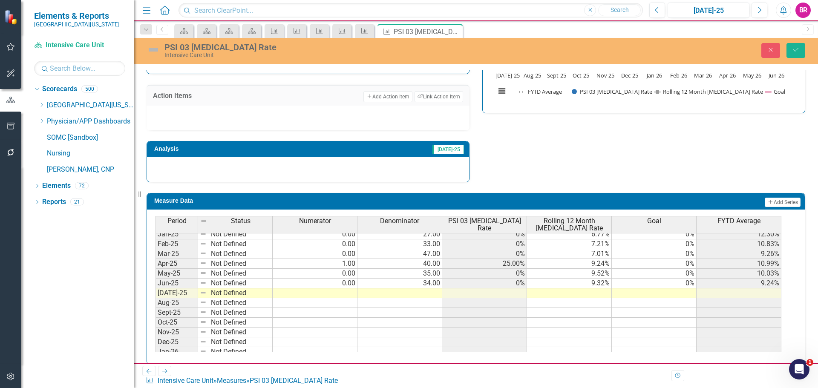
scroll to position [341, 0]
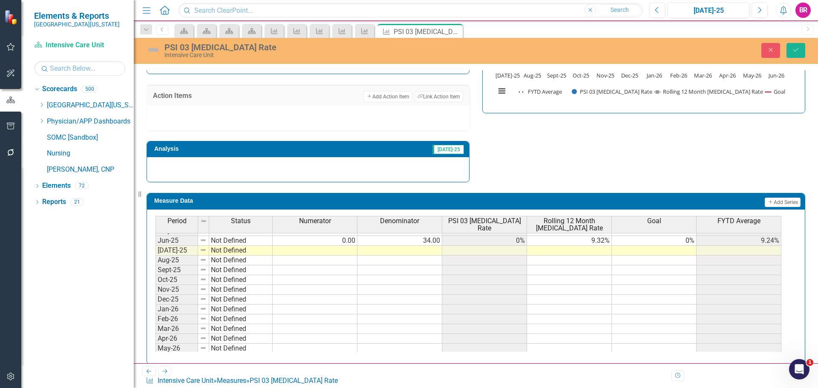
click at [687, 243] on td "0%" at bounding box center [654, 241] width 85 height 10
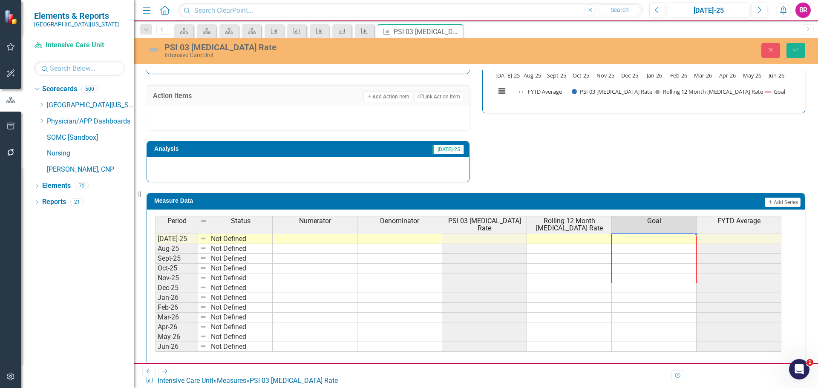
scroll to position [437, 0]
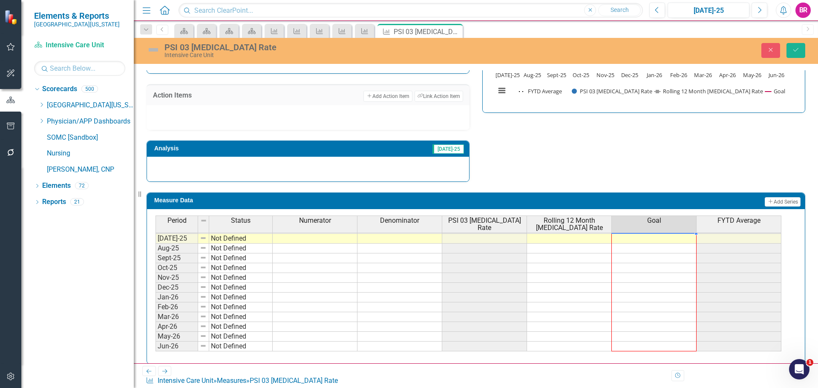
drag, startPoint x: 697, startPoint y: 244, endPoint x: 696, endPoint y: 343, distance: 99.2
click at [155, 343] on div "Period Status Numerator Denominator PSI 03 Pressure Ulcer Rate Rolling 12 Month…" at bounding box center [155, 215] width 0 height 273
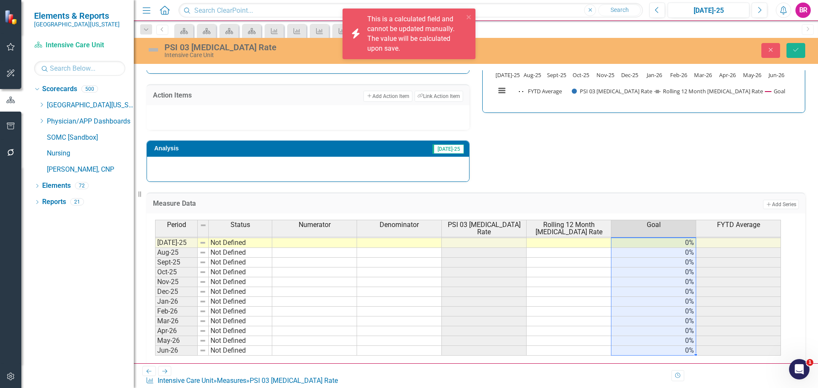
type textarea "0"
click at [798, 48] on icon "Save" at bounding box center [796, 50] width 8 height 6
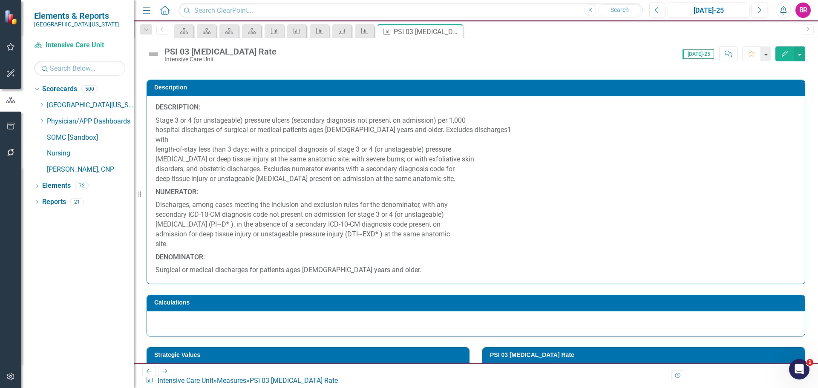
scroll to position [382, 0]
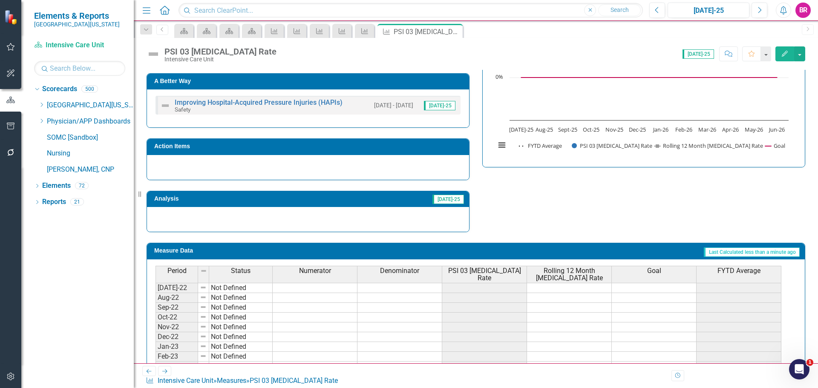
click at [162, 374] on icon "Next" at bounding box center [164, 371] width 7 height 6
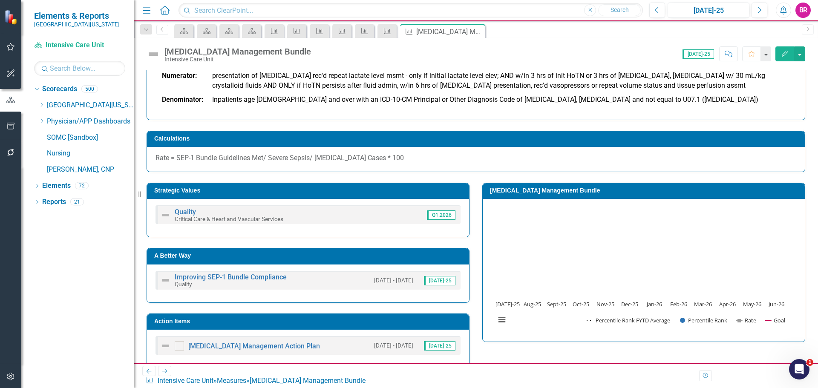
scroll to position [170, 0]
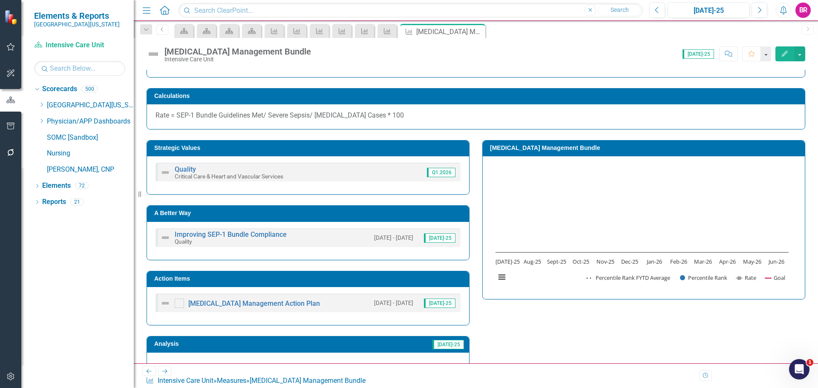
click at [348, 283] on td "Action Items" at bounding box center [309, 279] width 310 height 13
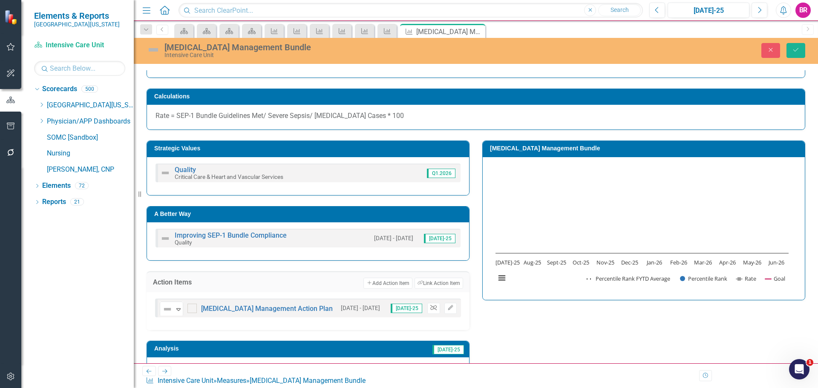
click at [431, 308] on icon "button" at bounding box center [433, 307] width 6 height 5
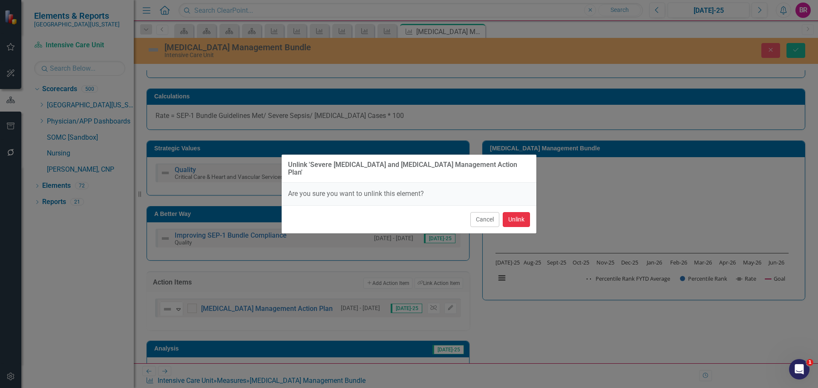
click at [516, 212] on button "Unlink" at bounding box center [516, 219] width 27 height 15
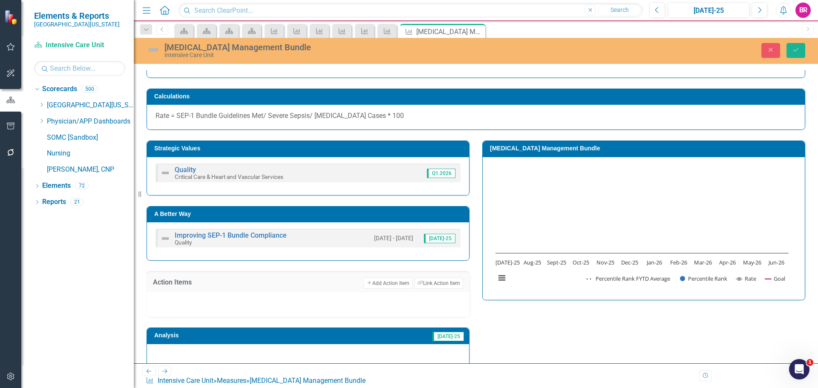
click at [659, 330] on div "Strategic Values Quality Critical Care & Heart and Vascular Services Q1.2026 A …" at bounding box center [475, 249] width 671 height 239
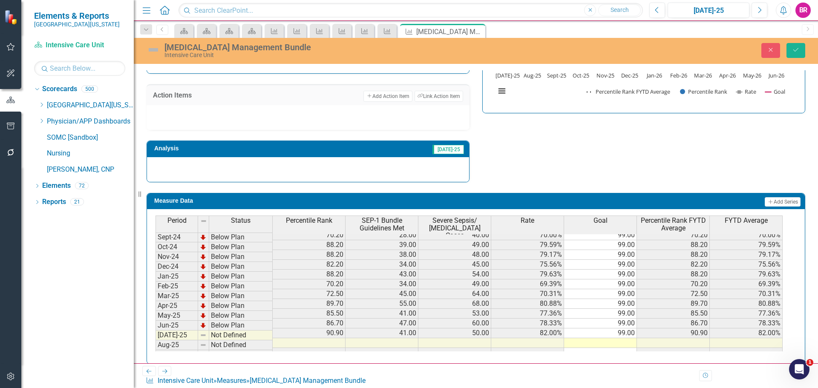
scroll to position [341, 0]
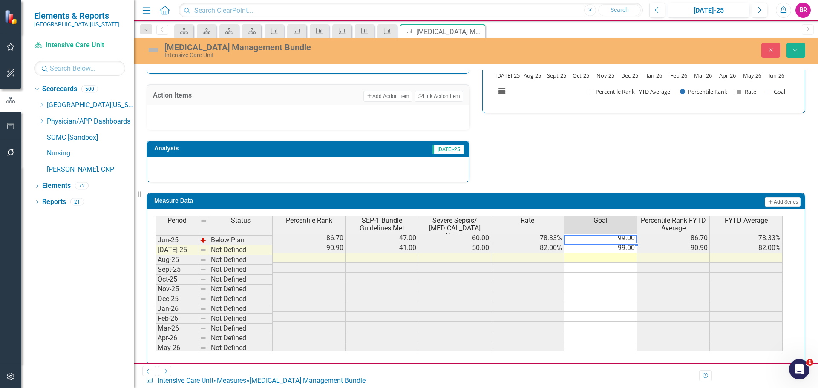
drag, startPoint x: 622, startPoint y: 243, endPoint x: 632, endPoint y: 240, distance: 10.0
click at [623, 243] on td "99.00" at bounding box center [600, 248] width 73 height 10
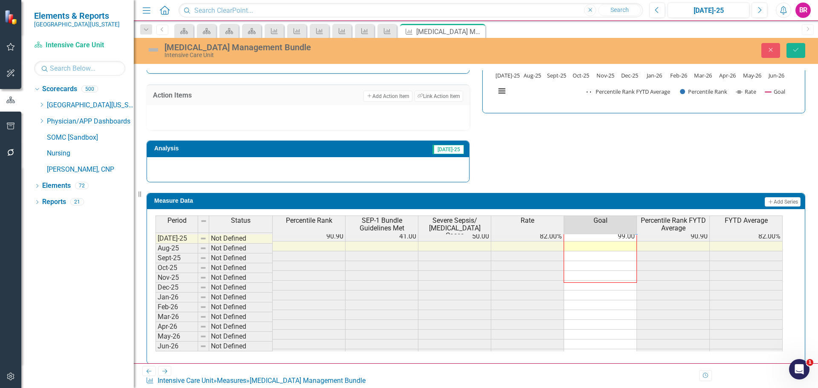
scroll to position [358, 0]
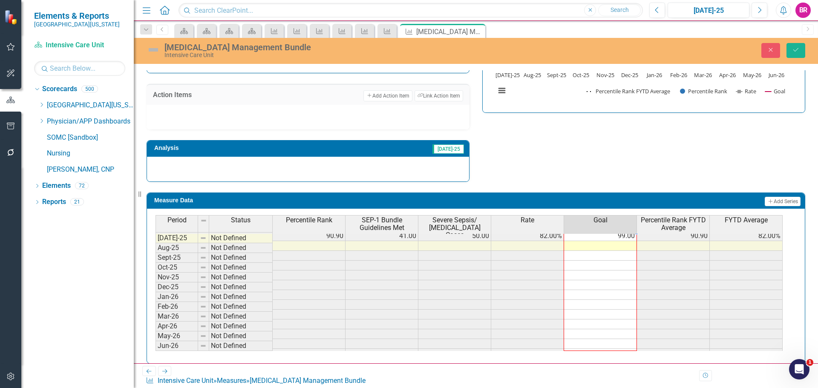
drag, startPoint x: 637, startPoint y: 245, endPoint x: 628, endPoint y: 348, distance: 103.0
click at [155, 348] on div "Period Status Percentile Rank SEP-1 Bundle Guidelines Met Severe Sepsis/ Septic…" at bounding box center [155, 218] width 0 height 280
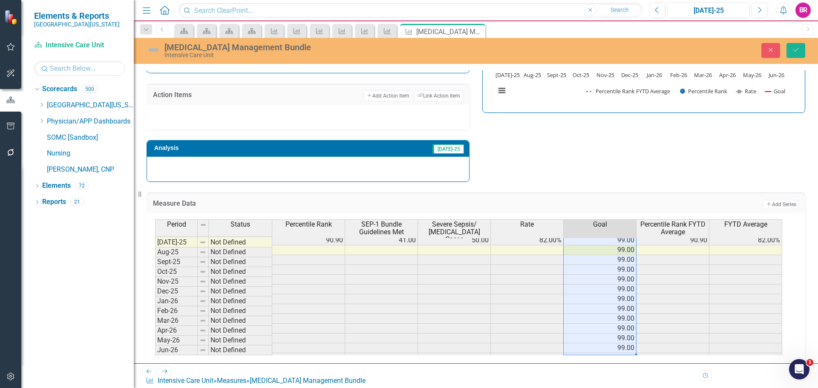
type textarea "99"
click at [790, 48] on button "Save" at bounding box center [795, 50] width 19 height 15
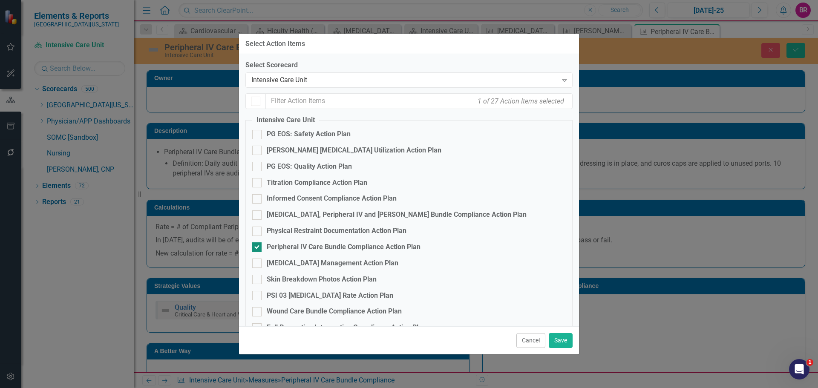
scroll to position [256, 0]
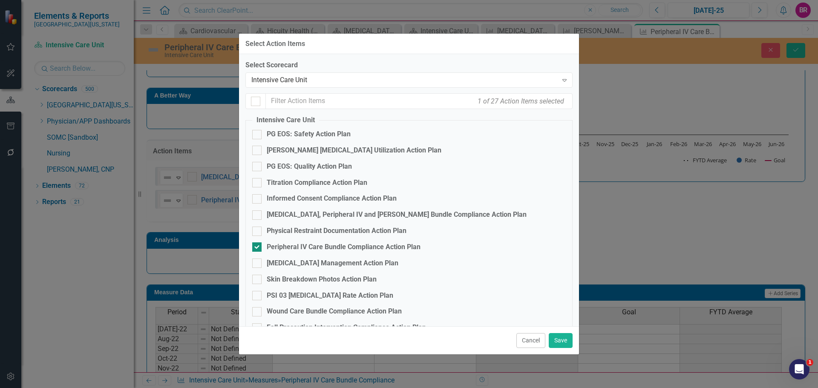
click at [324, 247] on div "Peripheral IV Care Bundle Compliance Action Plan" at bounding box center [344, 247] width 154 height 10
click at [258, 247] on input "Peripheral IV Care Bundle Compliance Action Plan" at bounding box center [255, 245] width 6 height 6
checkbox input "false"
drag, startPoint x: 566, startPoint y: 342, endPoint x: 612, endPoint y: 265, distance: 89.2
click at [566, 341] on button "Save" at bounding box center [561, 340] width 24 height 15
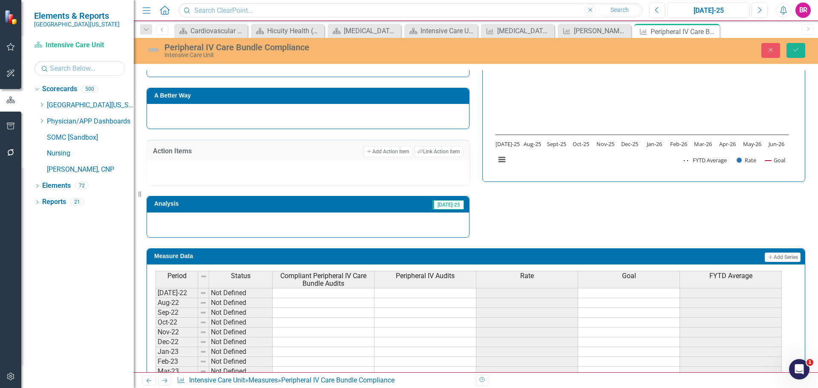
click at [637, 217] on div "Strategic Values Quality Critical Care & Heart and Vascular Services Q1.2026 A …" at bounding box center [475, 125] width 671 height 226
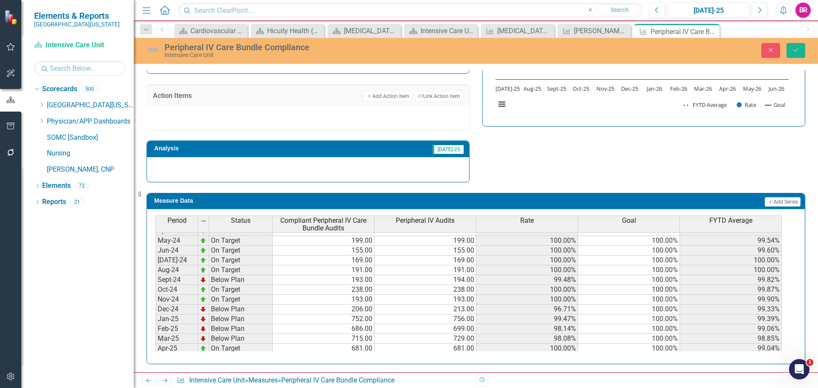
scroll to position [341, 0]
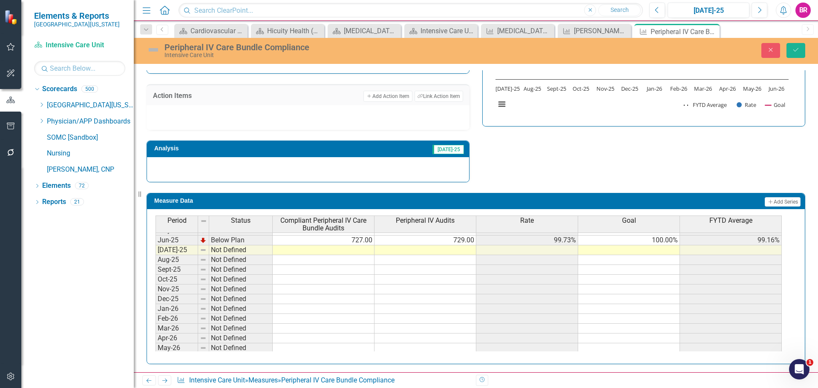
click at [659, 239] on td "100.00%" at bounding box center [629, 240] width 102 height 10
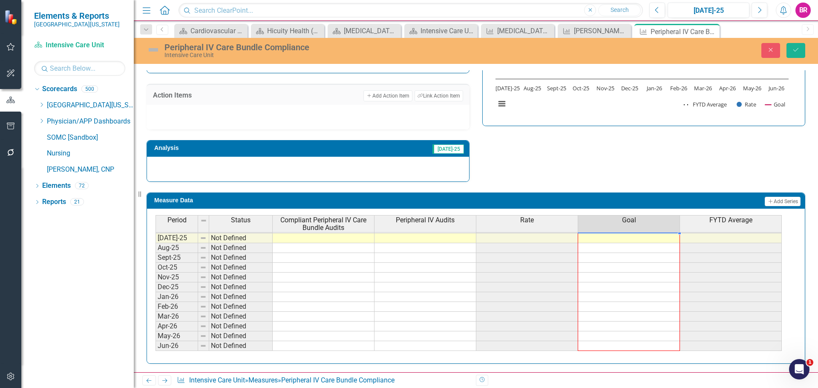
drag, startPoint x: 679, startPoint y: 244, endPoint x: 706, endPoint y: 194, distance: 56.8
click at [155, 345] on div "Period Status Compliant Peripheral IV Care Bundle Audits Peripheral IV Audits R…" at bounding box center [155, 214] width 0 height 273
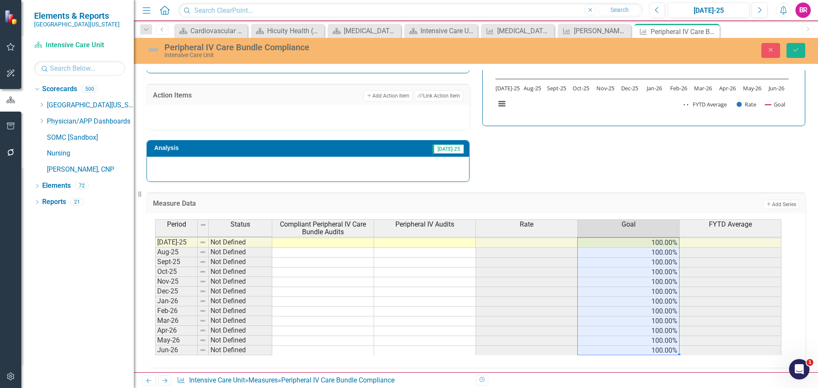
type textarea "100"
click at [794, 49] on icon "Save" at bounding box center [796, 50] width 8 height 6
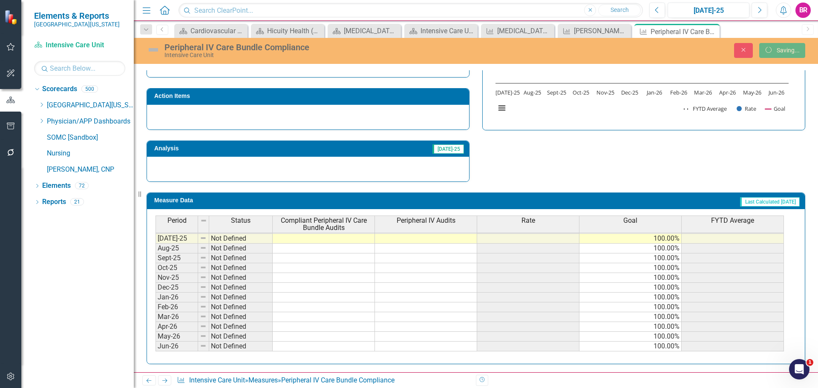
scroll to position [307, 0]
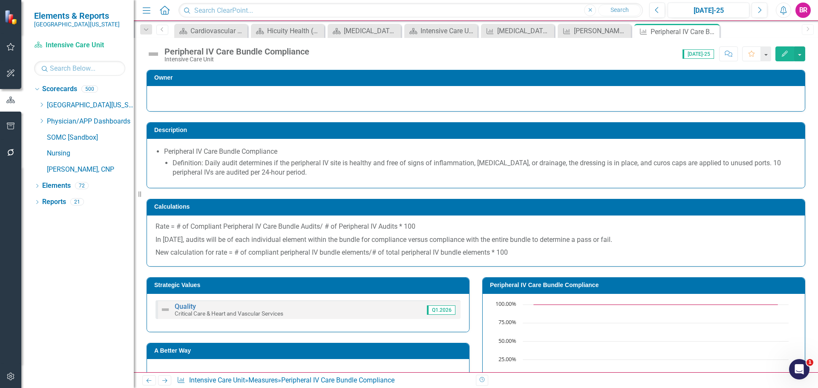
click at [164, 381] on icon "Next" at bounding box center [164, 381] width 7 height 6
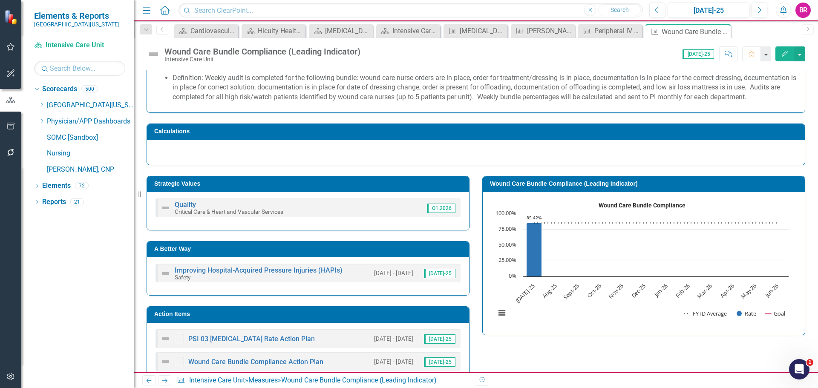
scroll to position [128, 0]
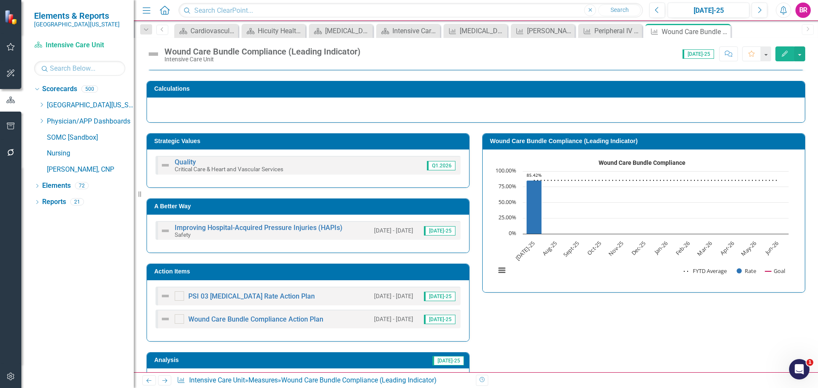
click at [358, 272] on h3 "Action Items" at bounding box center [309, 271] width 310 height 6
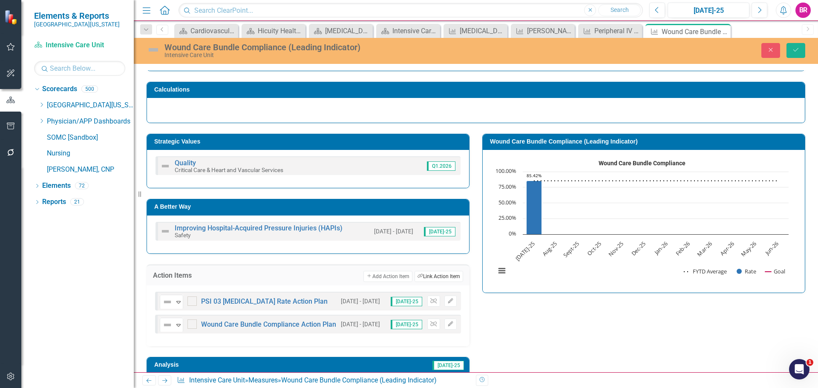
click at [440, 280] on button "Link Tag Link Action Item" at bounding box center [438, 276] width 49 height 11
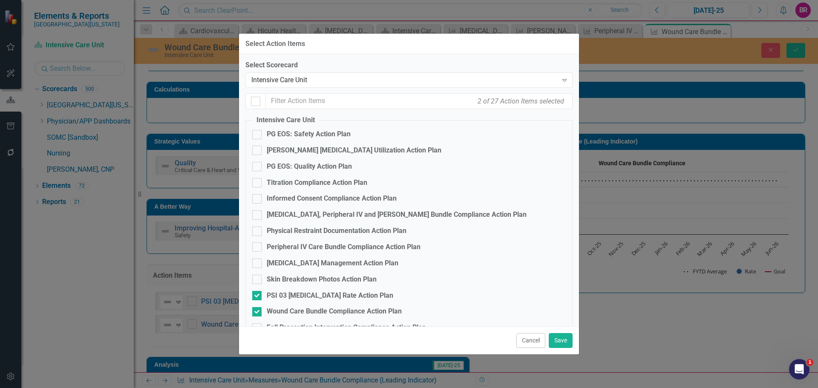
click at [301, 287] on fieldset "Intensive Care Unit PG EOS: Safety Action Plan Foley Catheter Utilization Actio…" at bounding box center [408, 340] width 327 height 450
click at [303, 298] on div "PSI 03 [MEDICAL_DATA] Rate Action Plan" at bounding box center [330, 296] width 126 height 10
click at [258, 296] on input "PSI 03 [MEDICAL_DATA] Rate Action Plan" at bounding box center [255, 294] width 6 height 6
checkbox input "false"
click at [304, 313] on div "Wound Care Bundle Compliance Action Plan" at bounding box center [334, 312] width 135 height 10
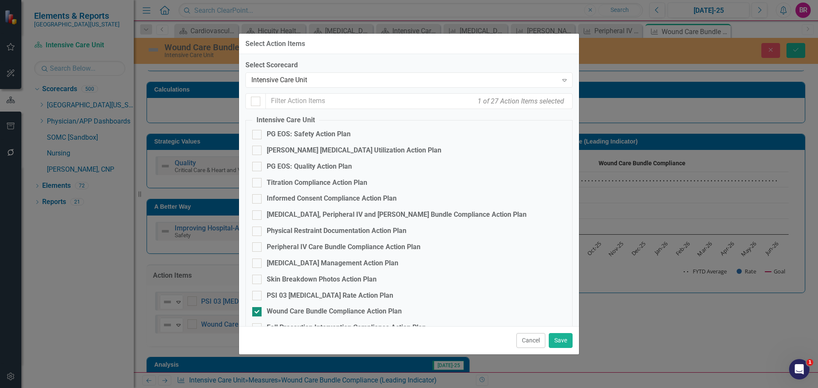
click at [258, 313] on input "Wound Care Bundle Compliance Action Plan" at bounding box center [255, 310] width 6 height 6
checkbox input "false"
click at [558, 347] on button "Save" at bounding box center [561, 340] width 24 height 15
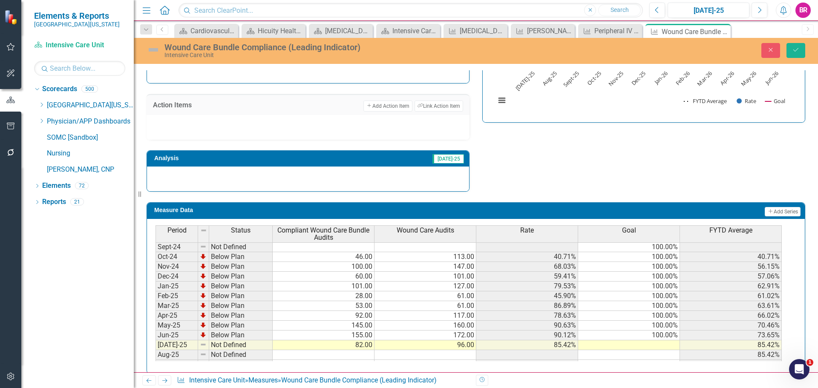
scroll to position [341, 0]
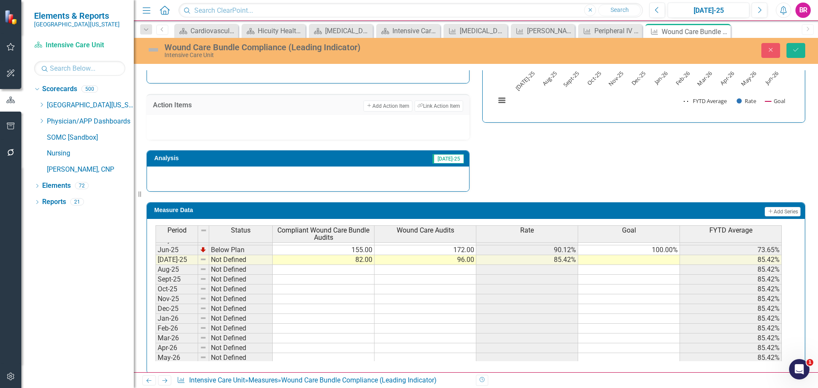
click at [670, 247] on td "100.00%" at bounding box center [629, 250] width 102 height 10
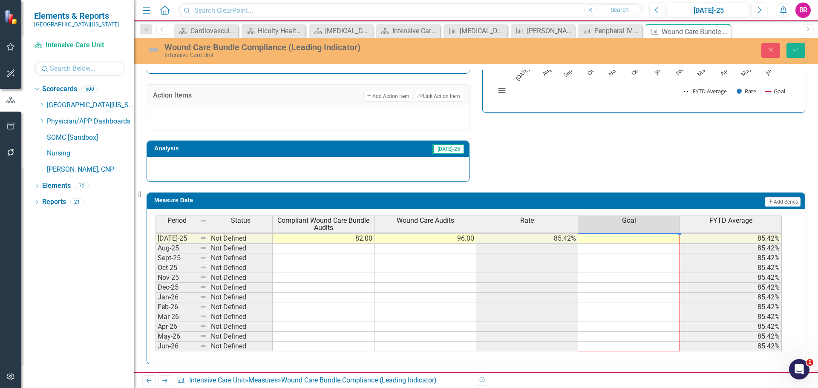
drag, startPoint x: 680, startPoint y: 254, endPoint x: 666, endPoint y: 349, distance: 95.5
click at [155, 349] on div "Period Status Compliant Wound Care Bundle Audits Wound Care Audits Rate Goal FY…" at bounding box center [155, 215] width 0 height 273
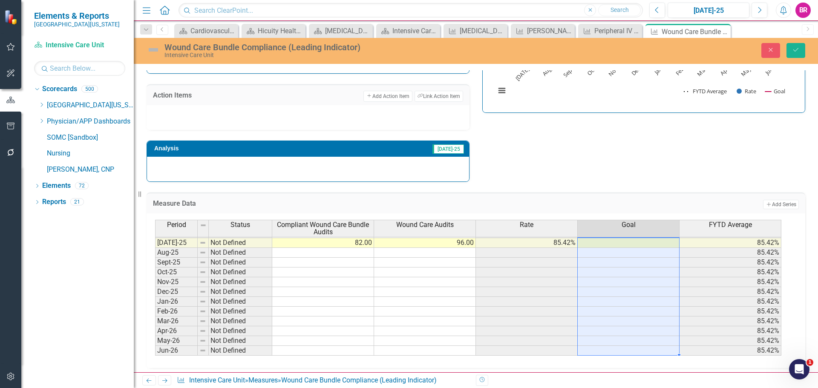
type textarea "100"
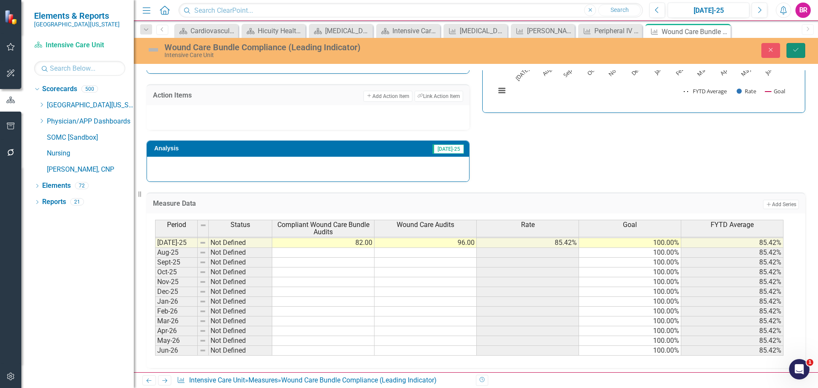
click at [797, 49] on icon "submit" at bounding box center [795, 49] width 5 height 3
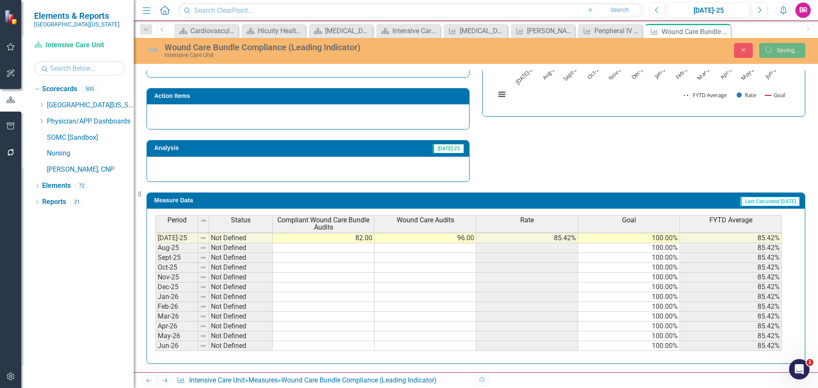
scroll to position [0, 0]
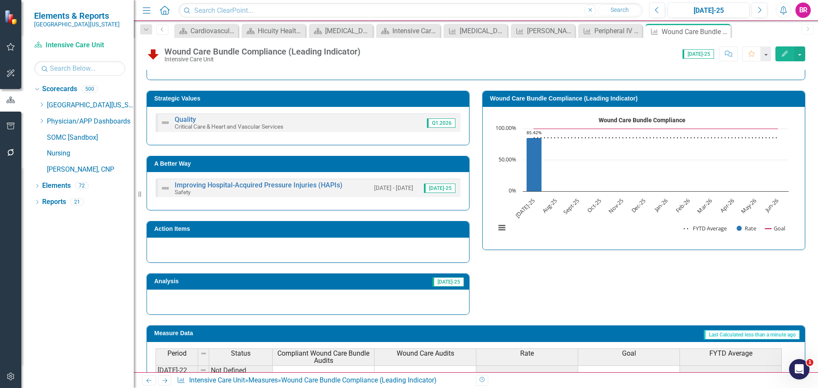
click at [162, 379] on icon "Next" at bounding box center [164, 381] width 7 height 6
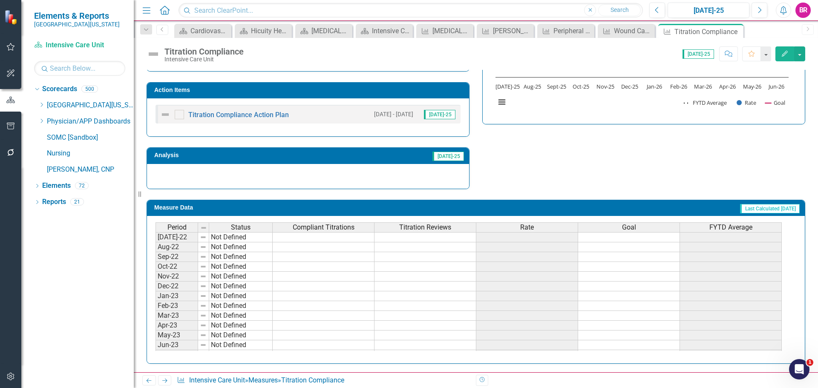
click at [396, 86] on td "Action Items" at bounding box center [309, 91] width 310 height 13
click at [396, 87] on td "Action Items" at bounding box center [309, 91] width 310 height 13
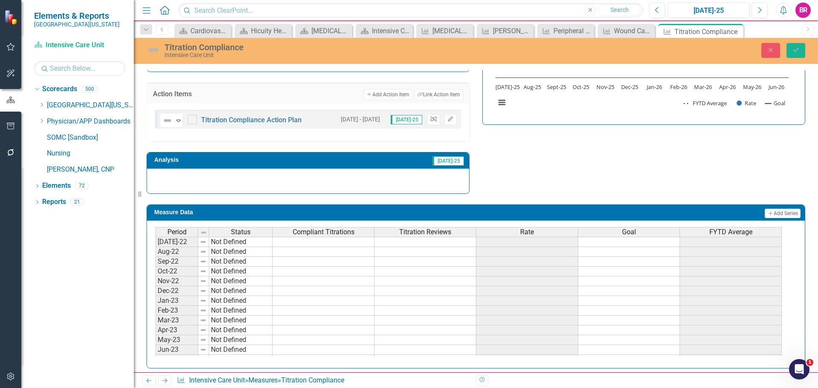
click at [432, 118] on icon "Unlink" at bounding box center [433, 119] width 6 height 5
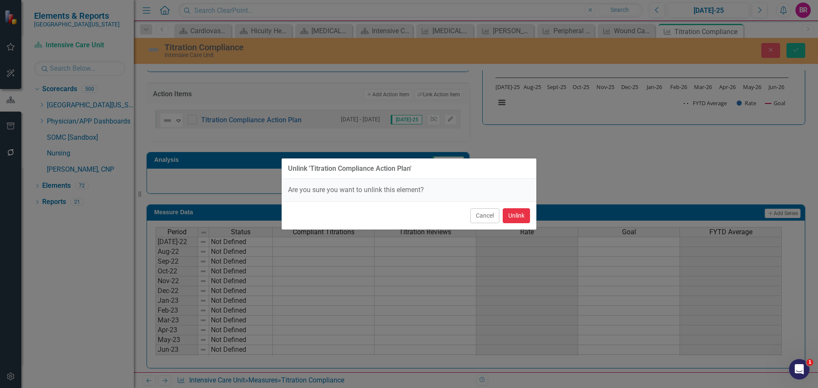
click at [503, 215] on button "Unlink" at bounding box center [516, 215] width 27 height 15
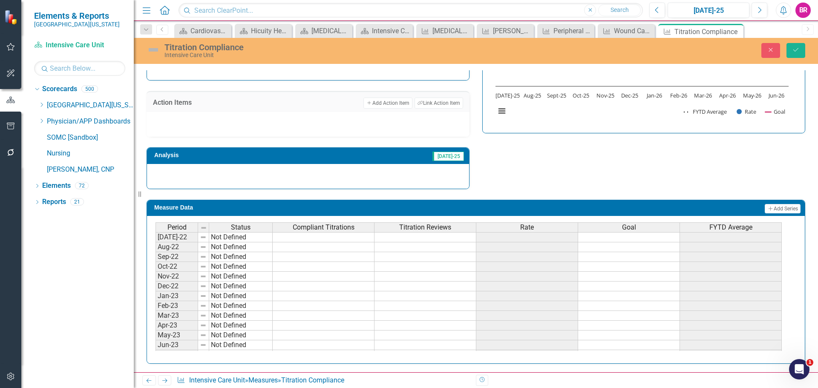
click at [662, 175] on div "Strategic Values Quality Critical Care & Heart and Vascular Services Q1.2026 A …" at bounding box center [475, 76] width 671 height 226
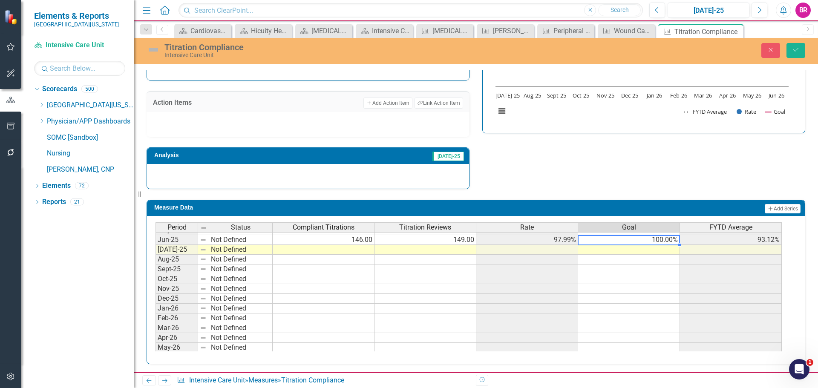
click at [656, 241] on tbody "Nov-23 Not Defined Dec-23 Not Defined Jan-24 Not Defined Feb-24 Not Defined Mar…" at bounding box center [468, 206] width 626 height 314
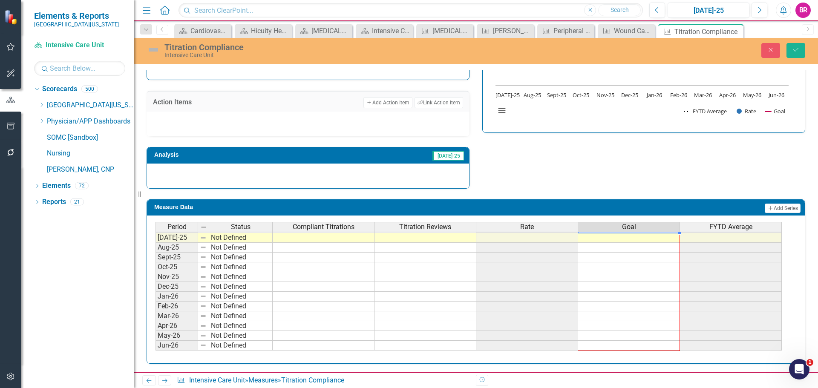
drag, startPoint x: 679, startPoint y: 244, endPoint x: 663, endPoint y: 341, distance: 97.9
click at [155, 345] on div "Period Status Compliant Titrations Titration Reviews Rate Goal FYTD Average May…" at bounding box center [155, 217] width 0 height 265
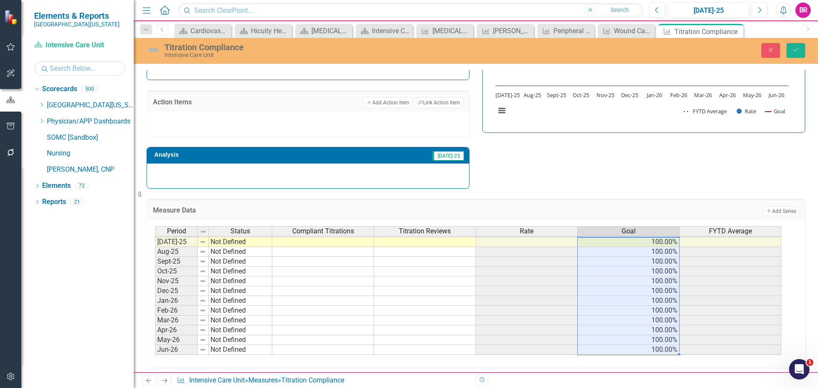
type textarea "100"
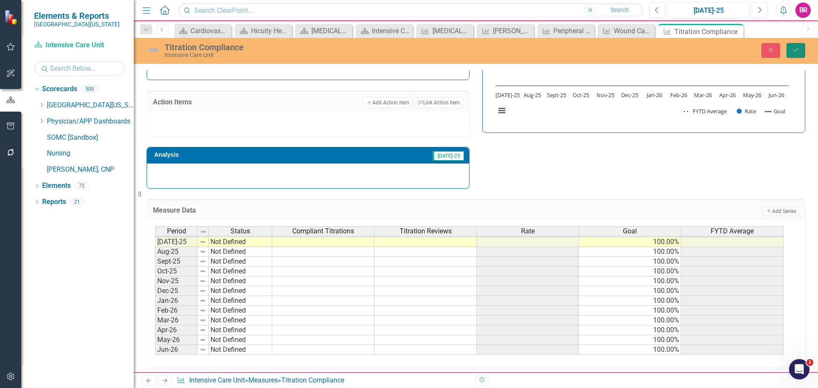
click at [791, 53] on button "Save" at bounding box center [795, 50] width 19 height 15
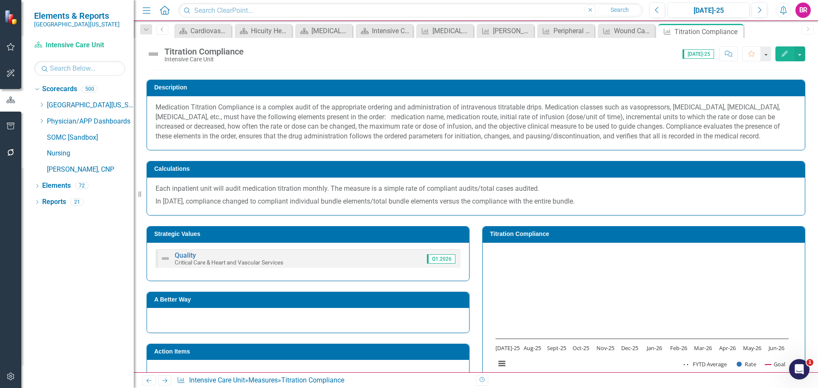
click at [165, 382] on icon "Next" at bounding box center [164, 381] width 7 height 6
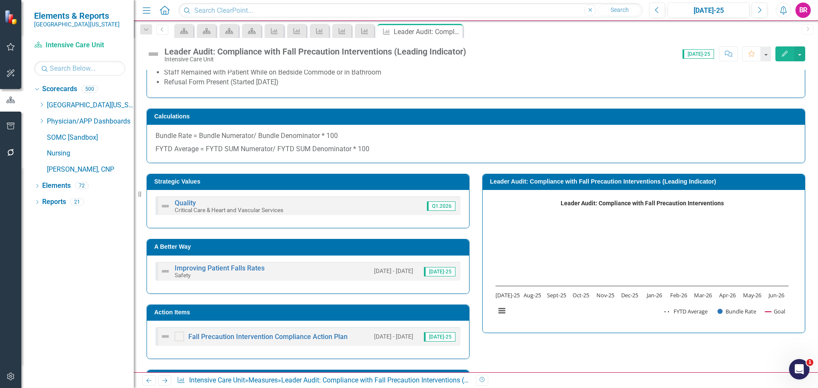
scroll to position [170, 0]
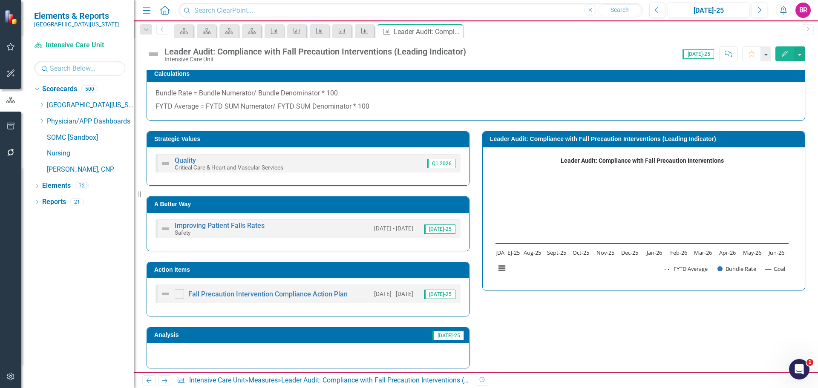
click at [365, 270] on h3 "Action Items" at bounding box center [309, 270] width 310 height 6
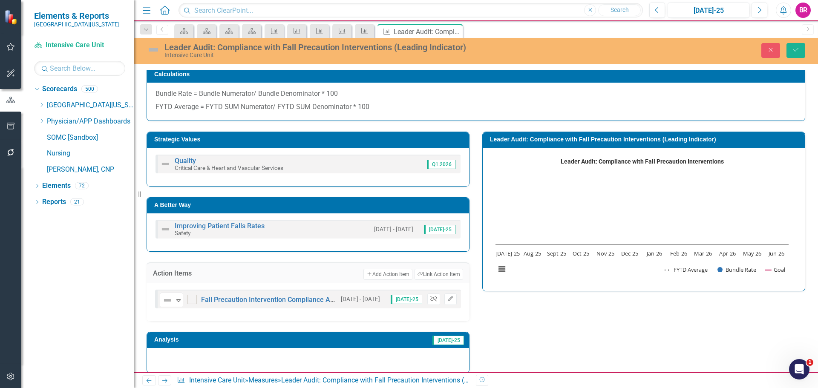
click at [431, 299] on icon "Unlink" at bounding box center [433, 298] width 6 height 5
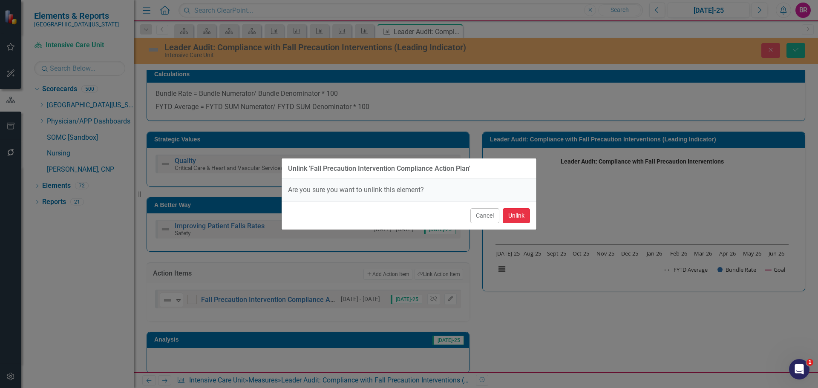
click at [513, 213] on button "Unlink" at bounding box center [516, 215] width 27 height 15
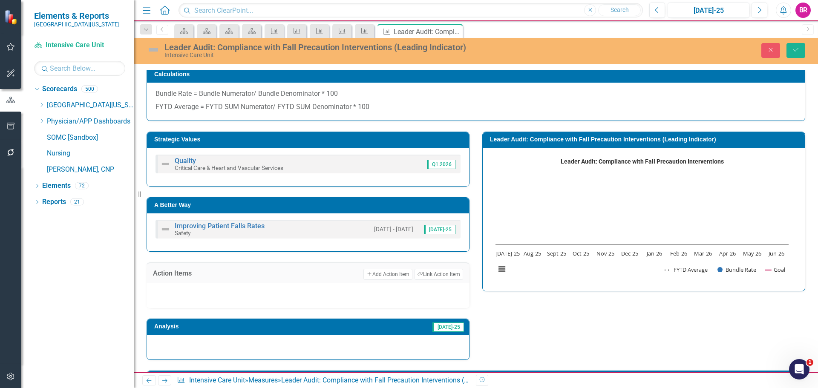
click at [712, 345] on div "Strategic Values Quality Critical Care & Heart and Vascular Services Q1.2026 A …" at bounding box center [475, 240] width 671 height 239
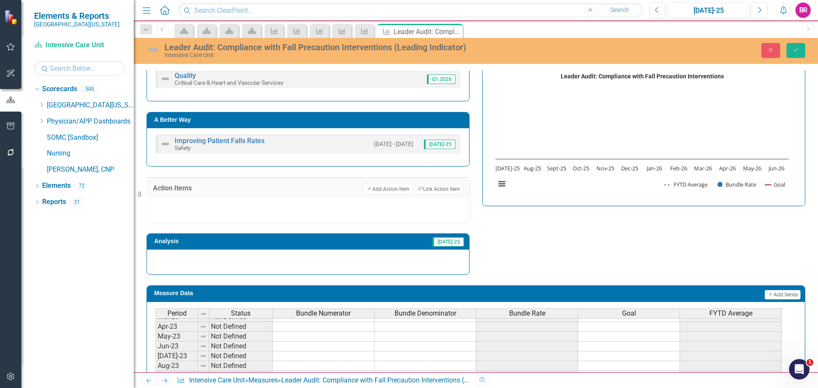
scroll to position [341, 0]
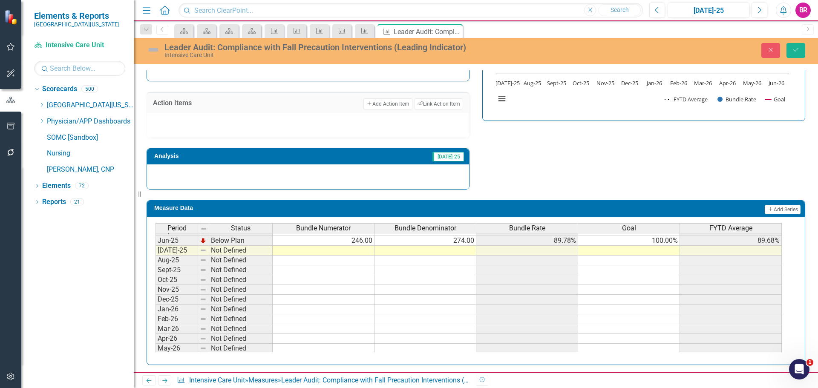
click at [674, 239] on tbody "Nov-23 Not Defined Dec-23 Not Defined Jan-24 Not Defined Feb-24 Not Defined Mar…" at bounding box center [468, 206] width 626 height 314
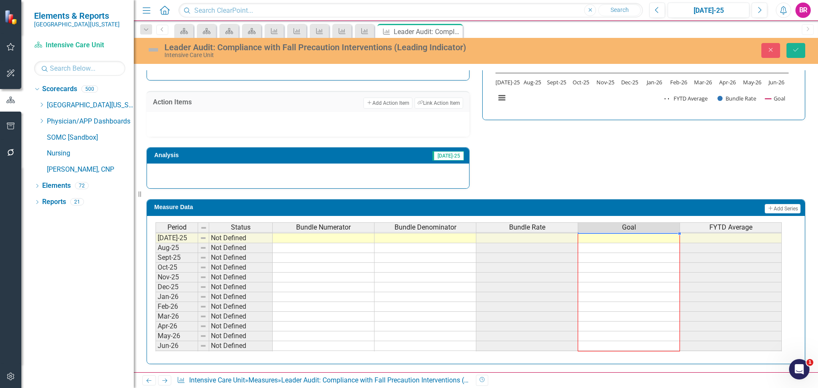
drag, startPoint x: 678, startPoint y: 245, endPoint x: 646, endPoint y: 346, distance: 105.9
click at [155, 346] on div "Period Status Bundle Numerator Bundle Denominator Bundle Rate Goal FYTD Average…" at bounding box center [155, 227] width 0 height 265
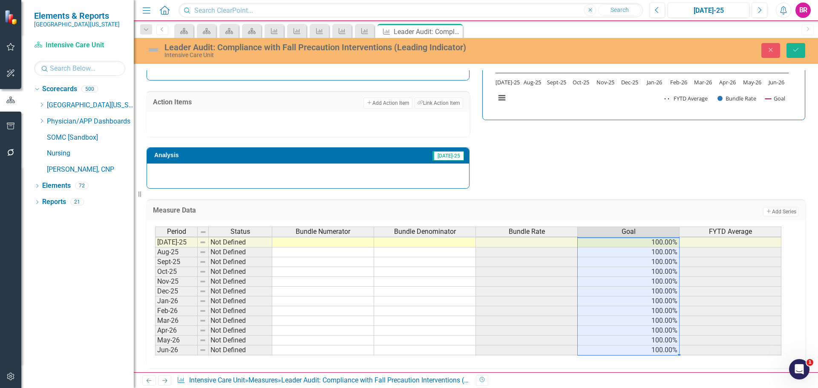
type textarea "100"
click at [801, 57] on div "Leader Audit: Compliance with Fall Precaution Interventions (Leading Indicator)…" at bounding box center [476, 50] width 684 height 16
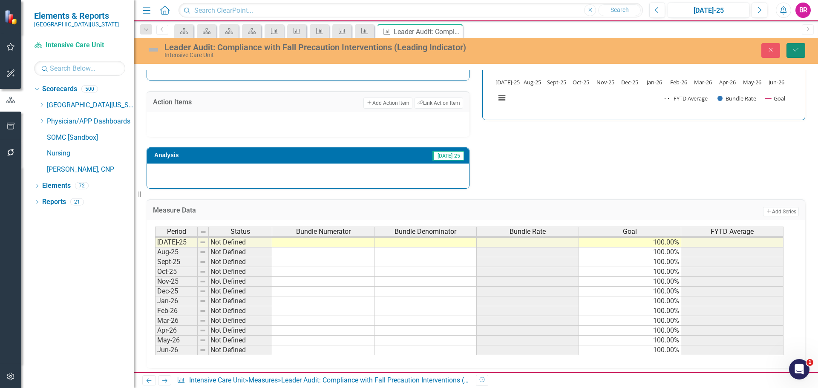
click at [801, 56] on button "Save" at bounding box center [795, 50] width 19 height 15
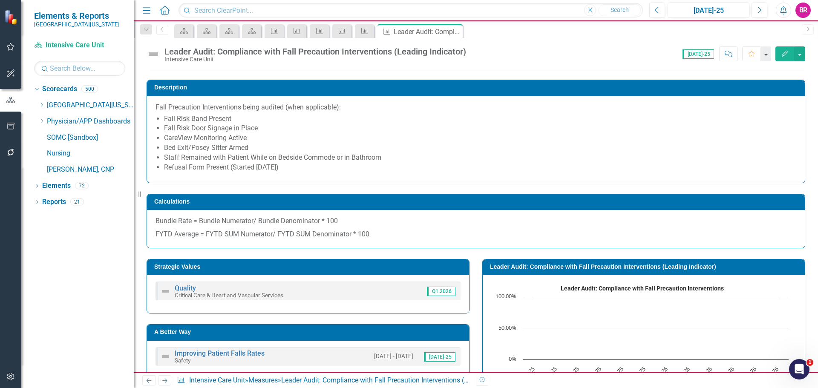
click at [165, 379] on icon "Next" at bounding box center [164, 381] width 7 height 6
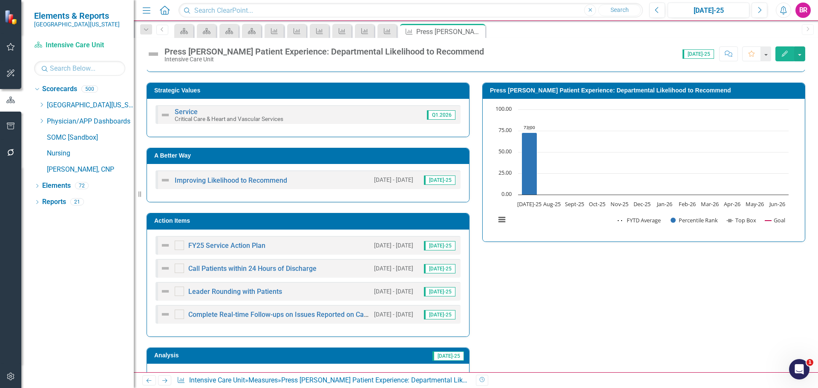
click at [250, 224] on h3 "Action Items" at bounding box center [309, 221] width 310 height 6
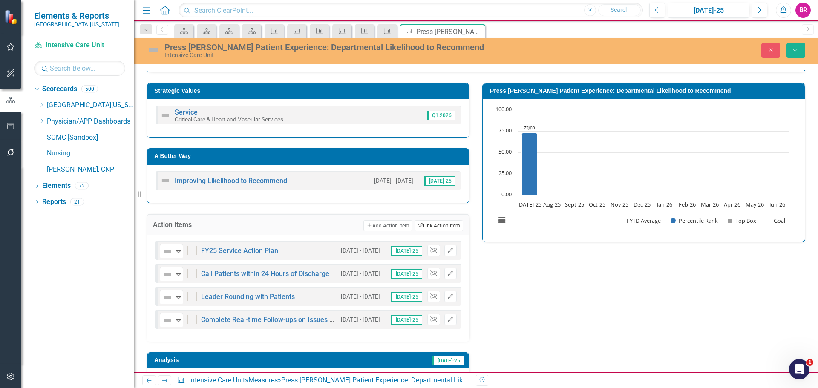
click at [426, 226] on button "Link Tag Link Action Item" at bounding box center [438, 225] width 49 height 11
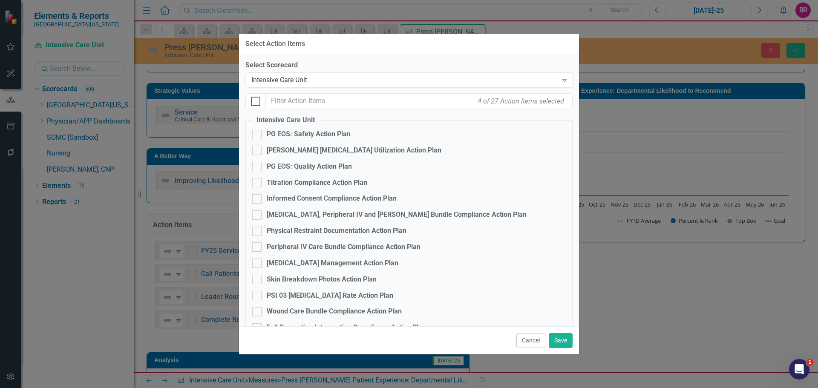
click at [259, 101] on div at bounding box center [255, 101] width 9 height 9
click at [256, 101] on input "checkbox" at bounding box center [254, 100] width 6 height 6
checkbox input "true"
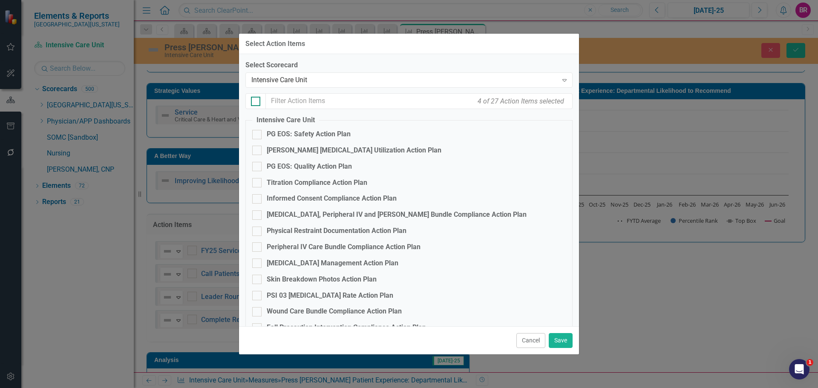
checkbox input "true"
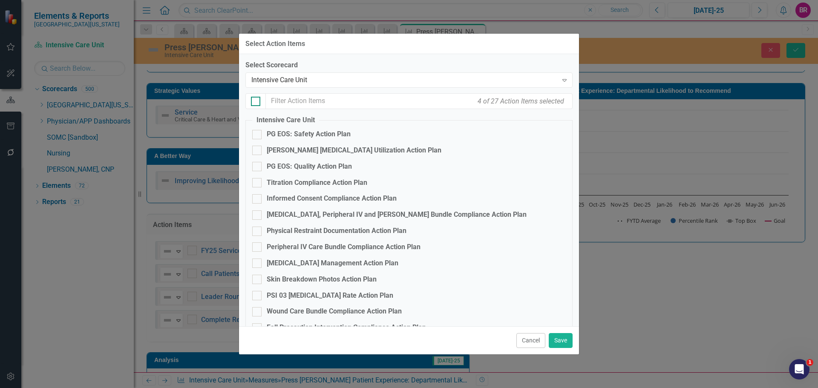
checkbox input "true"
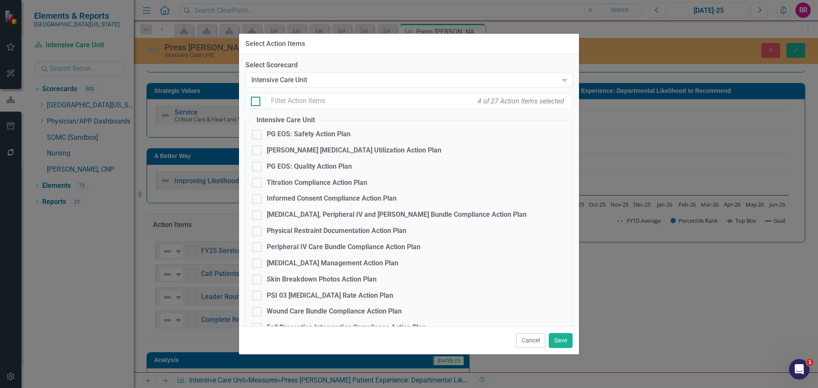
checkbox input "true"
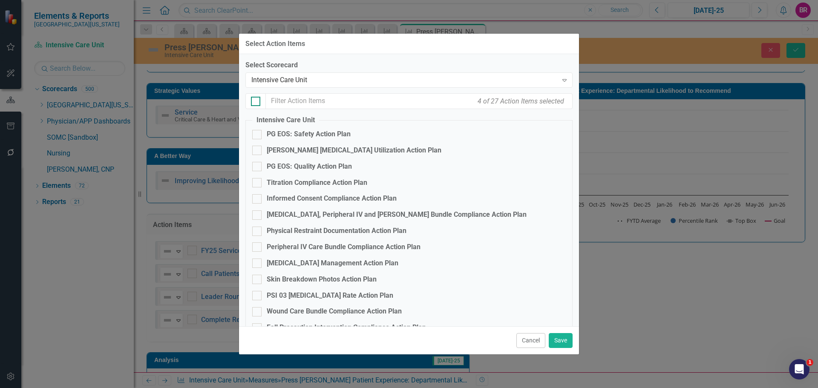
checkbox input "true"
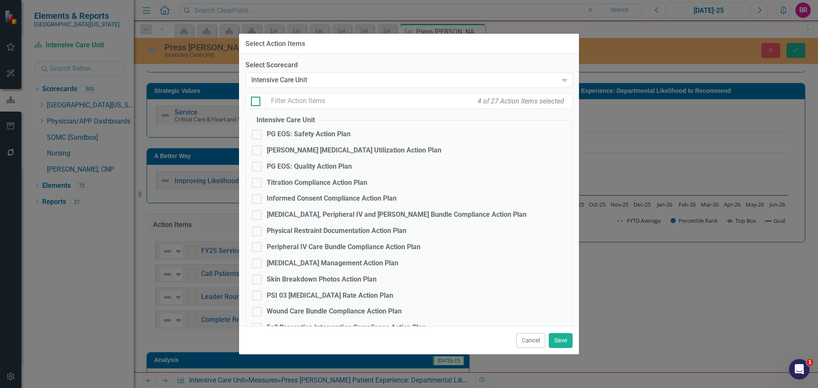
checkbox input "true"
click at [259, 101] on div at bounding box center [255, 101] width 9 height 9
click at [256, 101] on input "checkbox" at bounding box center [254, 100] width 6 height 6
checkbox input "false"
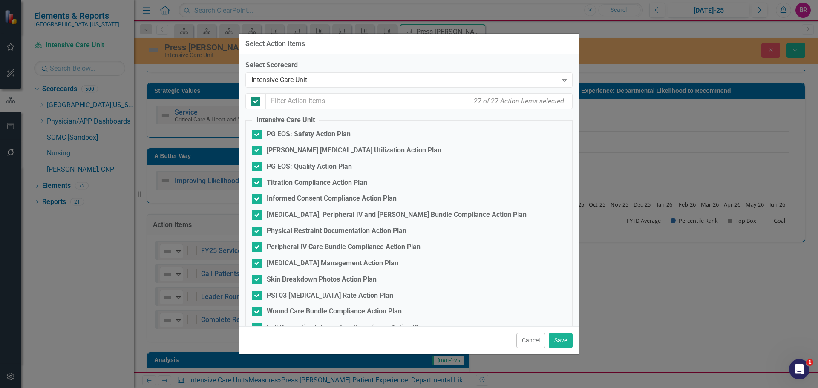
checkbox input "false"
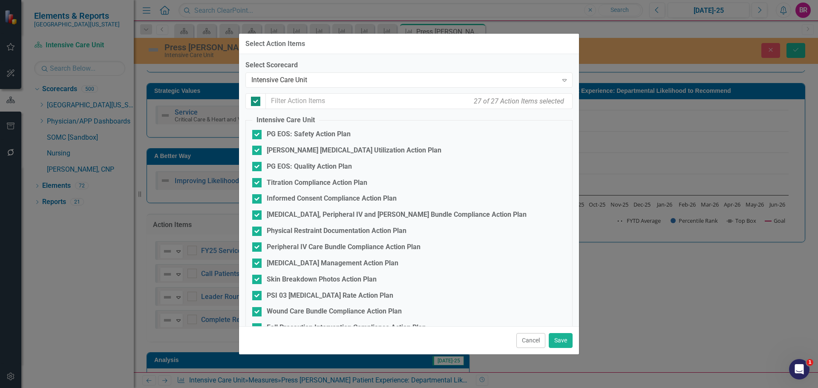
checkbox input "false"
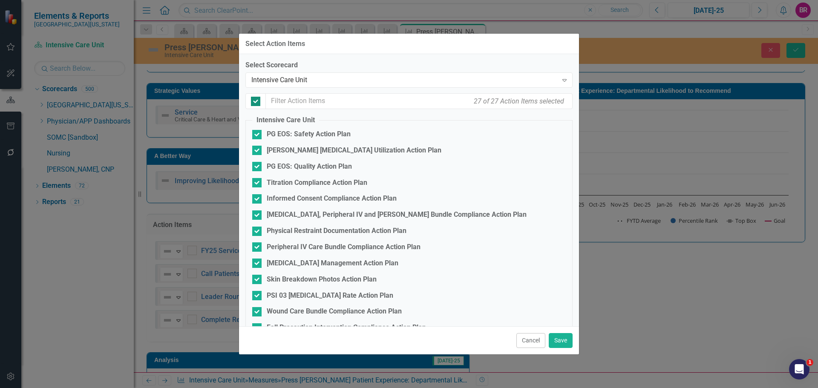
checkbox input "false"
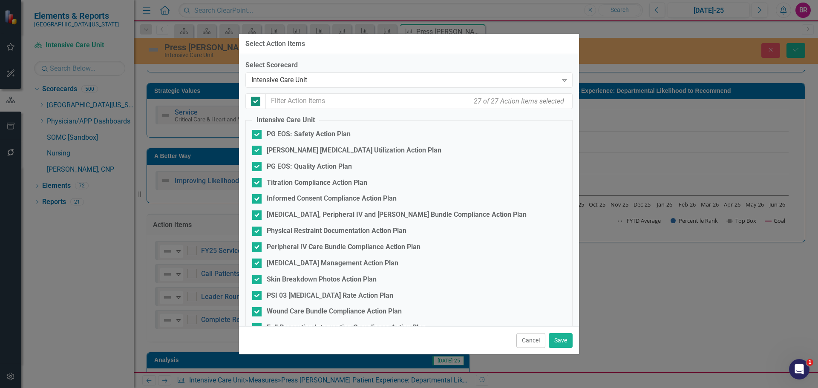
checkbox input "false"
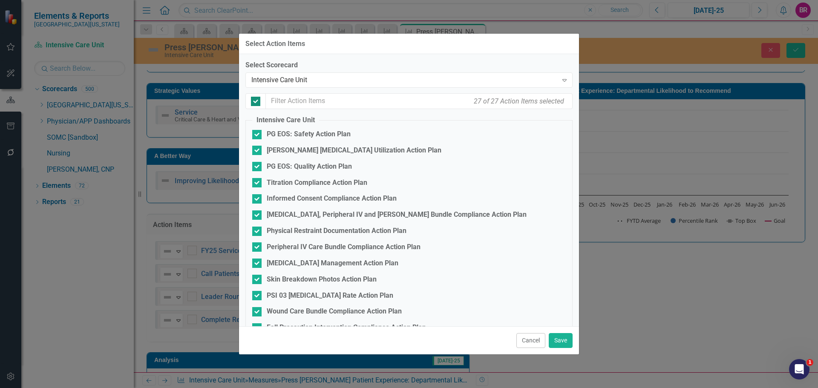
checkbox input "false"
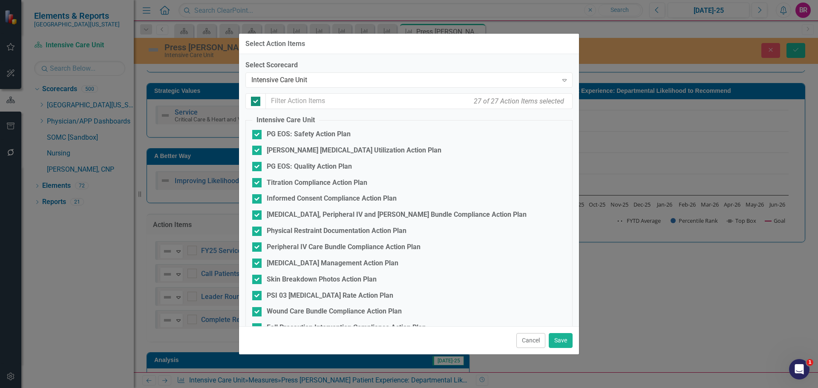
checkbox input "false"
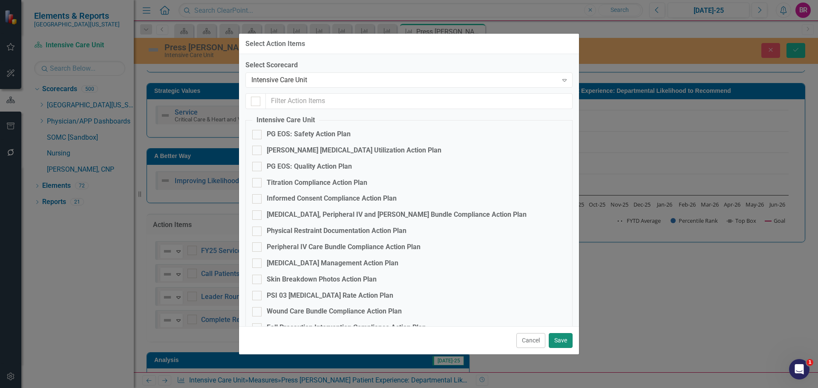
click at [551, 339] on button "Save" at bounding box center [561, 340] width 24 height 15
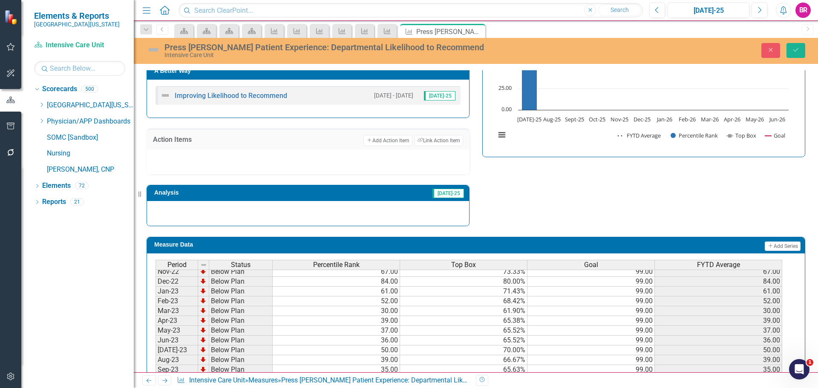
scroll to position [213, 0]
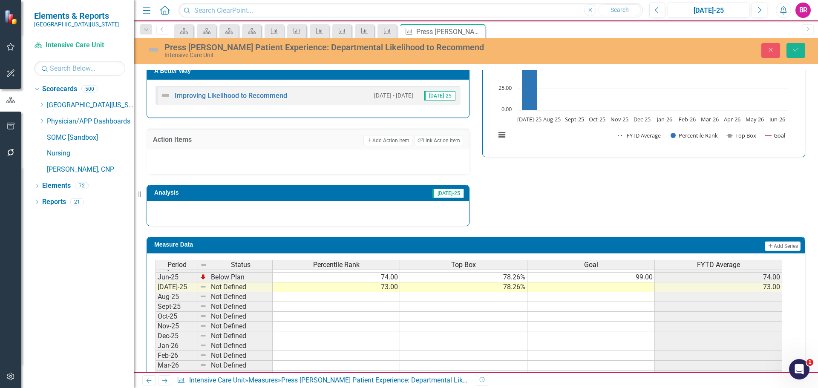
click at [638, 278] on td "99.00" at bounding box center [590, 278] width 127 height 10
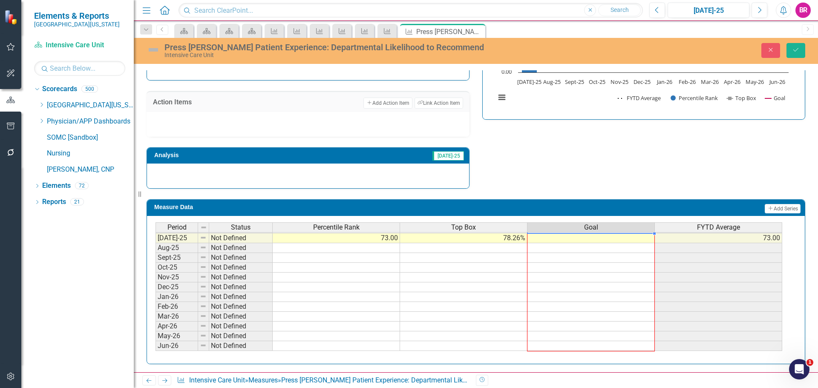
drag, startPoint x: 653, startPoint y: 283, endPoint x: 646, endPoint y: 327, distance: 44.9
click at [155, 344] on div "Period Status Percentile Rank Top Box Goal FYTD Average May-24 Below Plan 38.00…" at bounding box center [155, 218] width 0 height 265
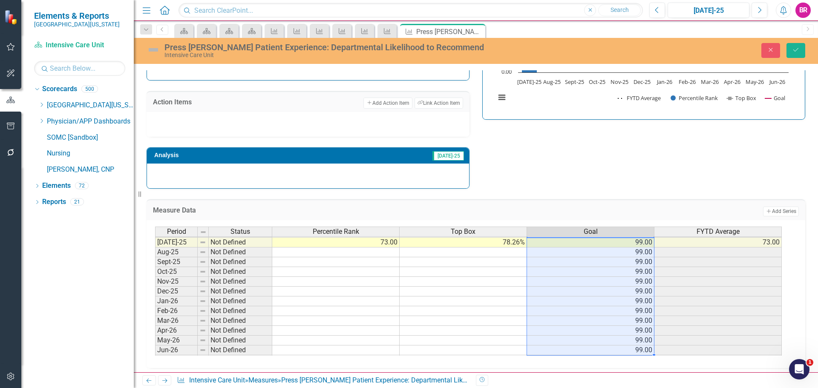
type textarea "99"
click at [790, 43] on button "Save" at bounding box center [795, 50] width 19 height 15
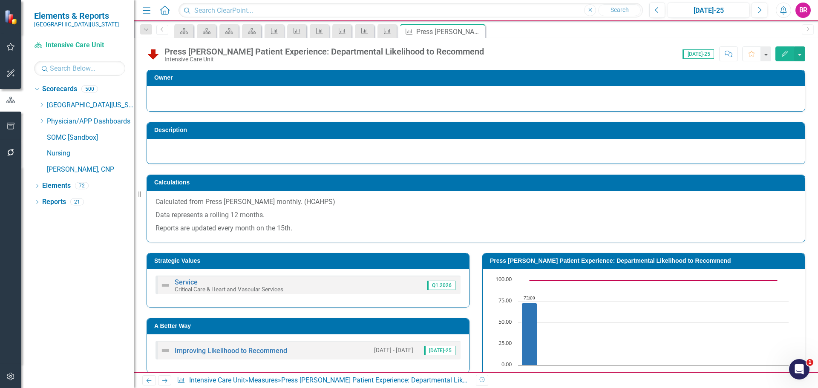
click at [298, 326] on h3 "A Better Way" at bounding box center [309, 326] width 310 height 6
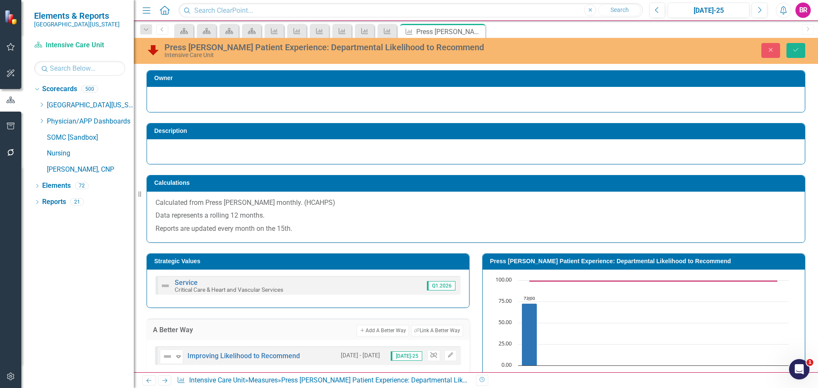
click at [432, 356] on icon "button" at bounding box center [433, 355] width 6 height 5
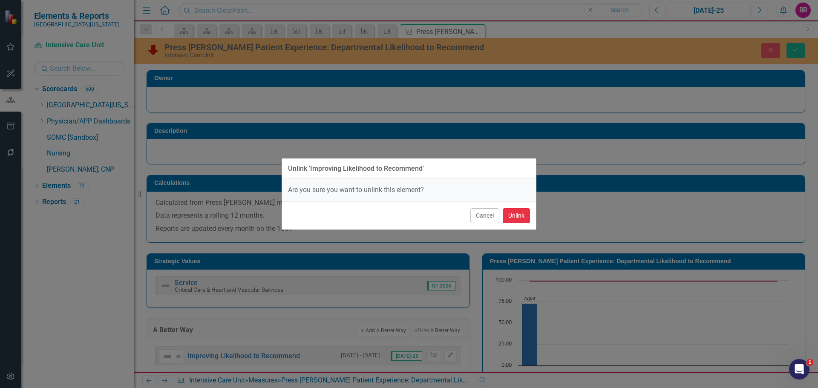
click at [515, 213] on button "Unlink" at bounding box center [516, 215] width 27 height 15
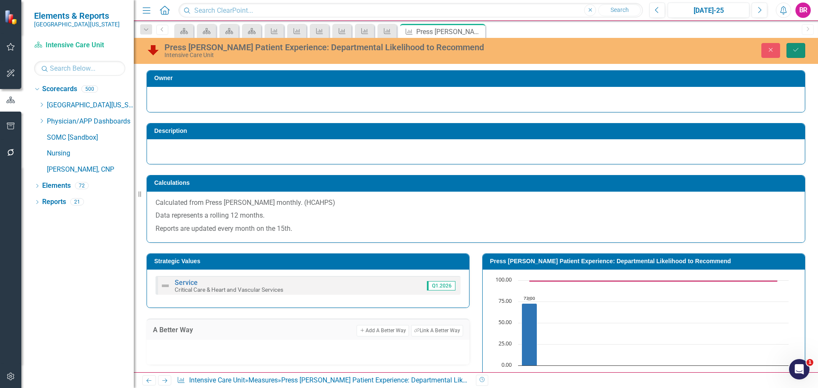
click at [795, 51] on icon "Save" at bounding box center [796, 50] width 8 height 6
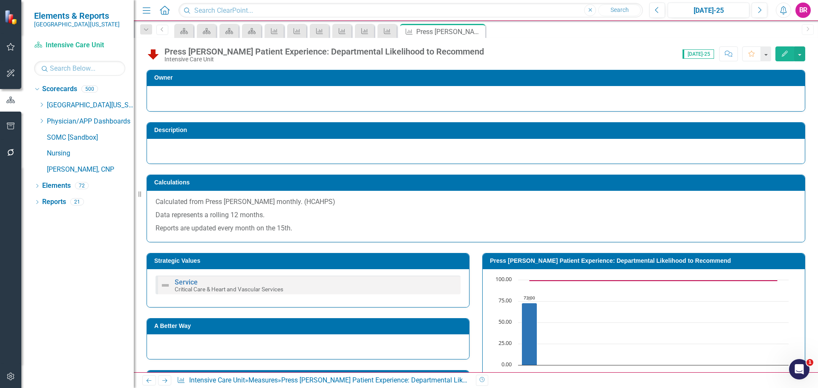
click at [164, 382] on icon "Next" at bounding box center [164, 381] width 7 height 6
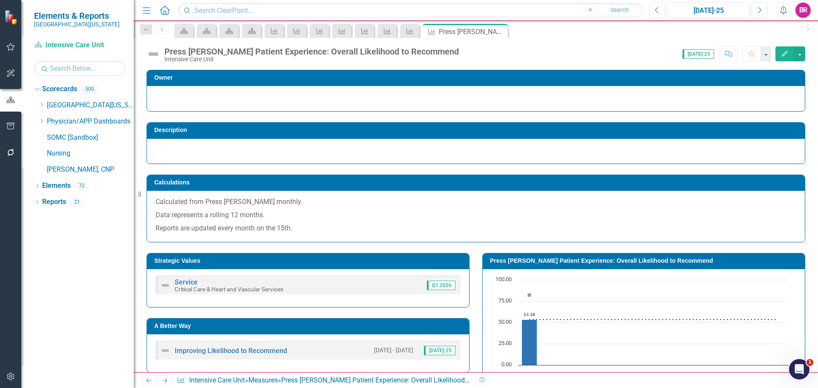
click at [150, 382] on icon "Previous" at bounding box center [148, 381] width 7 height 6
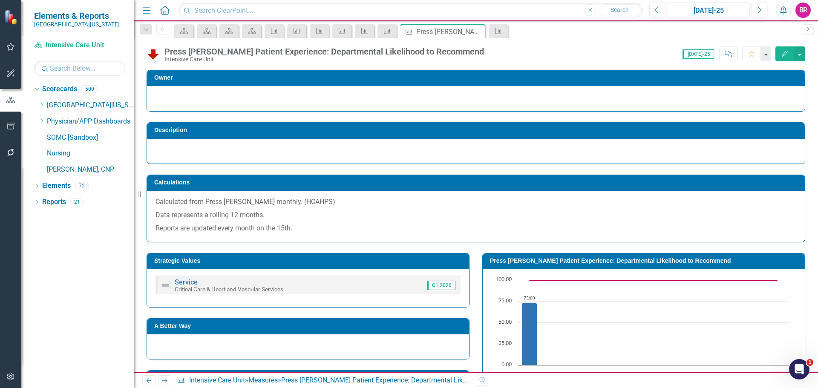
click at [165, 383] on icon "Next" at bounding box center [164, 381] width 7 height 6
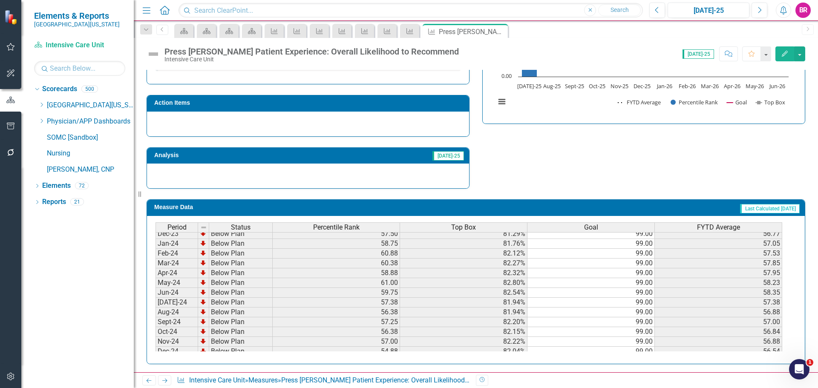
scroll to position [298, 0]
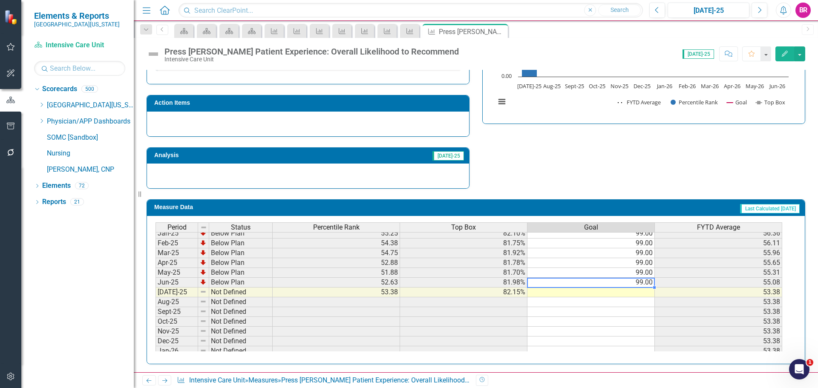
click at [637, 284] on tbody "Jul-23 Below Plan 55.63 80.54% 99.00 55.63 Aug-23 Below Plan 55.50 80.78% 99.00…" at bounding box center [468, 204] width 626 height 304
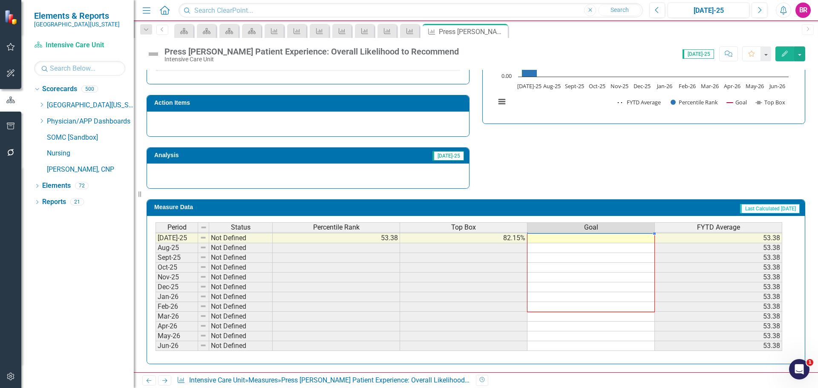
scroll to position [289, 0]
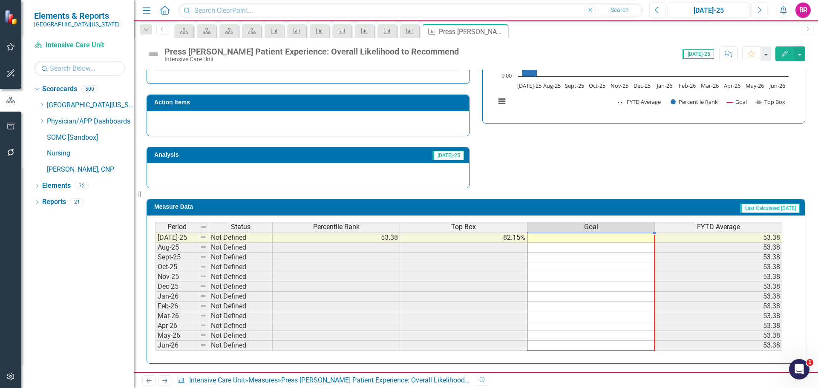
drag, startPoint x: 654, startPoint y: 288, endPoint x: 648, endPoint y: 345, distance: 57.0
click at [155, 345] on div "Period Status Percentile Rank Top Box Goal FYTD Average Jun-24 Below Plan 59.75…" at bounding box center [155, 227] width 0 height 265
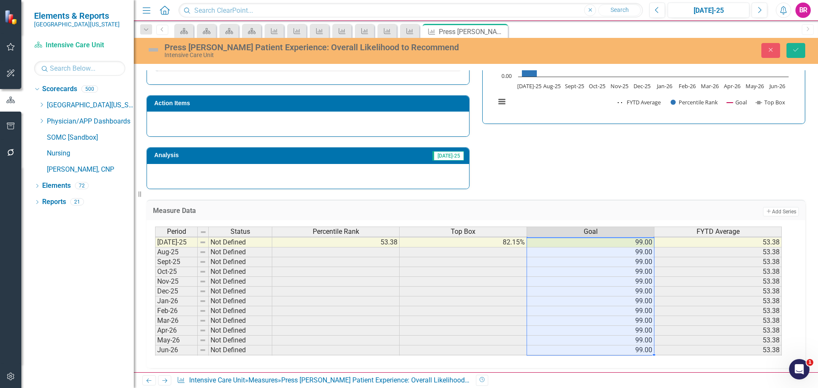
type textarea "99"
click at [807, 53] on div "Close Save" at bounding box center [675, 50] width 272 height 15
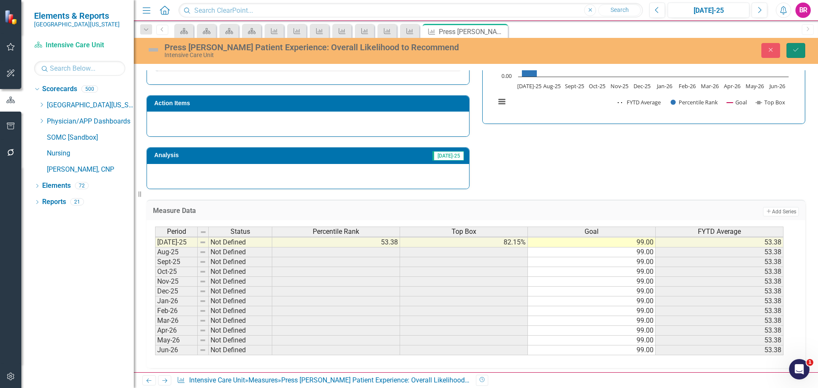
click at [791, 50] on button "Save" at bounding box center [795, 50] width 19 height 15
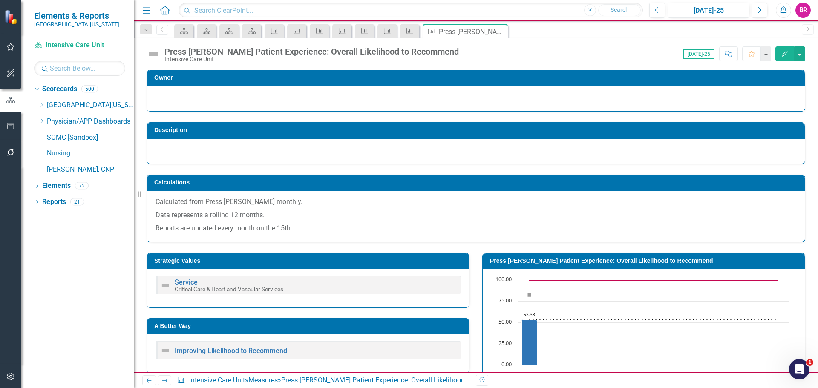
click at [274, 330] on td "A Better Way" at bounding box center [309, 327] width 310 height 13
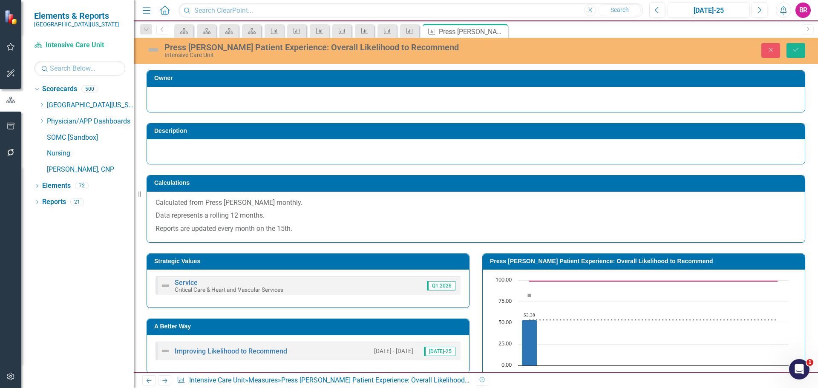
click at [385, 328] on h3 "A Better Way" at bounding box center [309, 326] width 310 height 6
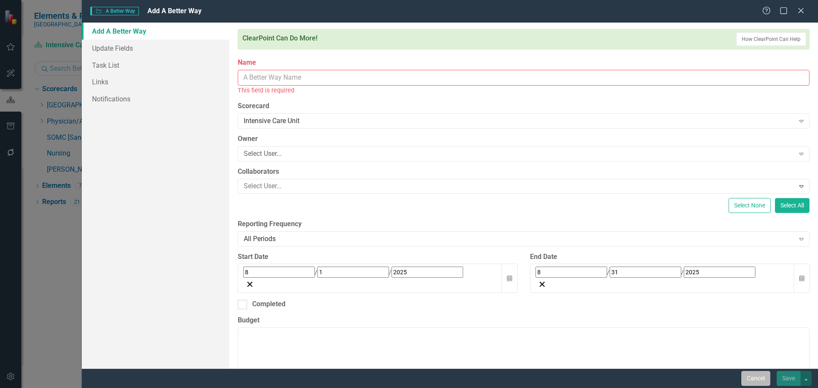
click at [755, 383] on button "Cancel" at bounding box center [755, 378] width 29 height 15
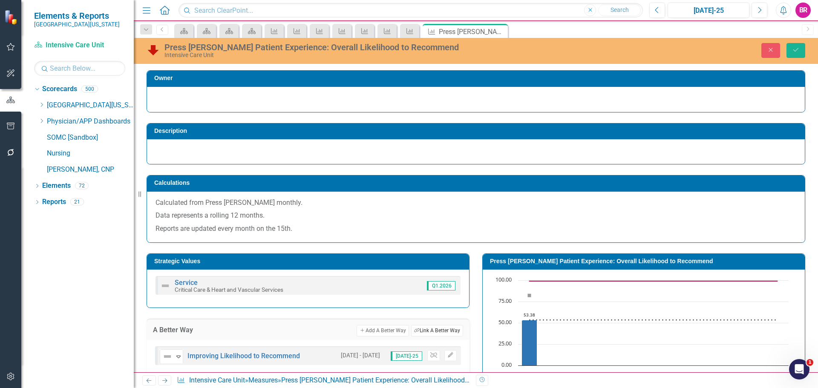
click at [426, 331] on button "Link Tag Link A Better Way" at bounding box center [437, 330] width 52 height 11
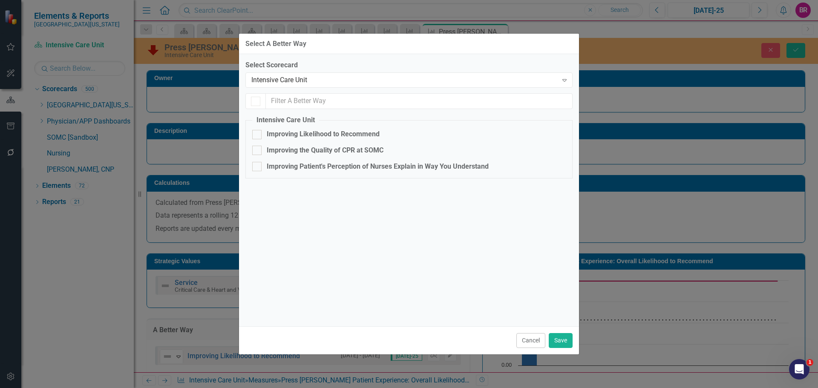
checkbox input "true"
checkbox input "false"
click at [329, 139] on fieldset "Intensive Care Unit Improving Likelihood to Recommend Improving the Quality of …" at bounding box center [408, 146] width 327 height 63
click at [340, 134] on div "Improving Likelihood to Recommend" at bounding box center [323, 134] width 113 height 10
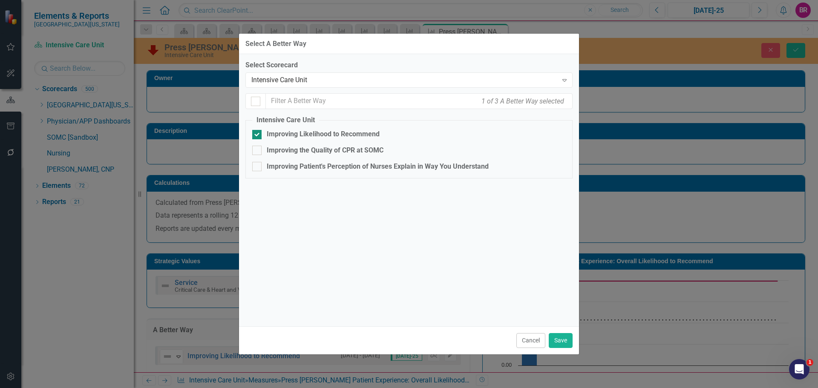
click at [258, 134] on input "Improving Likelihood to Recommend" at bounding box center [255, 133] width 6 height 6
checkbox input "false"
click at [556, 345] on button "Save" at bounding box center [561, 340] width 24 height 15
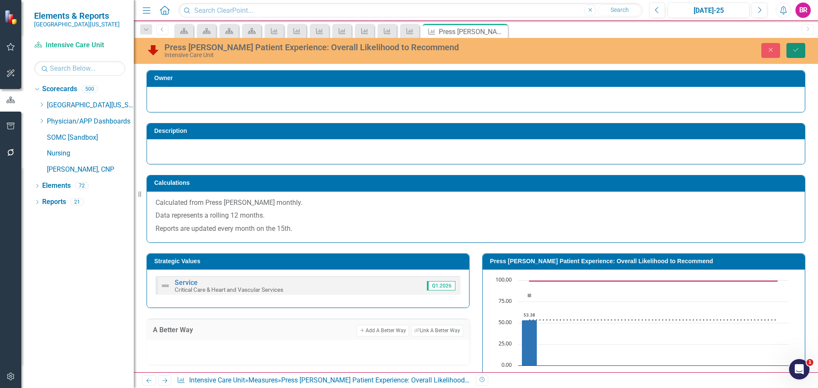
click at [794, 49] on icon "Save" at bounding box center [796, 50] width 8 height 6
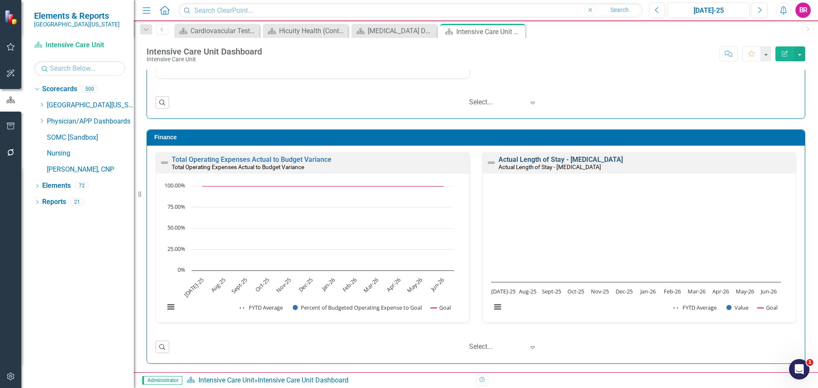
click at [535, 161] on link "Actual Length of Stay - [MEDICAL_DATA]" at bounding box center [560, 159] width 124 height 8
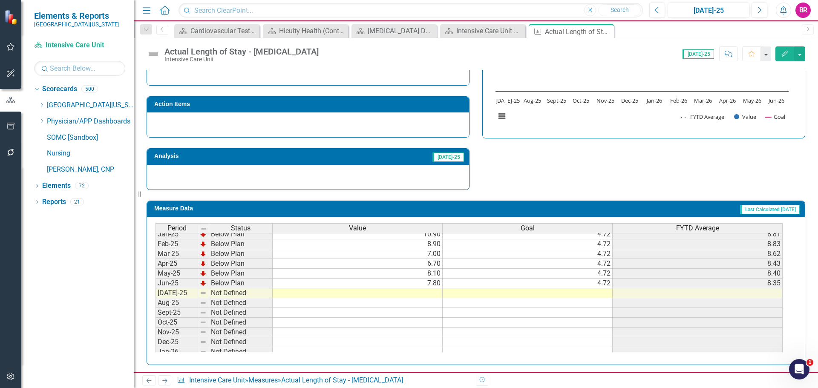
scroll to position [341, 0]
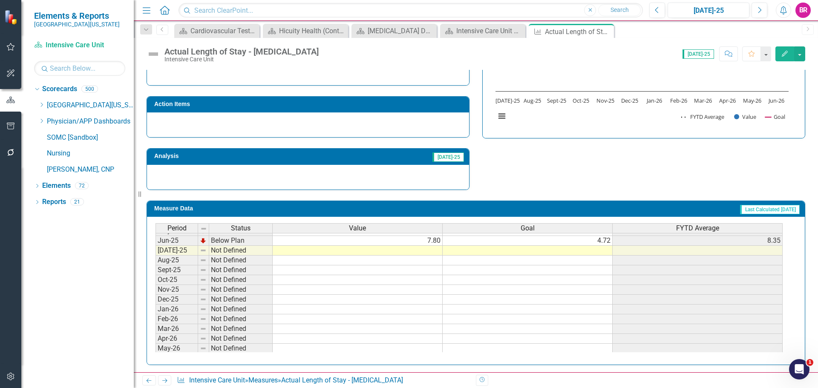
click at [602, 244] on tbody "Feb-24 Below Plan 5.90 4.72 6.05 Mar-24 Below Plan 9.10 4.72 6.39 Apr-24 Below …" at bounding box center [468, 221] width 627 height 284
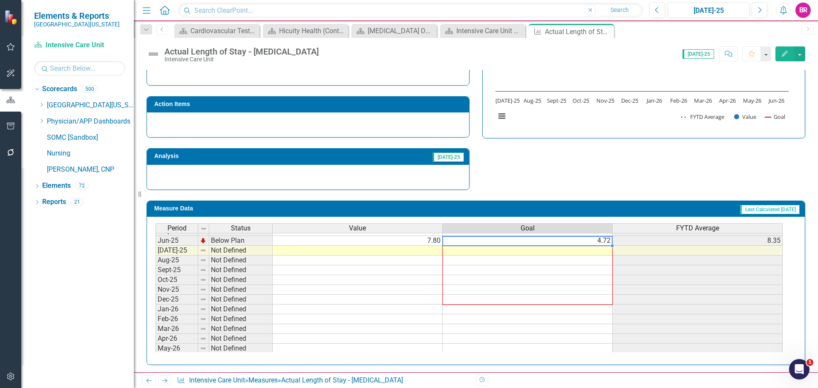
scroll to position [249, 0]
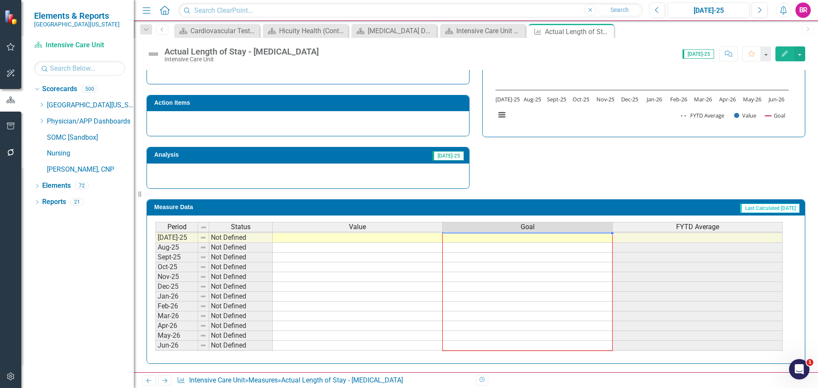
drag, startPoint x: 612, startPoint y: 246, endPoint x: 593, endPoint y: 332, distance: 87.7
click at [155, 344] on div "Period Status Value Goal FYTD Average Jun-24 Below Plan 8.00 4.72 6.60 [DATE]-2…" at bounding box center [155, 227] width 0 height 265
type textarea "4.72"
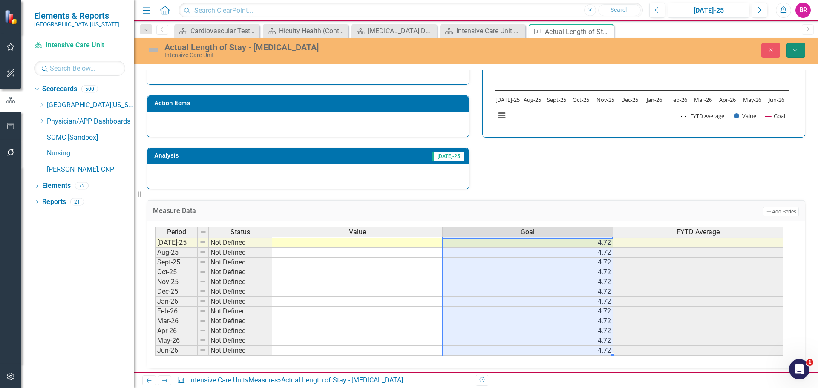
click at [788, 53] on button "Save" at bounding box center [795, 50] width 19 height 15
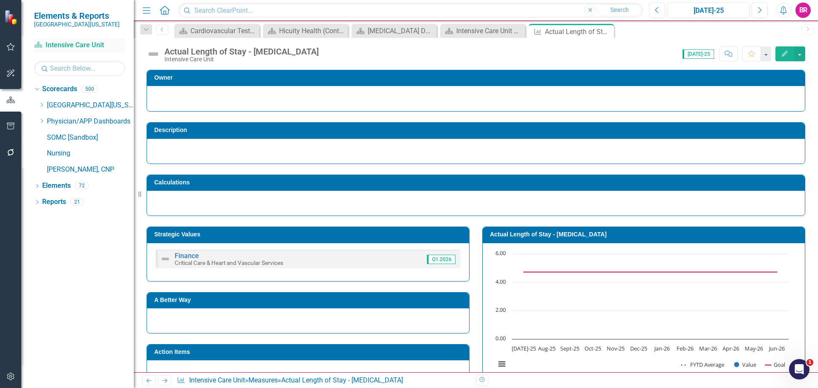
click at [0, 0] on icon "Close" at bounding box center [0, 0] width 0 height 0
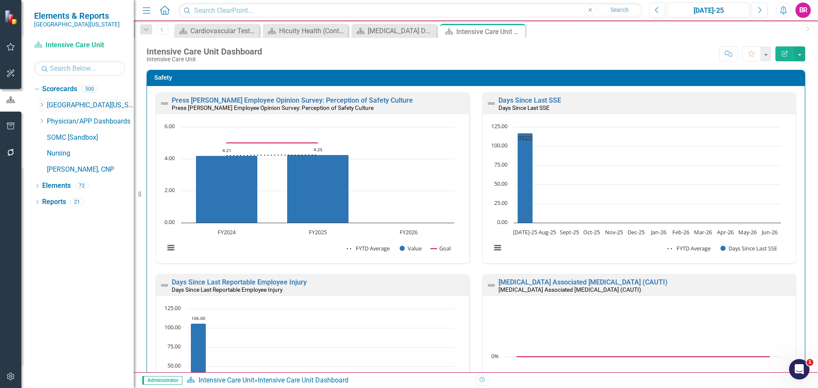
click at [43, 103] on icon "Dropdown" at bounding box center [41, 104] width 6 height 5
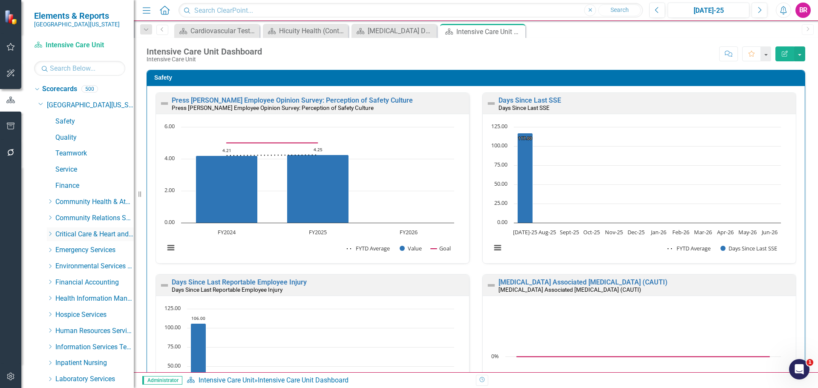
click at [51, 233] on icon "Dropdown" at bounding box center [50, 233] width 6 height 5
click at [78, 314] on link "[MEDICAL_DATA]" at bounding box center [99, 315] width 70 height 10
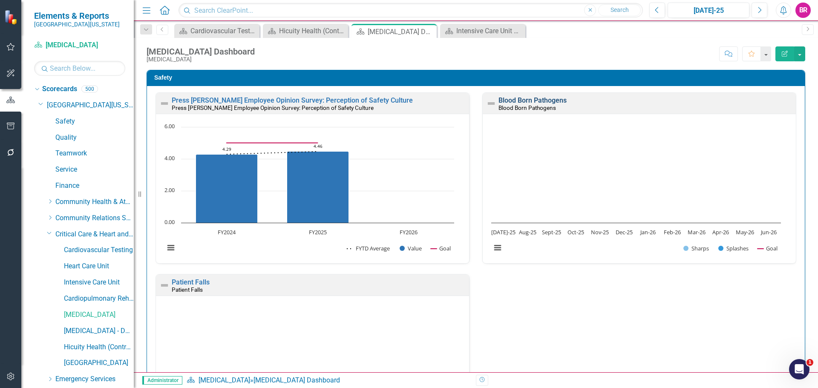
click at [536, 101] on link "Blood Born Pathogens" at bounding box center [532, 100] width 68 height 8
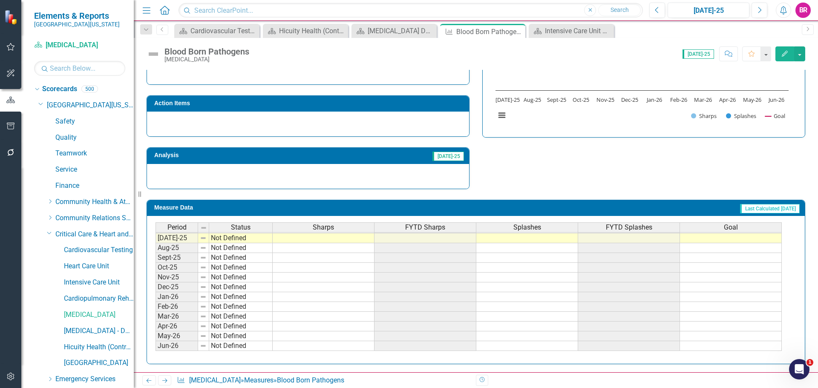
scroll to position [310, 0]
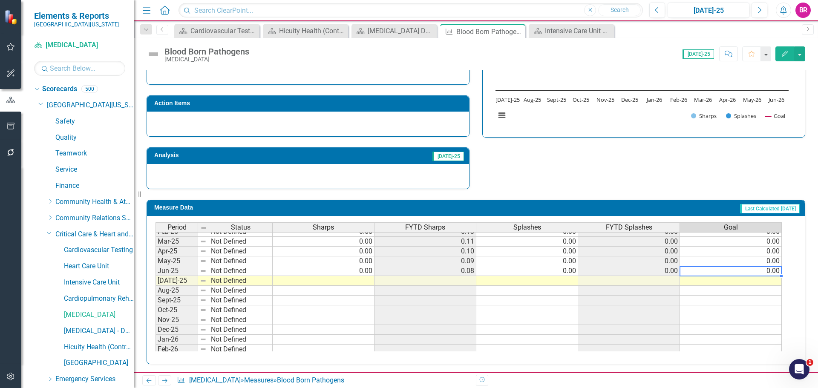
click at [772, 272] on tbody "Nov-23 Not Defined 0.00 0.00 0.00 0.00 0.00 Dec-23 Not Defined 0.00 0.00 0.00 0…" at bounding box center [468, 237] width 626 height 314
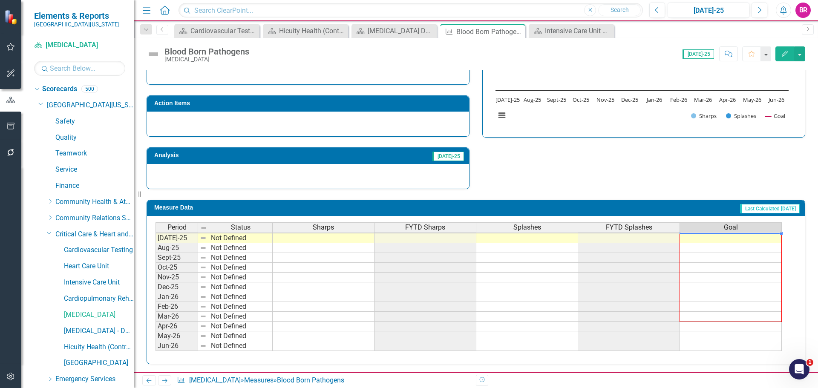
scroll to position [249, 0]
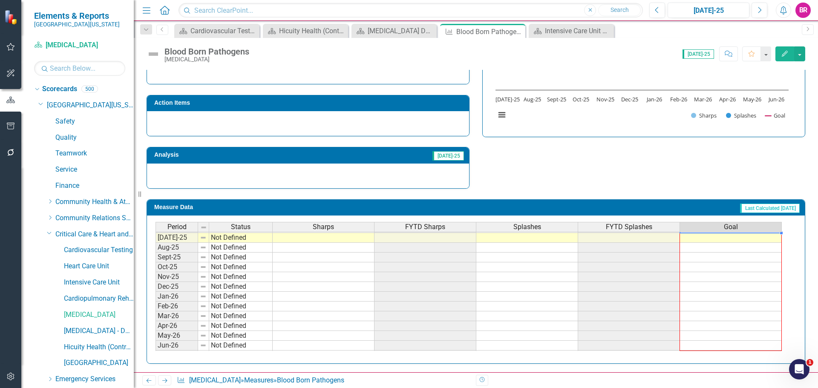
drag, startPoint x: 781, startPoint y: 276, endPoint x: 765, endPoint y: 348, distance: 73.9
click at [155, 348] on div "Period Status Sharps FYTD Sharps Splashes FYTD Splashes Goal Jun-24 Not Defined…" at bounding box center [155, 227] width 0 height 265
type textarea "0"
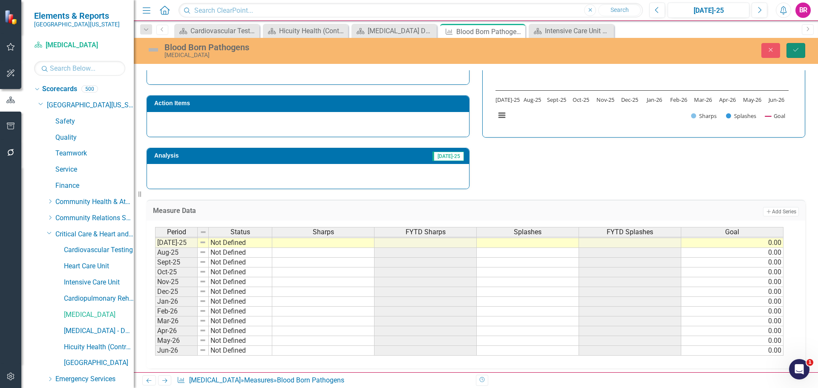
click at [791, 49] on button "Save" at bounding box center [795, 50] width 19 height 15
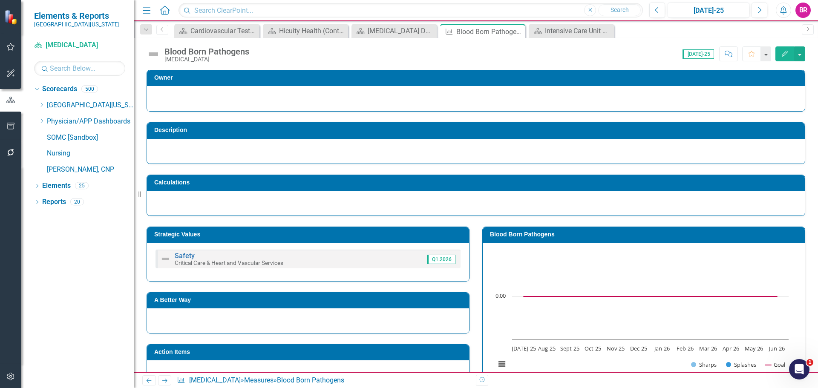
click at [162, 382] on icon "Next" at bounding box center [164, 381] width 7 height 6
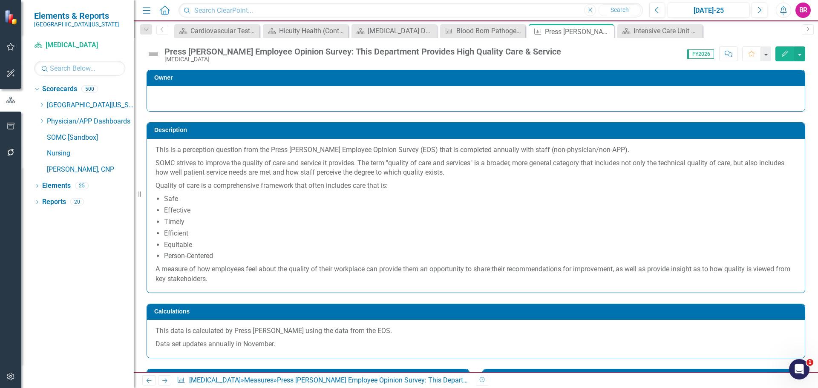
scroll to position [341, 0]
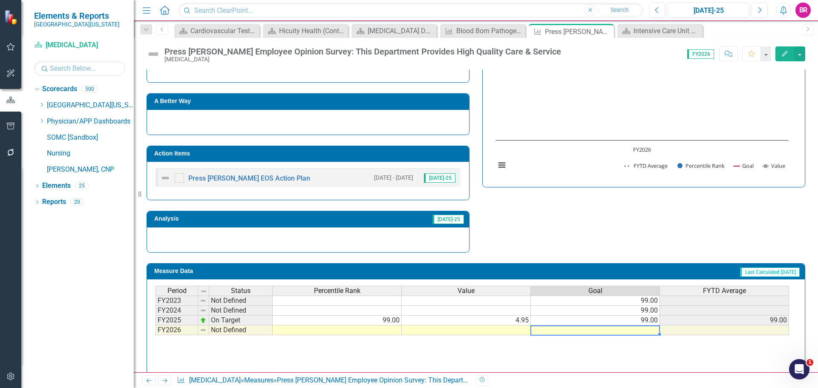
click at [642, 330] on td at bounding box center [595, 330] width 129 height 10
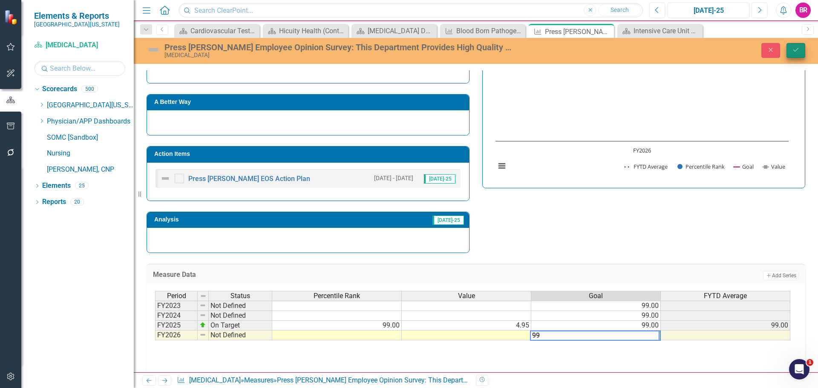
type textarea "99"
click at [801, 49] on button "Save" at bounding box center [795, 50] width 19 height 15
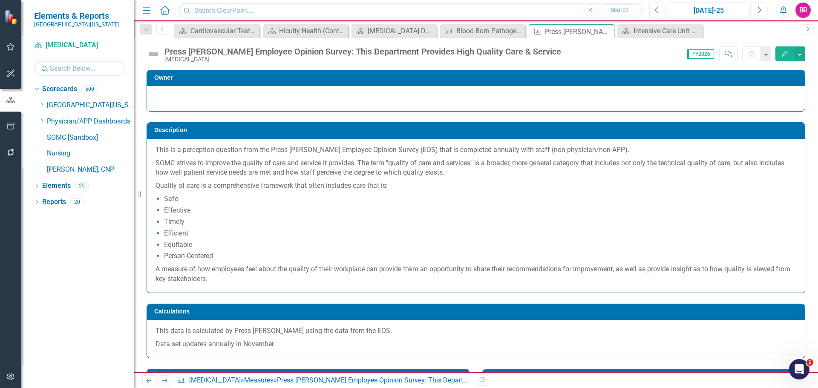
click at [168, 376] on link "Next" at bounding box center [165, 380] width 14 height 10
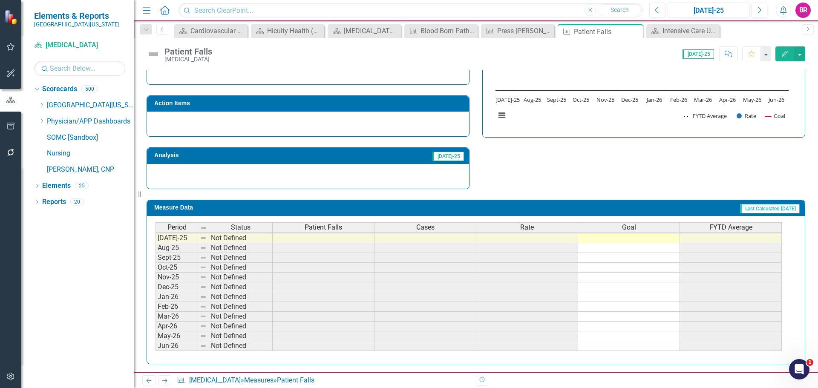
scroll to position [310, 0]
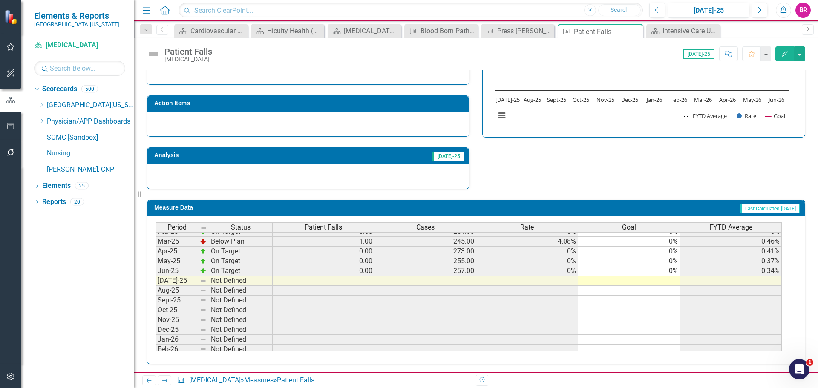
click at [675, 272] on tbody "Nov-23 On Target 0.00 195.00 0% 0% 0% Dec-23 On Target 0.00 242.00 0% 0% 0% Jan…" at bounding box center [468, 237] width 626 height 314
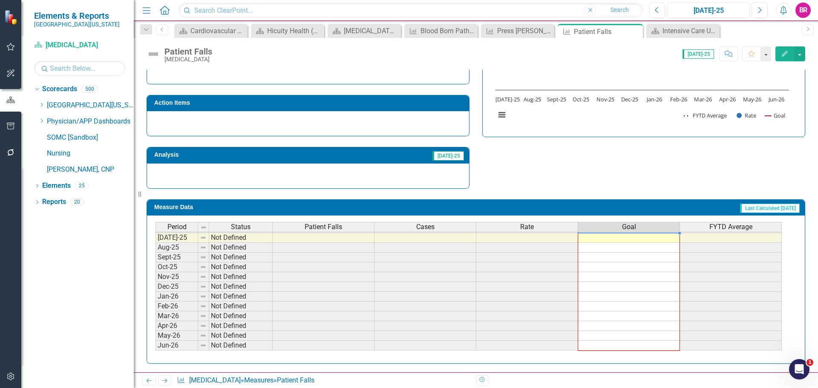
drag, startPoint x: 679, startPoint y: 276, endPoint x: 665, endPoint y: 346, distance: 71.3
click at [155, 346] on div "Period Status Patient Falls Cases Rate Goal FYTD Average Mar-24 On Target 0.00 …" at bounding box center [155, 208] width 0 height 285
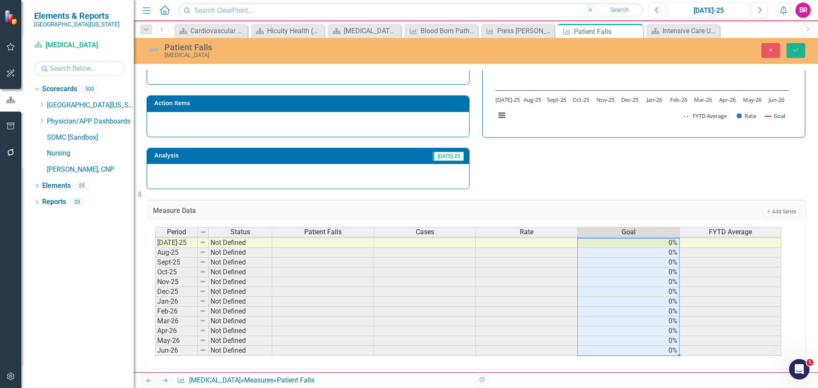
type textarea "0"
click at [798, 50] on icon "Save" at bounding box center [796, 50] width 8 height 6
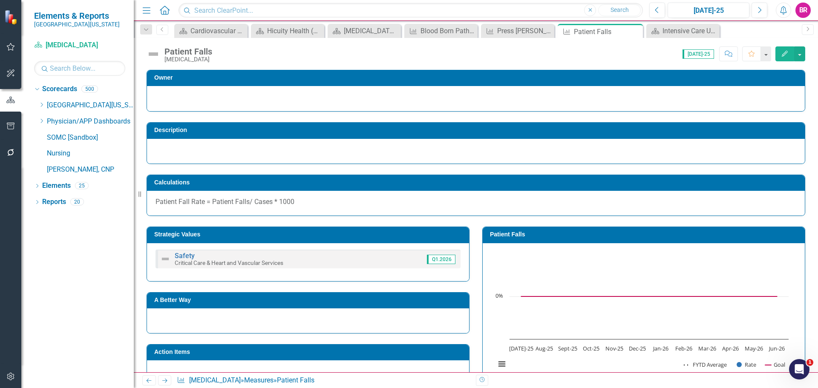
click at [166, 378] on icon "Next" at bounding box center [164, 381] width 7 height 6
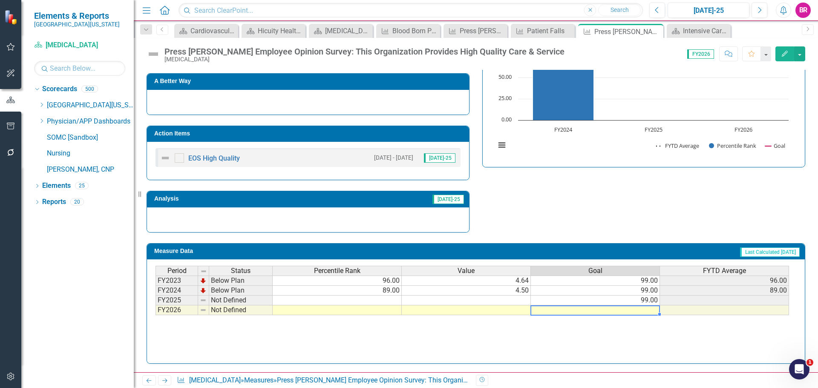
click at [651, 310] on td at bounding box center [595, 310] width 129 height 10
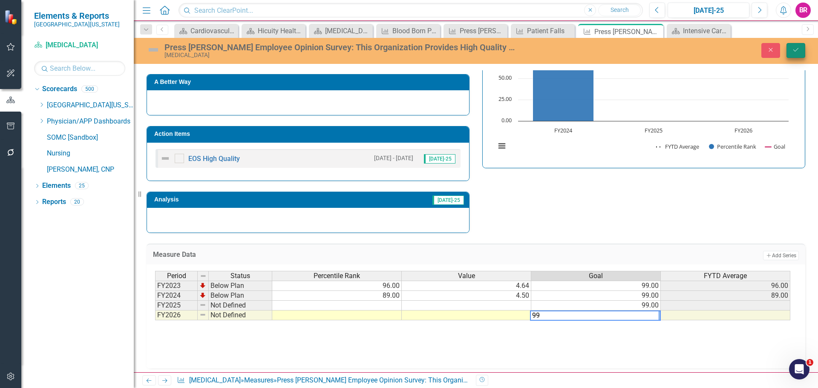
type textarea "99"
click at [796, 55] on button "Save" at bounding box center [795, 50] width 19 height 15
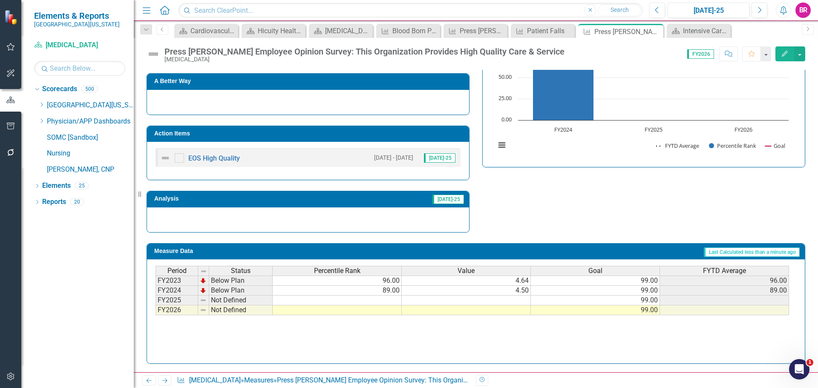
drag, startPoint x: 162, startPoint y: 381, endPoint x: 258, endPoint y: 385, distance: 95.5
click at [162, 381] on icon "Next" at bounding box center [164, 381] width 7 height 6
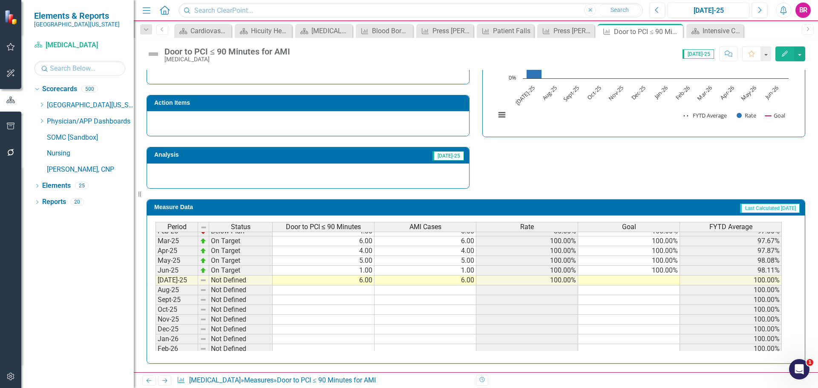
click at [669, 271] on td "100.00%" at bounding box center [629, 271] width 102 height 10
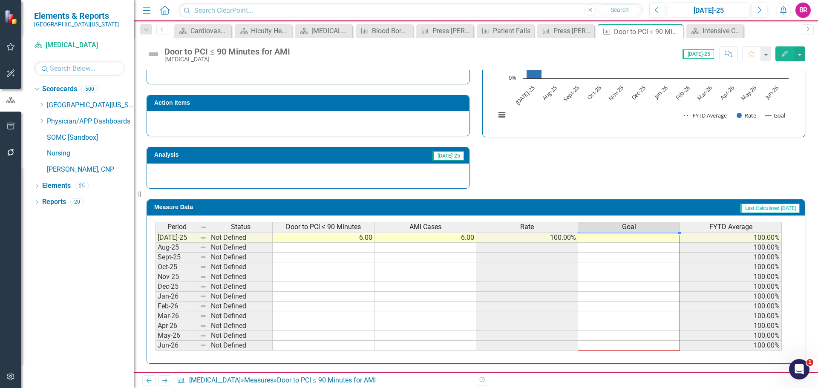
drag, startPoint x: 680, startPoint y: 276, endPoint x: 662, endPoint y: 346, distance: 72.4
click at [155, 346] on div "Period Status Door to PCI ≤ 90 Minutes AMI Cases Rate Goal FYTD Average Mar-24 …" at bounding box center [155, 208] width 0 height 285
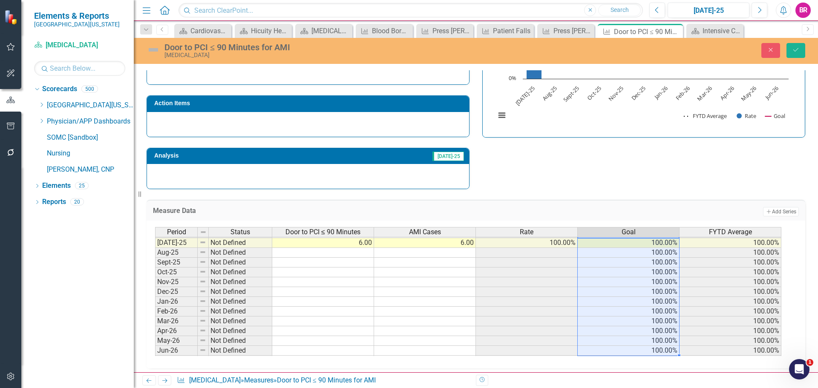
type textarea "100"
click at [801, 52] on button "Save" at bounding box center [795, 50] width 19 height 15
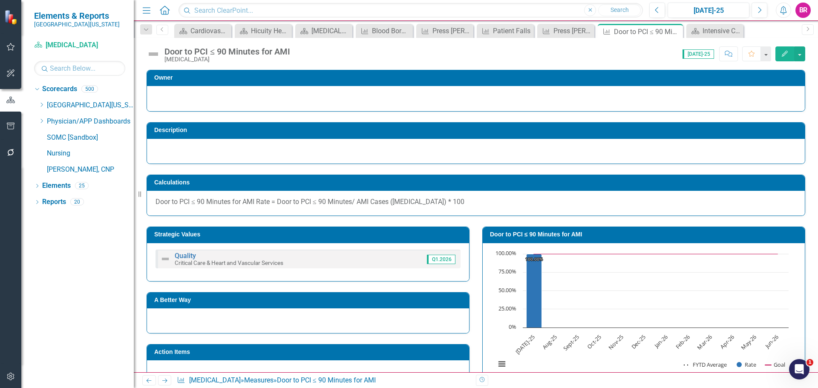
scroll to position [205, 0]
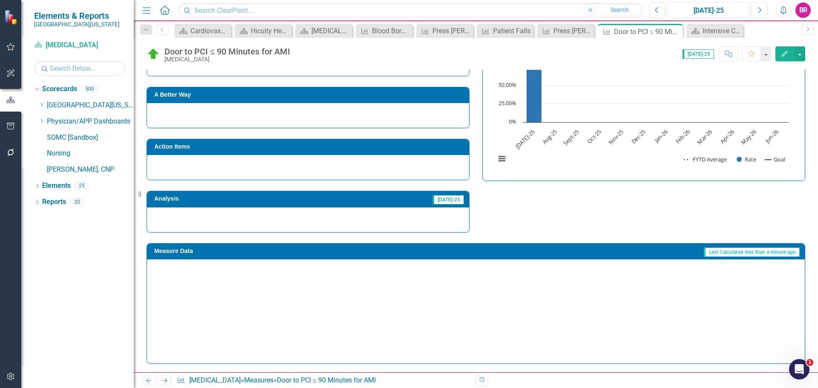
click at [163, 379] on icon "Next" at bounding box center [164, 381] width 7 height 6
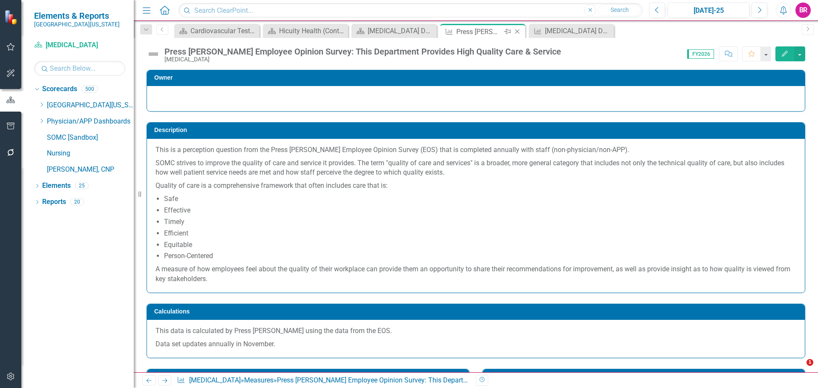
drag, startPoint x: 0, startPoint y: 0, endPoint x: 518, endPoint y: 32, distance: 519.2
click at [518, 32] on icon "Close" at bounding box center [517, 31] width 9 height 7
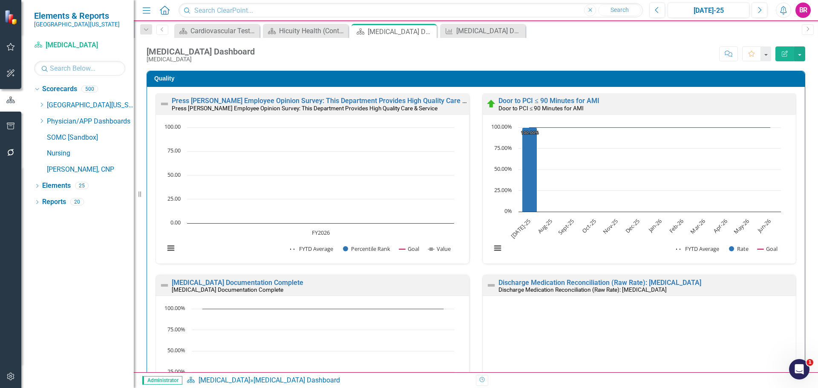
scroll to position [511, 0]
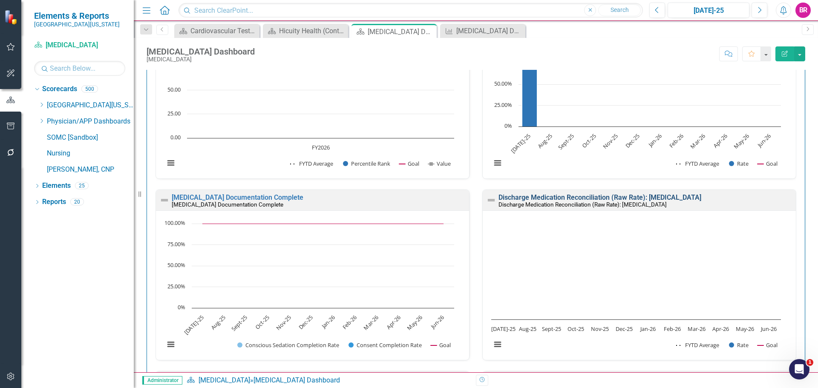
click at [573, 197] on link "Discharge Medication Reconciliation (Raw Rate): Statin" at bounding box center [599, 197] width 203 height 8
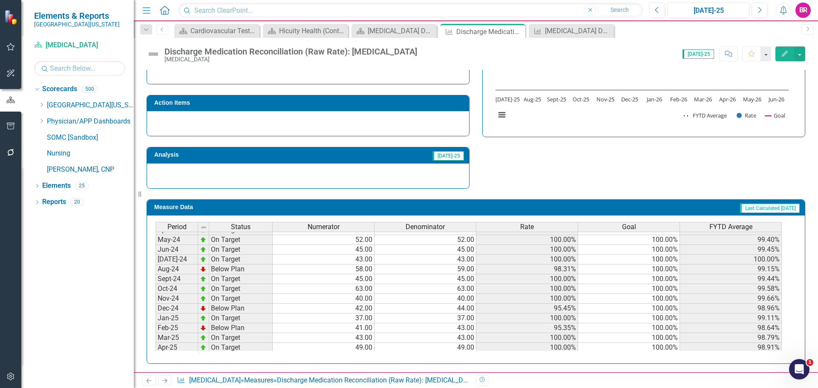
scroll to position [298, 0]
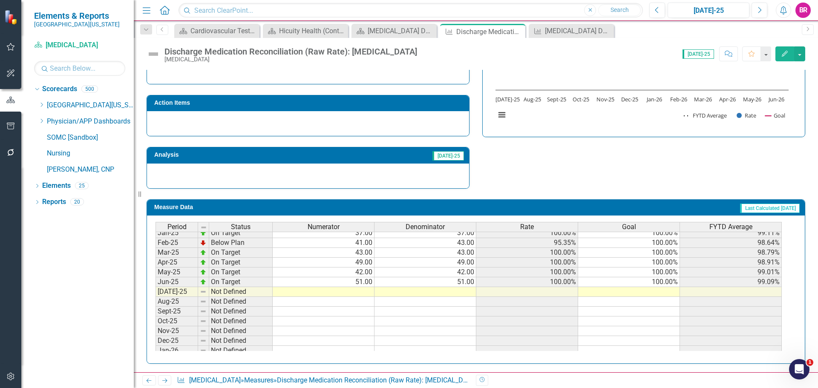
click at [663, 281] on tbody "Nov-23 On Target 50.00 50.00 100.00% 100.00% 98.69% Dec-23 On Target 47.00 47.0…" at bounding box center [468, 248] width 626 height 314
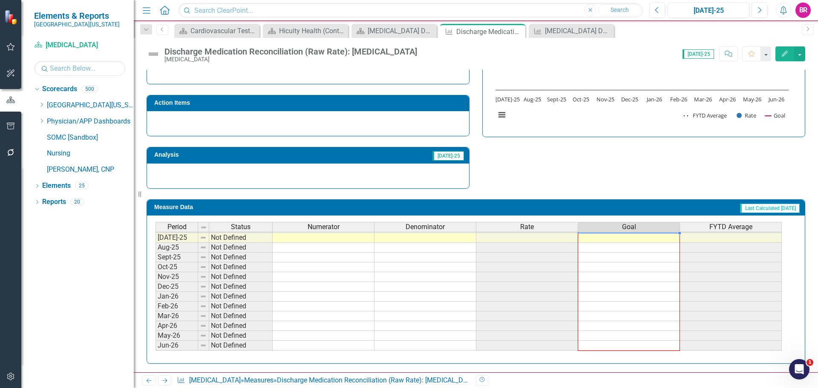
drag, startPoint x: 678, startPoint y: 287, endPoint x: 701, endPoint y: 186, distance: 102.9
click at [155, 346] on div "Period Status Numerator Denominator Rate Goal FYTD Average Jun-24 On Target 45.…" at bounding box center [155, 227] width 0 height 265
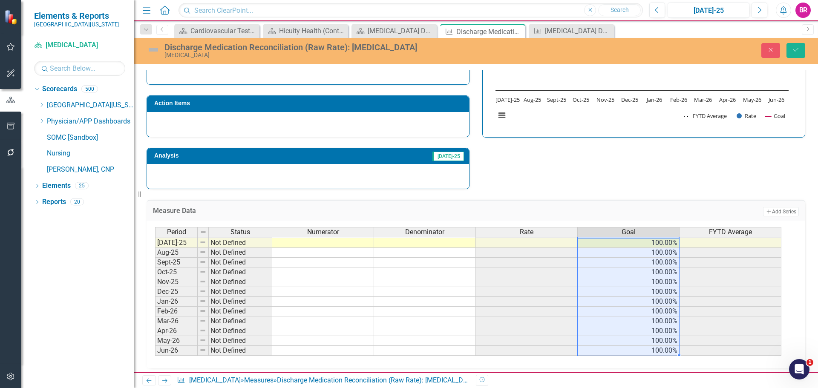
type textarea "100"
click at [793, 47] on icon "Save" at bounding box center [796, 50] width 8 height 6
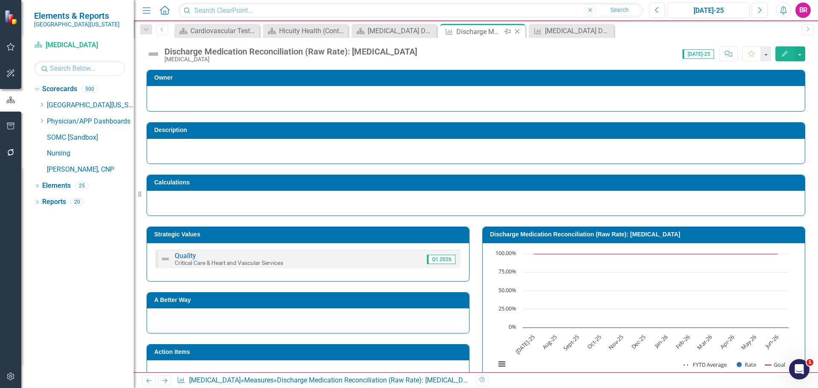
click at [518, 32] on icon "Close" at bounding box center [517, 31] width 9 height 7
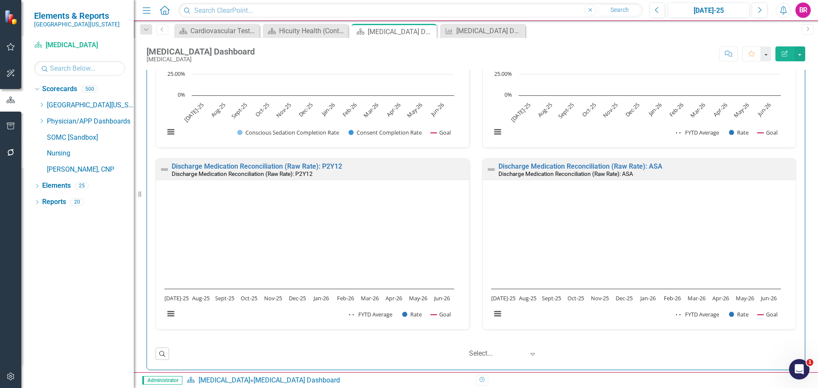
scroll to position [639, 0]
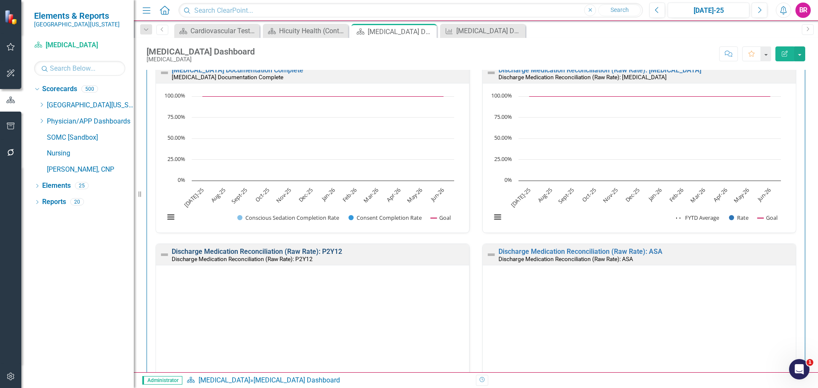
click at [283, 252] on link "Discharge Medication Reconciliation (Raw Rate): P2Y12" at bounding box center [257, 251] width 170 height 8
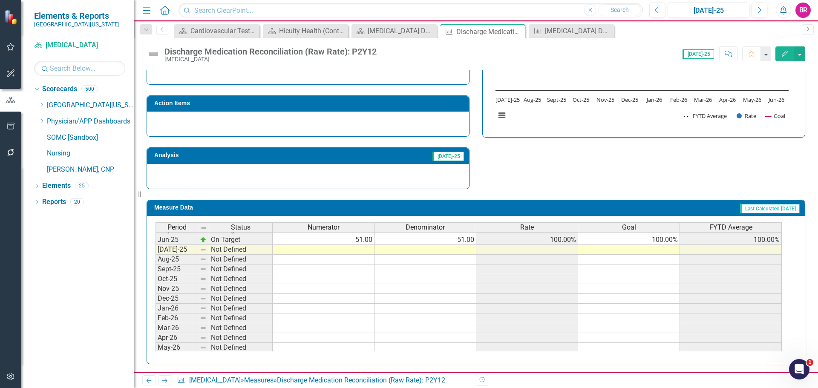
click at [662, 239] on tbody "Nov-23 On Target 50.00 50.00 100.00% 100.00% 100.00% Dec-23 On Target 47.00 47.…" at bounding box center [468, 206] width 626 height 314
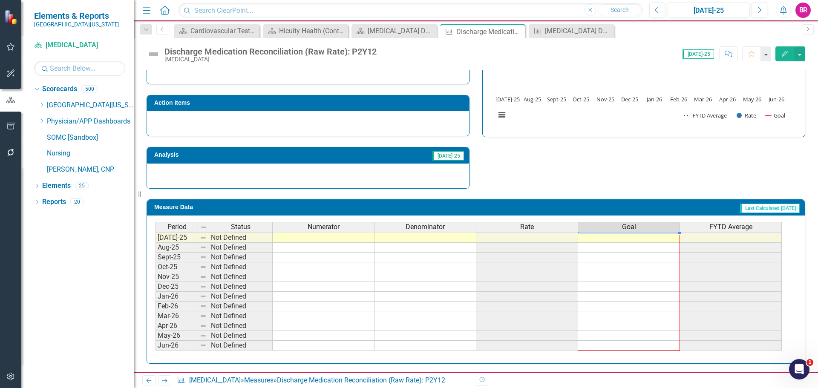
drag, startPoint x: 679, startPoint y: 244, endPoint x: 659, endPoint y: 332, distance: 90.4
click at [155, 345] on div "Period Status Numerator Denominator Rate Goal FYTD Average May-24 On Target 52.…" at bounding box center [155, 217] width 0 height 265
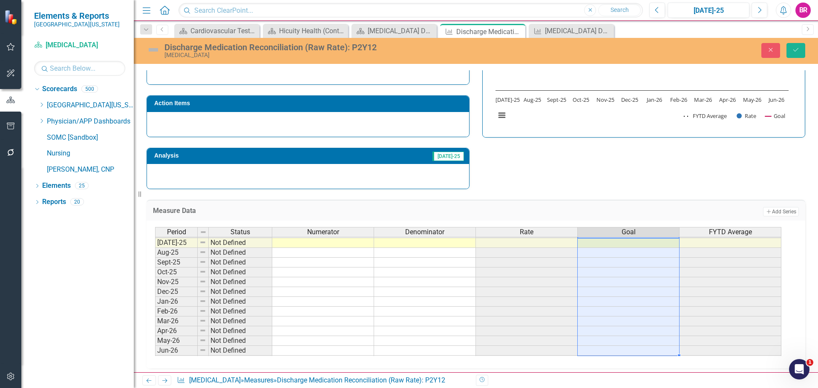
type textarea "100"
click at [787, 49] on button "Save" at bounding box center [795, 50] width 19 height 15
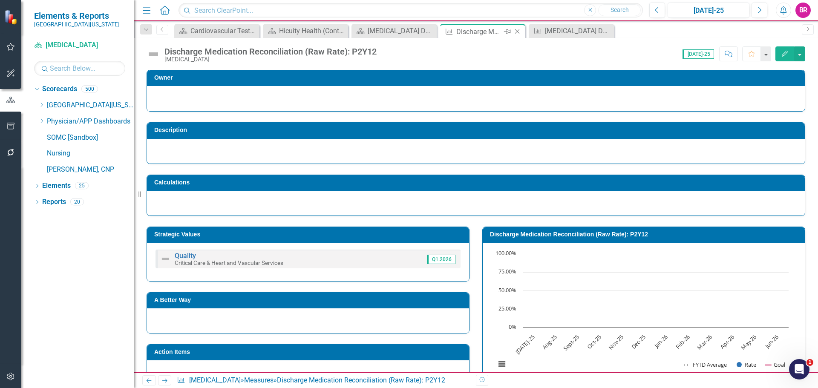
click at [517, 30] on icon "Close" at bounding box center [517, 31] width 9 height 7
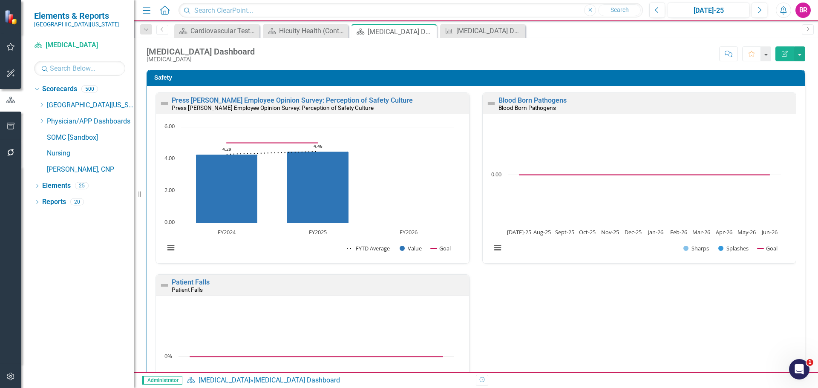
click at [802, 292] on div "Safety Press Ganey Employee Opinion Survey: Perception of Safety Culture Press …" at bounding box center [475, 272] width 671 height 427
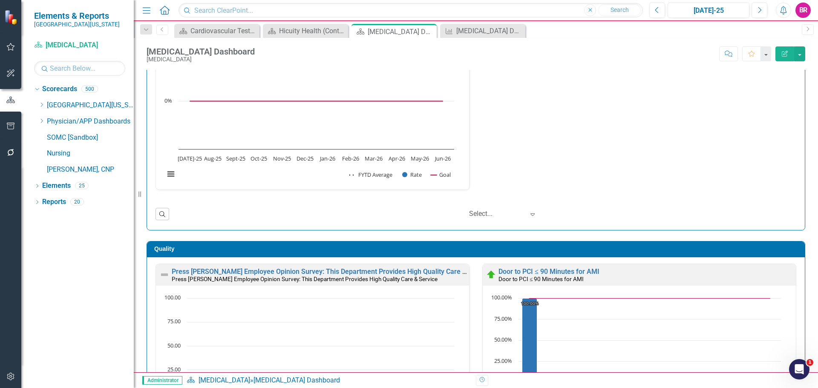
click at [0, 0] on icon at bounding box center [0, 0] width 0 height 0
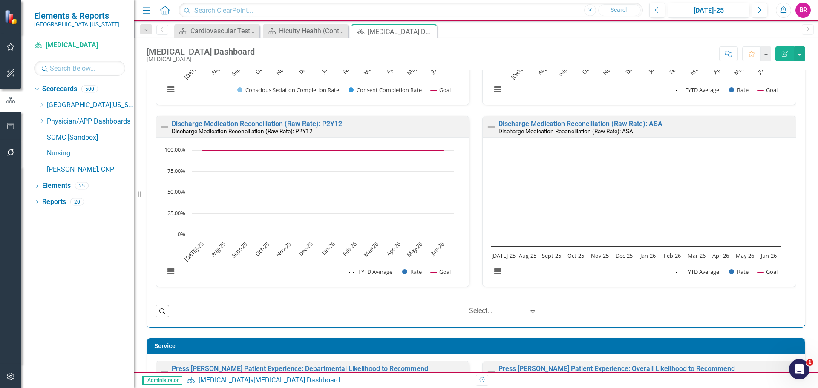
scroll to position [809, 0]
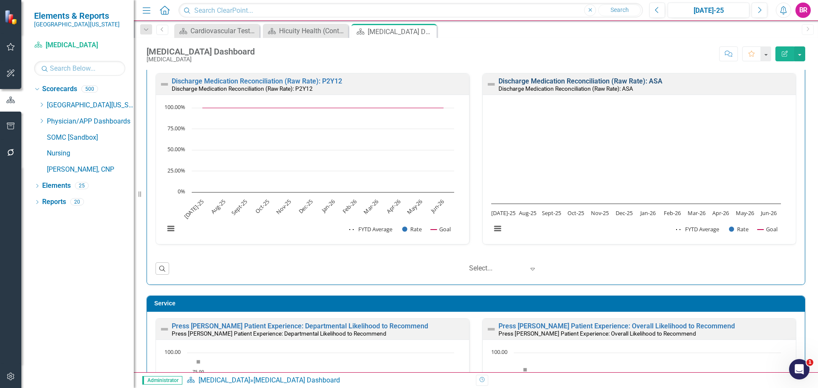
click at [566, 78] on link "Discharge Medication Reconciliation (Raw Rate): ASA" at bounding box center [580, 81] width 164 height 8
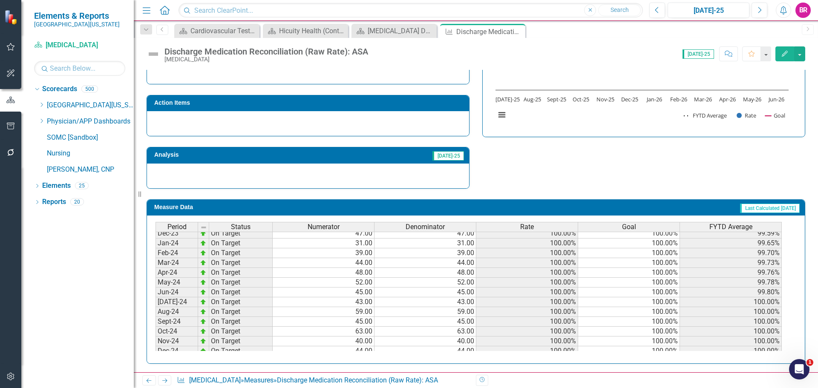
scroll to position [213, 0]
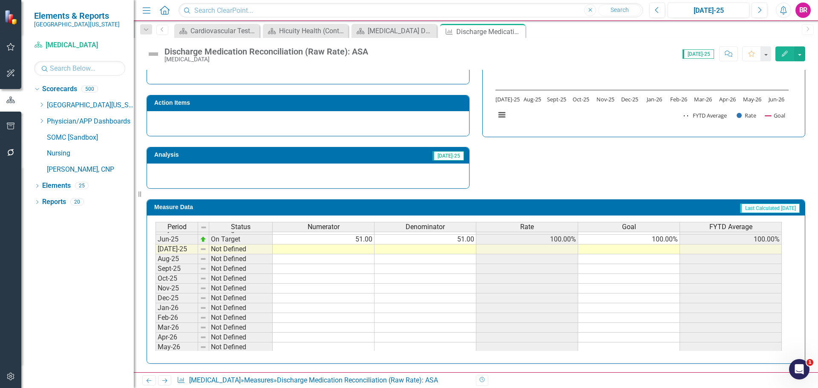
click at [655, 242] on td "100.00%" at bounding box center [629, 240] width 102 height 10
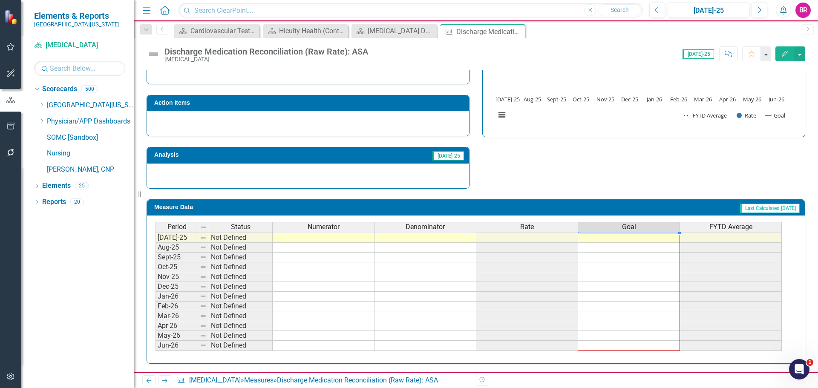
drag, startPoint x: 679, startPoint y: 244, endPoint x: 660, endPoint y: 348, distance: 106.0
click at [155, 348] on div "Period Status Numerator Denominator Rate Goal FYTD Average Jun-24 On Target 45.…" at bounding box center [155, 227] width 0 height 265
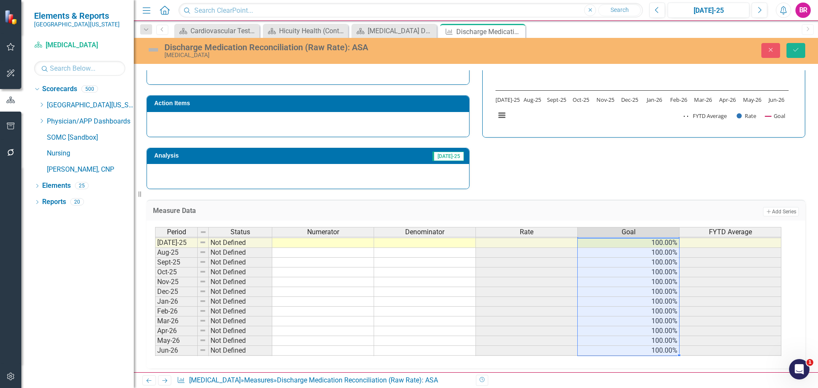
type textarea "100"
click at [793, 50] on icon "Save" at bounding box center [796, 50] width 8 height 6
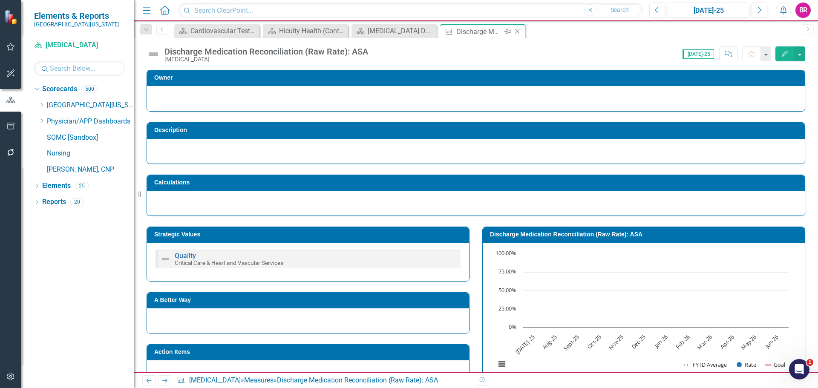
click at [517, 33] on icon "Close" at bounding box center [517, 31] width 9 height 7
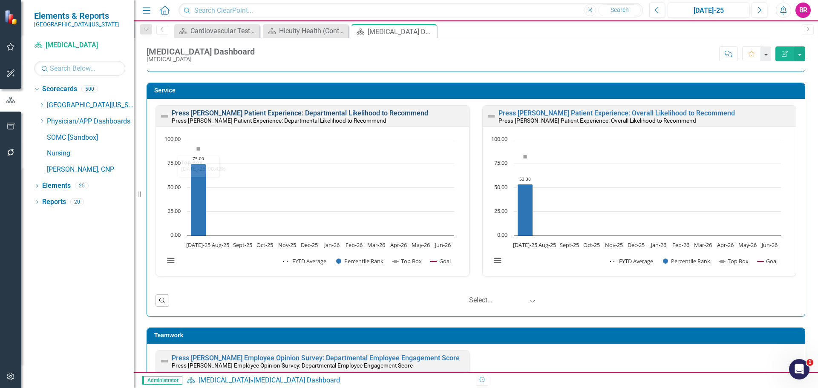
click at [329, 110] on link "Press [PERSON_NAME] Patient Experience: Departmental Likelihood to Recommend" at bounding box center [300, 113] width 256 height 8
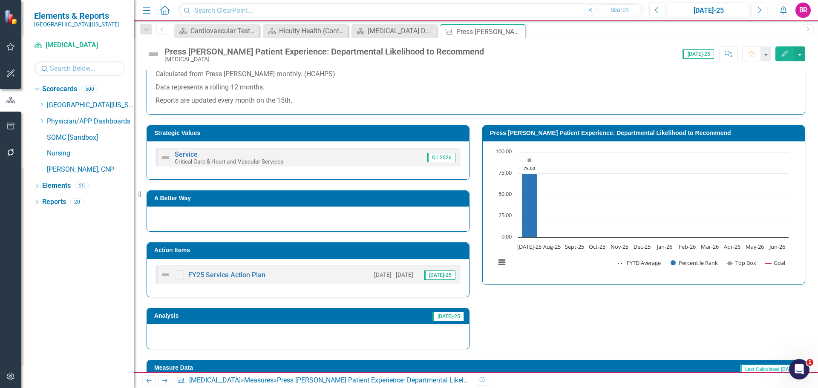
scroll to position [256, 0]
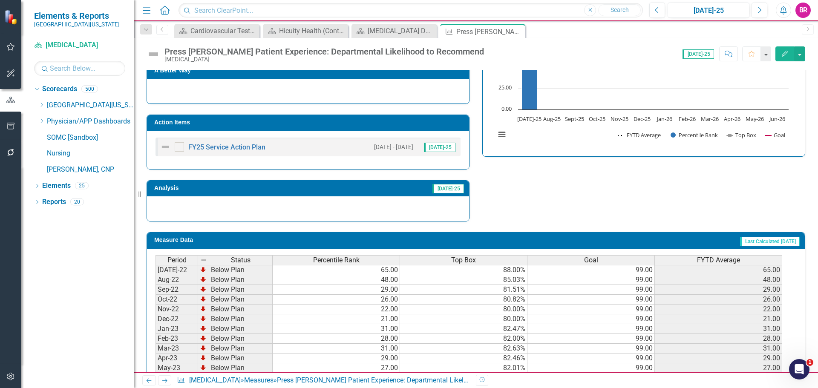
click at [247, 127] on td "Action Items" at bounding box center [309, 123] width 310 height 13
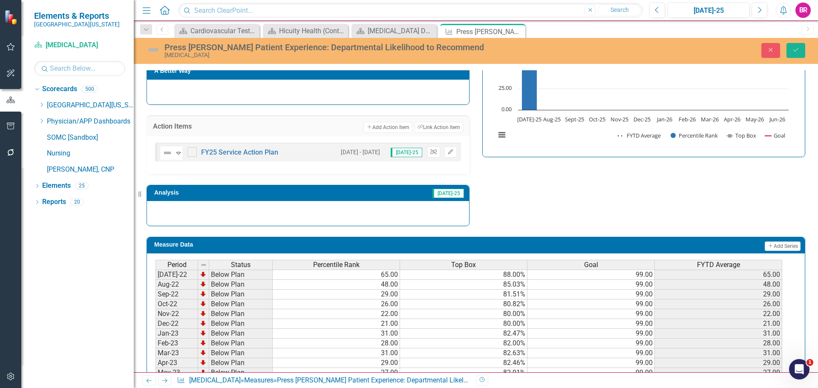
click at [430, 154] on icon "Unlink" at bounding box center [433, 151] width 6 height 5
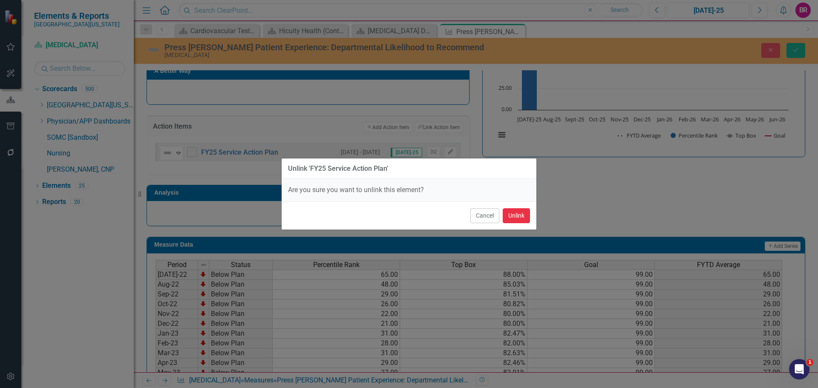
click at [515, 219] on button "Unlink" at bounding box center [516, 215] width 27 height 15
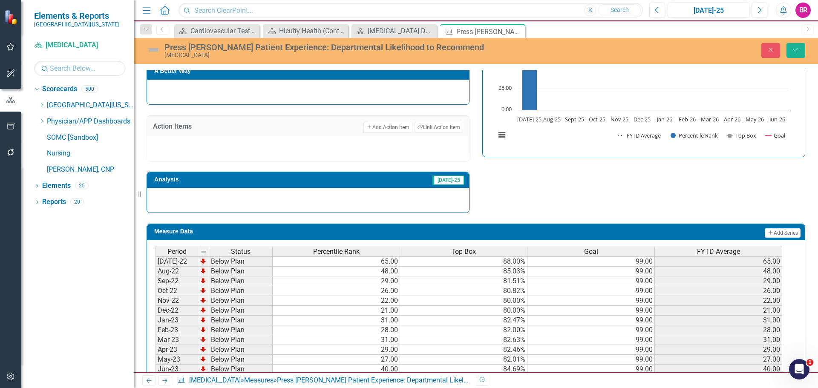
click at [577, 184] on div "Strategic Values Service Critical Care & Heart and Vascular Services Q1.2026 A …" at bounding box center [475, 100] width 671 height 226
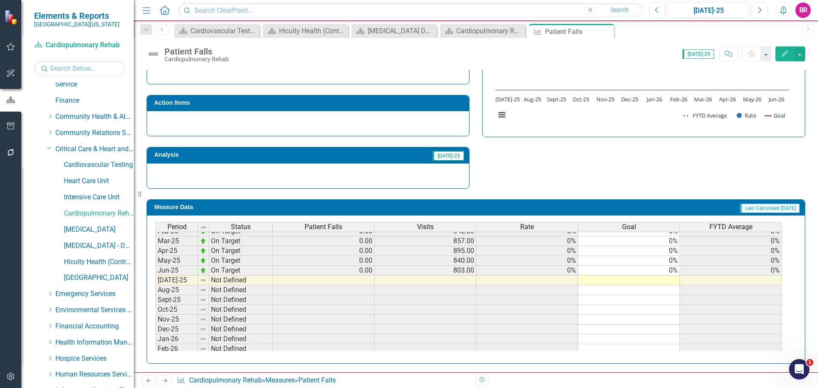
click at [669, 272] on tbody "May-24 On Target 0.00 843.00 0% 0% 0% Jun-24 On Target 0.00 815.00 0% 0% 0% [DA…" at bounding box center [468, 265] width 626 height 255
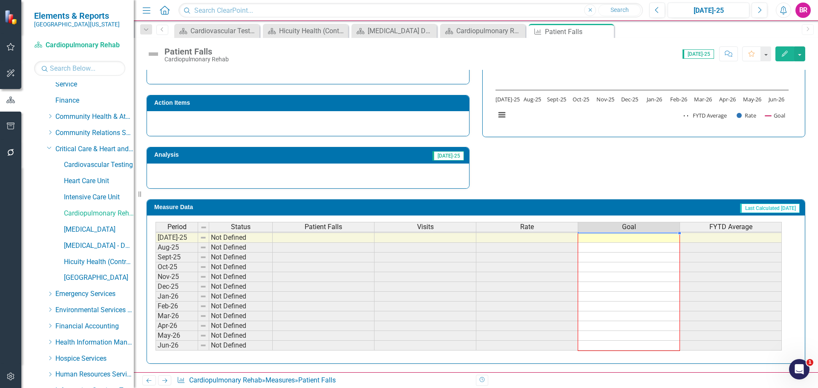
drag, startPoint x: 679, startPoint y: 276, endPoint x: 675, endPoint y: 345, distance: 69.1
click at [155, 345] on div "Period Status Patient Falls Visits Rate Goal FYTD Average Mar-24 On Target 0.00…" at bounding box center [155, 208] width 0 height 285
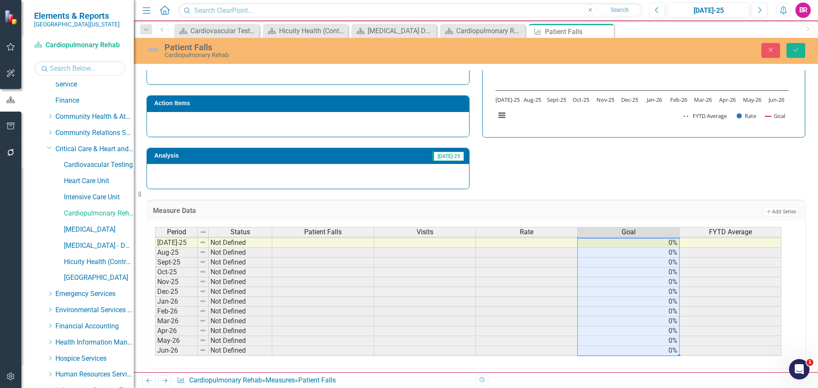
type textarea "0"
click at [798, 52] on icon "Save" at bounding box center [796, 50] width 8 height 6
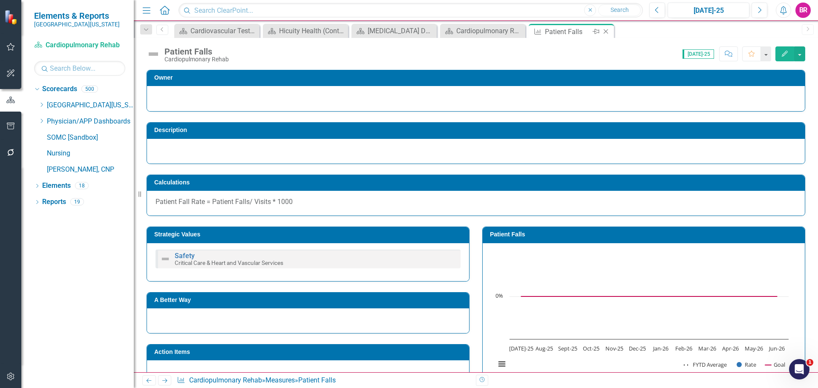
scroll to position [0, 0]
click at [605, 31] on icon at bounding box center [605, 31] width 5 height 5
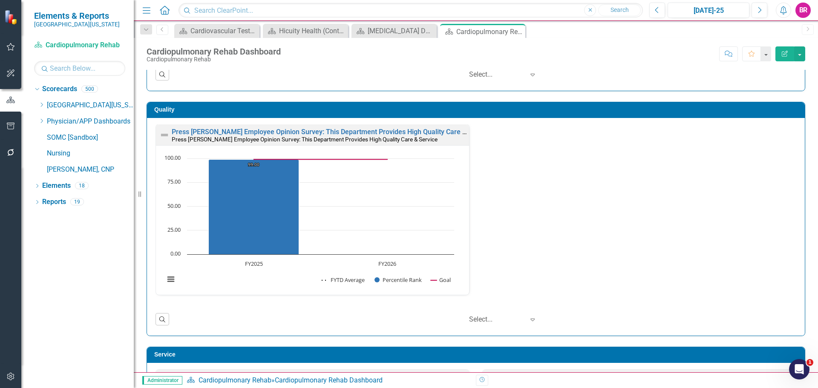
scroll to position [468, 0]
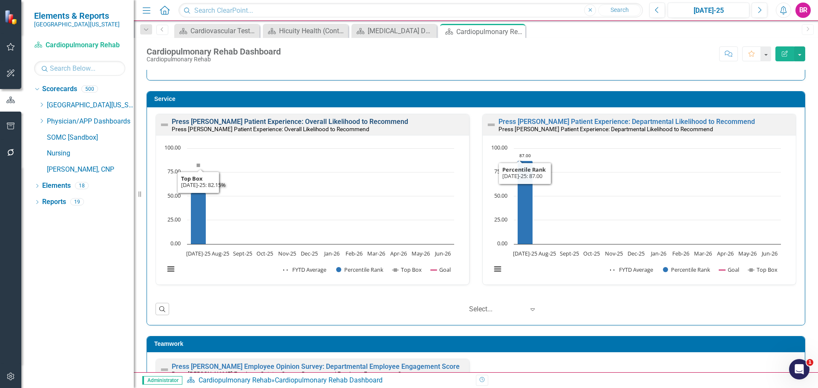
click at [349, 121] on link "Press [PERSON_NAME] Patient Experience: Overall Likelihood to Recommend" at bounding box center [290, 122] width 236 height 8
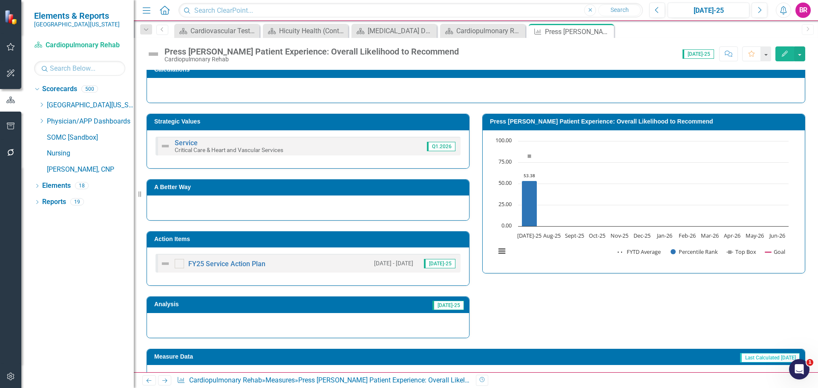
scroll to position [218, 0]
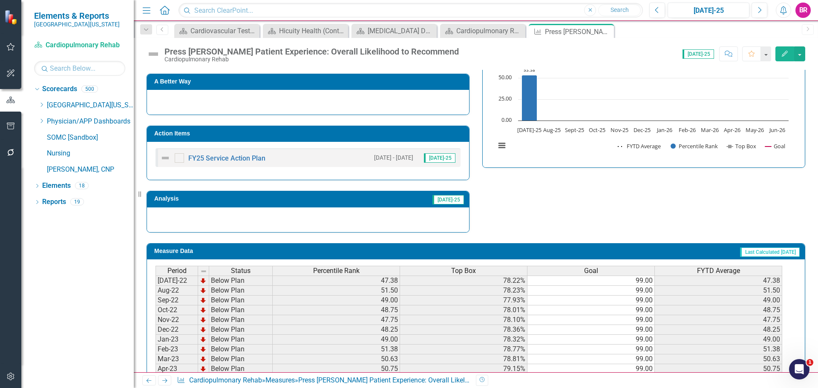
click at [425, 132] on h3 "Action Items" at bounding box center [309, 133] width 310 height 6
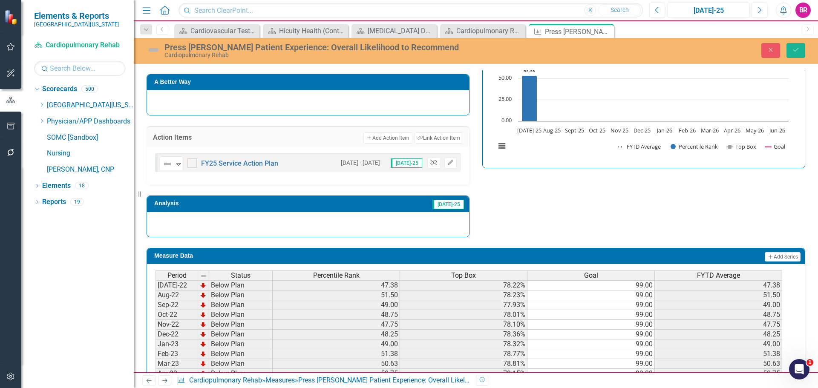
click at [431, 162] on icon "Unlink" at bounding box center [433, 162] width 6 height 5
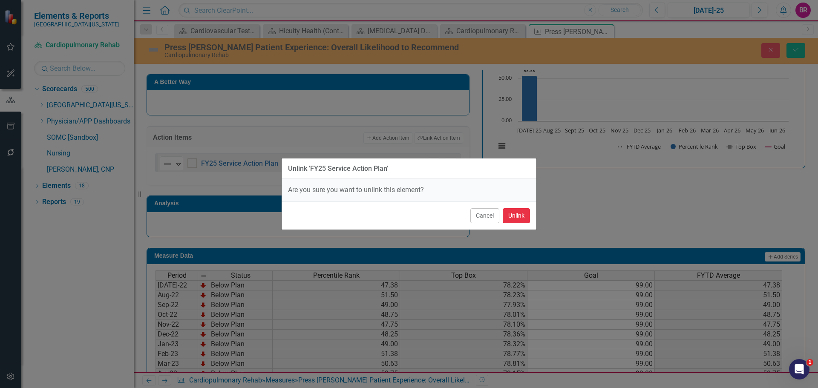
click at [512, 215] on button "Unlink" at bounding box center [516, 215] width 27 height 15
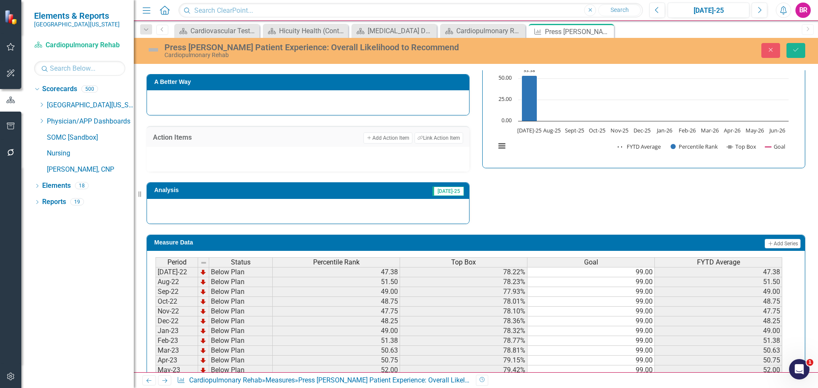
click at [718, 219] on div "Strategic Values Service Critical Care & Heart and Vascular Services Q1.2026 A …" at bounding box center [475, 111] width 671 height 226
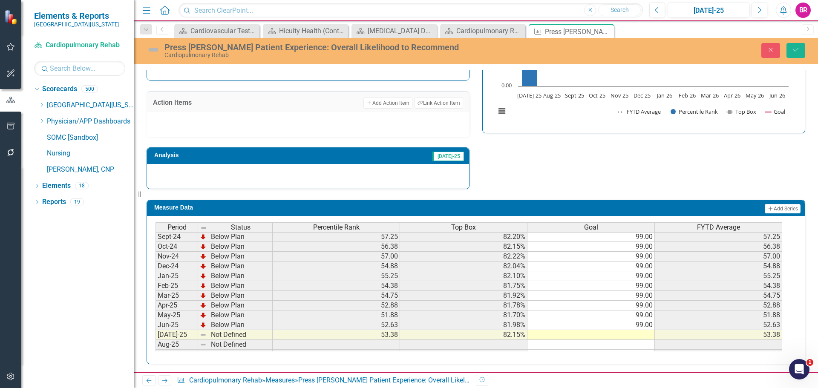
scroll to position [341, 0]
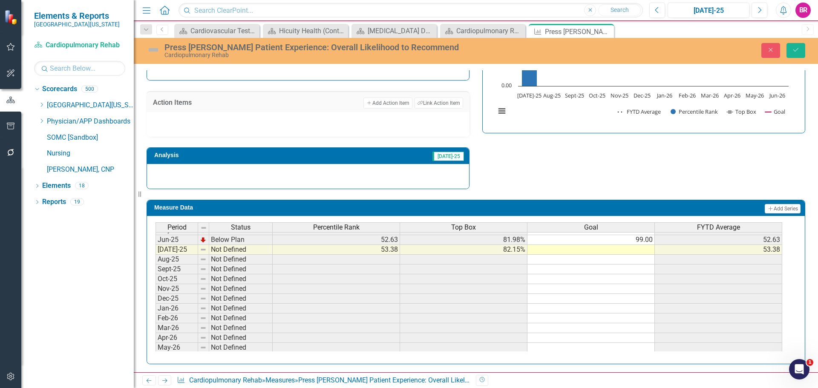
click at [642, 240] on tbody "Nov-23 Below Plan 57.88 81.34% 99.00 57.88 Dec-23 Below Plan 57.50 81.29% 99.00…" at bounding box center [468, 206] width 626 height 314
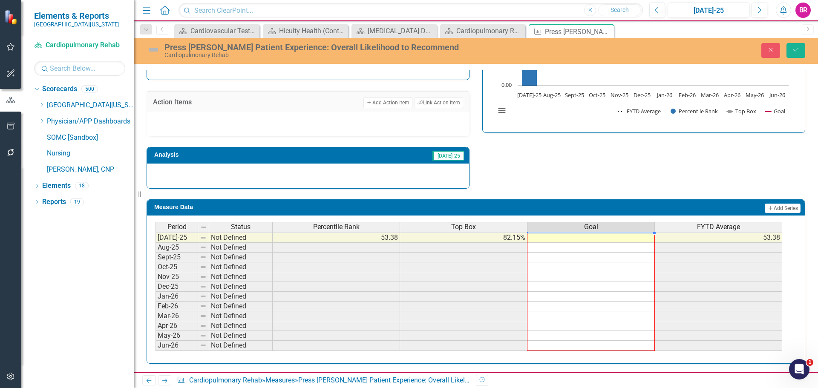
drag, startPoint x: 655, startPoint y: 245, endPoint x: 639, endPoint y: 345, distance: 101.9
click at [155, 345] on div "Period Status Percentile Rank Top Box Goal FYTD Average Jun-24 Below Plan 59.75…" at bounding box center [155, 227] width 0 height 265
type textarea "99"
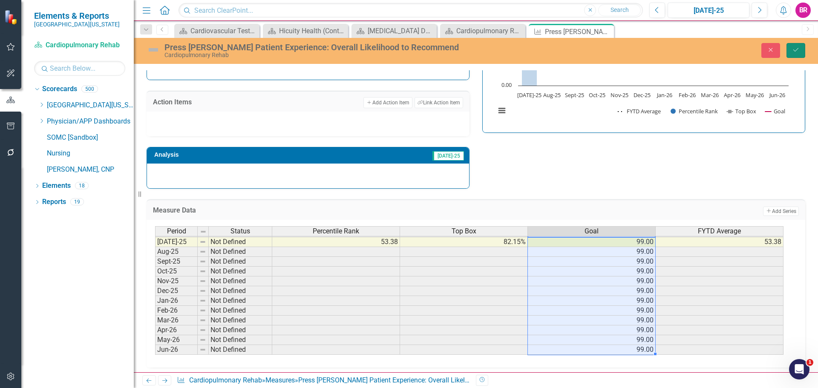
click at [795, 56] on button "Save" at bounding box center [795, 50] width 19 height 15
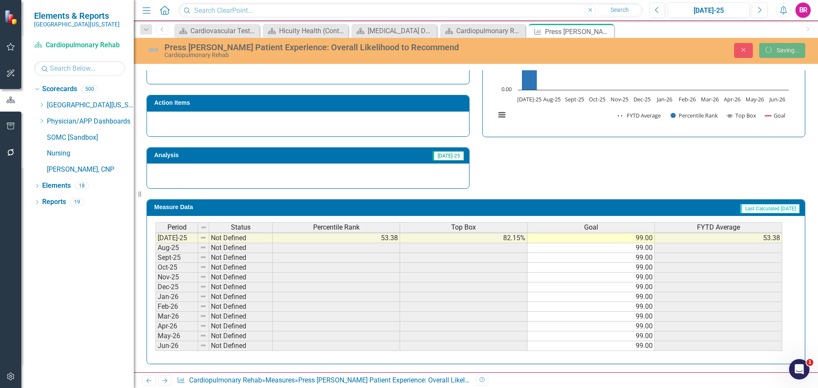
scroll to position [250, 0]
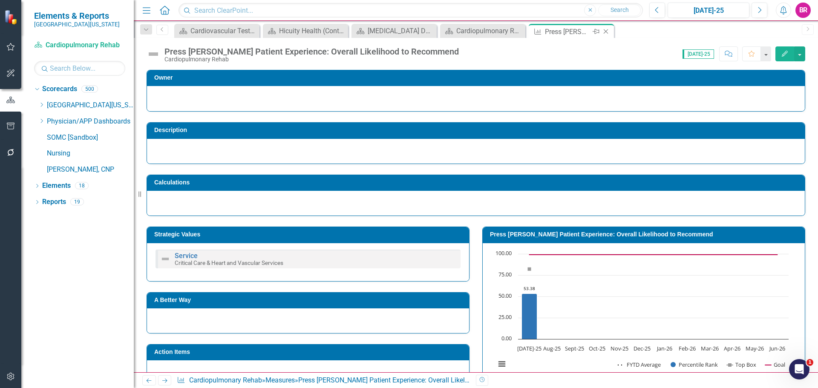
click at [608, 30] on icon "Close" at bounding box center [605, 31] width 9 height 7
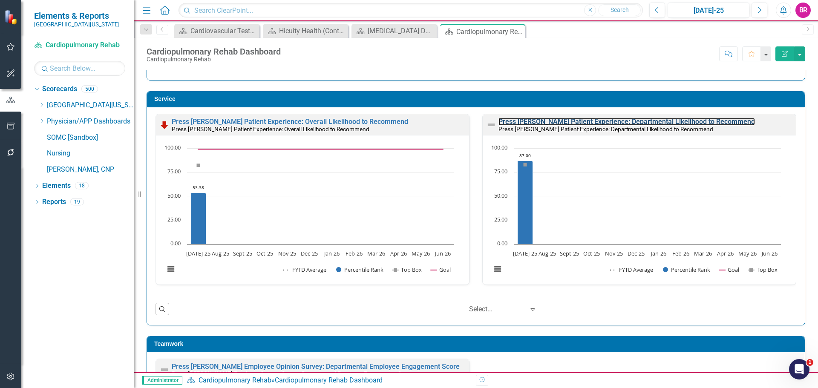
drag, startPoint x: 674, startPoint y: 121, endPoint x: 746, endPoint y: 132, distance: 73.0
click at [674, 121] on link "Press [PERSON_NAME] Patient Experience: Departmental Likelihood to Recommend" at bounding box center [626, 122] width 256 height 8
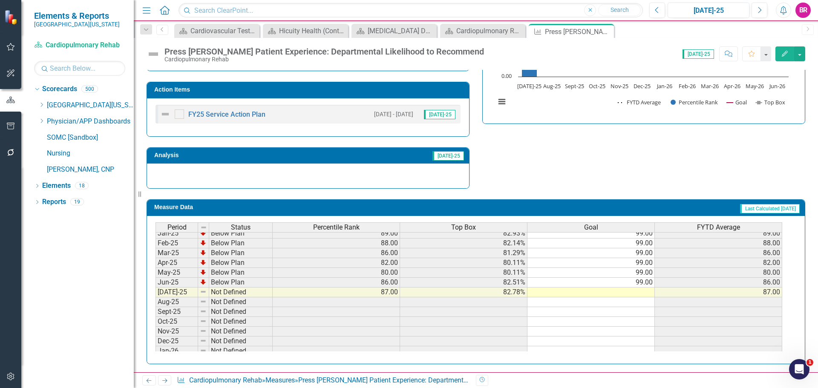
click at [645, 286] on tbody "[DATE]-23 Below Plan 80.00 79.01% 99.00 80.00 Aug-23 Below Plan 85.00 80.57% 99…" at bounding box center [468, 204] width 626 height 304
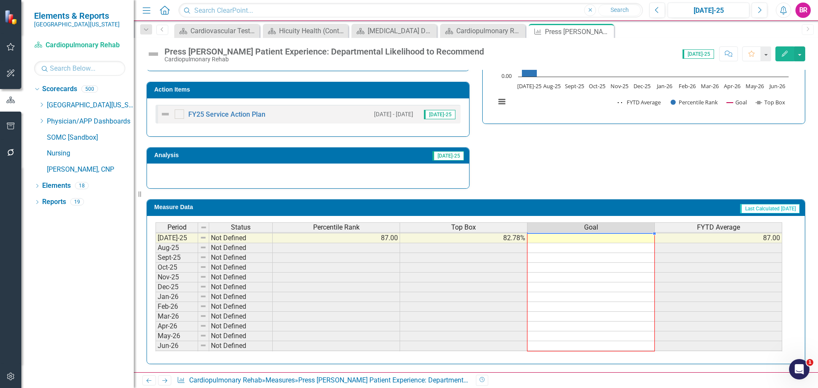
drag, startPoint x: 654, startPoint y: 288, endPoint x: 649, endPoint y: 349, distance: 61.5
click at [155, 349] on div "Period Status Percentile Rank Top Box Goal FYTD Average Jun-24 Below Plan 86.00…" at bounding box center [155, 227] width 0 height 265
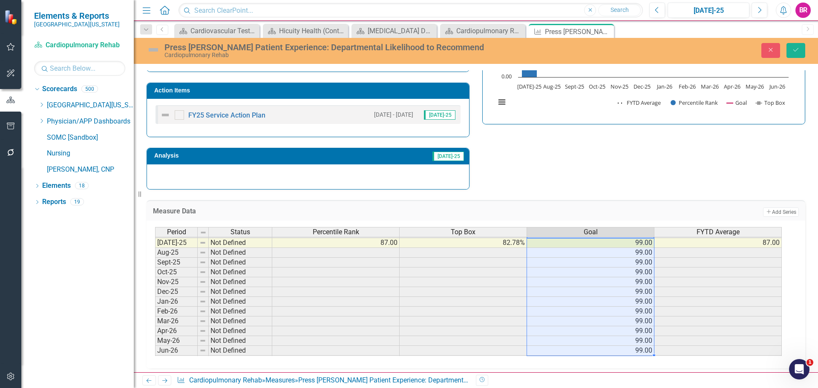
type textarea "99"
click at [389, 95] on td "Action Items" at bounding box center [309, 91] width 310 height 13
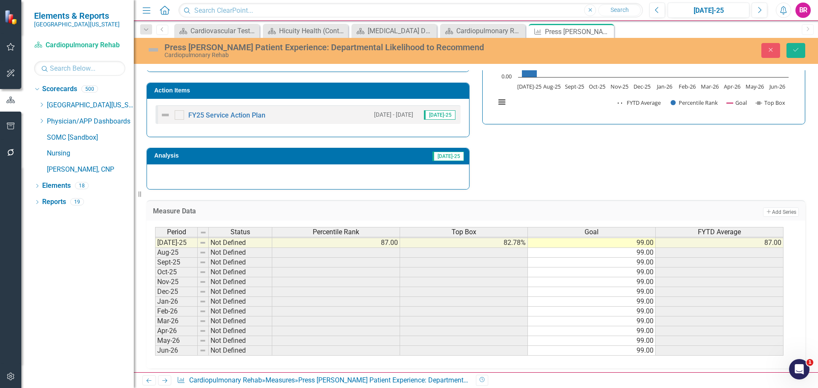
click at [389, 95] on td "Action Items" at bounding box center [309, 91] width 310 height 13
click at [429, 90] on h3 "Action Items" at bounding box center [309, 90] width 310 height 6
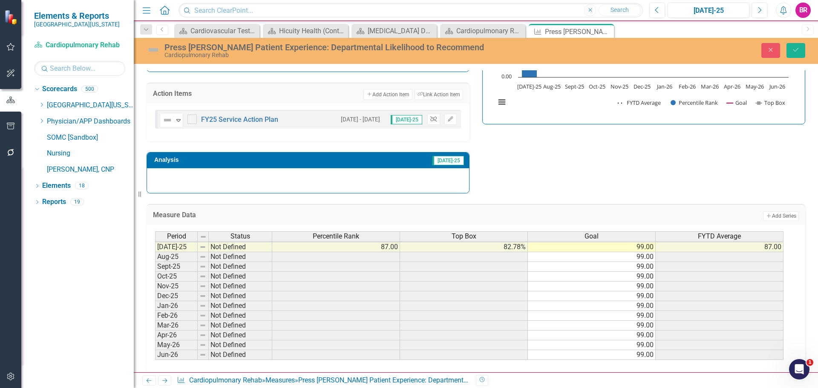
click at [430, 120] on icon "Unlink" at bounding box center [433, 119] width 6 height 5
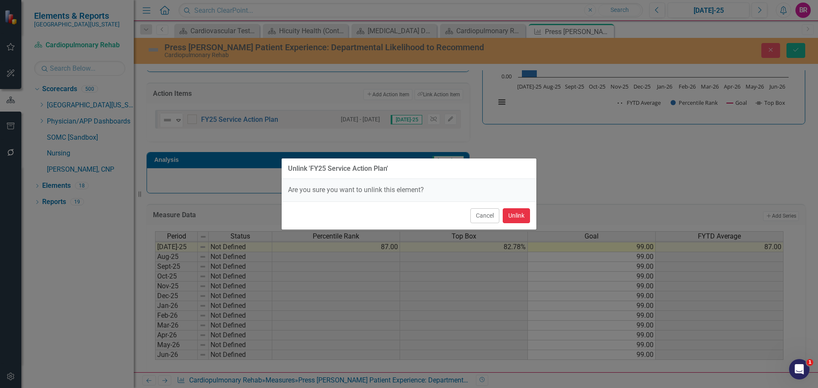
click at [512, 217] on button "Unlink" at bounding box center [516, 215] width 27 height 15
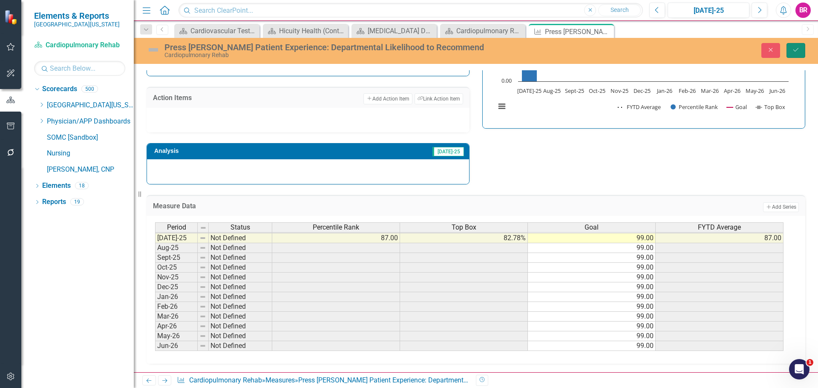
click at [801, 50] on button "Save" at bounding box center [795, 50] width 19 height 15
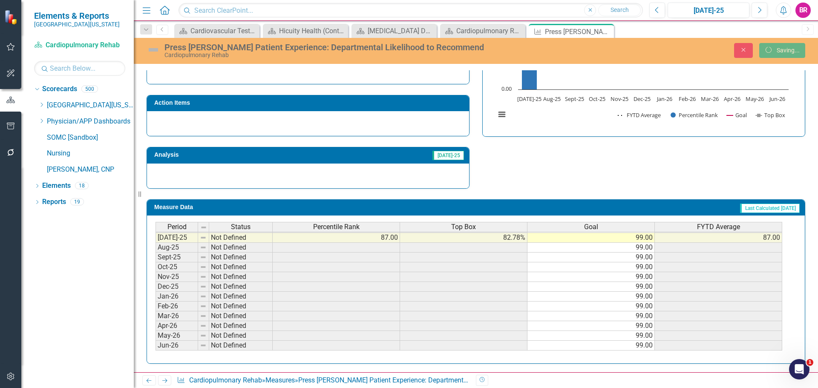
scroll to position [276, 0]
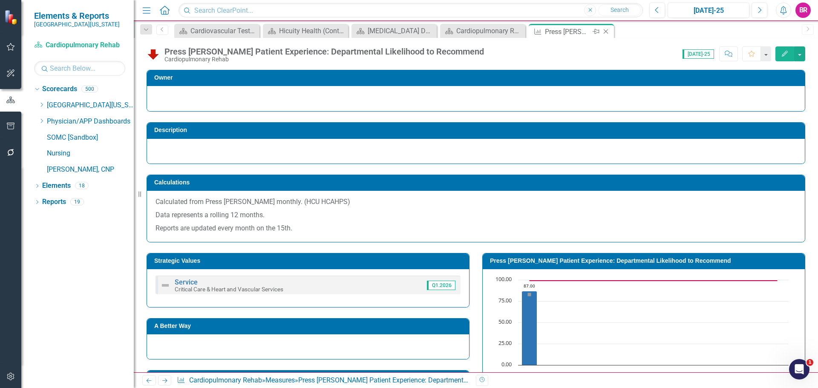
click at [606, 31] on icon at bounding box center [605, 31] width 5 height 5
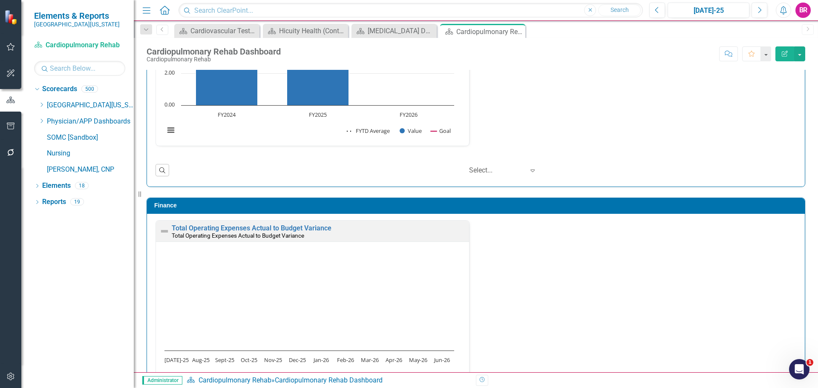
scroll to position [0, 0]
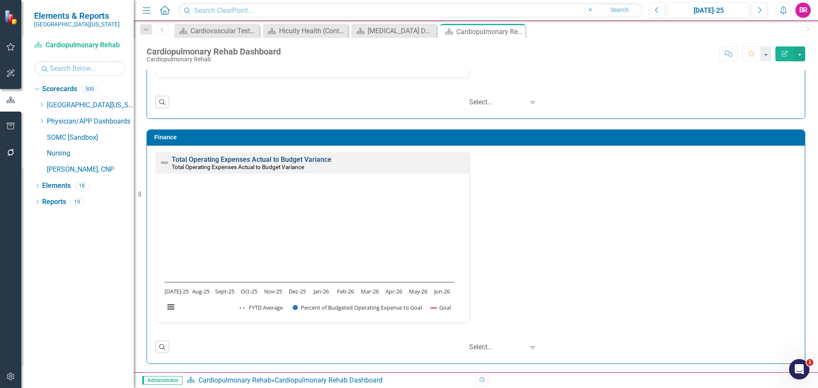
click at [296, 158] on link "Total Operating Expenses Actual to Budget Variance" at bounding box center [252, 159] width 160 height 8
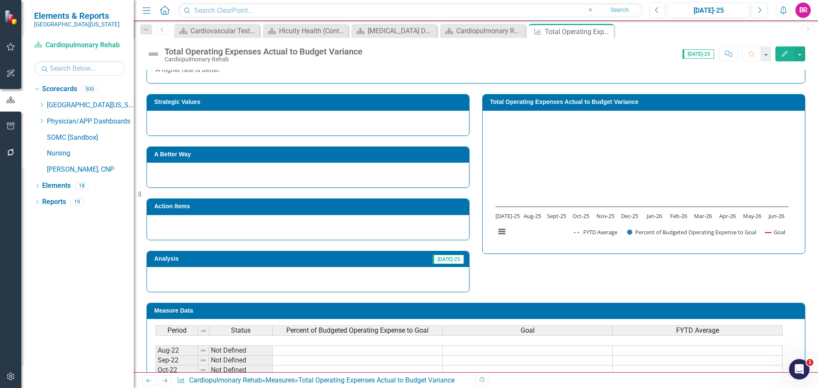
scroll to position [267, 0]
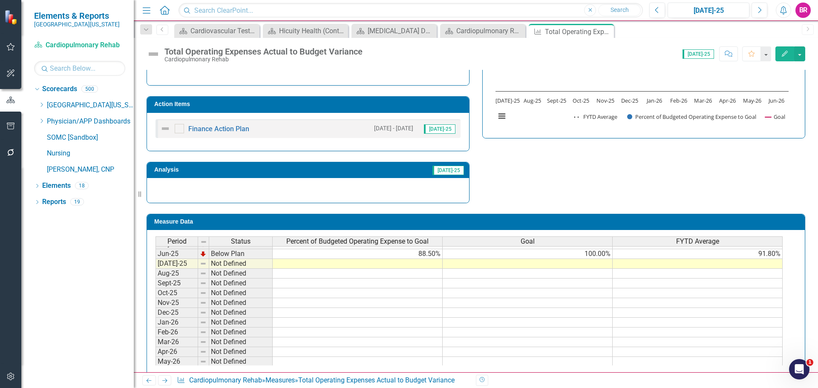
click at [599, 256] on td "100.00%" at bounding box center [527, 254] width 170 height 10
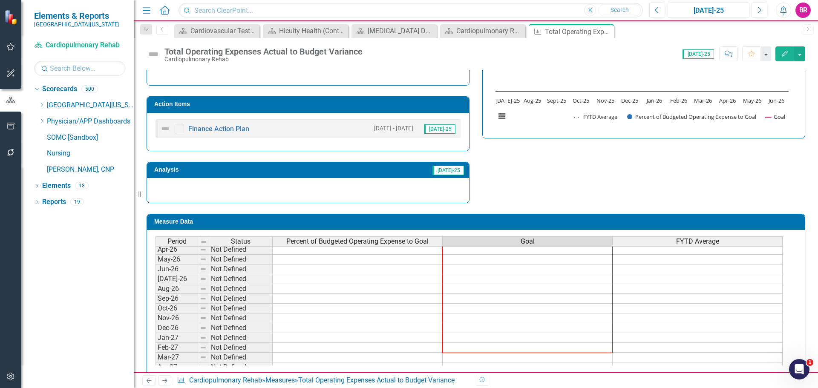
drag, startPoint x: 613, startPoint y: 260, endPoint x: 606, endPoint y: 368, distance: 108.0
click at [606, 368] on div "Period Status Percent of Budgeted Operating Expense to Goal Goal FYTD Average A…" at bounding box center [476, 304] width 658 height 148
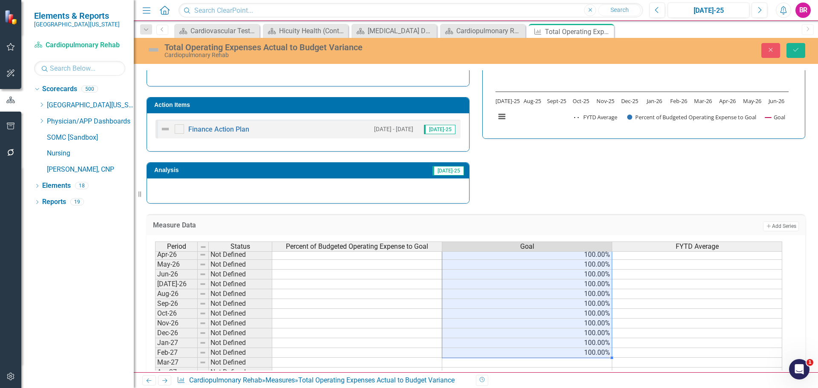
type textarea "100"
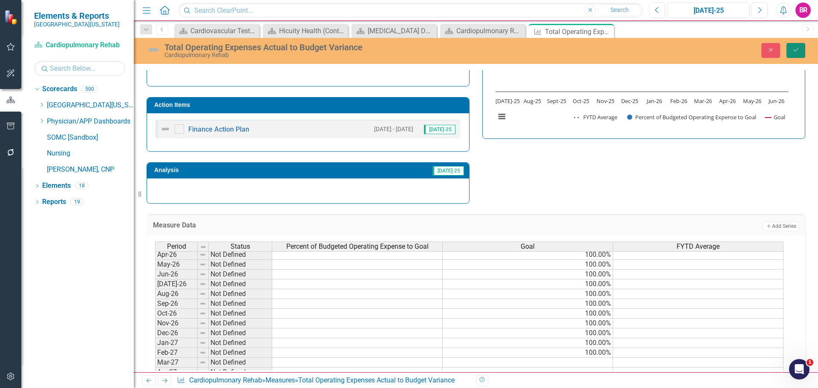
click at [798, 50] on icon "Save" at bounding box center [796, 50] width 8 height 6
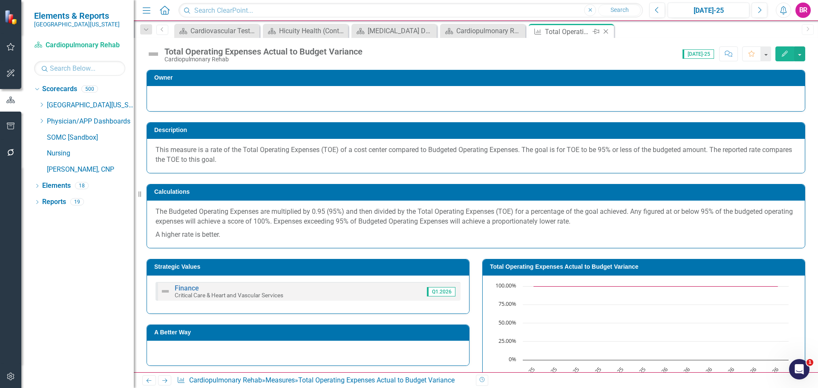
click at [604, 31] on icon "Close" at bounding box center [605, 31] width 9 height 7
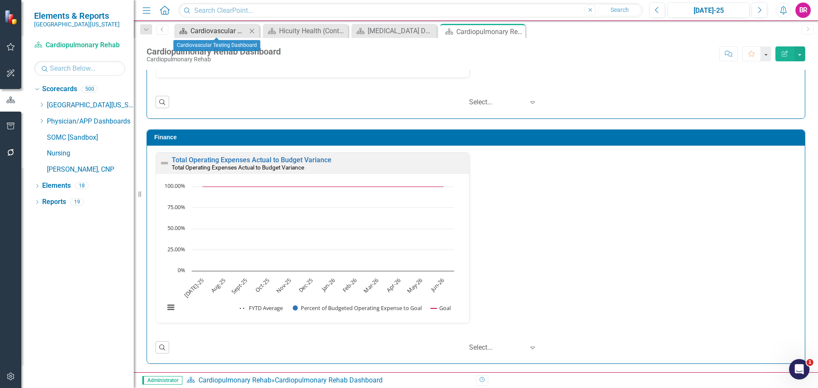
click at [212, 31] on div "Cardiovascular Testing Dashboard" at bounding box center [218, 31] width 56 height 11
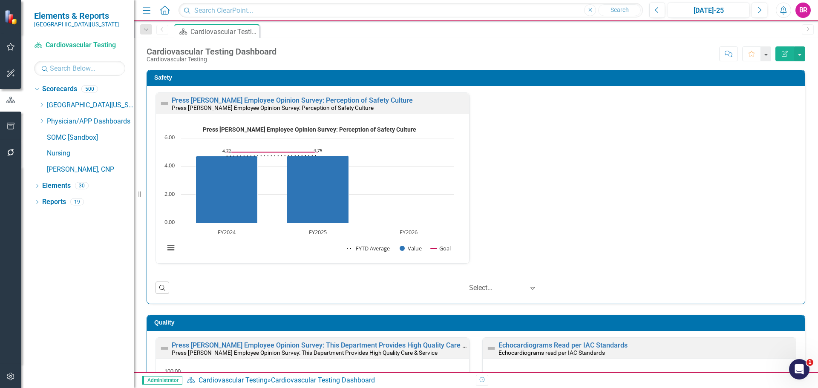
scroll to position [0, 0]
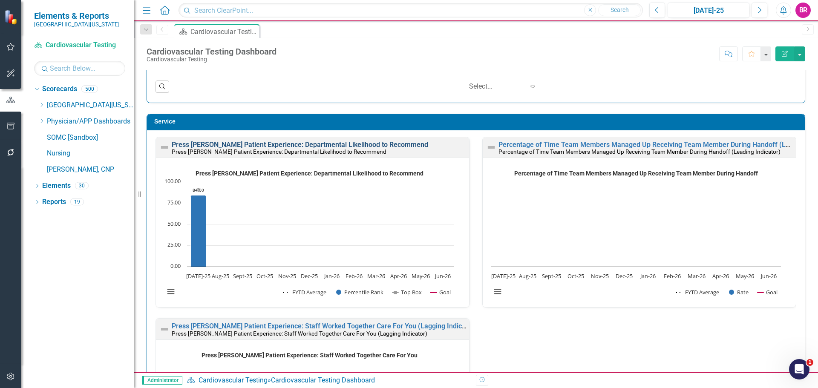
click at [375, 142] on link "Press [PERSON_NAME] Patient Experience: Departmental Likelihood to Recommend" at bounding box center [300, 145] width 256 height 8
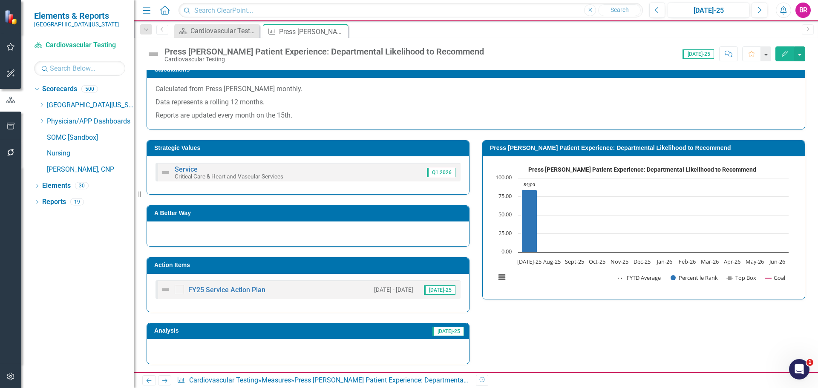
scroll to position [245, 0]
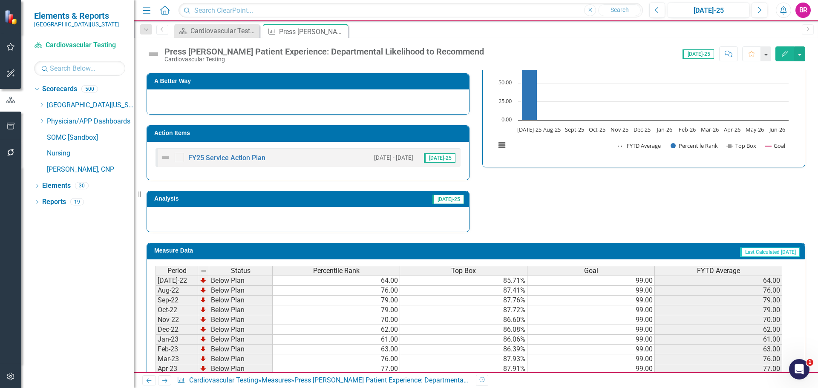
click at [385, 133] on h3 "Action Items" at bounding box center [309, 133] width 310 height 6
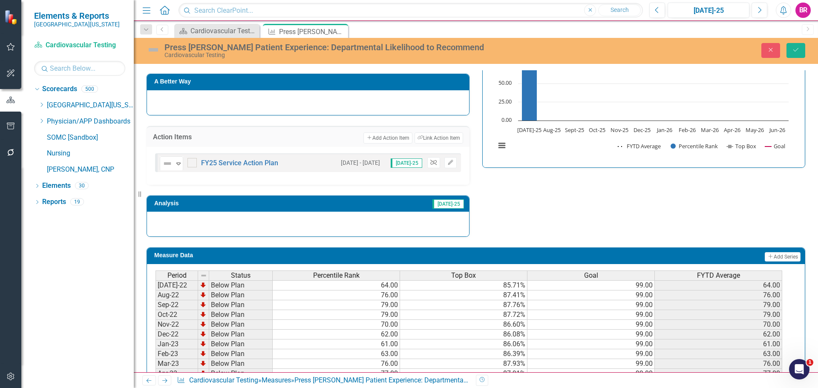
click at [430, 164] on icon "button" at bounding box center [433, 162] width 6 height 5
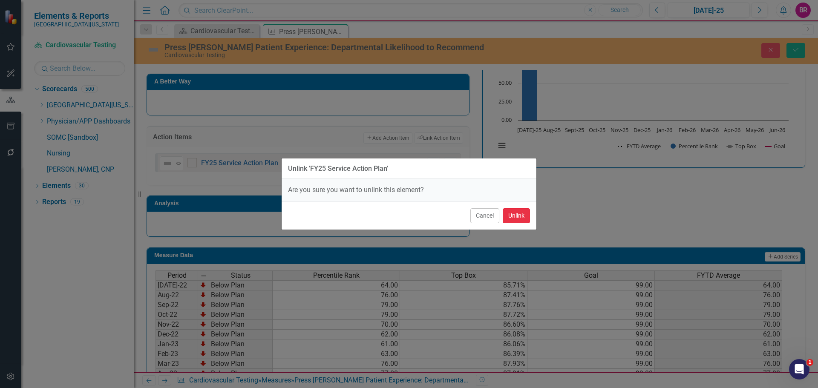
click at [508, 216] on button "Unlink" at bounding box center [516, 215] width 27 height 15
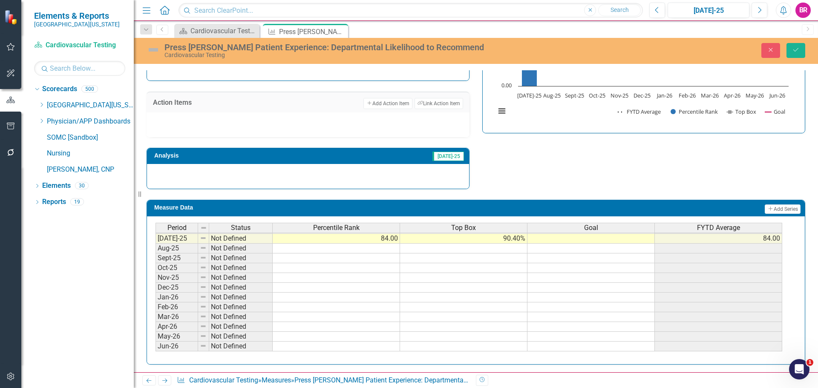
scroll to position [310, 0]
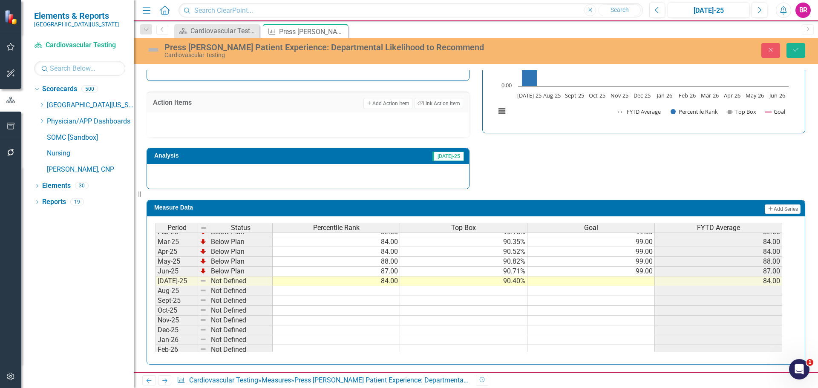
click at [640, 273] on tbody "Nov-23 Below Plan 91.00 91.11% 99.00 91.00 Dec-23 Below Plan 91.00 91.14% 99.00…" at bounding box center [468, 237] width 626 height 314
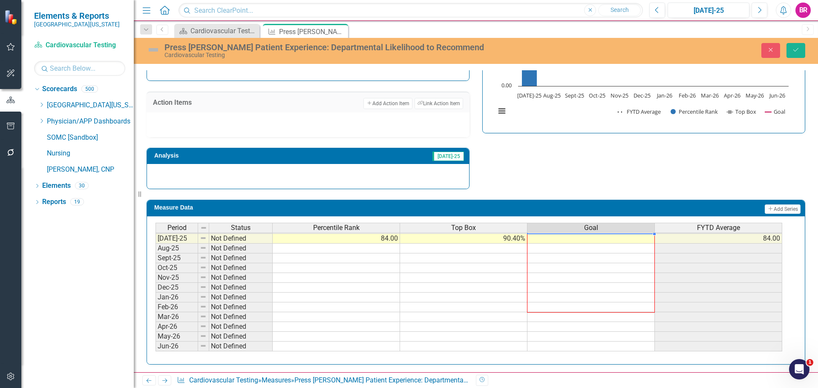
scroll to position [280, 0]
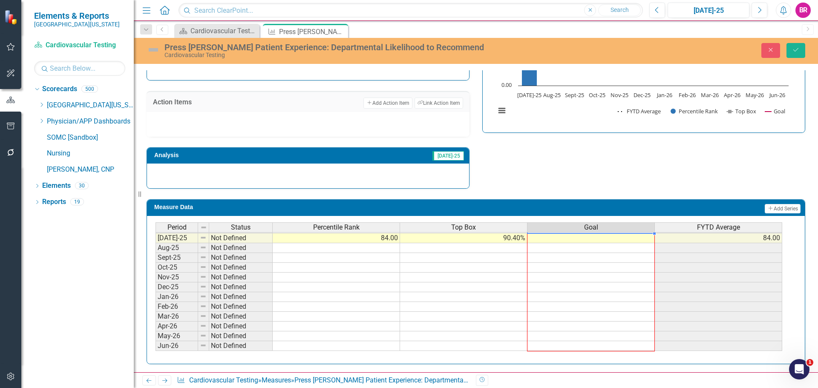
drag, startPoint x: 654, startPoint y: 276, endPoint x: 686, endPoint y: 261, distance: 35.2
click at [155, 349] on div "Period Status Percentile Rank Top Box Goal FYTD Average Mar-24 Below Plan 89.00…" at bounding box center [155, 208] width 0 height 285
type textarea "99"
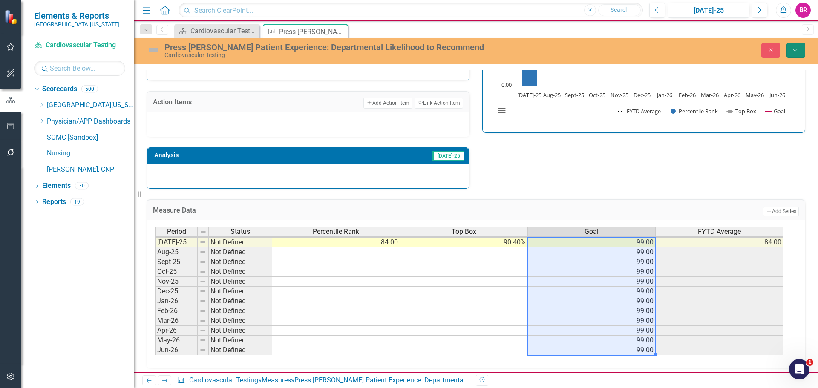
click at [795, 55] on button "Save" at bounding box center [795, 50] width 19 height 15
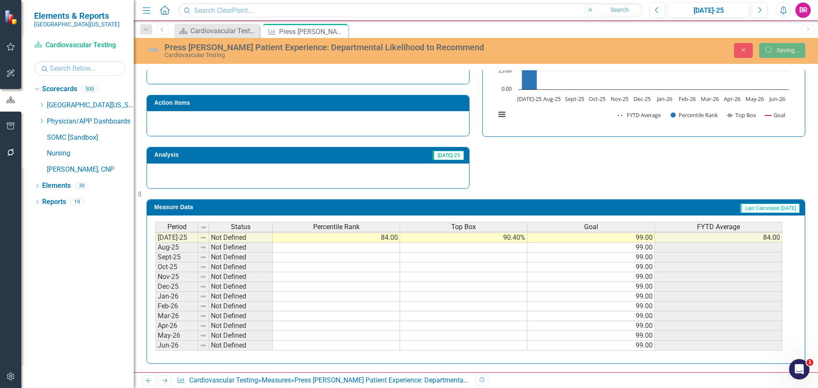
scroll to position [276, 0]
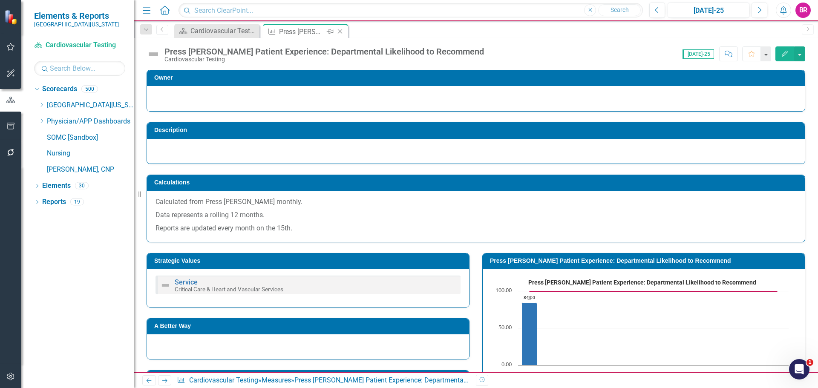
click at [339, 29] on icon "Close" at bounding box center [340, 31] width 9 height 7
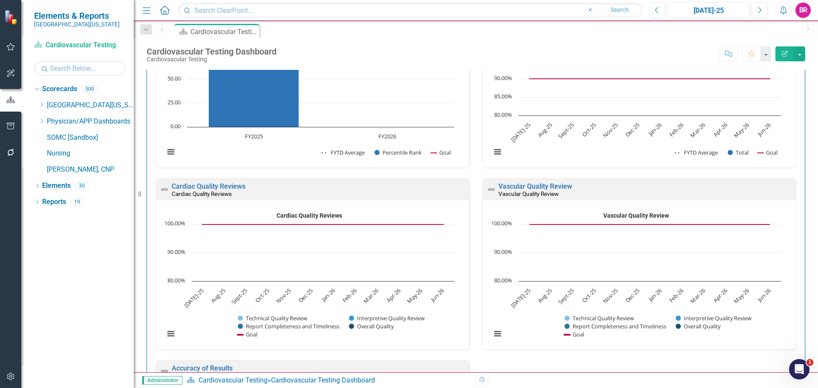
scroll to position [639, 0]
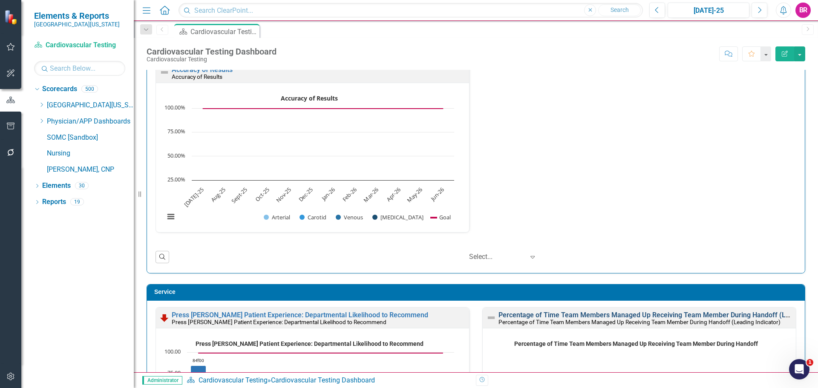
click at [575, 311] on link "Percentage of Time Team Members Managed Up Receiving Team Member During Handoff…" at bounding box center [667, 315] width 339 height 8
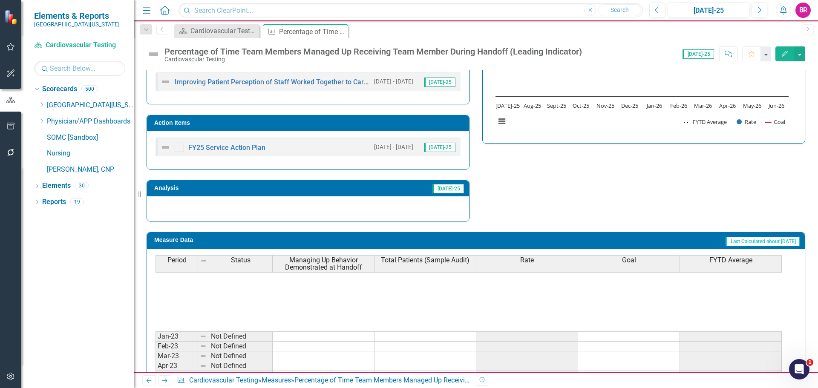
scroll to position [128, 0]
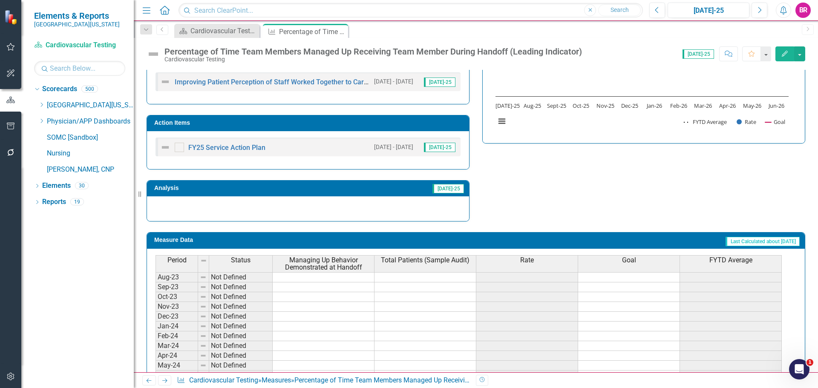
click at [387, 123] on h3 "Action Items" at bounding box center [309, 123] width 310 height 6
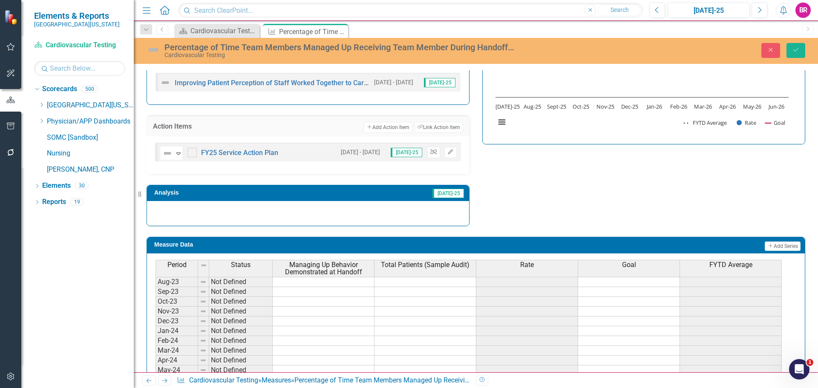
click at [430, 153] on icon "Unlink" at bounding box center [433, 151] width 6 height 5
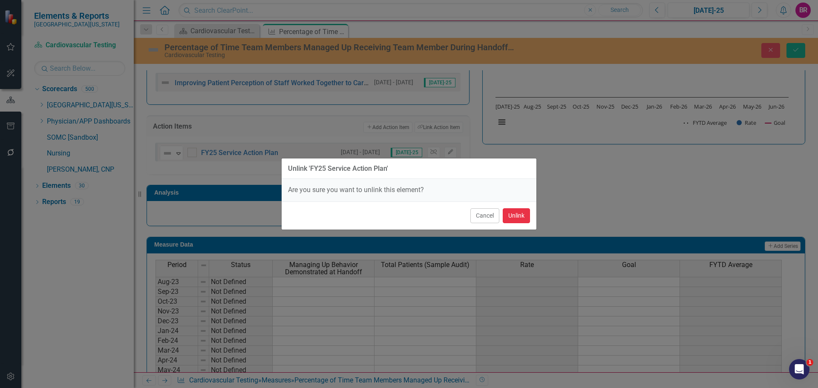
click at [521, 220] on button "Unlink" at bounding box center [516, 215] width 27 height 15
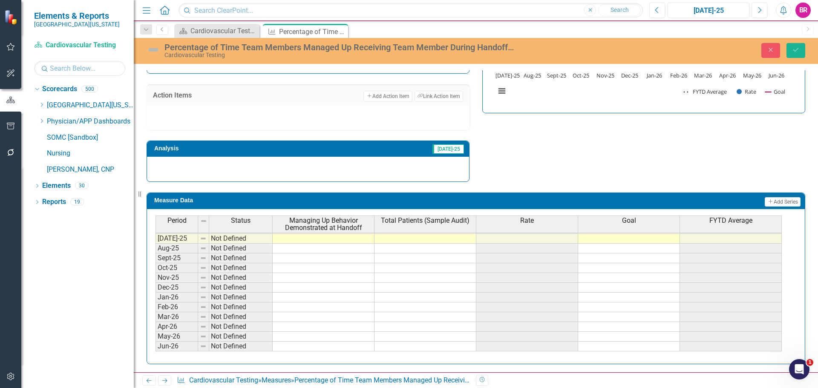
scroll to position [0, 0]
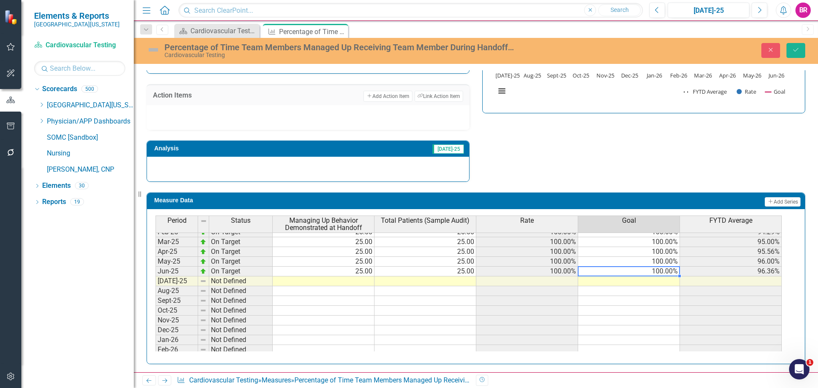
click at [666, 272] on tbody "Nov-23 Not Defined Dec-23 Not Defined Jan-24 Not Defined Feb-24 Not Defined Mar…" at bounding box center [468, 237] width 626 height 314
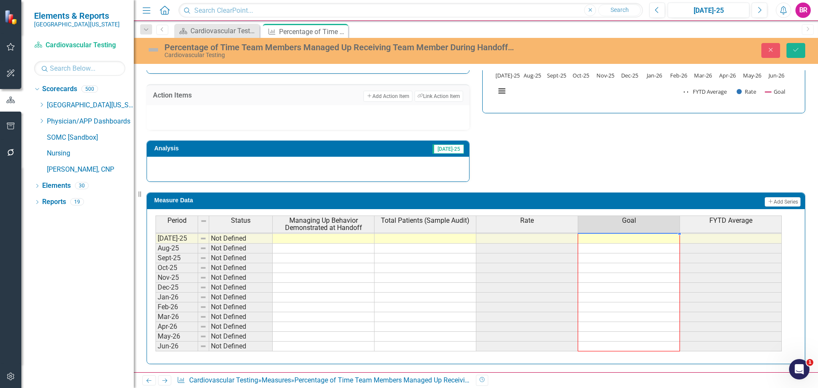
drag, startPoint x: 679, startPoint y: 276, endPoint x: 655, endPoint y: 347, distance: 75.0
click at [155, 347] on div "Period Status Managing Up Behavior Demonstrated at Handoff Total Patients (Samp…" at bounding box center [155, 225] width 0 height 273
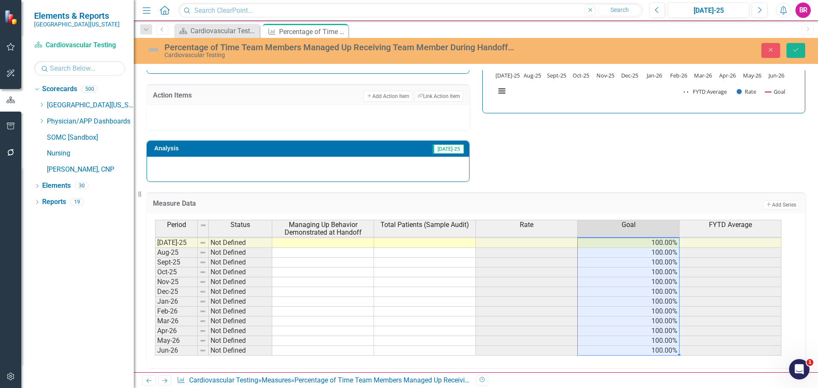
type textarea "100"
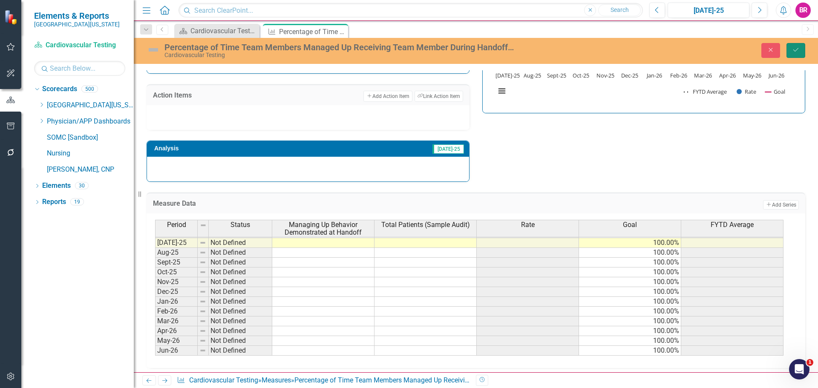
click at [798, 48] on icon "Save" at bounding box center [796, 50] width 8 height 6
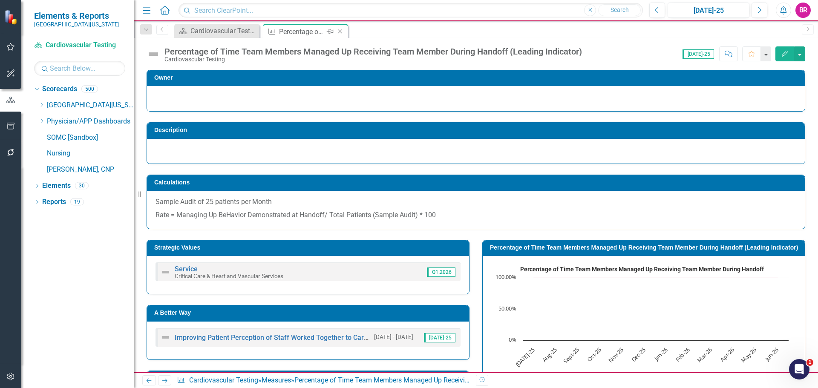
click at [342, 32] on icon "Close" at bounding box center [340, 31] width 9 height 7
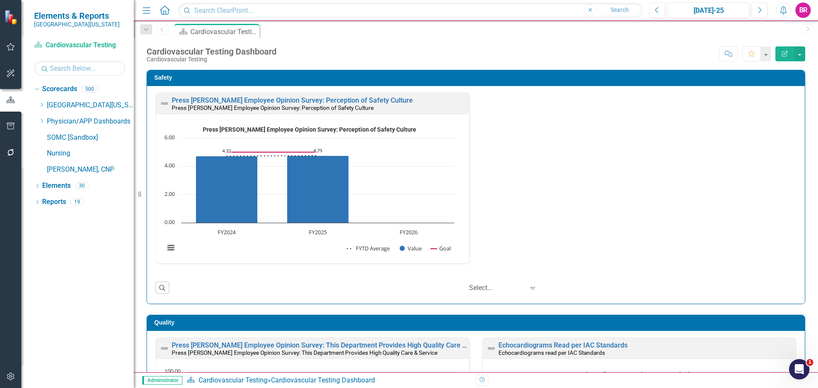
click at [801, 164] on div "Safety Press [PERSON_NAME] Employee Opinion Survey: Perception of Safety Cultur…" at bounding box center [475, 181] width 671 height 245
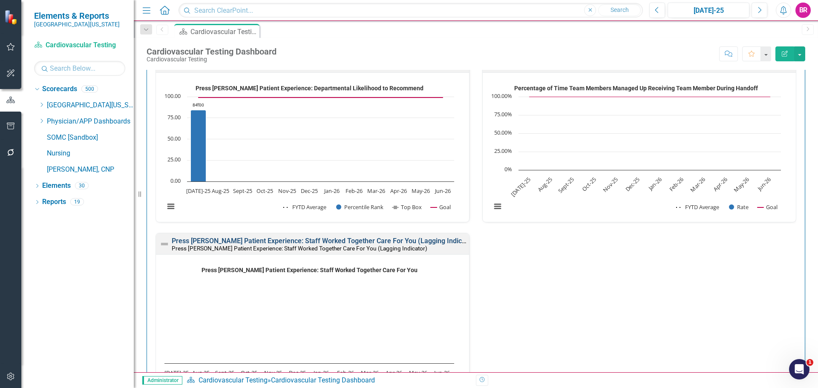
click at [381, 242] on link "Press [PERSON_NAME] Patient Experience: Staff Worked Together Care For You (Lag…" at bounding box center [324, 241] width 305 height 8
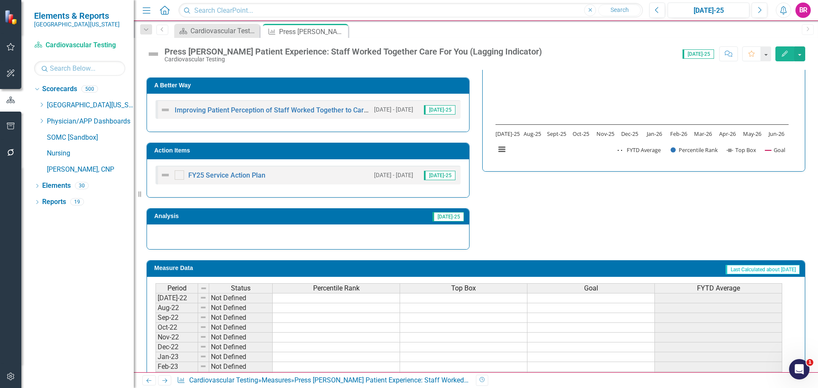
click at [391, 155] on td "Action Items" at bounding box center [309, 151] width 310 height 13
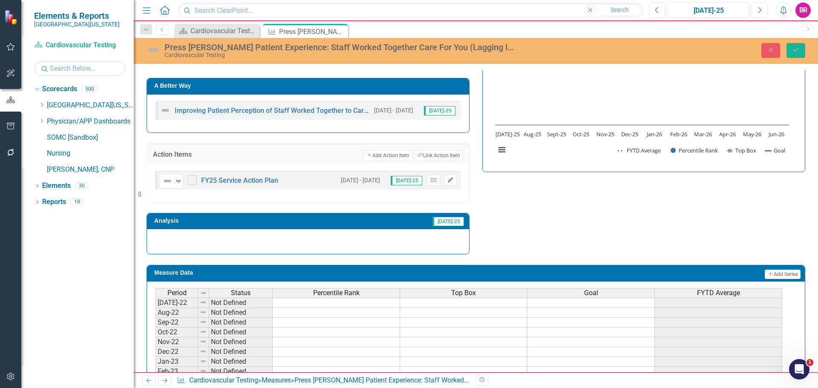
click at [449, 182] on icon "Edit" at bounding box center [450, 180] width 6 height 5
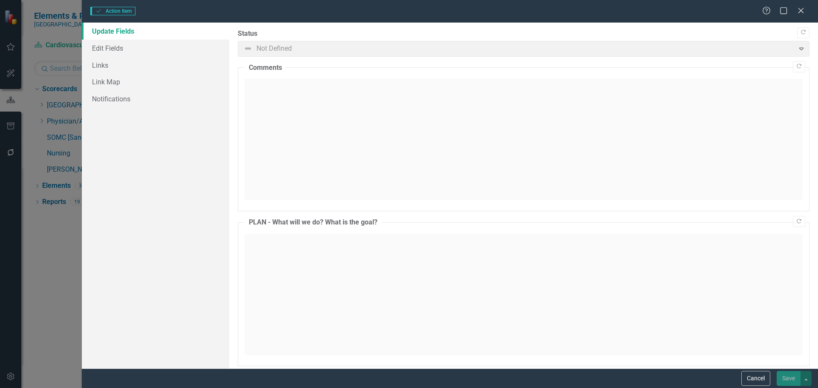
click at [761, 372] on button "Cancel" at bounding box center [755, 378] width 29 height 15
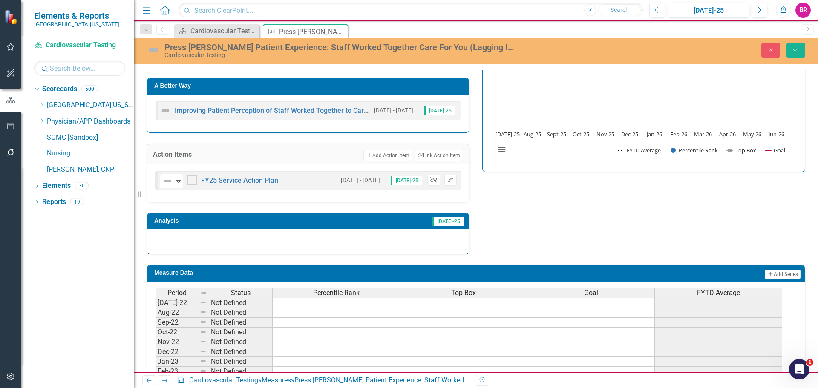
click at [430, 180] on icon "Unlink" at bounding box center [433, 180] width 6 height 5
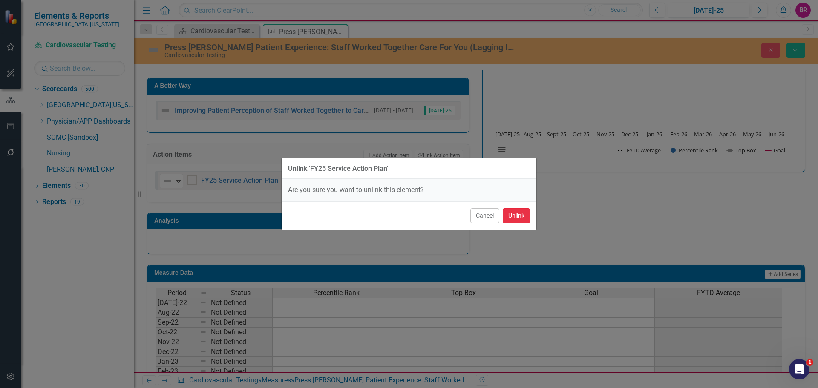
click at [520, 217] on button "Unlink" at bounding box center [516, 215] width 27 height 15
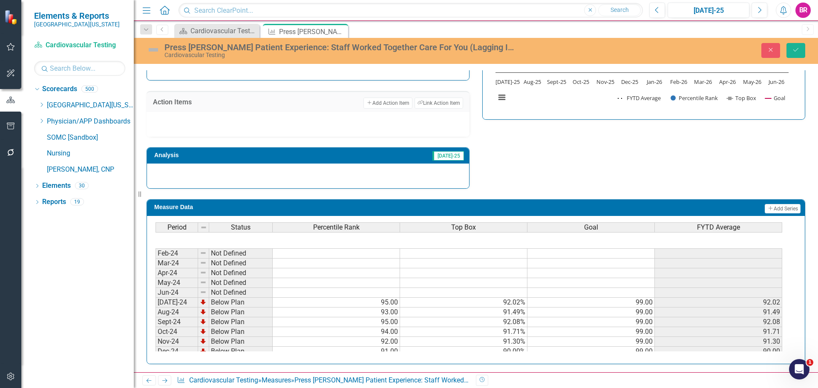
scroll to position [352, 0]
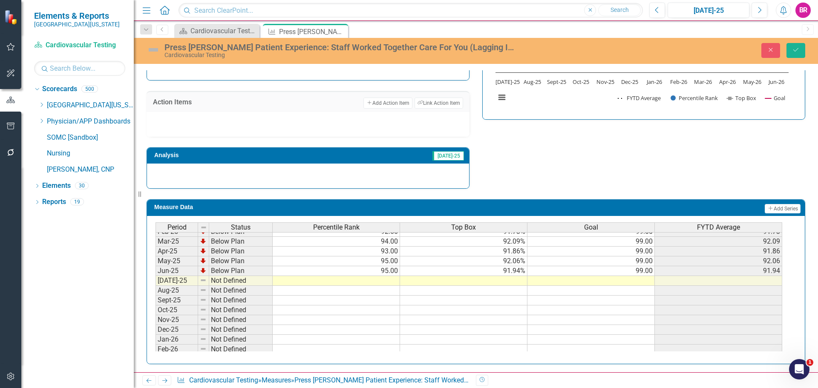
click at [648, 271] on tbody "Feb-24 Not Defined Mar-24 Not Defined Apr-24 Not Defined May-24 Not Defined Jun…" at bounding box center [468, 251] width 626 height 284
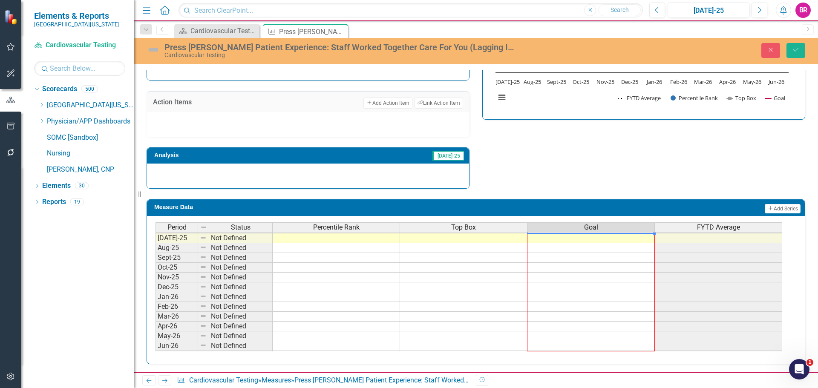
drag, startPoint x: 655, startPoint y: 276, endPoint x: 672, endPoint y: 285, distance: 19.0
click at [155, 344] on div "Period Status Percentile Rank Top Box Goal FYTD Average Jun-24 Not Defined [DAT…" at bounding box center [155, 227] width 0 height 265
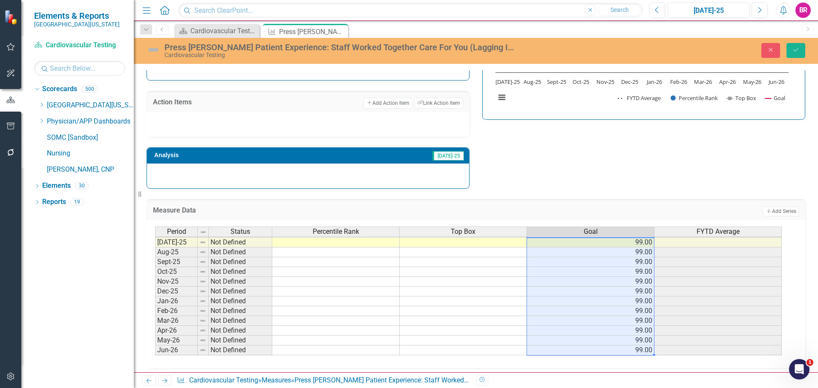
type textarea "99"
click at [804, 47] on button "Save" at bounding box center [795, 50] width 19 height 15
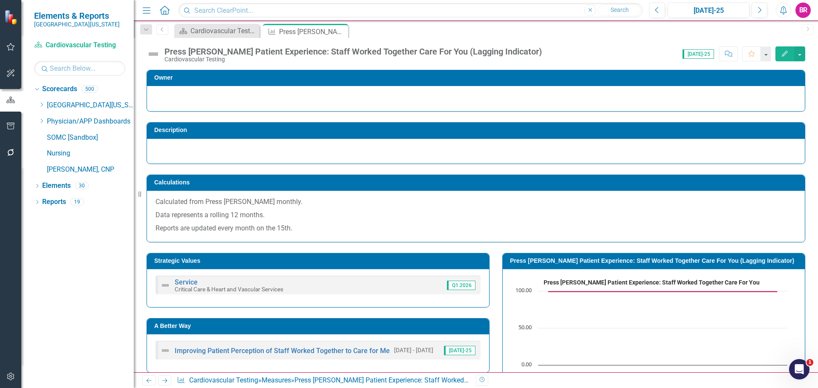
click at [0, 0] on icon "Close" at bounding box center [0, 0] width 0 height 0
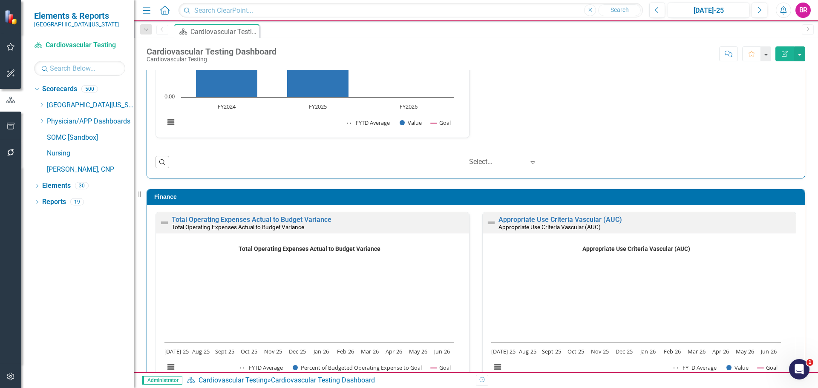
scroll to position [1533, 0]
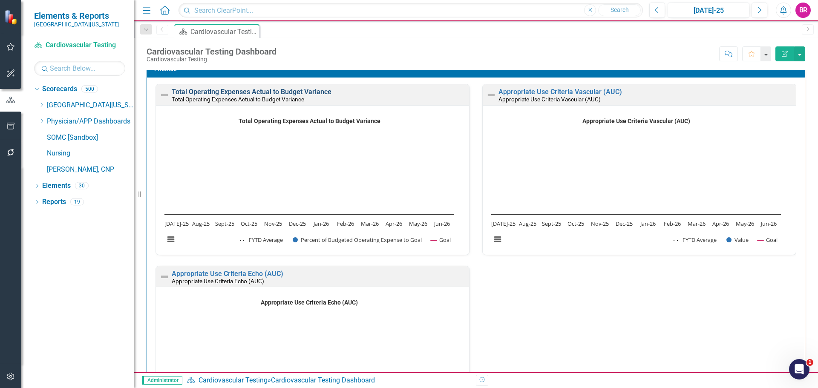
click at [283, 91] on link "Total Operating Expenses Actual to Budget Variance" at bounding box center [252, 92] width 160 height 8
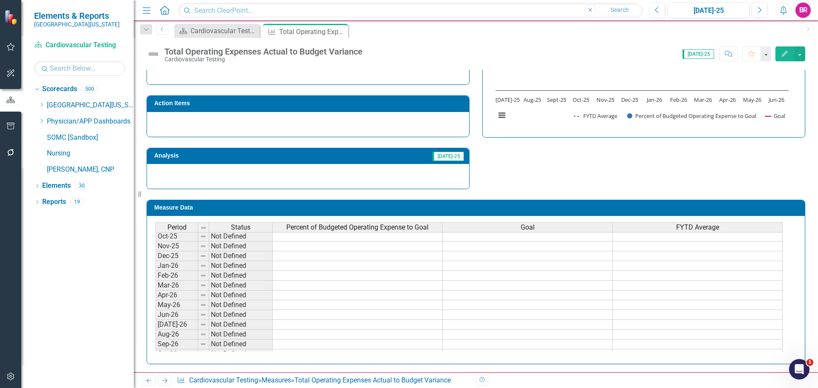
scroll to position [341, 0]
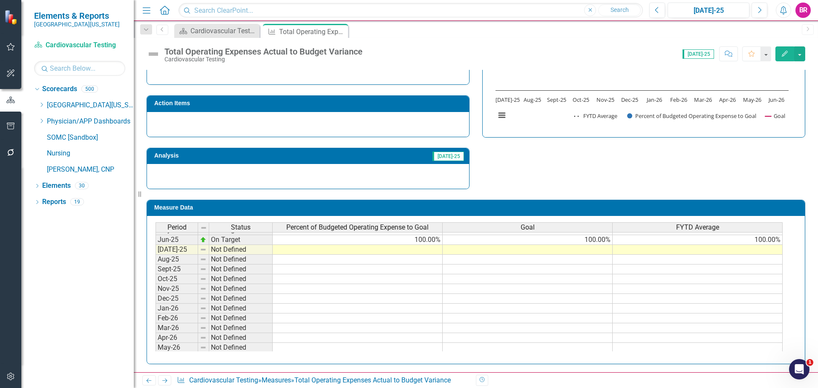
click at [593, 241] on tbody "Dec-24 On Target 100.00% 100.00% 100.00% Jan-25 Below Plan 92.10% 100.00% 100.0…" at bounding box center [468, 338] width 627 height 324
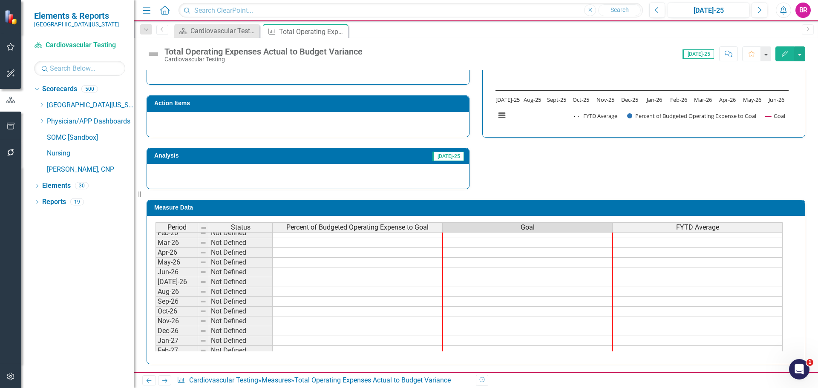
drag, startPoint x: 613, startPoint y: 245, endPoint x: 747, endPoint y: 66, distance: 224.3
click at [155, 350] on div "Period Status Percent of Budgeted Operating Expense to Goal Goal FYTD Average A…" at bounding box center [155, 287] width 0 height 334
type textarea "100"
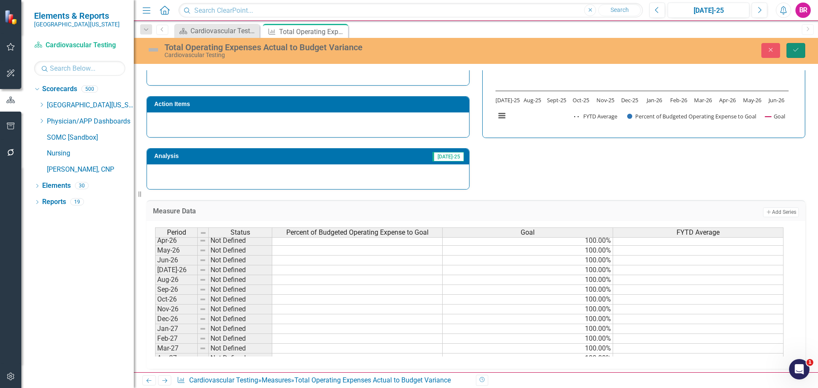
click at [799, 48] on icon "Save" at bounding box center [796, 50] width 8 height 6
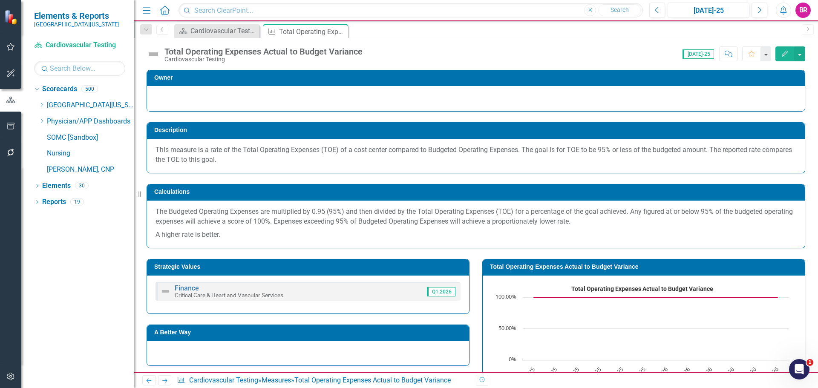
click at [167, 381] on icon "Next" at bounding box center [164, 381] width 7 height 6
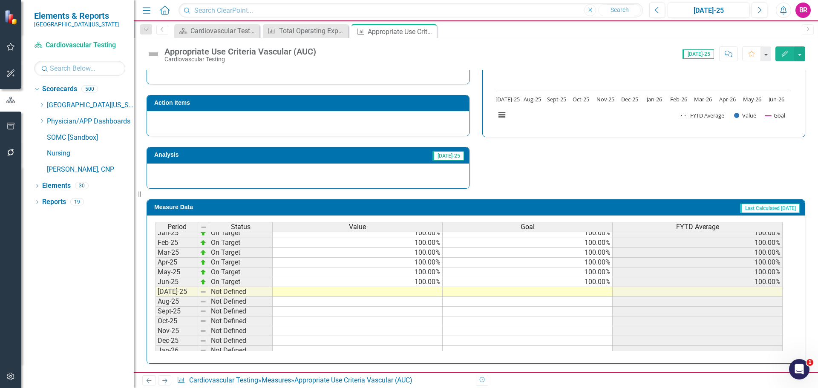
scroll to position [341, 0]
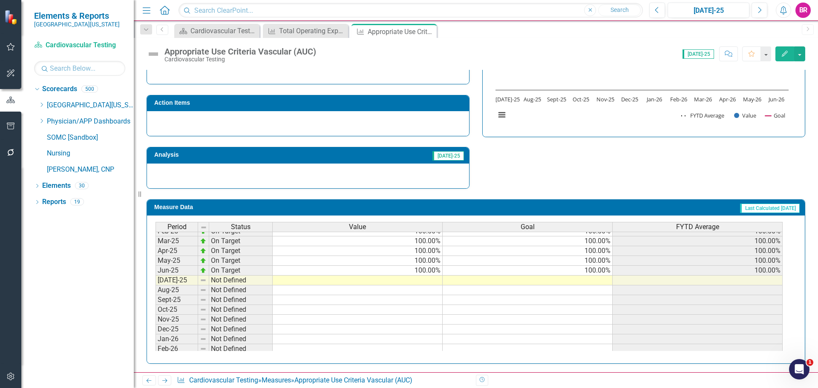
click at [598, 272] on tbody "Nov-23 Below Plan 87.00% 100.00% 96.00% Dec-23 On Target 100.00% 100.00% 96.67%…" at bounding box center [468, 236] width 627 height 314
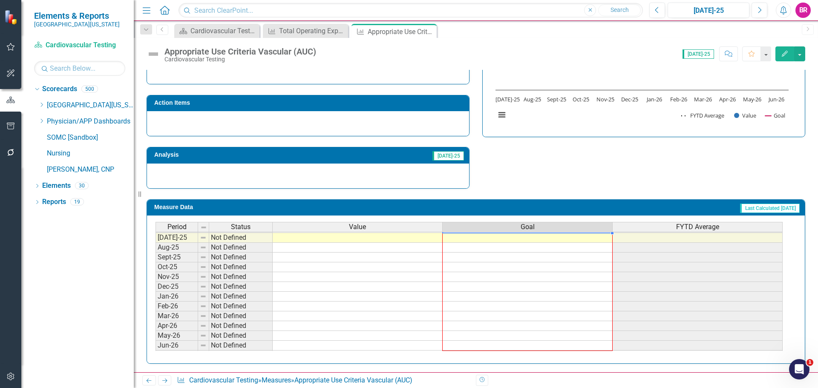
drag, startPoint x: 612, startPoint y: 274, endPoint x: 701, endPoint y: 165, distance: 140.8
click at [606, 352] on div "Period Status Value Goal FYTD Average Jun-24 On Target 100.00% 100.00% 97.75% […" at bounding box center [476, 289] width 658 height 148
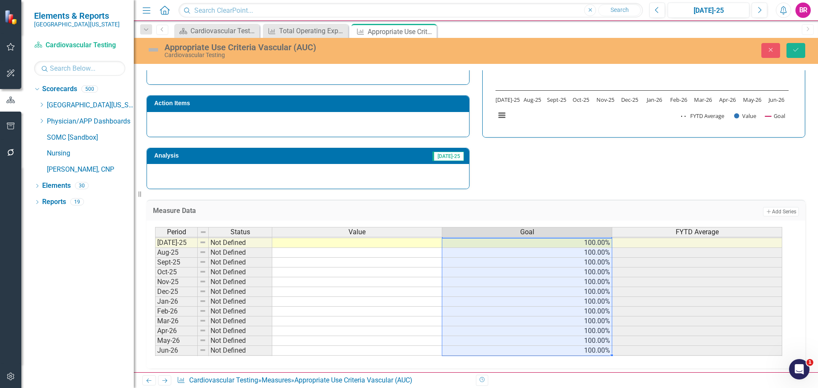
type textarea "100"
click at [798, 52] on icon "Save" at bounding box center [796, 50] width 8 height 6
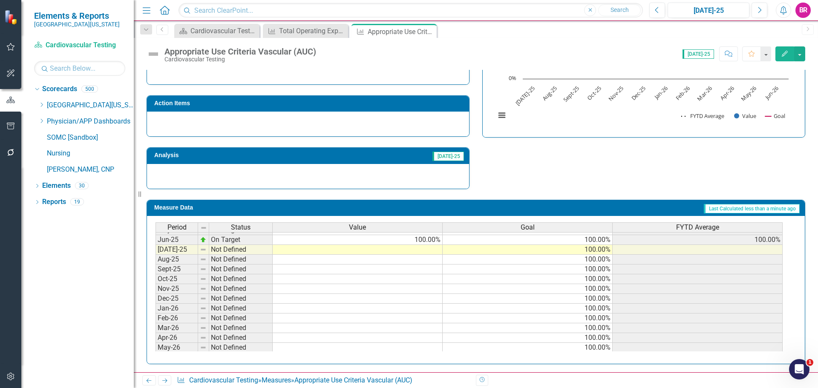
click at [0, 0] on icon "Close" at bounding box center [0, 0] width 0 height 0
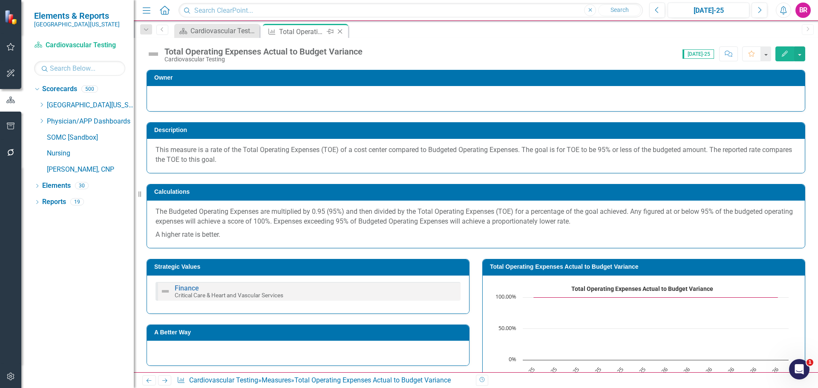
click at [342, 32] on icon "Close" at bounding box center [340, 31] width 9 height 7
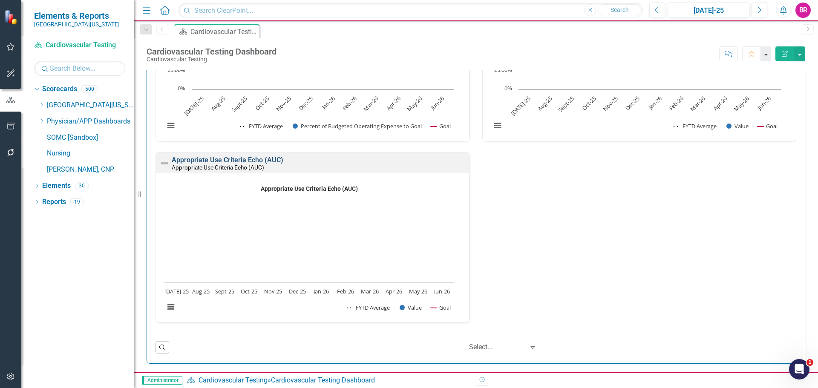
click at [243, 159] on link "Appropriate Use Criteria Echo (AUC)" at bounding box center [228, 160] width 112 height 8
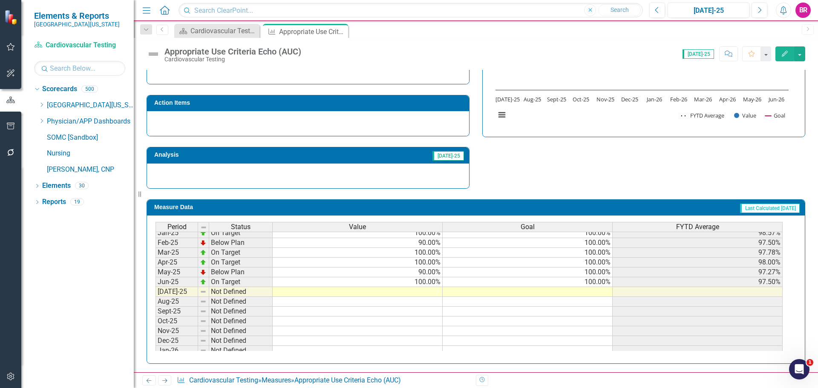
click at [595, 282] on td "100.00%" at bounding box center [527, 282] width 170 height 10
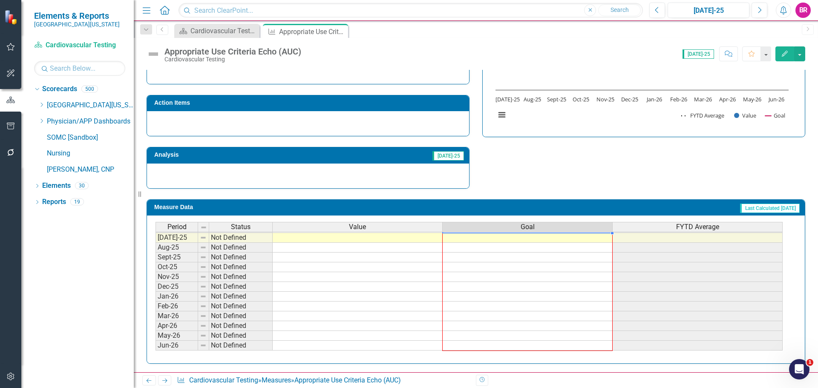
drag, startPoint x: 612, startPoint y: 287, endPoint x: 602, endPoint y: 346, distance: 59.2
click at [155, 346] on div "Period Status Value Goal FYTD Average Feb-24 Below Plan 90.00% 100.00% 97.50% M…" at bounding box center [155, 203] width 0 height 295
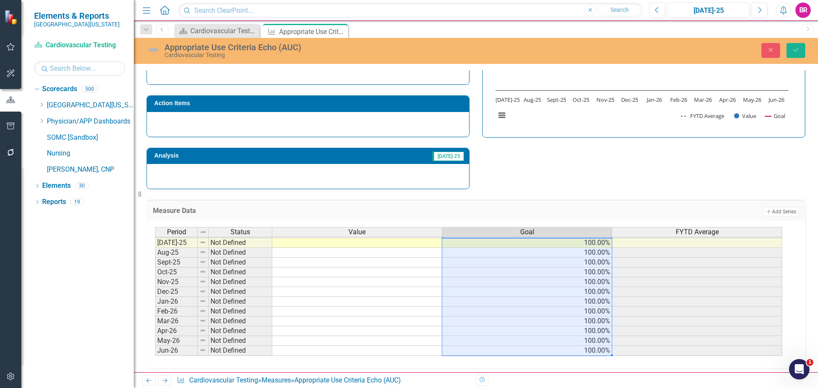
type textarea "100"
click at [788, 55] on button "Save" at bounding box center [795, 50] width 19 height 15
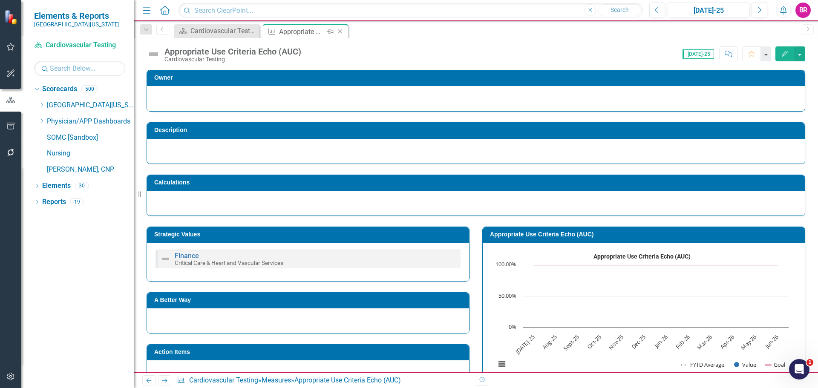
click at [339, 32] on icon "Close" at bounding box center [340, 31] width 9 height 7
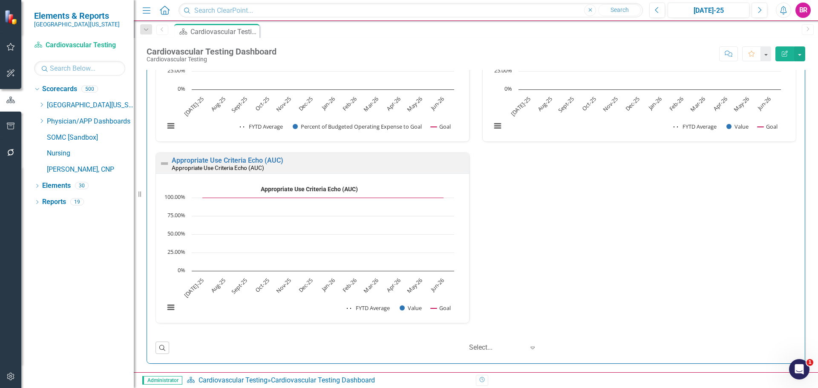
scroll to position [1348, 0]
